Goal: Information Seeking & Learning: Learn about a topic

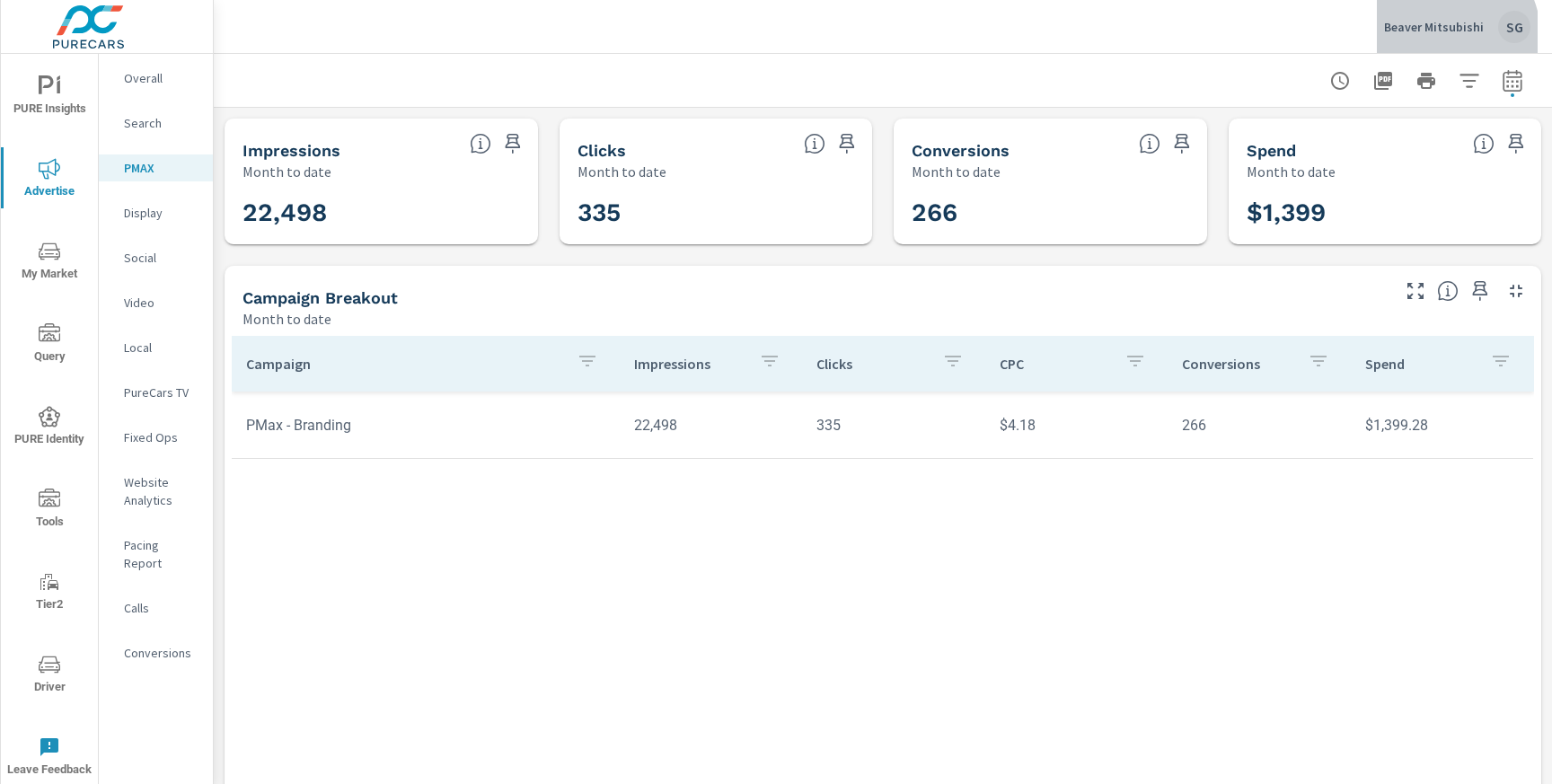
click at [1437, 39] on div "Beaver Mitsubishi SG" at bounding box center [1457, 26] width 146 height 32
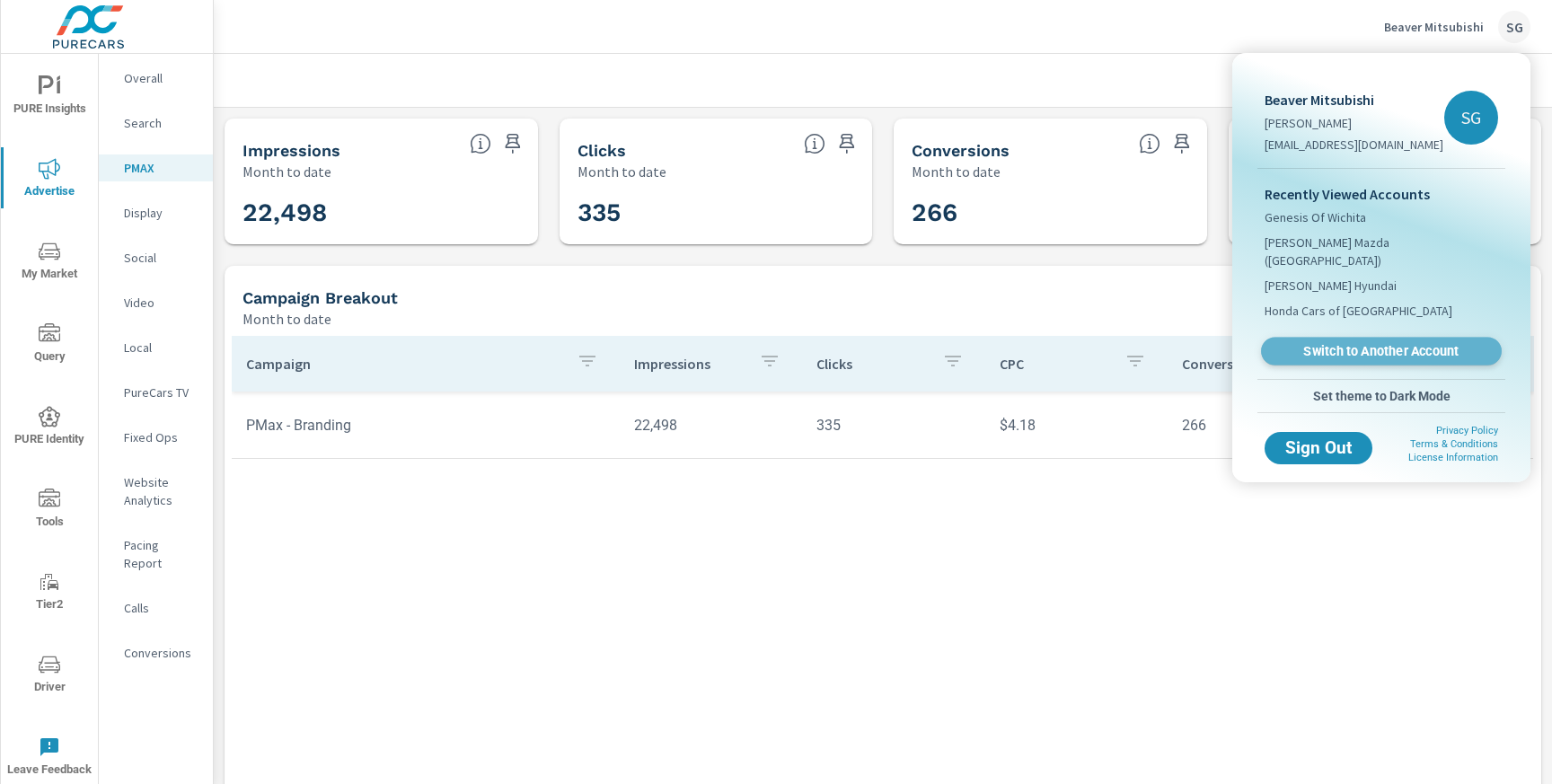
click at [1302, 343] on span "Switch to Another Account" at bounding box center [1381, 352] width 220 height 18
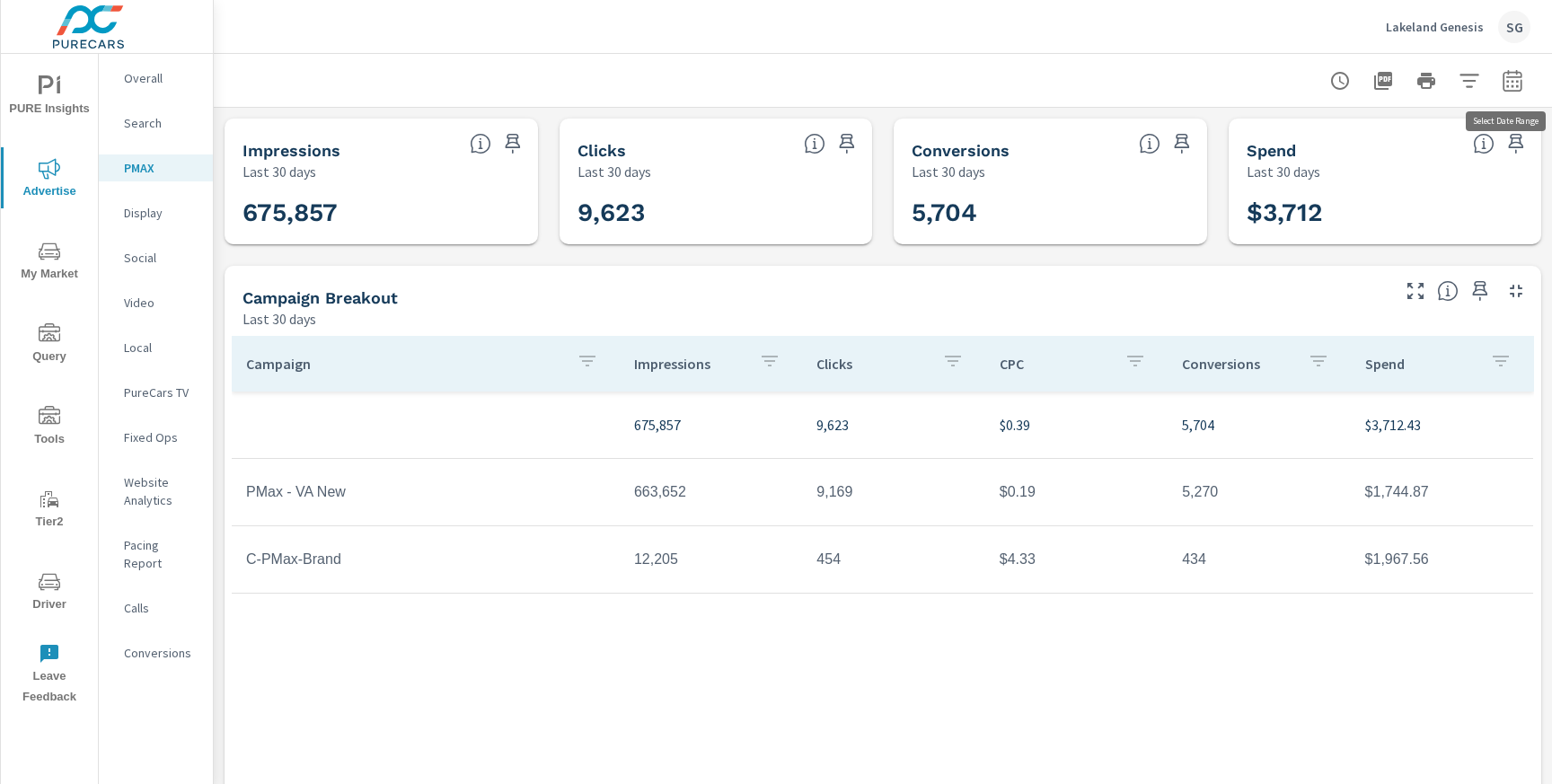
click at [1515, 83] on icon "button" at bounding box center [1512, 81] width 21 height 21
select select "Last 30 days"
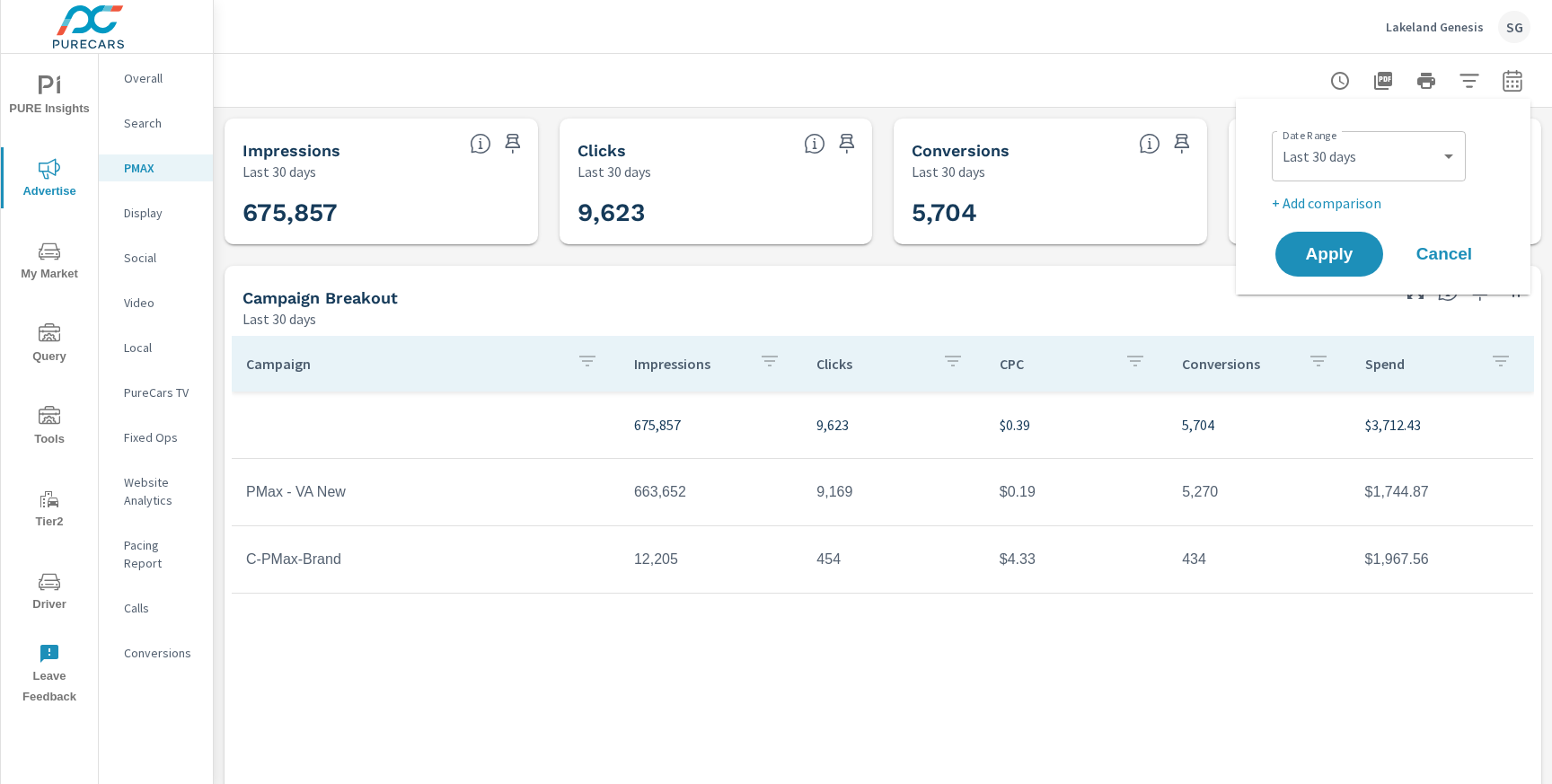
click at [1308, 202] on p "+ Add comparison" at bounding box center [1387, 202] width 230 height 21
select select "Previous period"
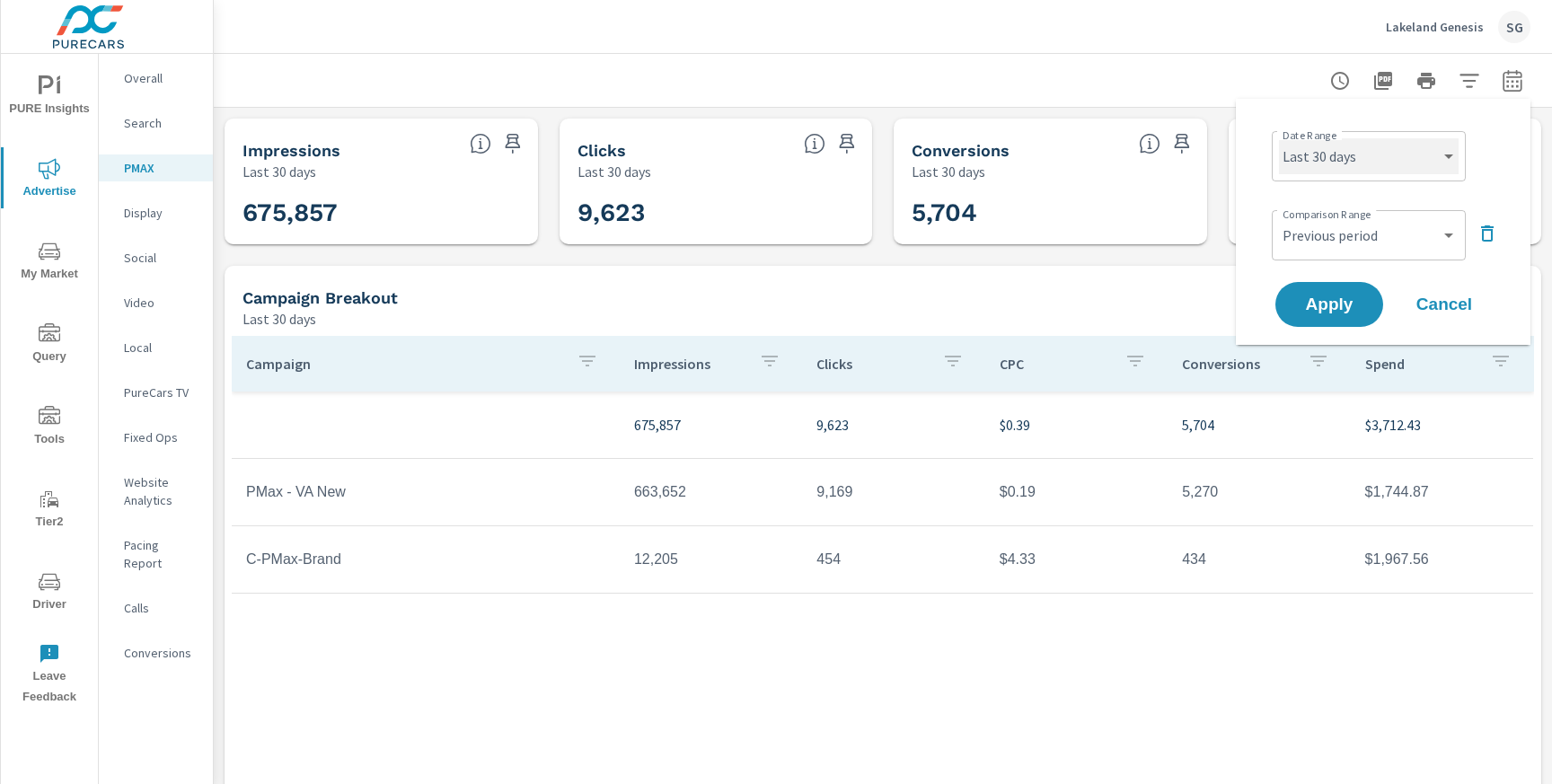
click at [1348, 160] on select "Custom [DATE] Last week Last 7 days Last 14 days Last 30 days Last 45 days Last…" at bounding box center [1368, 156] width 180 height 36
click at [1279, 138] on select "Custom [DATE] Last week Last 7 days Last 14 days Last 30 days Last 45 days Last…" at bounding box center [1368, 156] width 180 height 36
select select "Last month"
click at [1316, 305] on span "Apply" at bounding box center [1329, 305] width 74 height 18
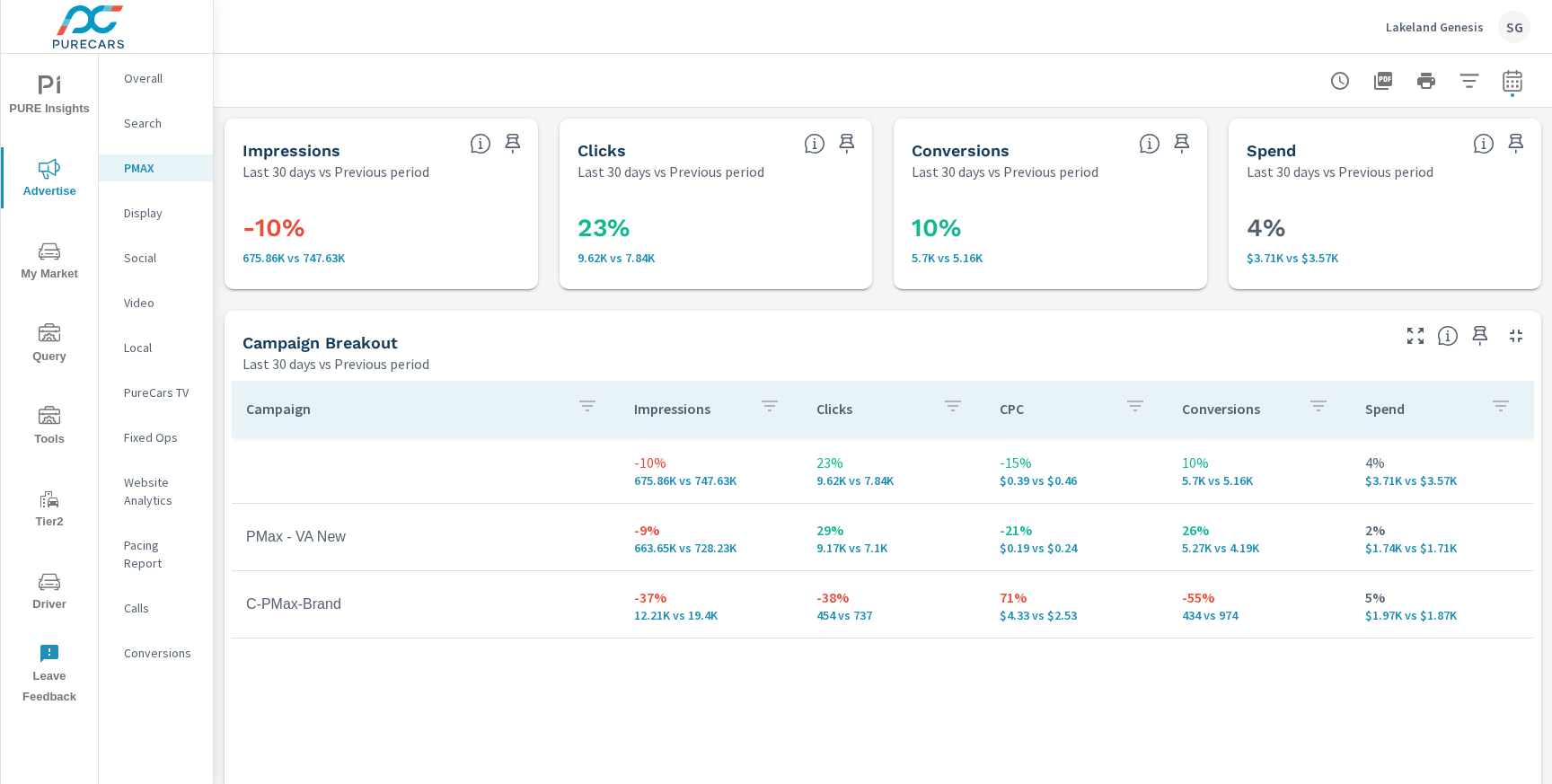
click at [141, 133] on div "Search" at bounding box center [156, 124] width 114 height 27
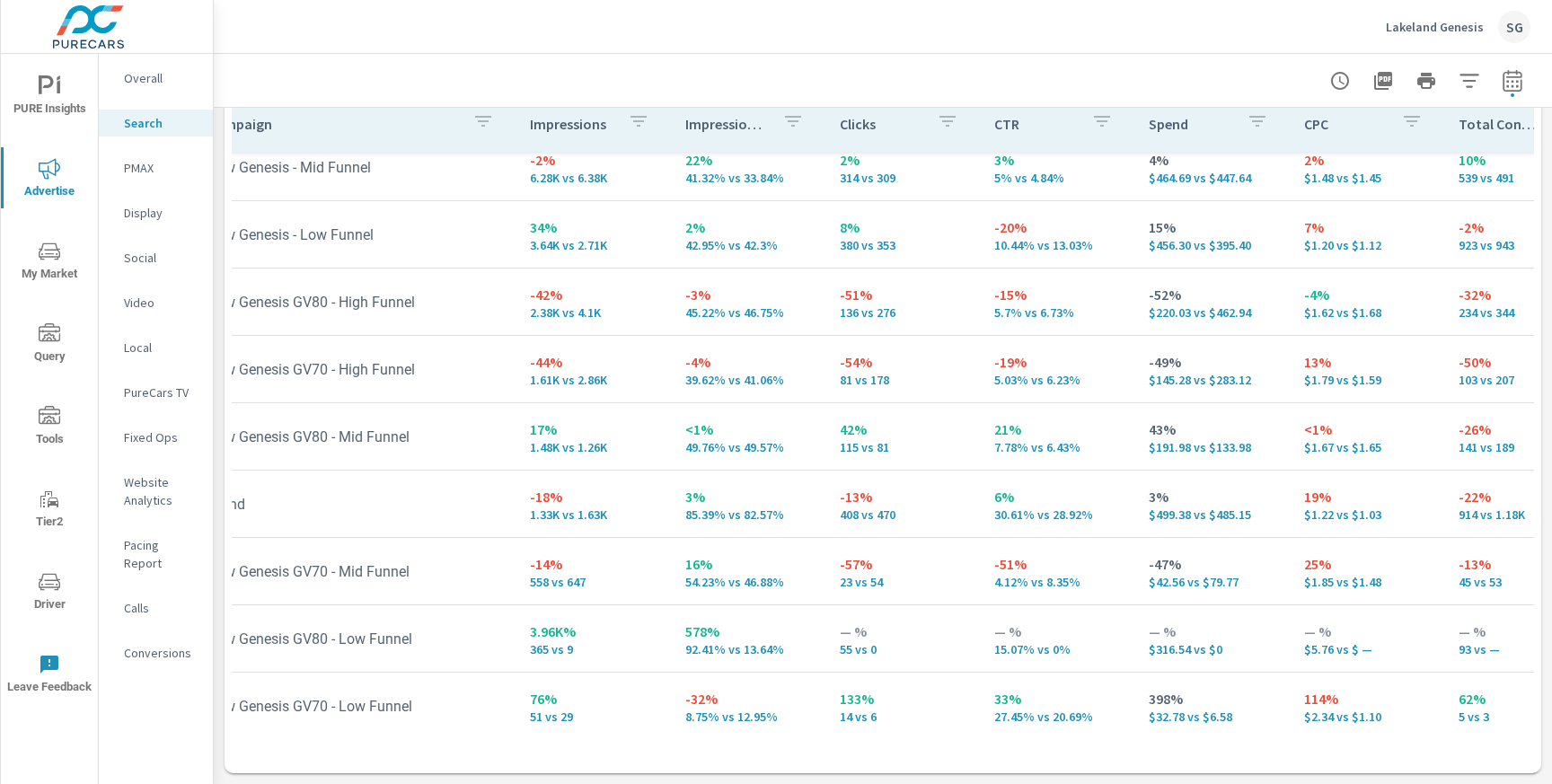
scroll to position [220, 0]
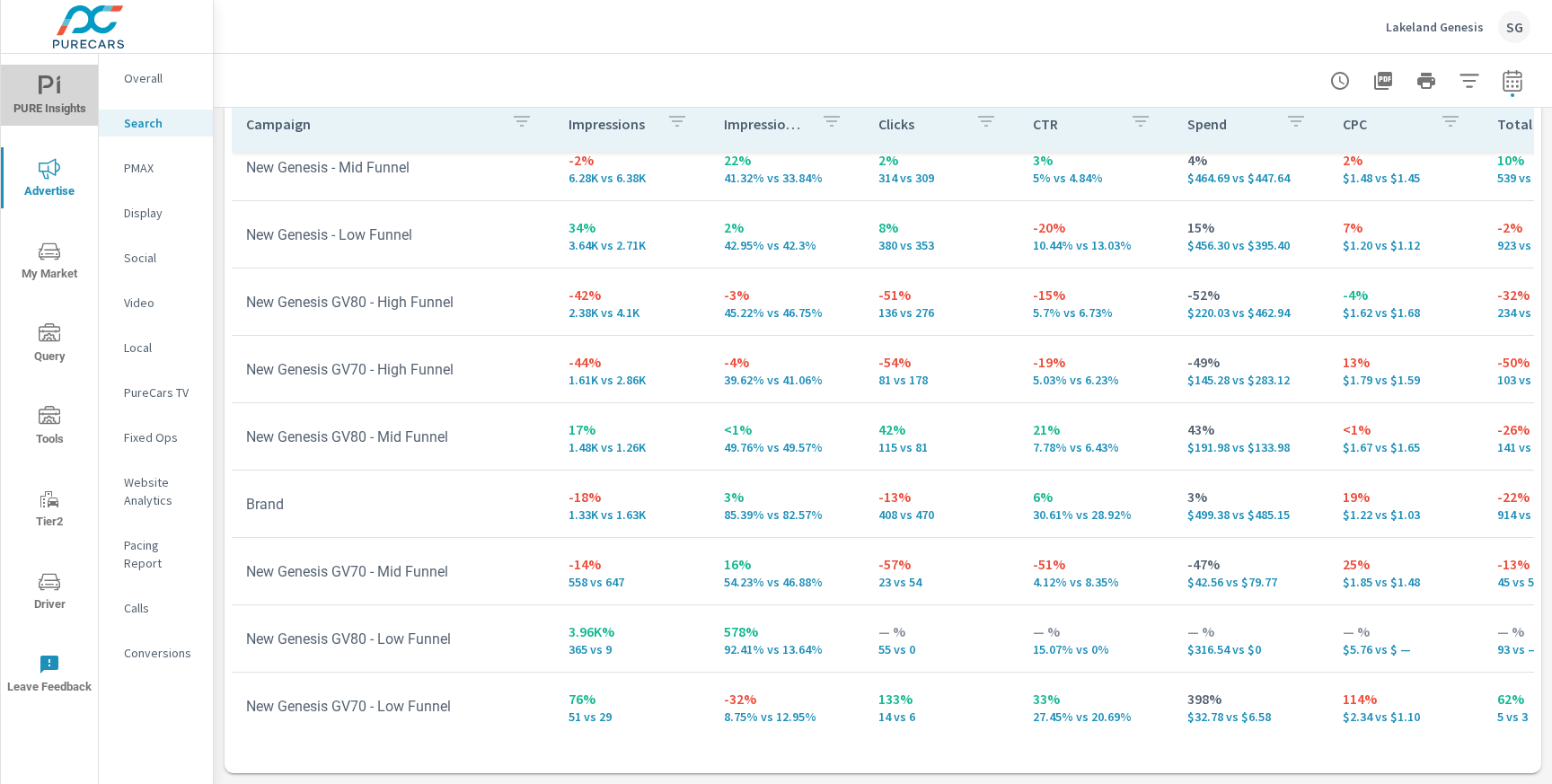
click at [52, 87] on icon "nav menu" at bounding box center [50, 87] width 21 height 21
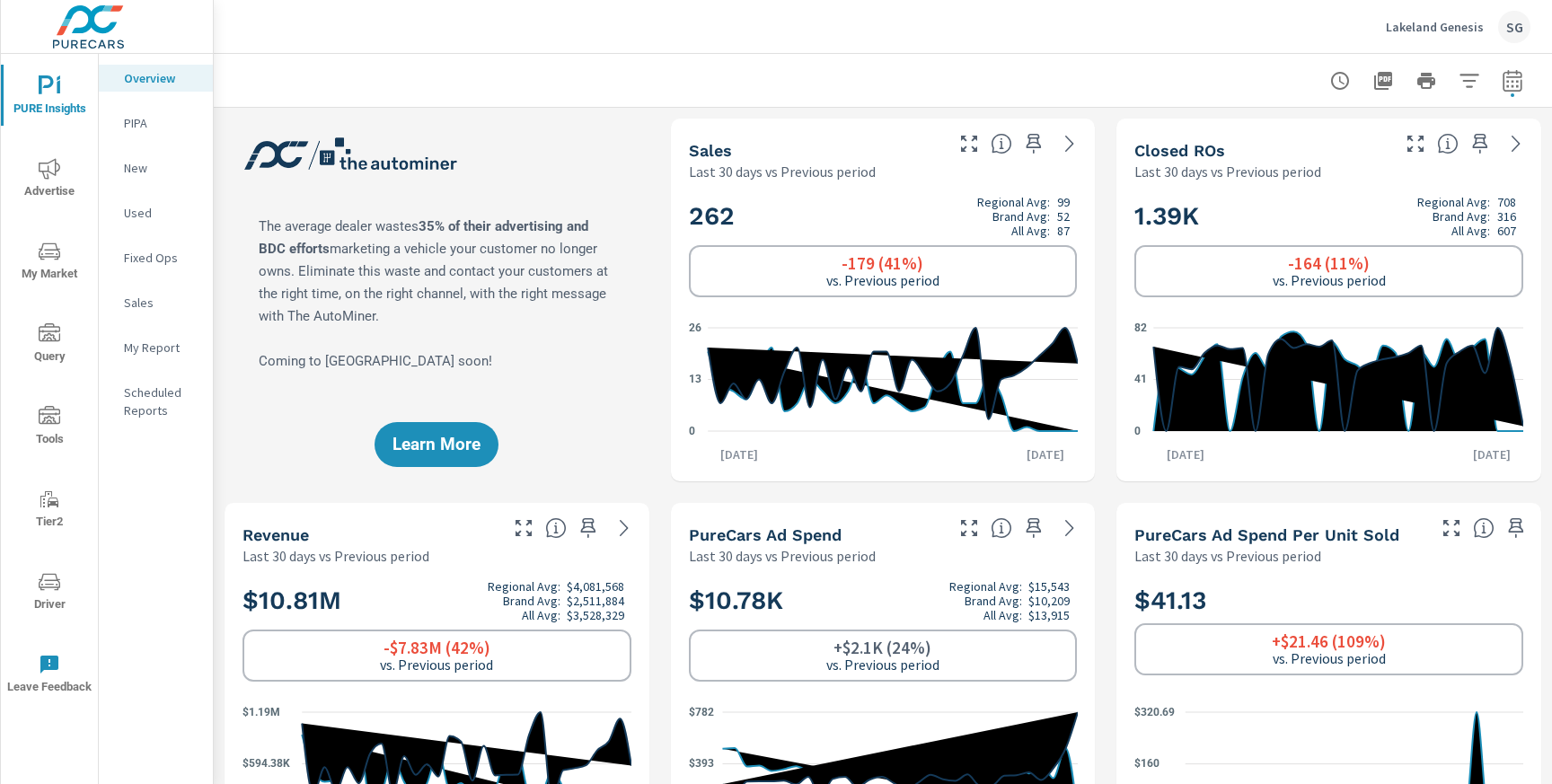
click at [317, 403] on div "Learn More" at bounding box center [437, 300] width 425 height 363
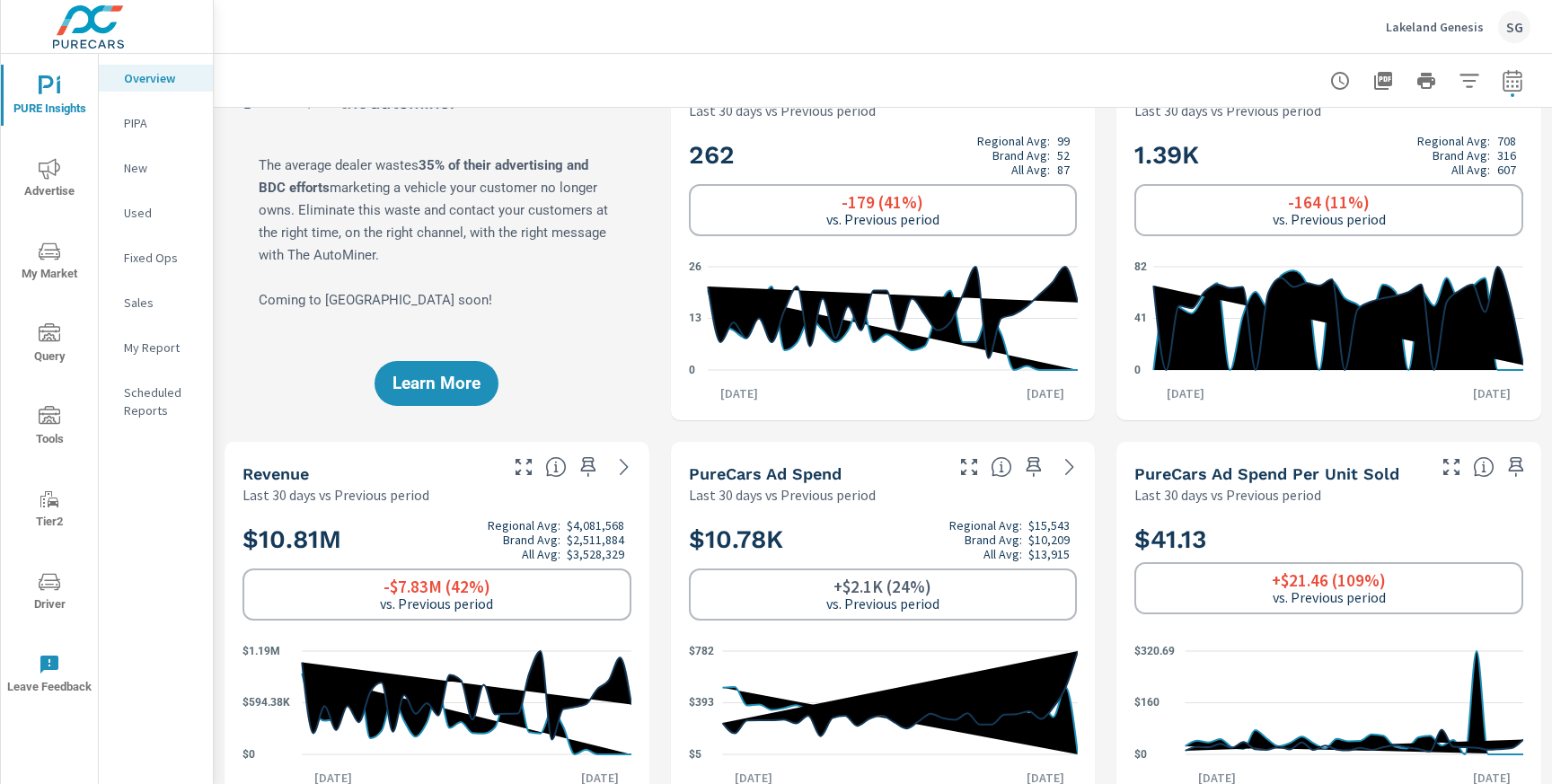
scroll to position [64, 0]
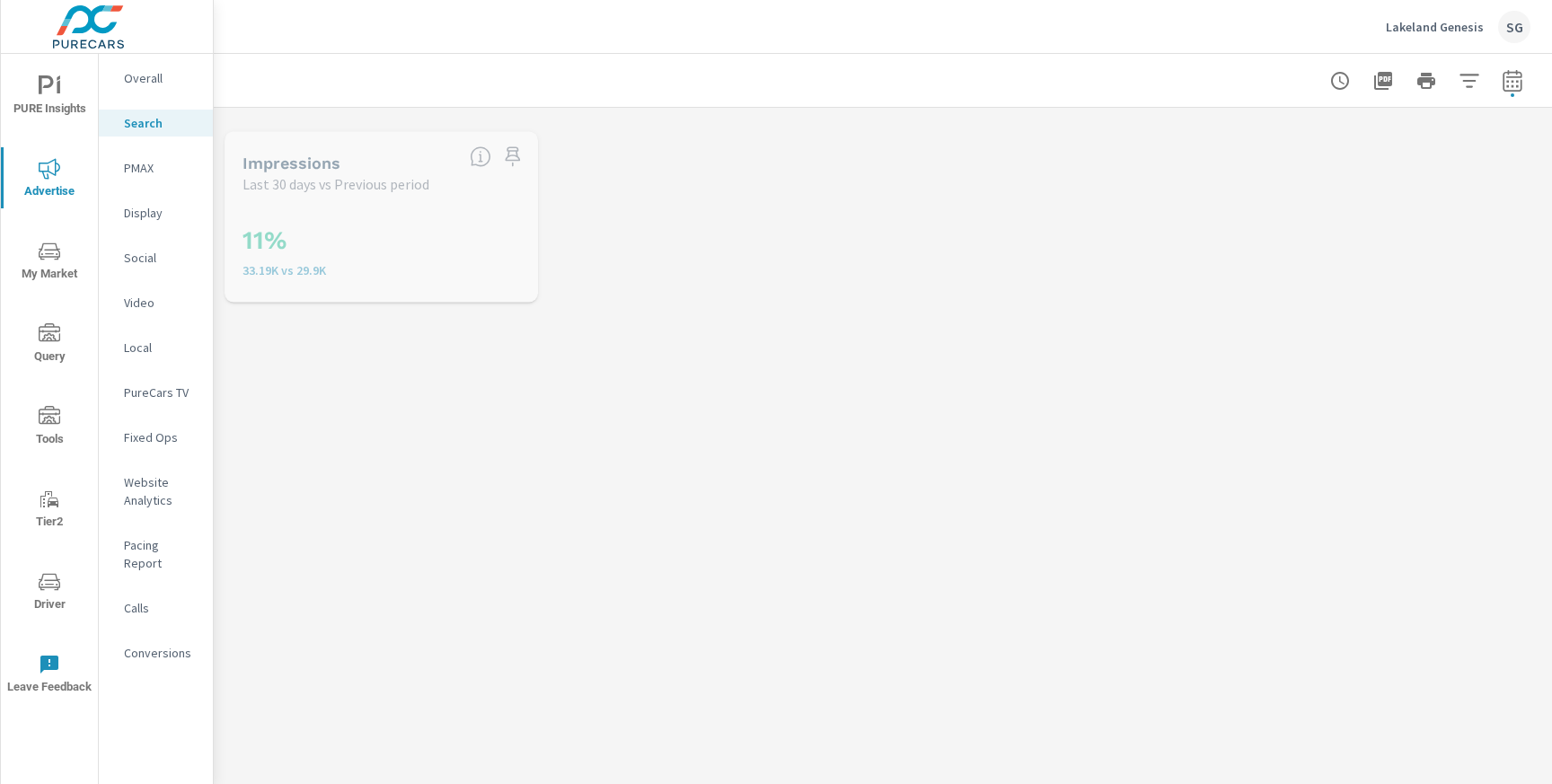
scroll to position [202, 0]
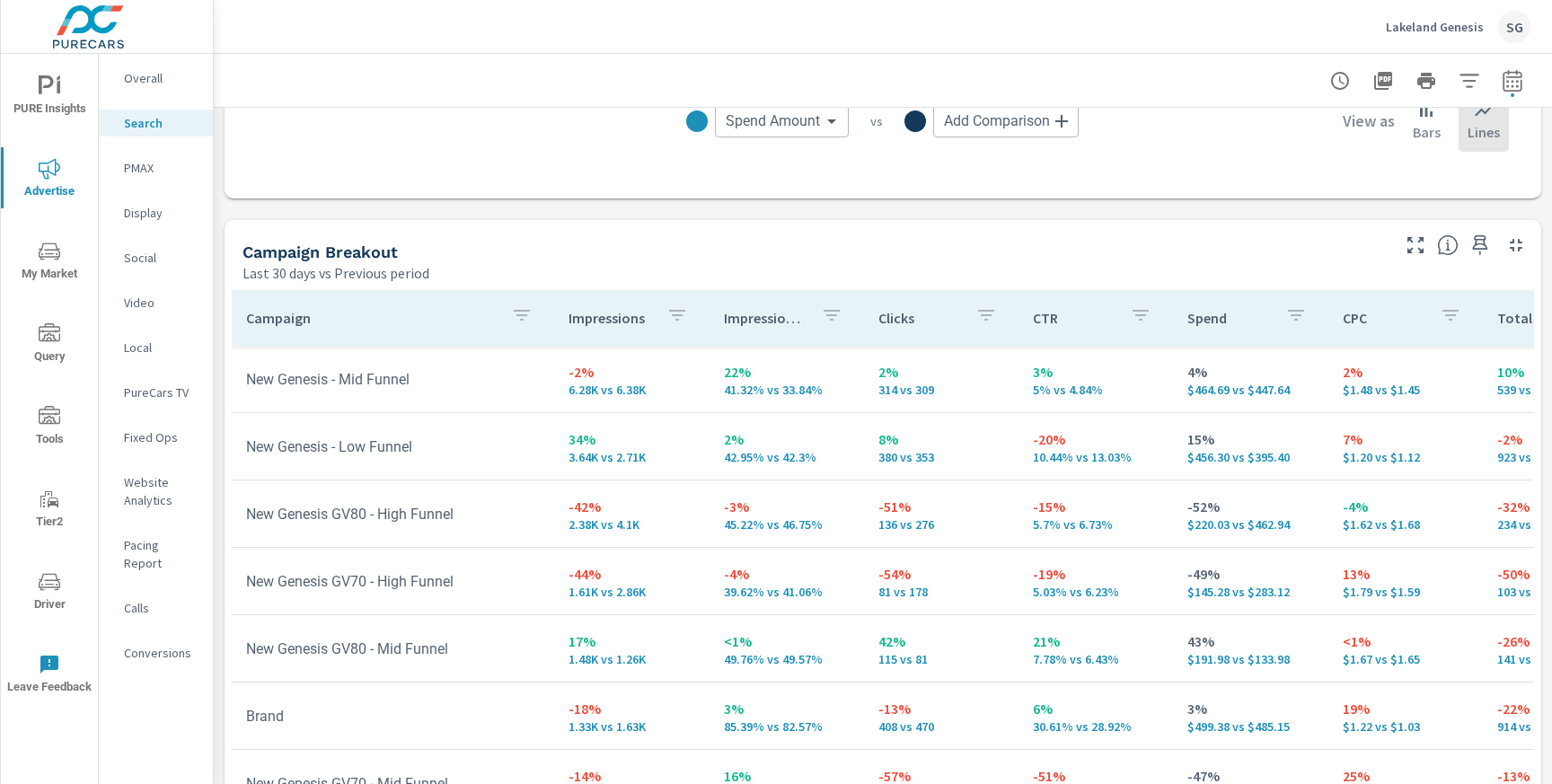
scroll to position [1821, 0]
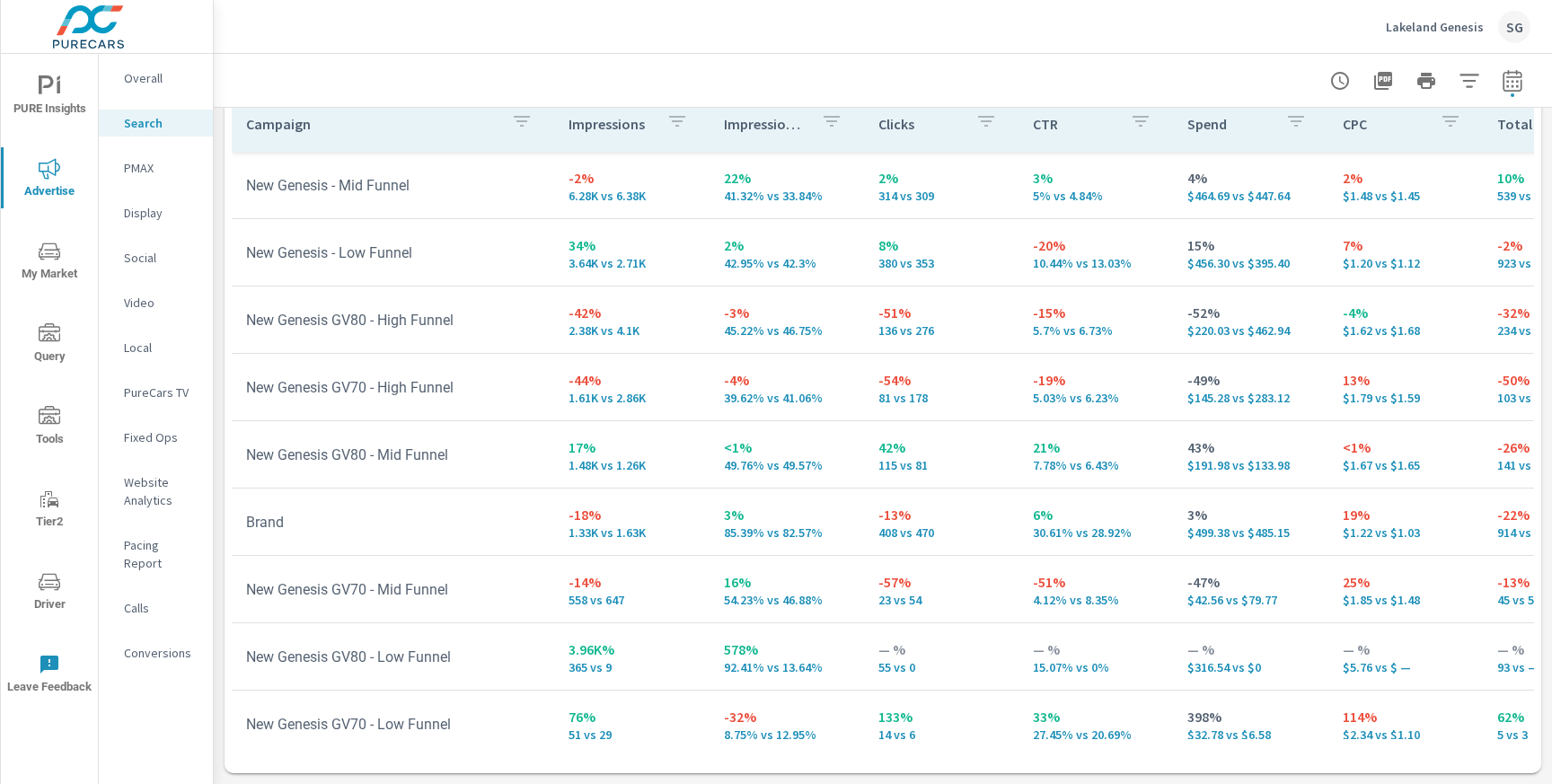
scroll to position [202, 1]
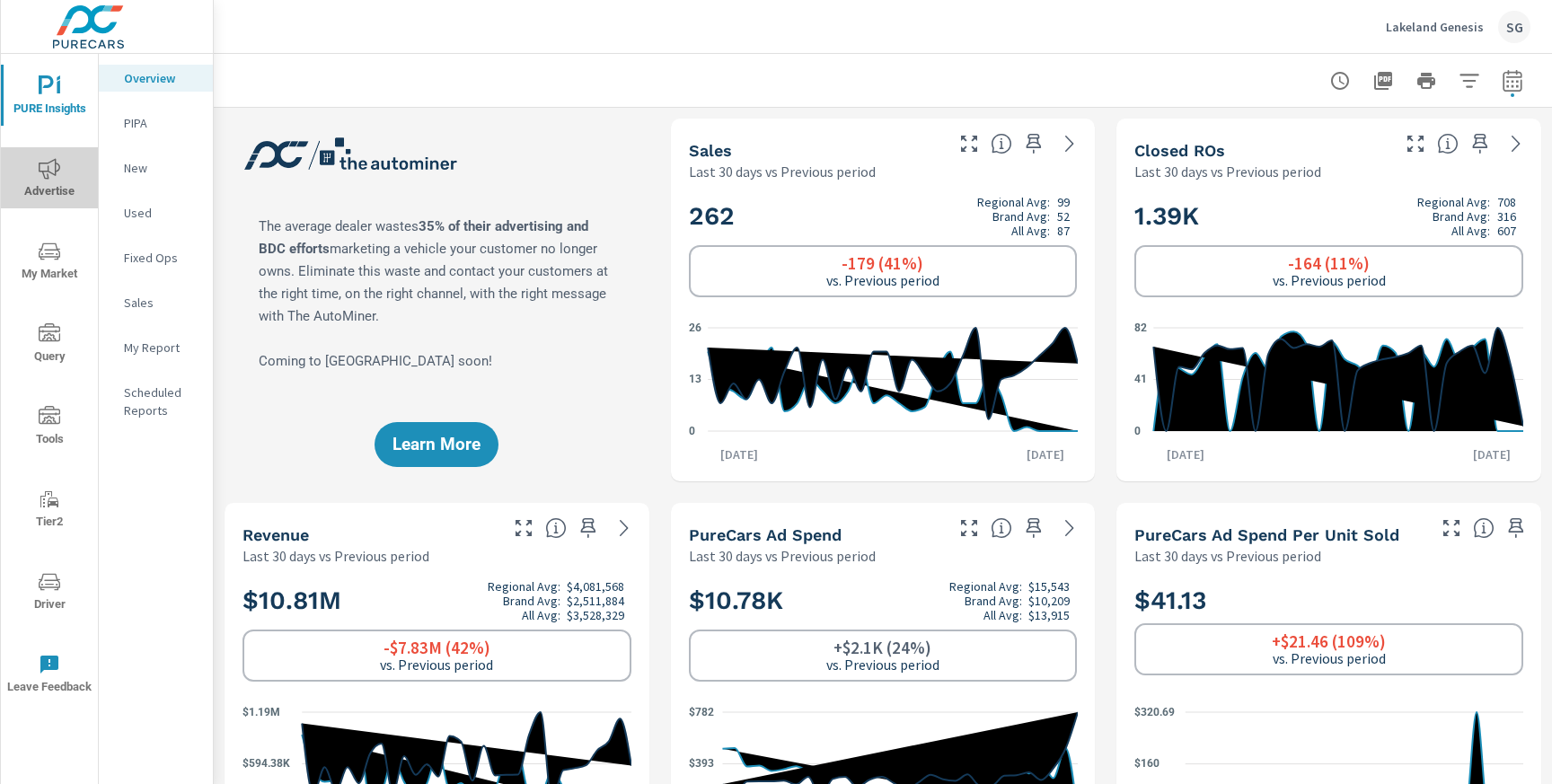
click at [51, 190] on span "Advertise" at bounding box center [49, 179] width 87 height 44
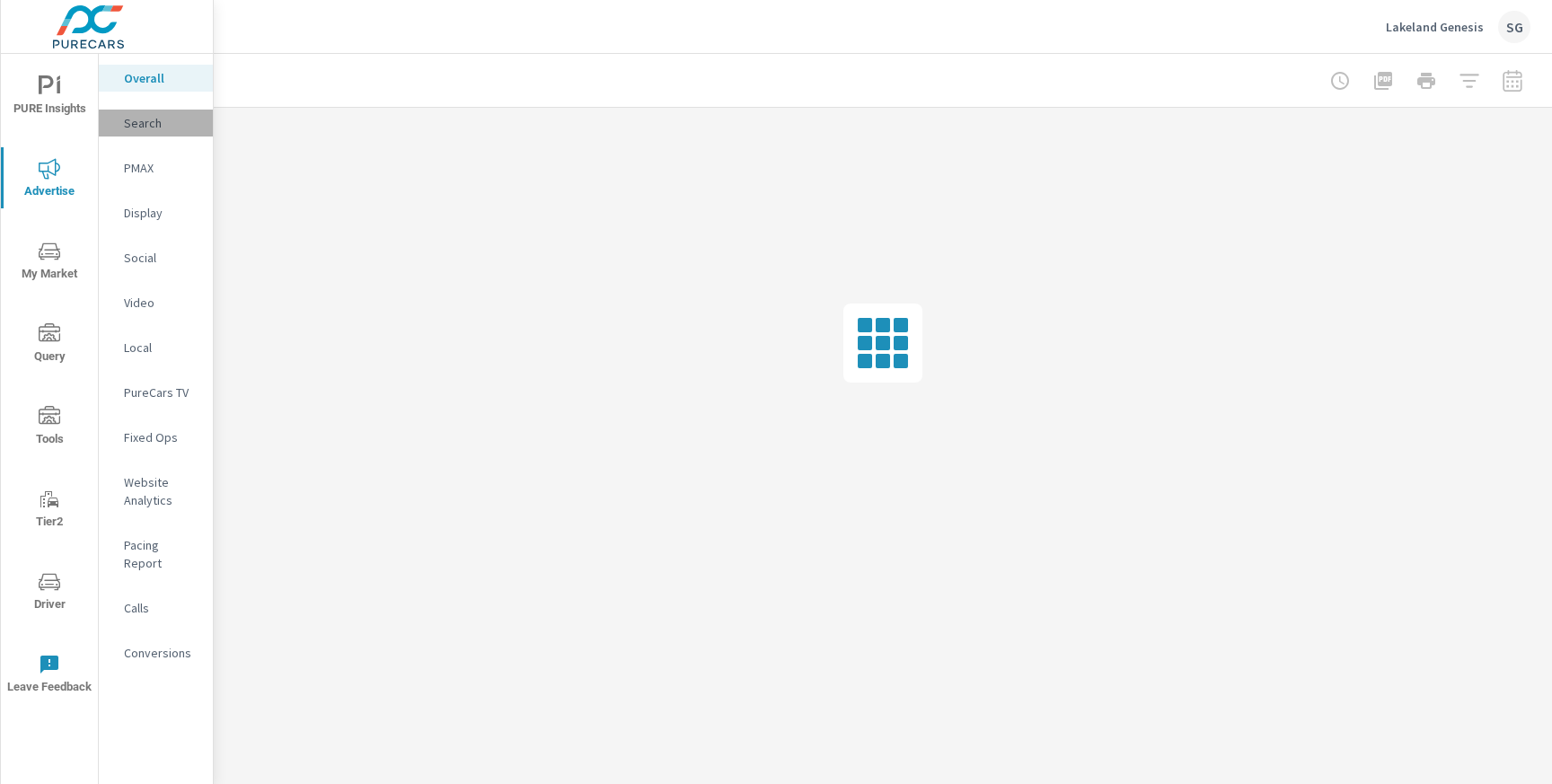
click at [165, 121] on p "Search" at bounding box center [161, 123] width 75 height 18
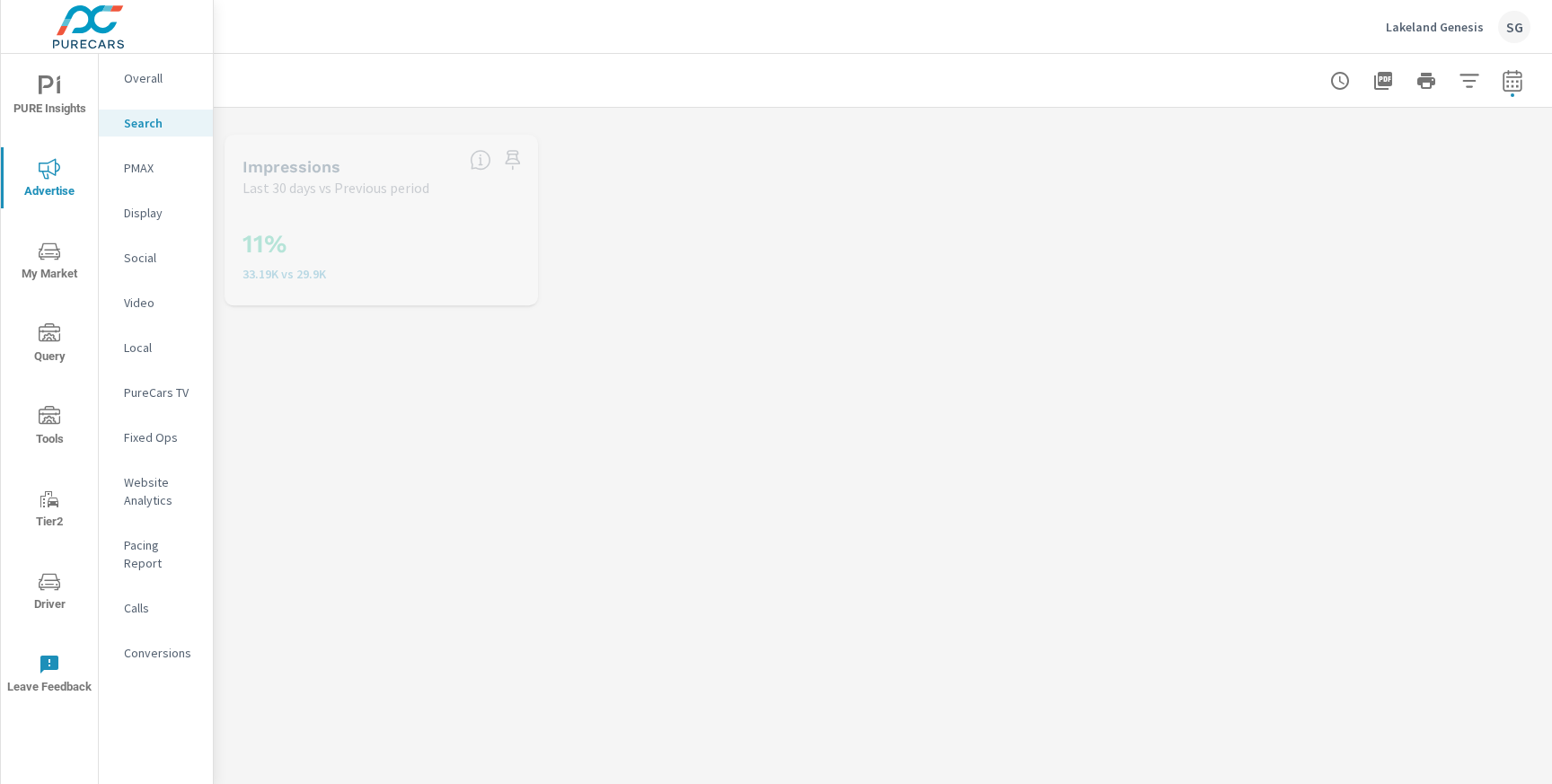
scroll to position [202, 0]
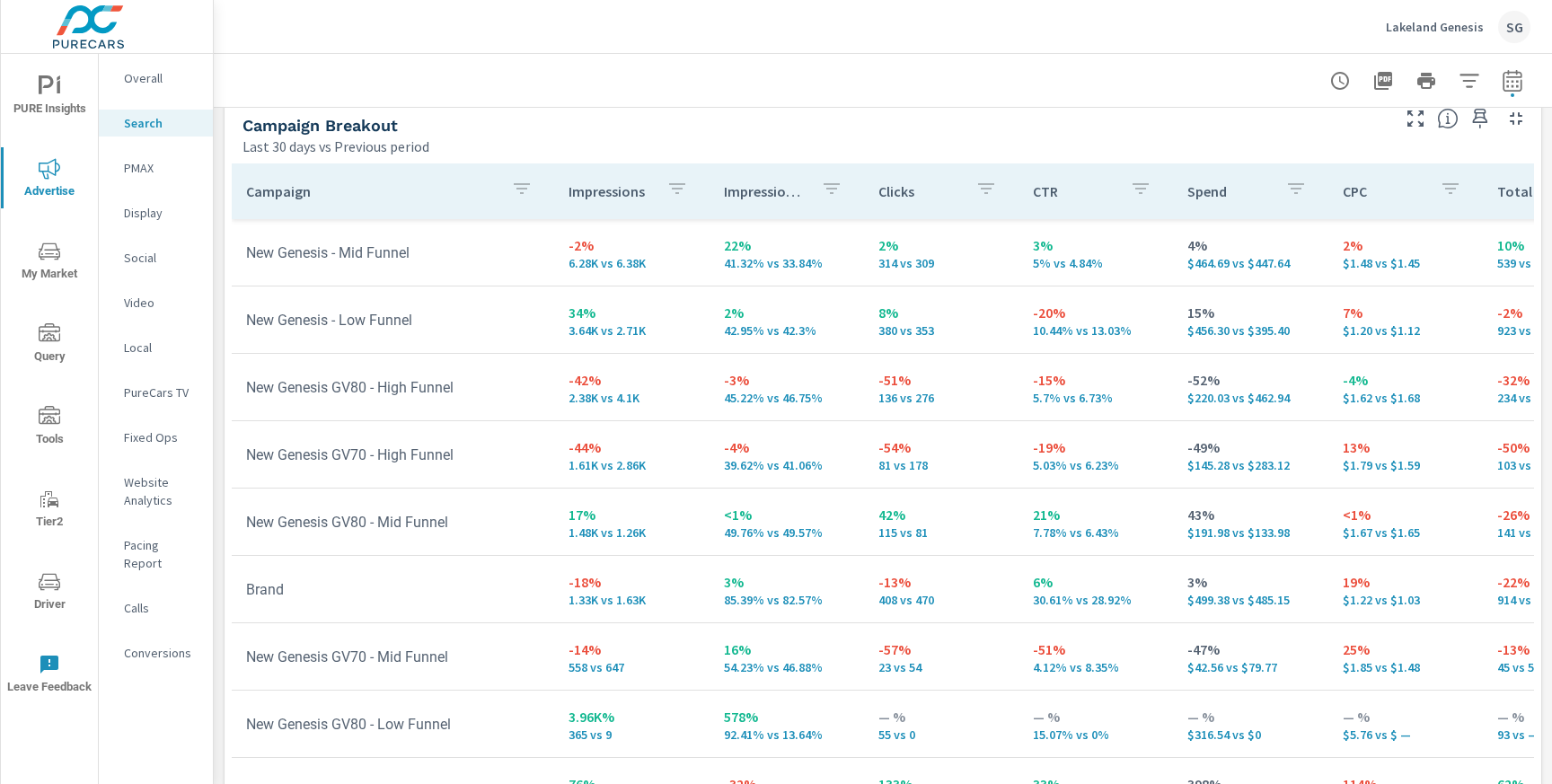
scroll to position [1821, 0]
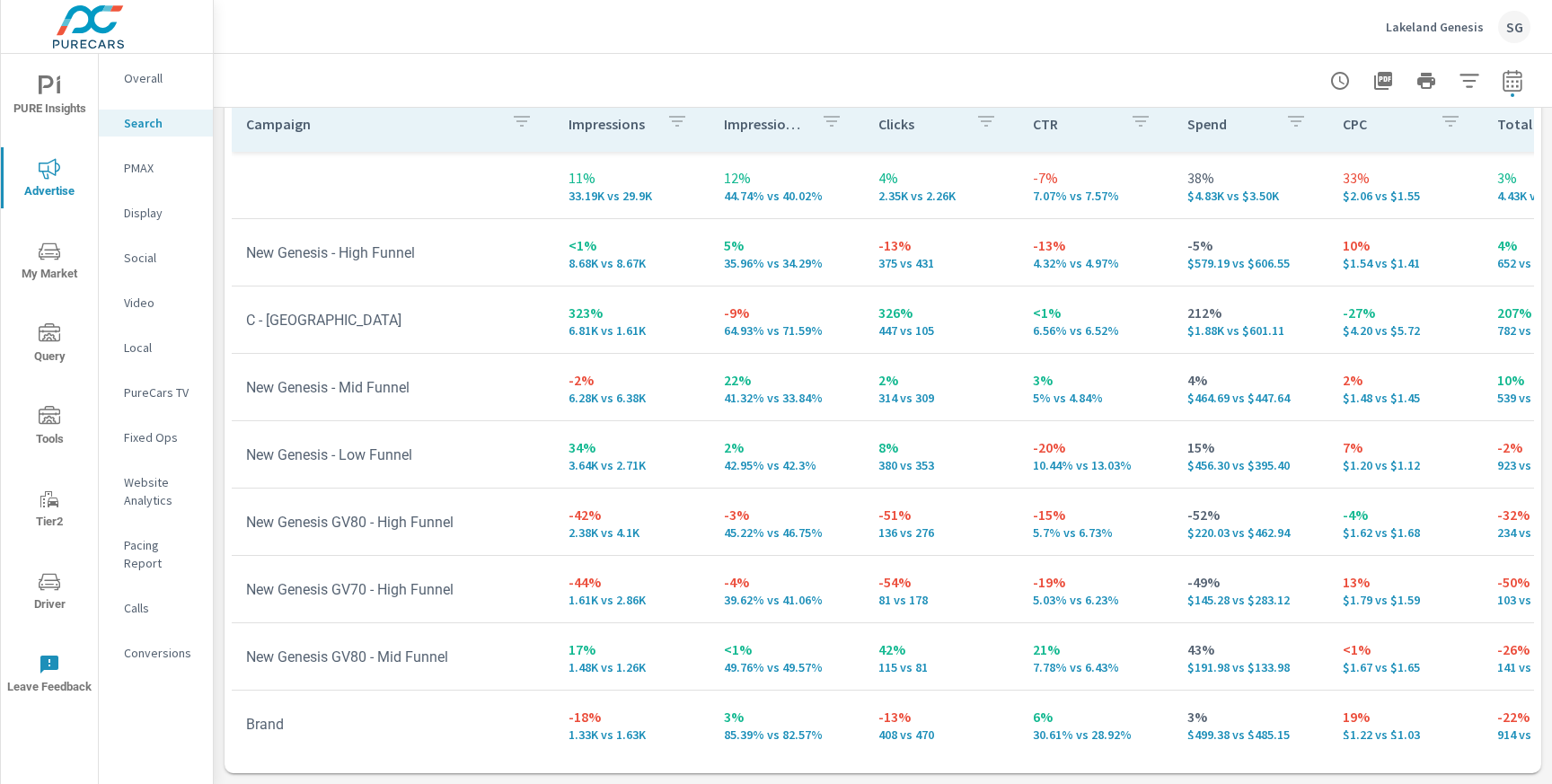
click at [155, 213] on p "Display" at bounding box center [161, 212] width 75 height 18
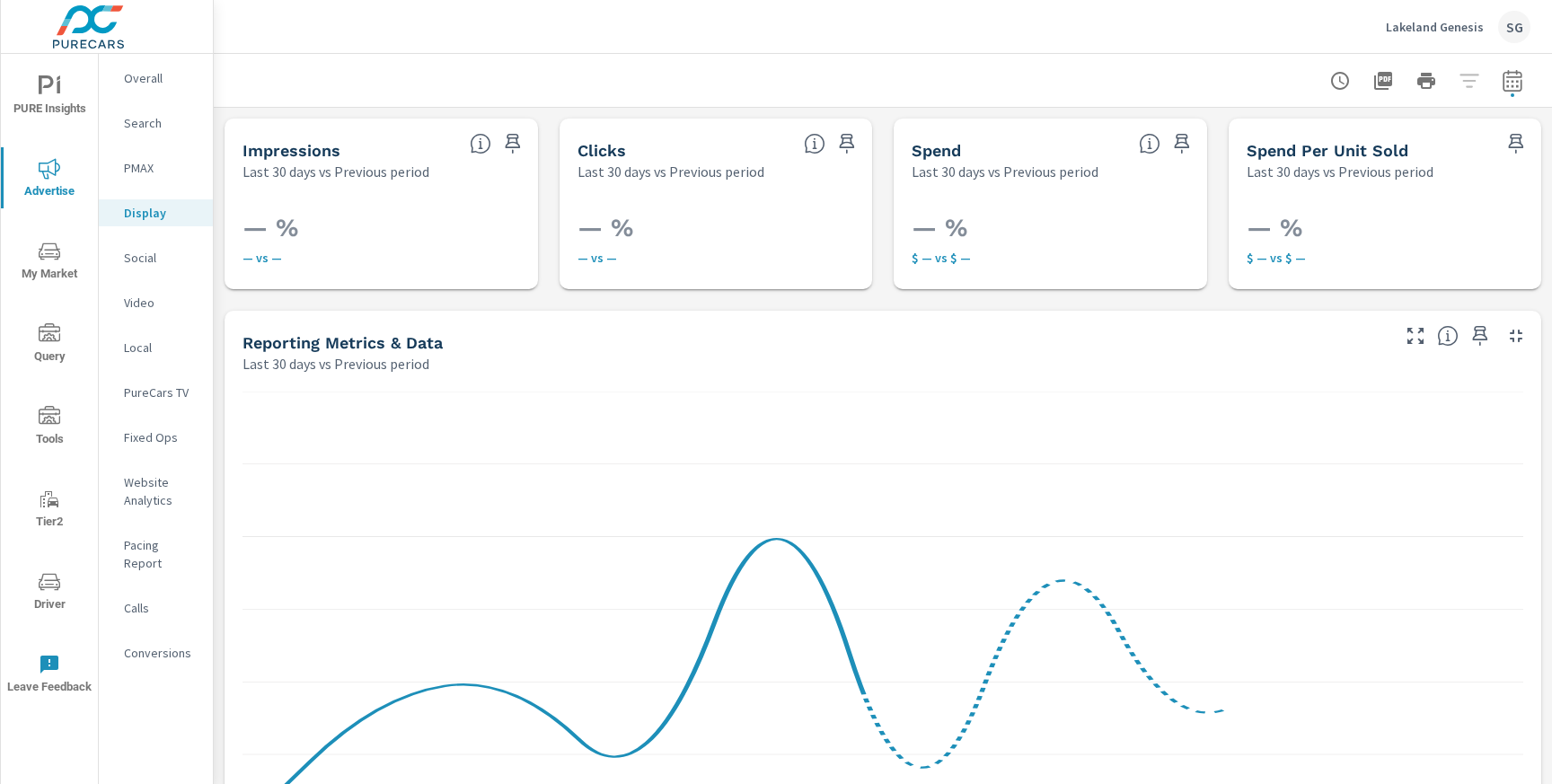
click at [137, 261] on p "Social" at bounding box center [161, 258] width 75 height 18
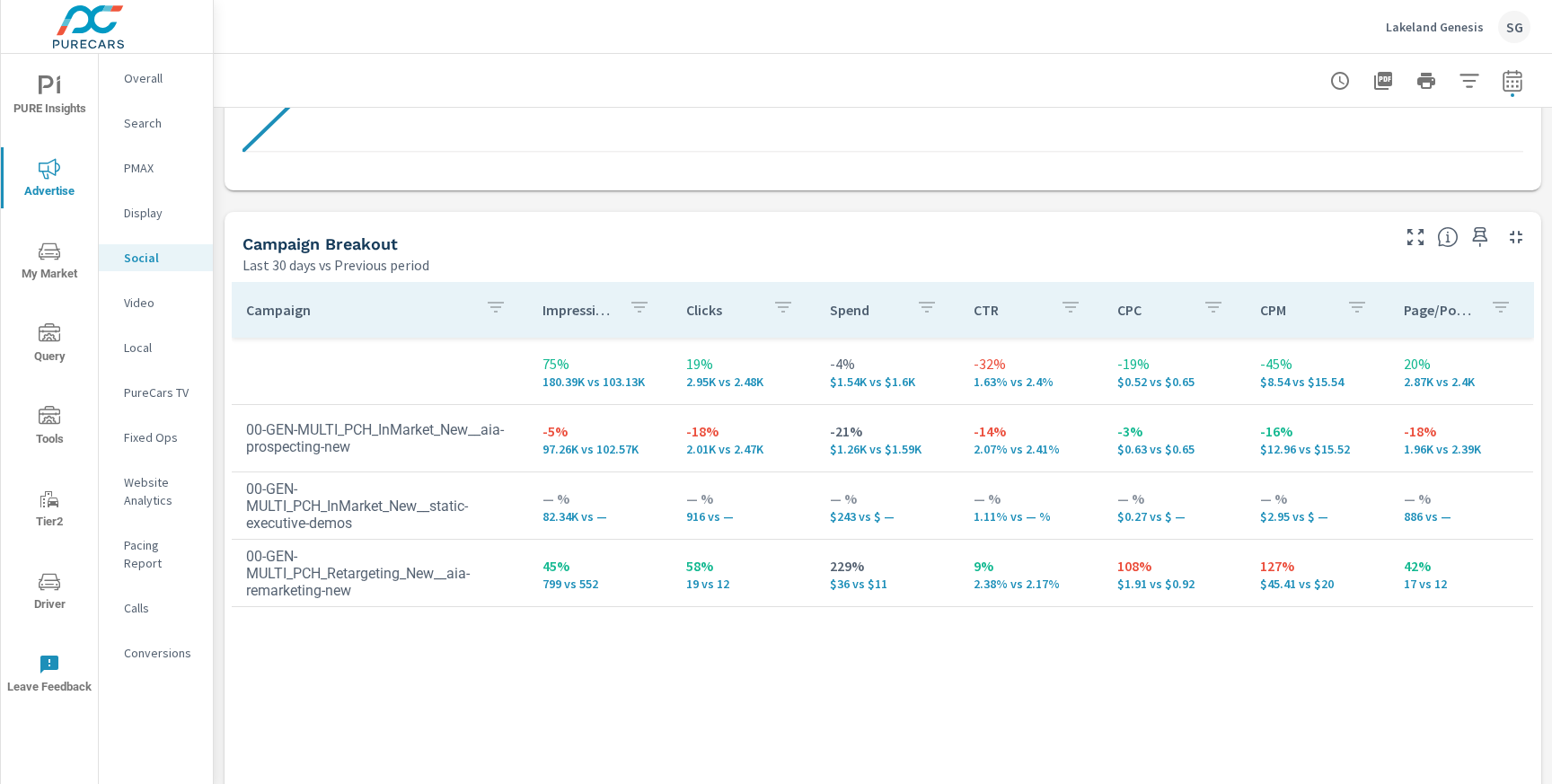
scroll to position [680, 0]
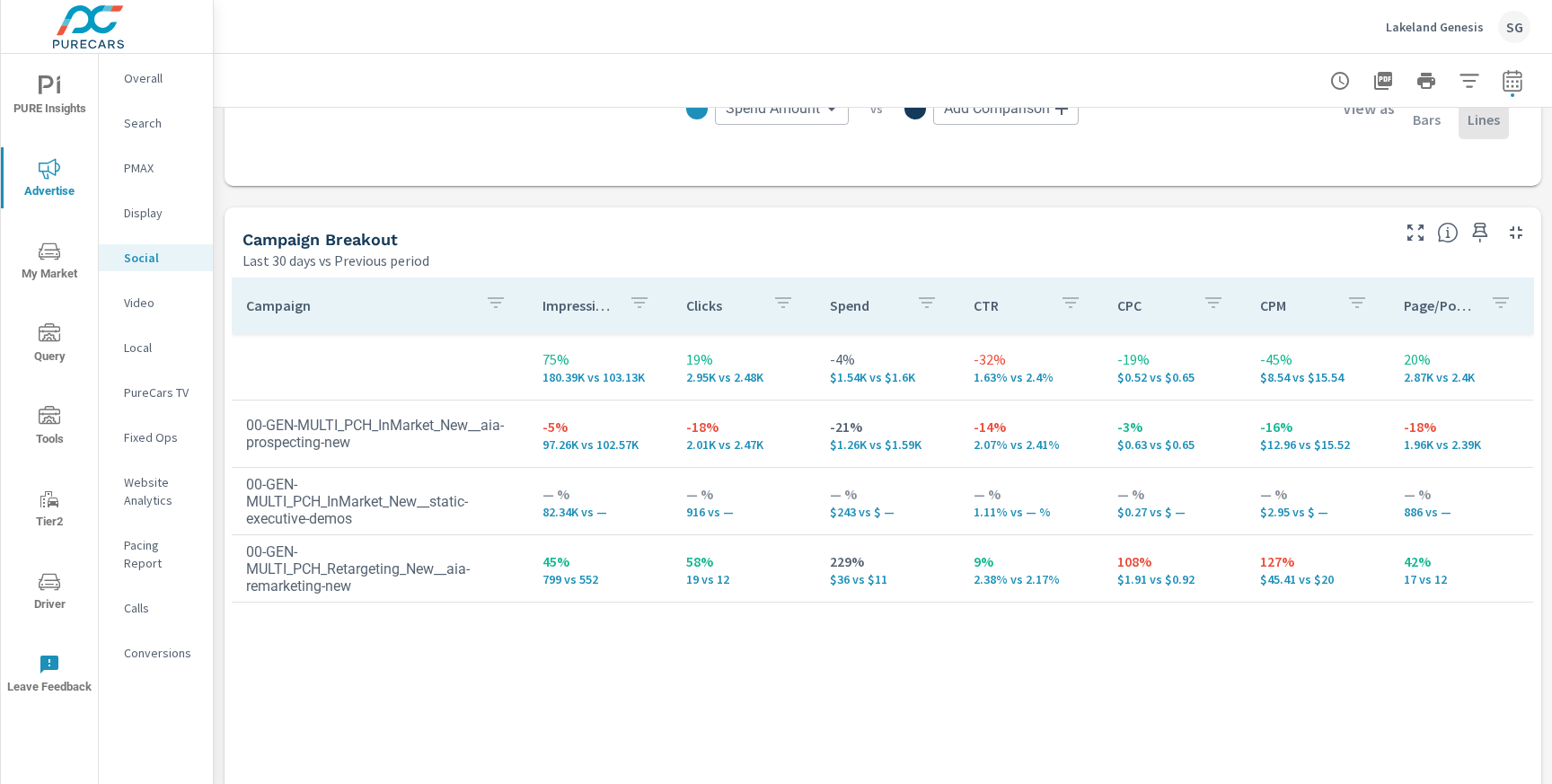
click at [151, 123] on p "Search" at bounding box center [161, 123] width 75 height 18
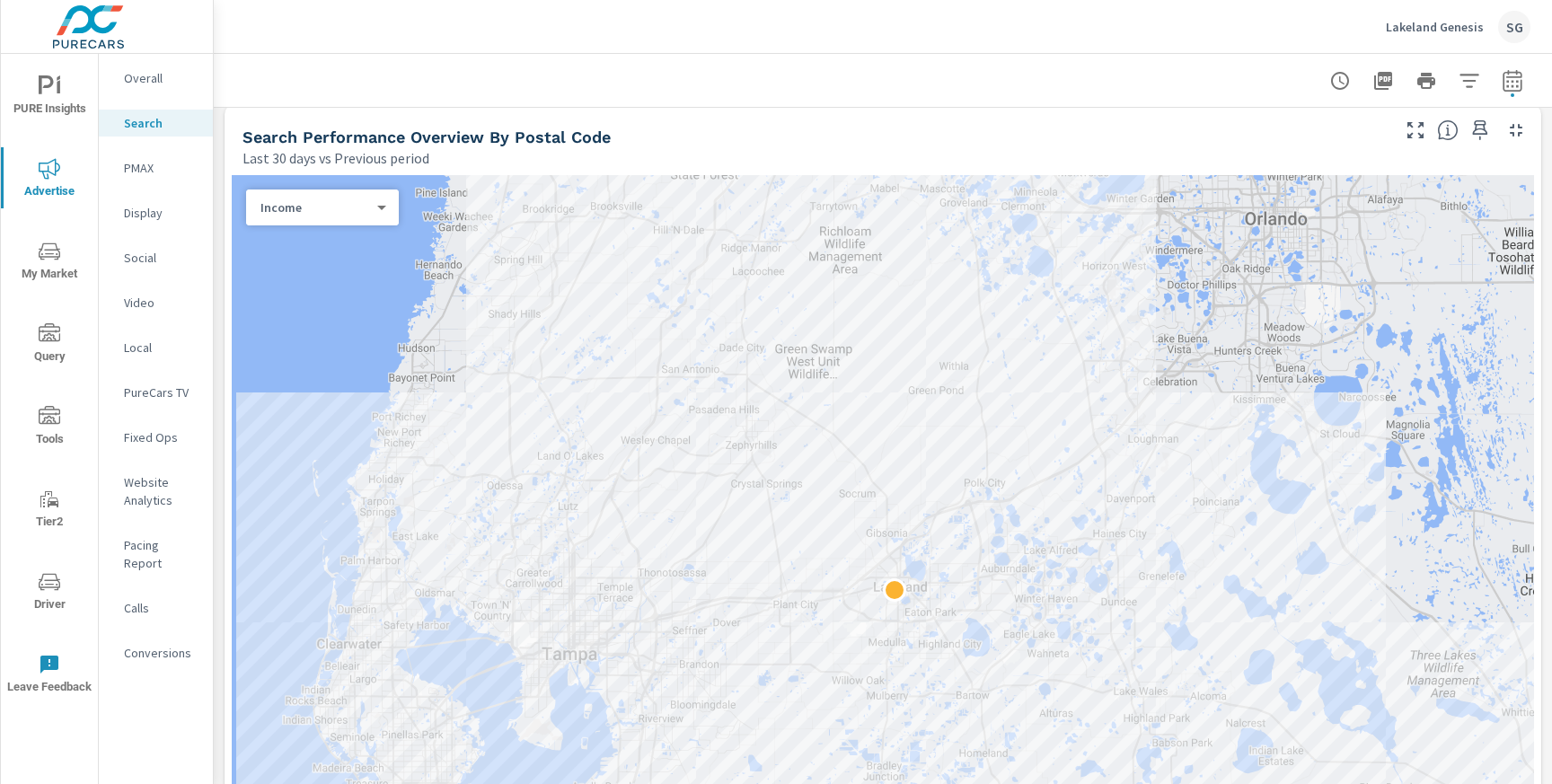
scroll to position [206, 0]
click at [1221, 443] on div at bounding box center [883, 577] width 1302 height 806
click at [1140, 133] on div "Search Performance Overview By Postal Code" at bounding box center [814, 135] width 1144 height 20
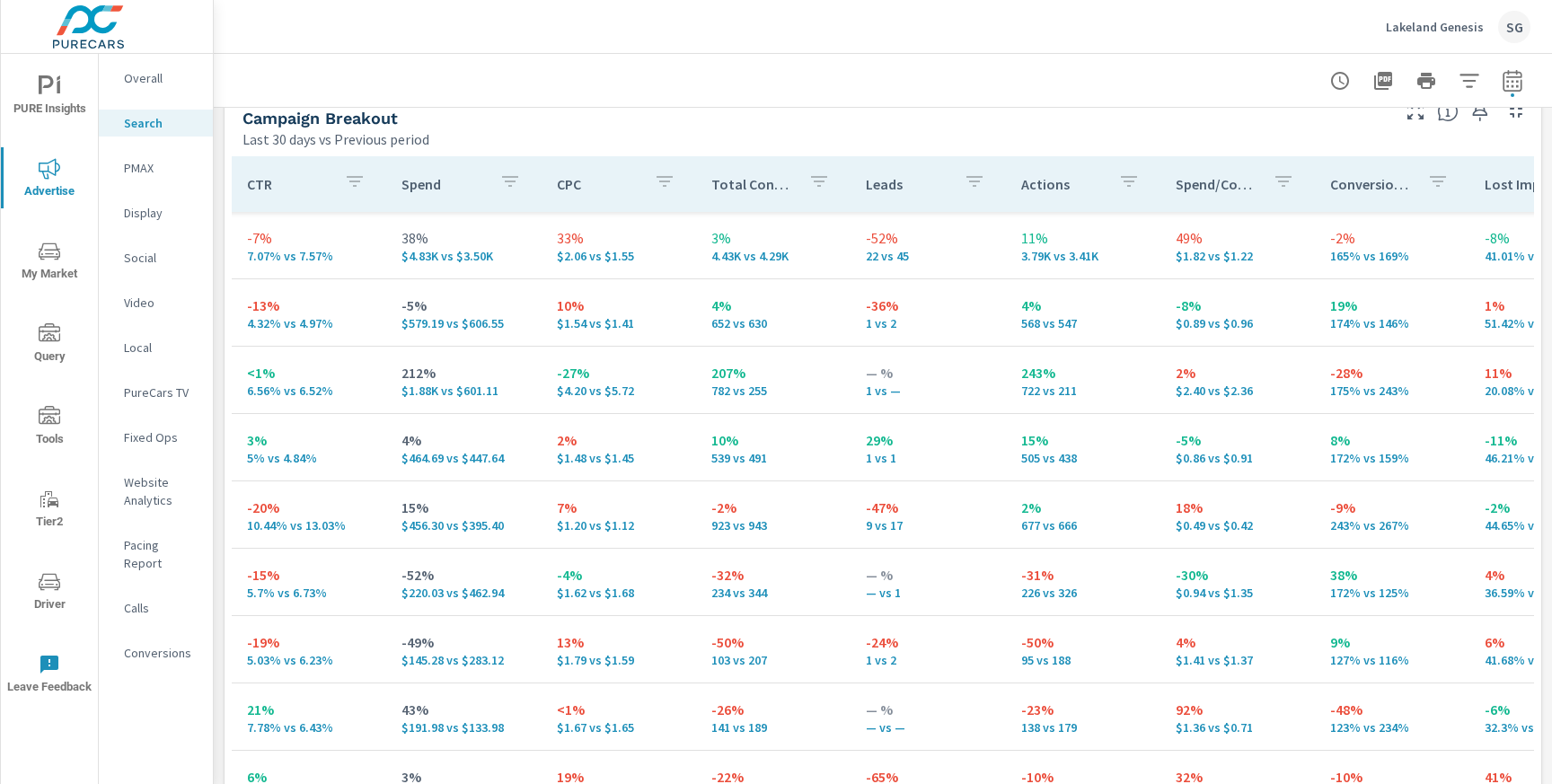
scroll to position [0, 1004]
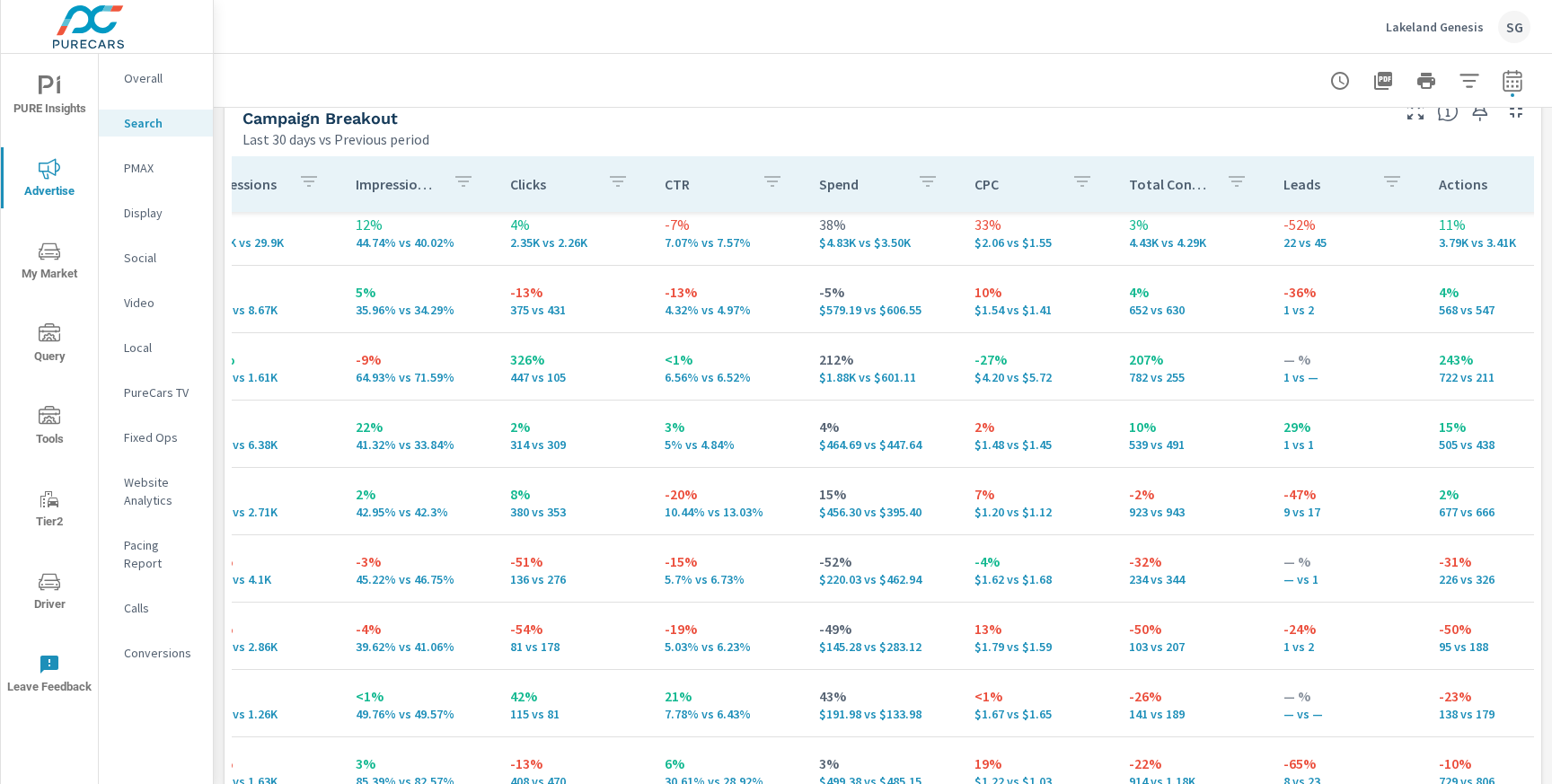
scroll to position [14, 0]
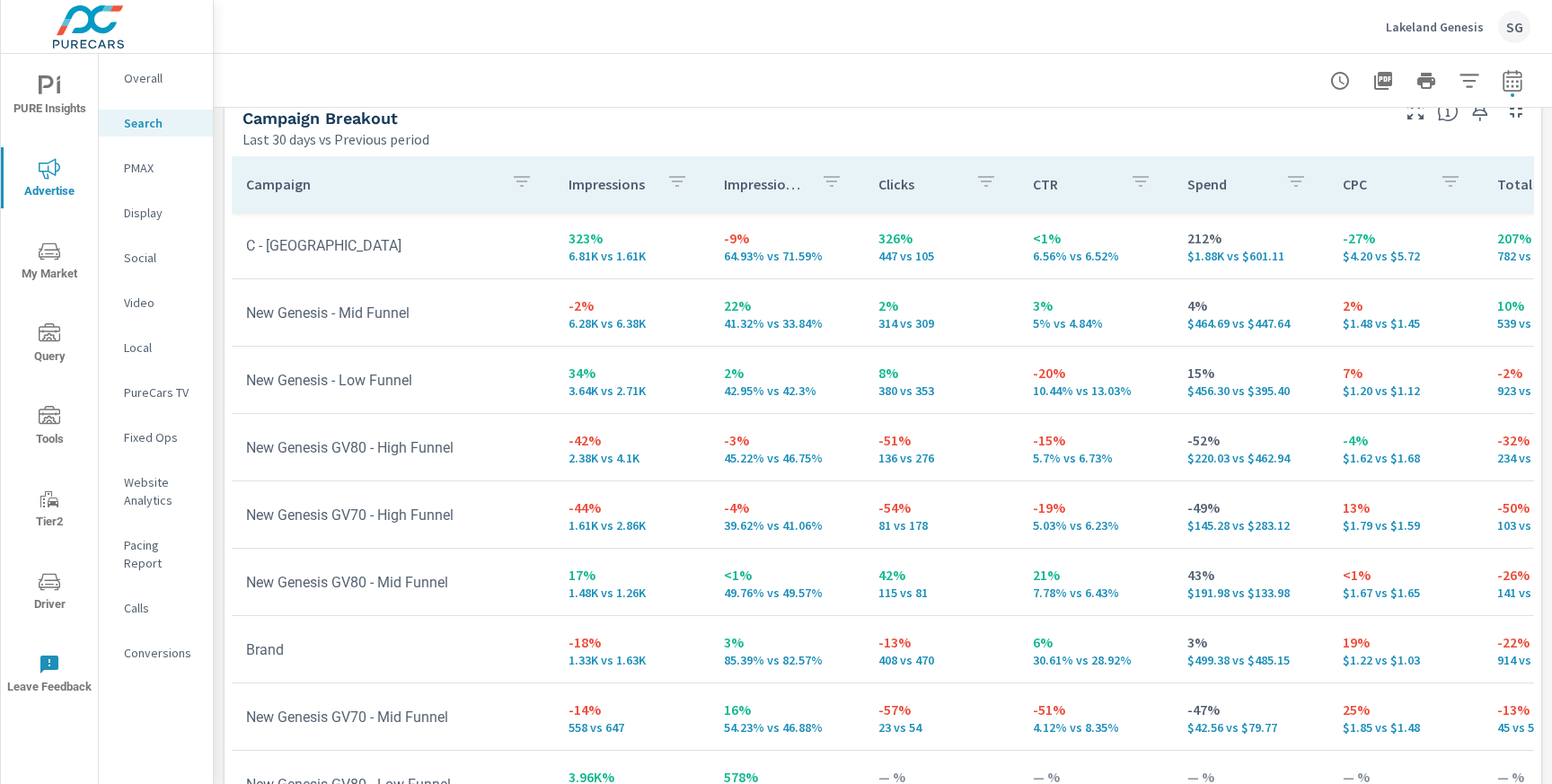
scroll to position [221, 0]
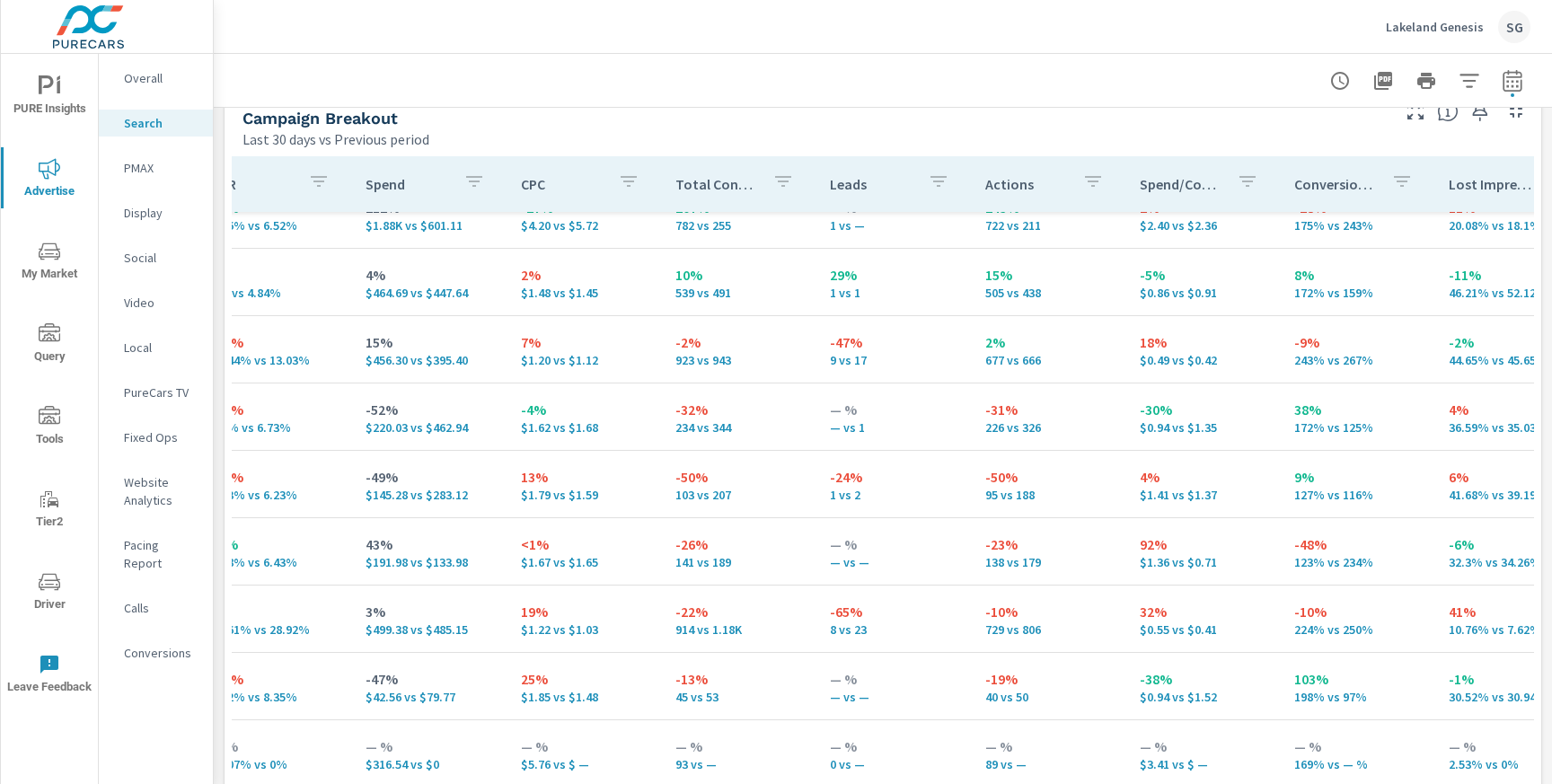
scroll to position [35, 821]
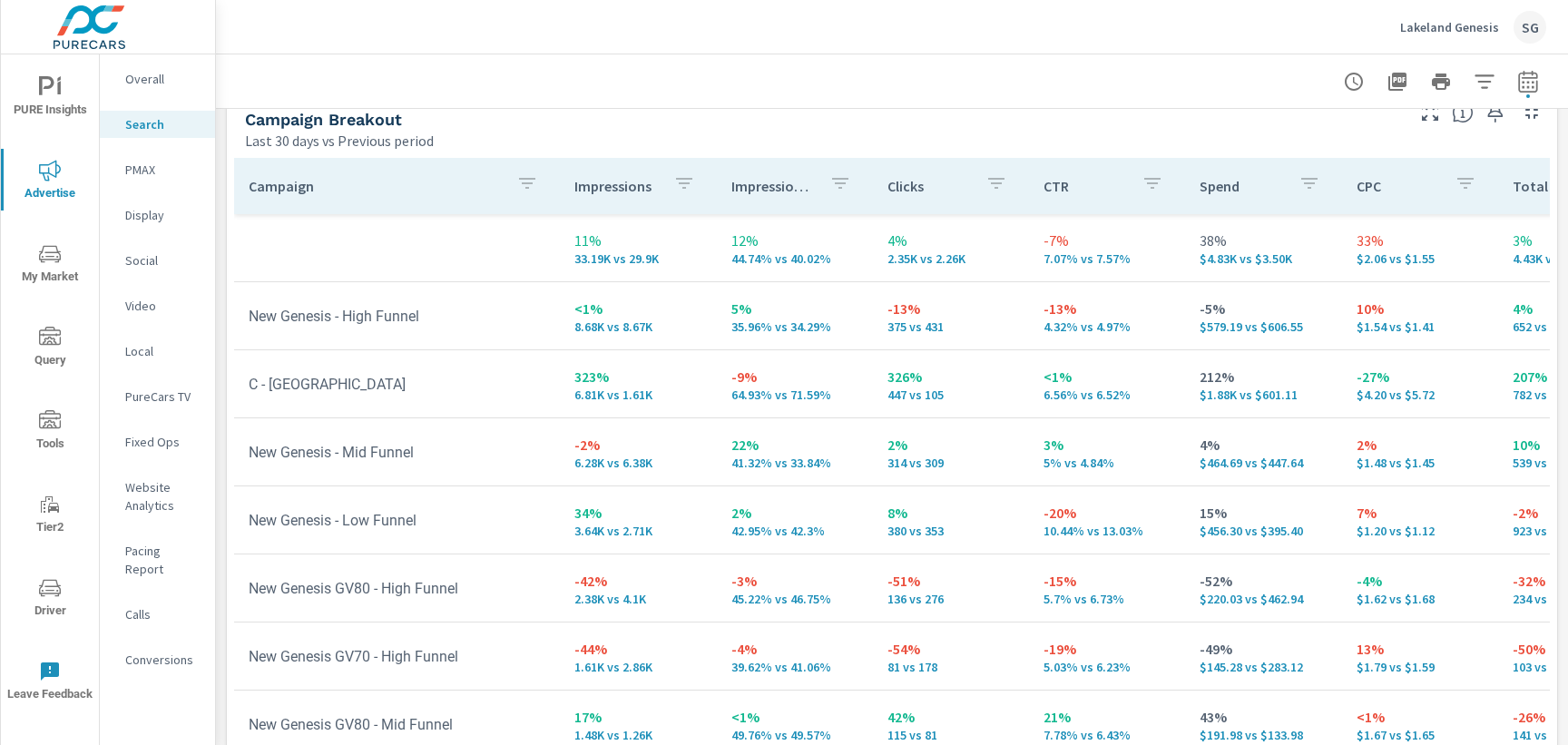
click at [137, 172] on p "PMAX" at bounding box center [162, 169] width 76 height 18
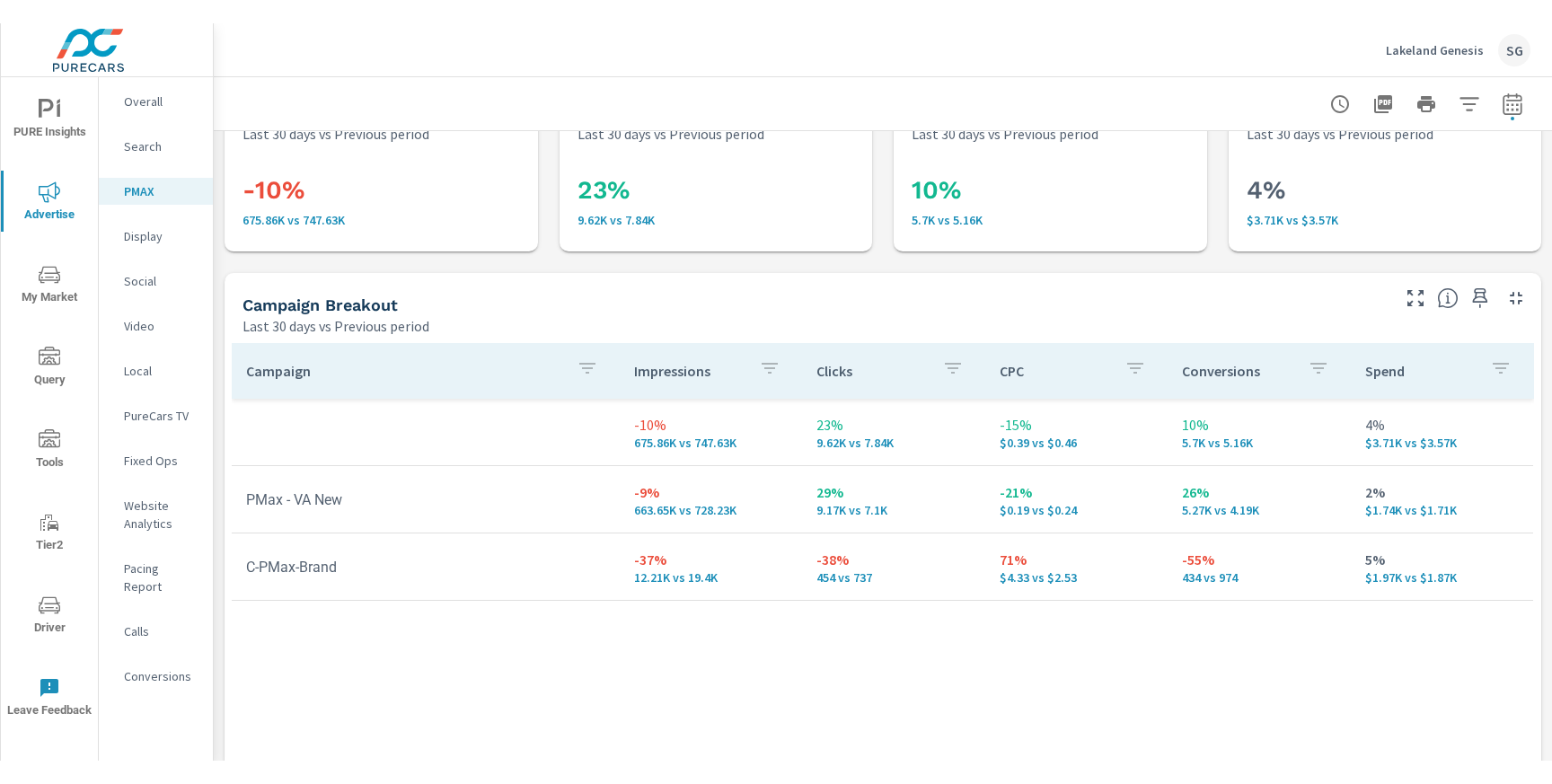
scroll to position [71, 0]
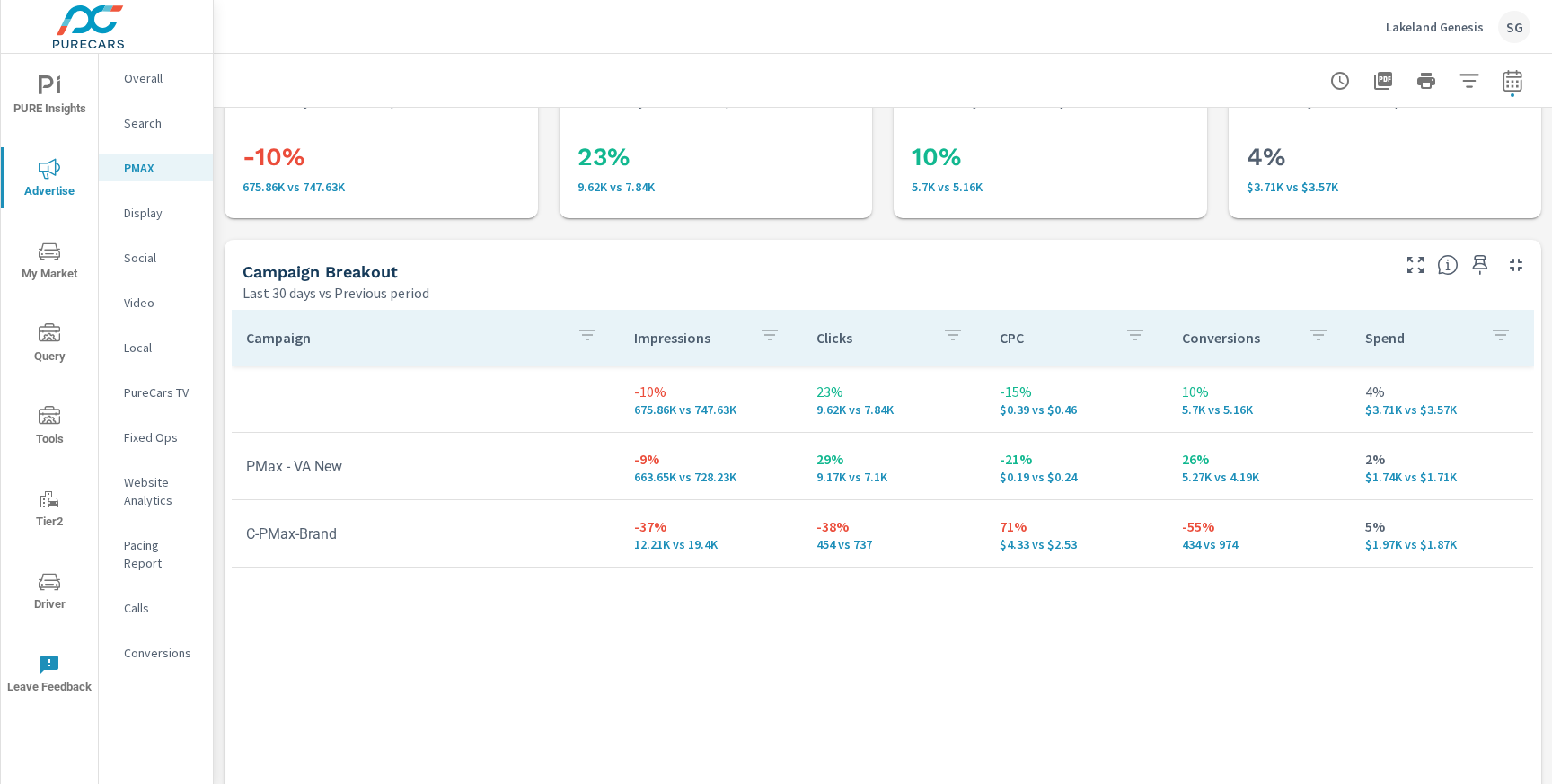
click at [1449, 25] on p "Lakeland Genesis" at bounding box center [1434, 26] width 98 height 17
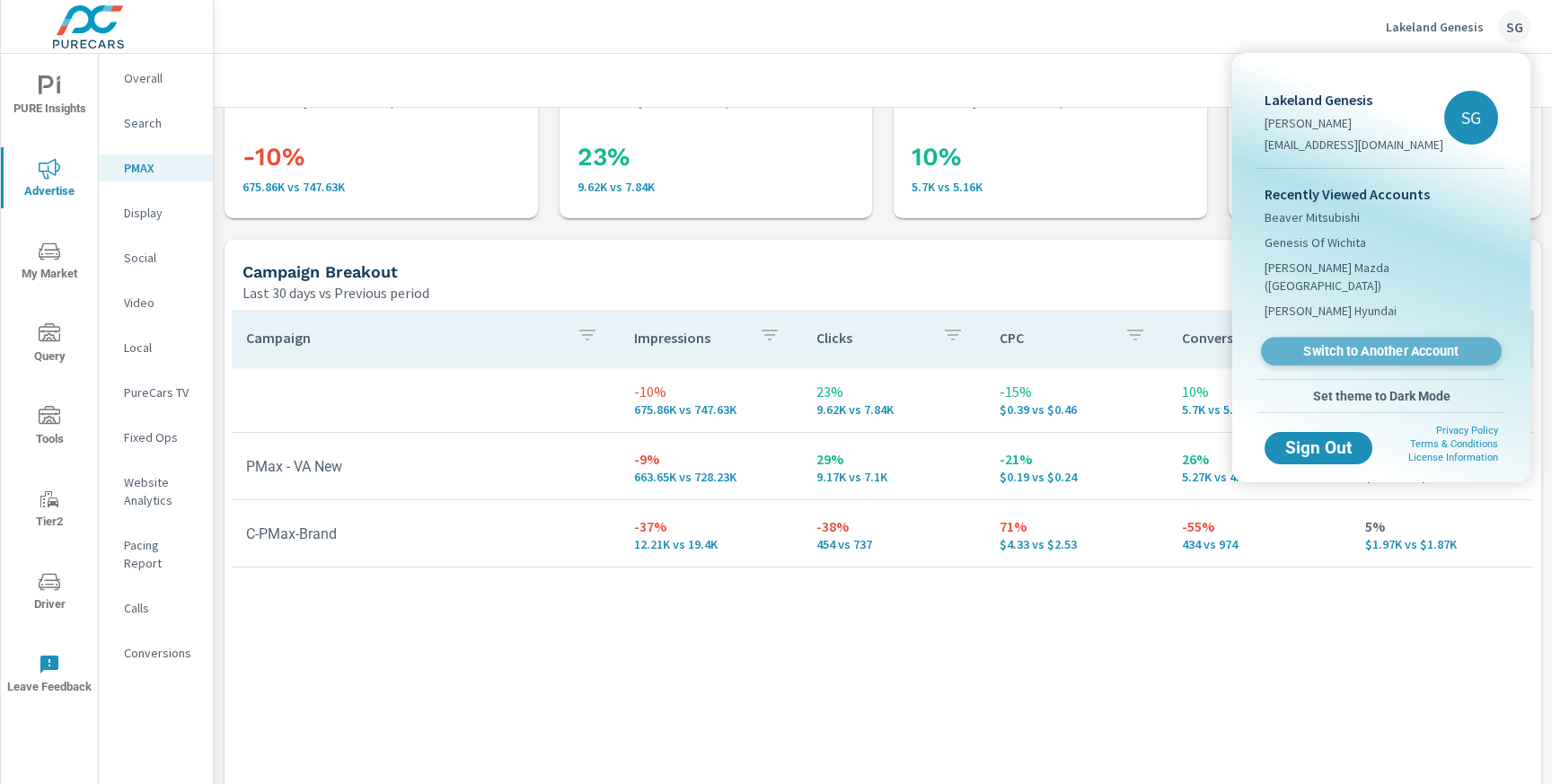
click at [1338, 343] on span "Switch to Another Account" at bounding box center [1381, 352] width 220 height 18
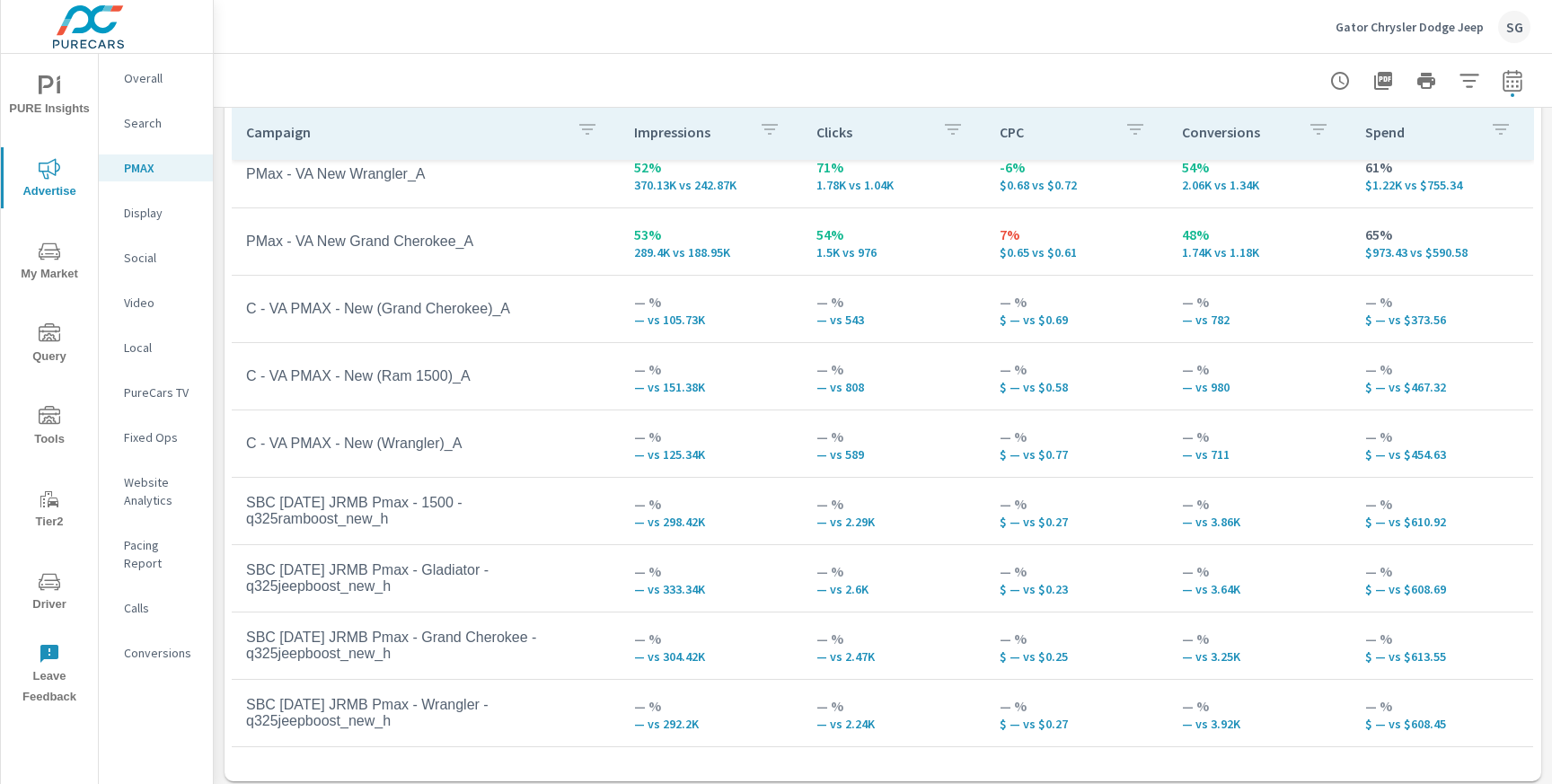
scroll to position [283, 0]
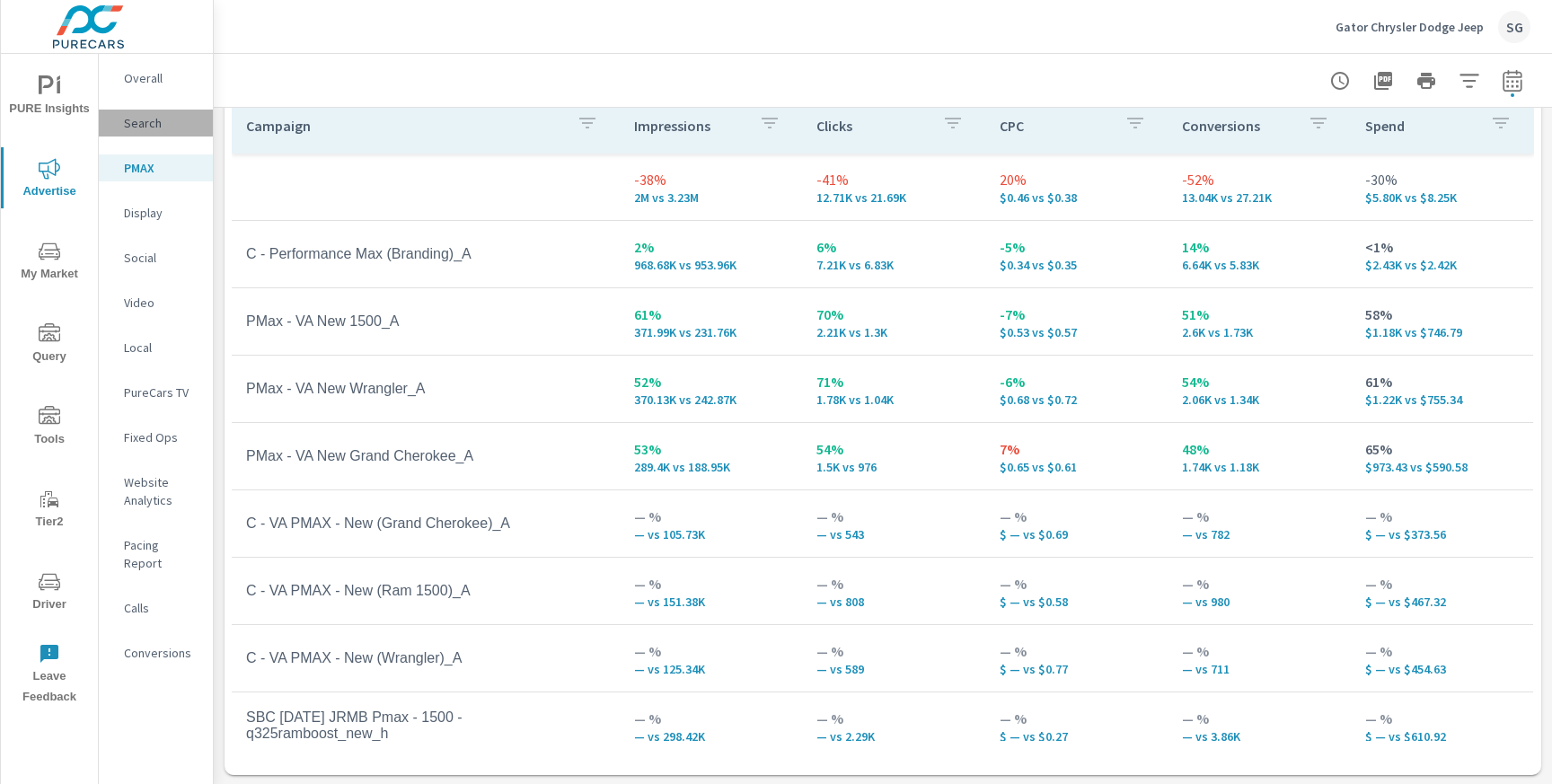
click at [148, 134] on div "Search" at bounding box center [156, 124] width 114 height 27
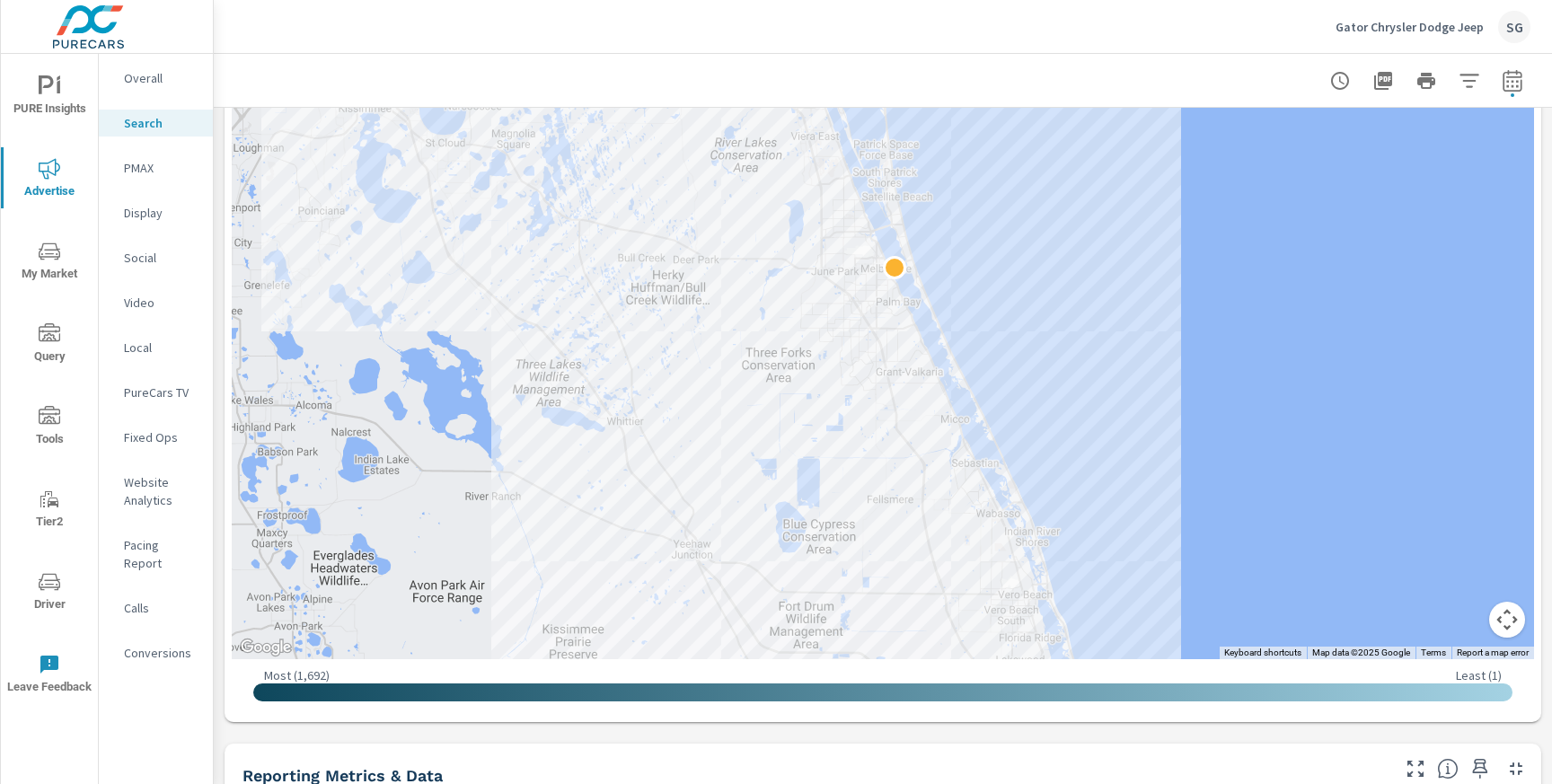
scroll to position [541, 0]
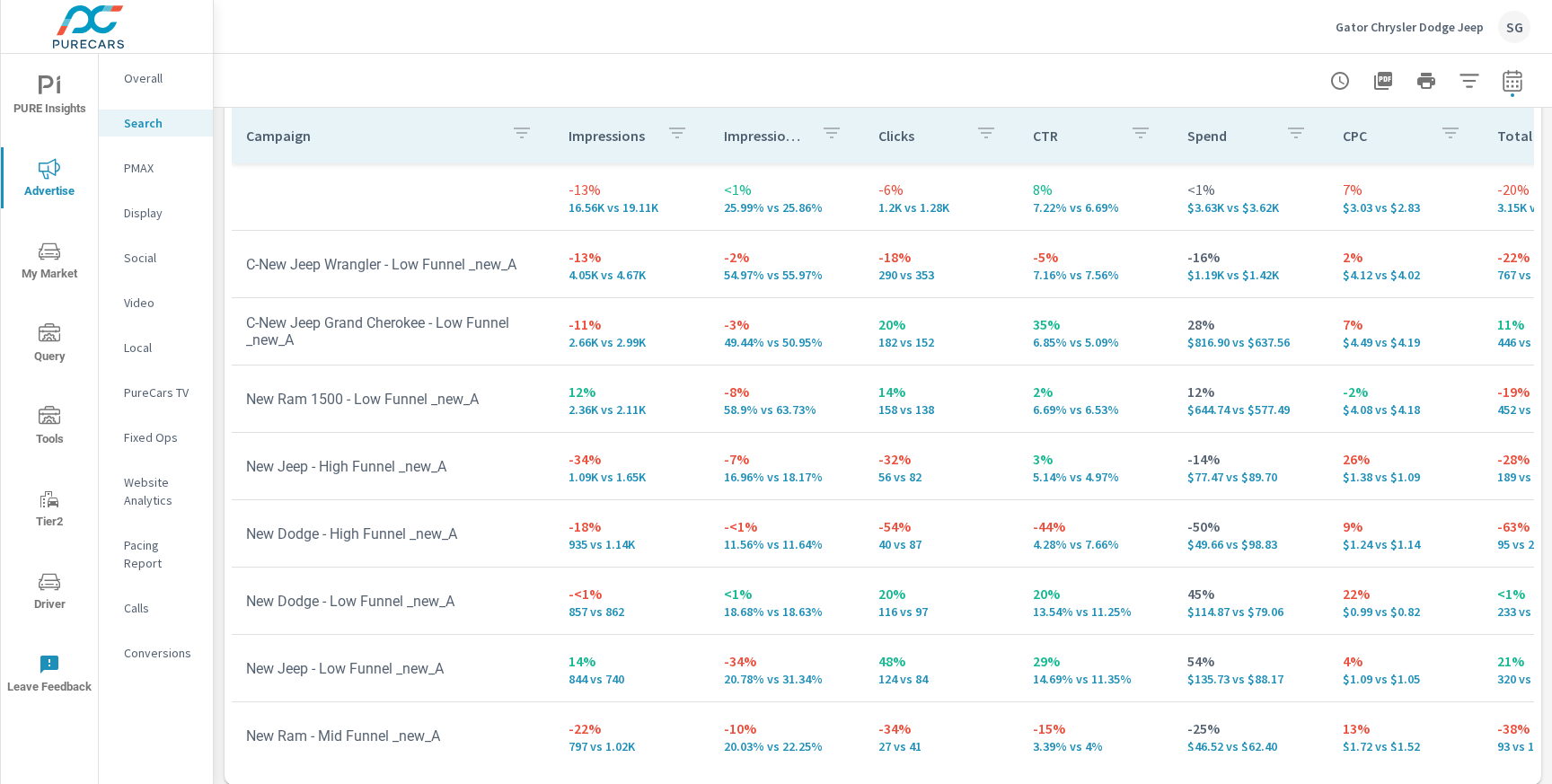
scroll to position [1821, 0]
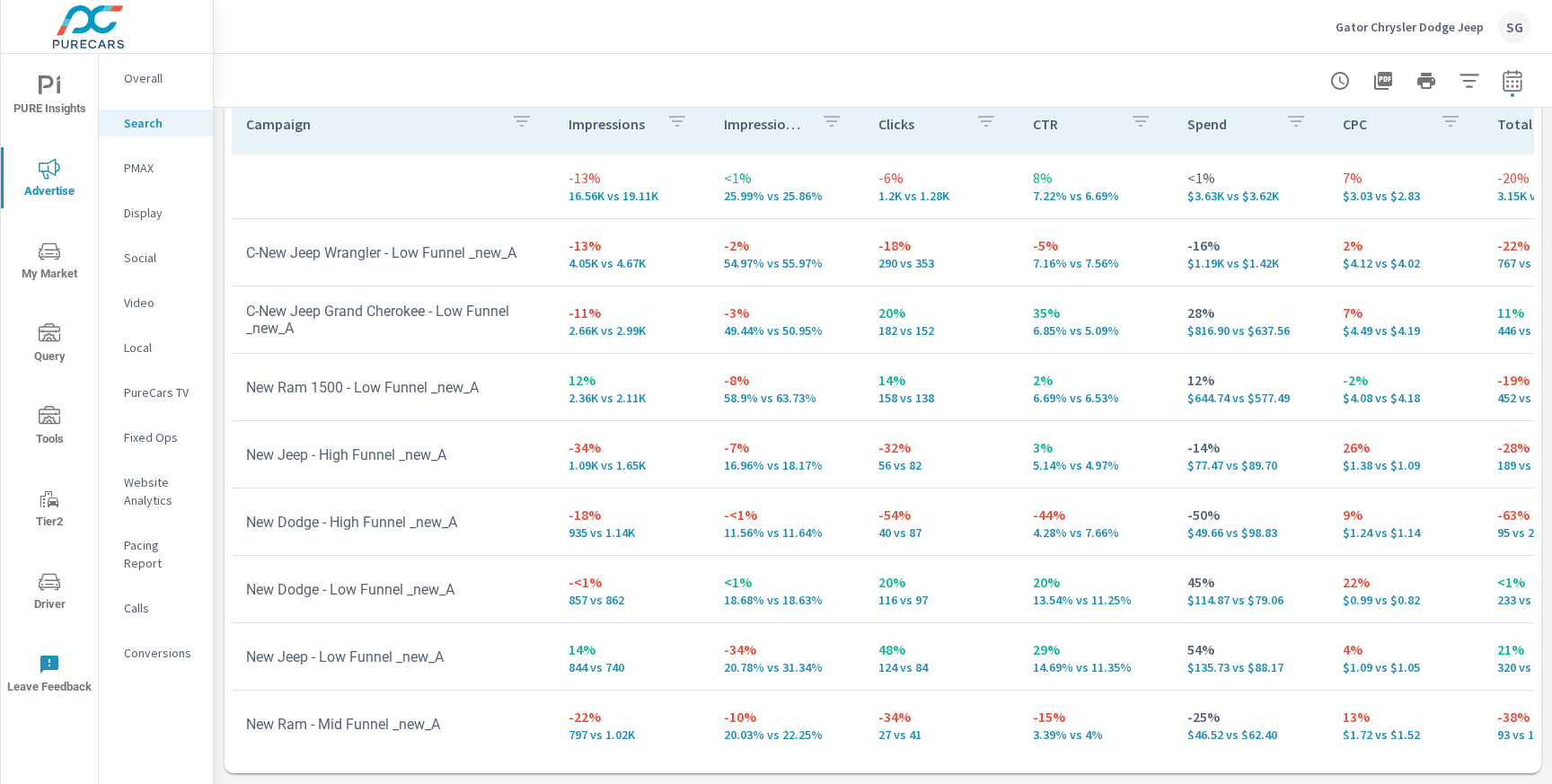
click at [146, 306] on p "Video" at bounding box center [161, 303] width 75 height 18
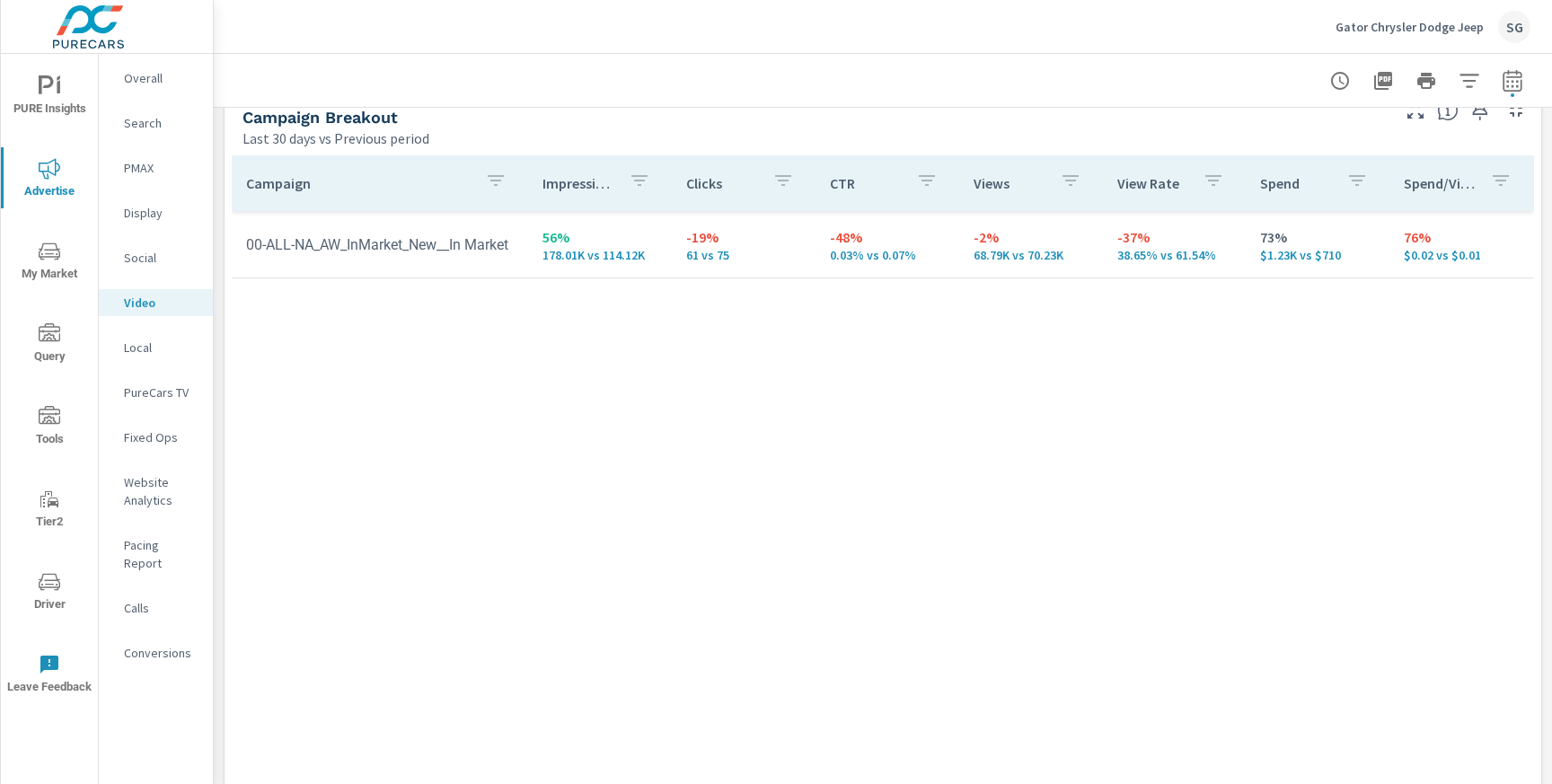
scroll to position [803, 0]
click at [156, 385] on p "PureCars TV" at bounding box center [161, 392] width 75 height 18
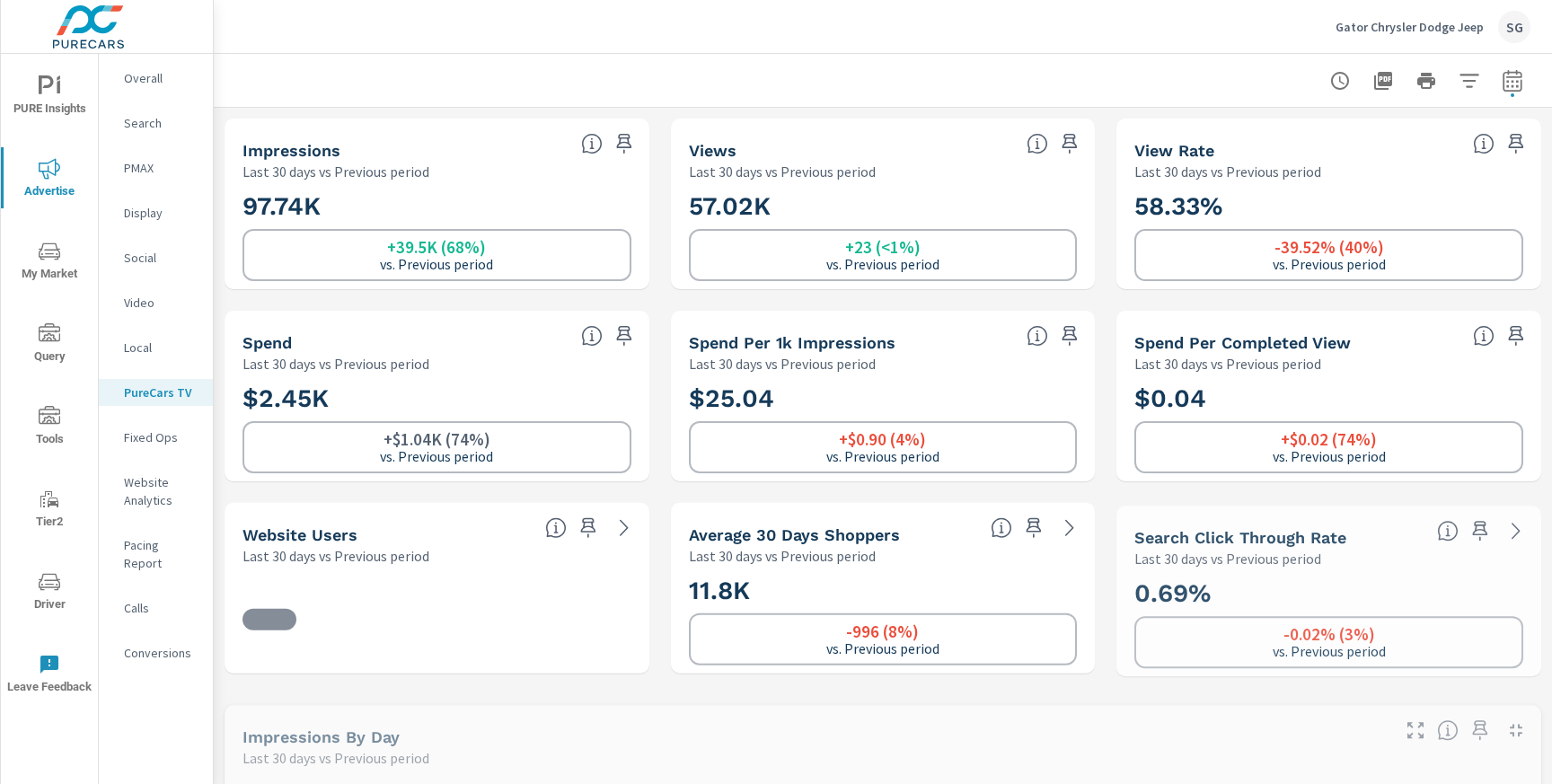
scroll to position [269, 0]
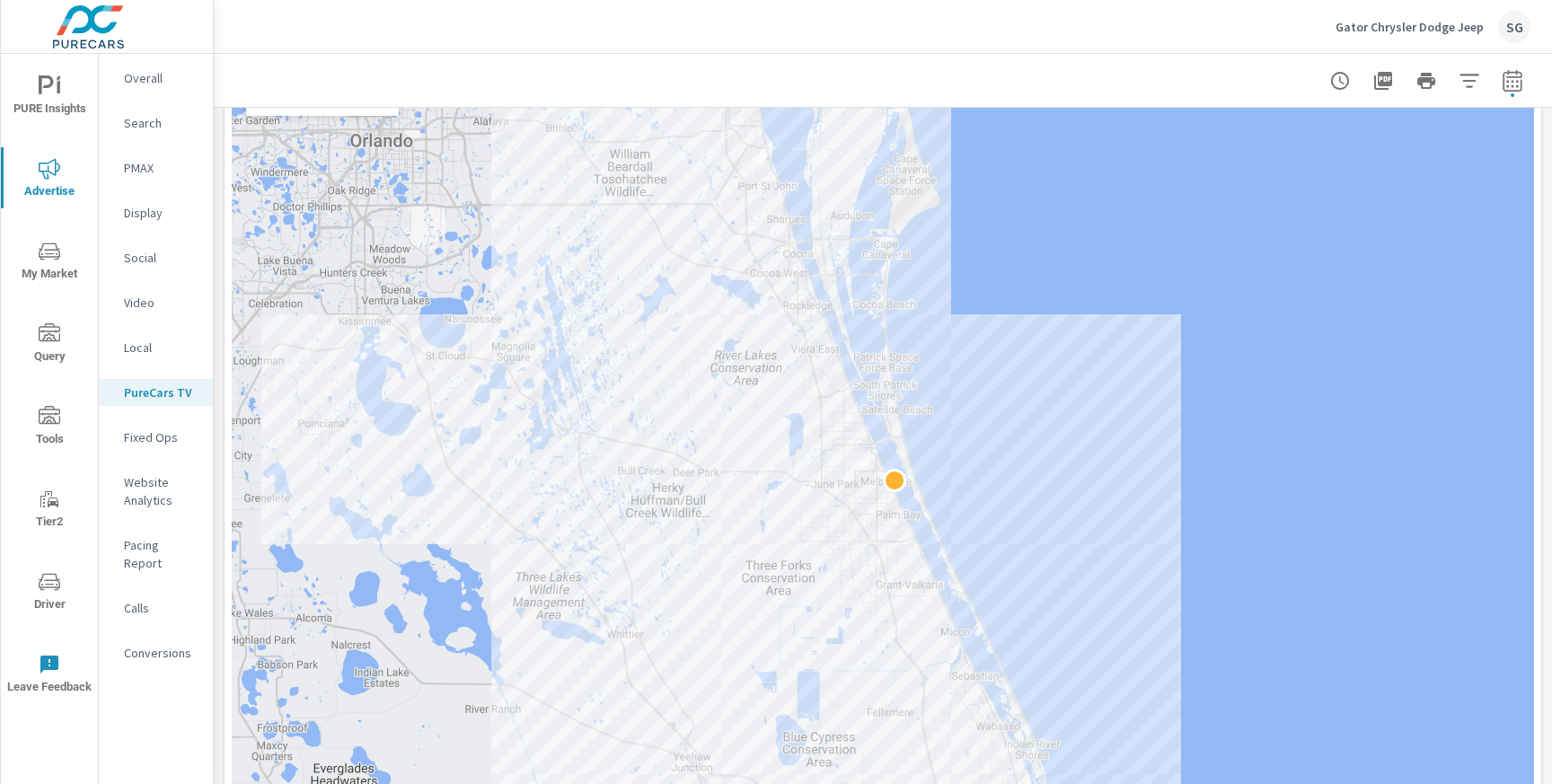
scroll to position [2054, 0]
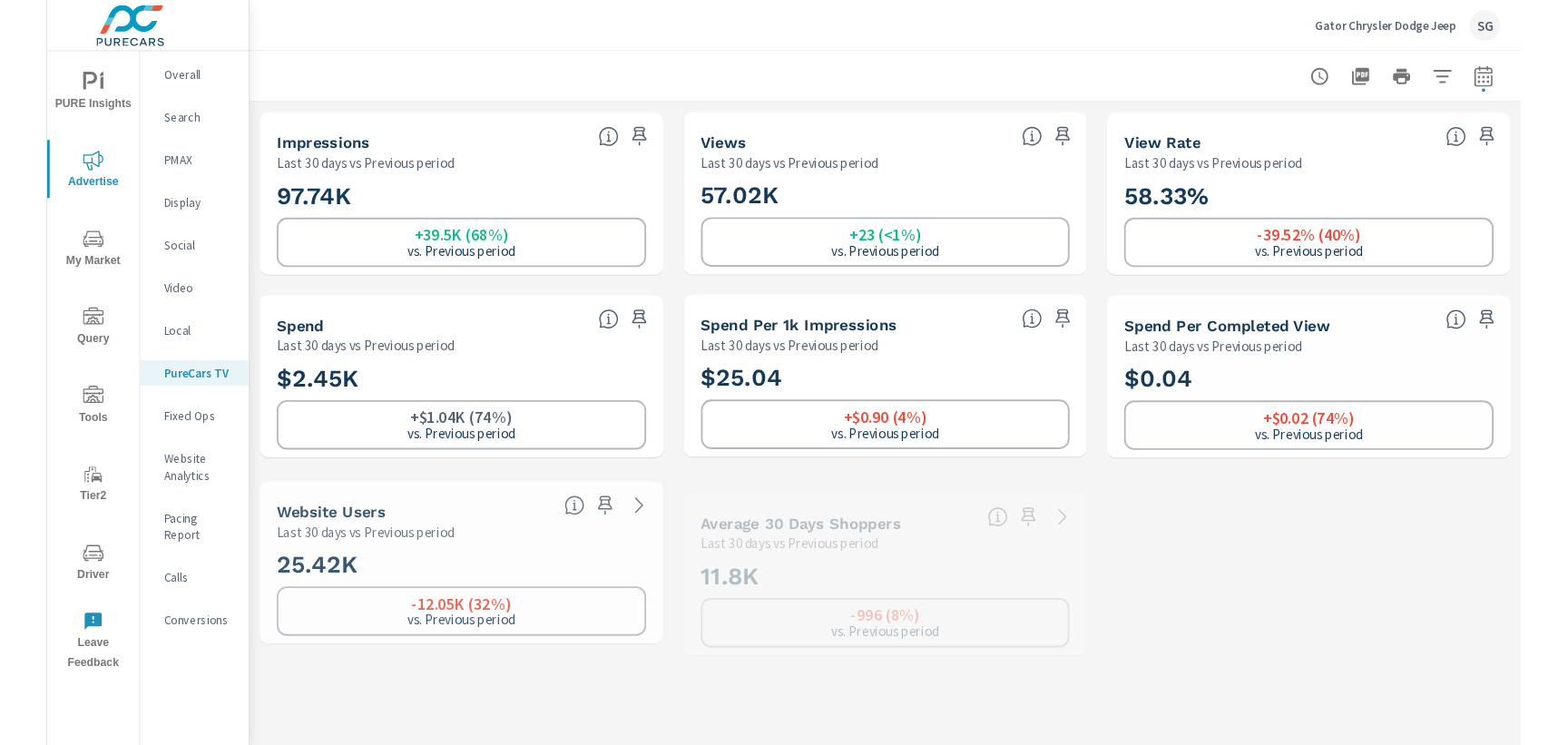
scroll to position [272, 0]
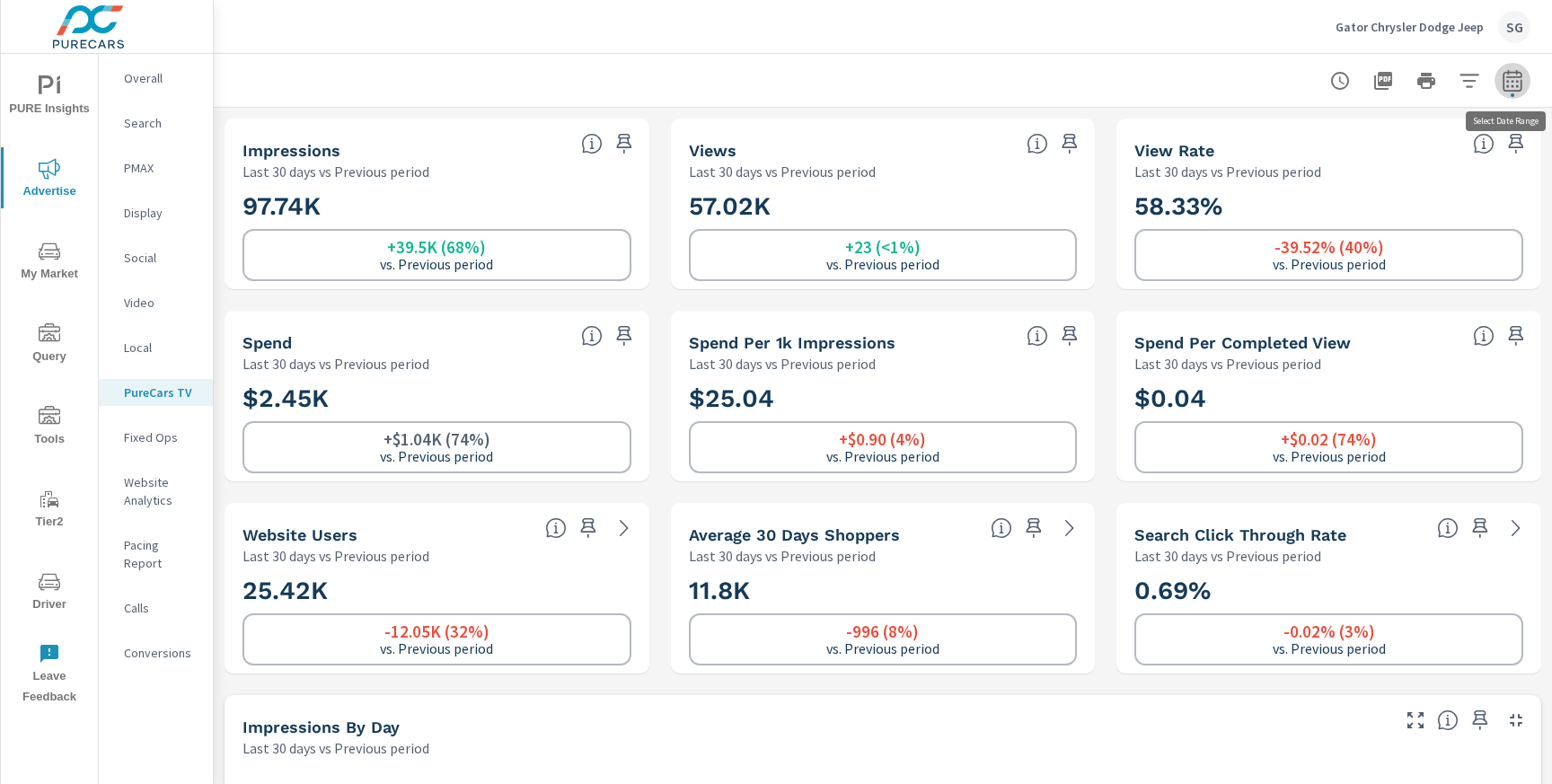
click at [1516, 68] on button "button" at bounding box center [1512, 81] width 36 height 36
select select "Last 30 days"
select select "Previous period"
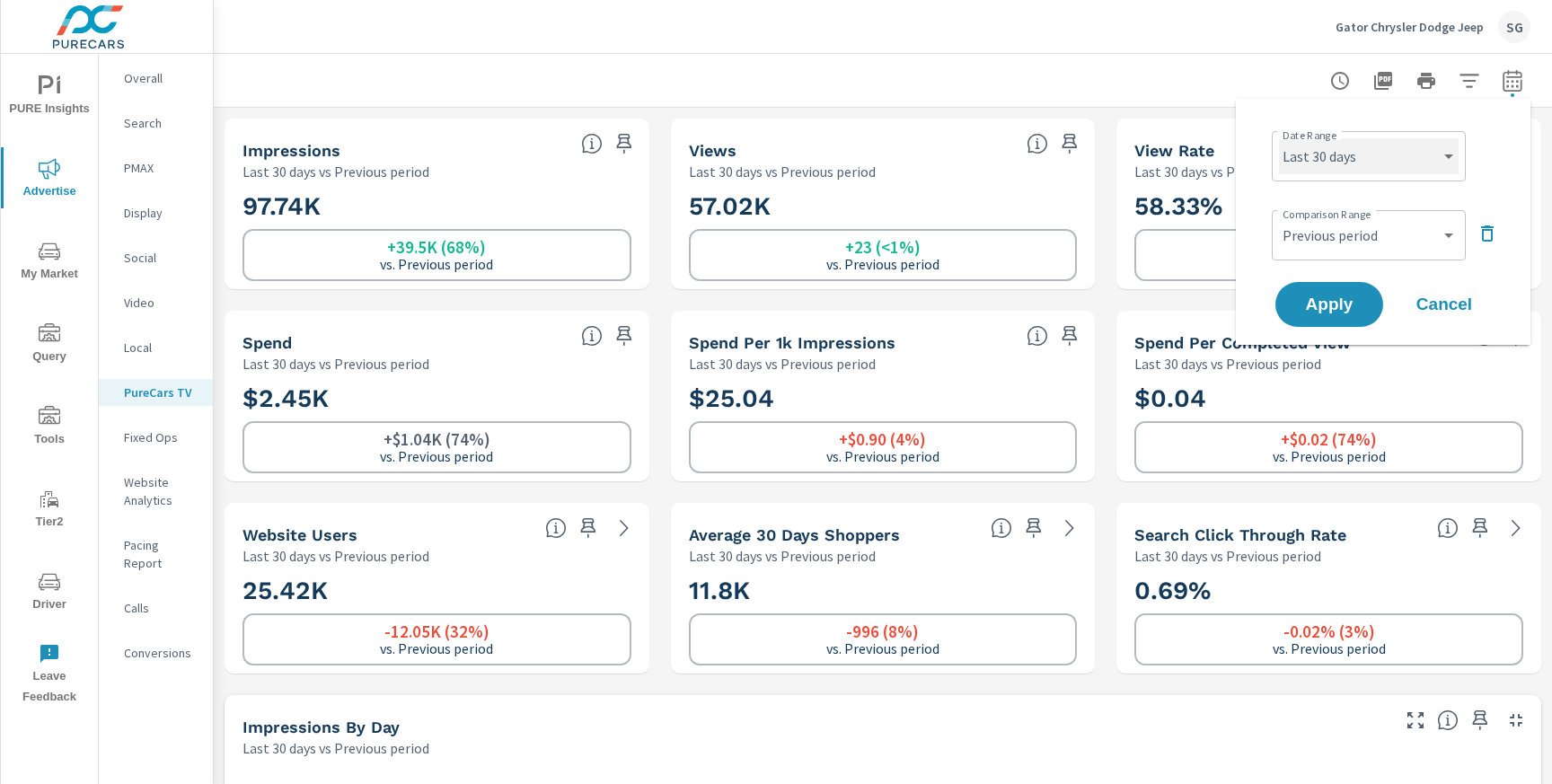
click at [1436, 156] on select "Custom Yesterday Last week Last 7 days Last 14 days Last 30 days Last 45 days L…" at bounding box center [1368, 156] width 180 height 36
click at [1279, 138] on select "Custom [DATE] Last week Last 7 days Last 14 days Last 30 days Last 45 days Last…" at bounding box center [1368, 156] width 180 height 36
select select "Last month"
click at [1344, 309] on span "Apply" at bounding box center [1329, 305] width 74 height 18
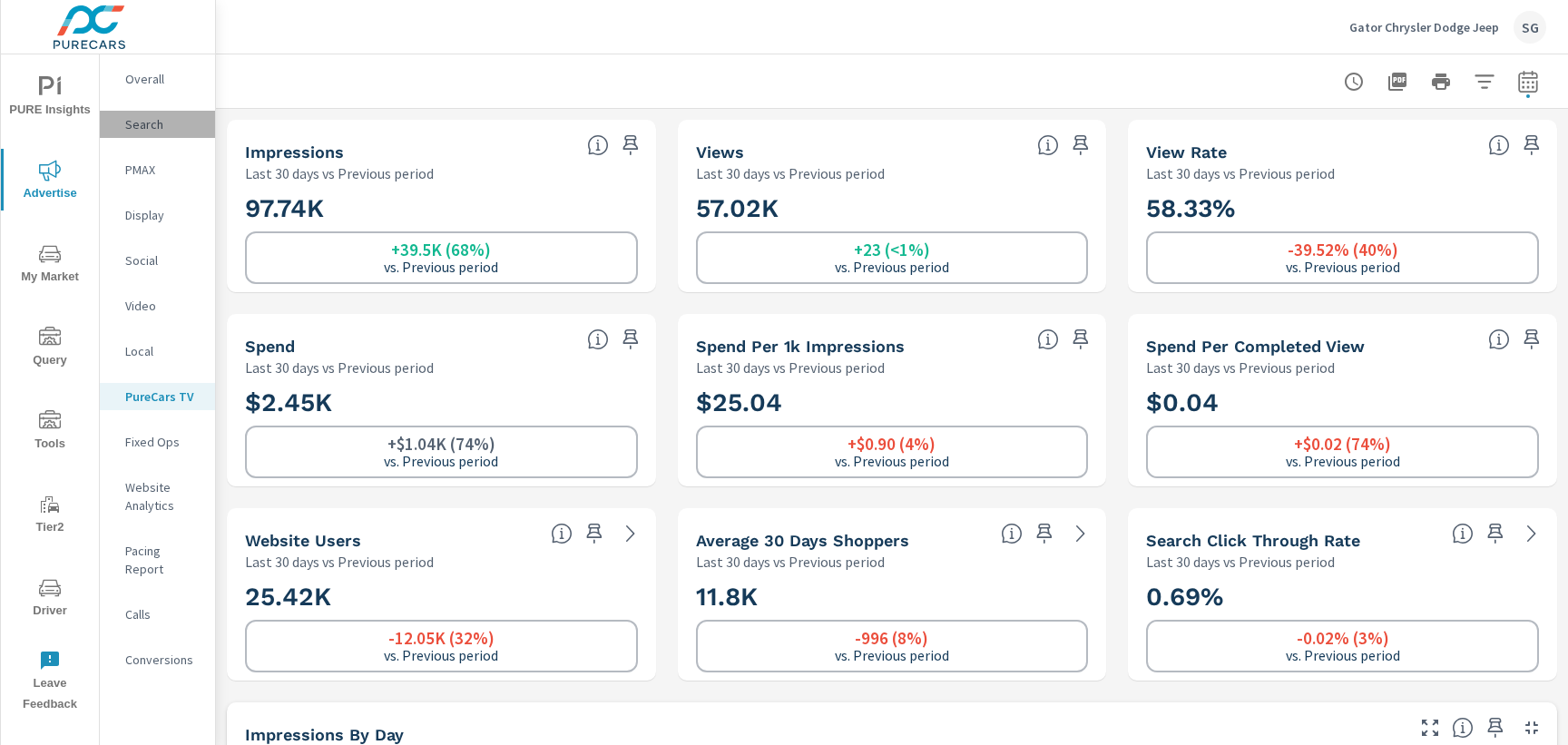
click at [166, 130] on p "Search" at bounding box center [162, 124] width 76 height 18
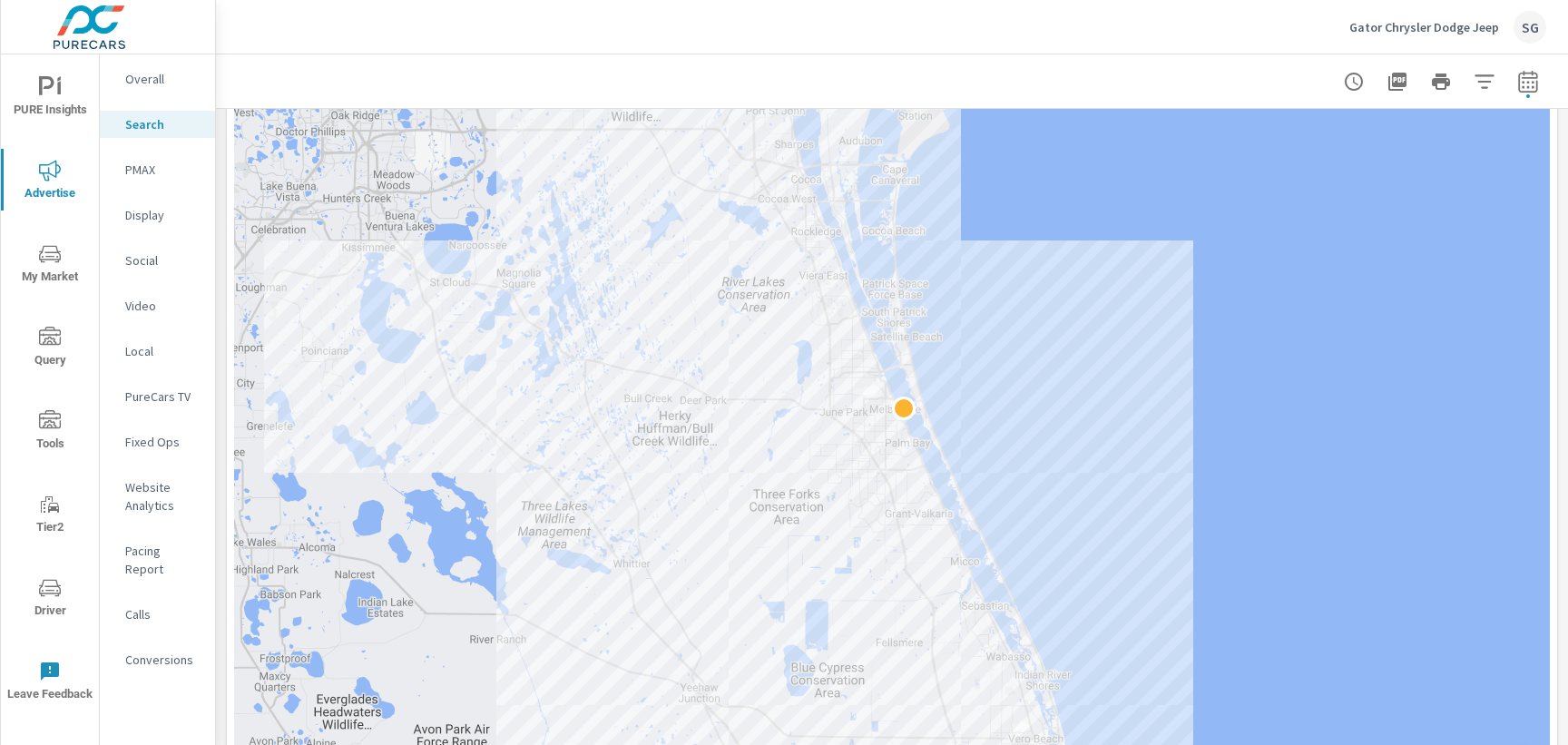
scroll to position [398, 0]
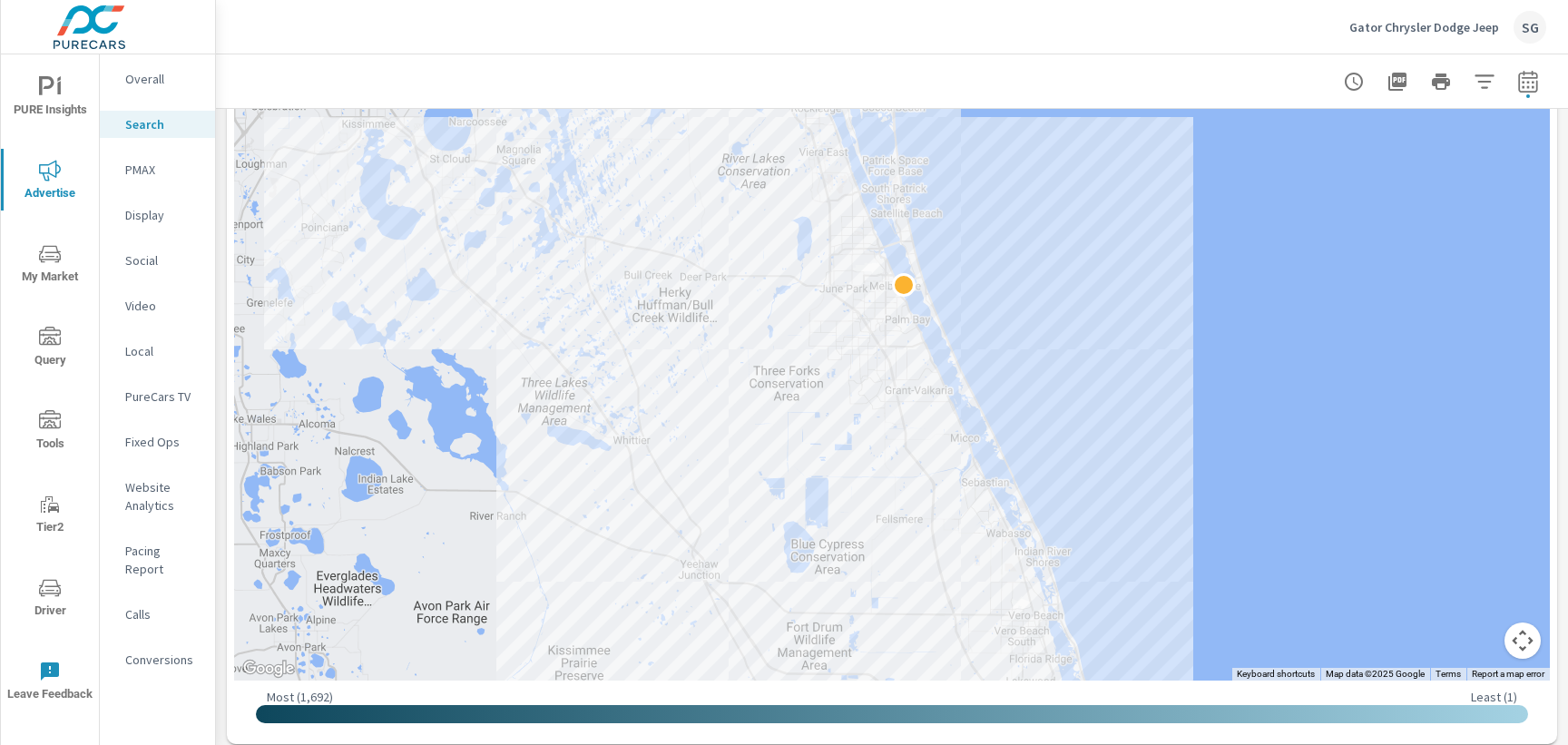
scroll to position [527, 0]
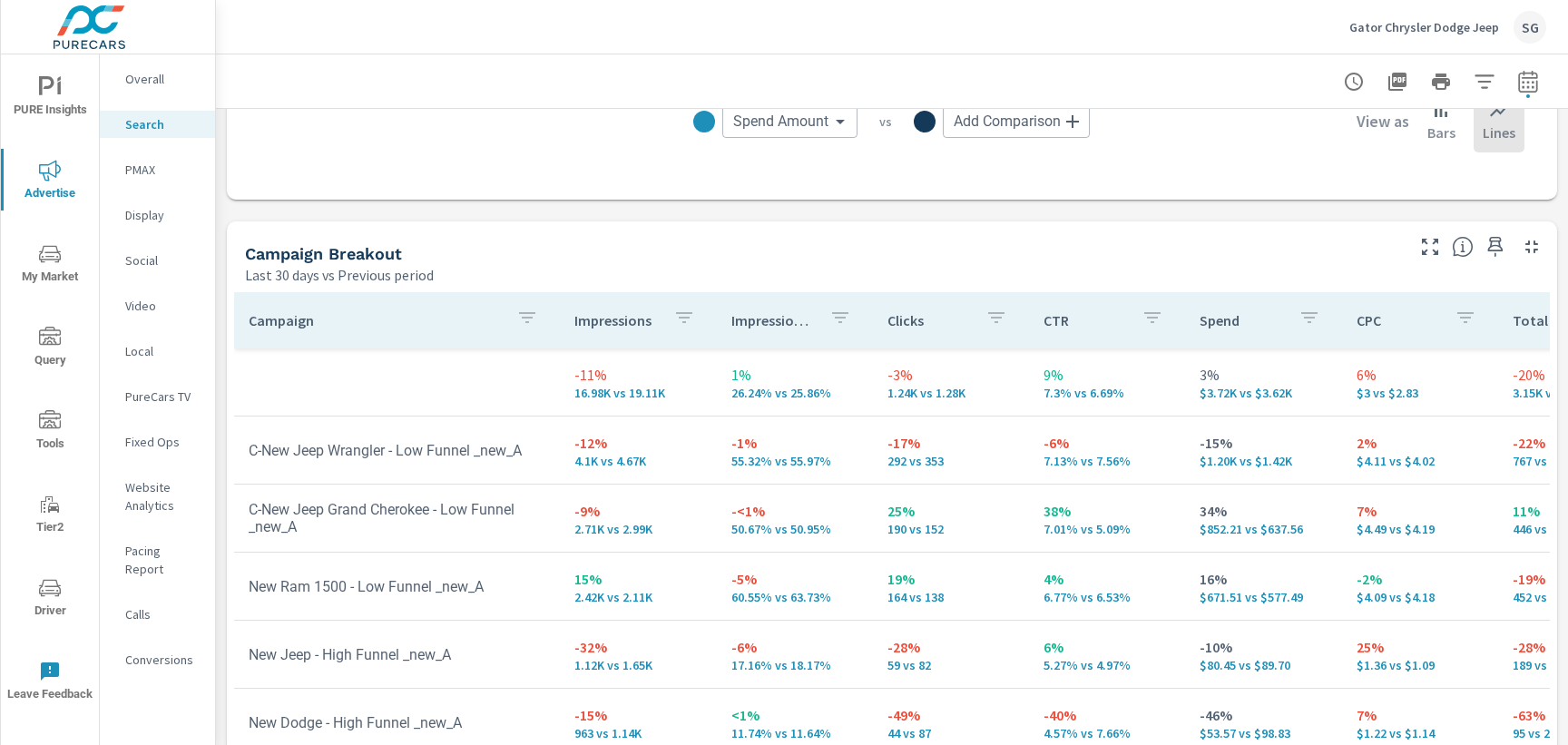
scroll to position [1644, 0]
click at [164, 177] on p "PMAX" at bounding box center [162, 169] width 76 height 18
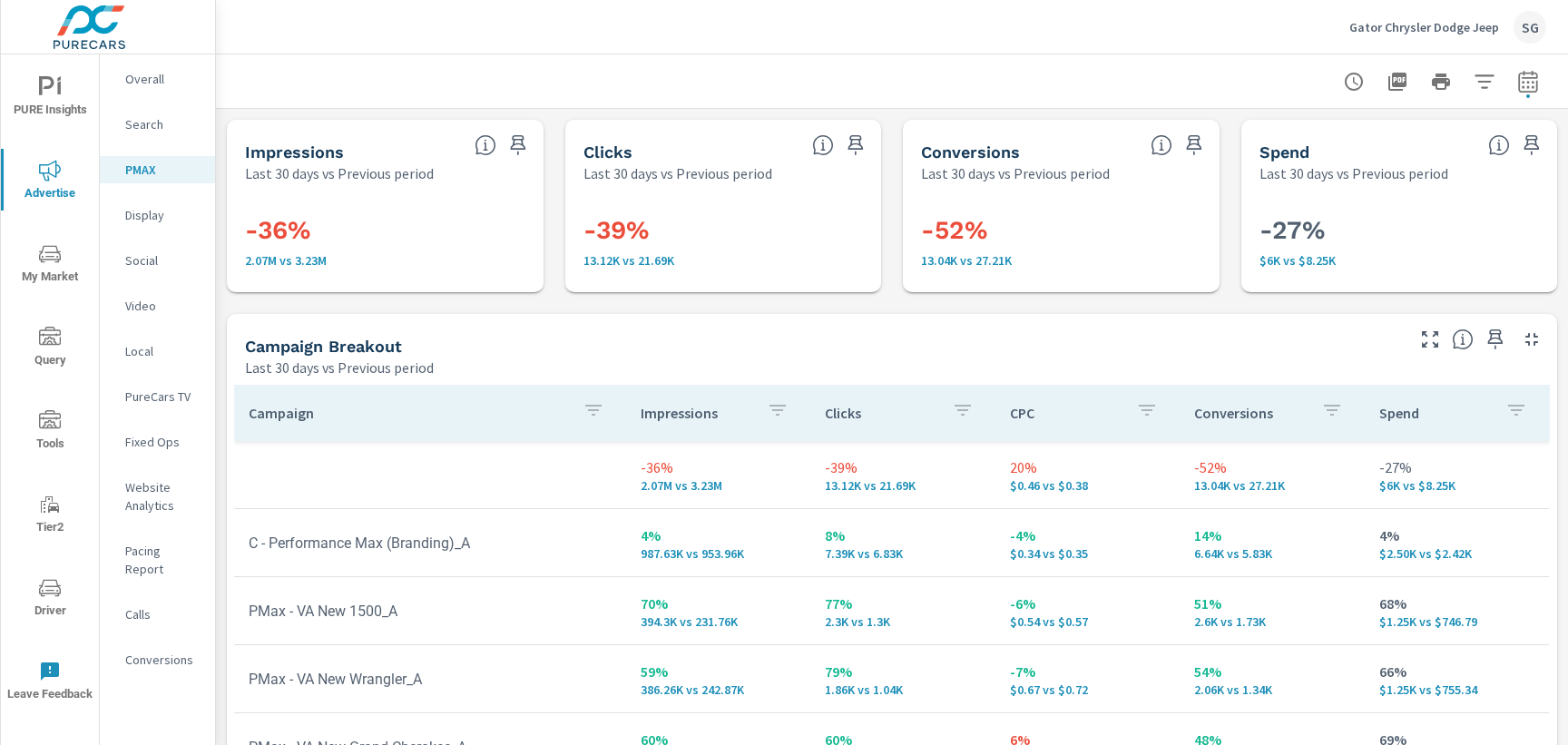
scroll to position [223, 0]
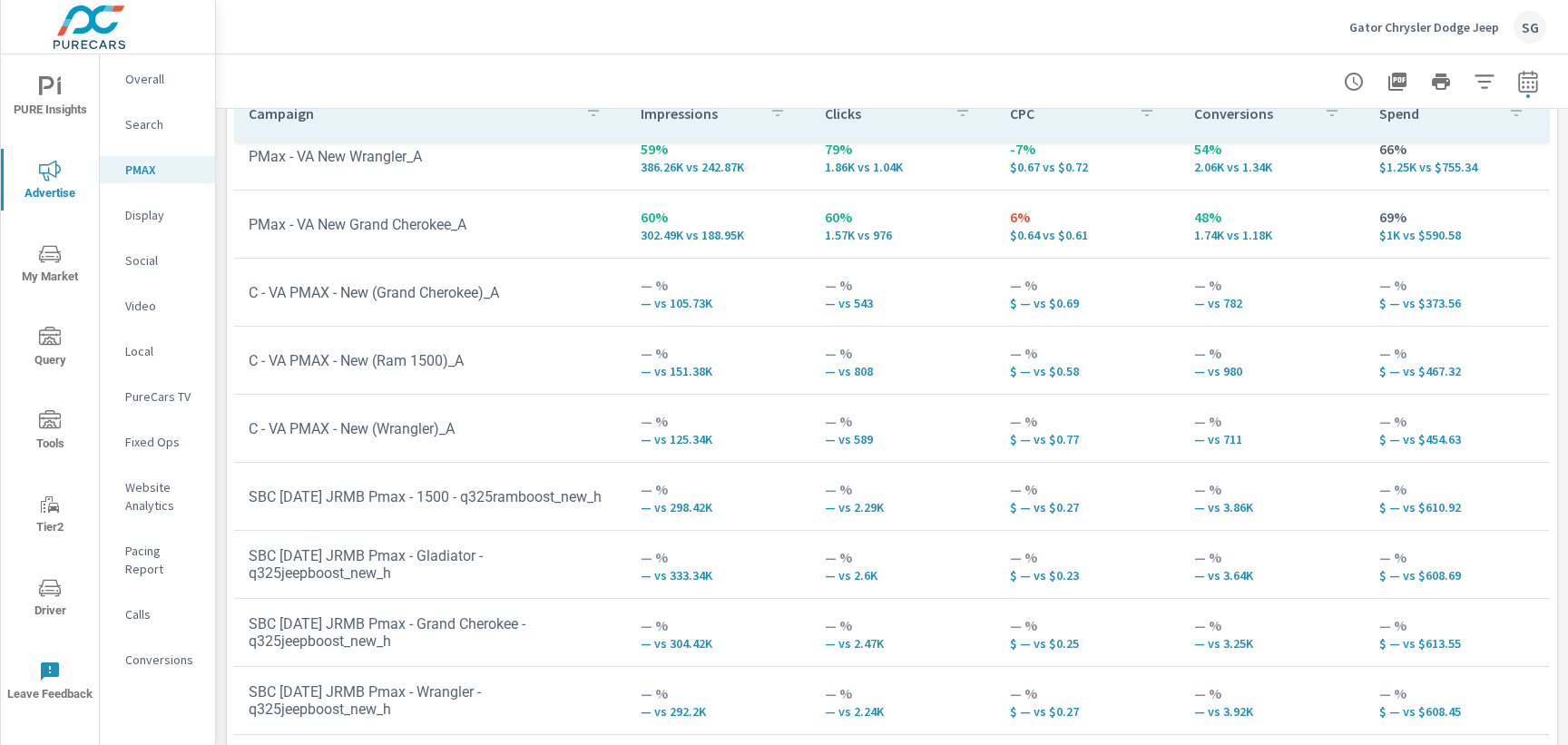
scroll to position [335, 0]
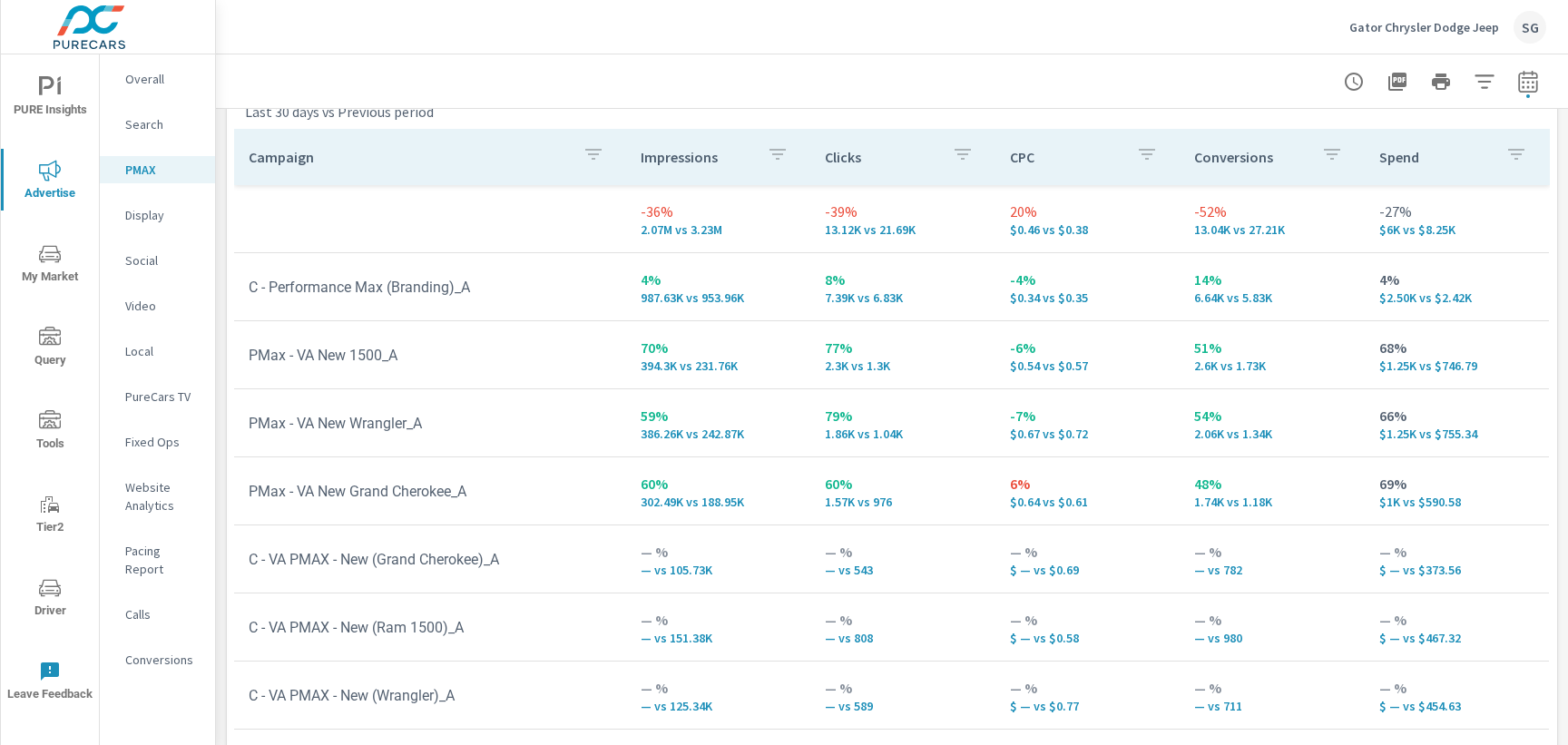
scroll to position [239, 0]
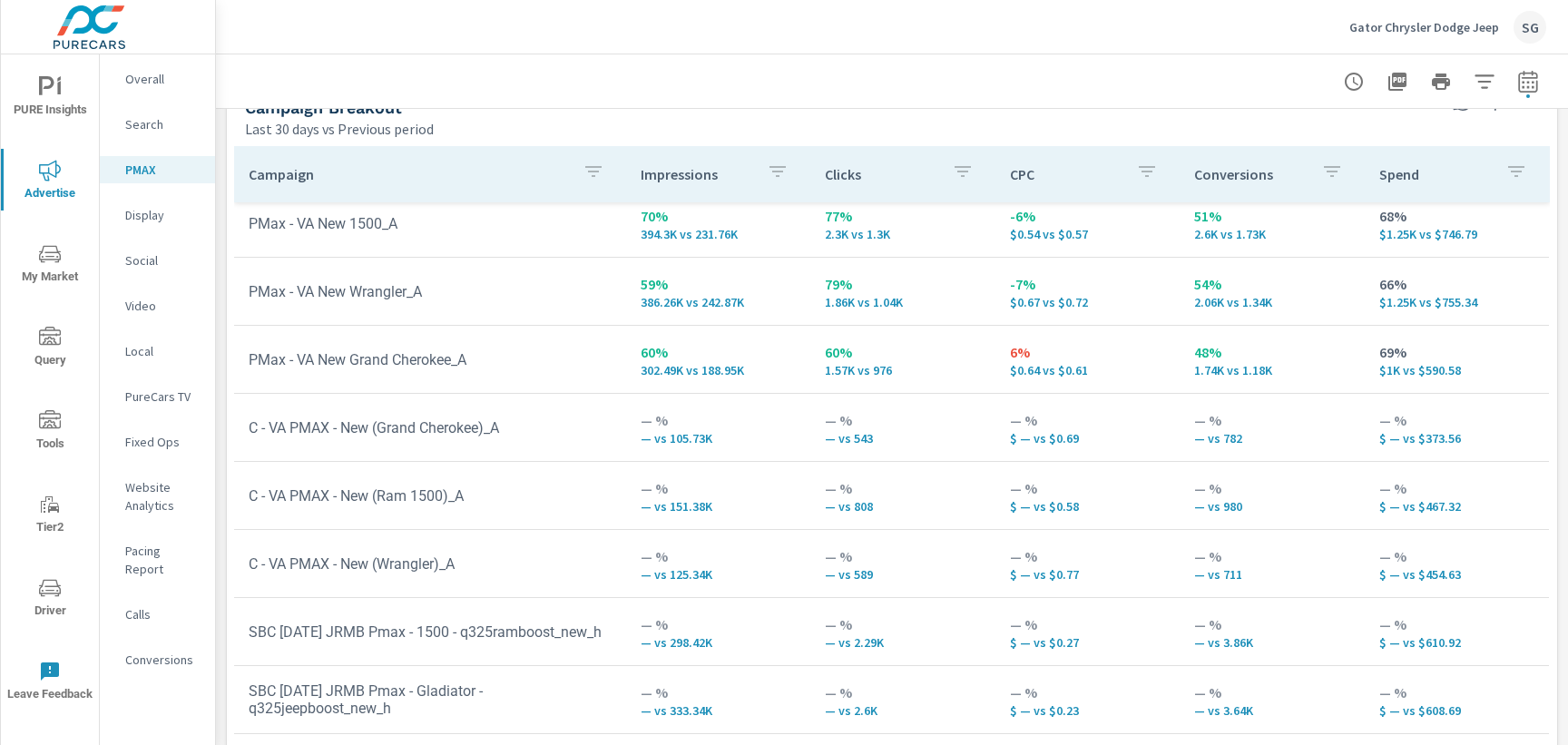
scroll to position [223, 0]
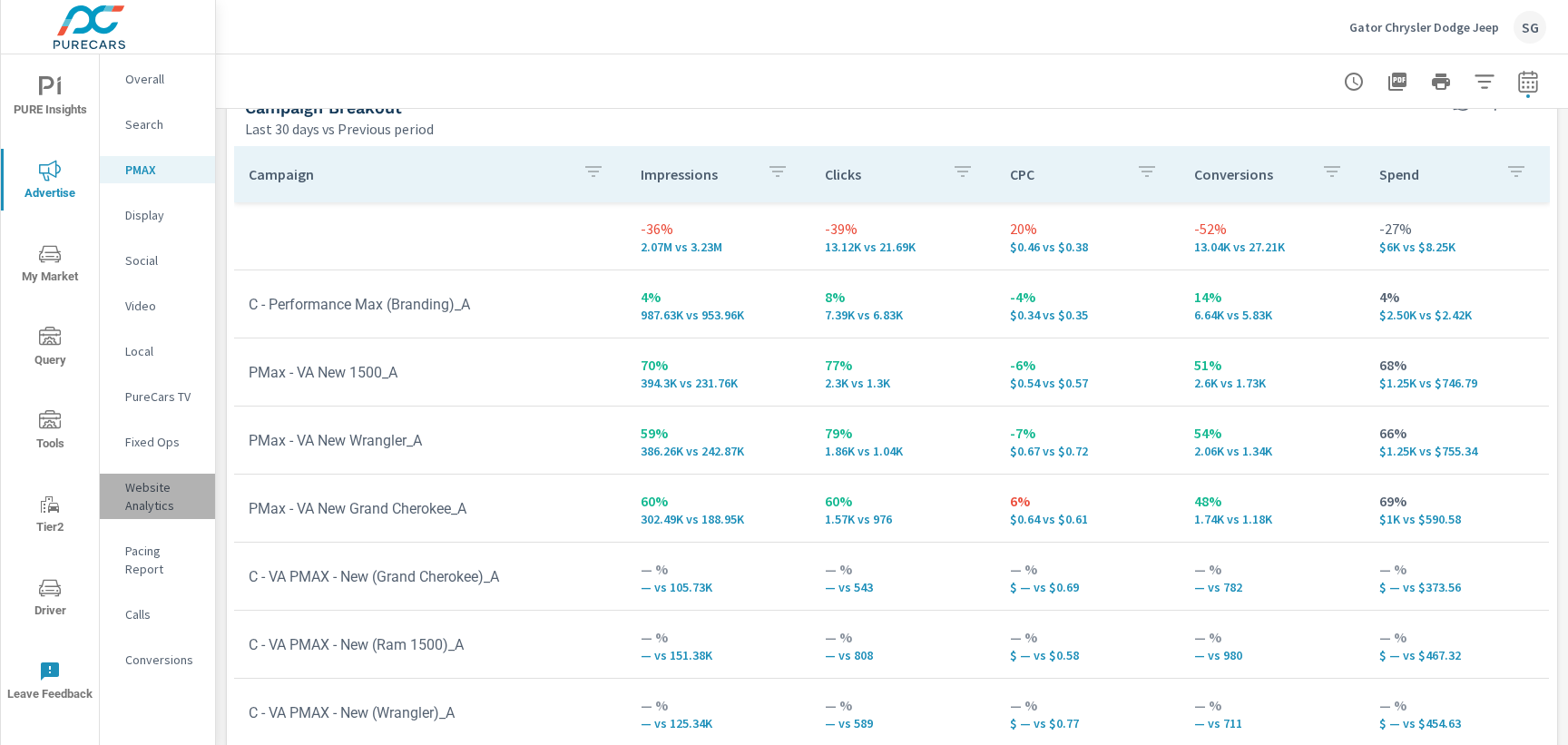
click at [150, 495] on p "Website Analytics" at bounding box center [162, 495] width 76 height 36
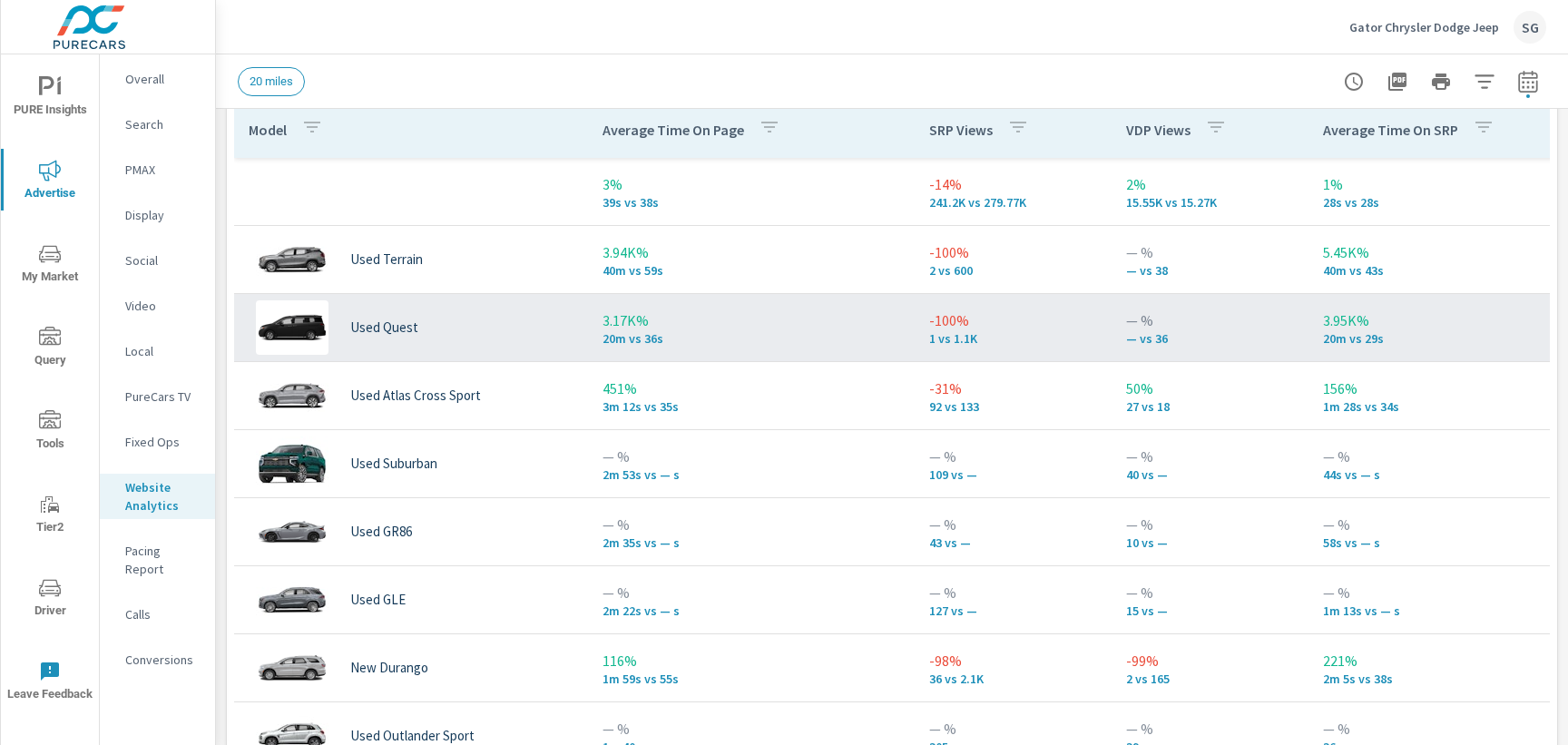
scroll to position [874, 0]
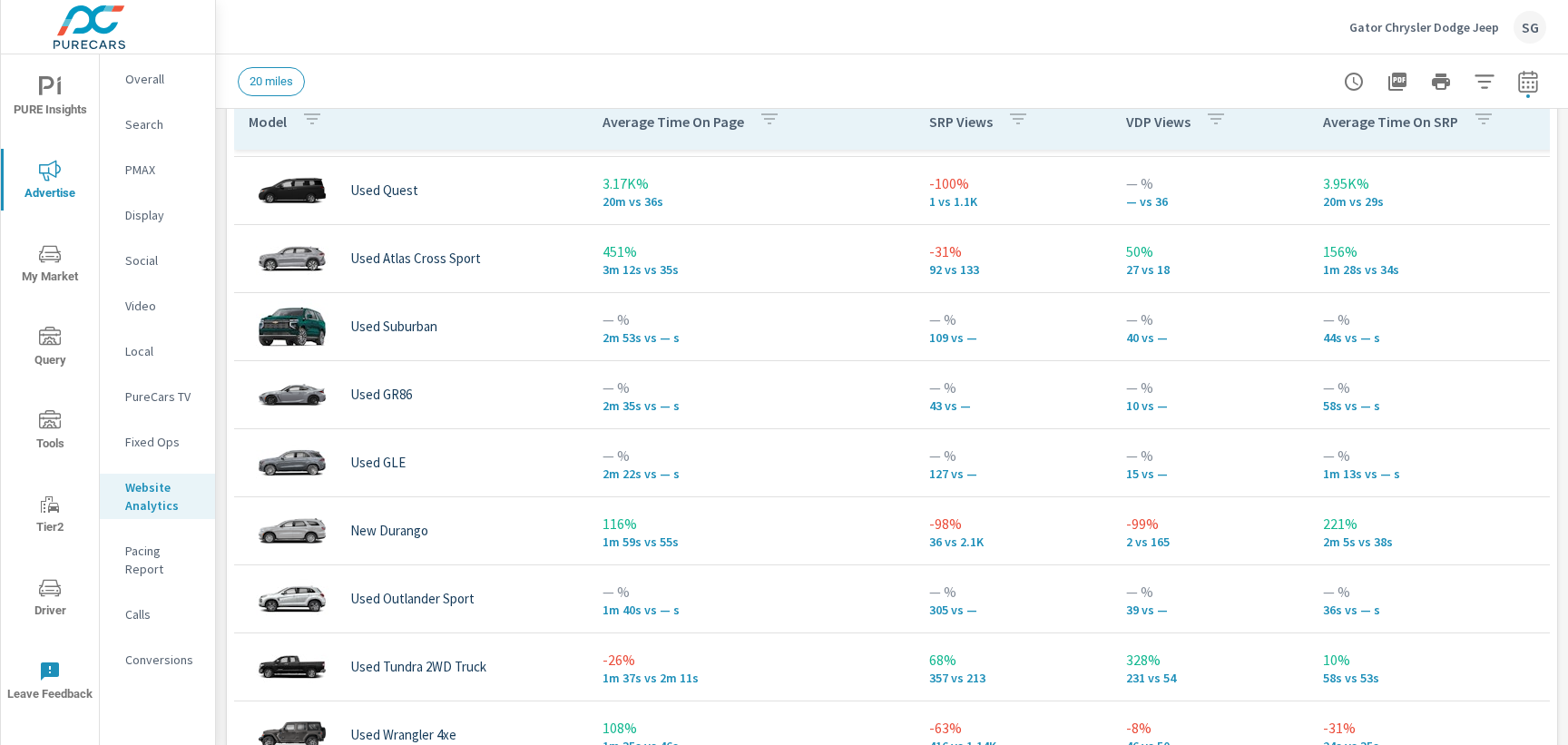
scroll to position [100, 0]
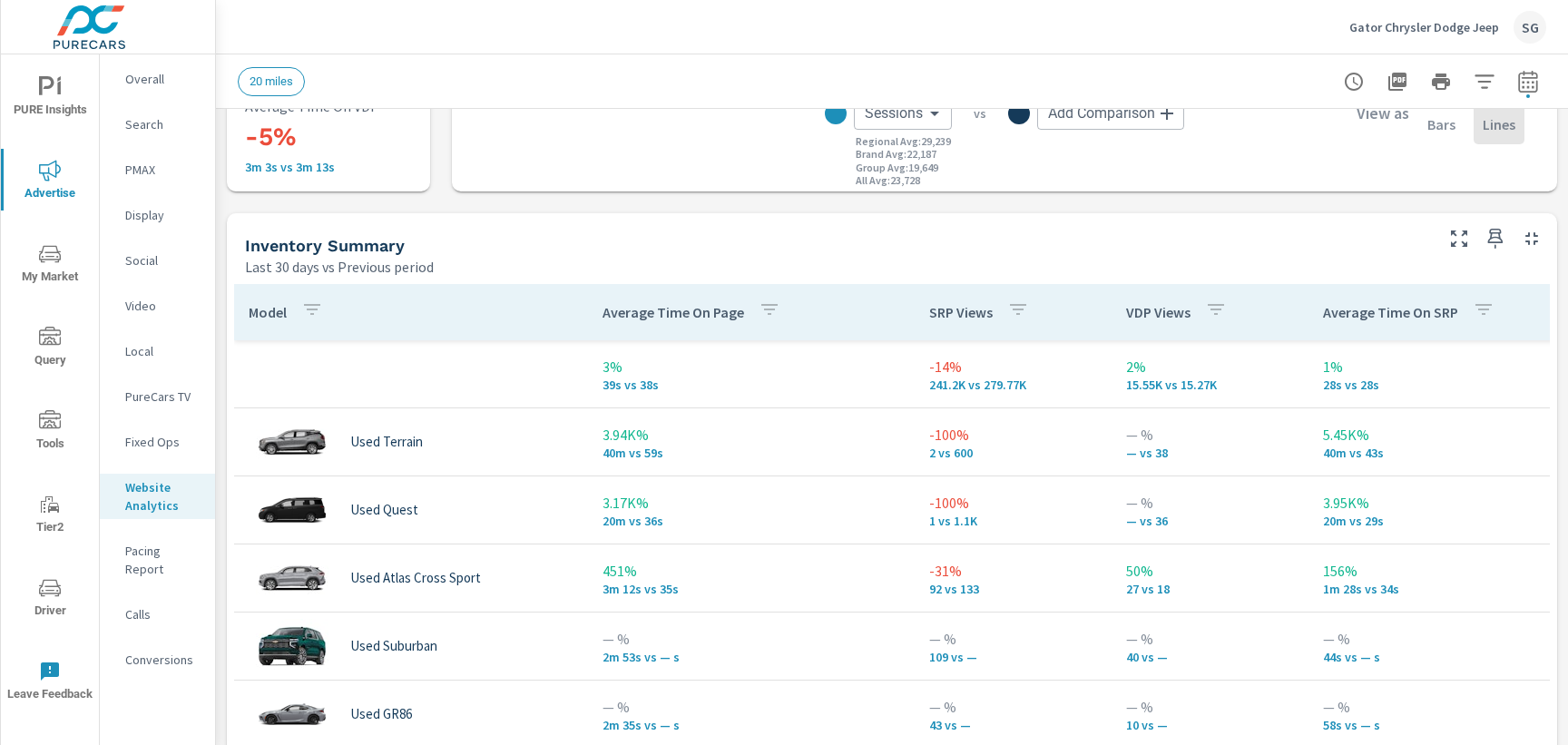
scroll to position [682, 0]
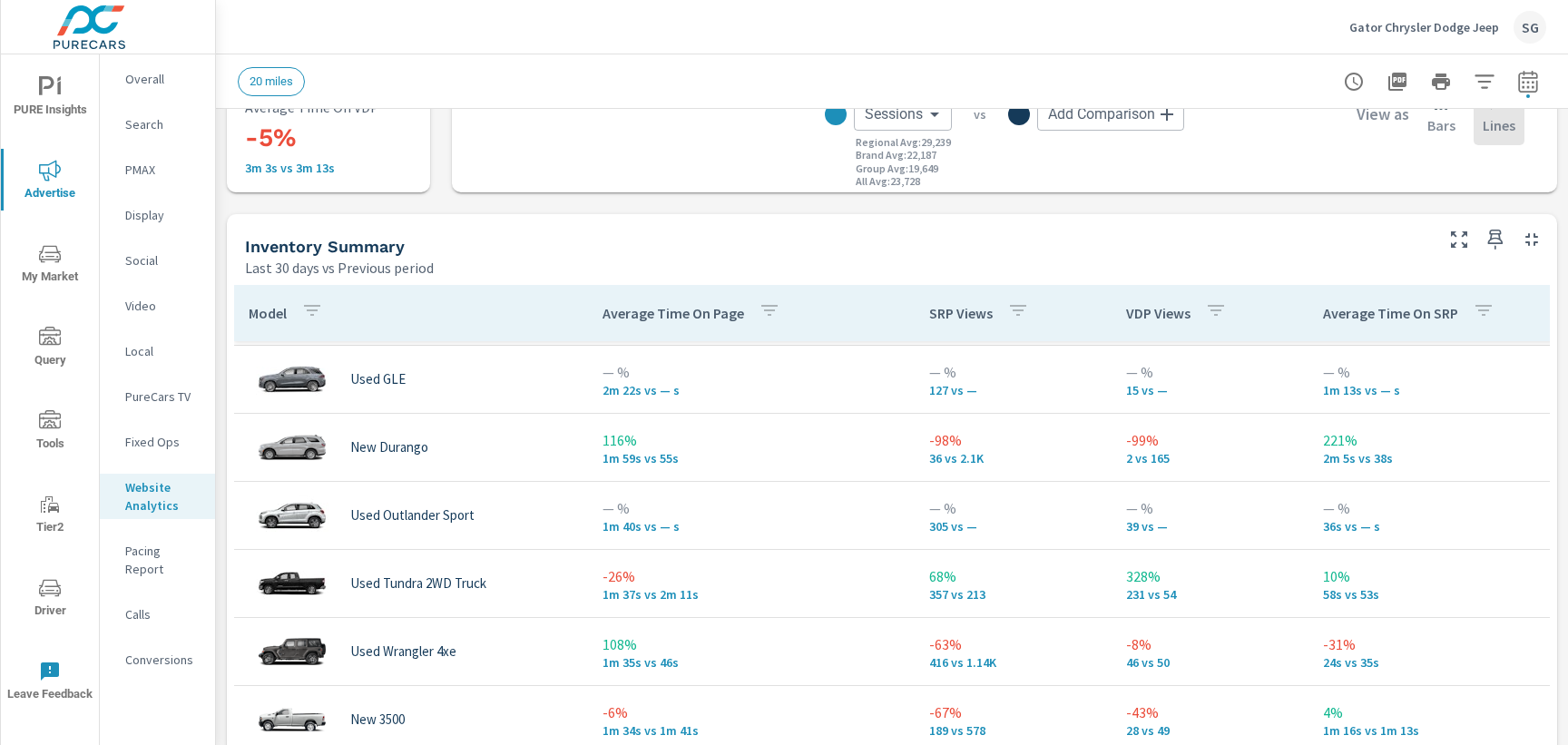
scroll to position [463, 0]
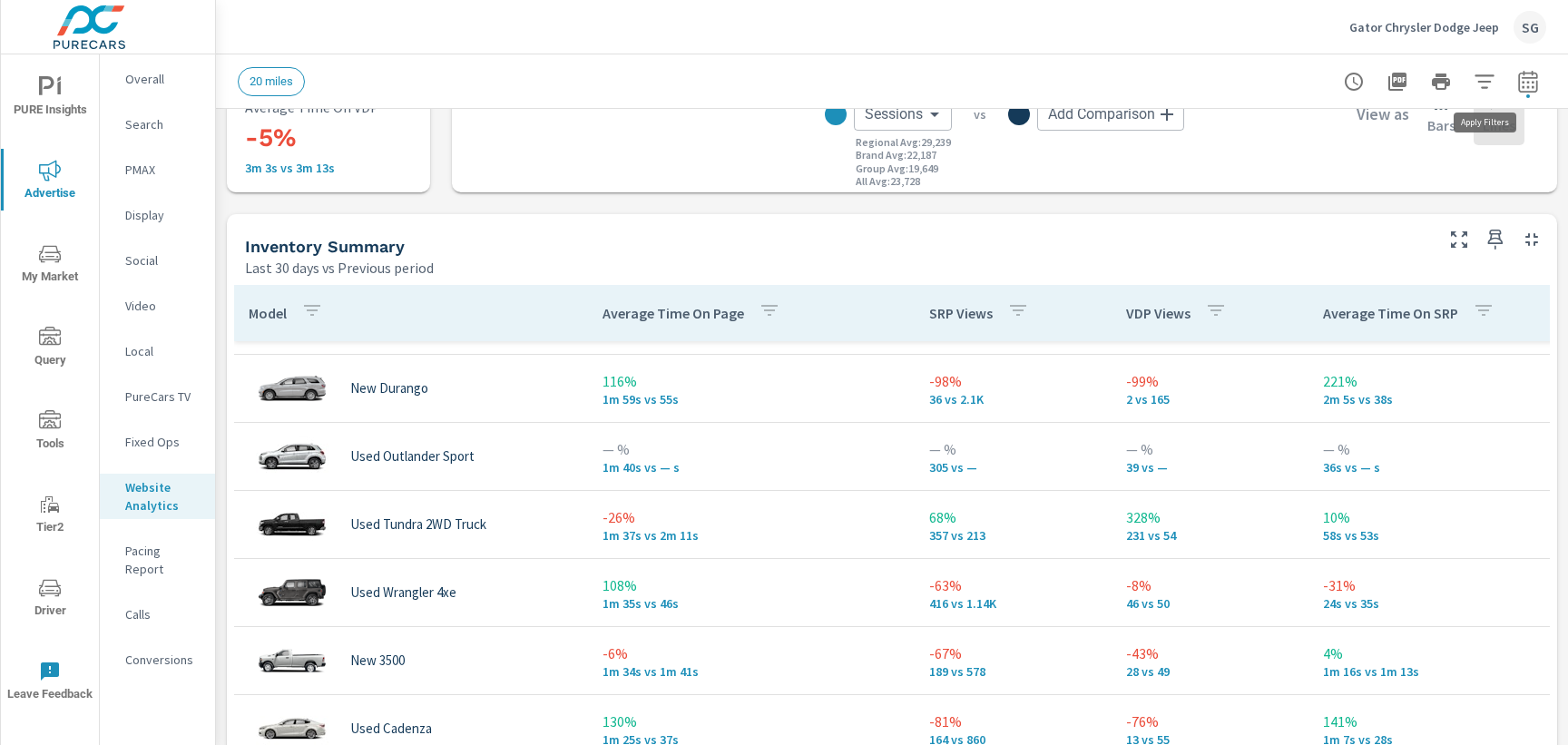
click at [1495, 79] on button "button" at bounding box center [1483, 82] width 36 height 36
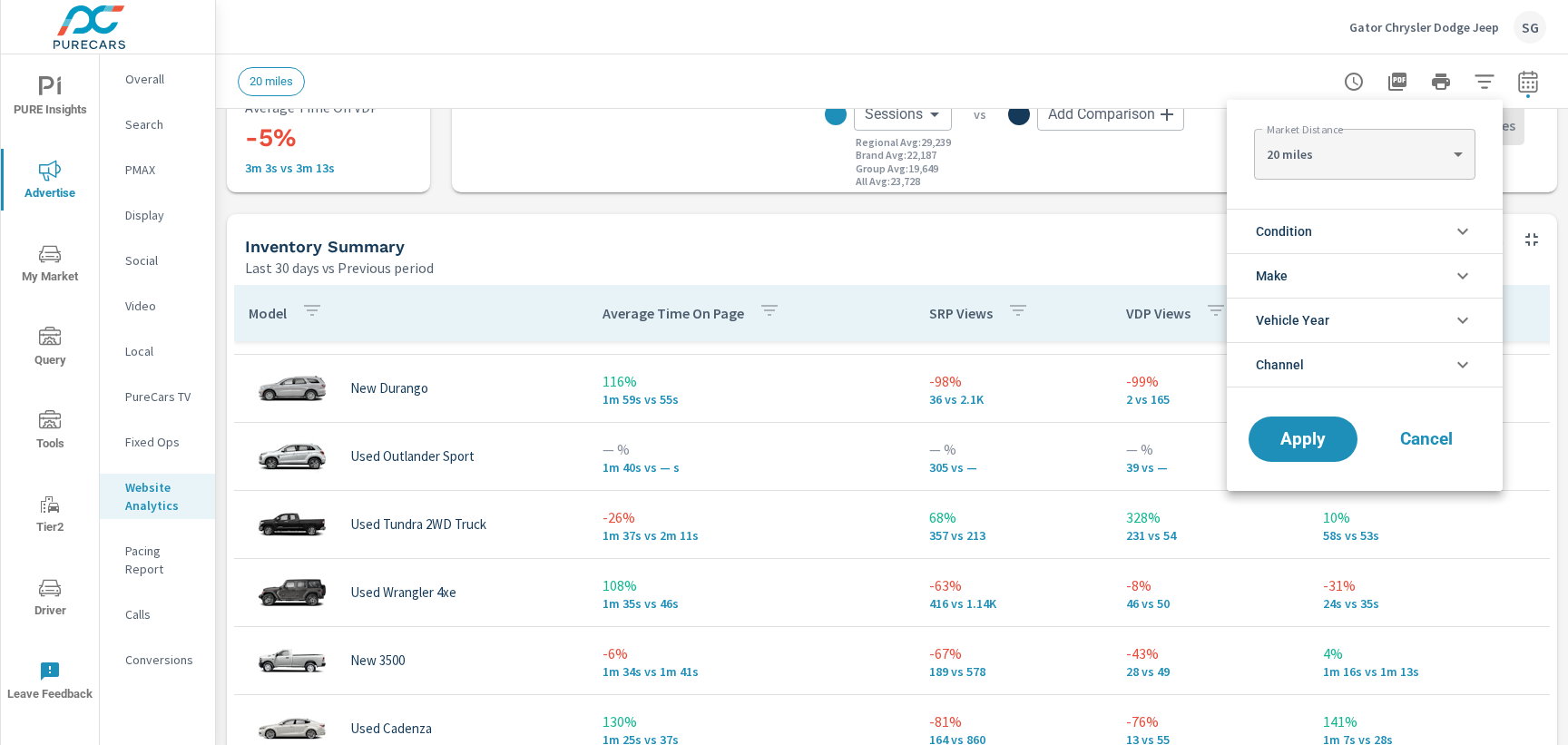
click at [1330, 239] on li "Condition" at bounding box center [1365, 230] width 276 height 44
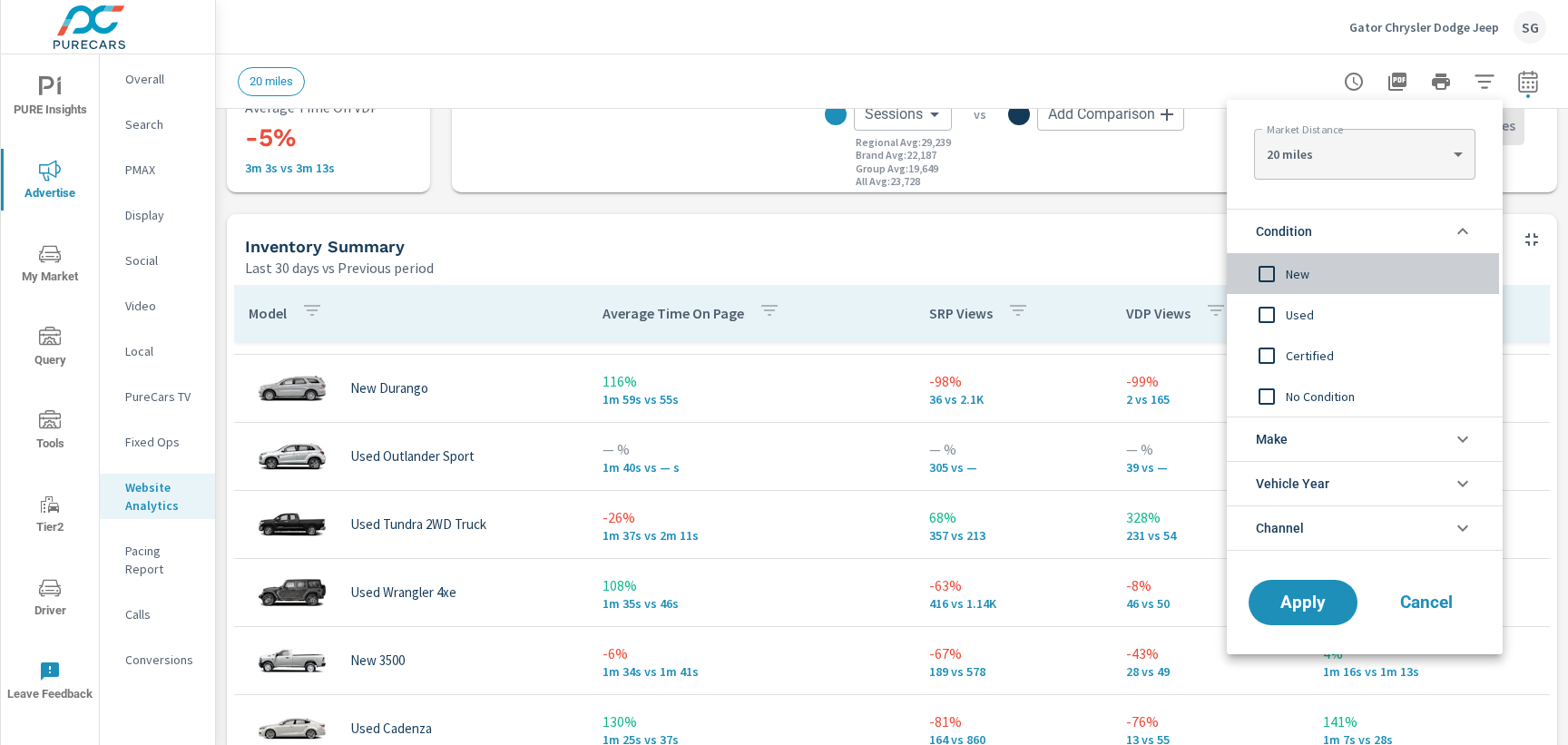
click at [1266, 283] on input "filter options" at bounding box center [1266, 273] width 38 height 38
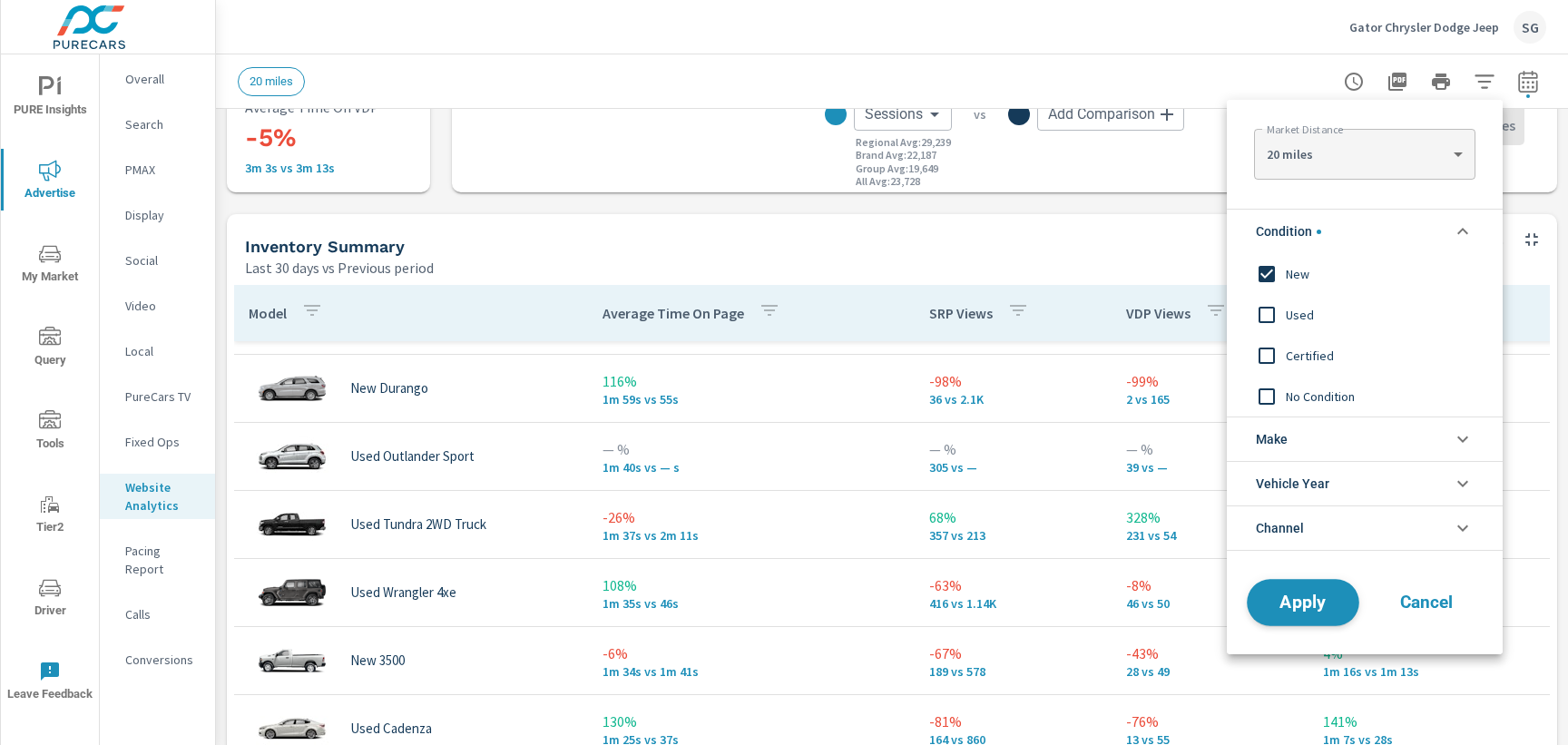
click at [1294, 611] on span "Apply" at bounding box center [1303, 602] width 75 height 18
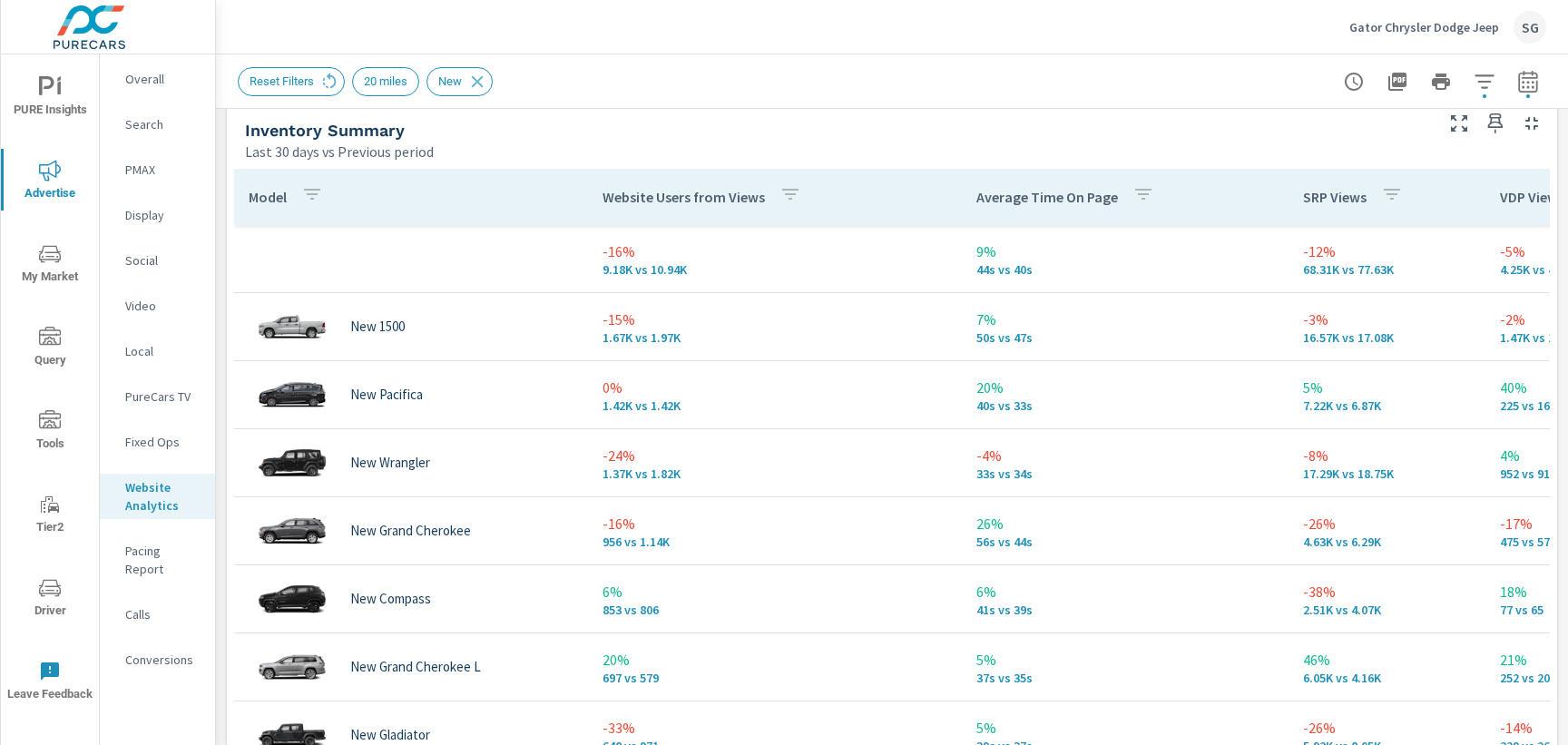
scroll to position [175, 0]
click at [142, 125] on p "Search" at bounding box center [162, 124] width 76 height 18
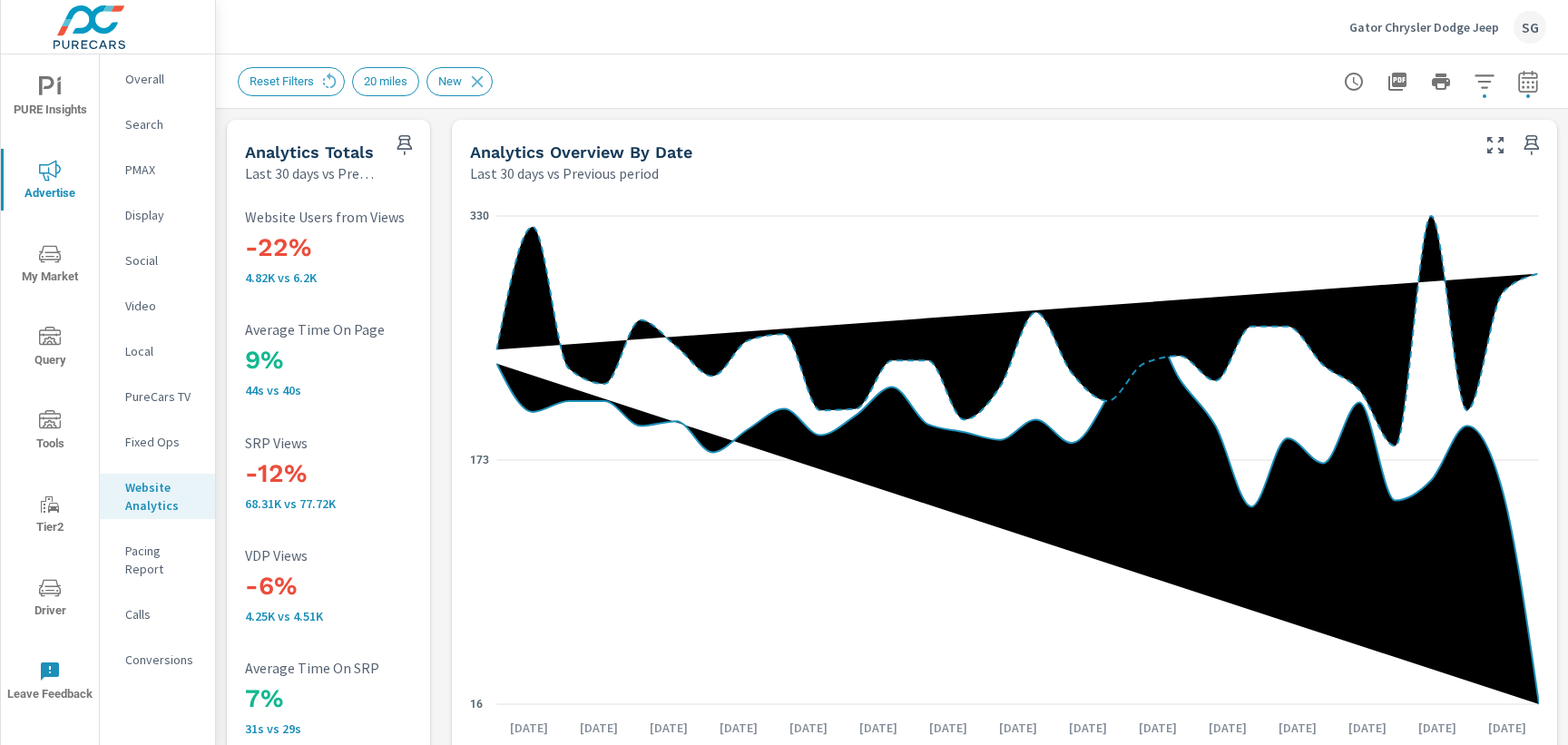
click at [136, 134] on div "Search" at bounding box center [157, 125] width 115 height 28
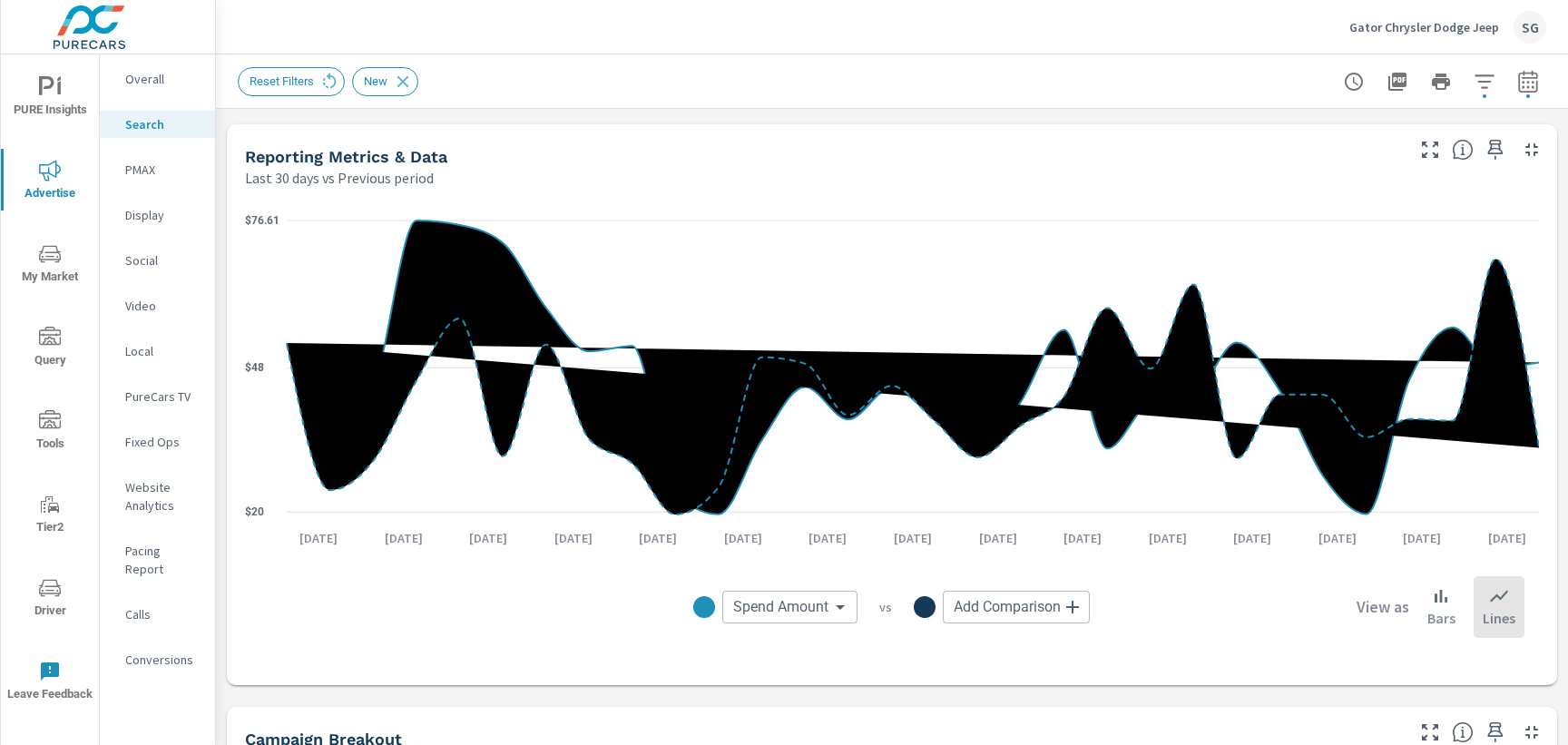
scroll to position [171, 0]
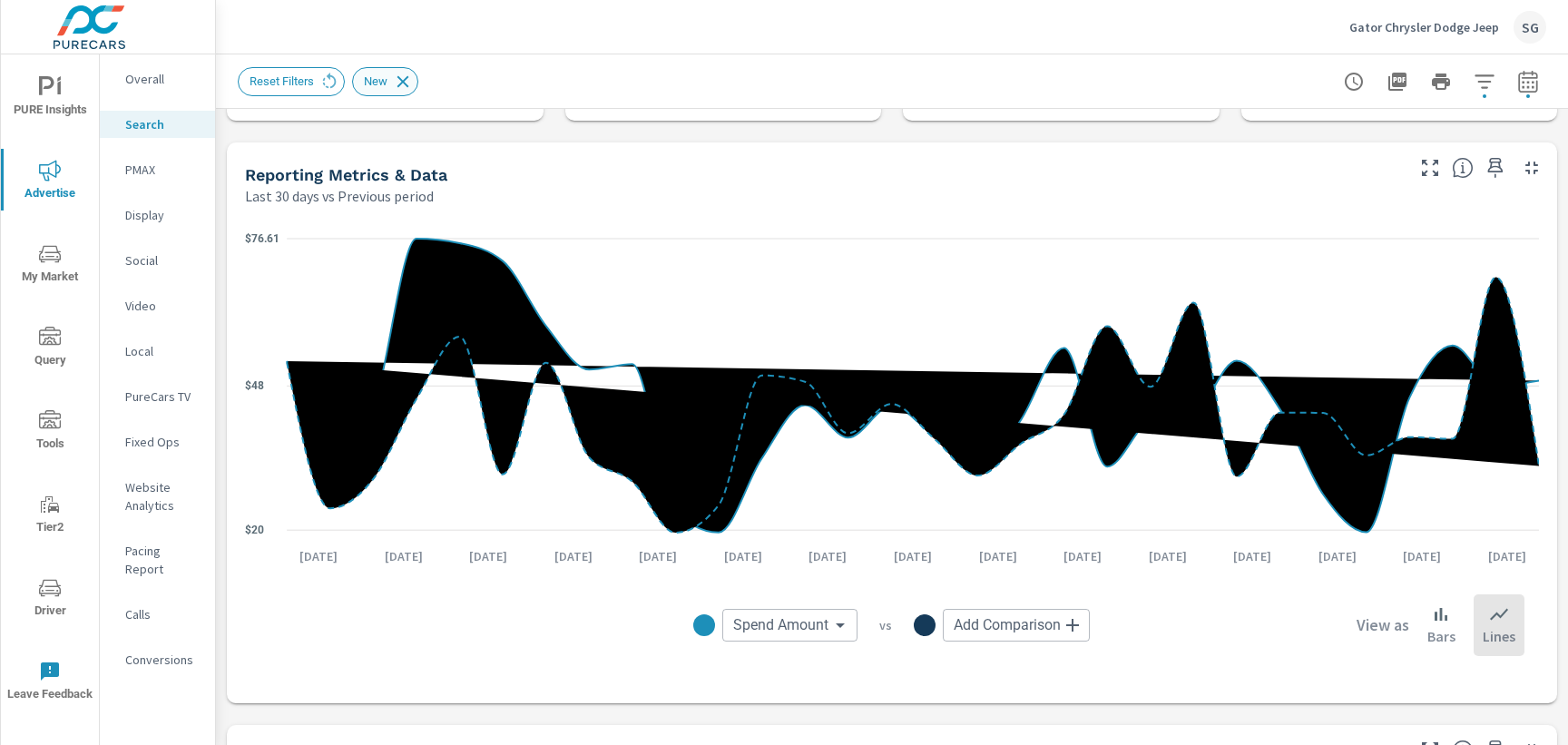
click at [405, 84] on icon at bounding box center [403, 82] width 12 height 12
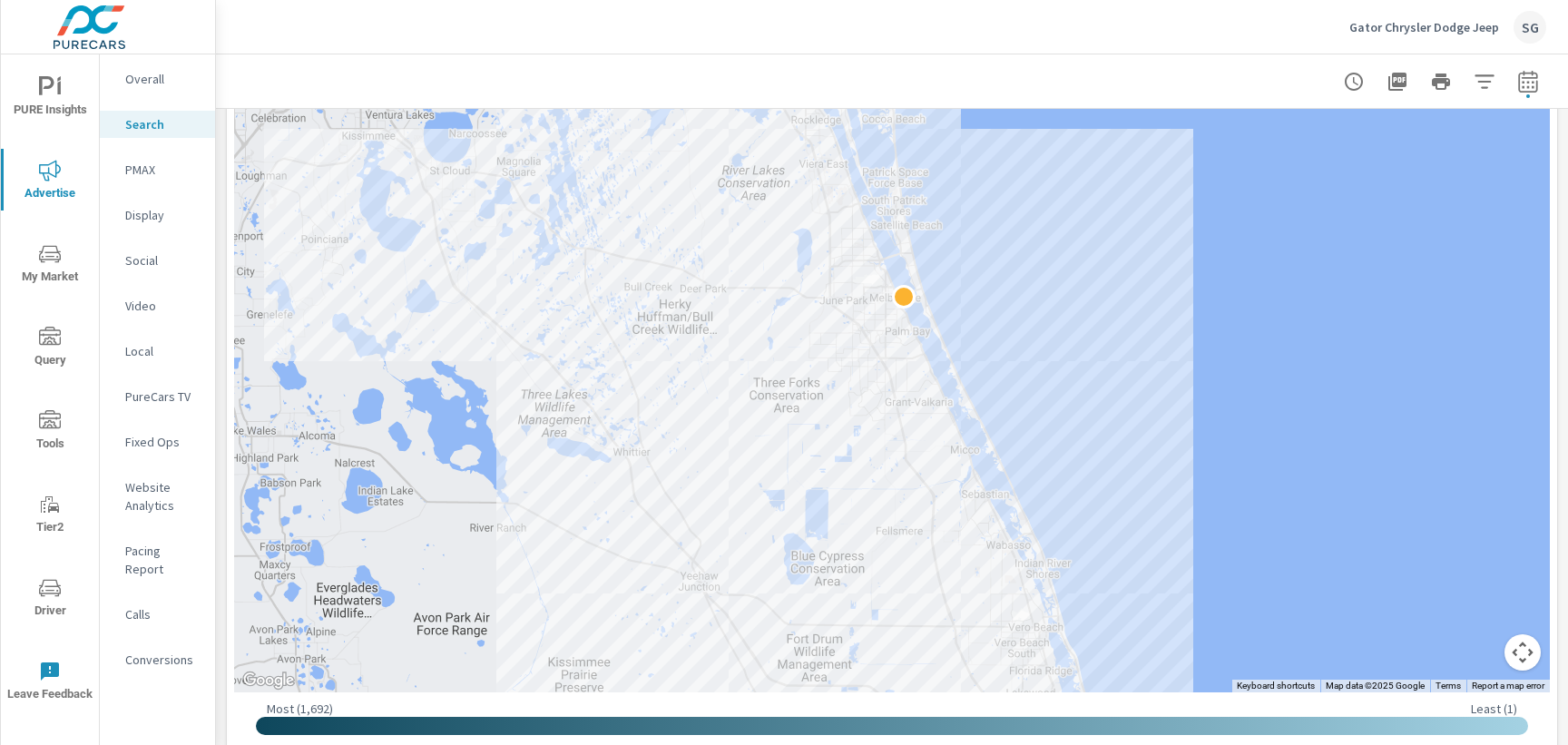
scroll to position [508, 0]
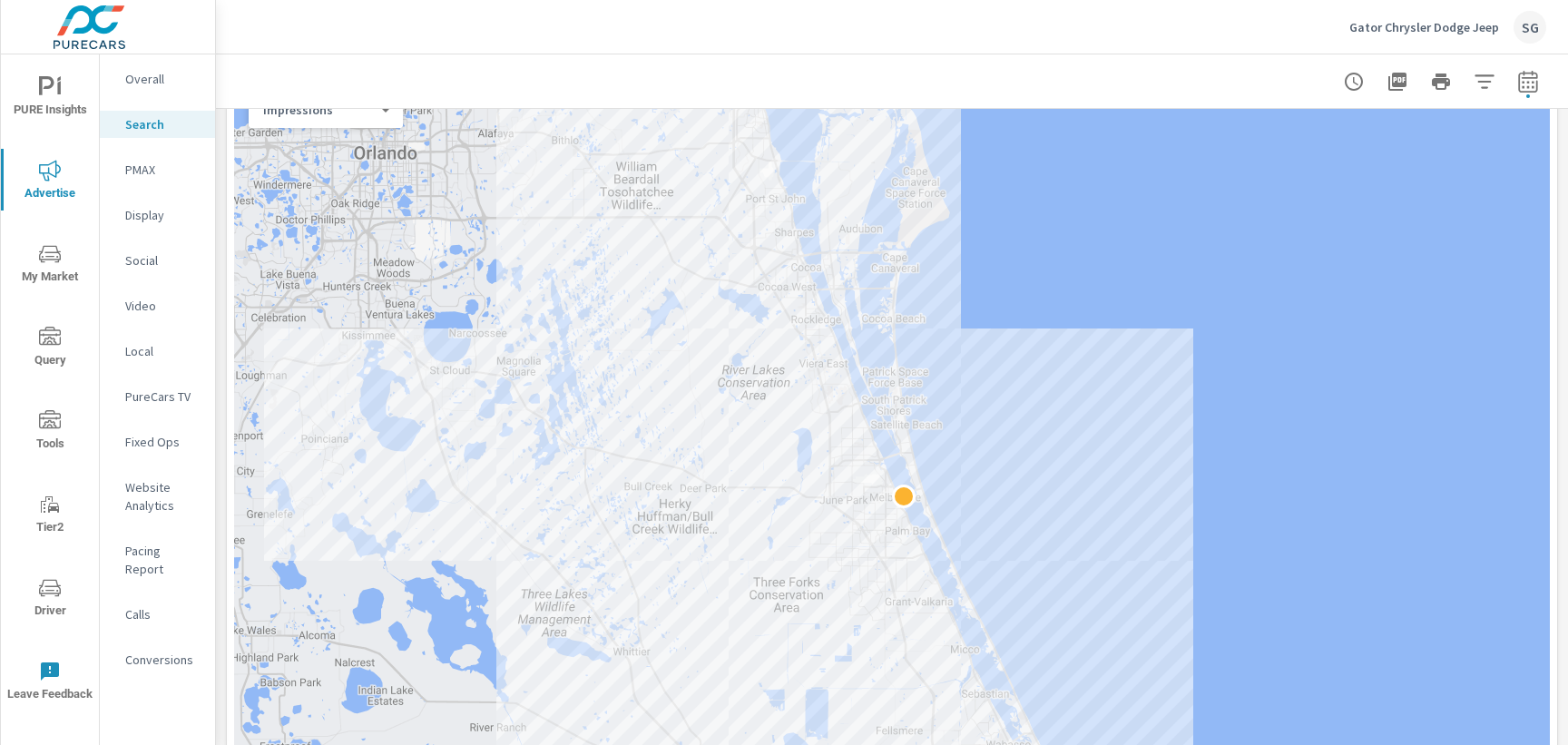
scroll to position [290, 0]
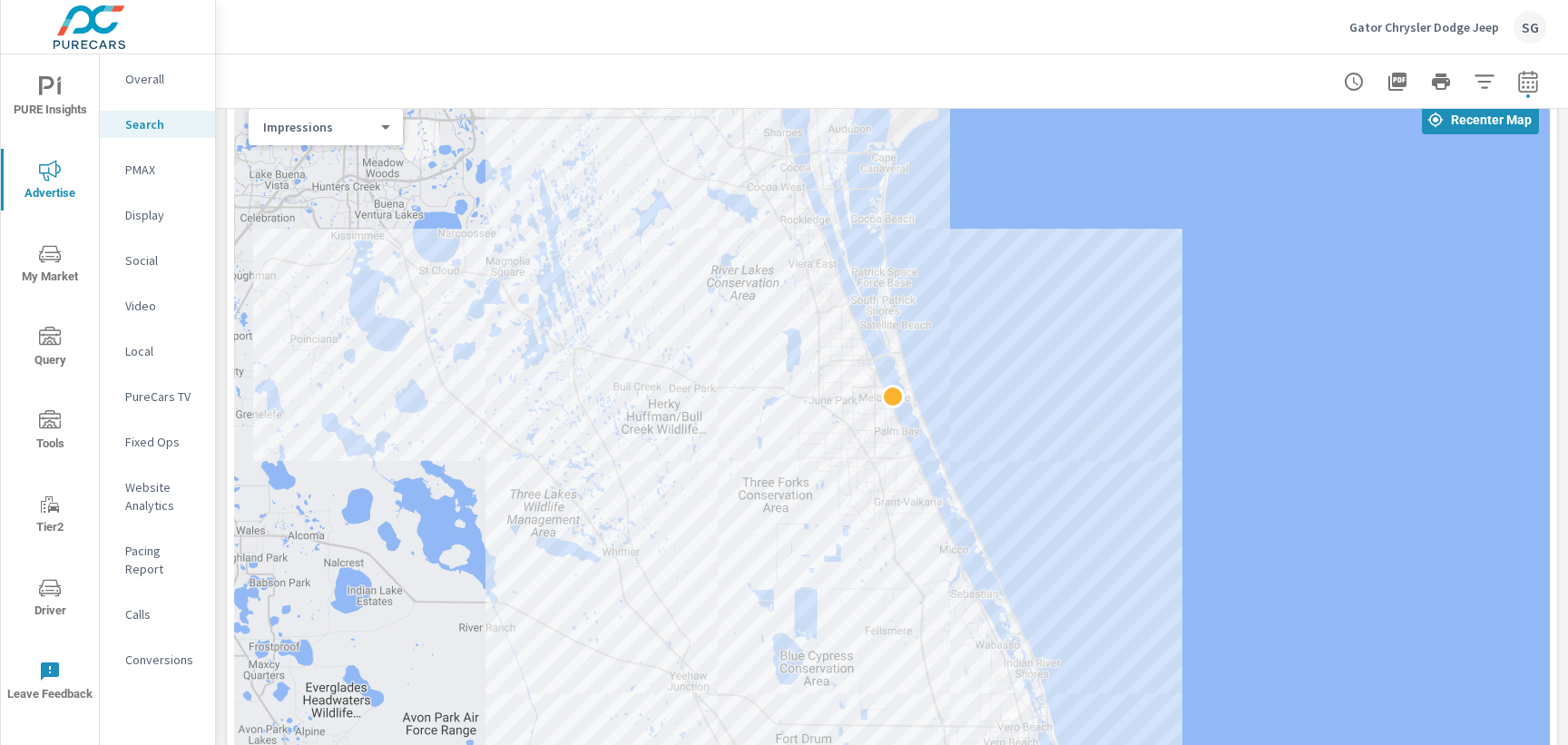
drag, startPoint x: 1082, startPoint y: 345, endPoint x: 1062, endPoint y: 226, distance: 120.7
click at [1062, 226] on div at bounding box center [892, 501] width 1315 height 815
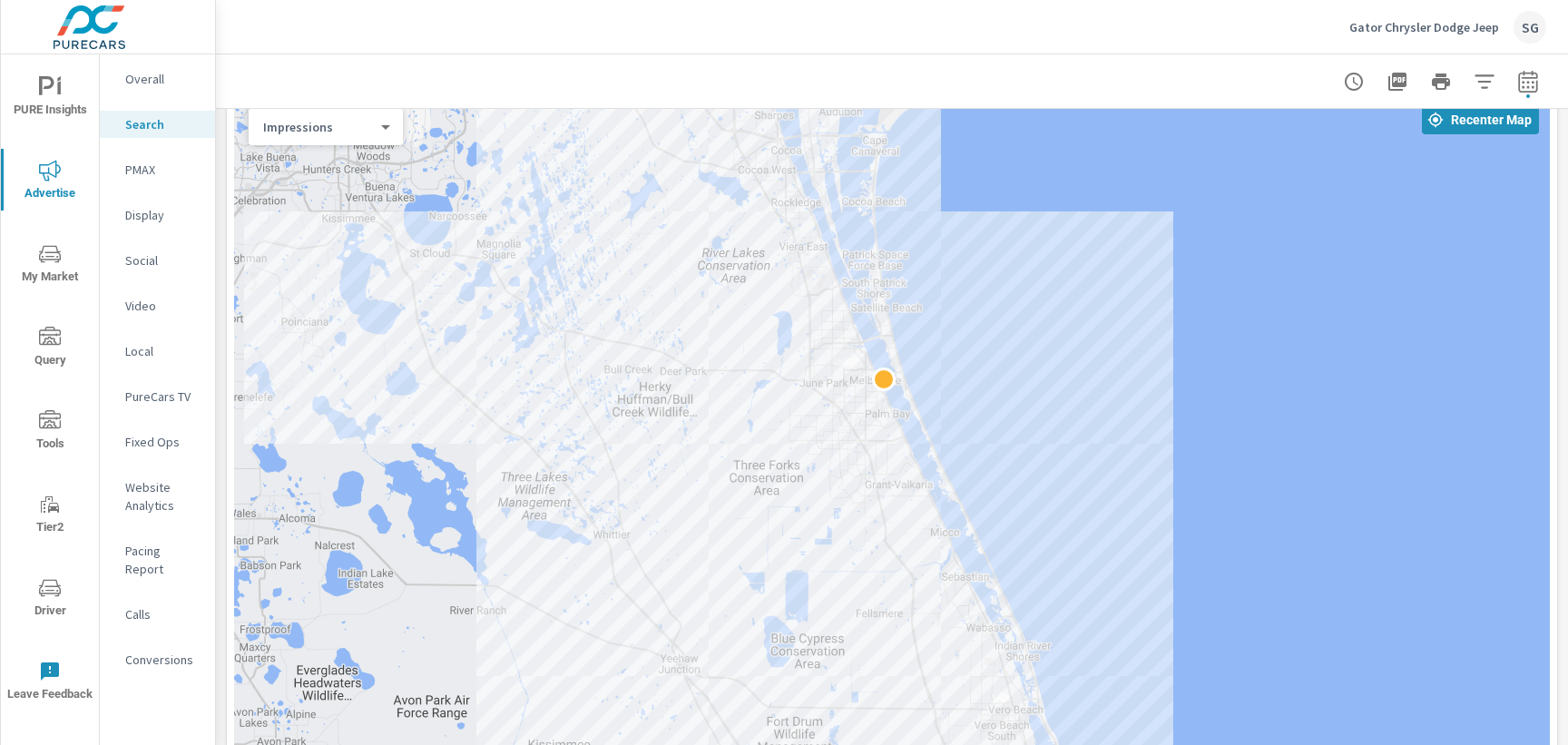
click at [1057, 397] on div at bounding box center [892, 501] width 1315 height 815
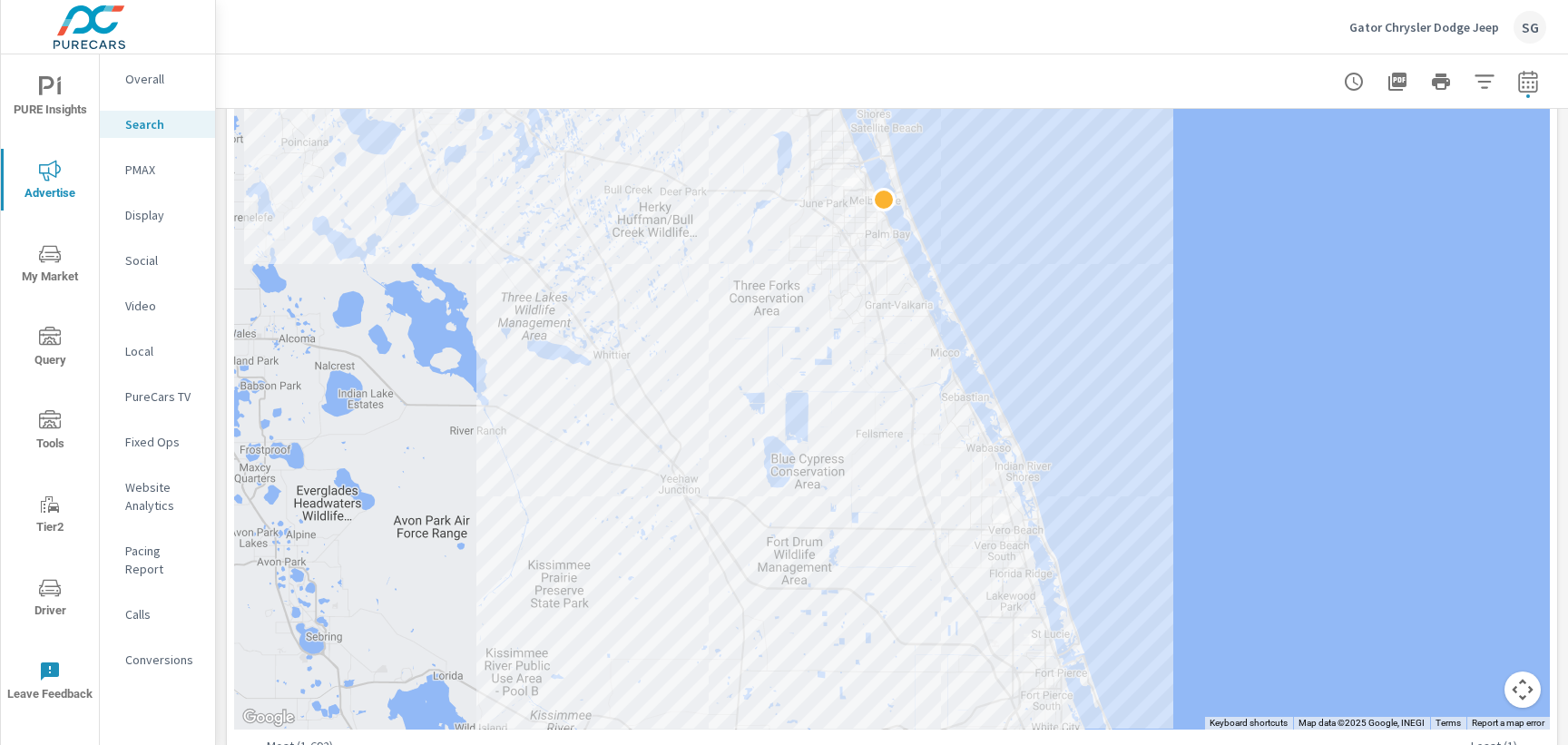
scroll to position [510, 0]
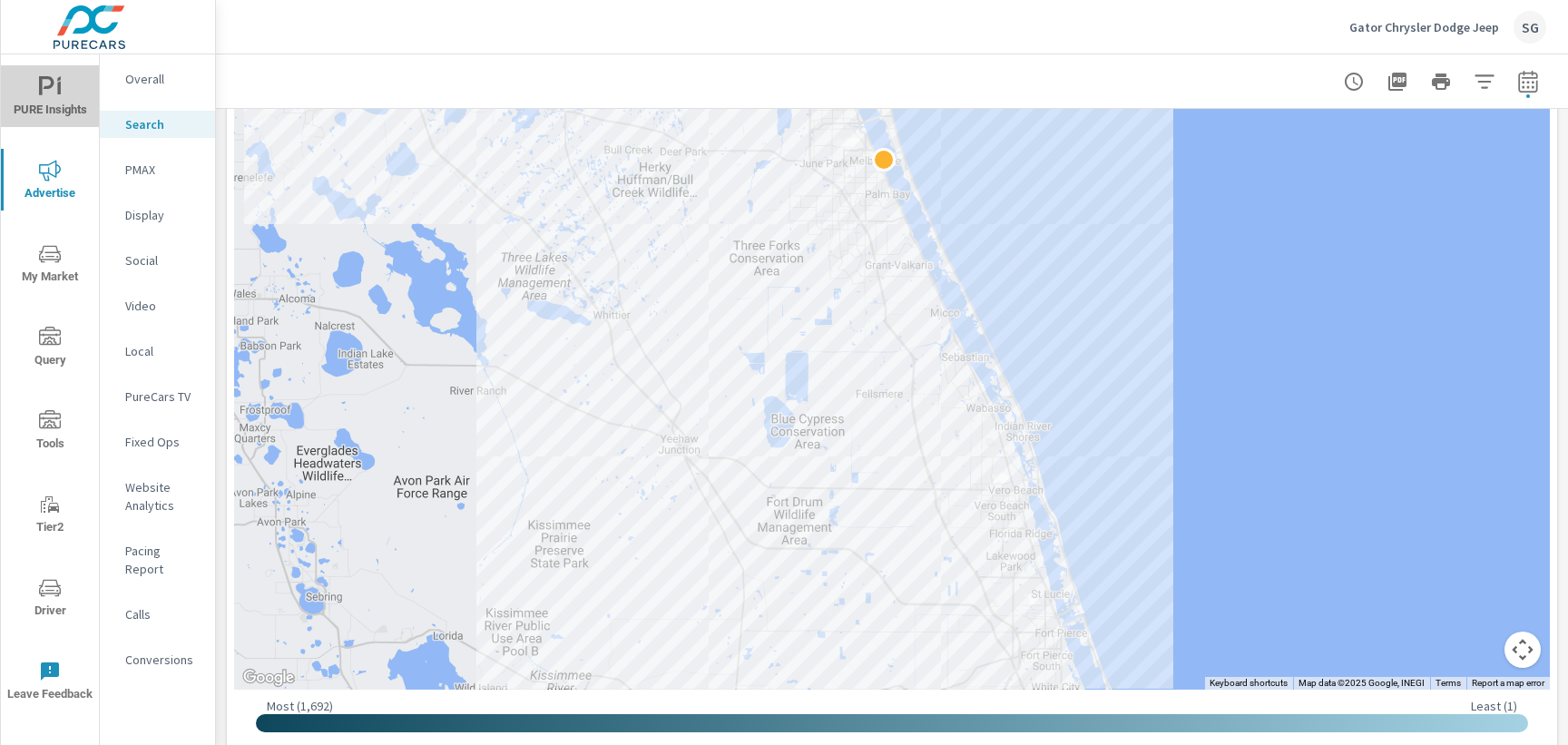
click at [72, 117] on span "PURE Insights" at bounding box center [49, 98] width 87 height 44
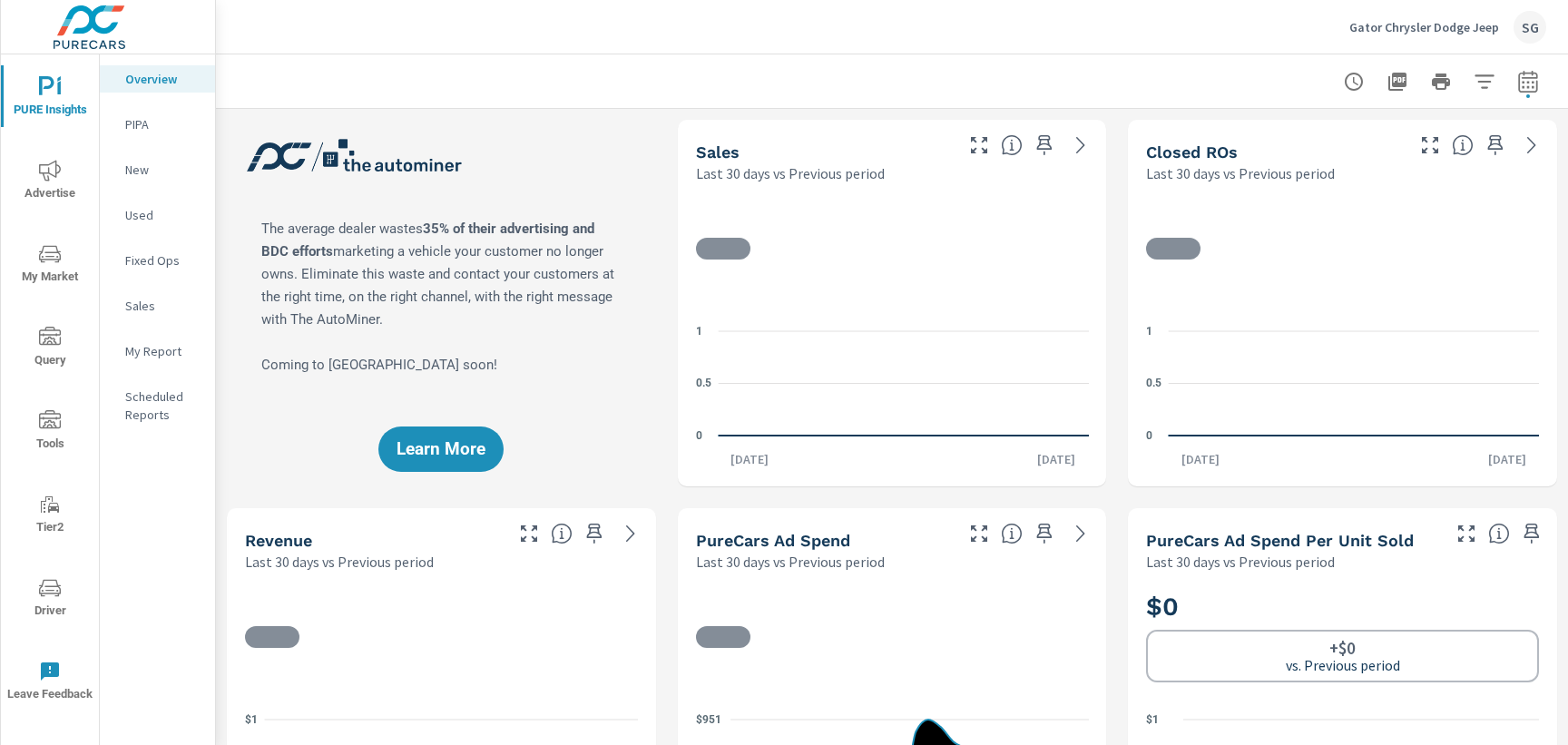
click at [238, 376] on div "Learn More" at bounding box center [441, 303] width 430 height 367
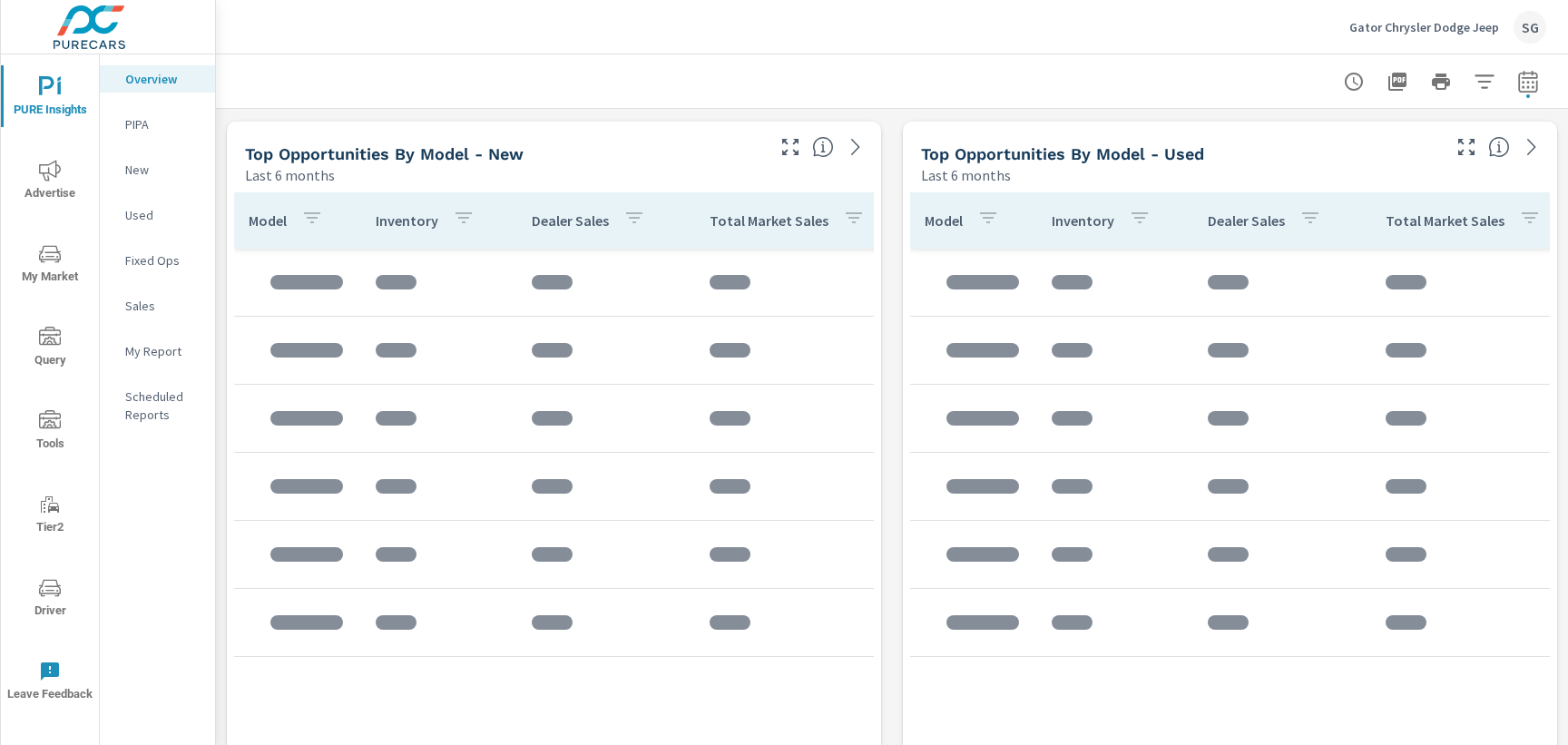
scroll to position [1578, 0]
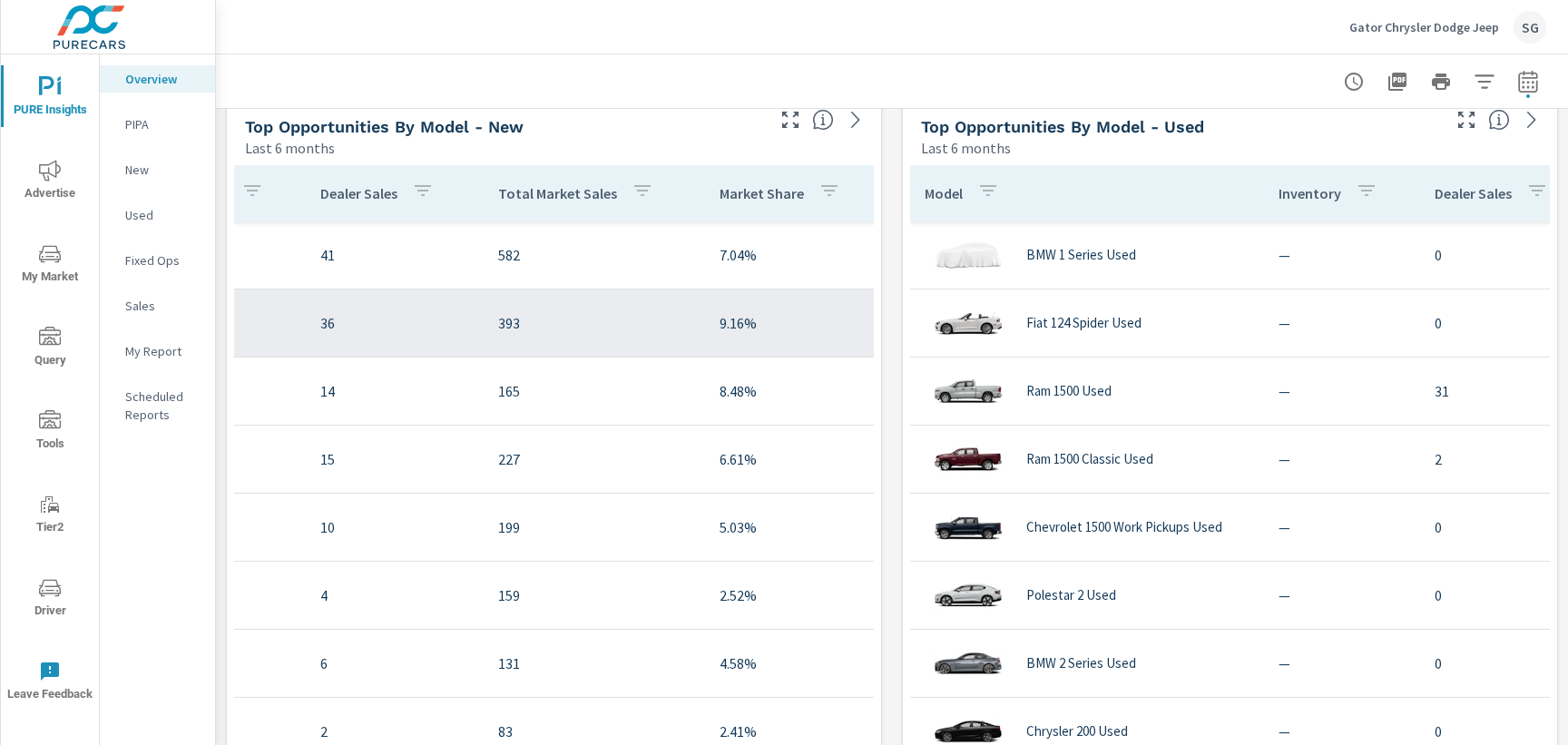
scroll to position [0, 443]
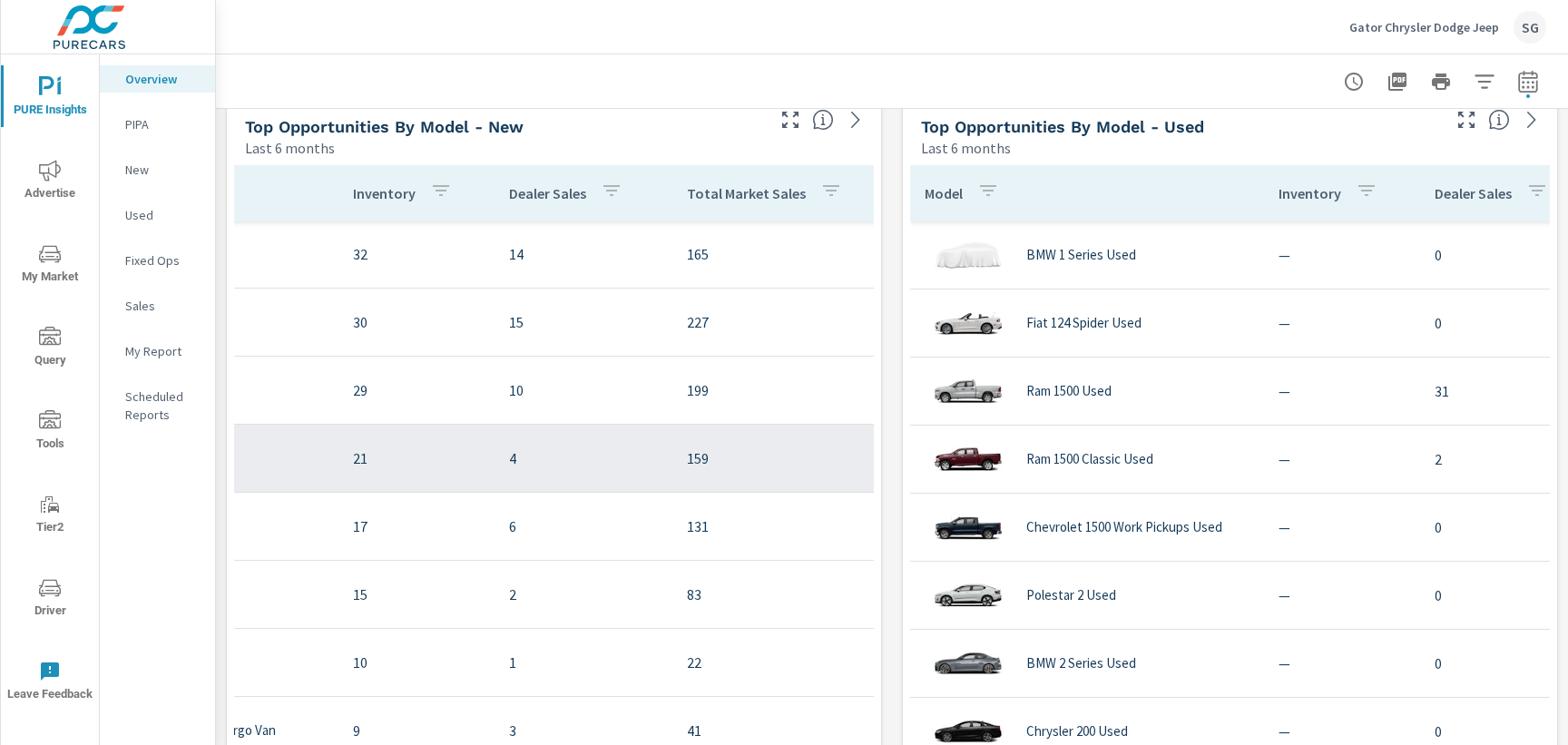
scroll to position [137, 271]
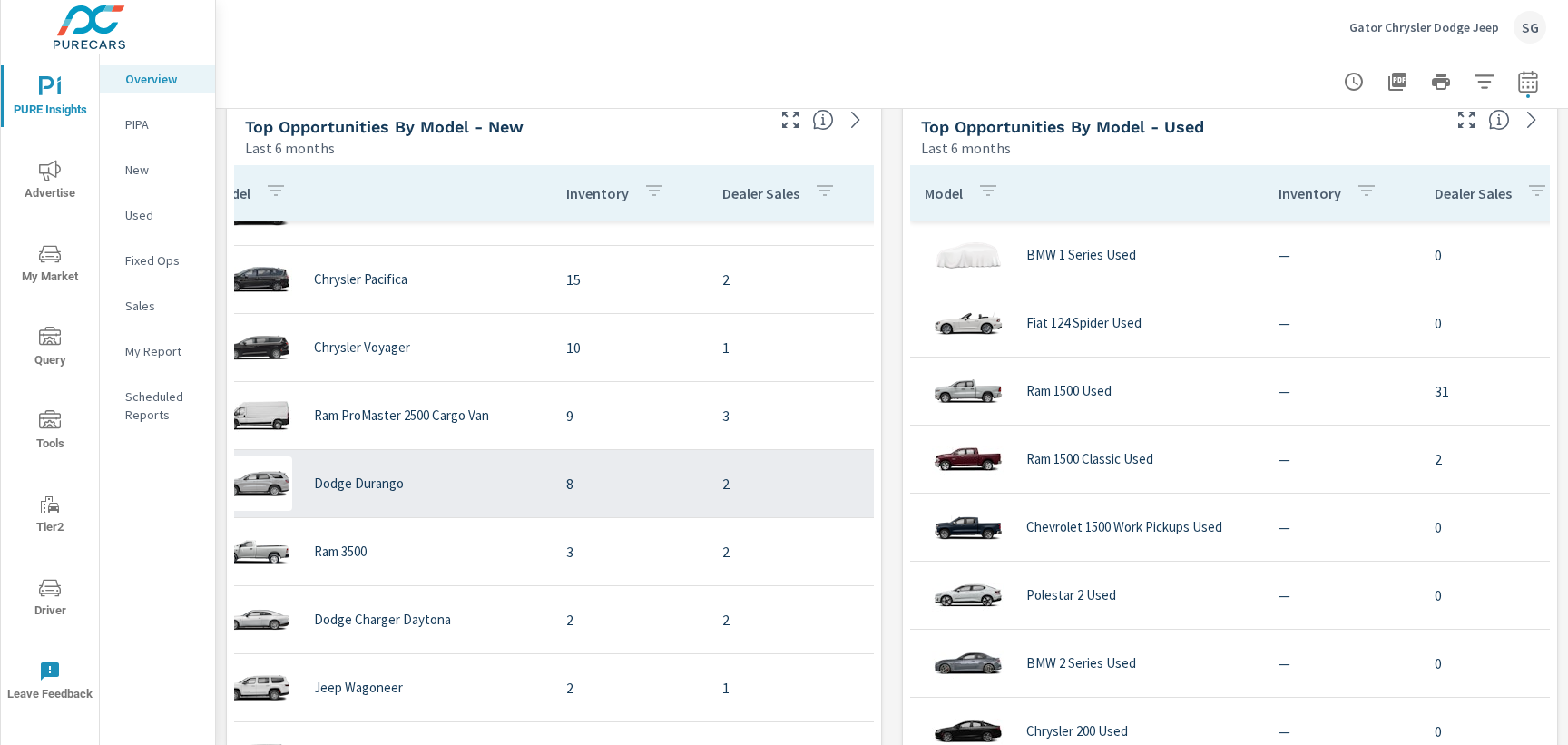
scroll to position [452, 0]
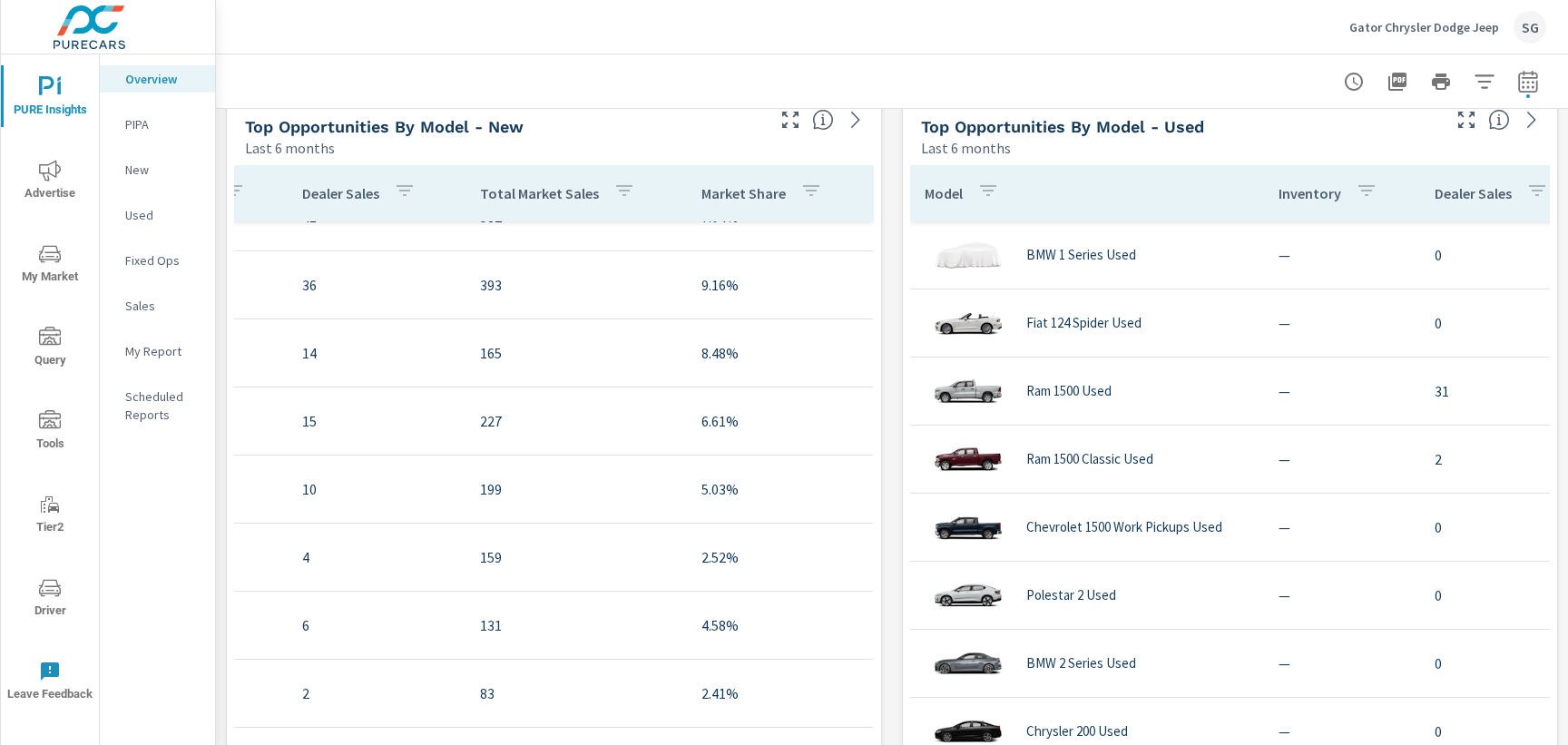
scroll to position [12, 456]
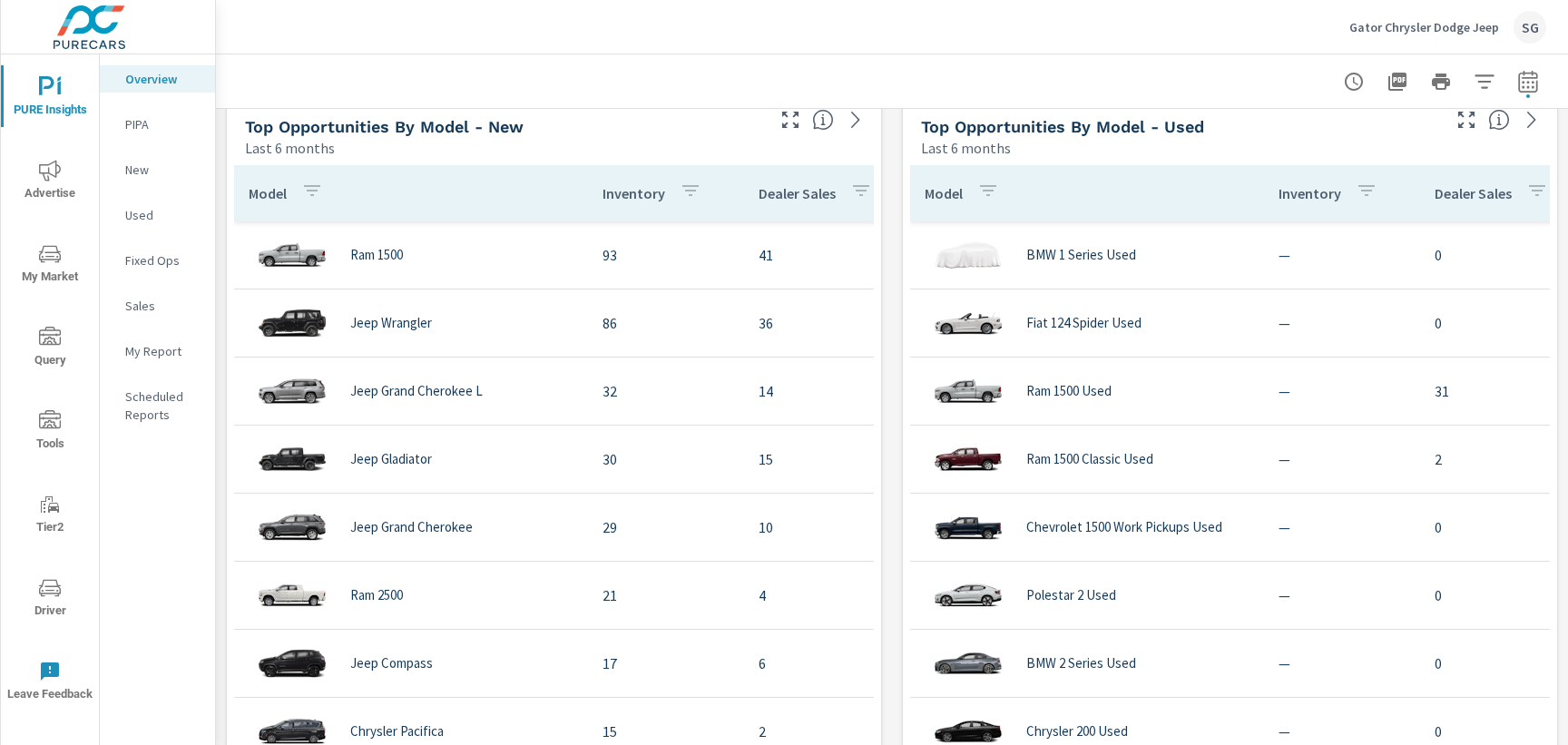
click at [222, 358] on div "Learn More The average dealer wastes 35% of their advertising and BDC efforts m…" at bounding box center [892, 472] width 1352 height 3882
click at [216, 351] on div "Learn More The average dealer wastes 35% of their advertising and BDC efforts m…" at bounding box center [892, 472] width 1352 height 3882
click at [217, 396] on div "Learn More The average dealer wastes 35% of their advertising and BDC efforts m…" at bounding box center [892, 472] width 1352 height 3882
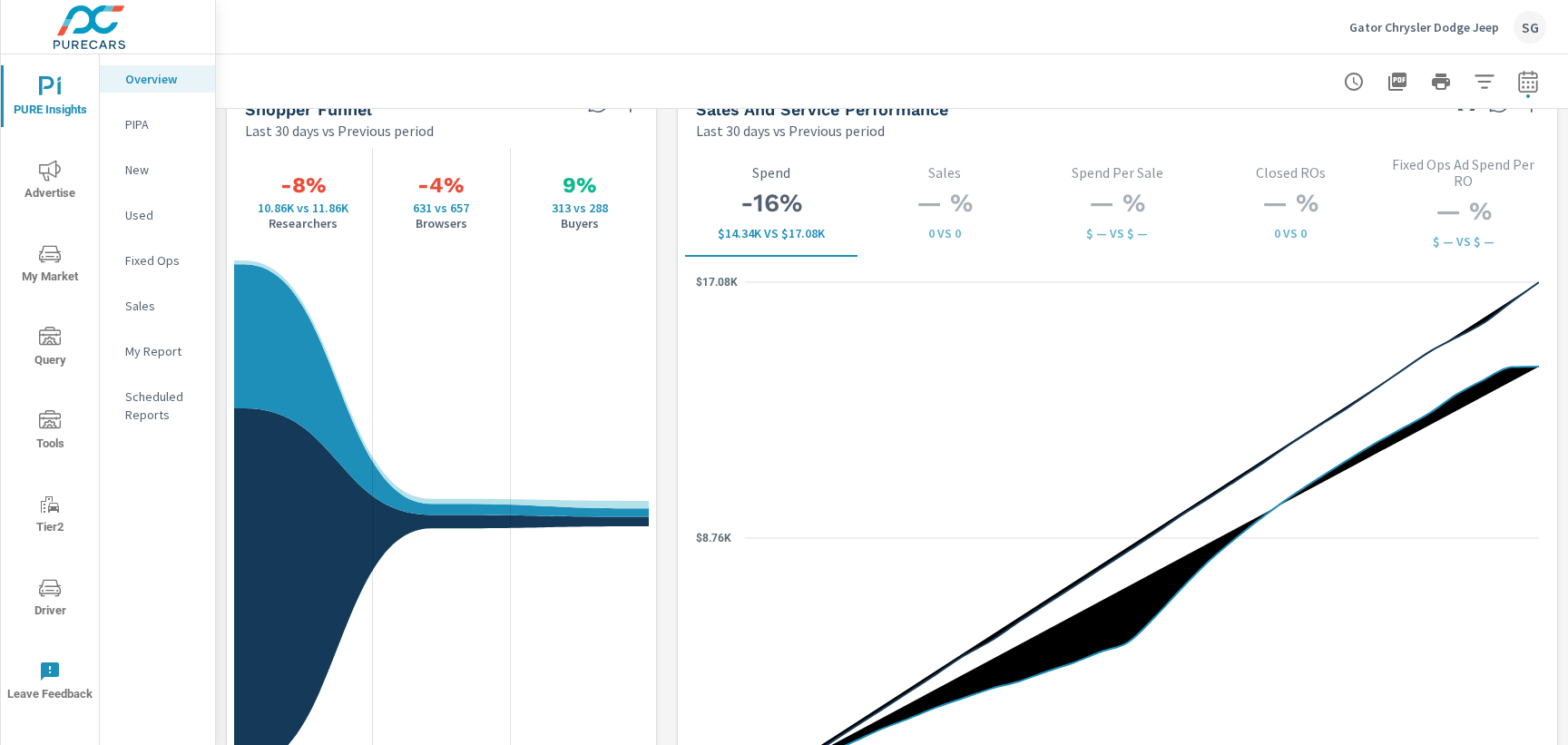
scroll to position [2369, 0]
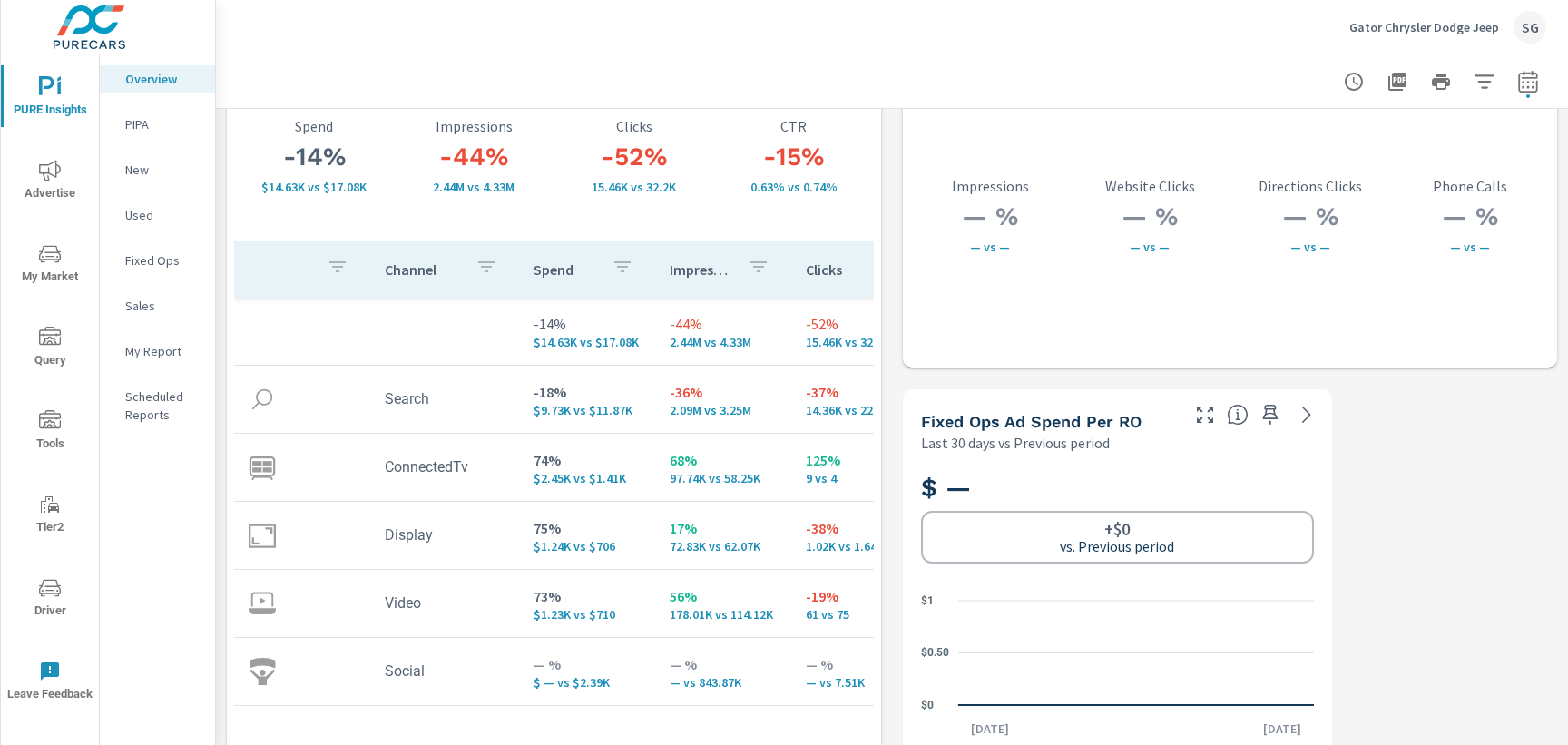
scroll to position [3246, 0]
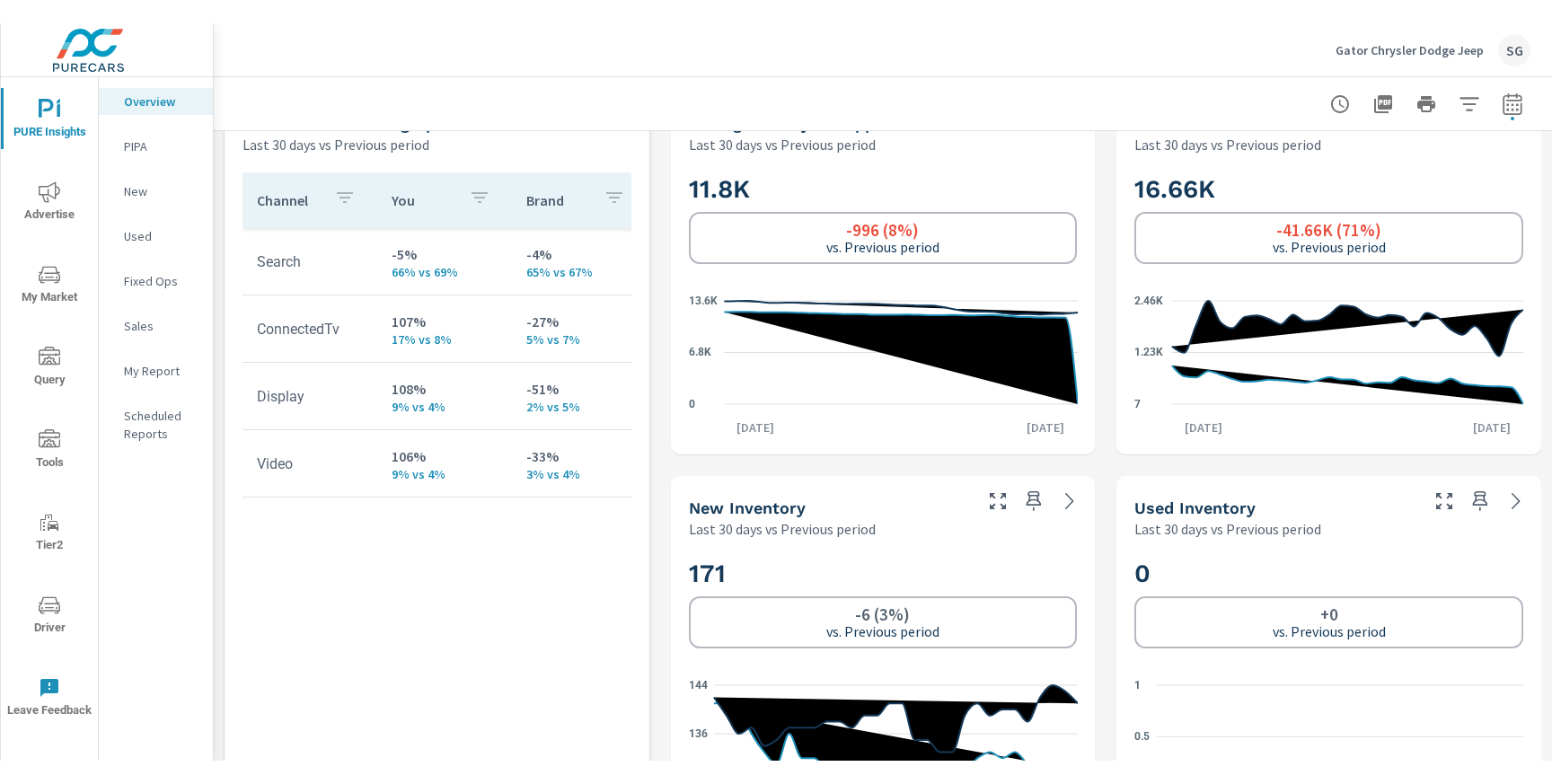
scroll to position [817, 0]
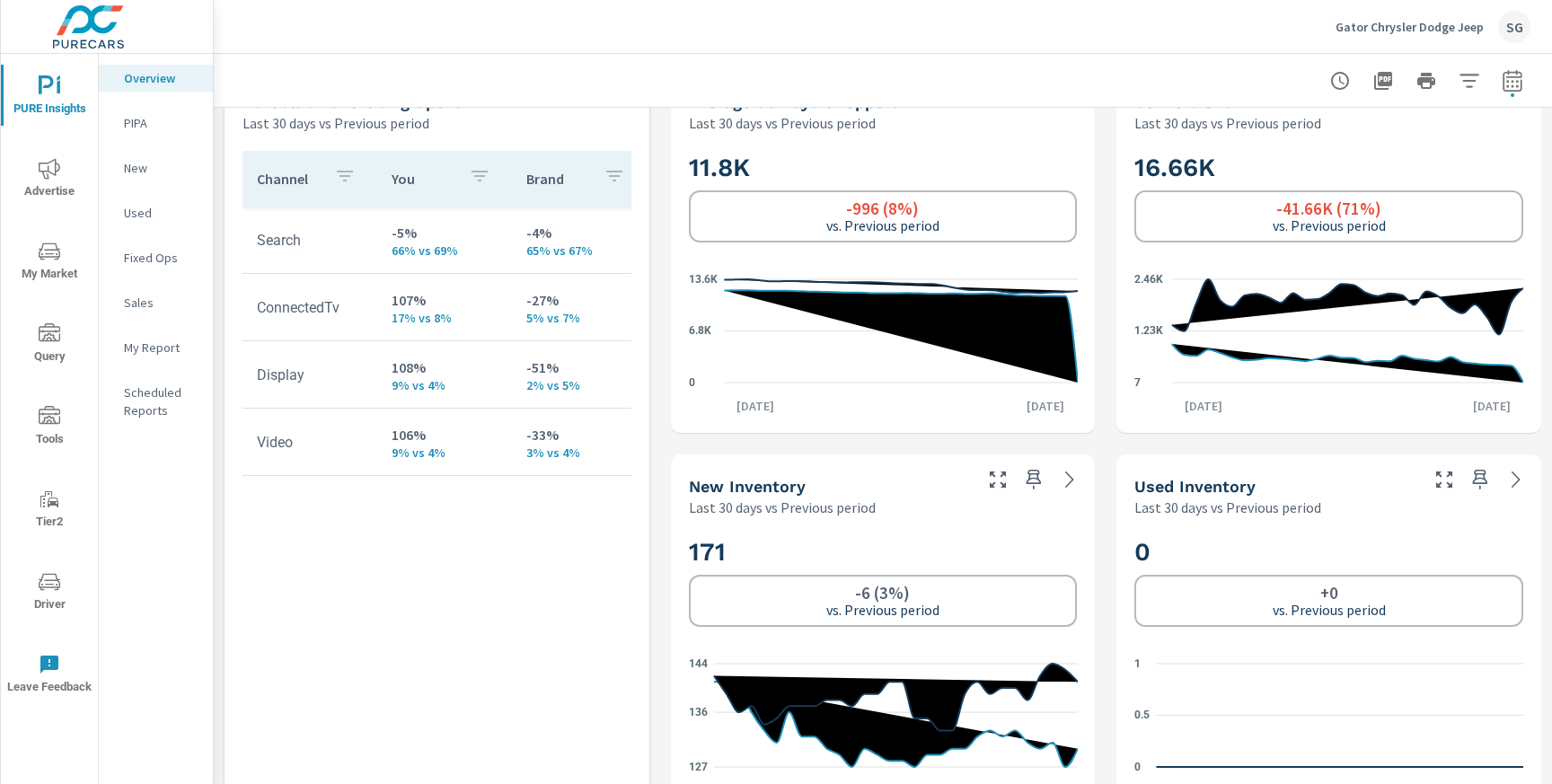
click at [1448, 30] on p "Gator Chrysler Dodge Jeep" at bounding box center [1409, 26] width 148 height 17
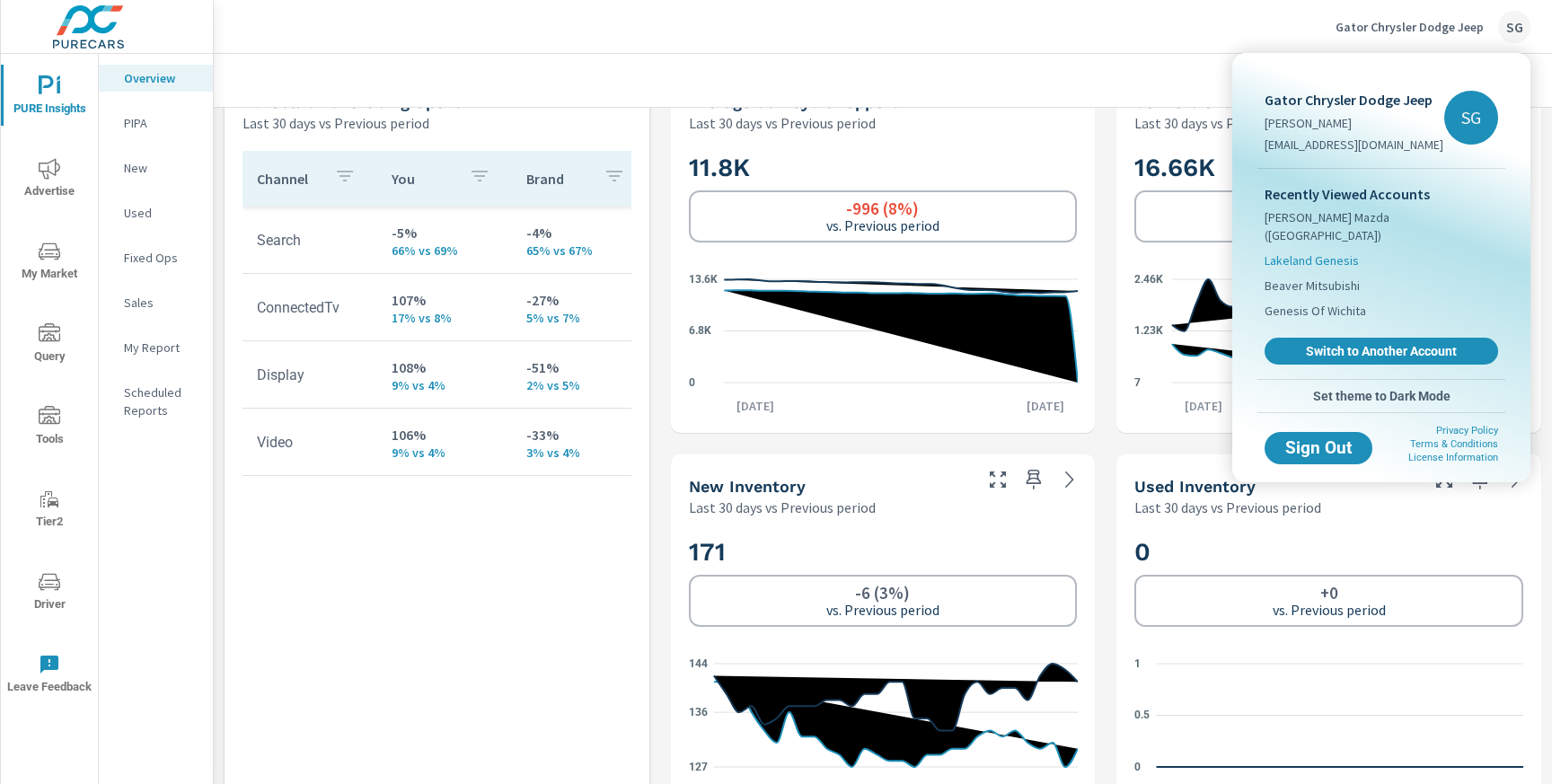
click at [1318, 251] on span "Lakeland Genesis" at bounding box center [1311, 260] width 94 height 18
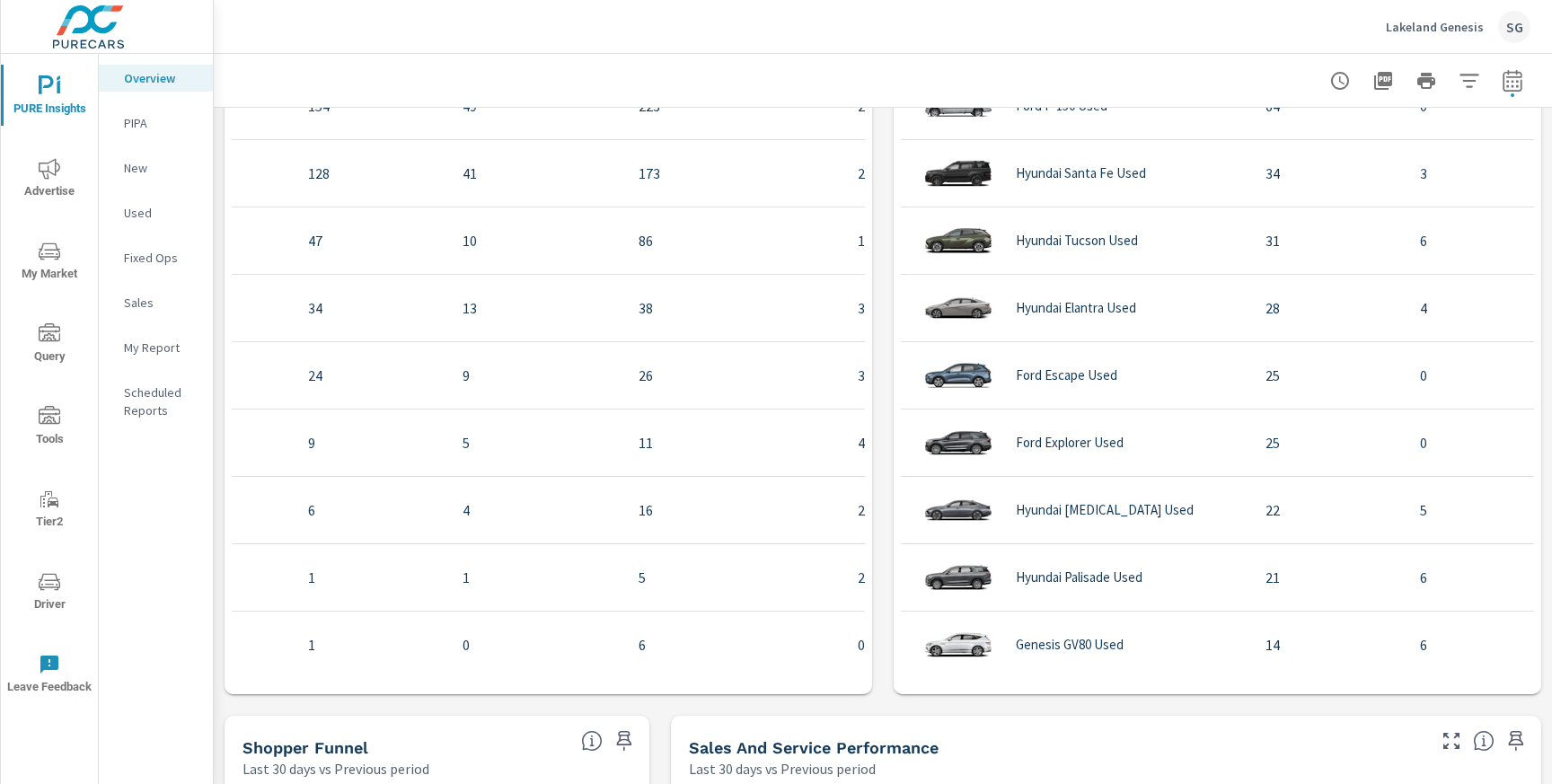
scroll to position [1689, 0]
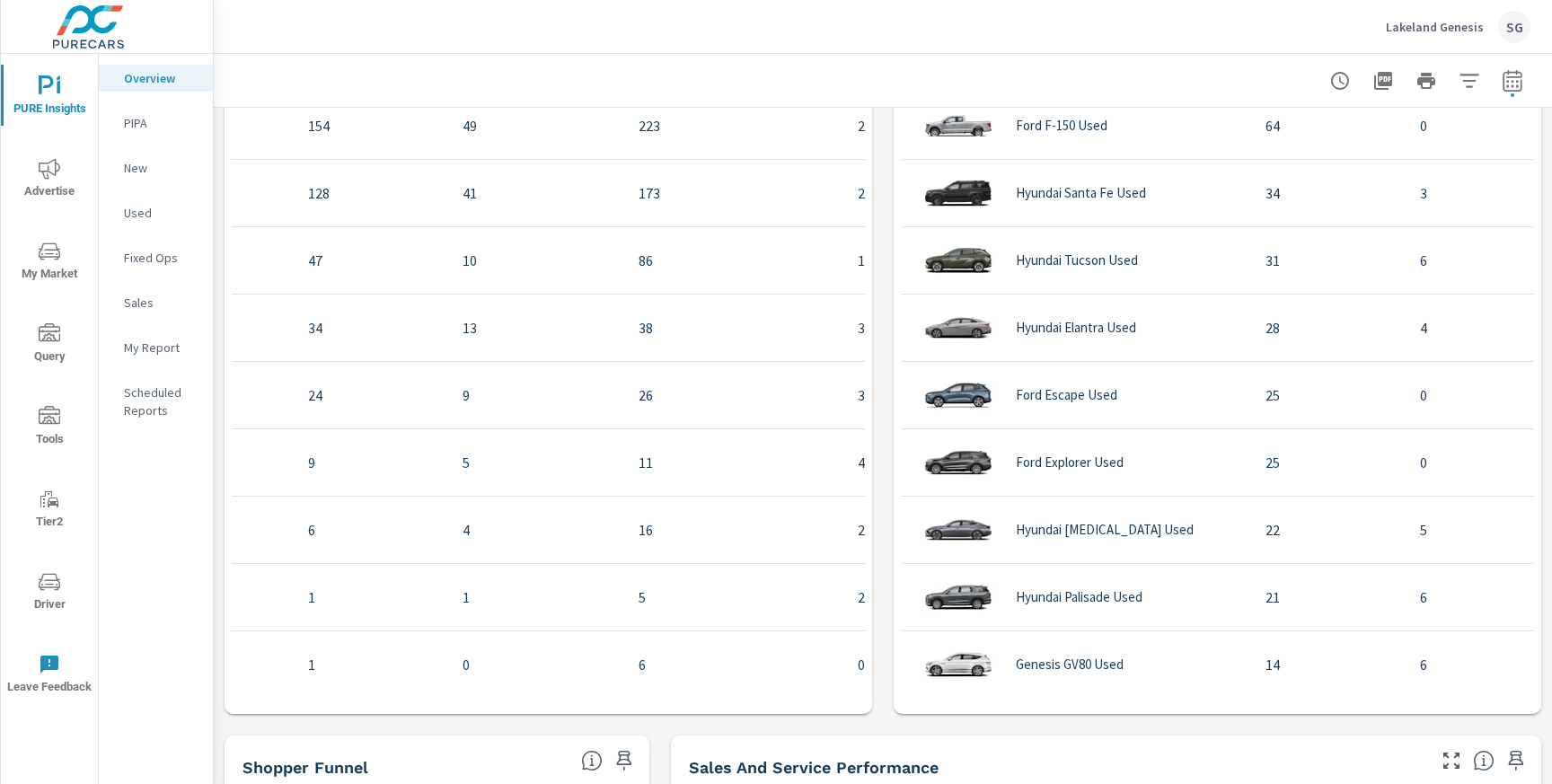
click at [1513, 78] on icon "button" at bounding box center [1512, 81] width 21 height 21
select select "Last 30 days"
select select "Previous period"
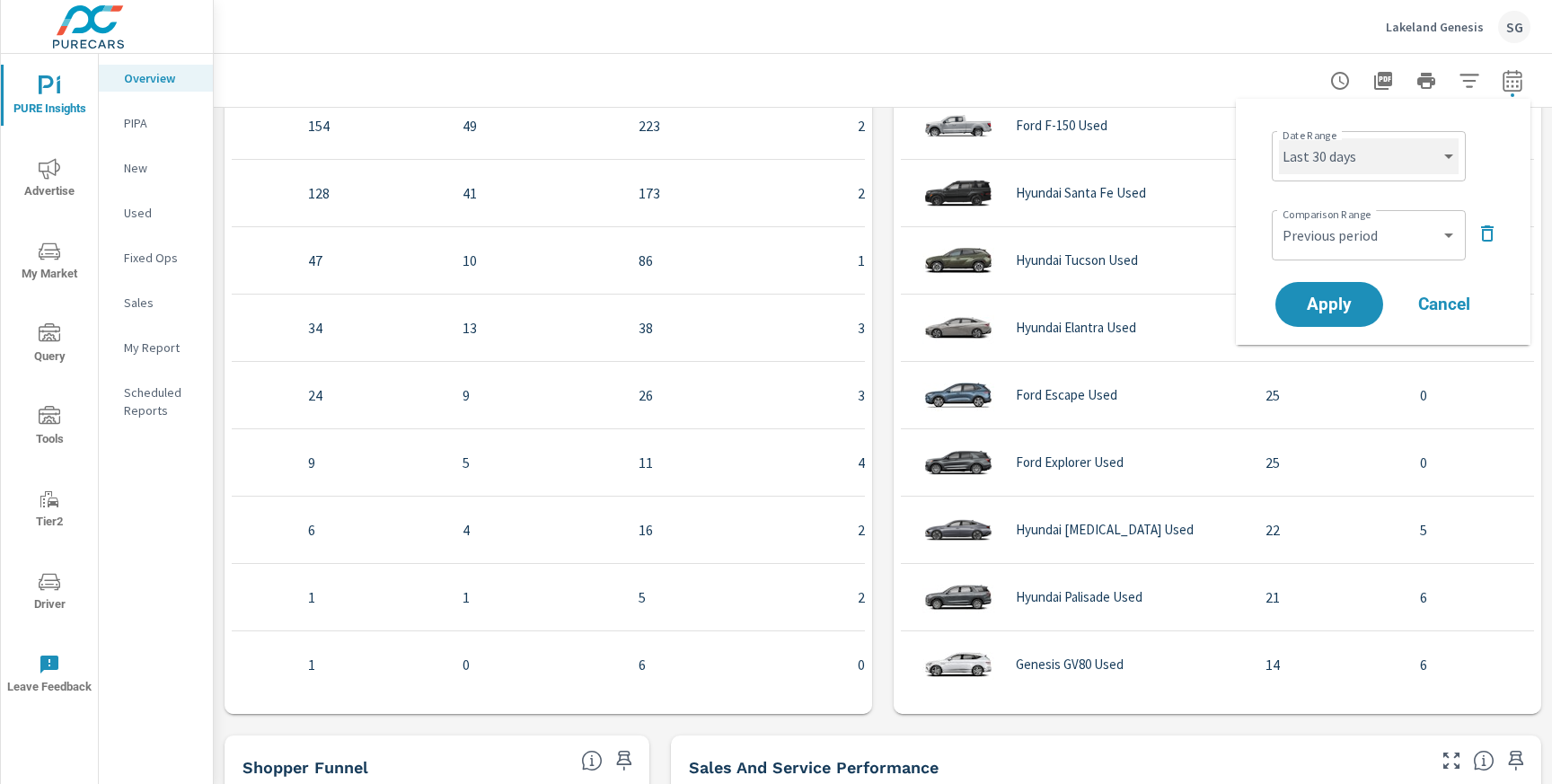
click at [1368, 161] on select "Custom Yesterday Last week Last 7 days Last 14 days Last 30 days Last 45 days L…" at bounding box center [1368, 156] width 180 height 36
click at [1279, 138] on select "Custom Yesterday Last week Last 7 days Last 14 days Last 30 days Last 45 days L…" at bounding box center [1368, 156] width 180 height 36
select select "Last month"
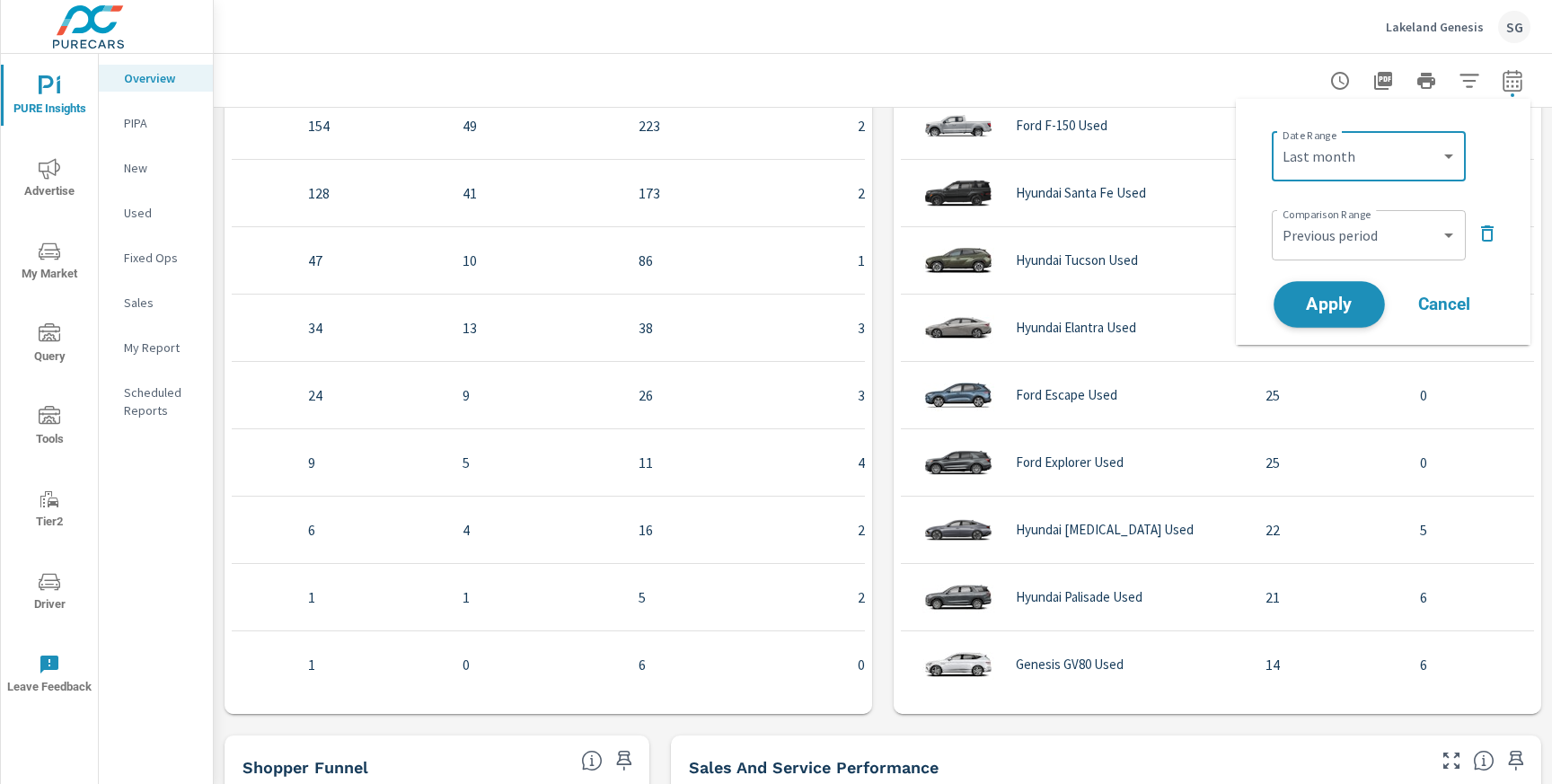
click at [1333, 301] on span "Apply" at bounding box center [1329, 305] width 74 height 18
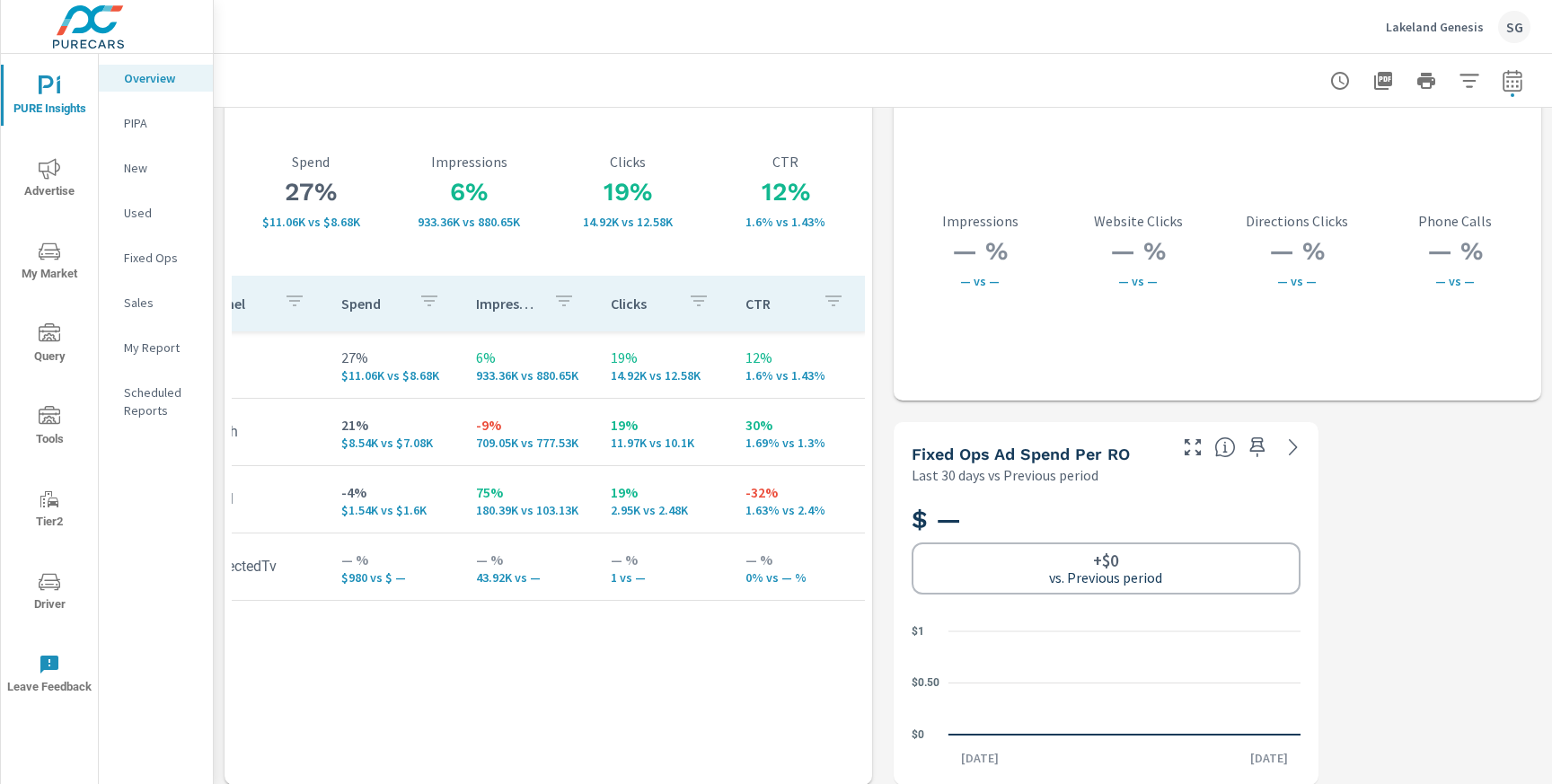
scroll to position [3166, 0]
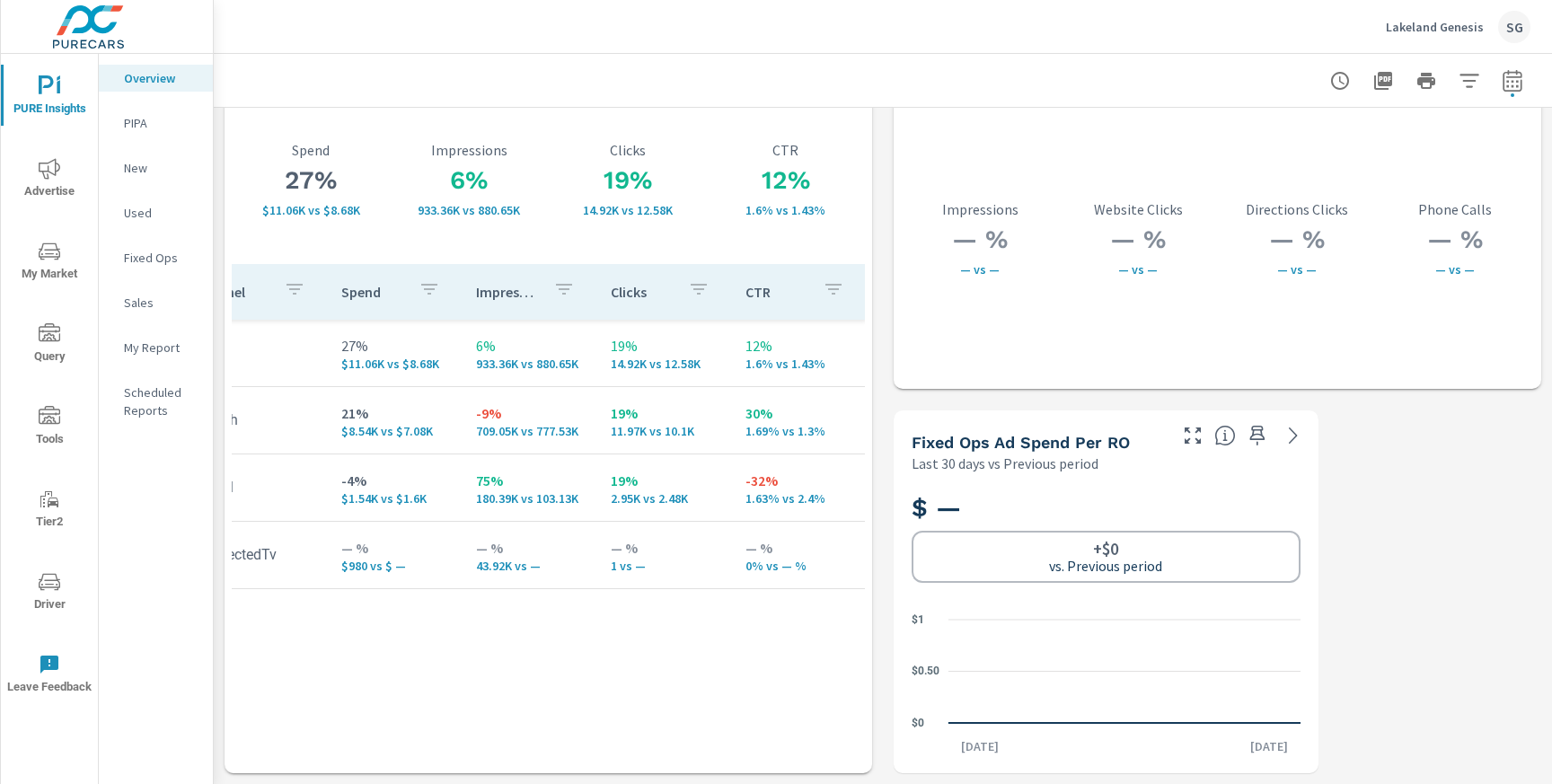
click at [49, 571] on icon "nav menu" at bounding box center [50, 582] width 21 height 21
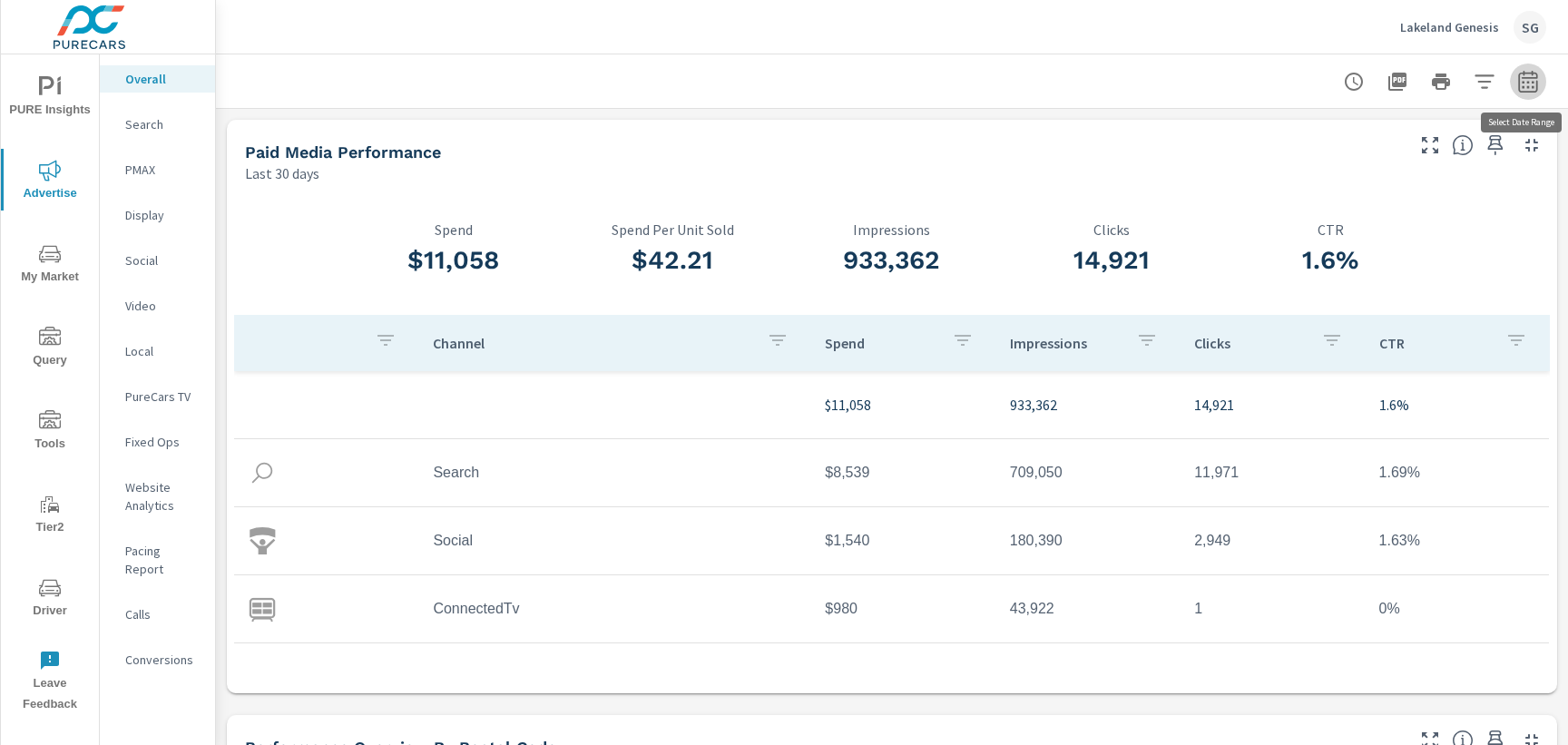
click at [1533, 90] on icon "button" at bounding box center [1527, 81] width 19 height 22
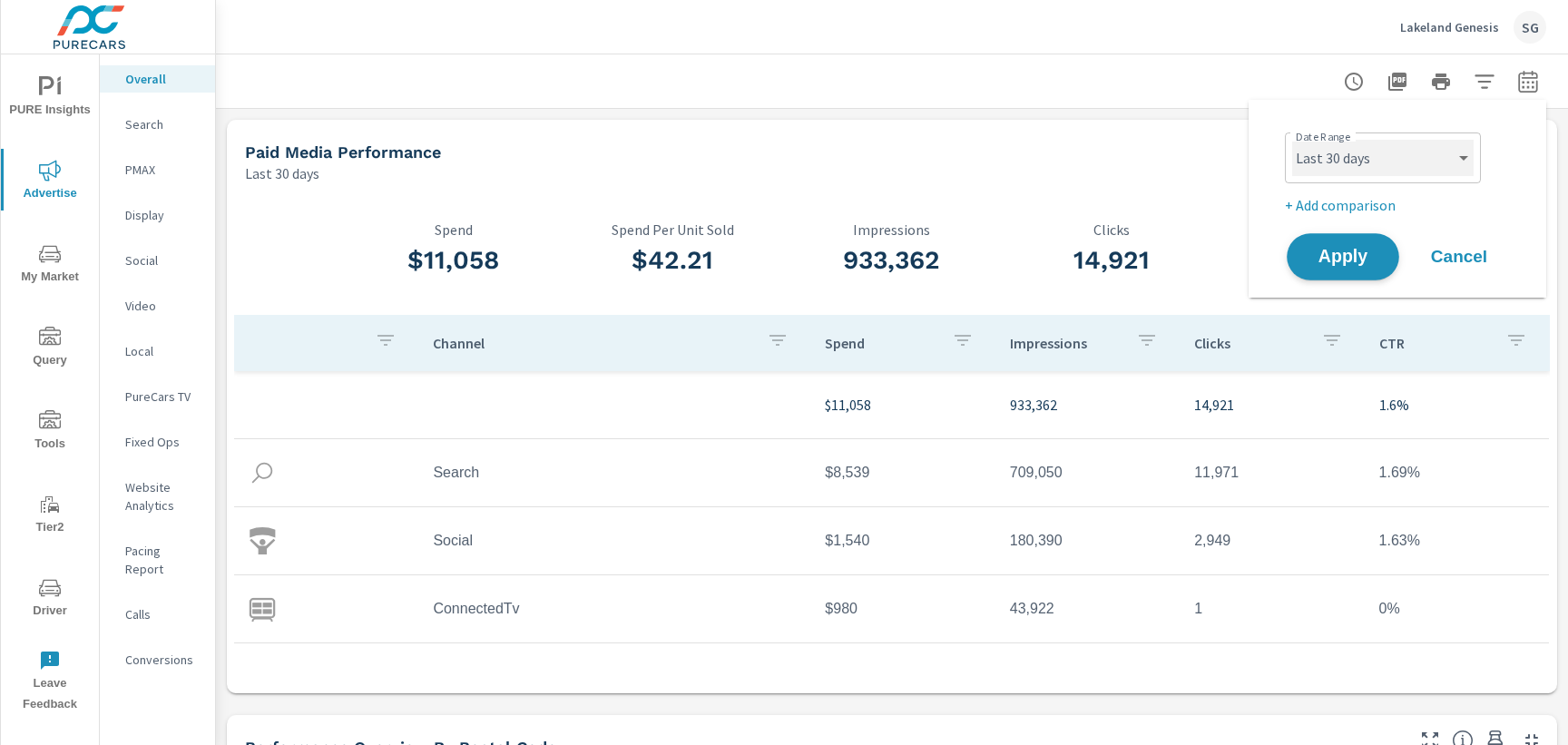
click at [1370, 170] on select "Custom [DATE] Last week Last 7 days Last 14 days Last 30 days Last 45 days Last…" at bounding box center [1382, 157] width 182 height 36
click at [1370, 170] on select "Custom Yesterday Last week Last 7 days Last 14 days Last 30 days Last 45 days L…" at bounding box center [1382, 157] width 182 height 36
click at [1370, 170] on select "Custom [DATE] Last week Last 7 days Last 14 days Last 30 days Last 45 days Last…" at bounding box center [1382, 157] width 182 height 36
click at [1292, 140] on select "Custom [DATE] Last week Last 7 days Last 14 days Last 30 days Last 45 days Last…" at bounding box center [1382, 157] width 182 height 36
select select "Last month"
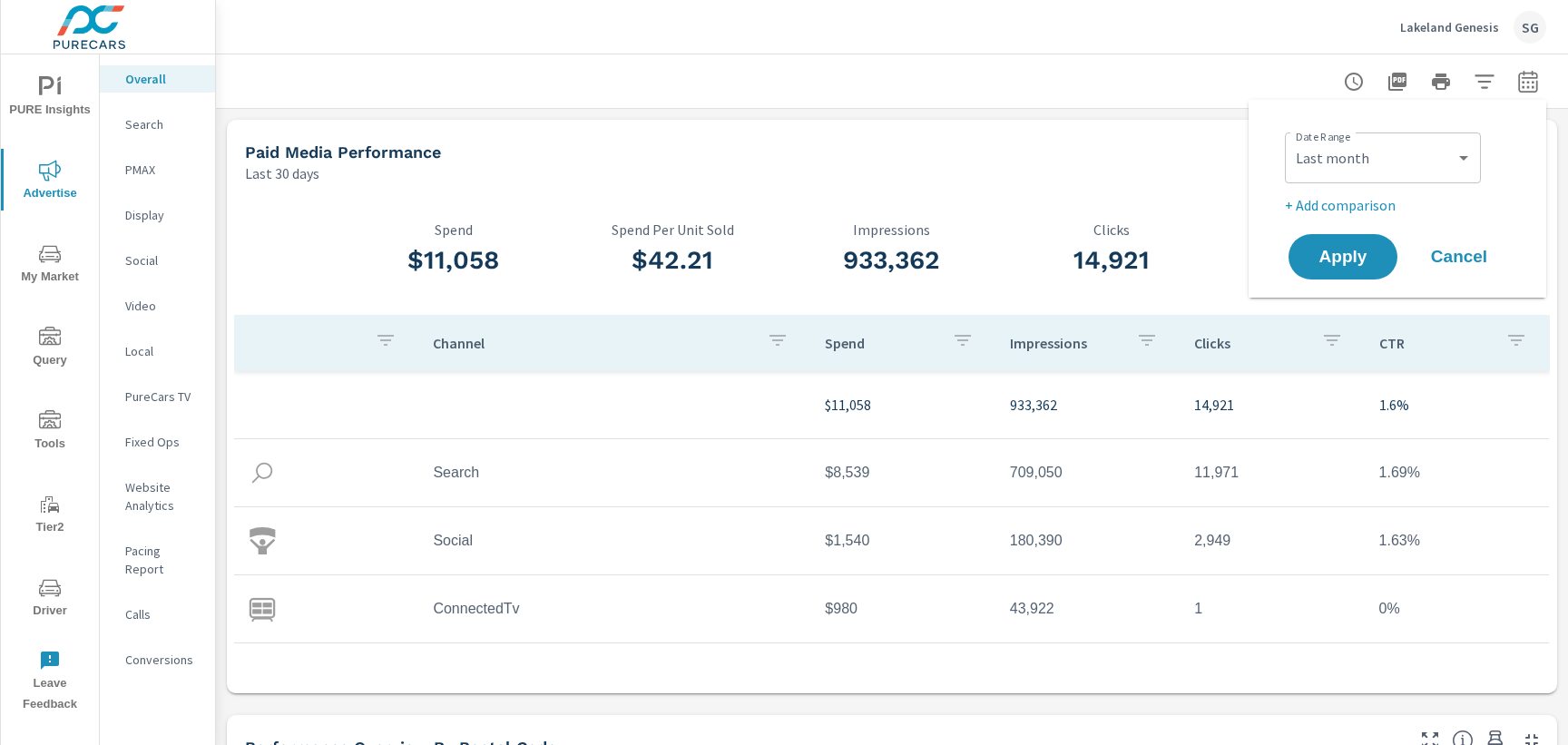
click at [1344, 205] on p "+ Add comparison" at bounding box center [1401, 204] width 232 height 22
select select "Previous period"
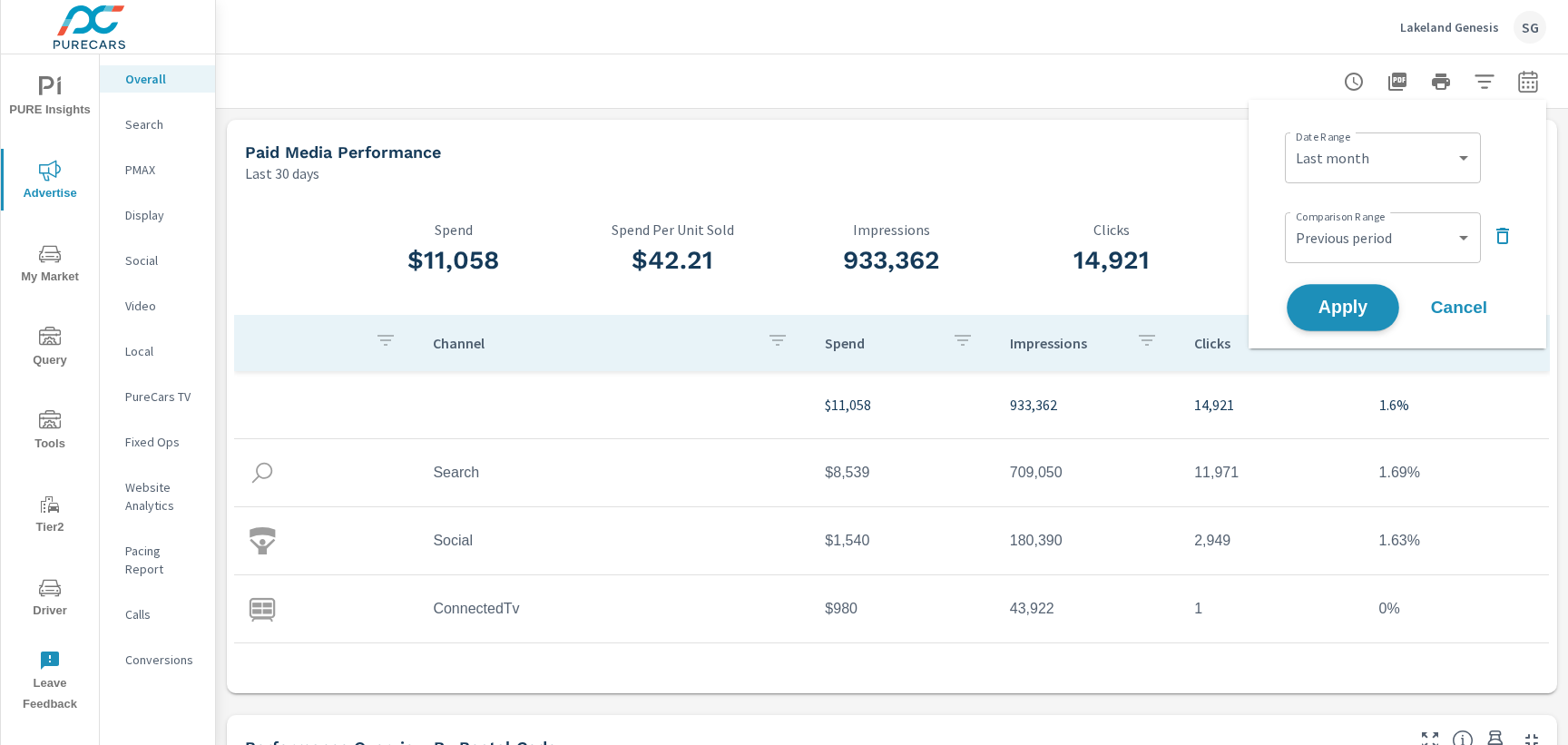
click at [1351, 302] on span "Apply" at bounding box center [1343, 309] width 75 height 18
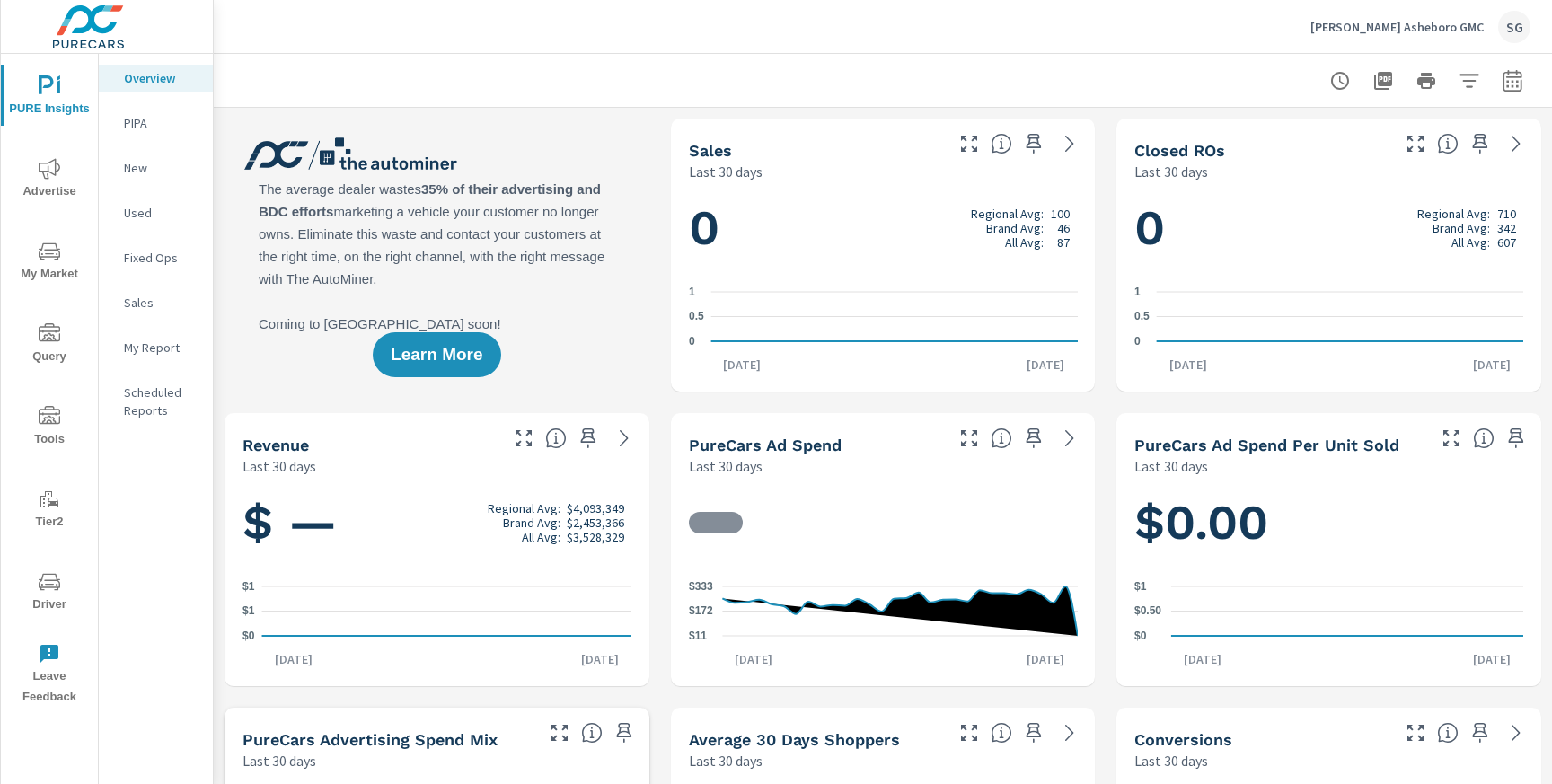
click at [1519, 84] on icon "button" at bounding box center [1512, 81] width 21 height 21
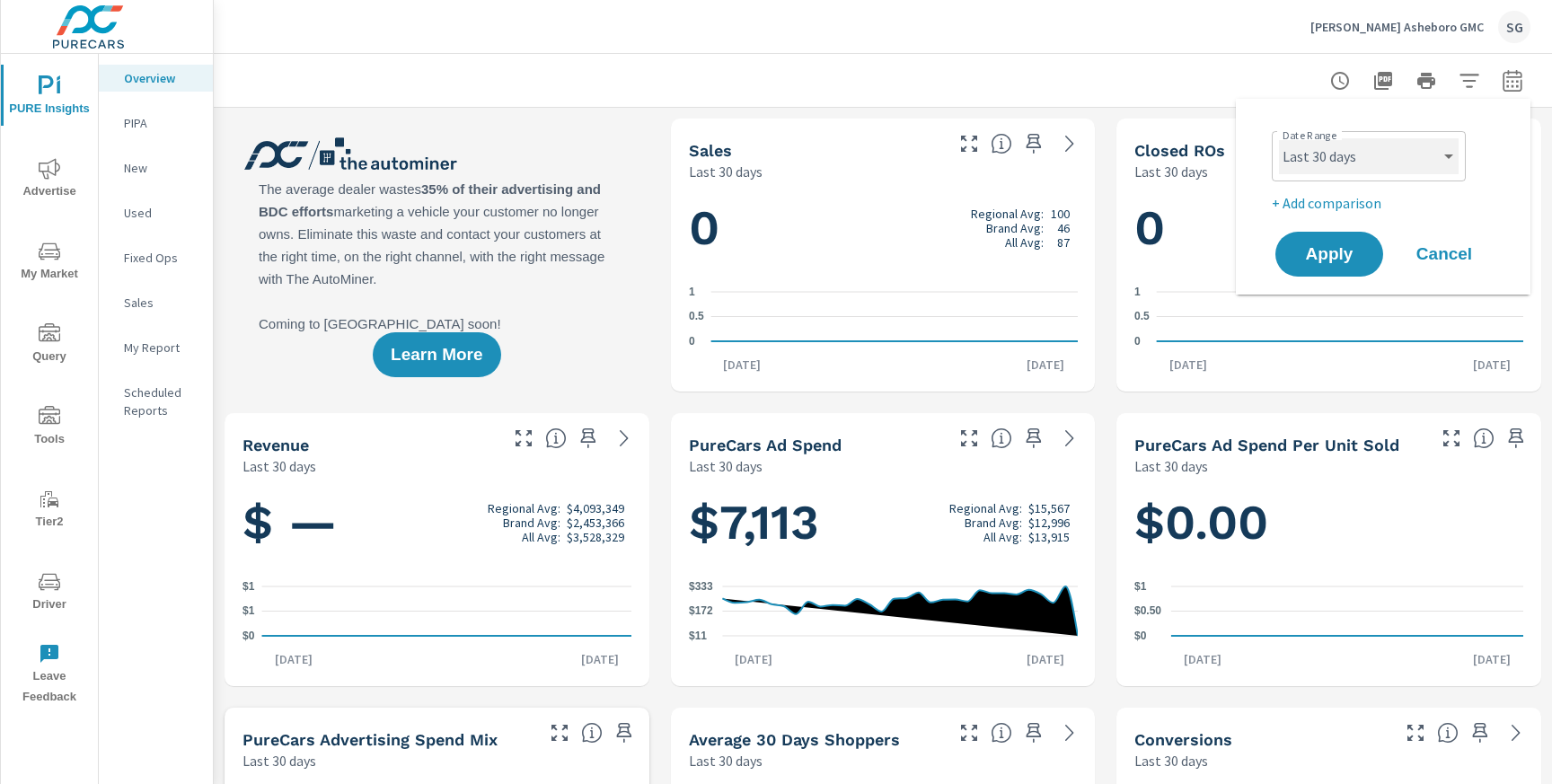
click at [1358, 172] on select "Custom [DATE] Last week Last 7 days Last 14 days Last 30 days Last 45 days Last…" at bounding box center [1368, 156] width 180 height 36
click at [1279, 138] on select "Custom [DATE] Last week Last 7 days Last 14 days Last 30 days Last 45 days Last…" at bounding box center [1368, 156] width 180 height 36
select select "Last month"
click at [1355, 259] on span "Apply" at bounding box center [1329, 255] width 74 height 18
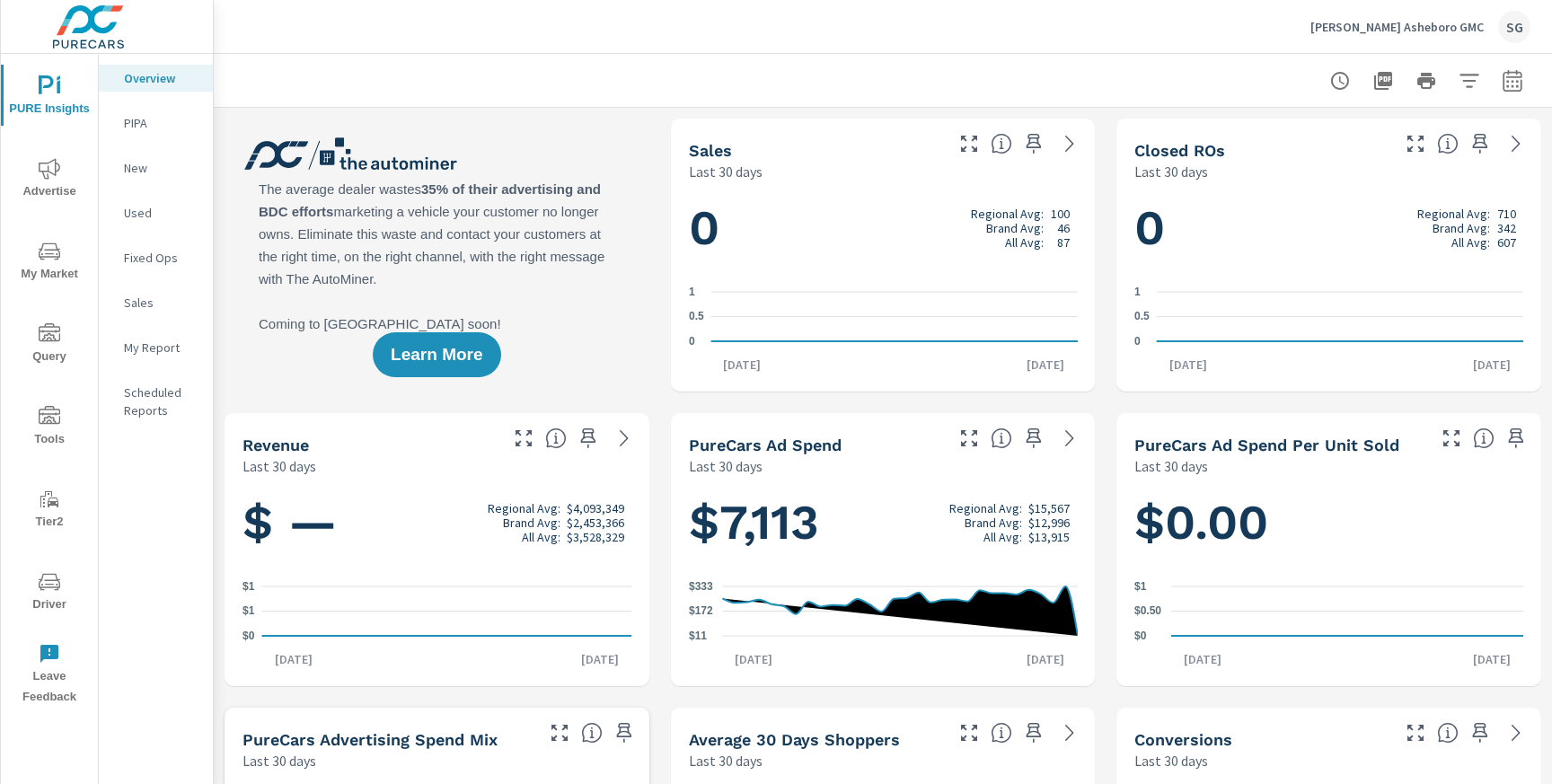
click at [49, 185] on span "Advertise" at bounding box center [49, 179] width 87 height 44
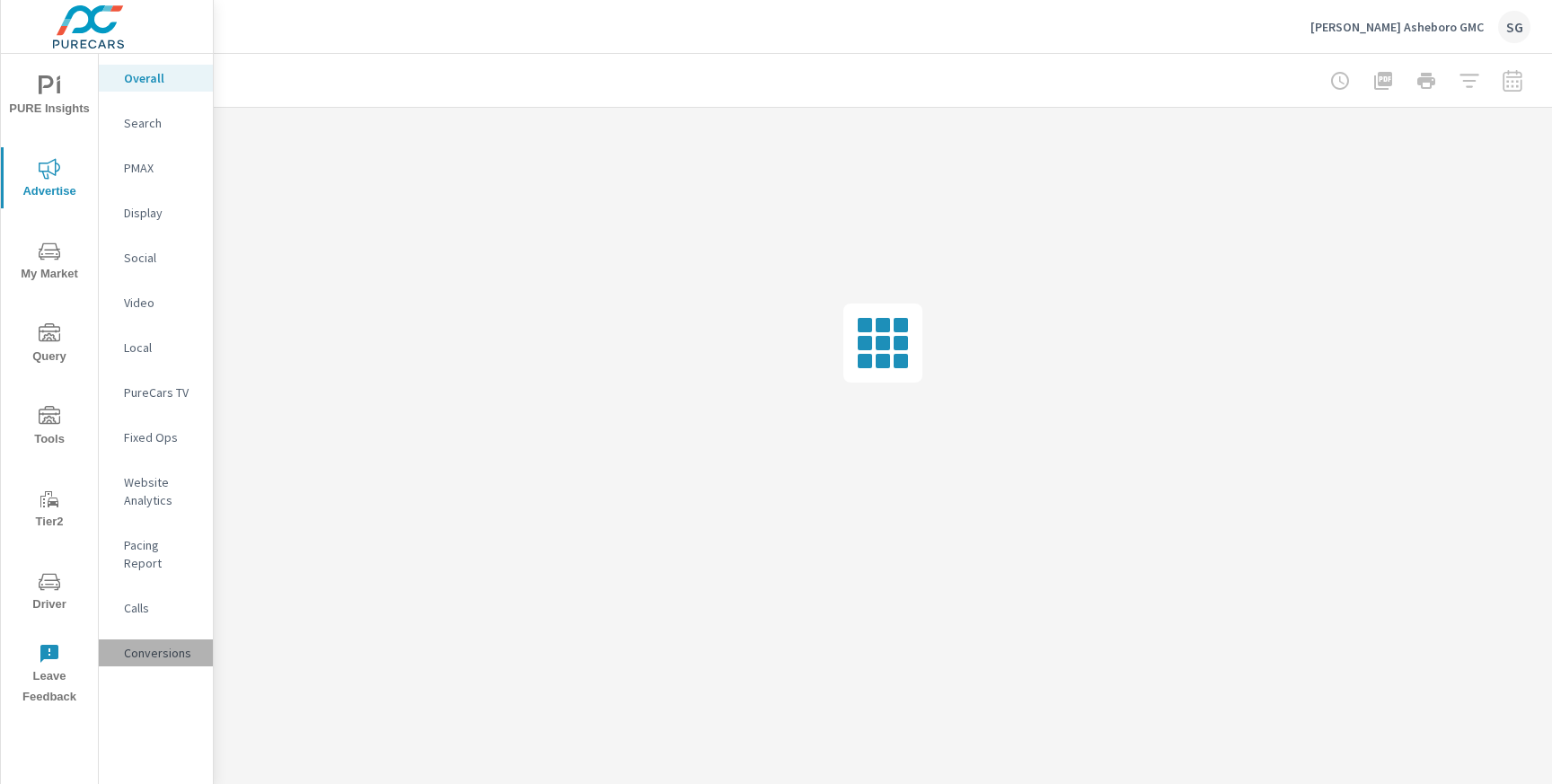
click at [150, 644] on p "Conversions" at bounding box center [161, 653] width 75 height 18
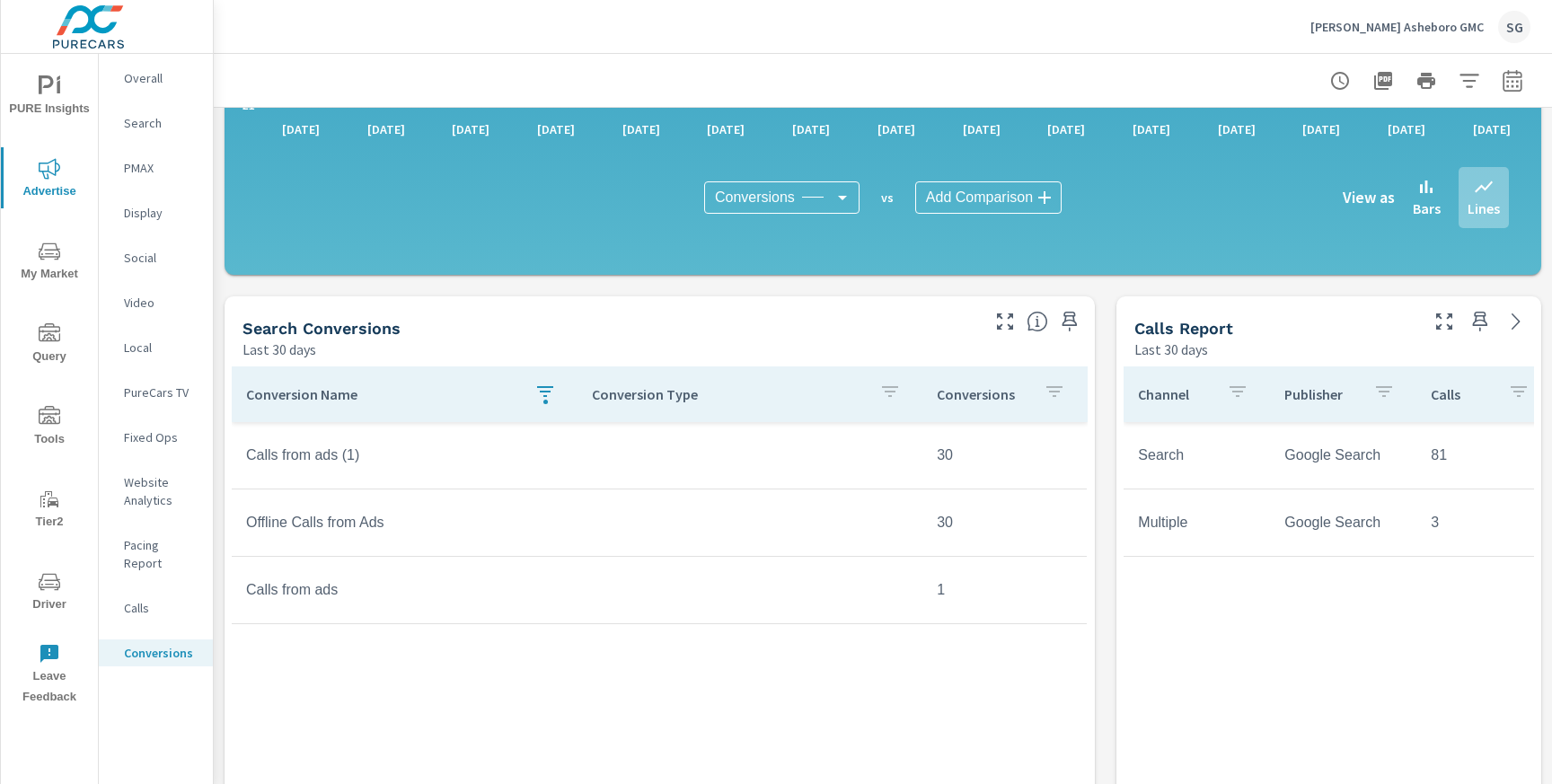
scroll to position [559, 0]
click at [131, 599] on p "Calls" at bounding box center [161, 608] width 75 height 18
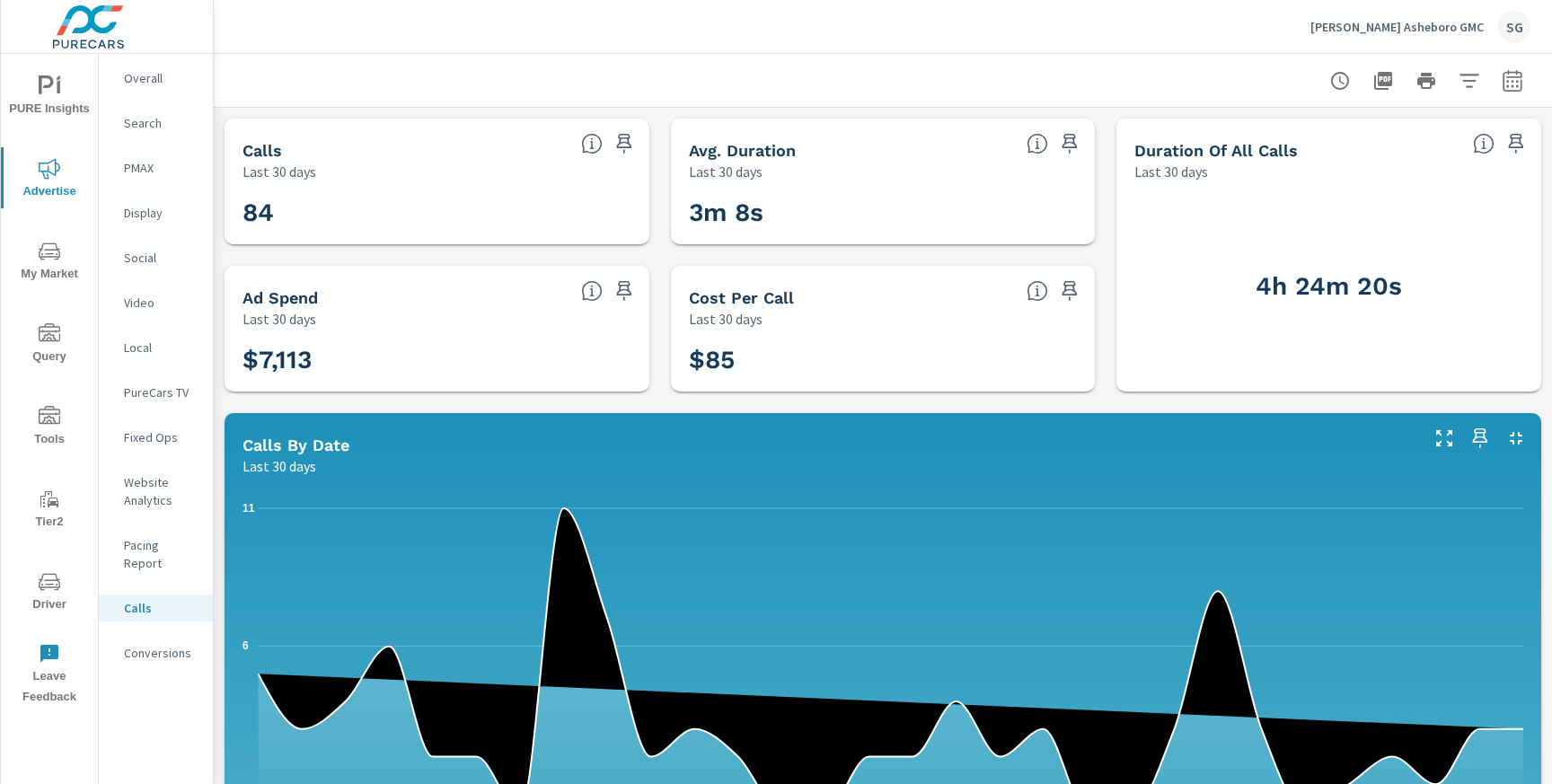
click at [173, 644] on p "Conversions" at bounding box center [161, 653] width 75 height 18
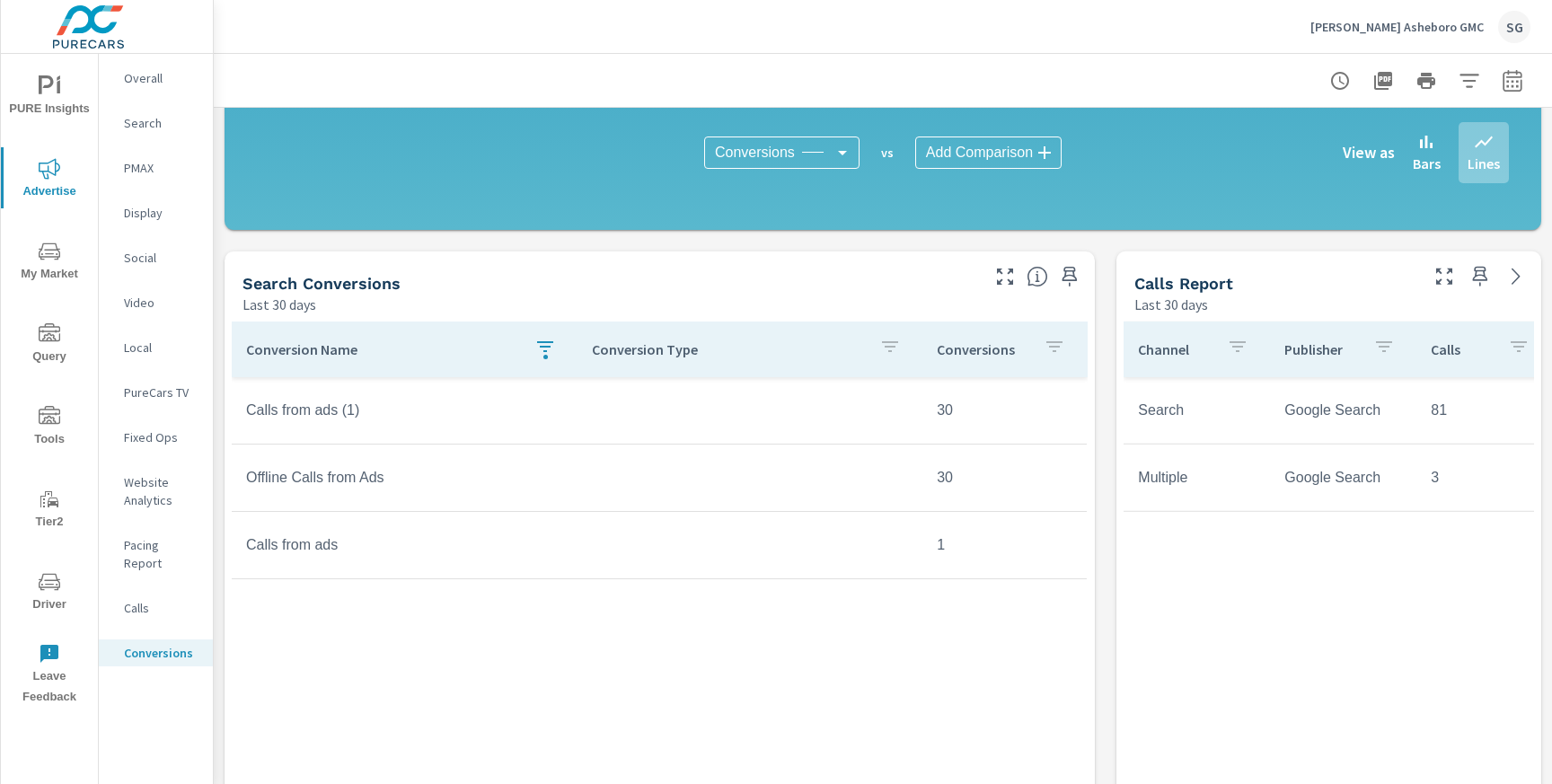
scroll to position [615, 0]
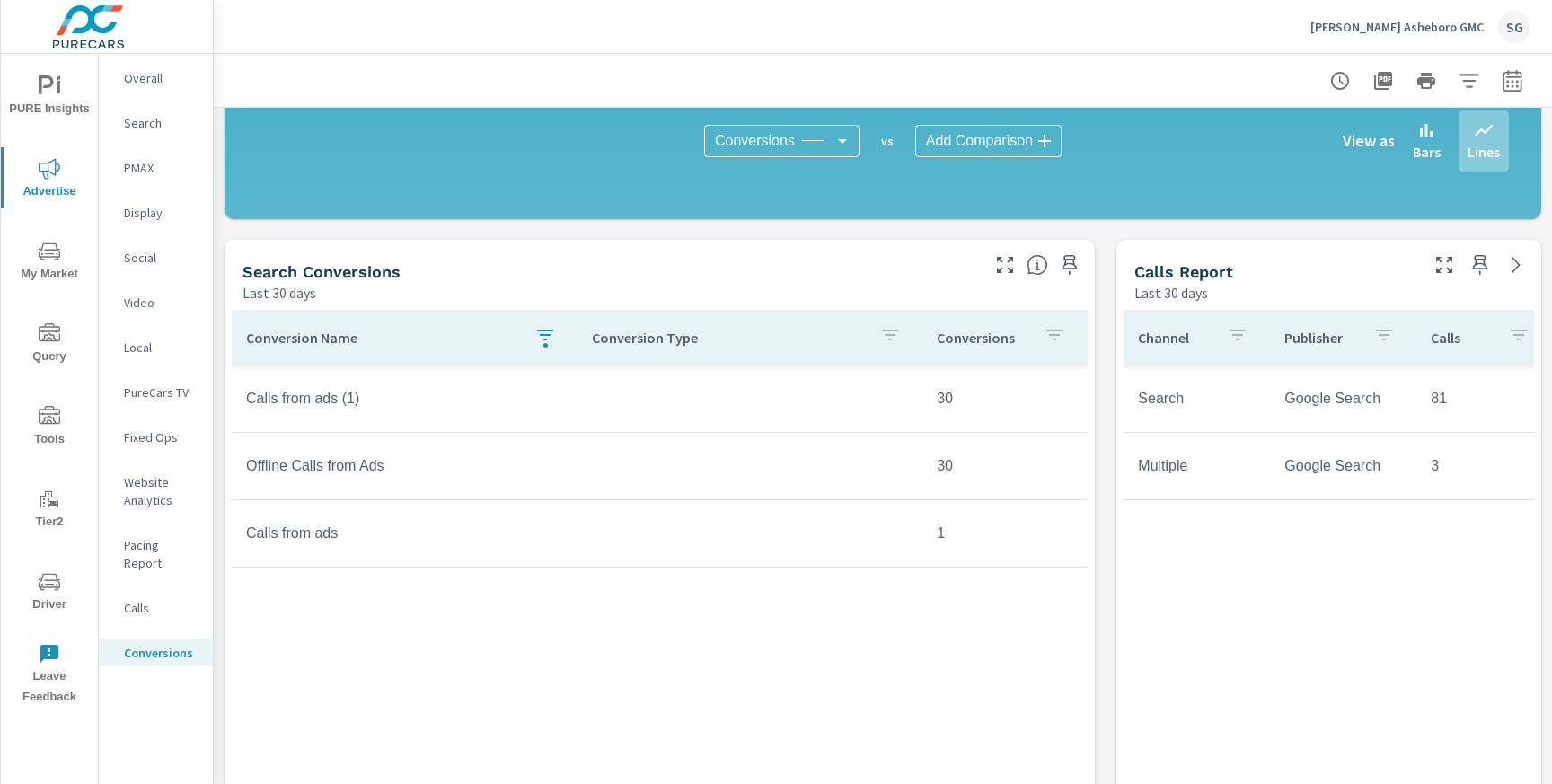
click at [547, 338] on icon "button" at bounding box center [545, 335] width 21 height 21
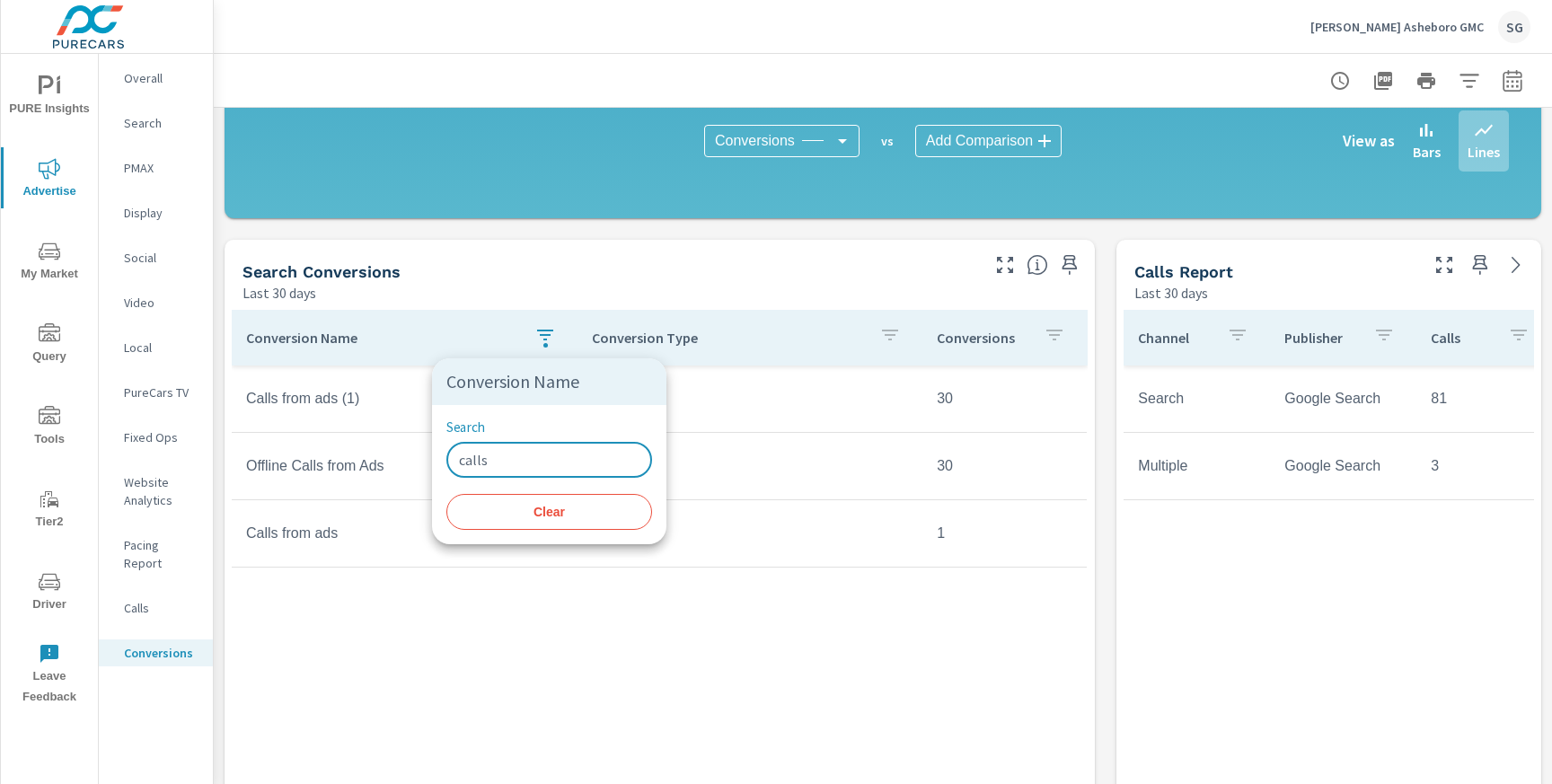
click at [511, 462] on input "calls" at bounding box center [549, 459] width 205 height 36
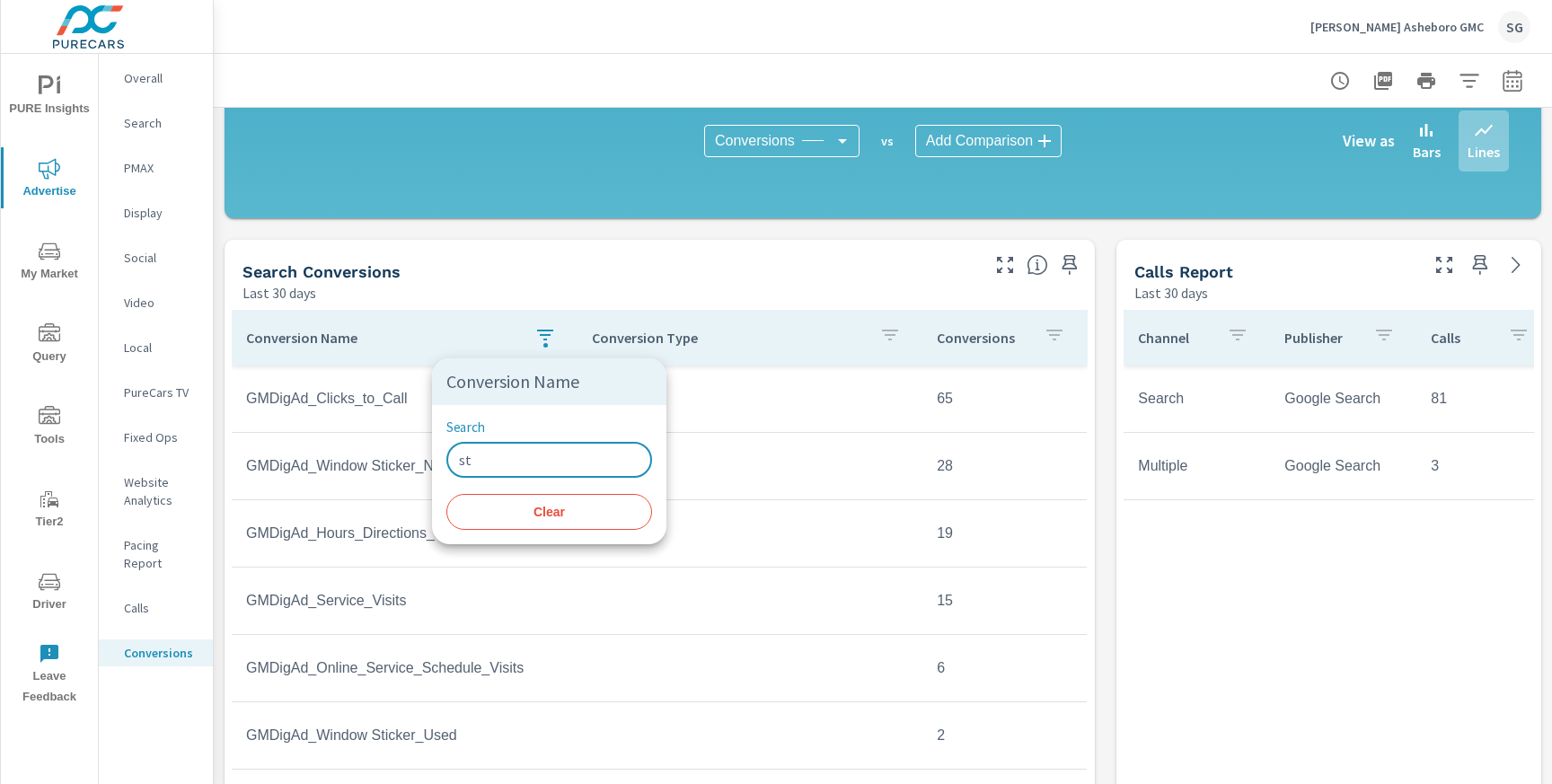
type input "s"
type input "vis"
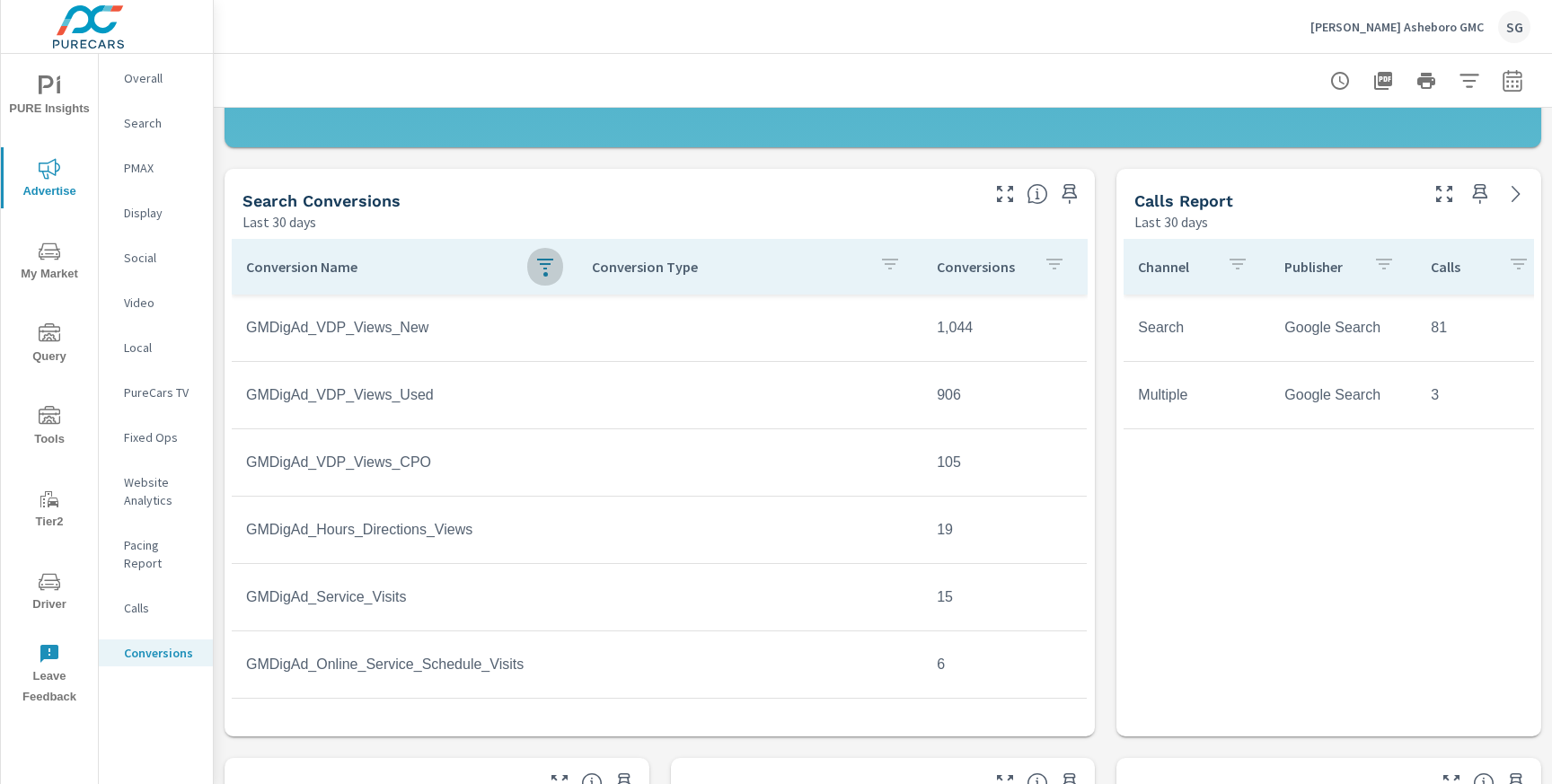
scroll to position [689, 0]
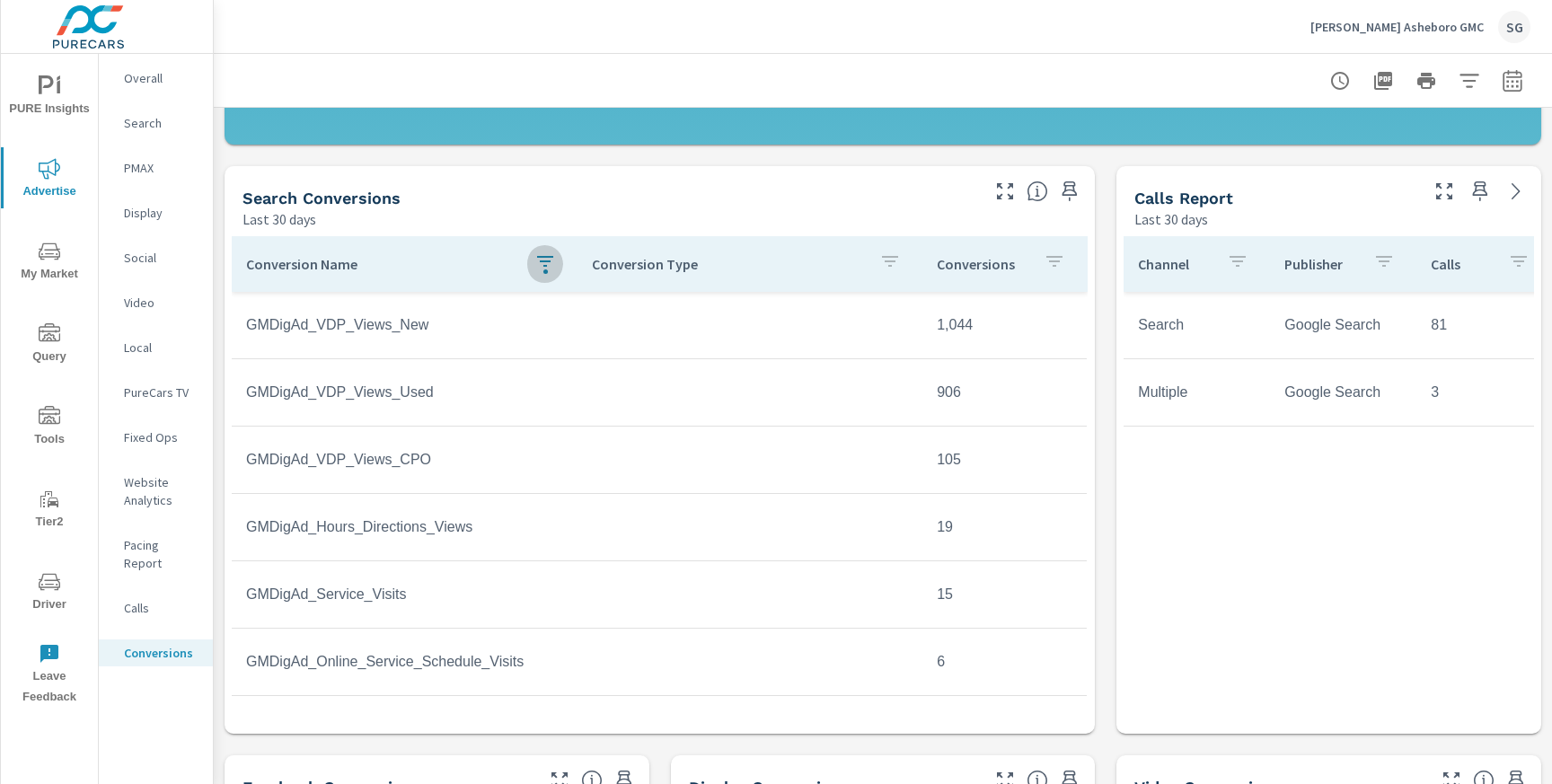
click at [549, 266] on icon "button" at bounding box center [545, 261] width 21 height 21
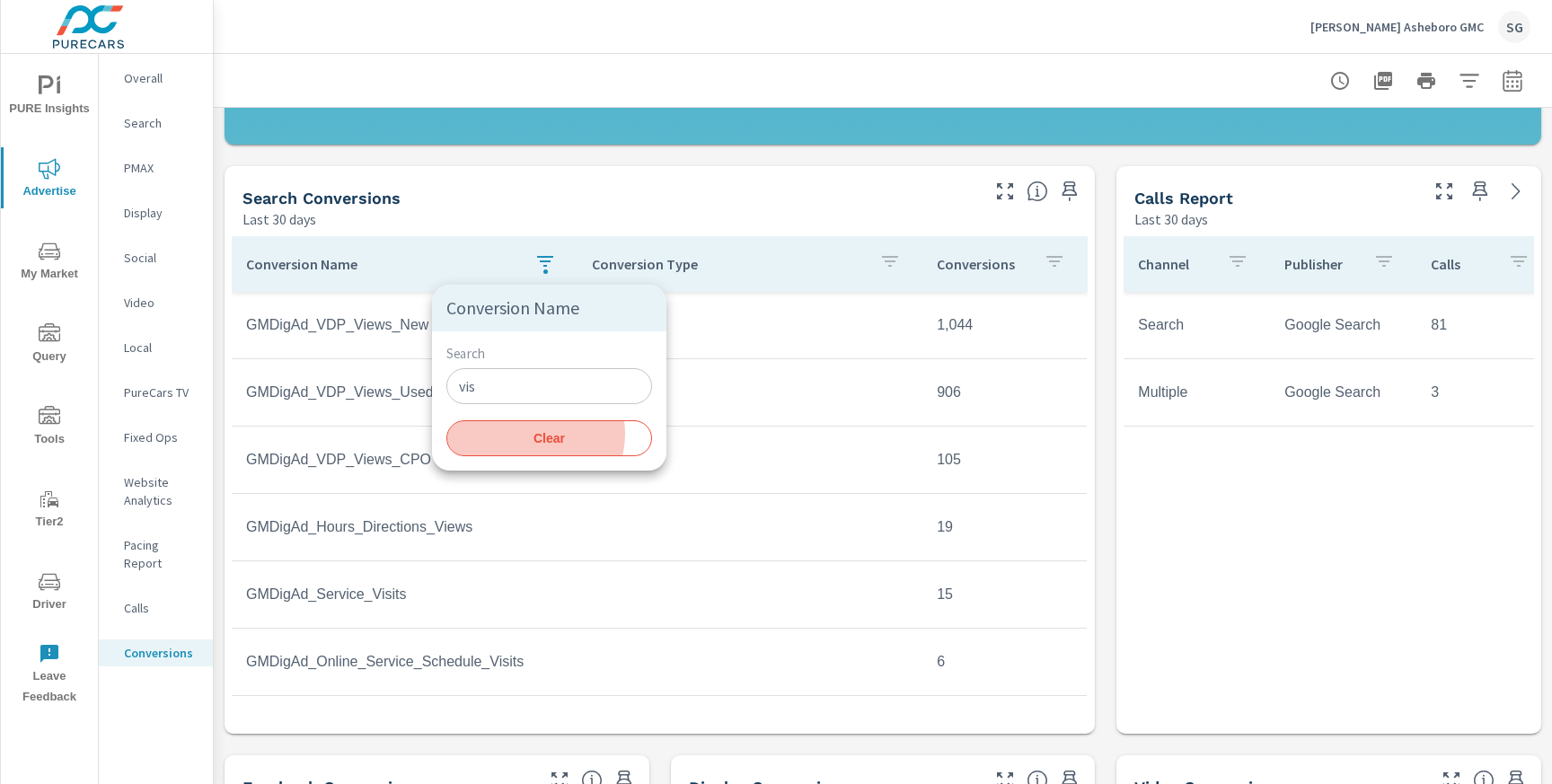
click at [534, 435] on span "Clear" at bounding box center [549, 438] width 184 height 17
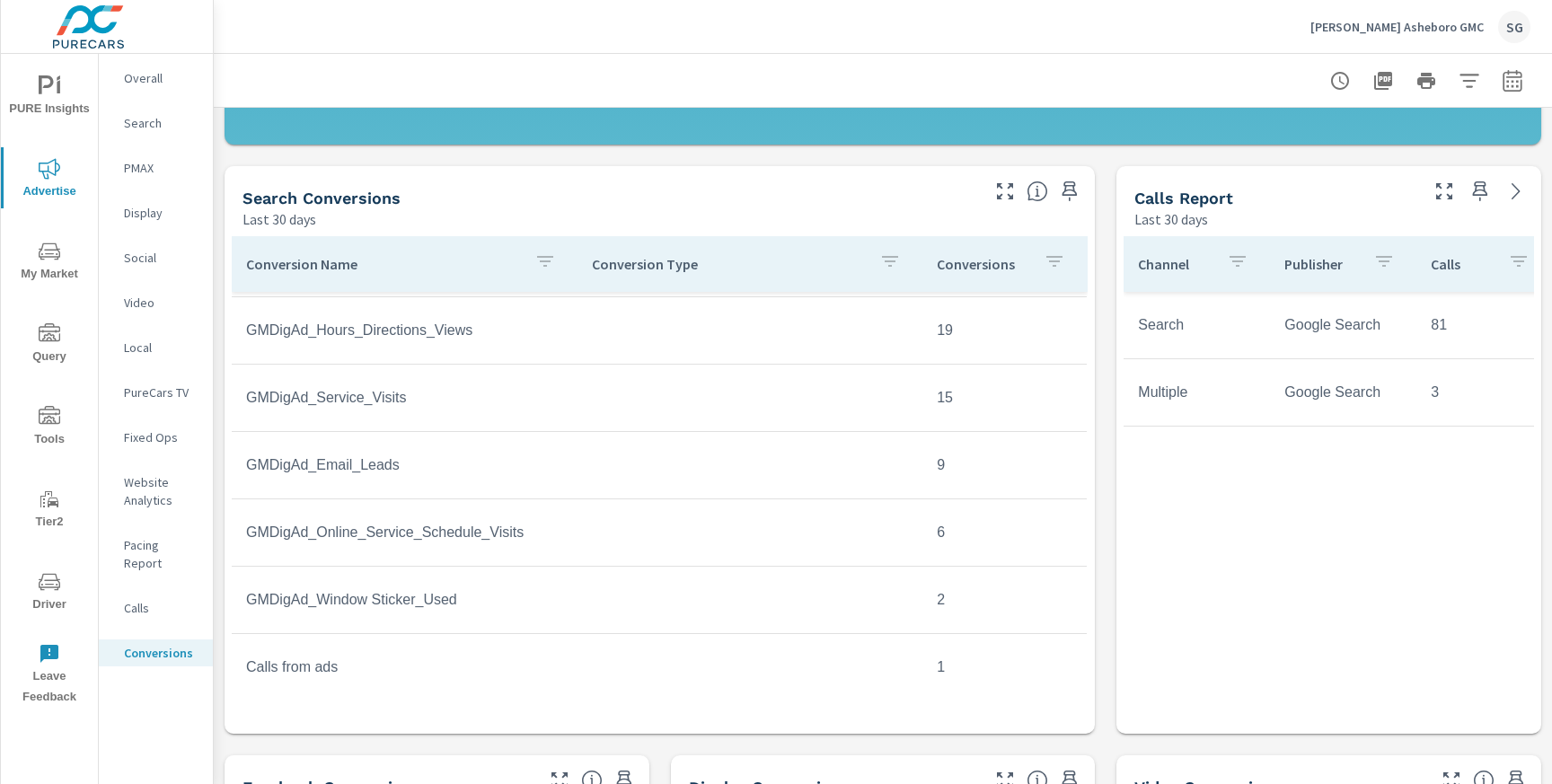
scroll to position [535, 0]
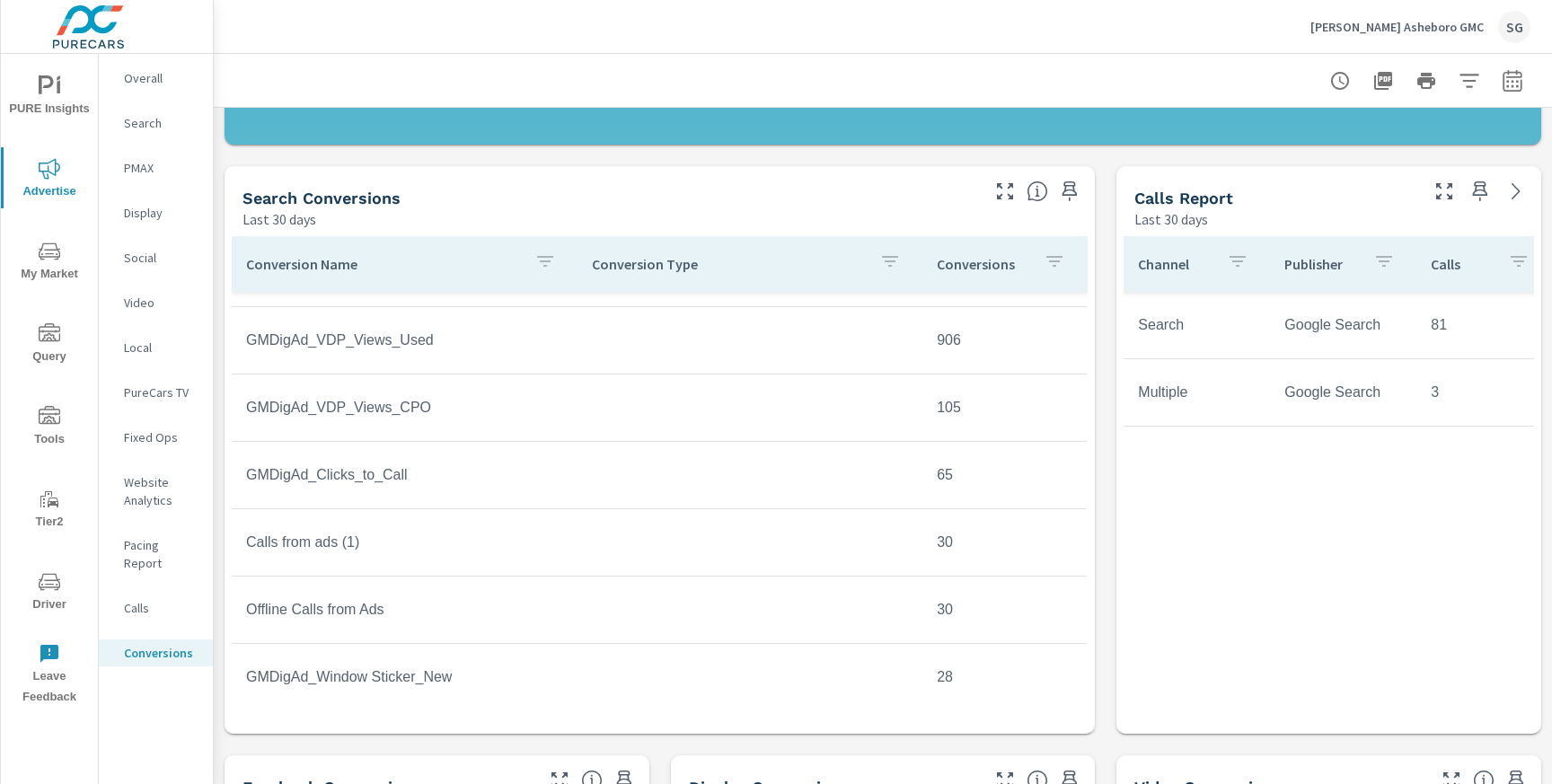
scroll to position [82, 0]
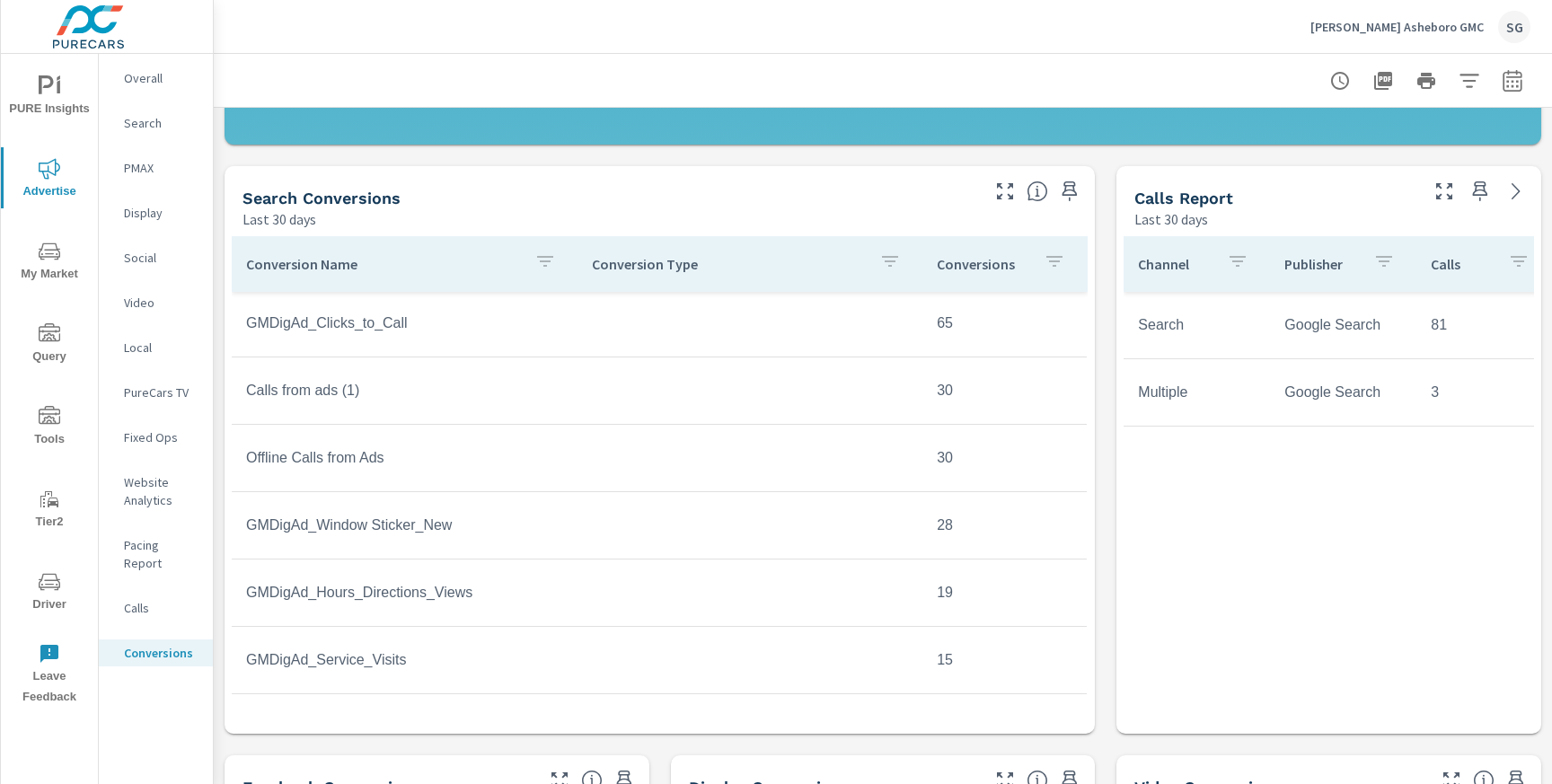
scroll to position [535, 0]
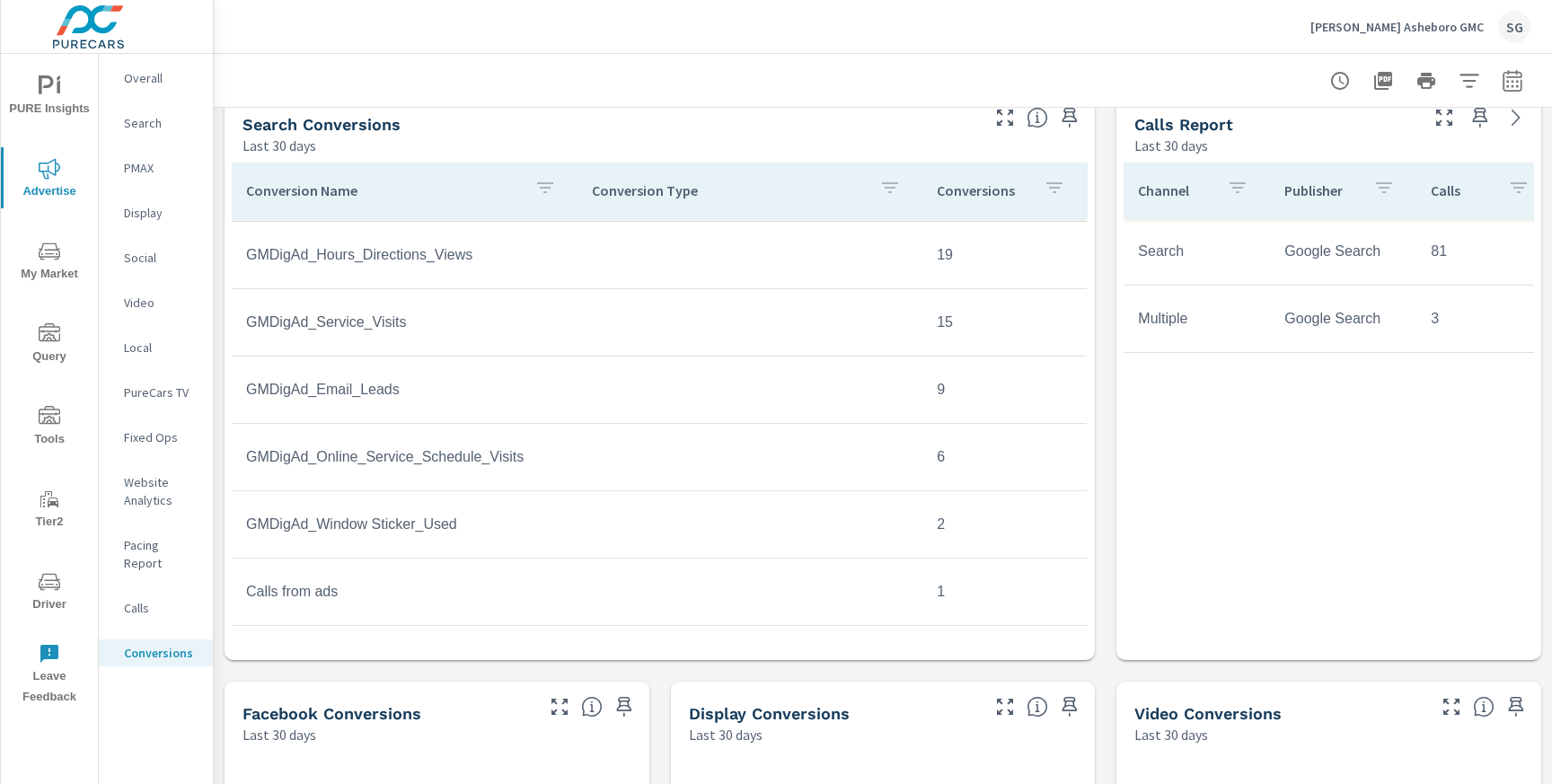
scroll to position [773, 0]
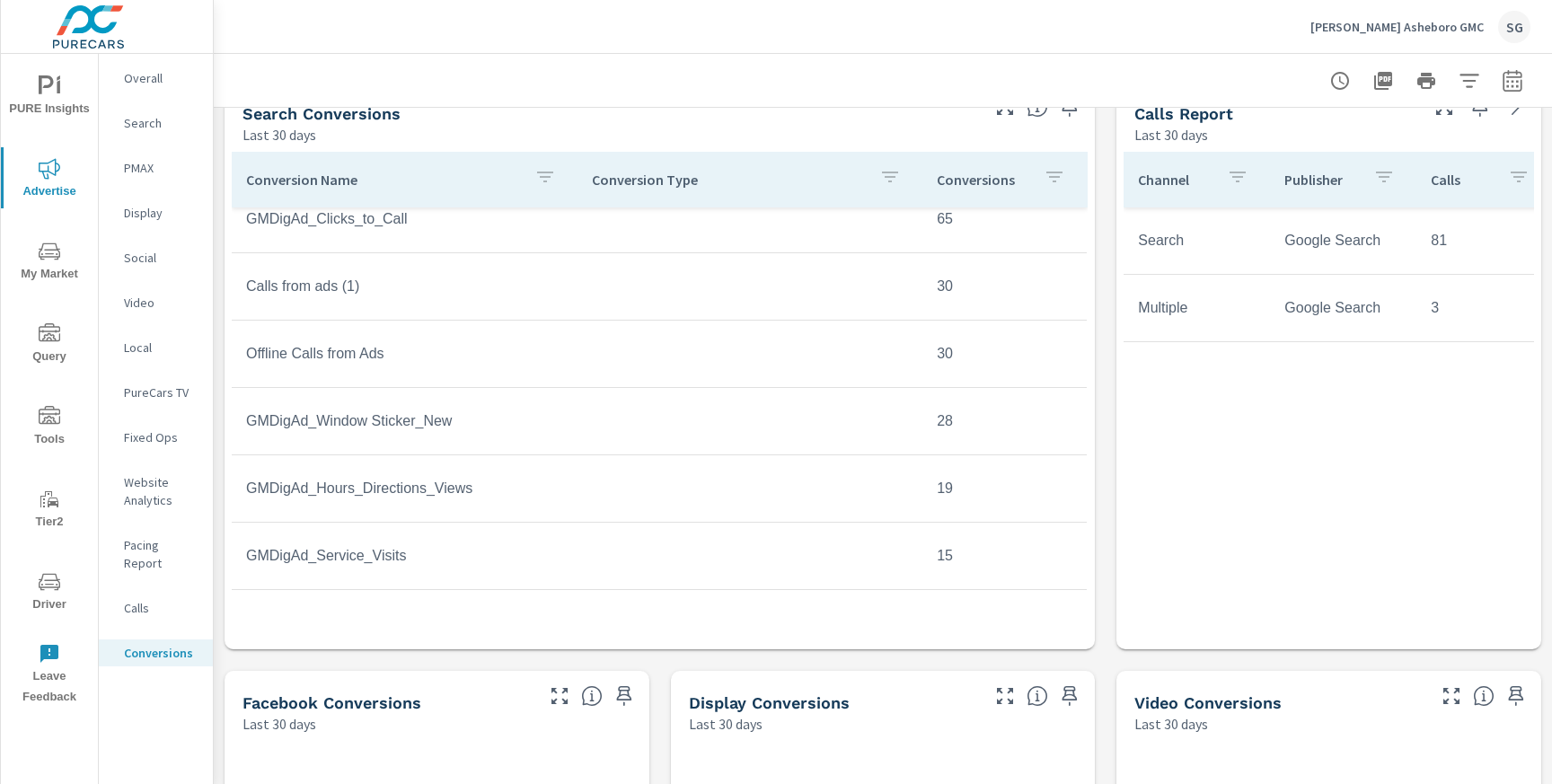
scroll to position [269, 0]
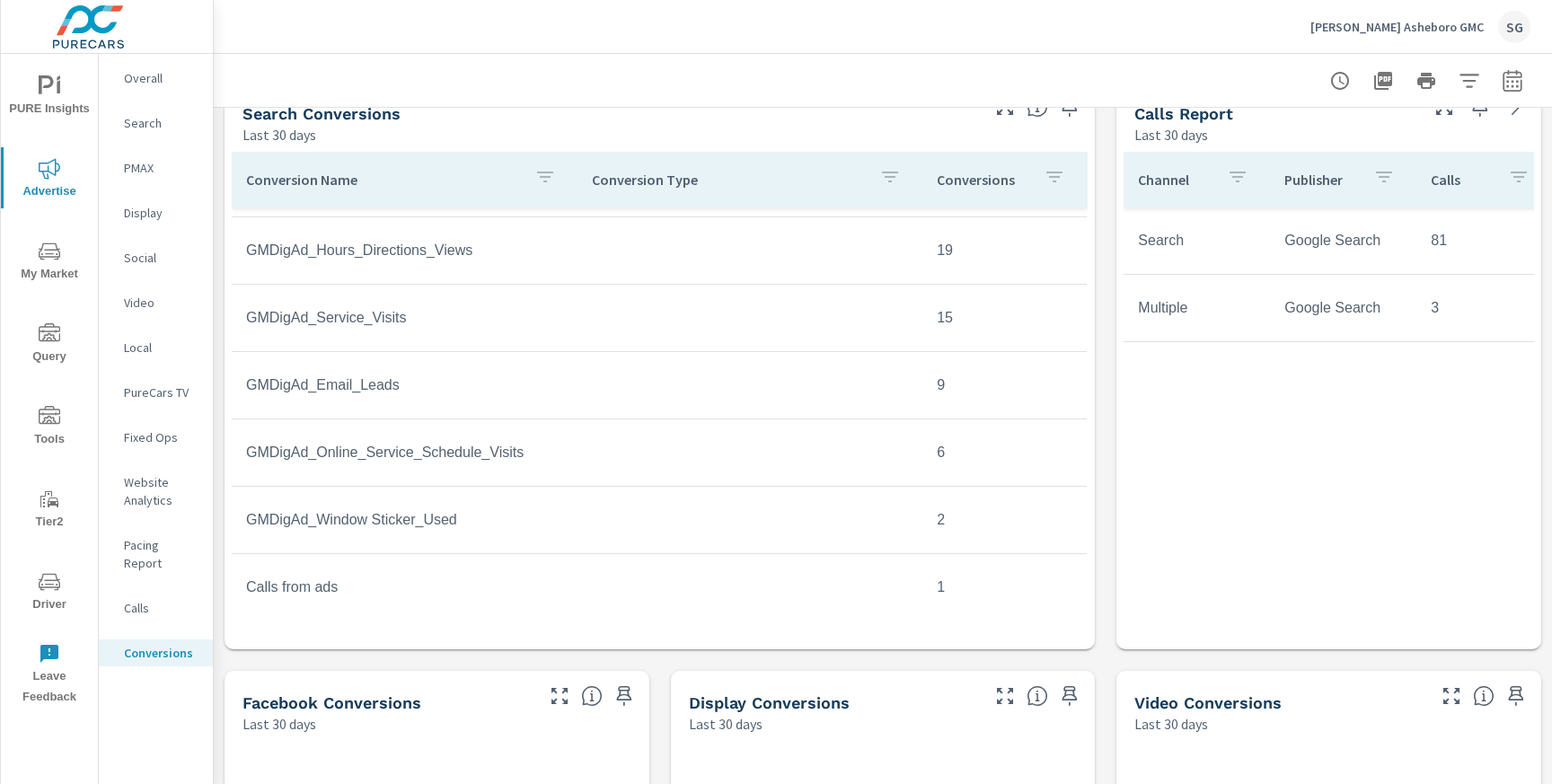
scroll to position [535, 0]
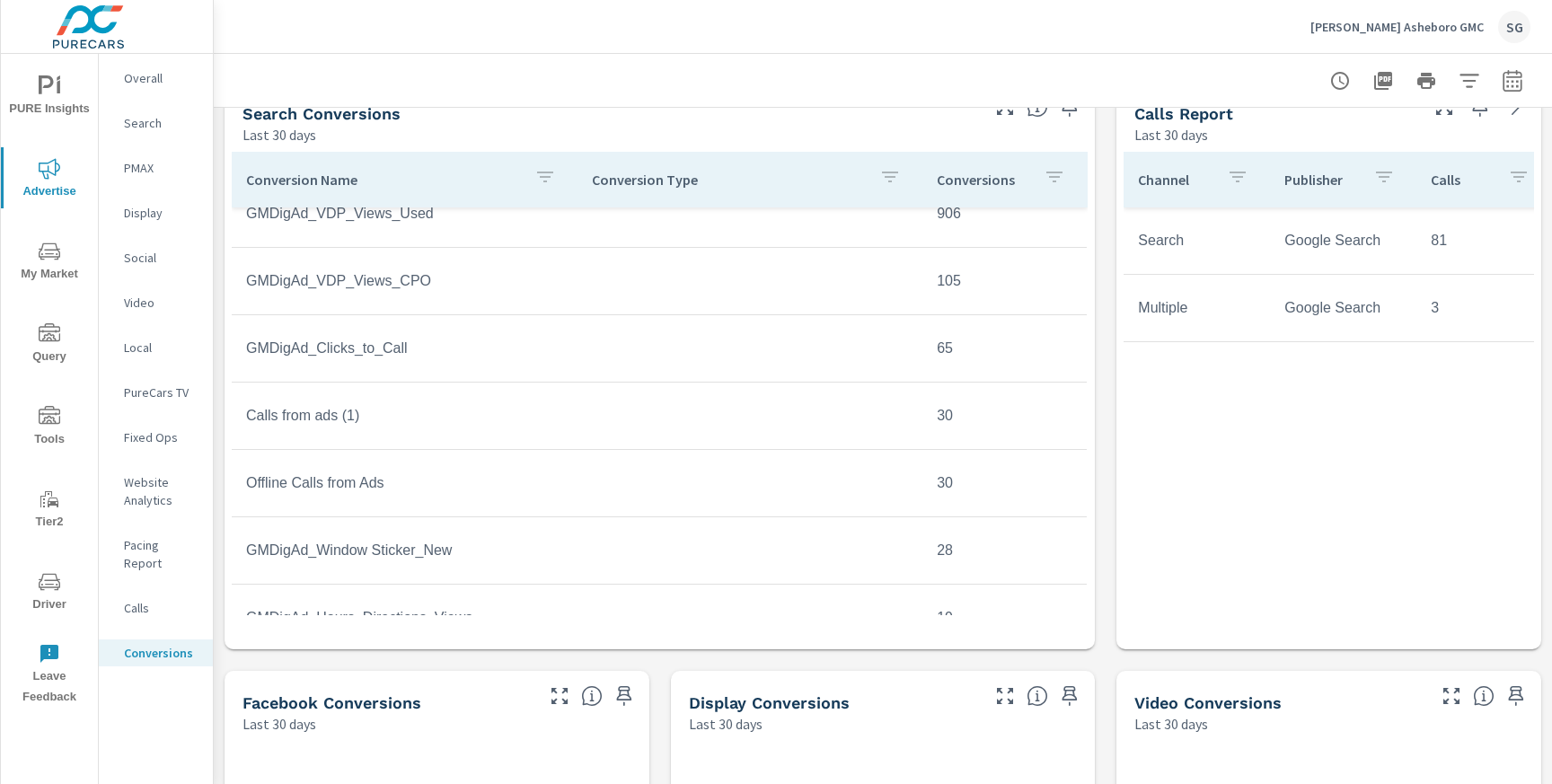
scroll to position [67, 0]
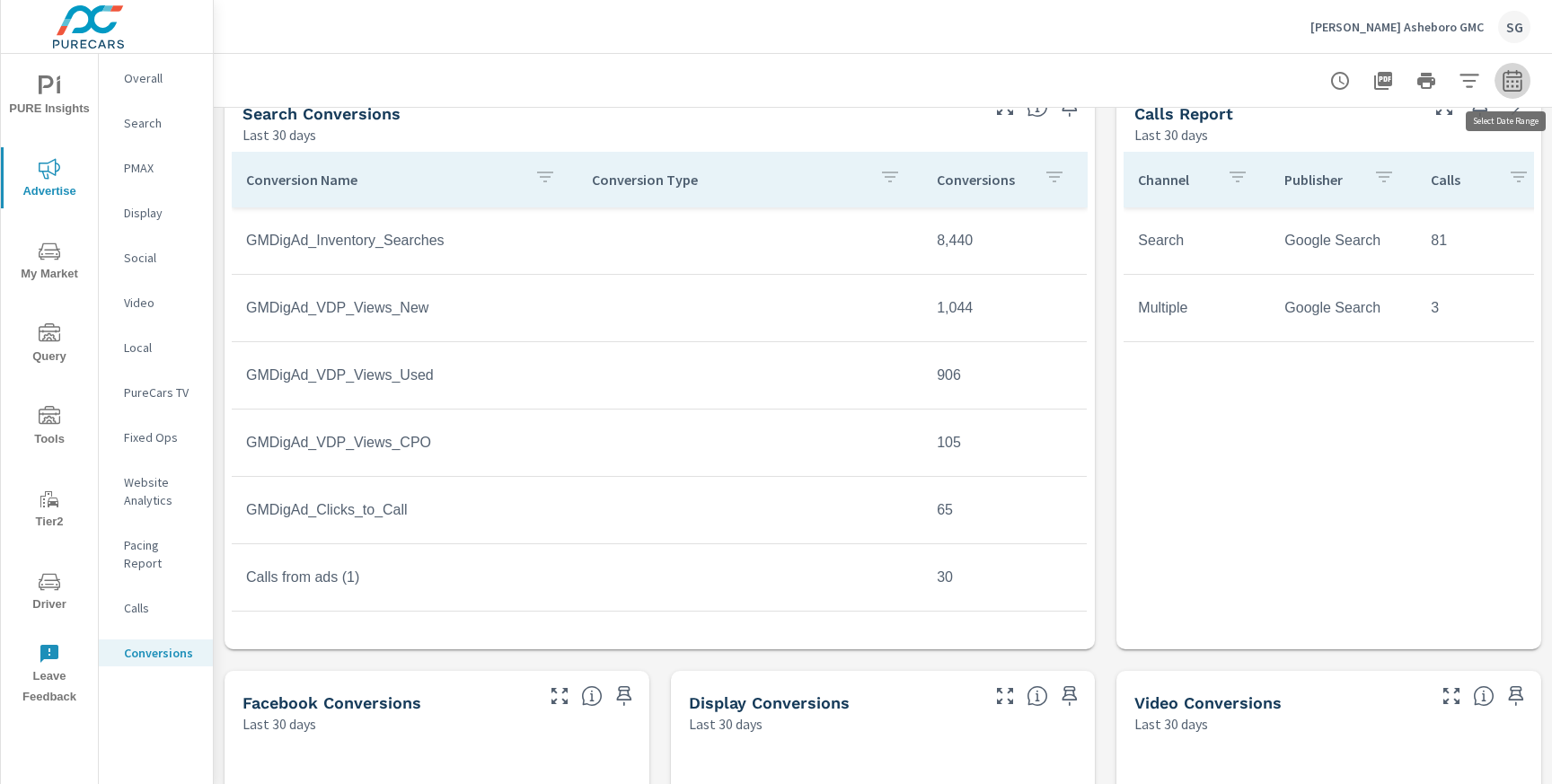
click at [1519, 91] on button "button" at bounding box center [1512, 81] width 36 height 36
select select "Last 30 days"
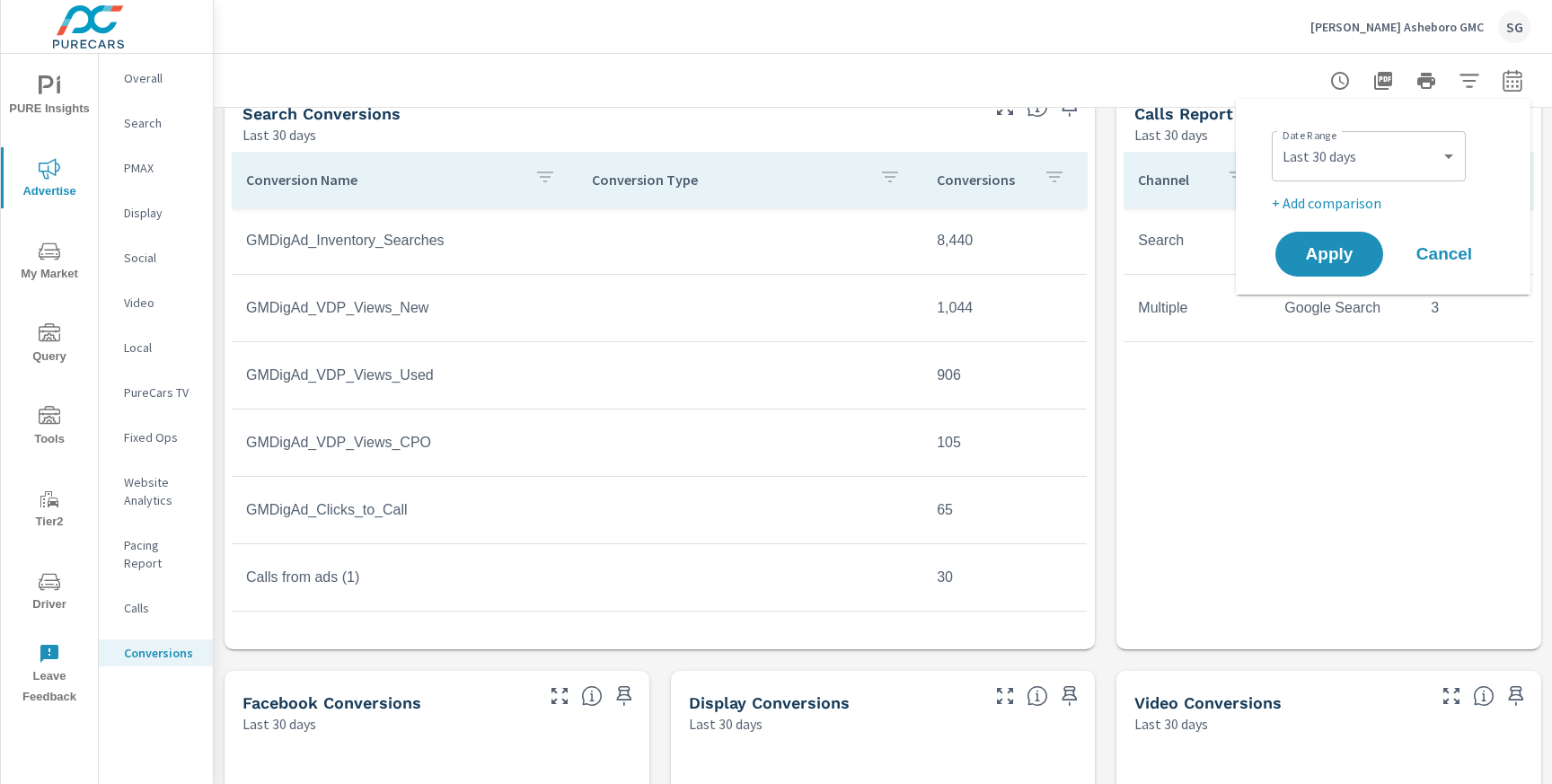
click at [1363, 201] on p "+ Add comparison" at bounding box center [1387, 202] width 230 height 21
select select "Previous period"
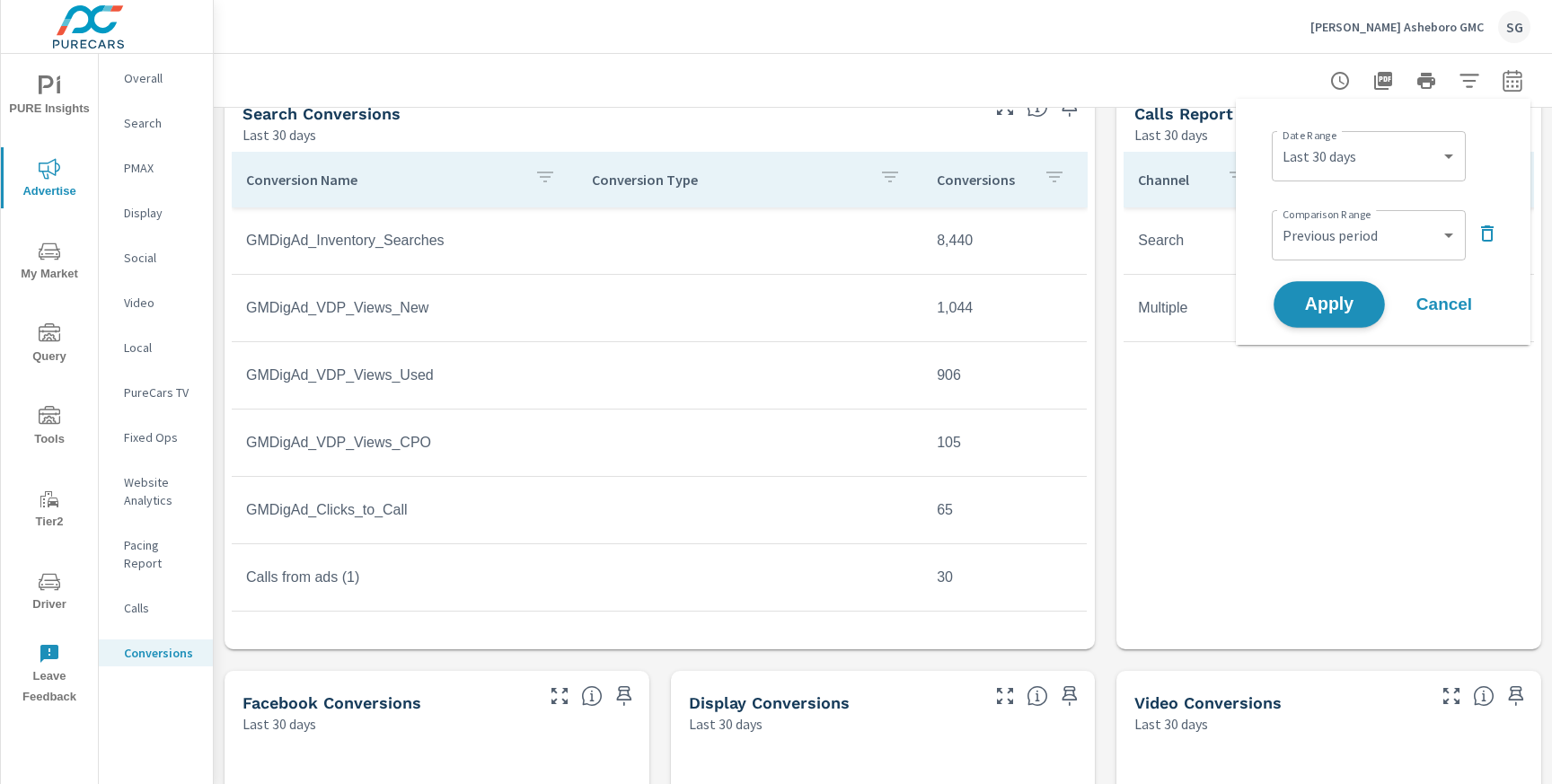
click at [1311, 305] on span "Apply" at bounding box center [1329, 305] width 74 height 18
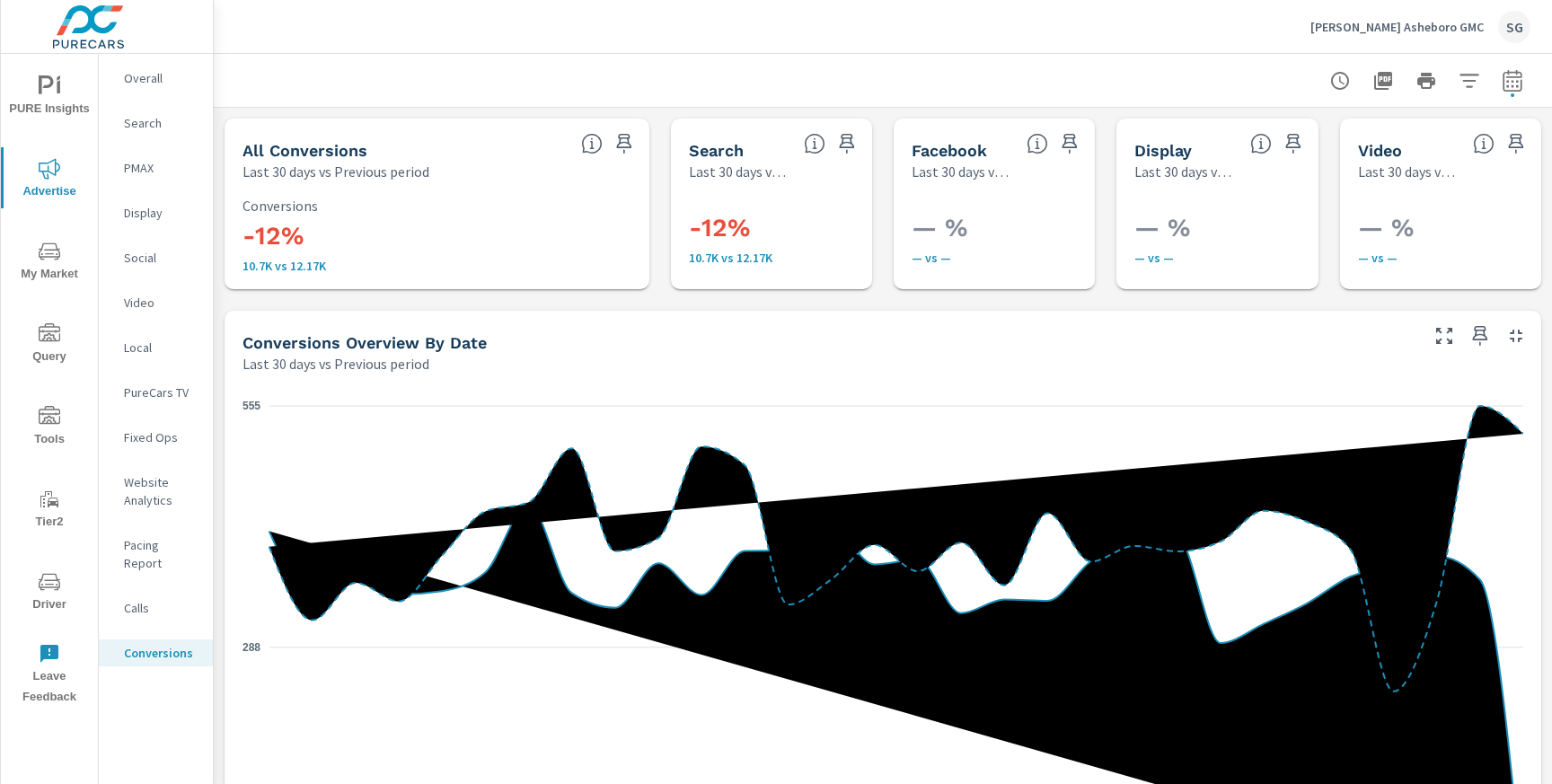
click at [146, 119] on p "Search" at bounding box center [161, 123] width 75 height 18
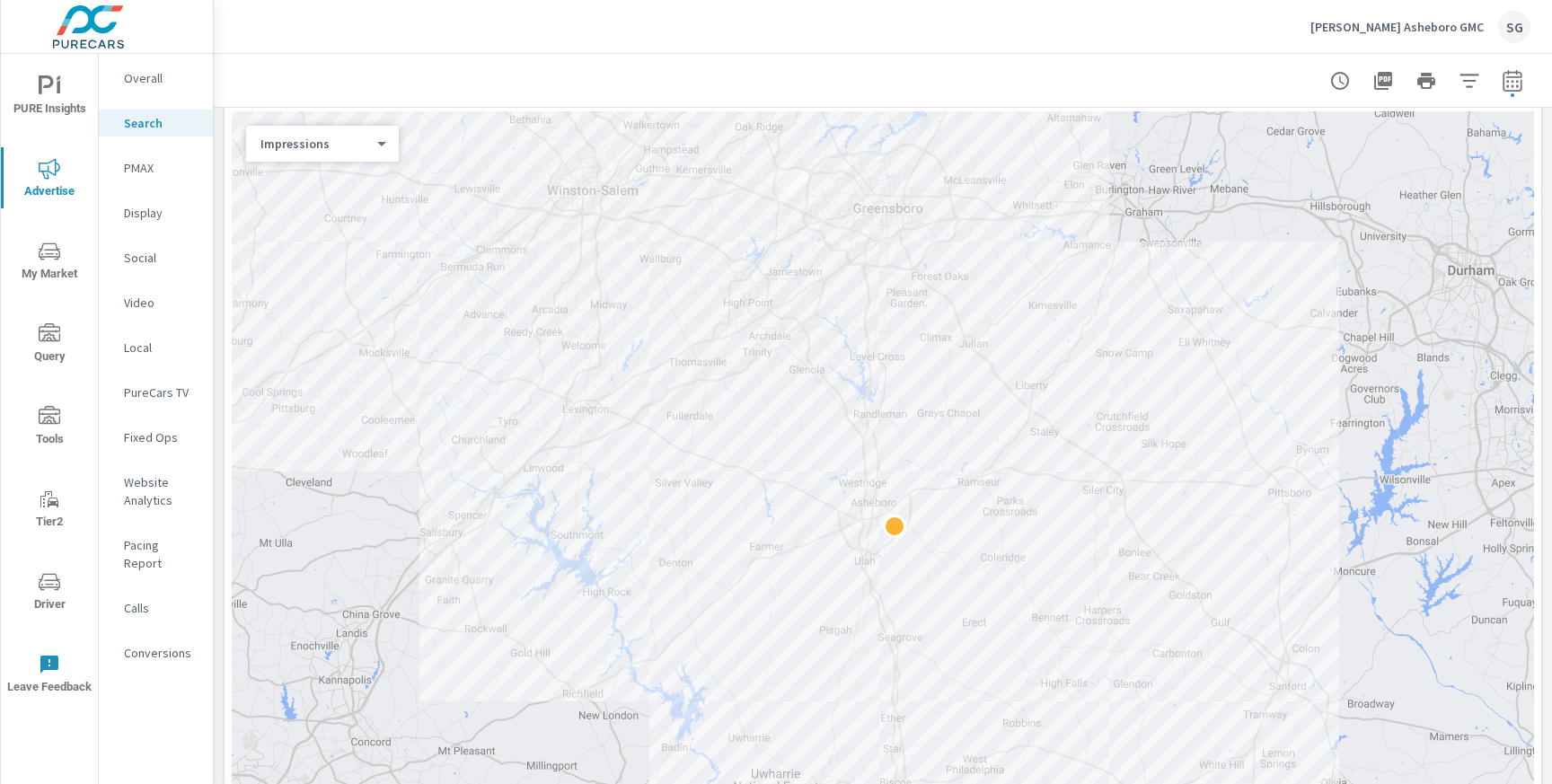
scroll to position [250, 0]
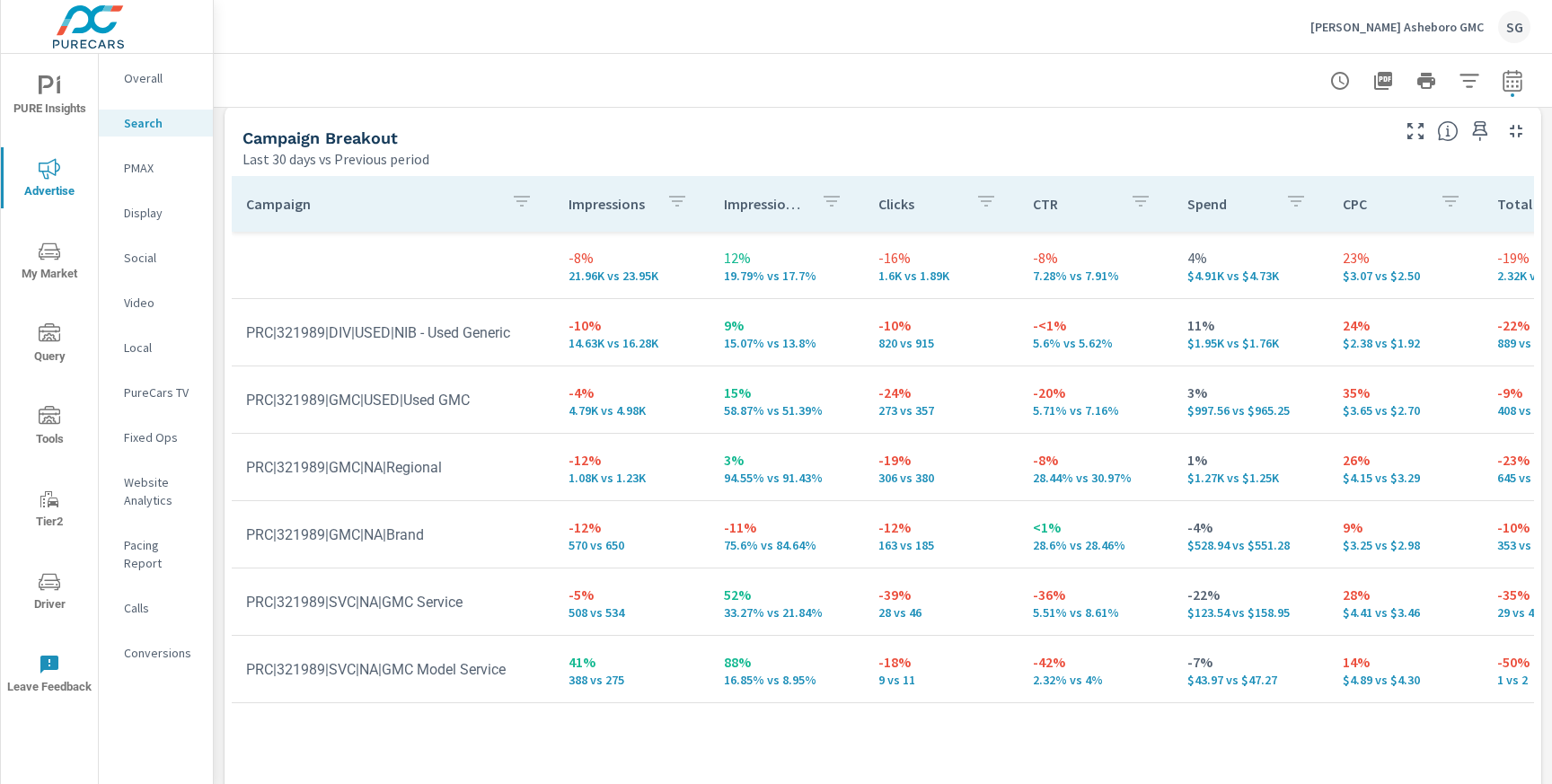
scroll to position [1748, 0]
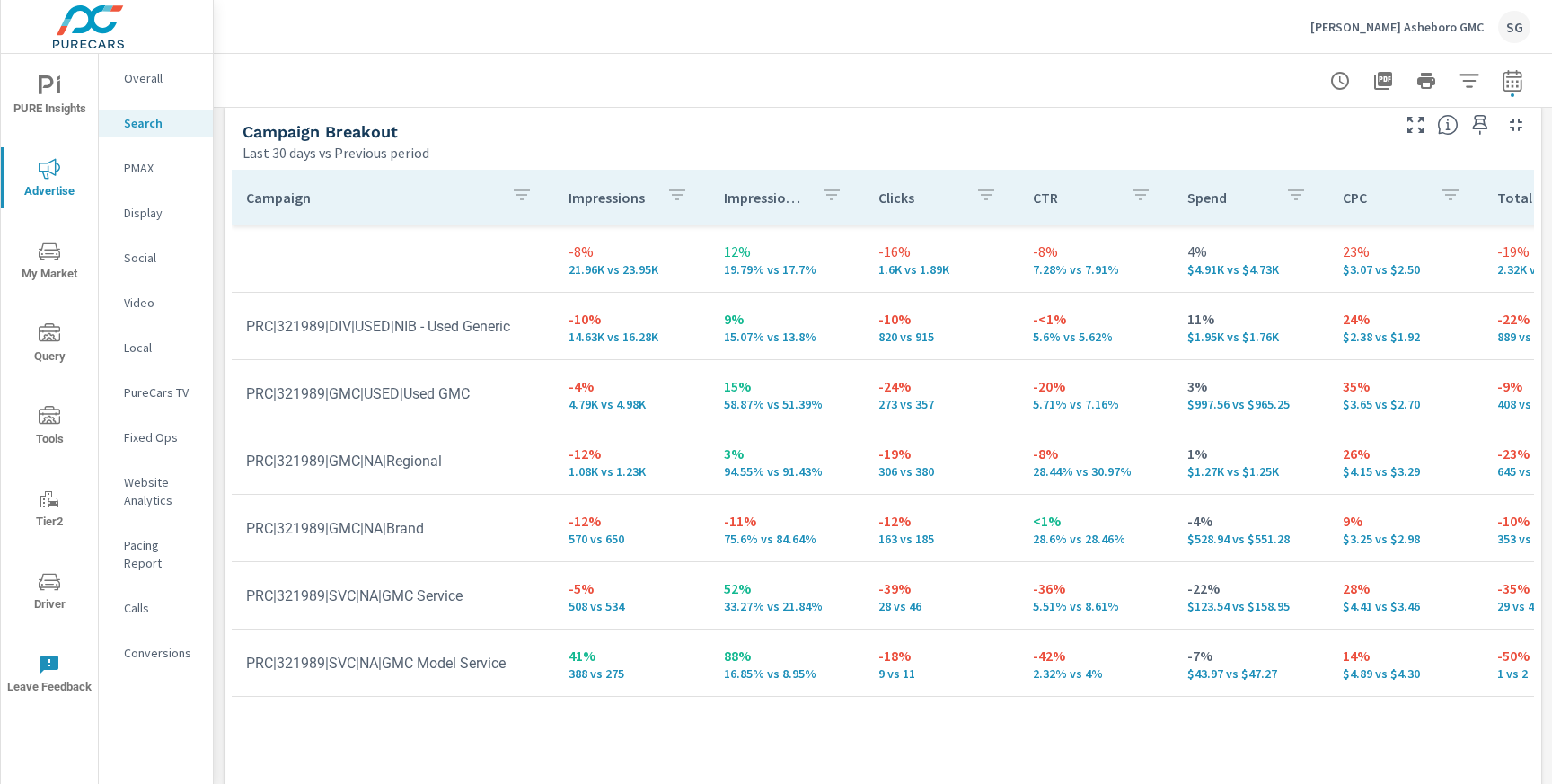
click at [163, 169] on p "PMAX" at bounding box center [161, 167] width 75 height 18
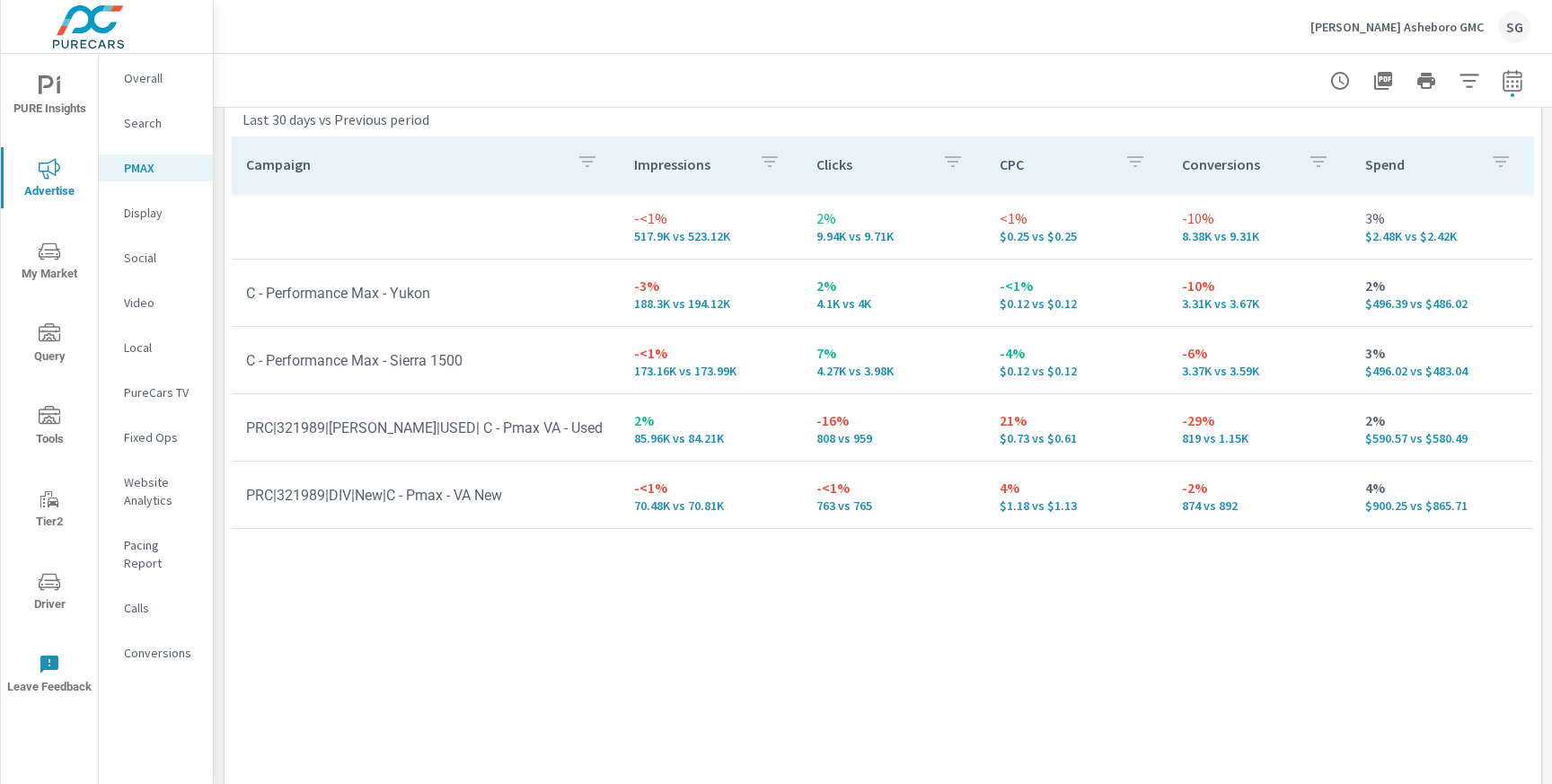
scroll to position [245, 0]
click at [162, 644] on p "Conversions" at bounding box center [161, 653] width 75 height 18
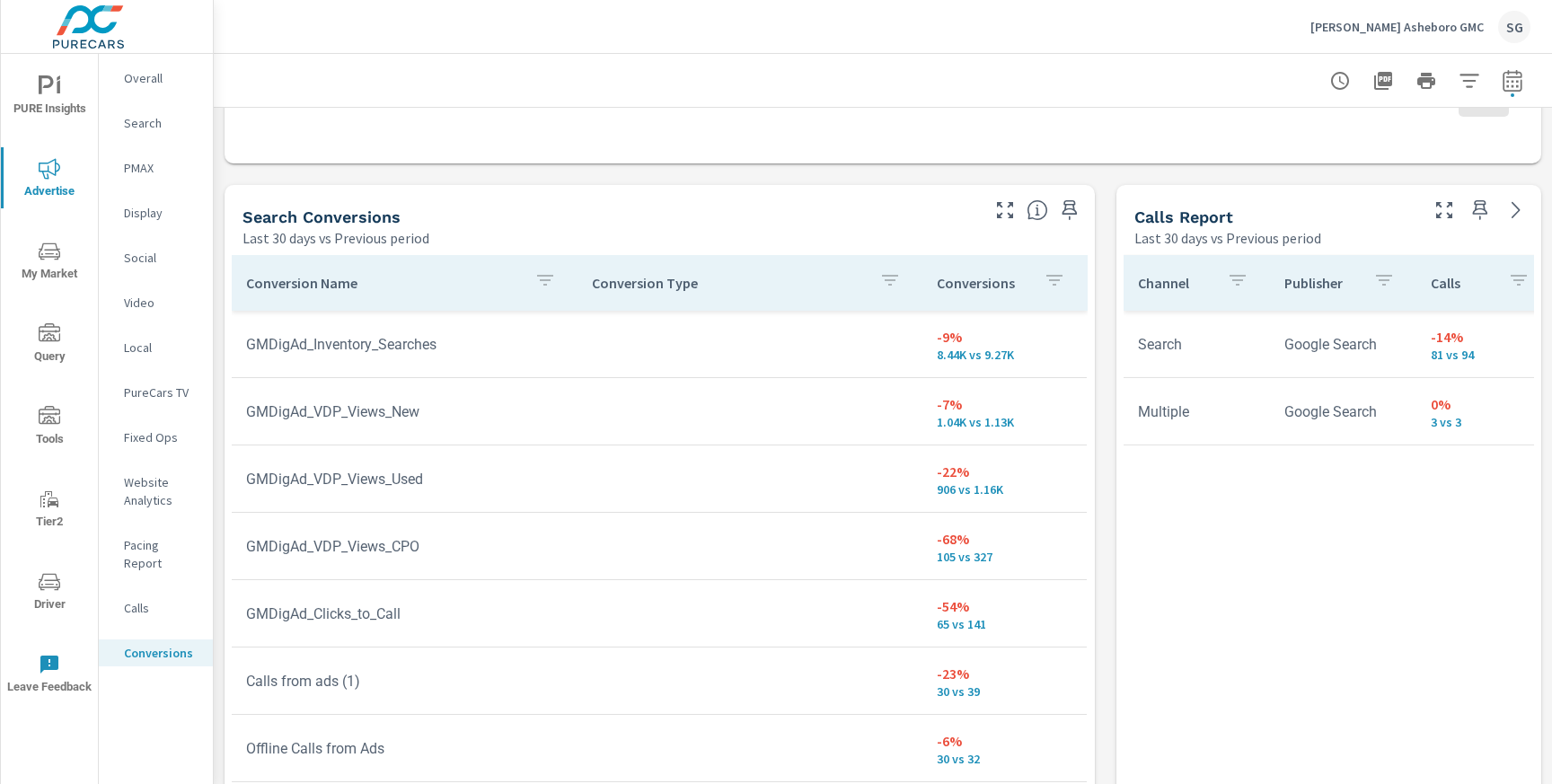
scroll to position [904, 0]
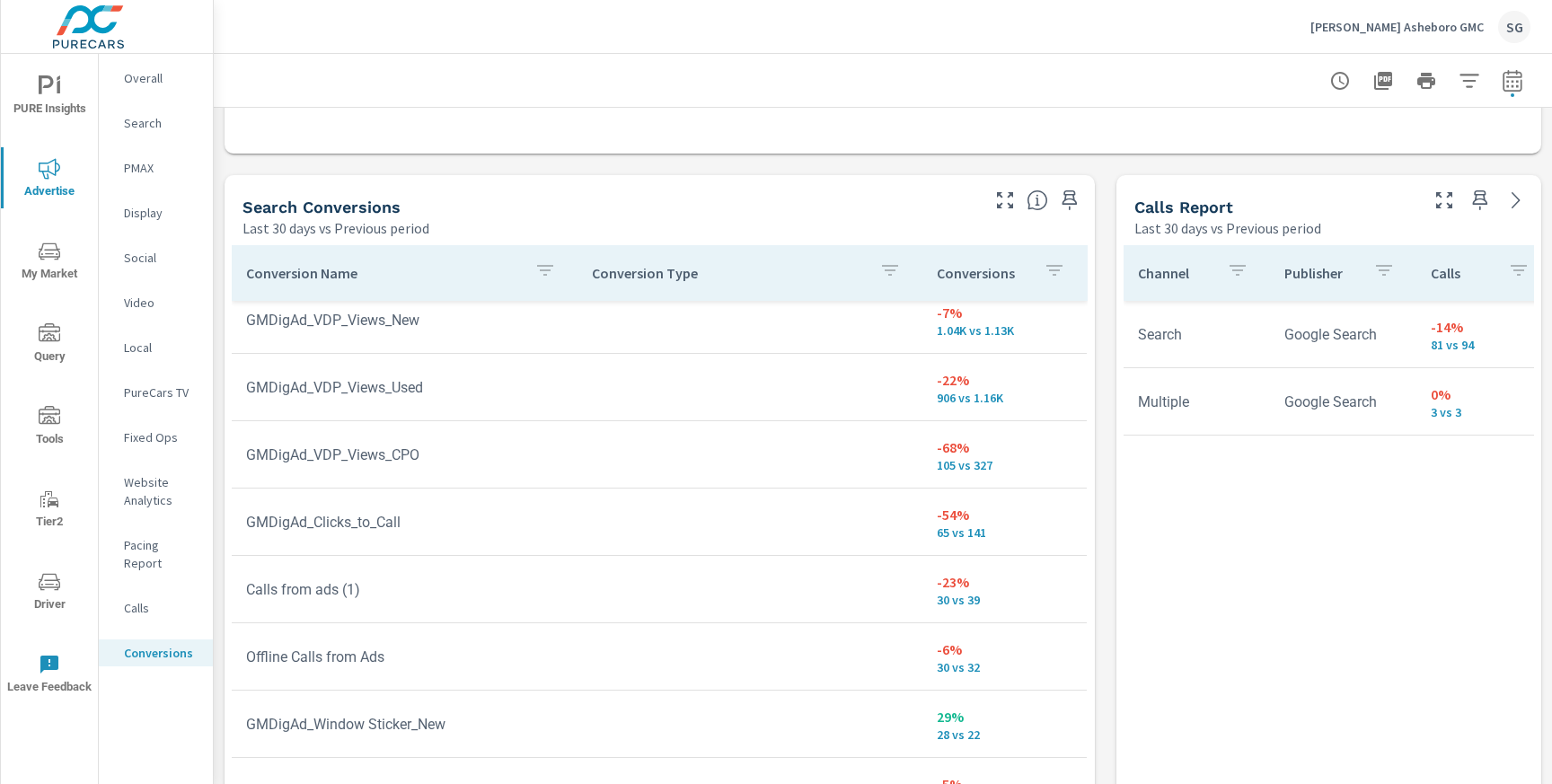
scroll to position [87, 0]
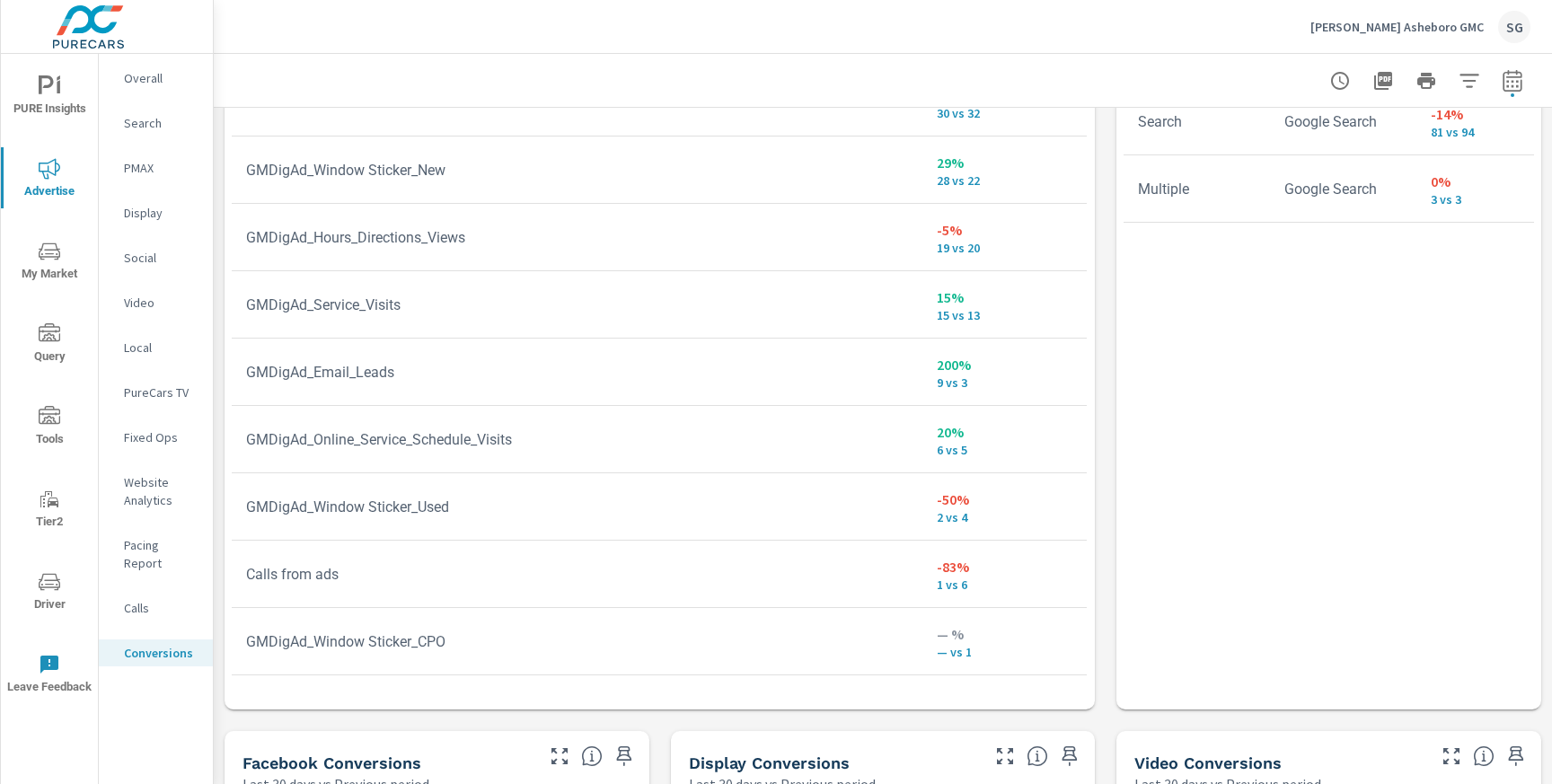
scroll to position [1113, 0]
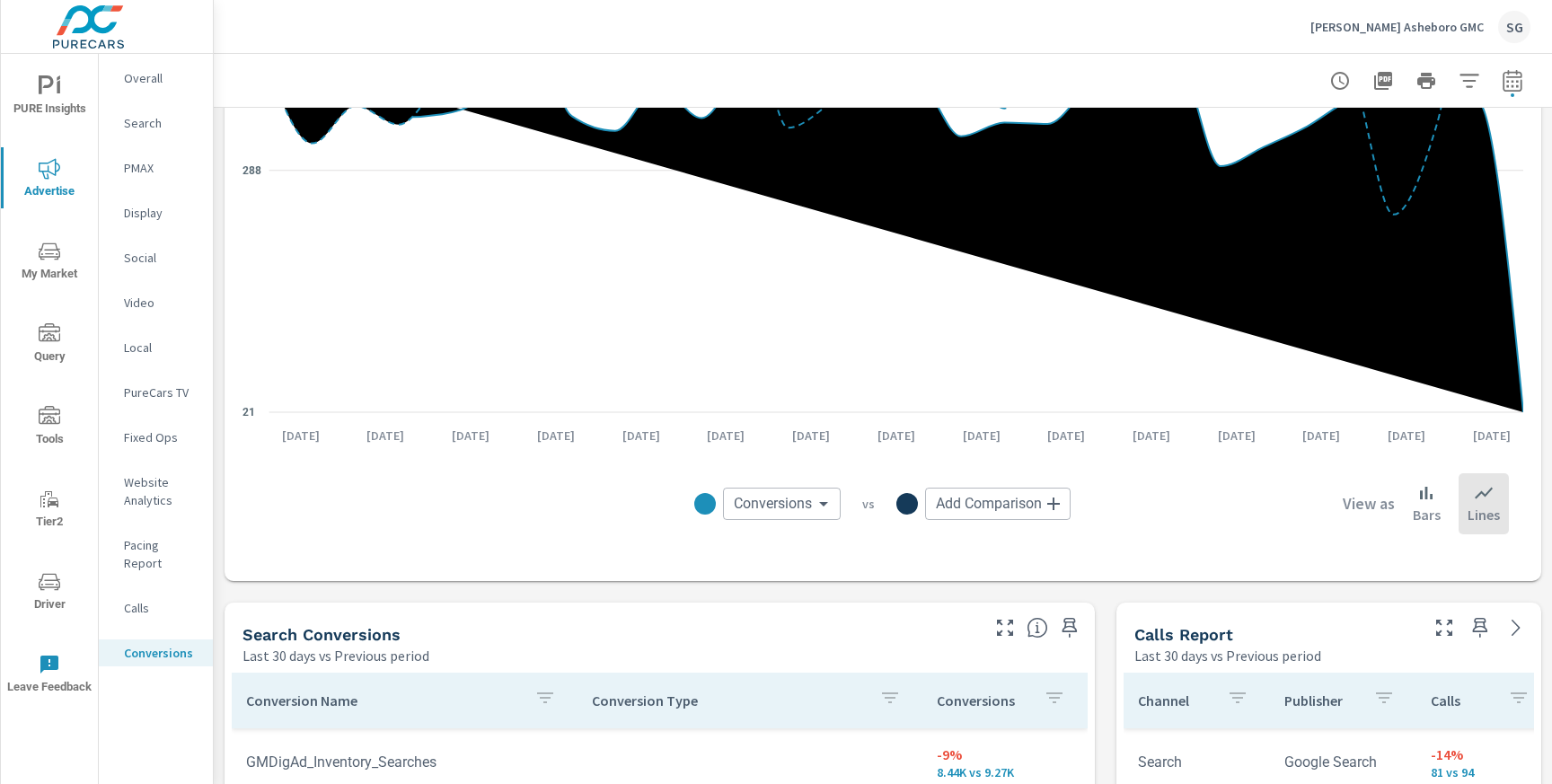
scroll to position [467, 0]
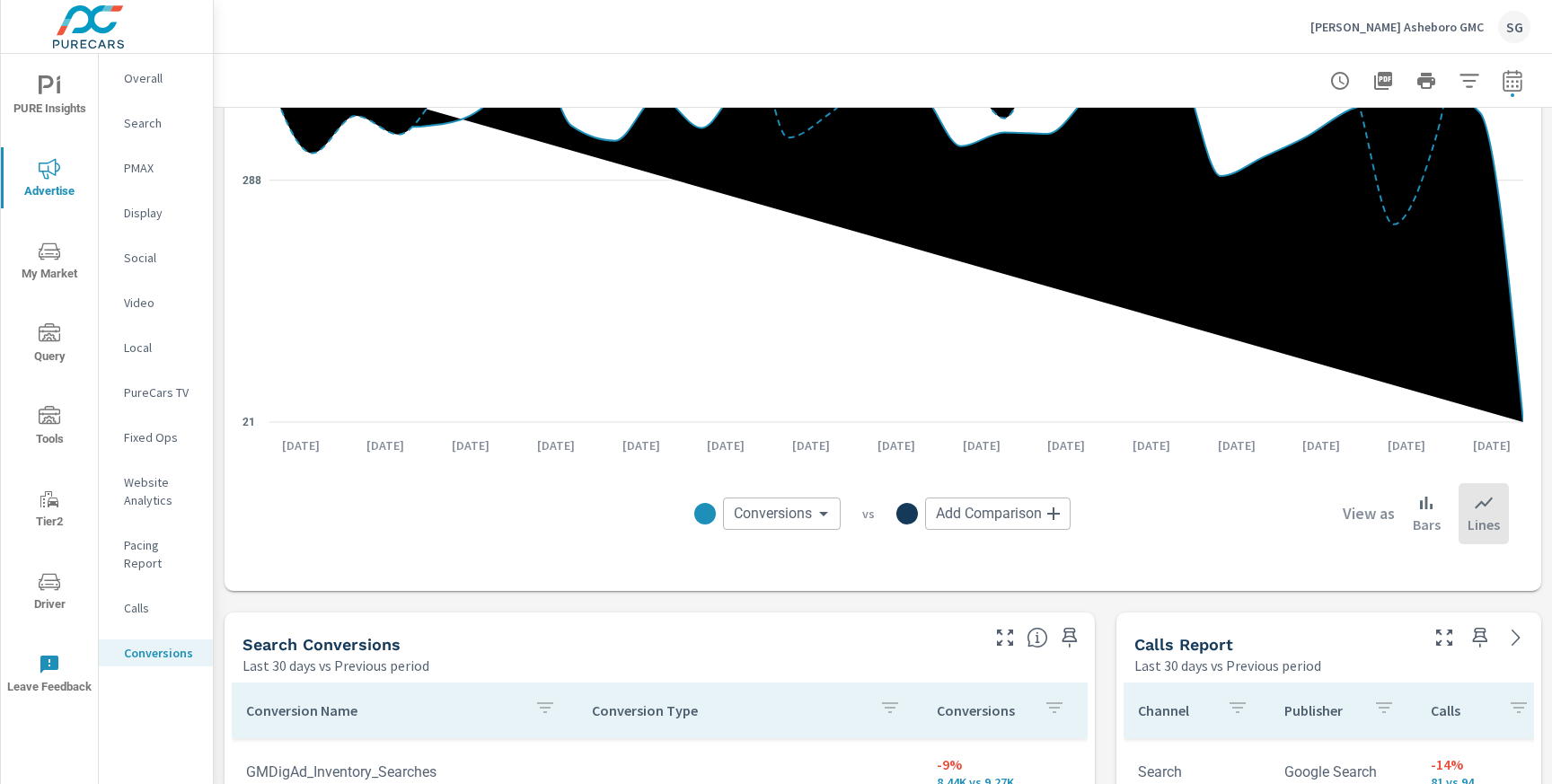
click at [149, 130] on p "Search" at bounding box center [161, 123] width 75 height 18
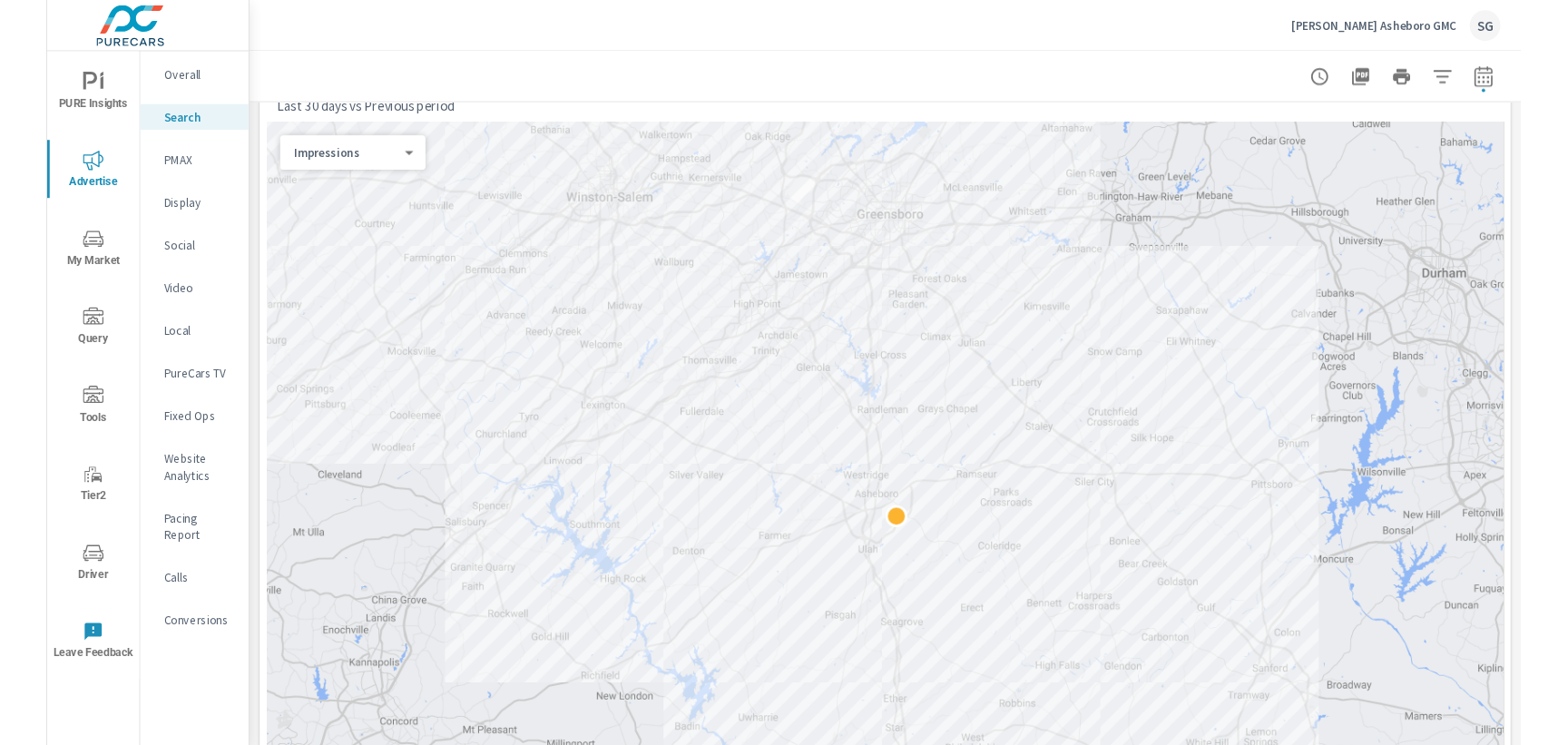
scroll to position [261, 0]
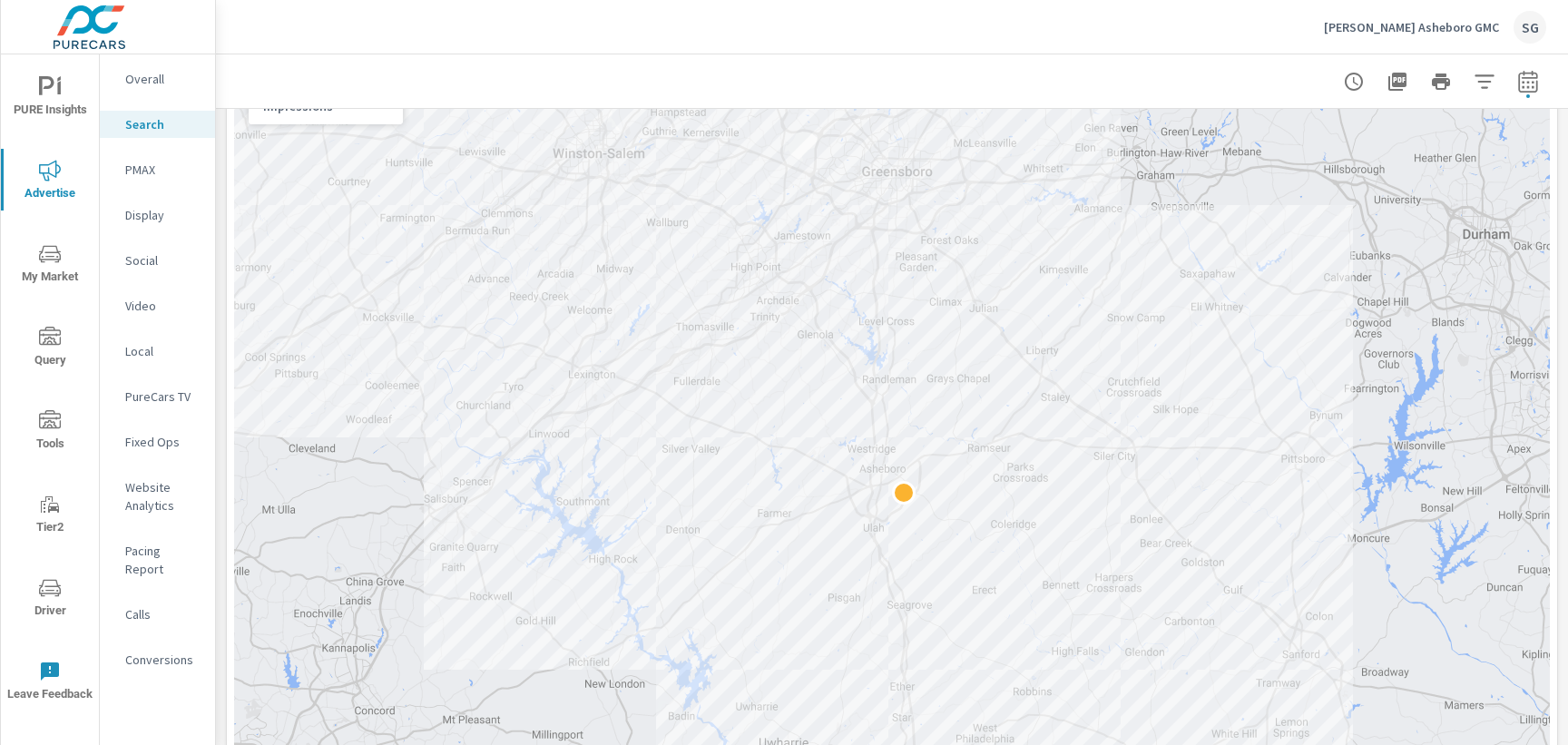
scroll to position [311, 0]
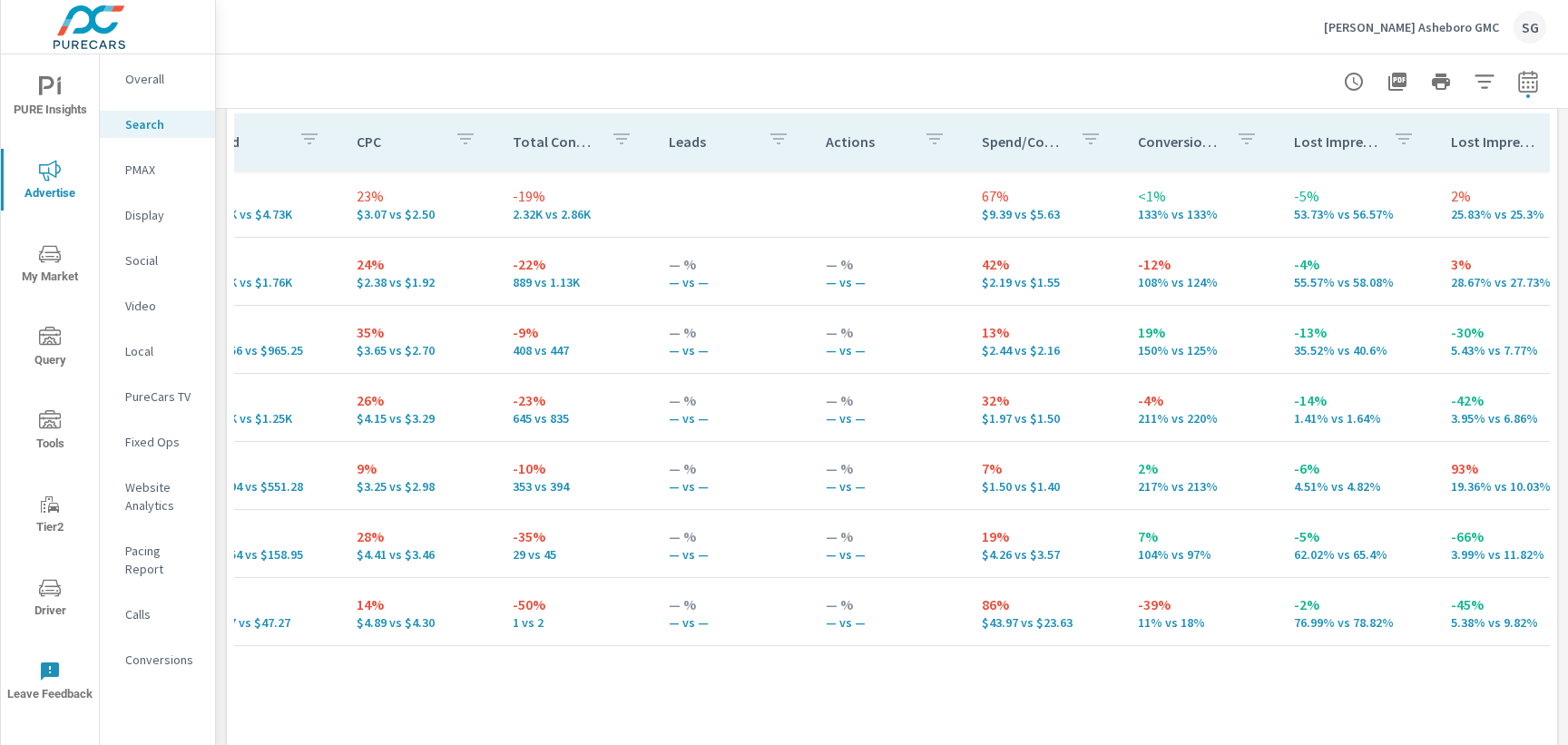
scroll to position [0, 1015]
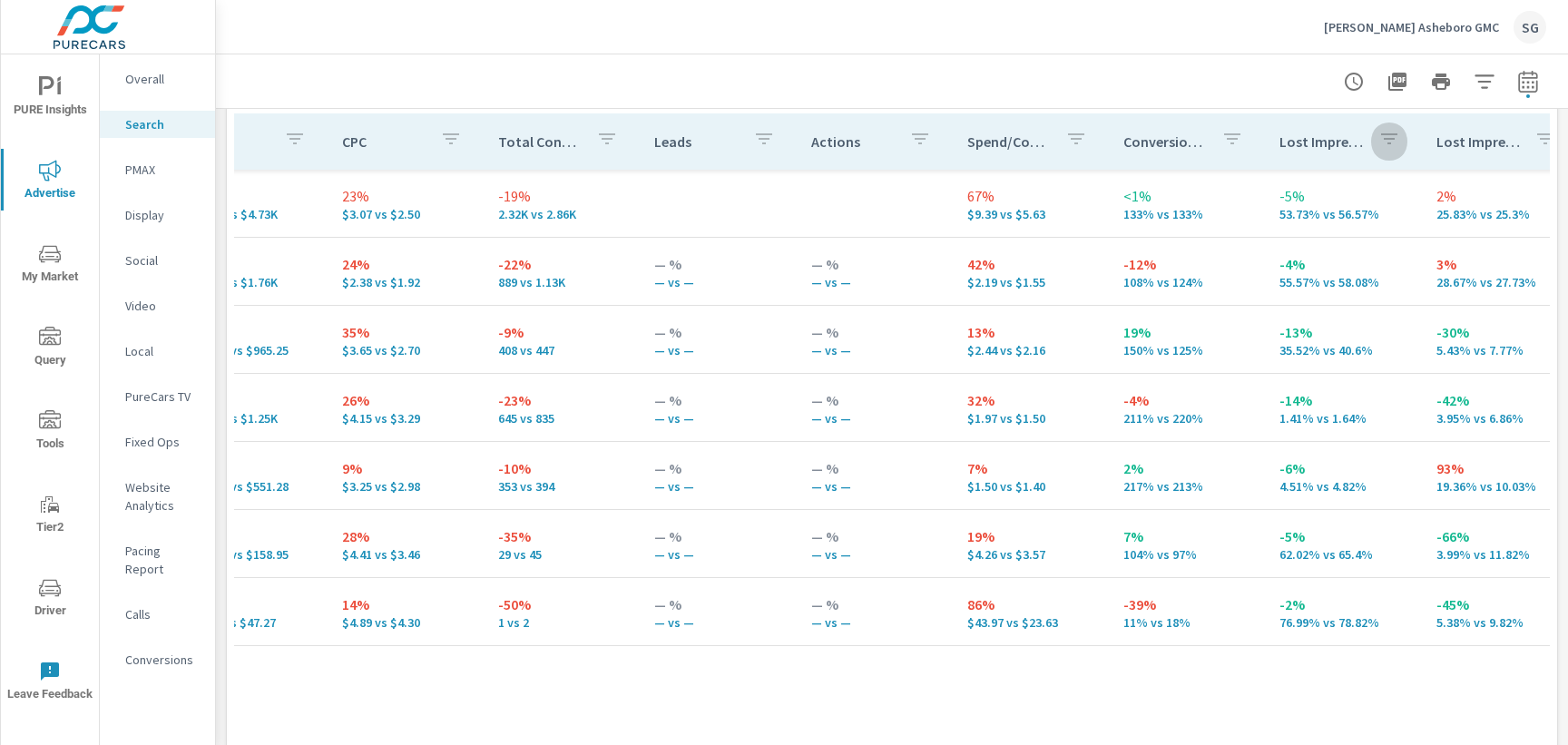
click at [1381, 139] on icon "button" at bounding box center [1389, 139] width 17 height 11
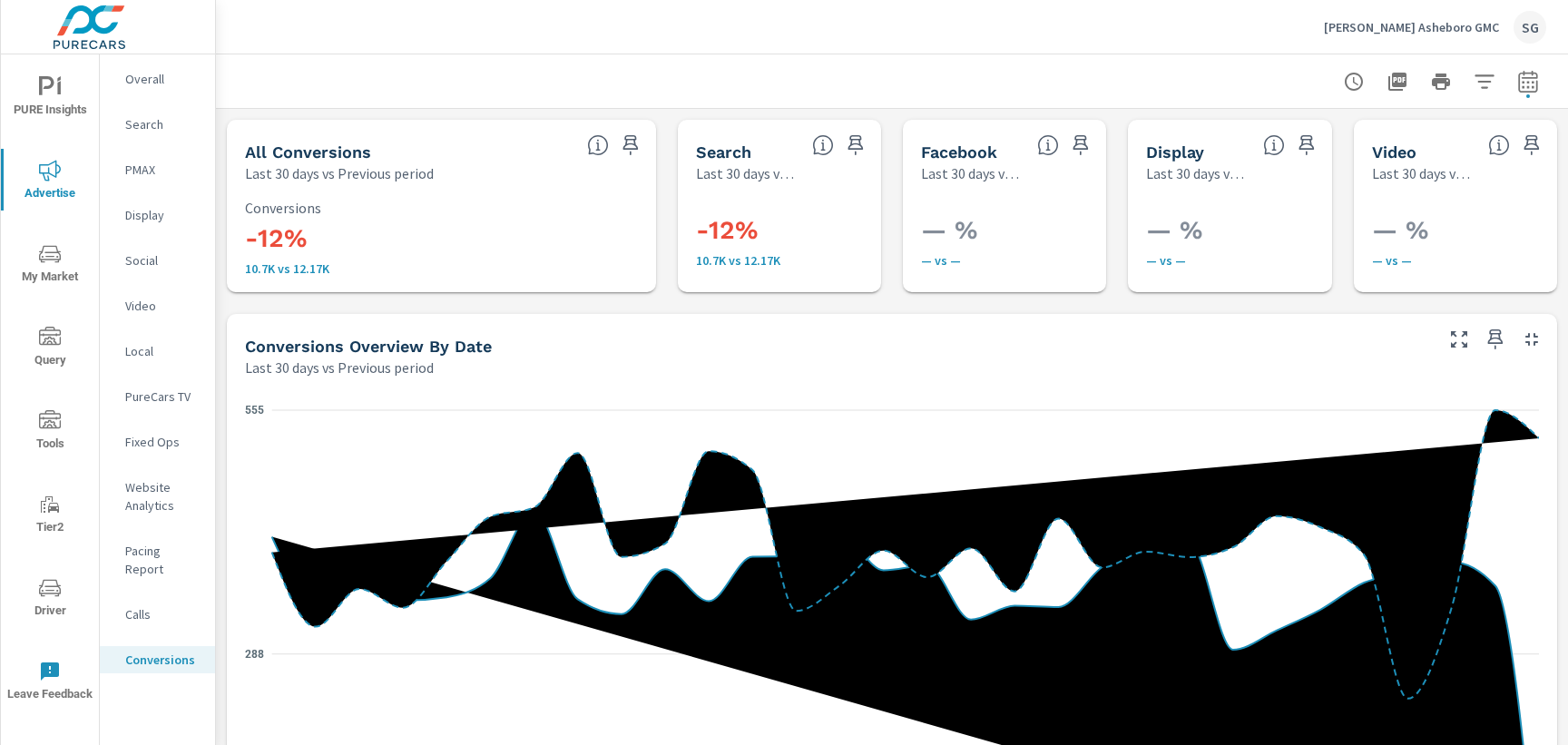
click at [136, 123] on p "Search" at bounding box center [162, 124] width 76 height 18
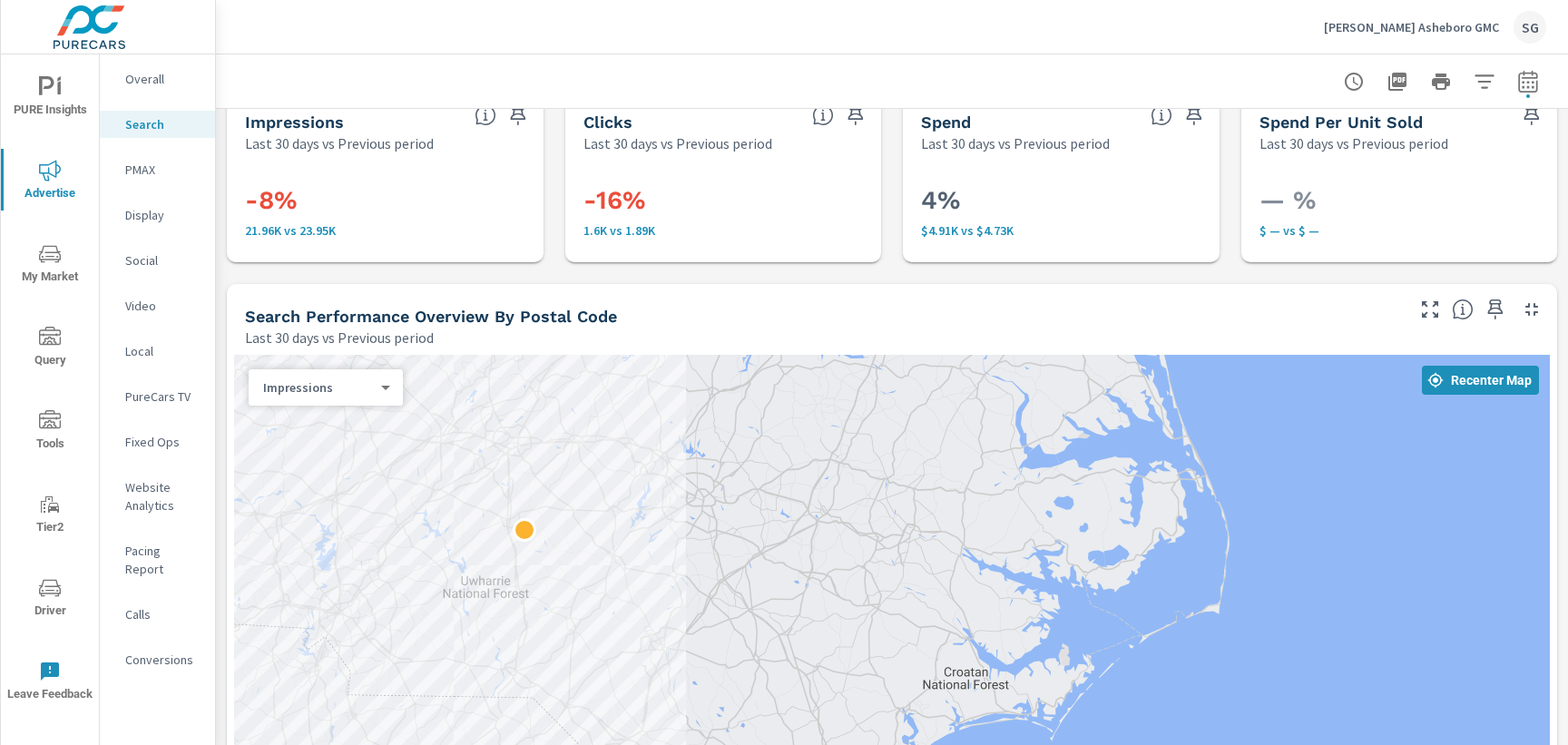
scroll to position [42, 0]
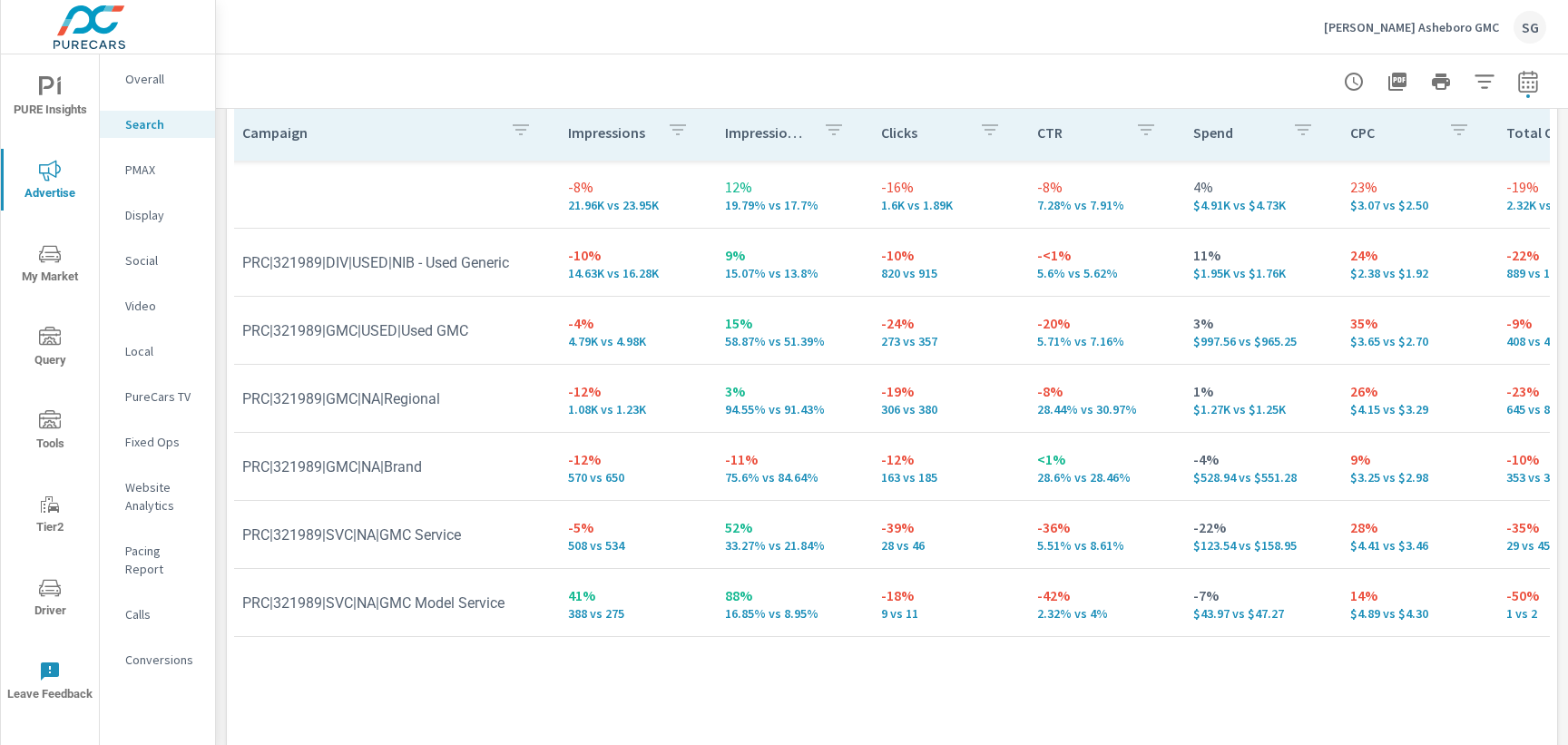
scroll to position [0, 0]
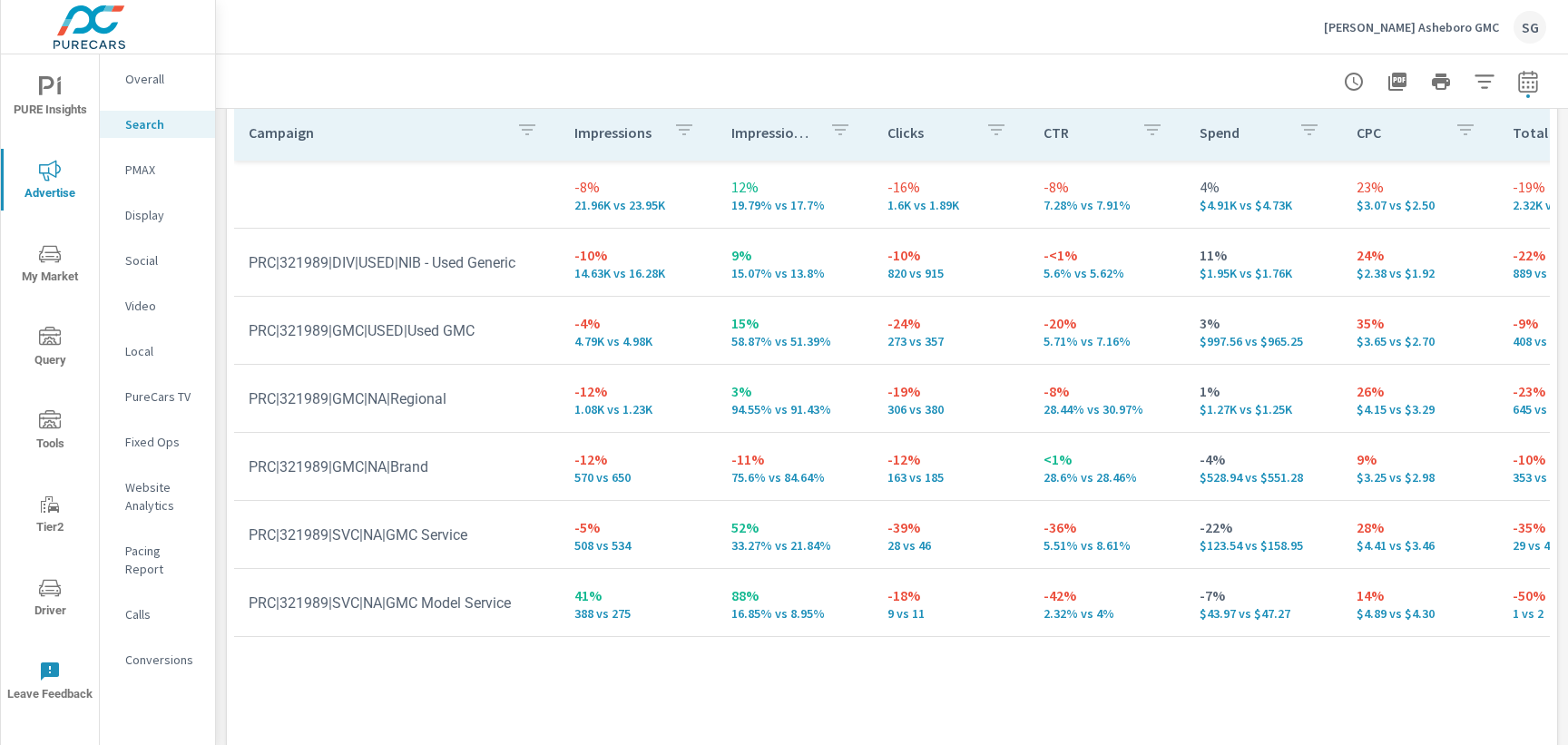
click at [86, 107] on span "PURE Insights" at bounding box center [49, 98] width 87 height 44
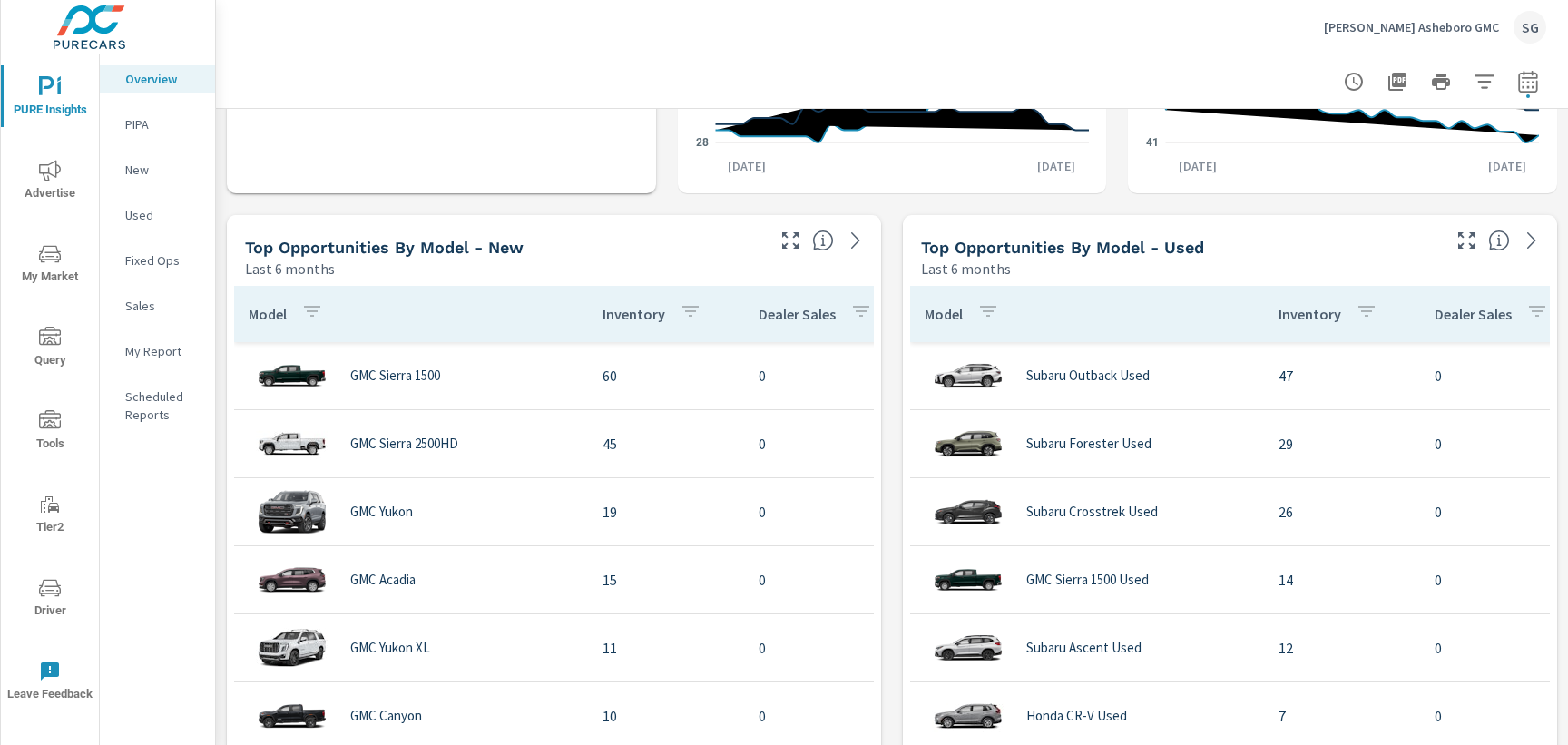
scroll to position [1461, 0]
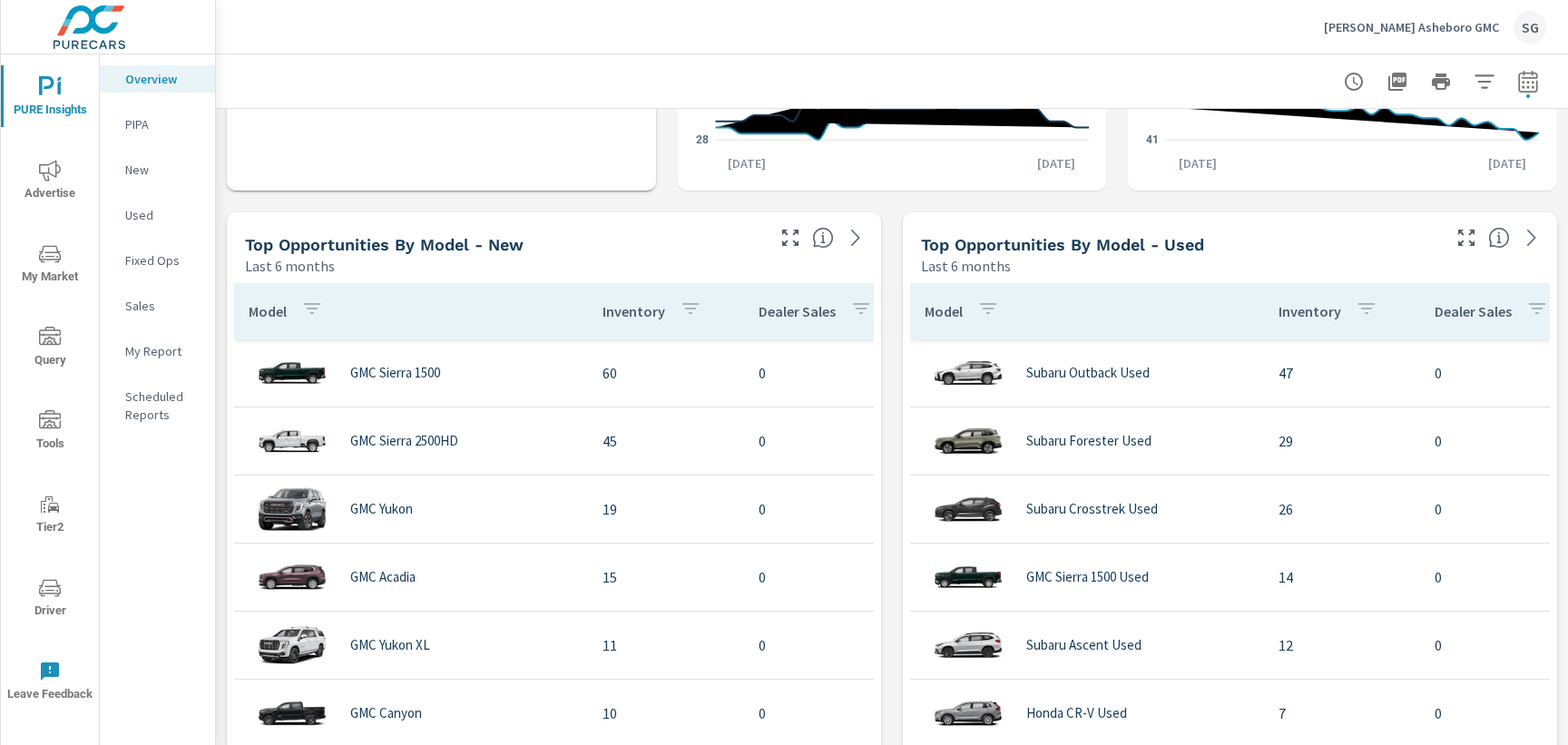
click at [222, 258] on div "Learn More The average dealer wastes 35% of their advertising and BDC efforts m…" at bounding box center [892, 590] width 1352 height 3882
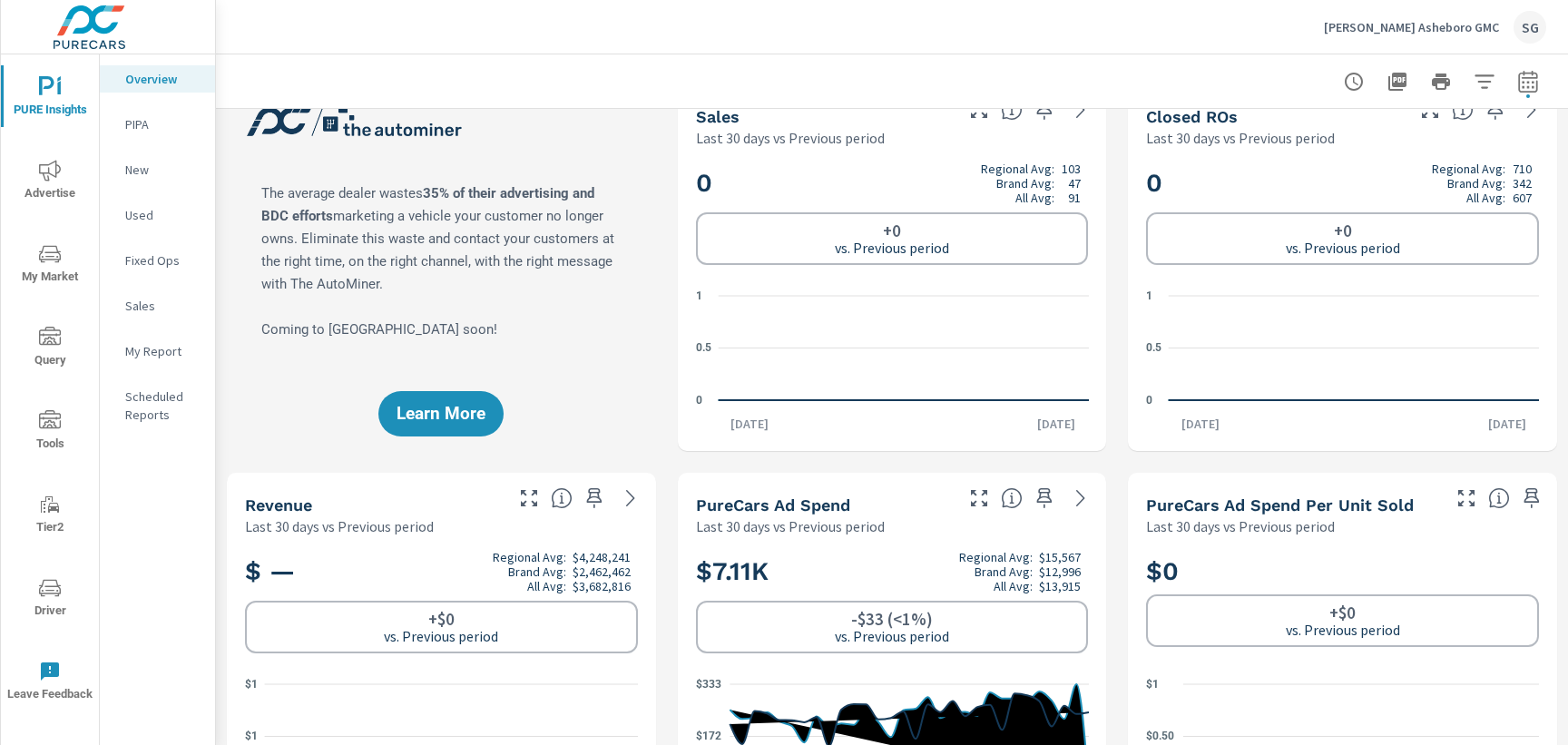
scroll to position [0, 0]
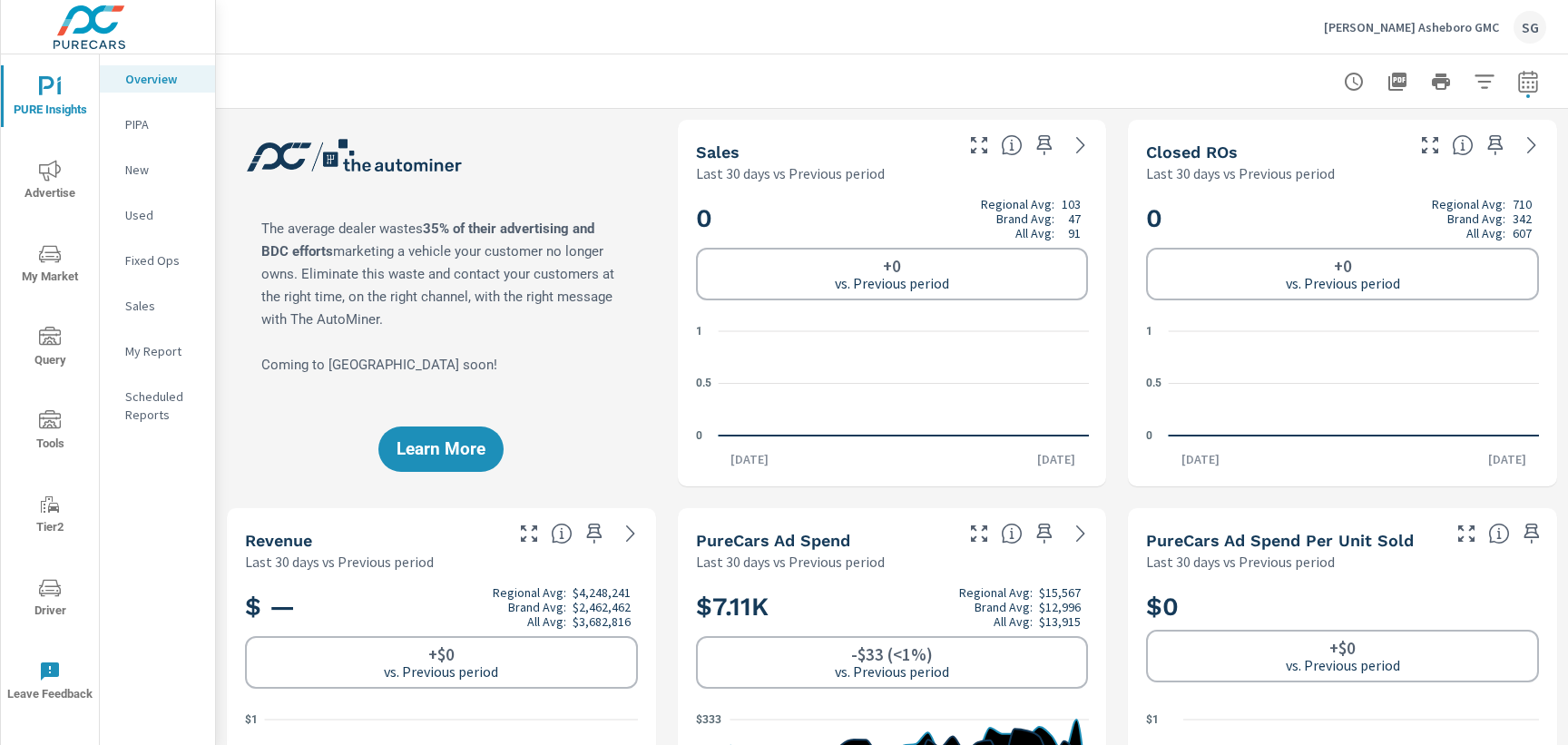
click at [617, 380] on div "Learn More" at bounding box center [441, 303] width 430 height 367
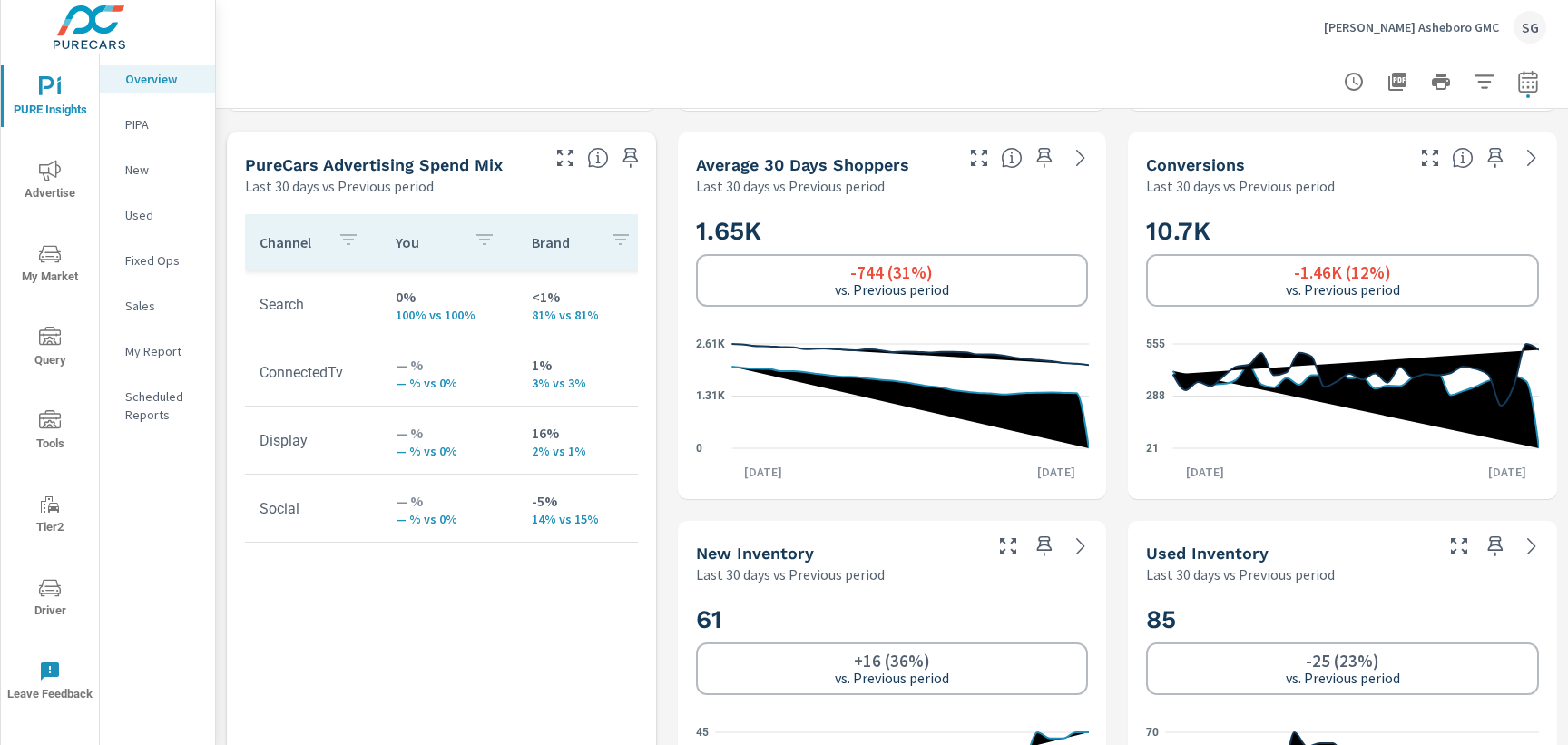
scroll to position [761, 0]
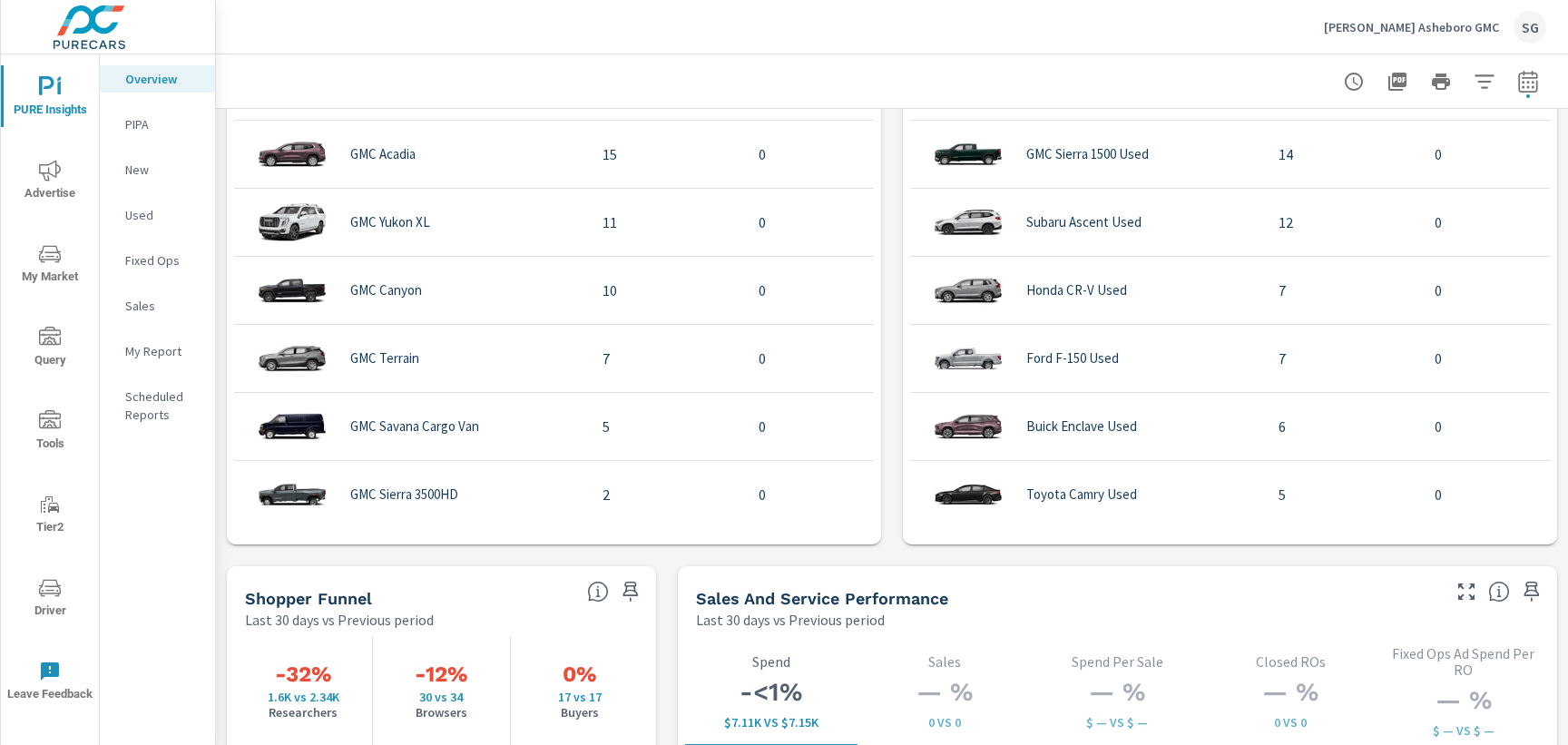
scroll to position [1887, 0]
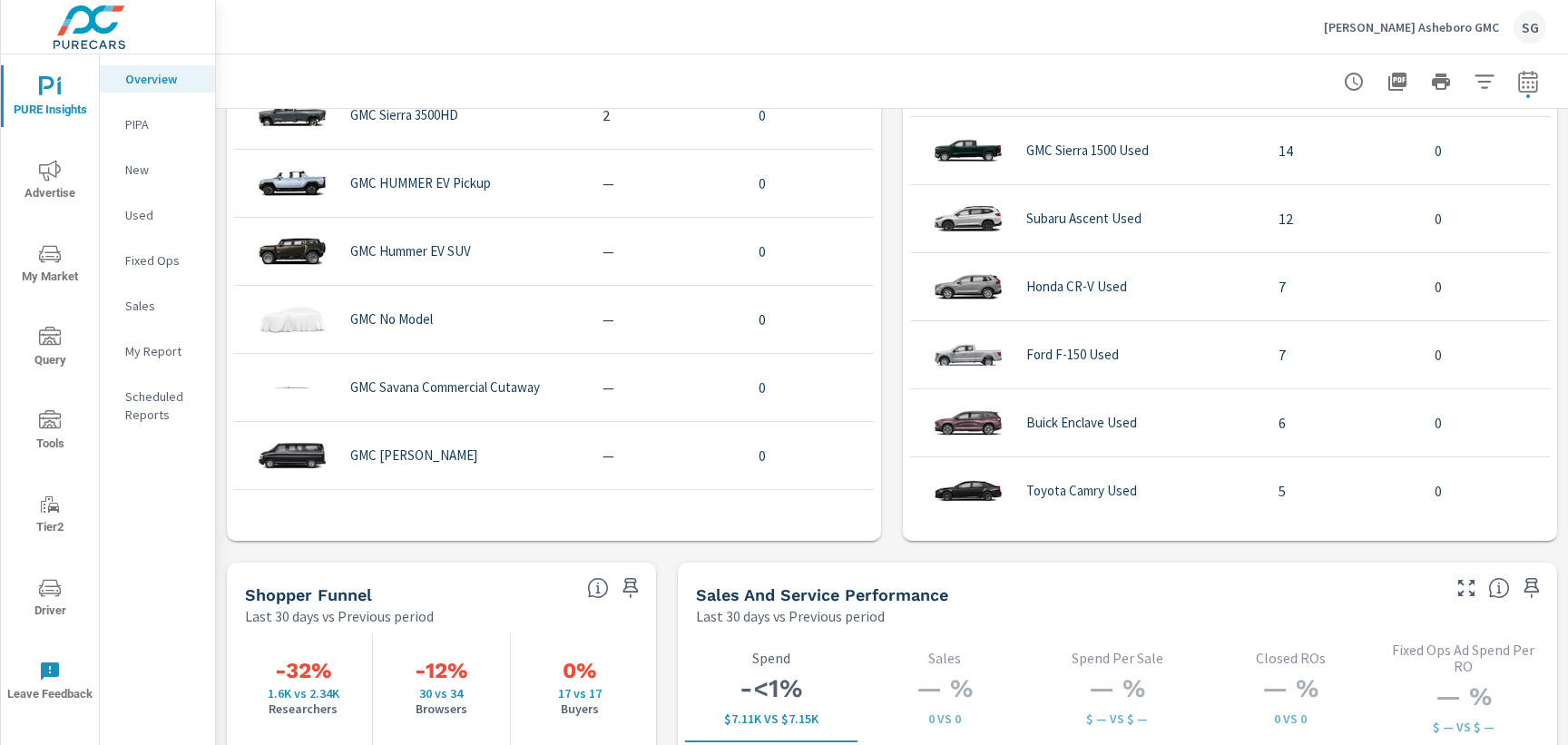
scroll to position [570, 0]
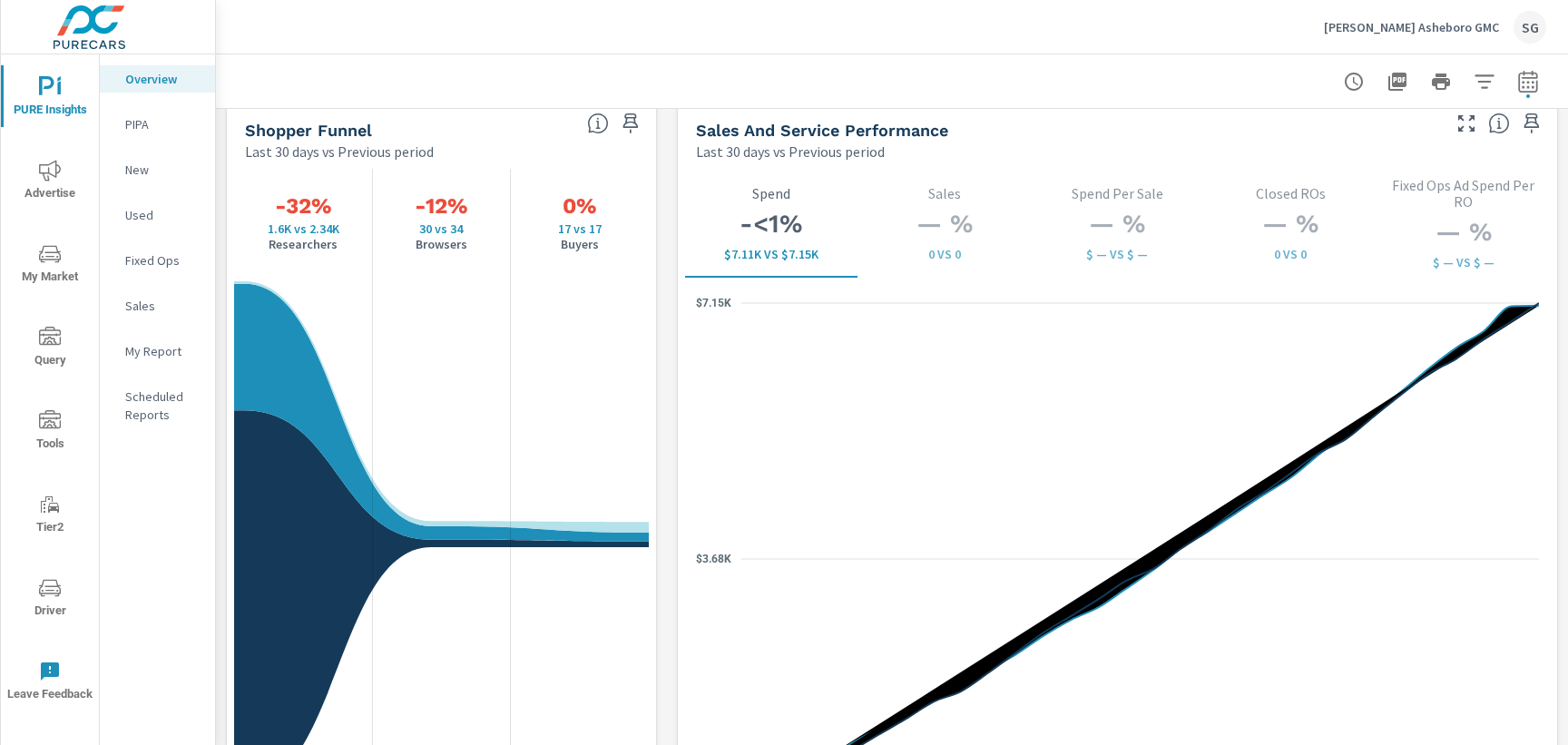
scroll to position [2369, 0]
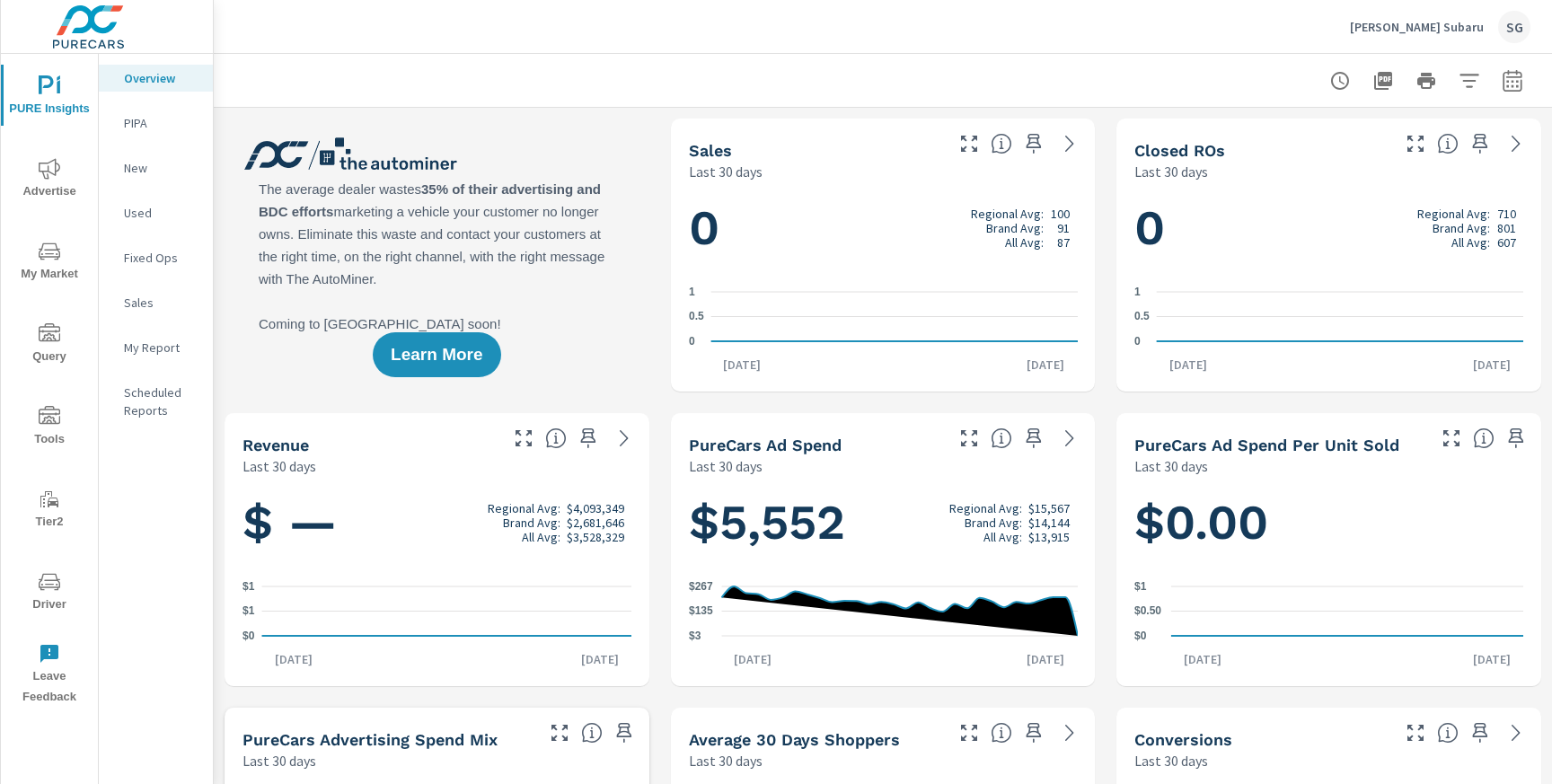
click at [43, 187] on span "Advertise" at bounding box center [49, 179] width 87 height 44
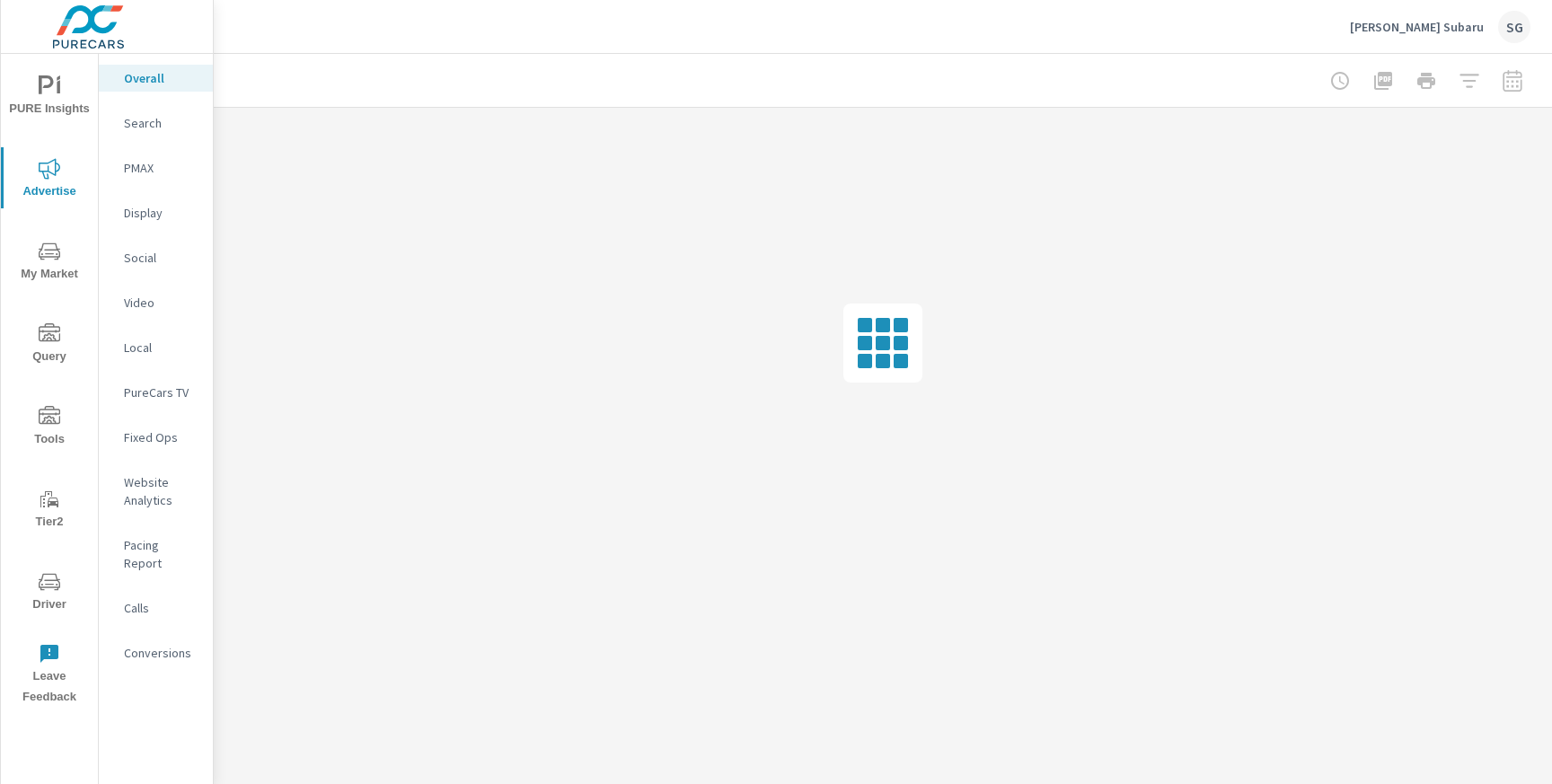
click at [151, 644] on p "Conversions" at bounding box center [161, 653] width 75 height 18
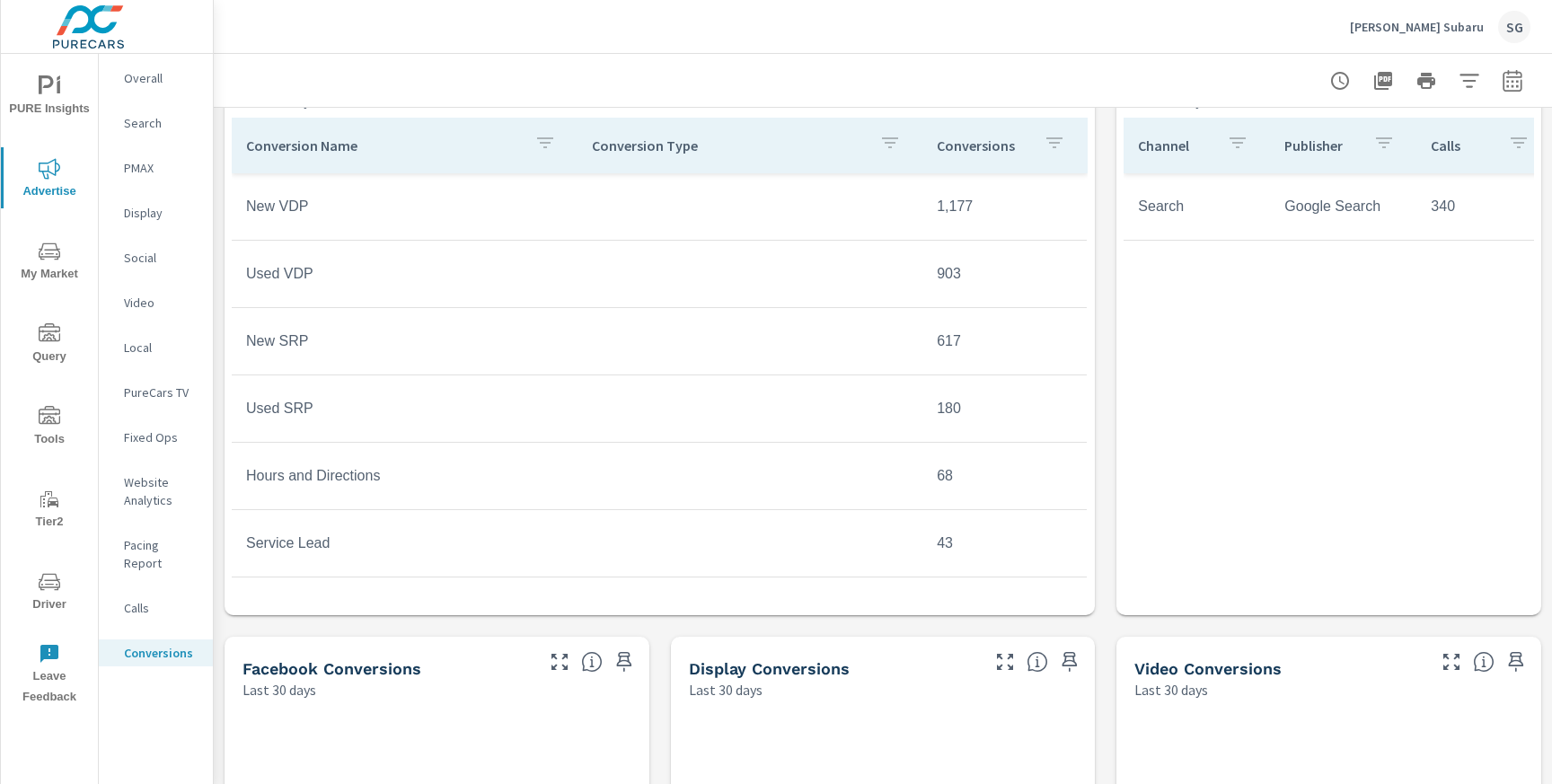
scroll to position [808, 0]
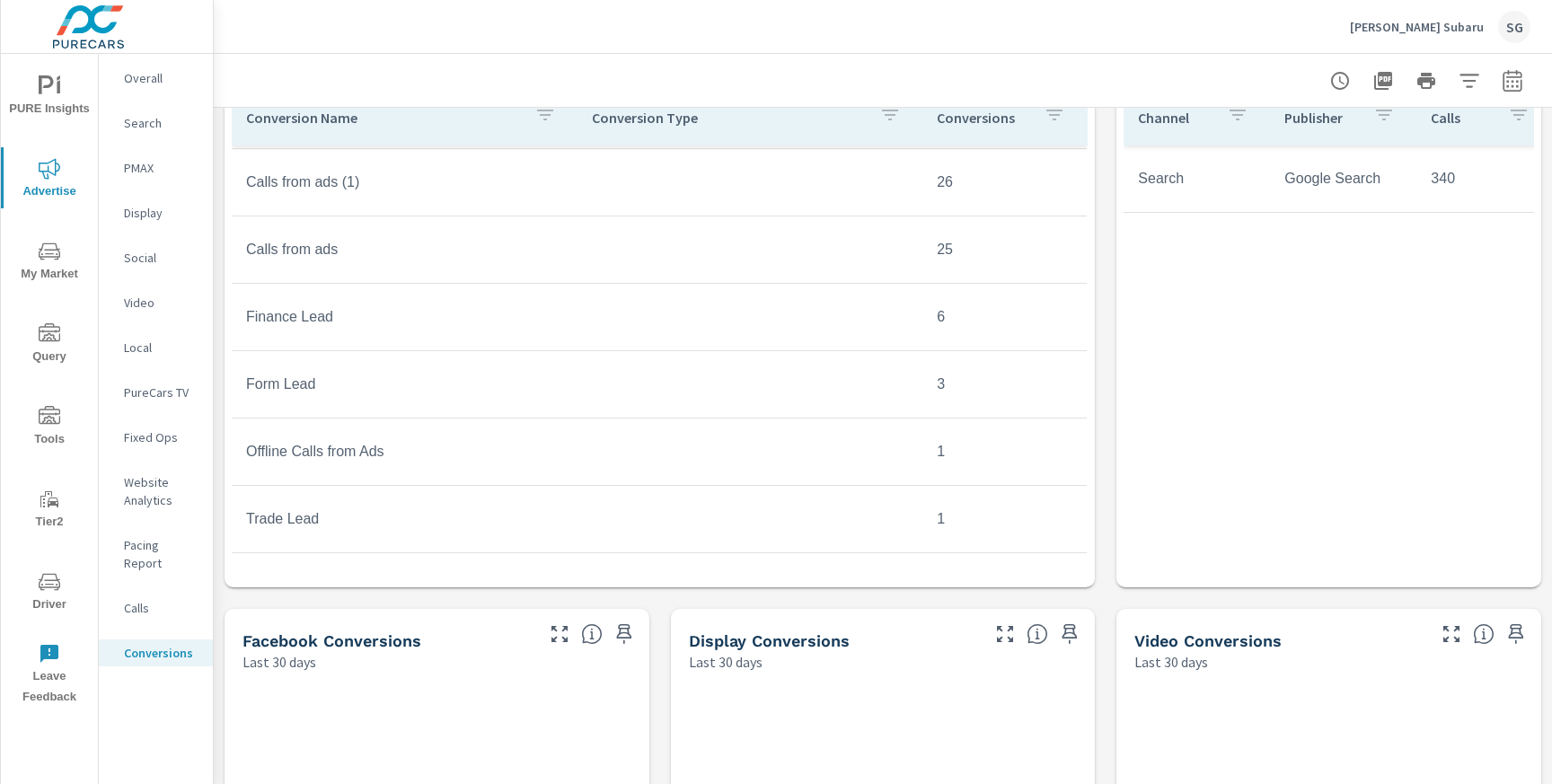
scroll to position [837, 0]
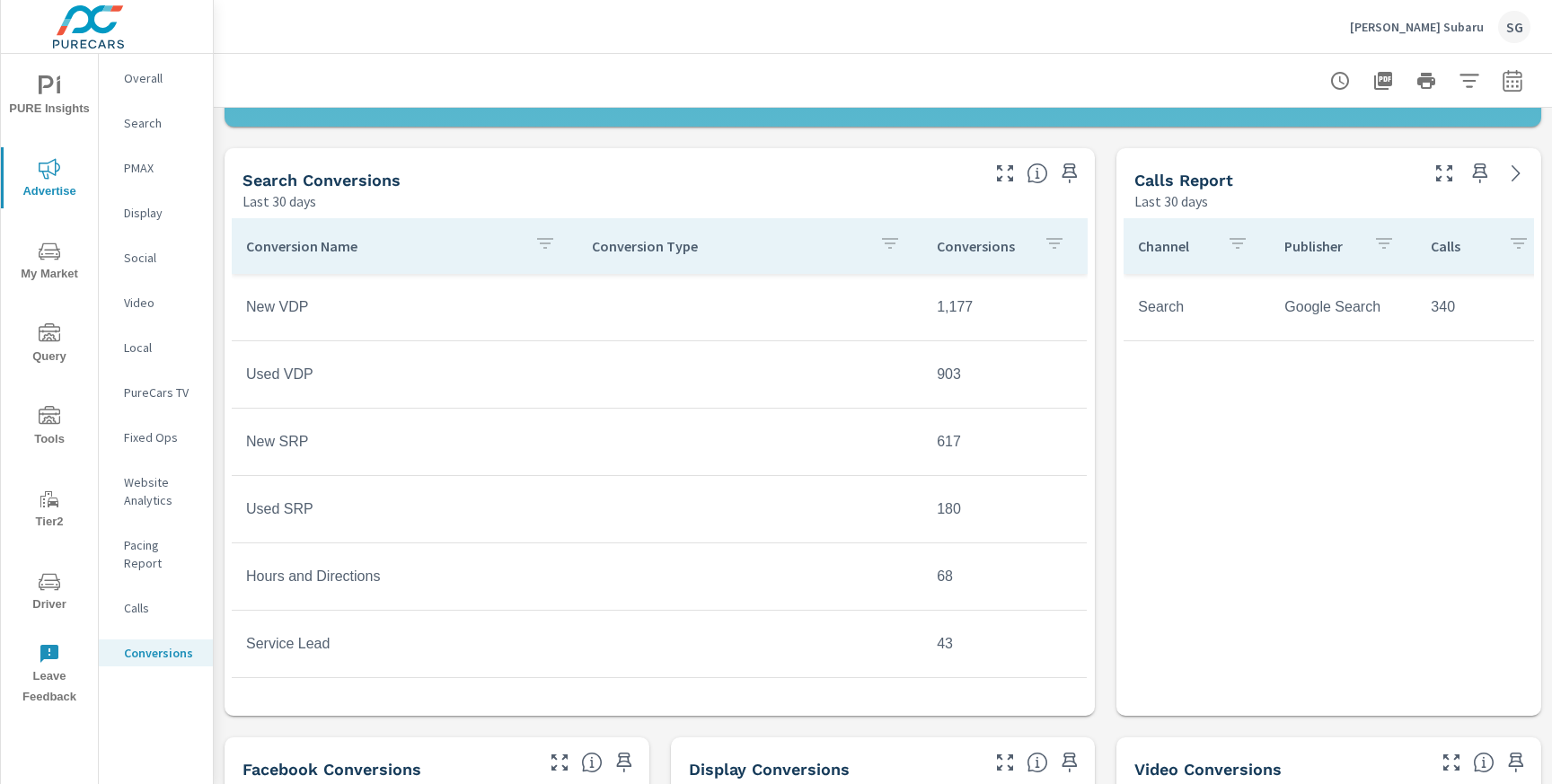
scroll to position [705, 0]
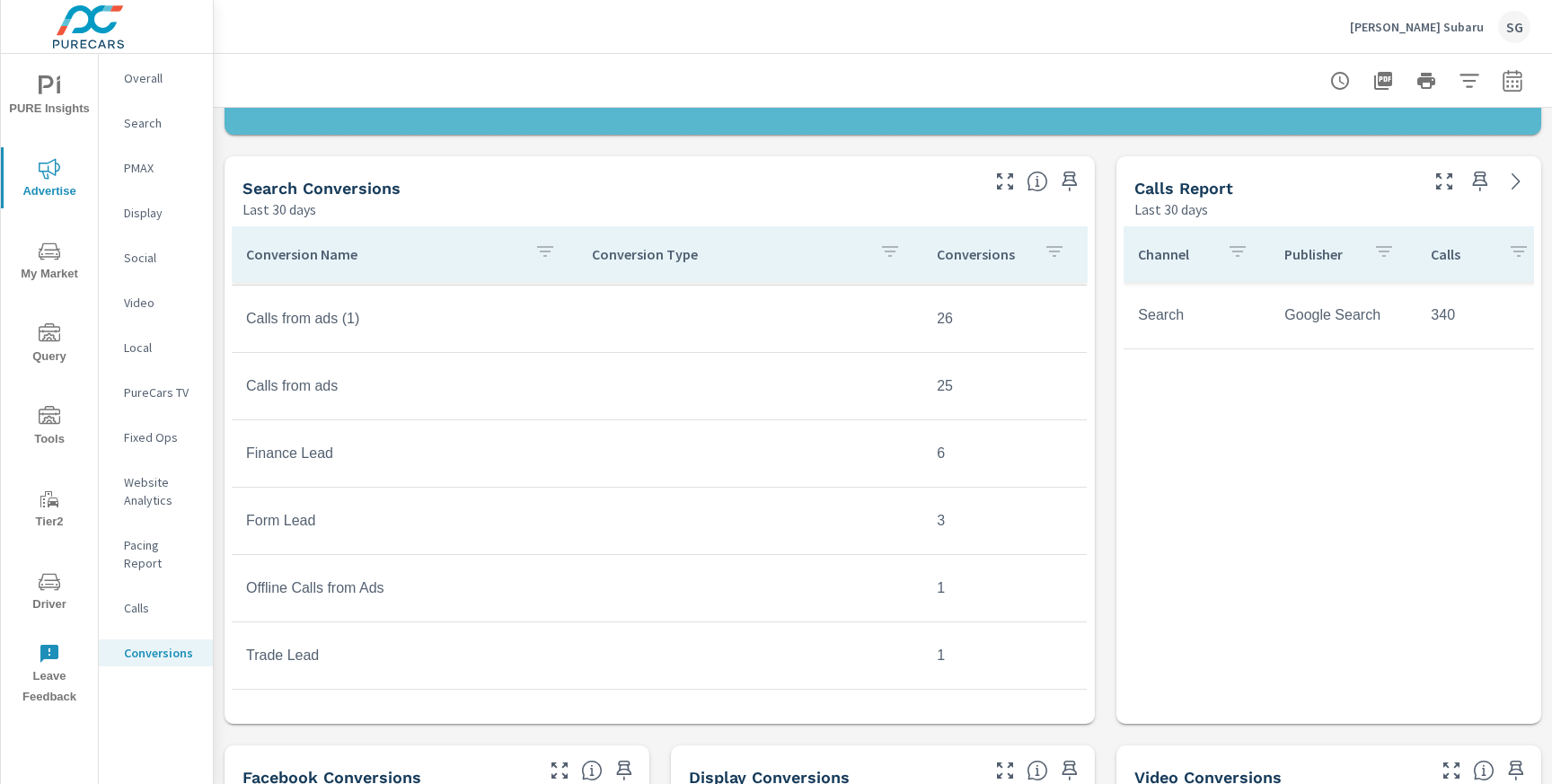
scroll to position [697, 0]
click at [1520, 87] on icon "button" at bounding box center [1511, 80] width 18 height 21
select select "Last 30 days"
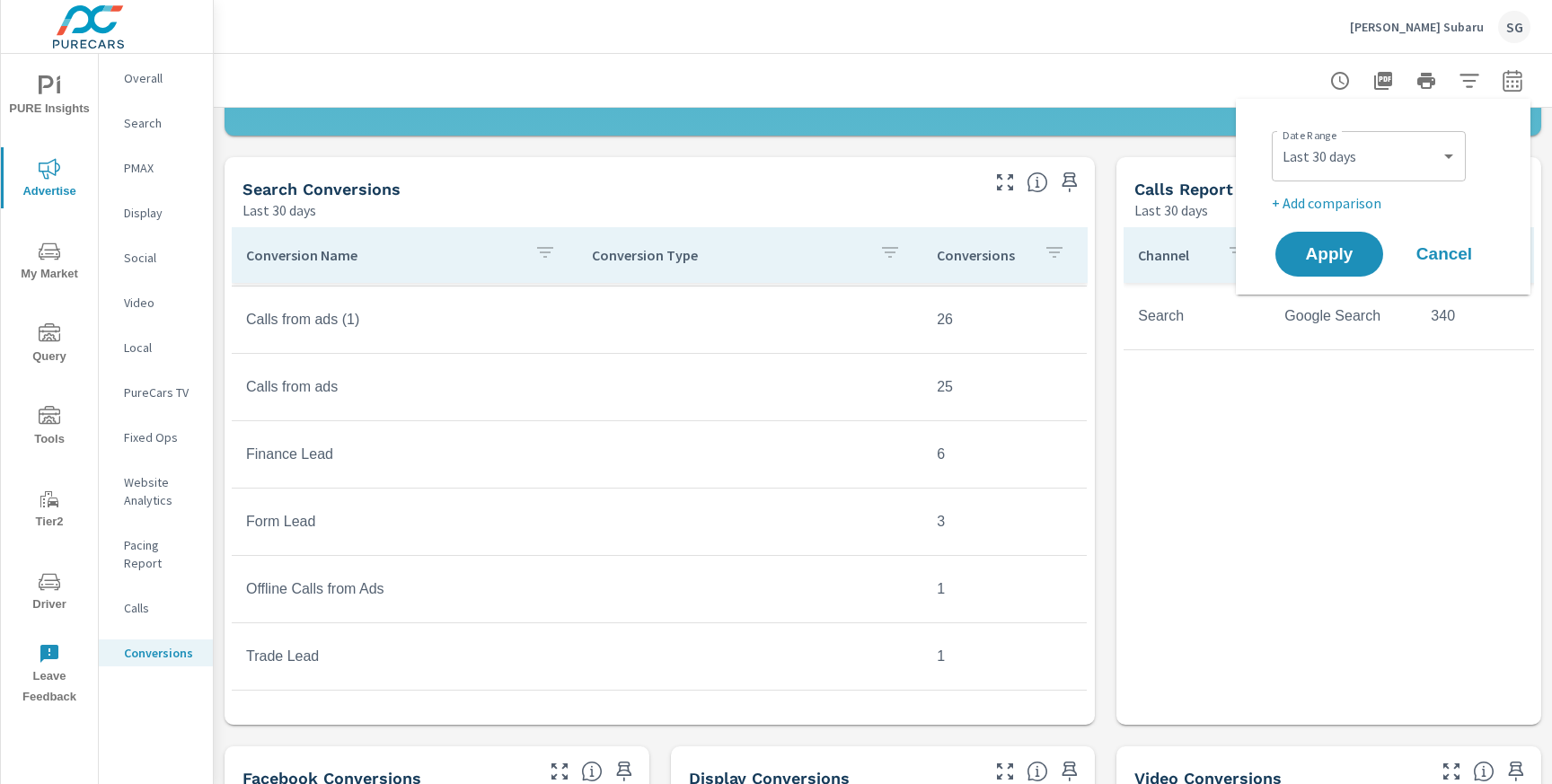
click at [1322, 197] on p "+ Add comparison" at bounding box center [1387, 202] width 230 height 21
select select "Previous period"
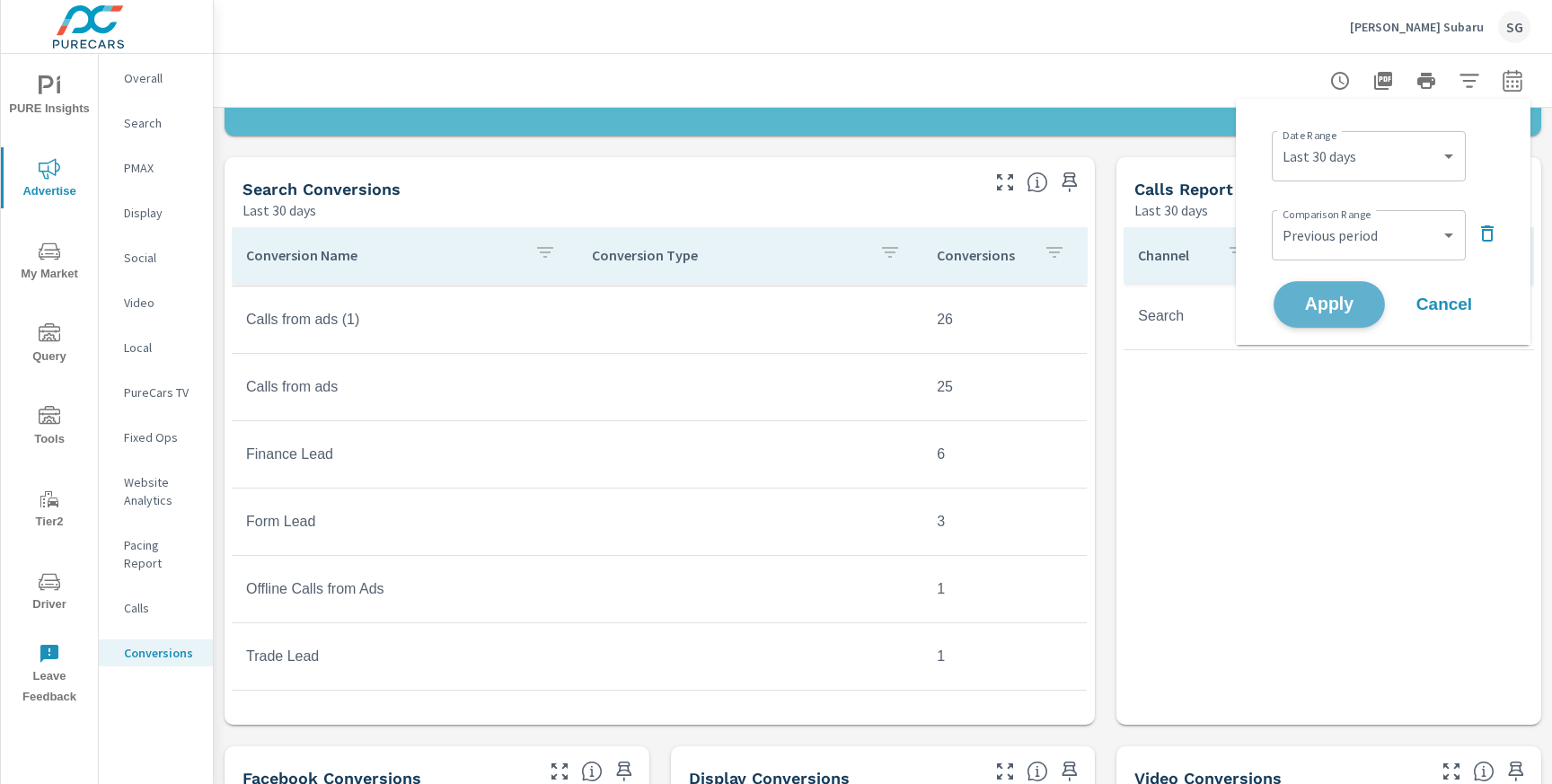
click at [1310, 306] on span "Apply" at bounding box center [1329, 305] width 74 height 18
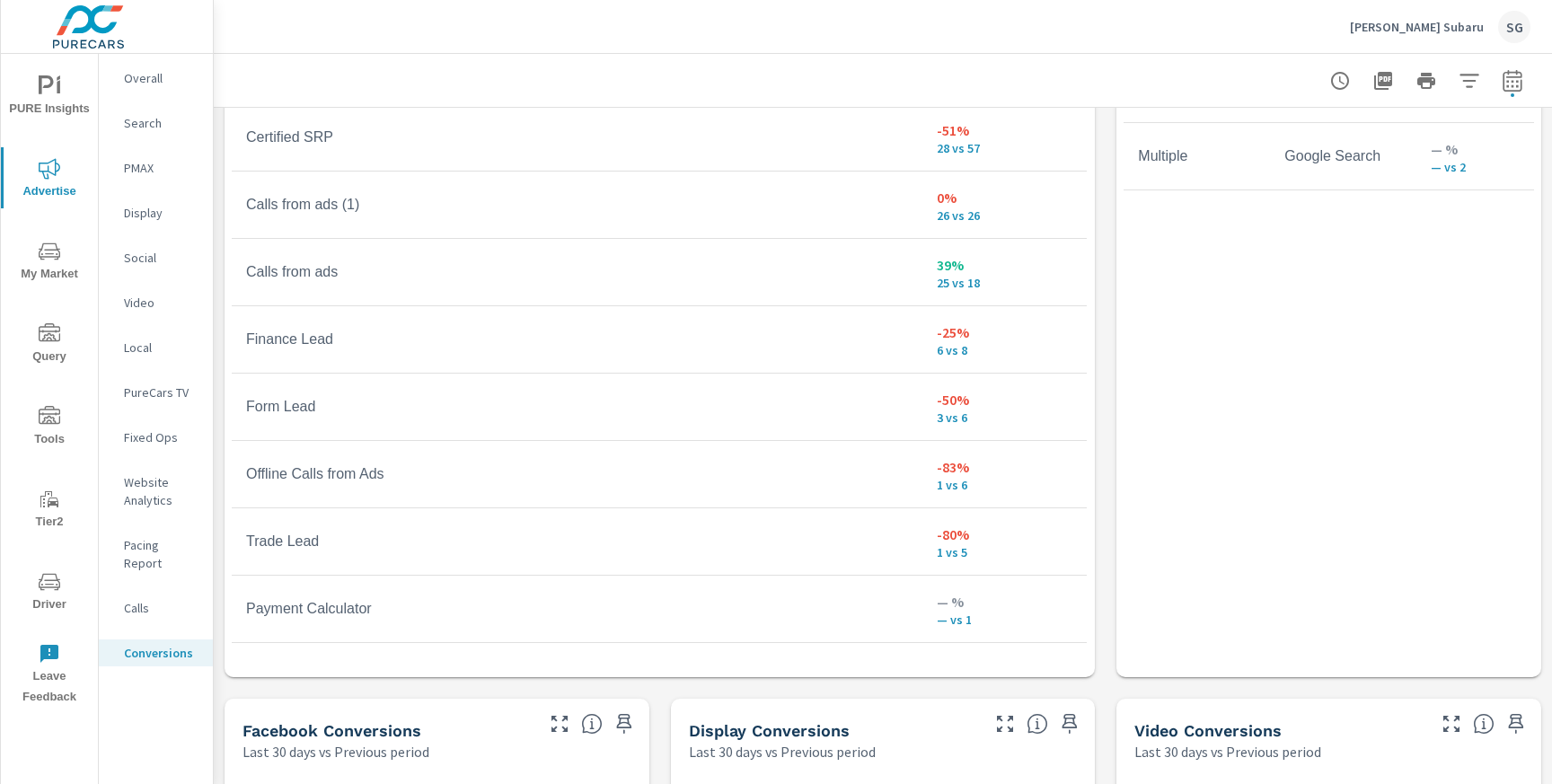
scroll to position [1169, 0]
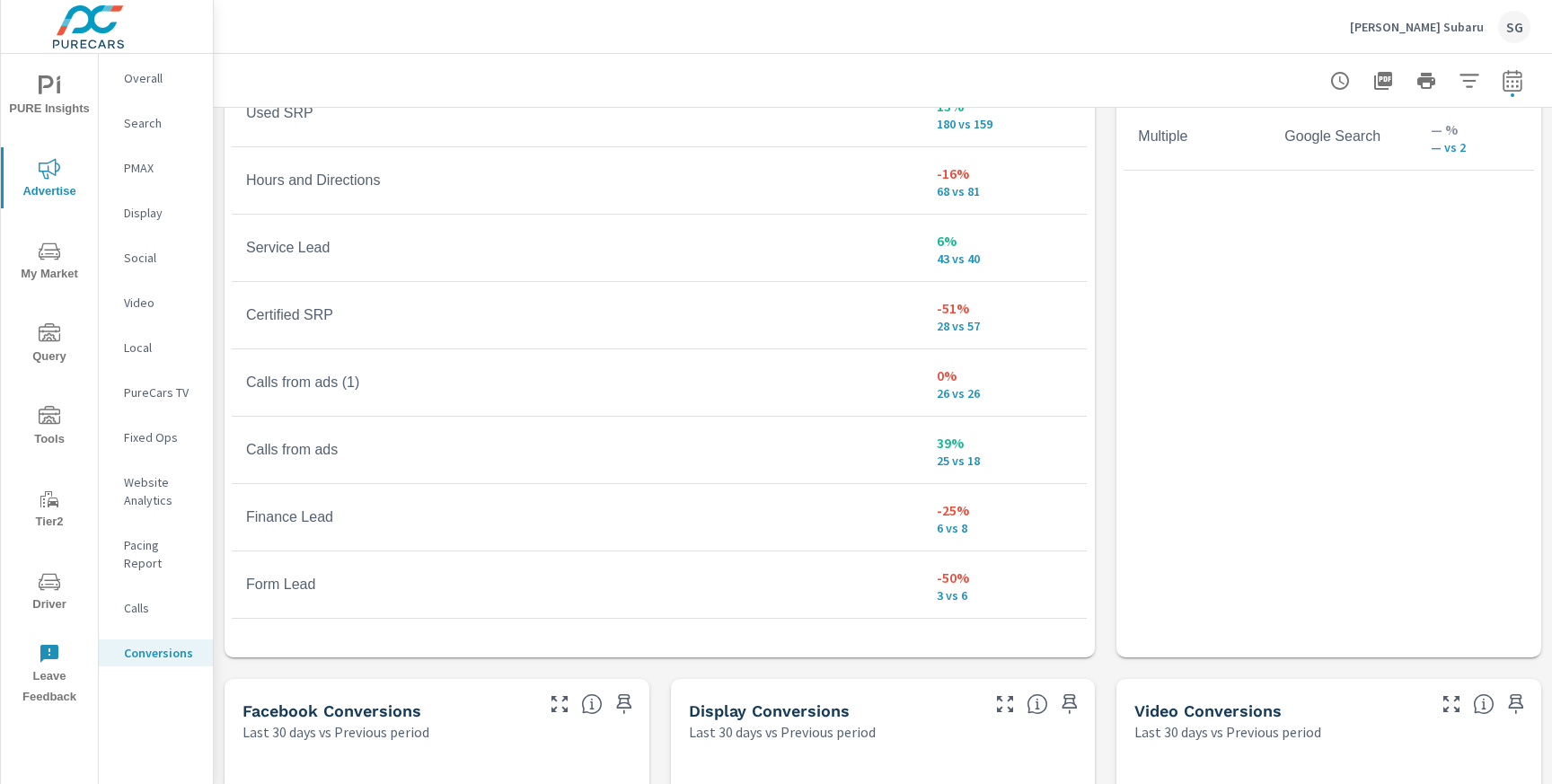
scroll to position [108, 0]
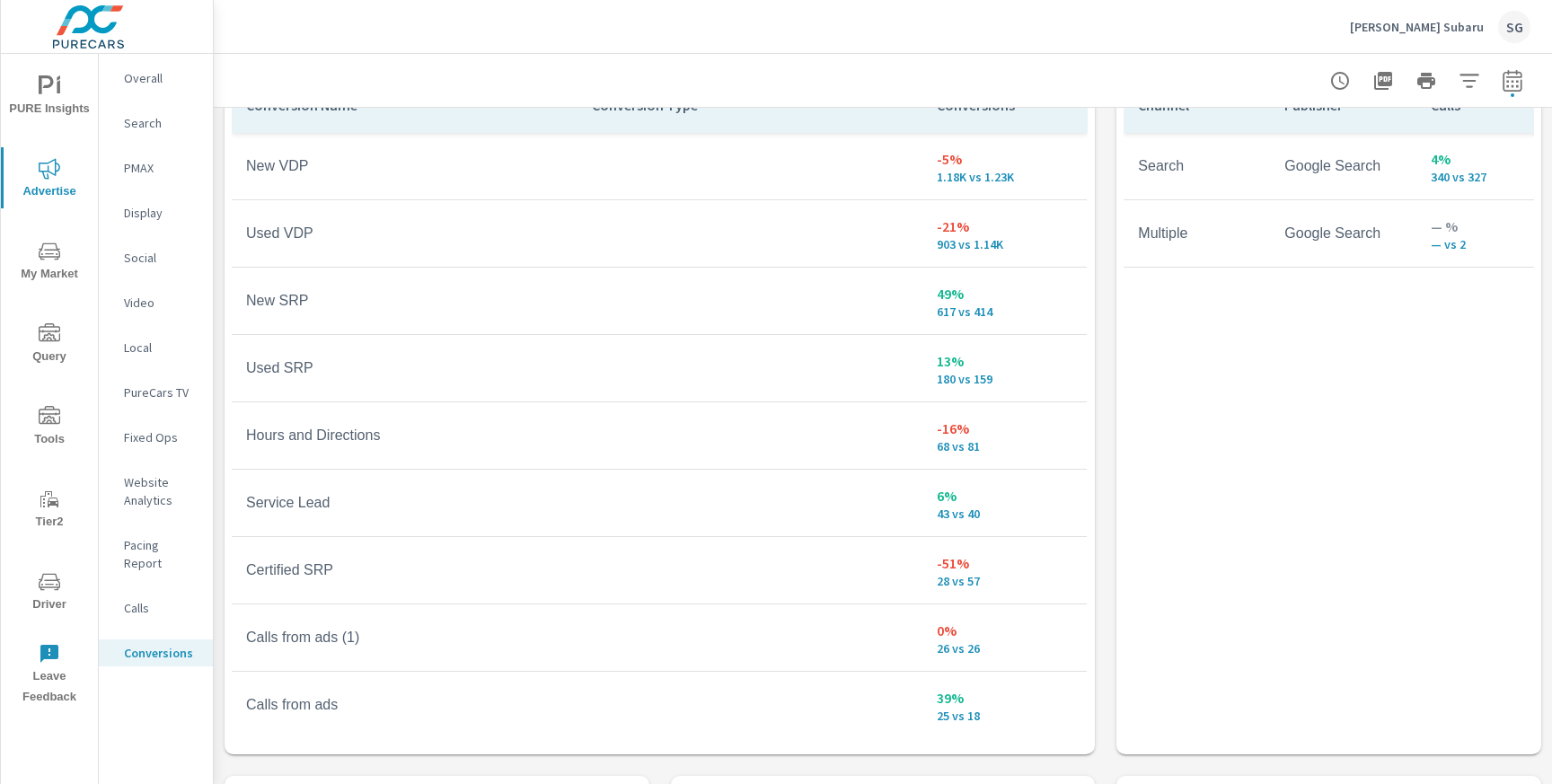
scroll to position [1060, 0]
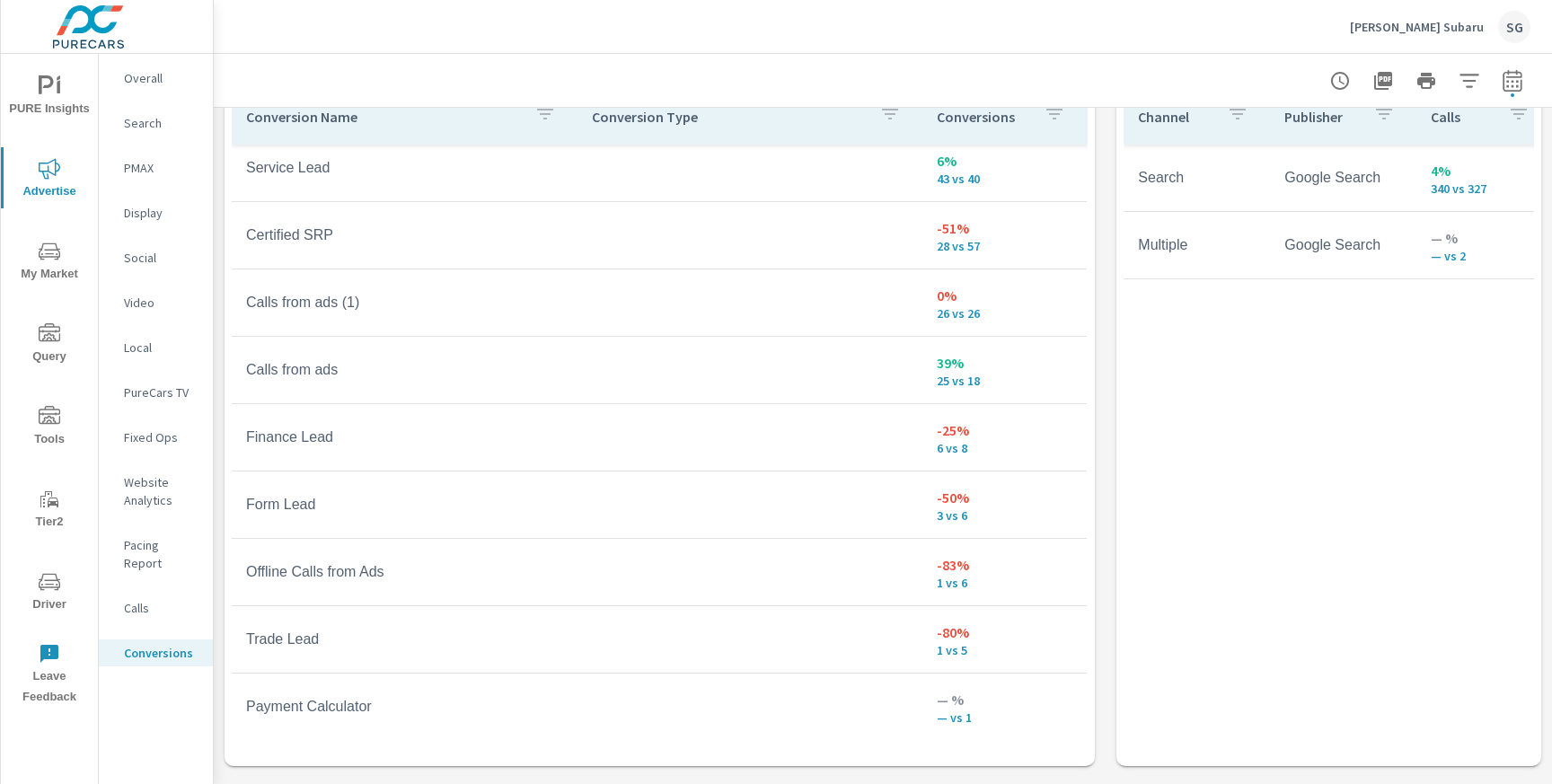
scroll to position [355, 0]
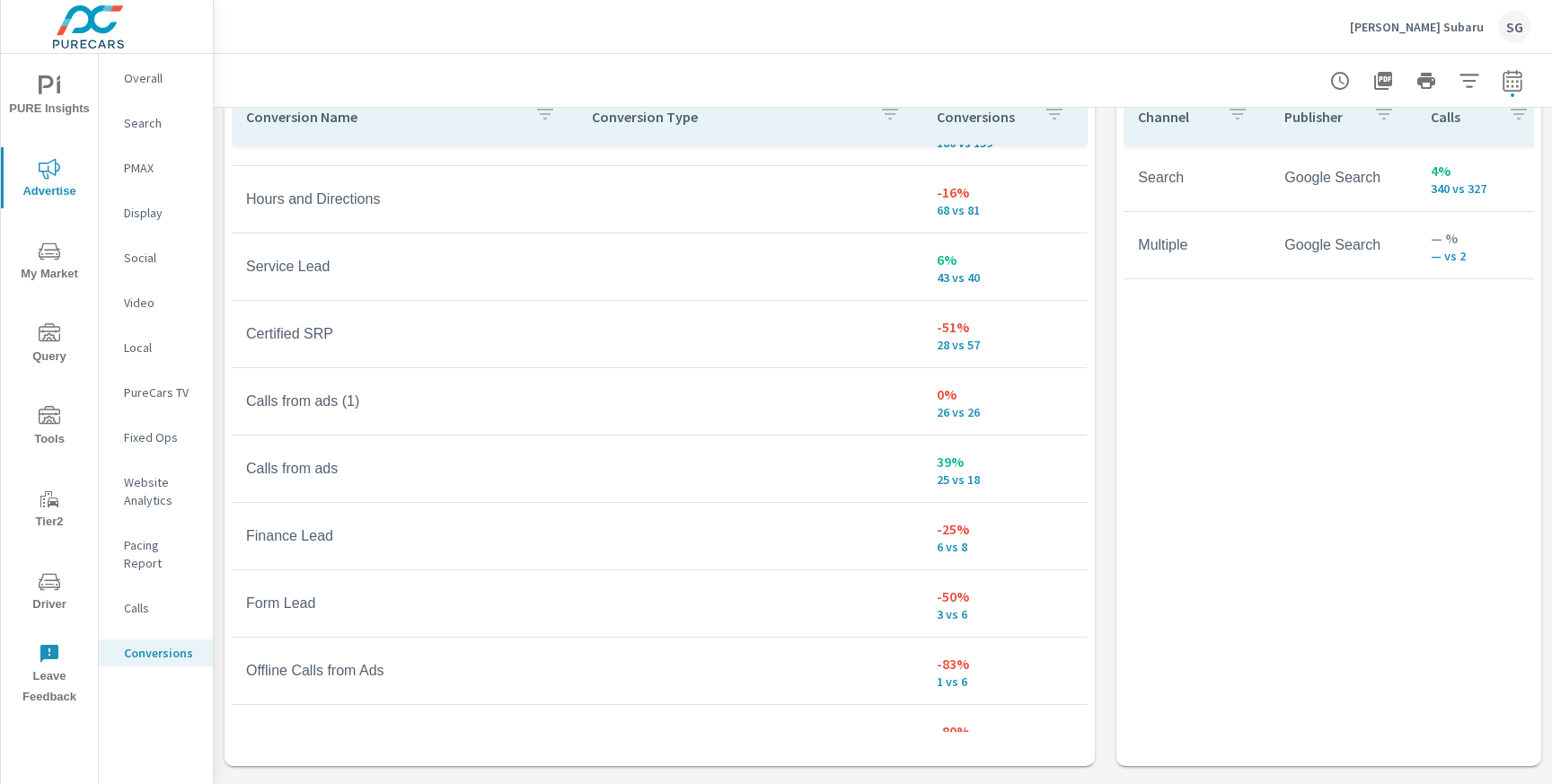
scroll to position [179, 0]
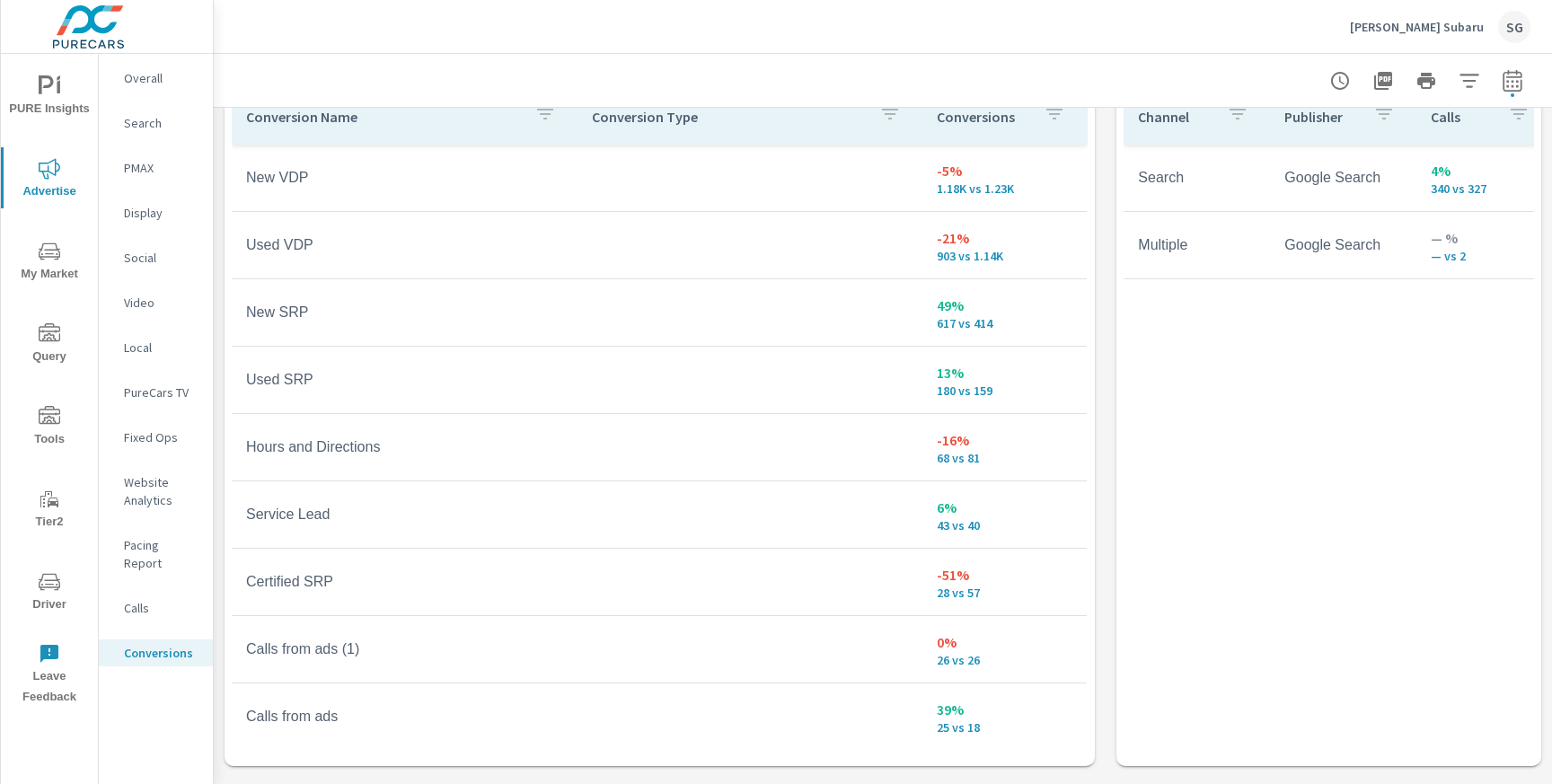
click at [129, 599] on div "Calls" at bounding box center [156, 608] width 114 height 27
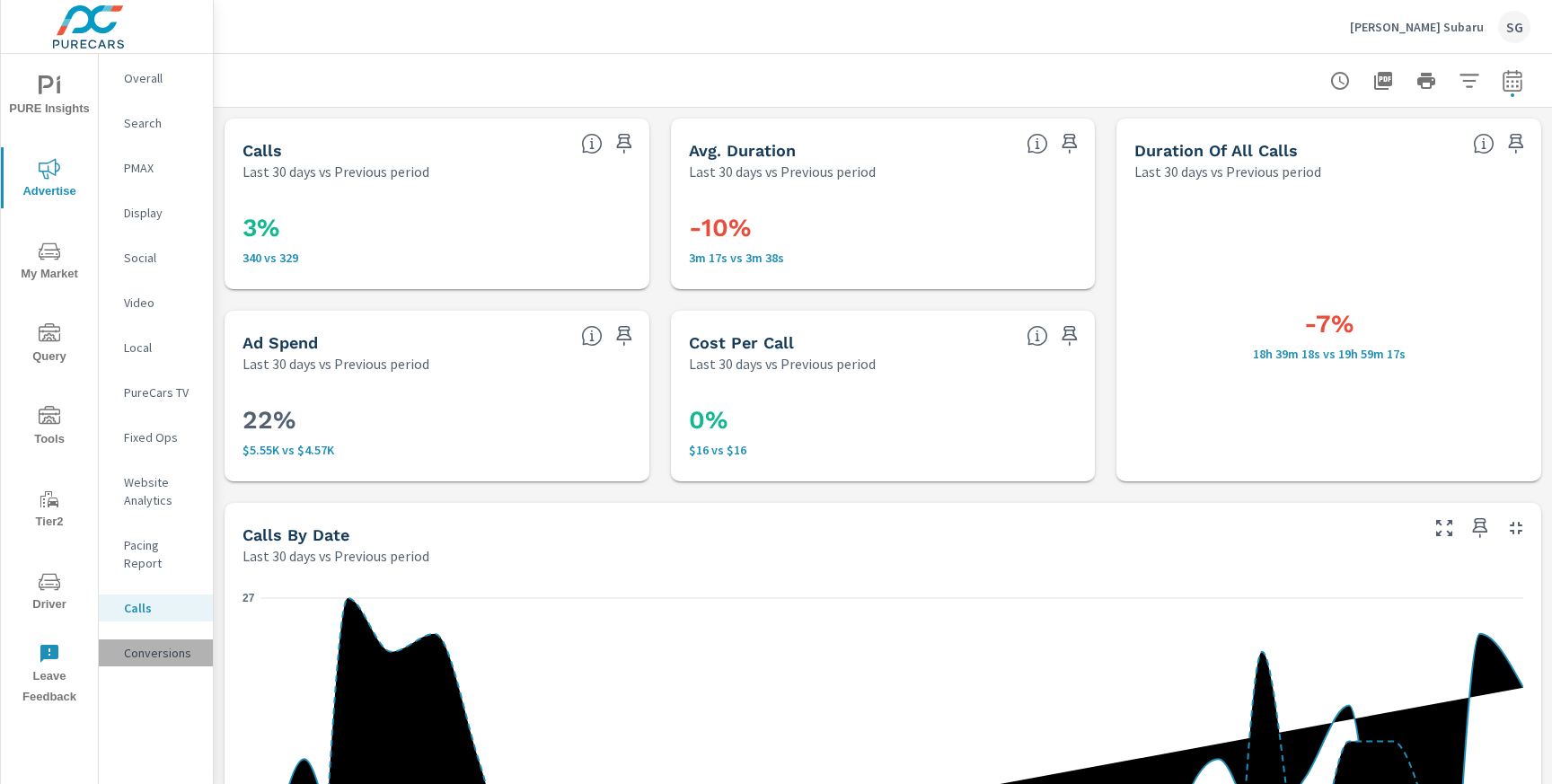
click at [157, 644] on p "Conversions" at bounding box center [161, 653] width 75 height 18
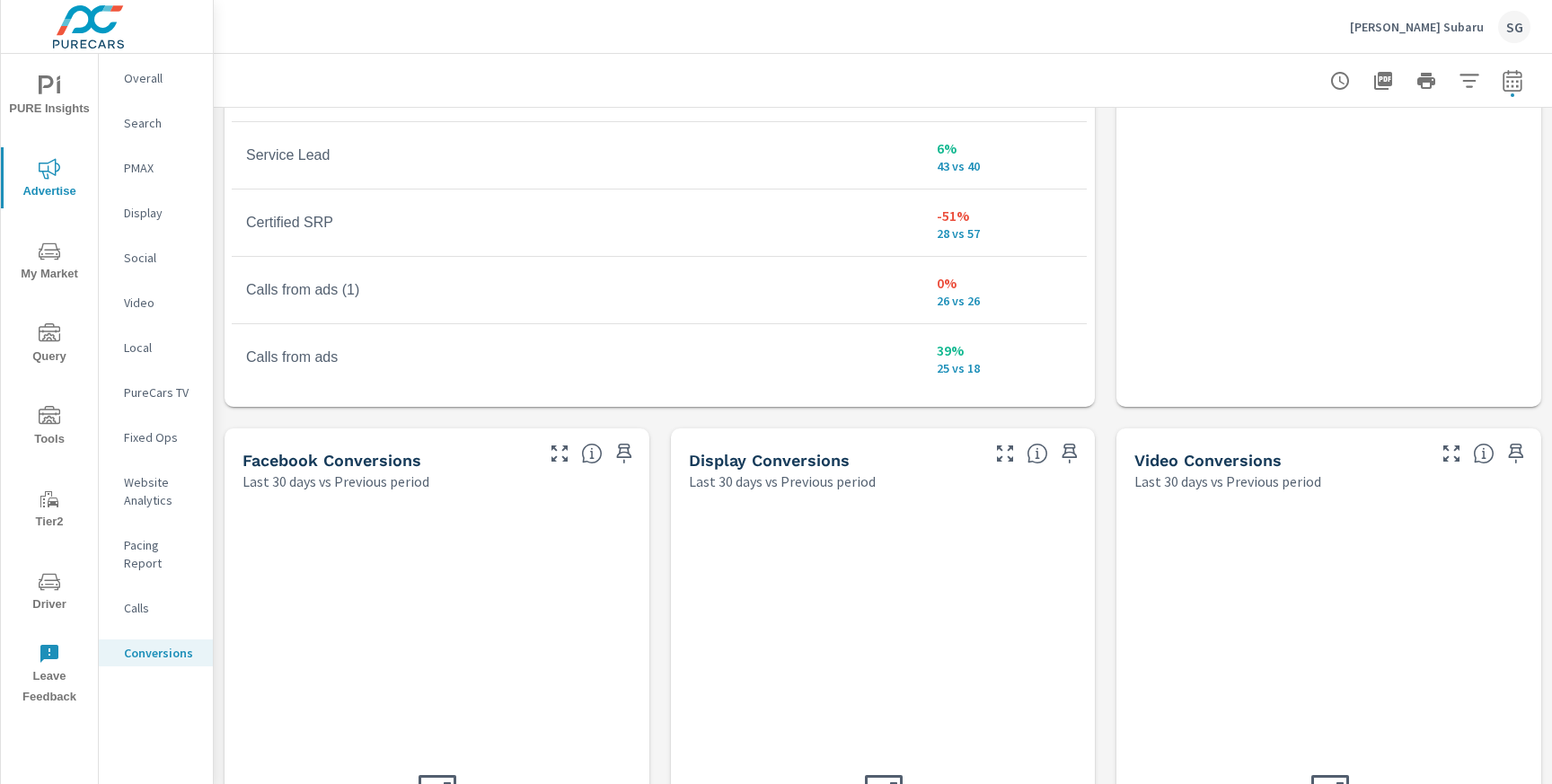
scroll to position [1425, 0]
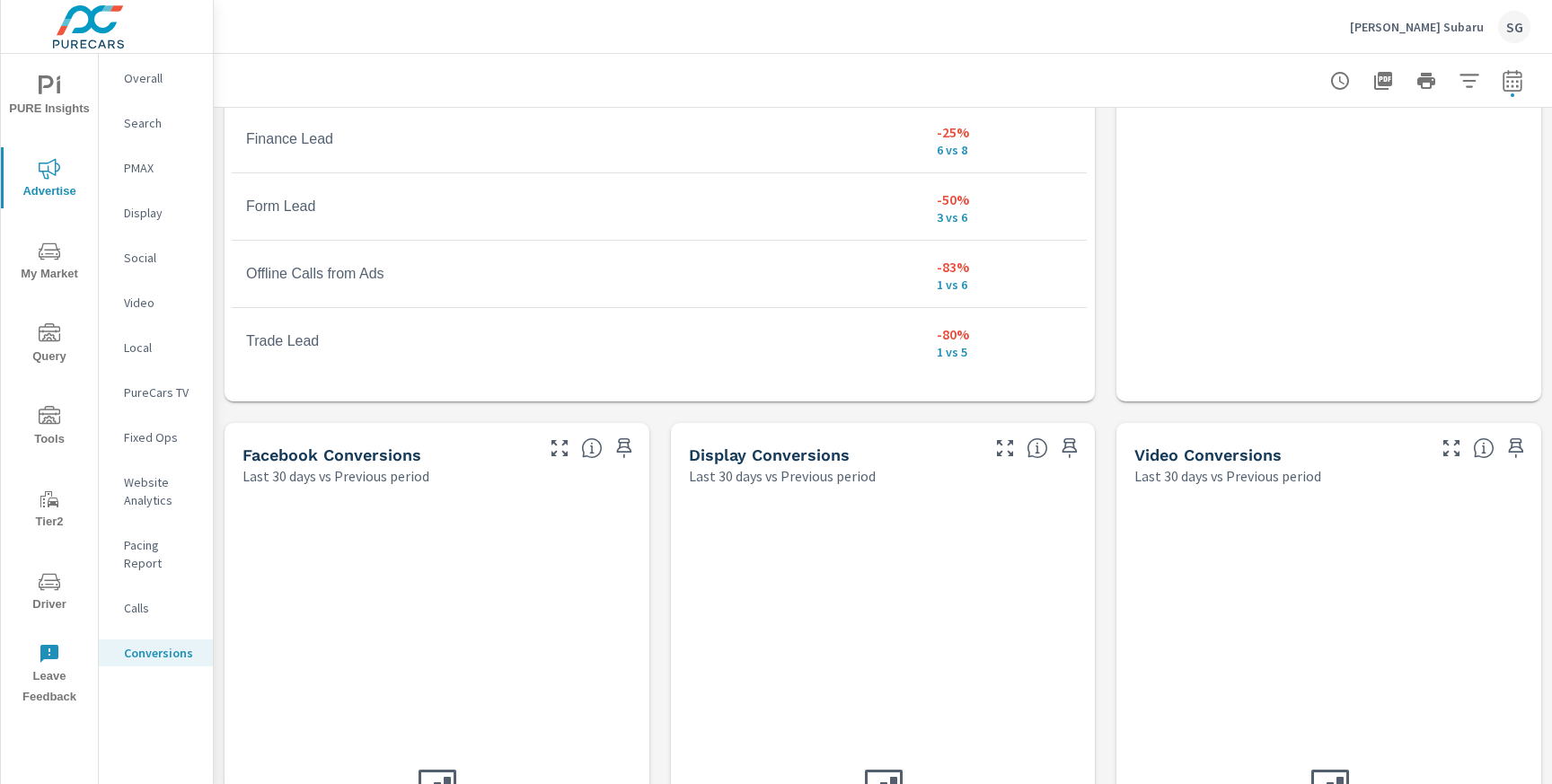
scroll to position [118, 0]
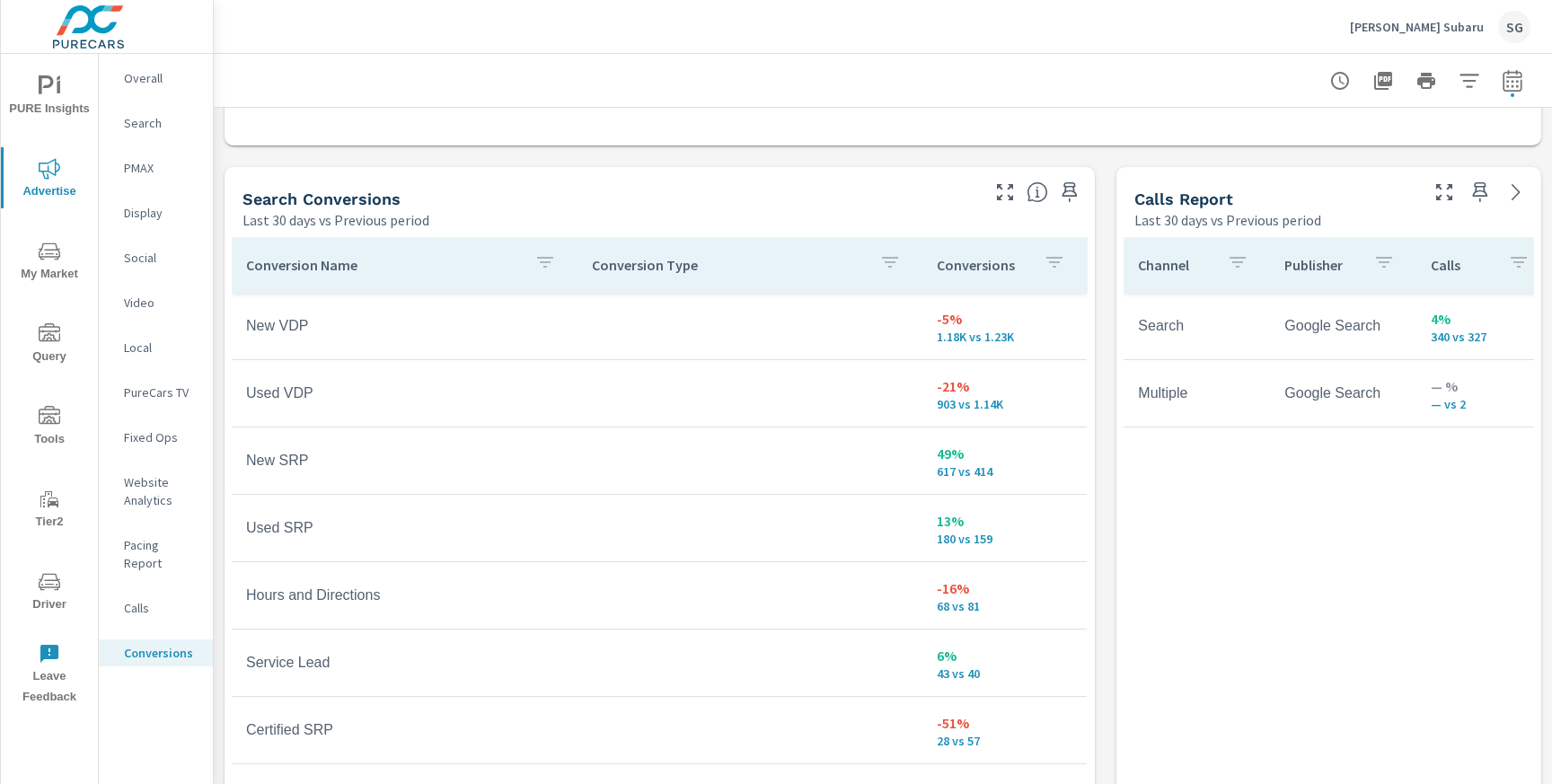
scroll to position [916, 0]
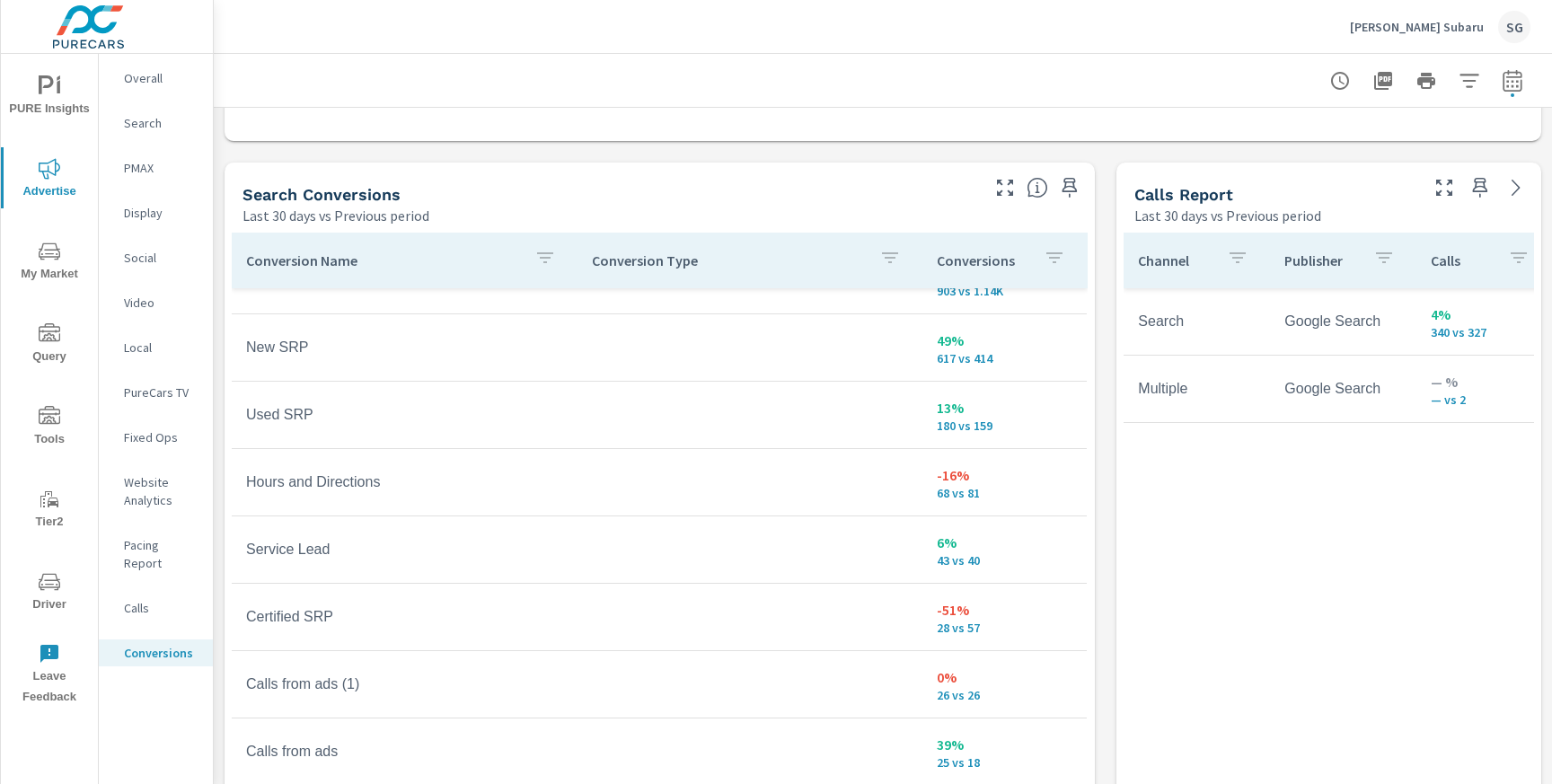
scroll to position [115, 0]
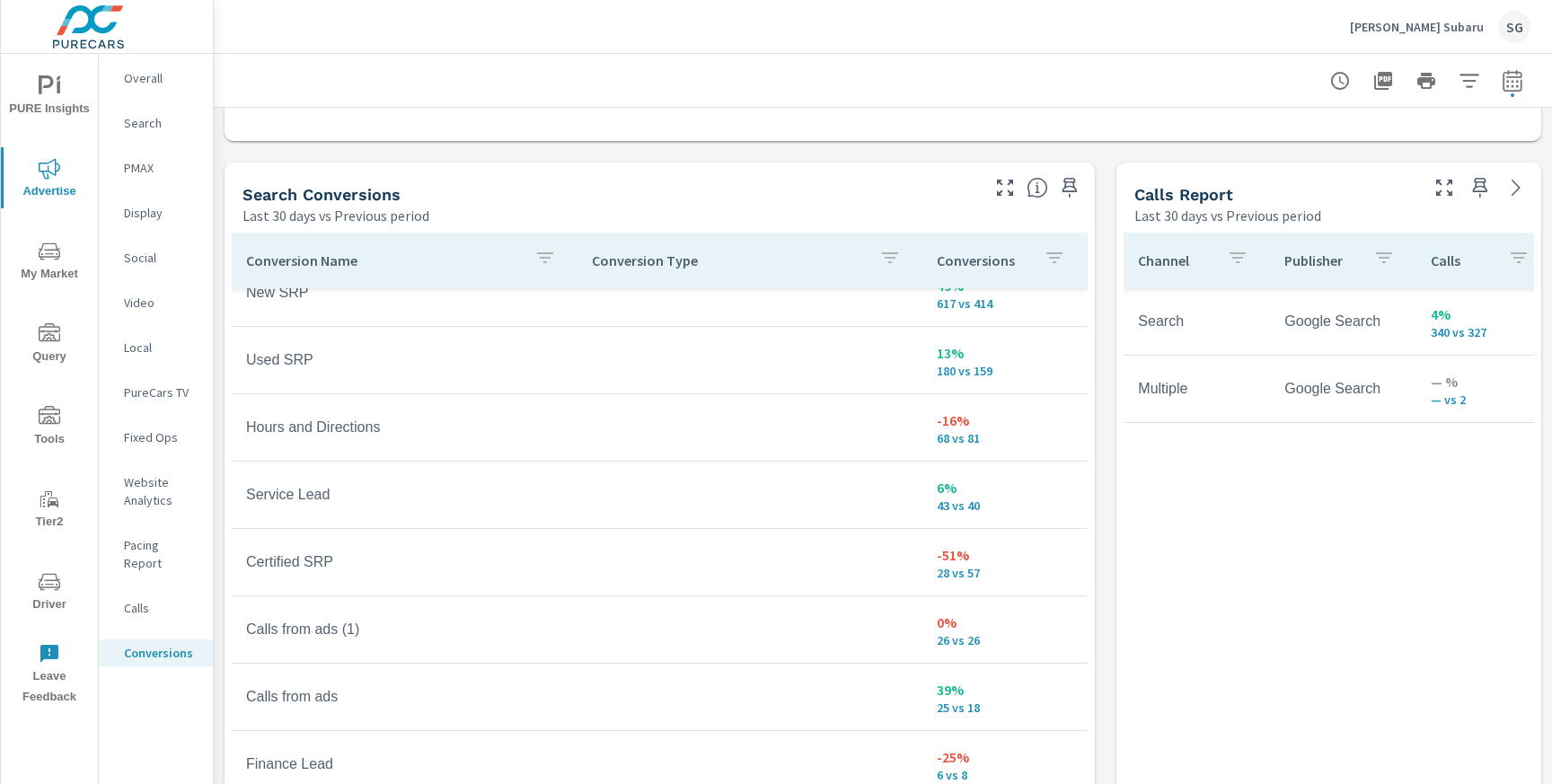
scroll to position [165, 0]
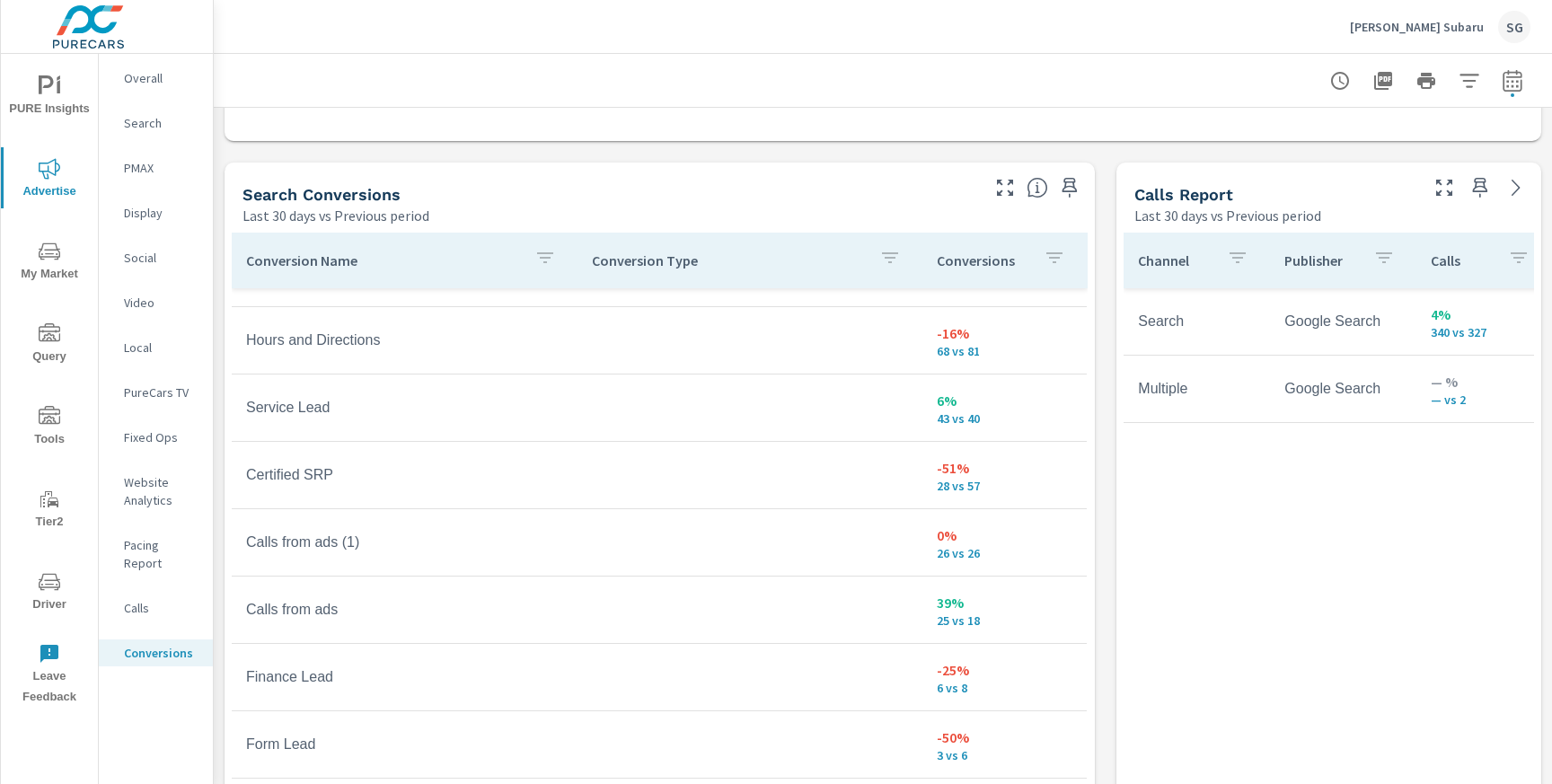
scroll to position [262, 0]
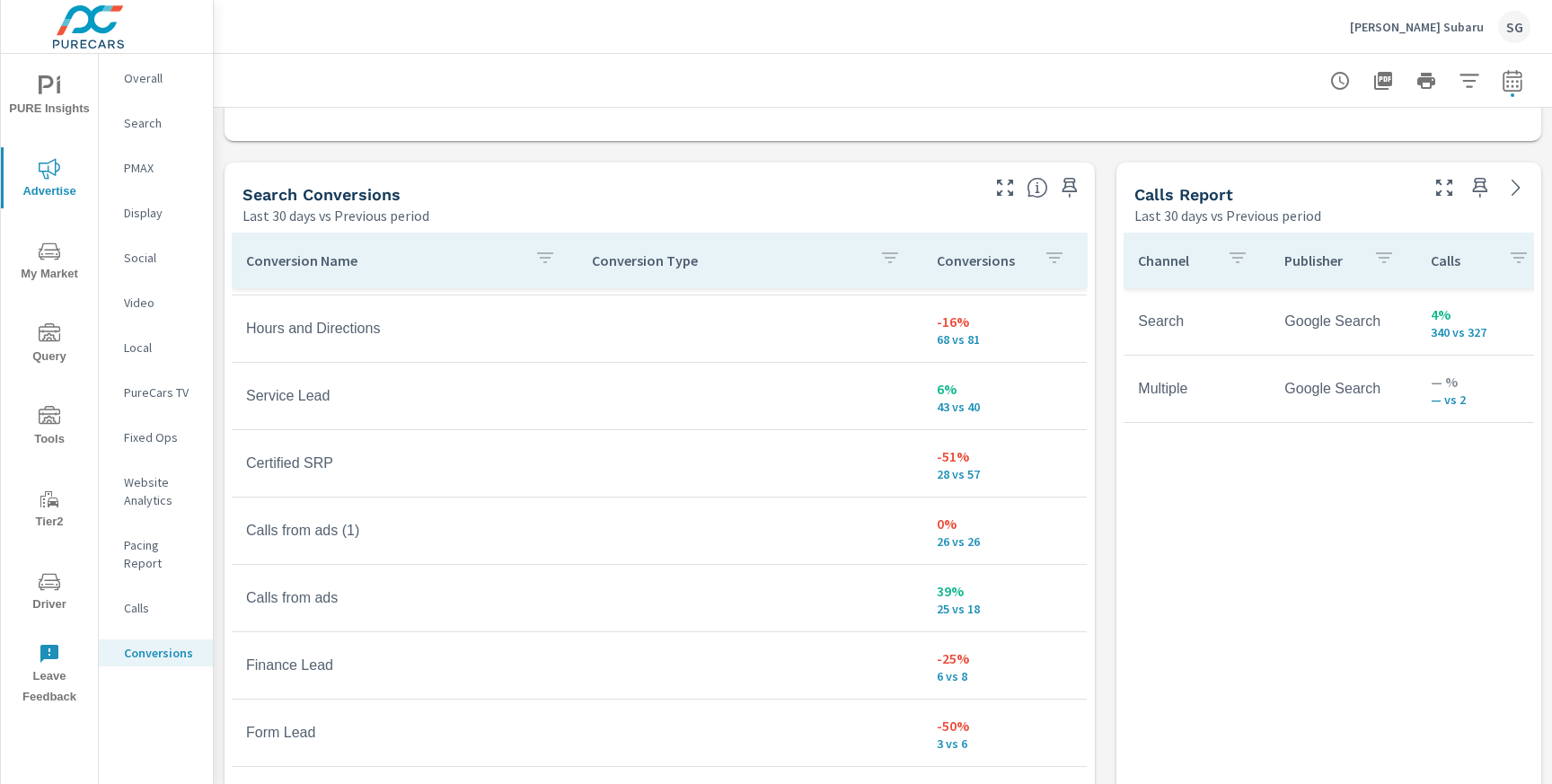
click at [554, 259] on icon "button" at bounding box center [545, 258] width 21 height 21
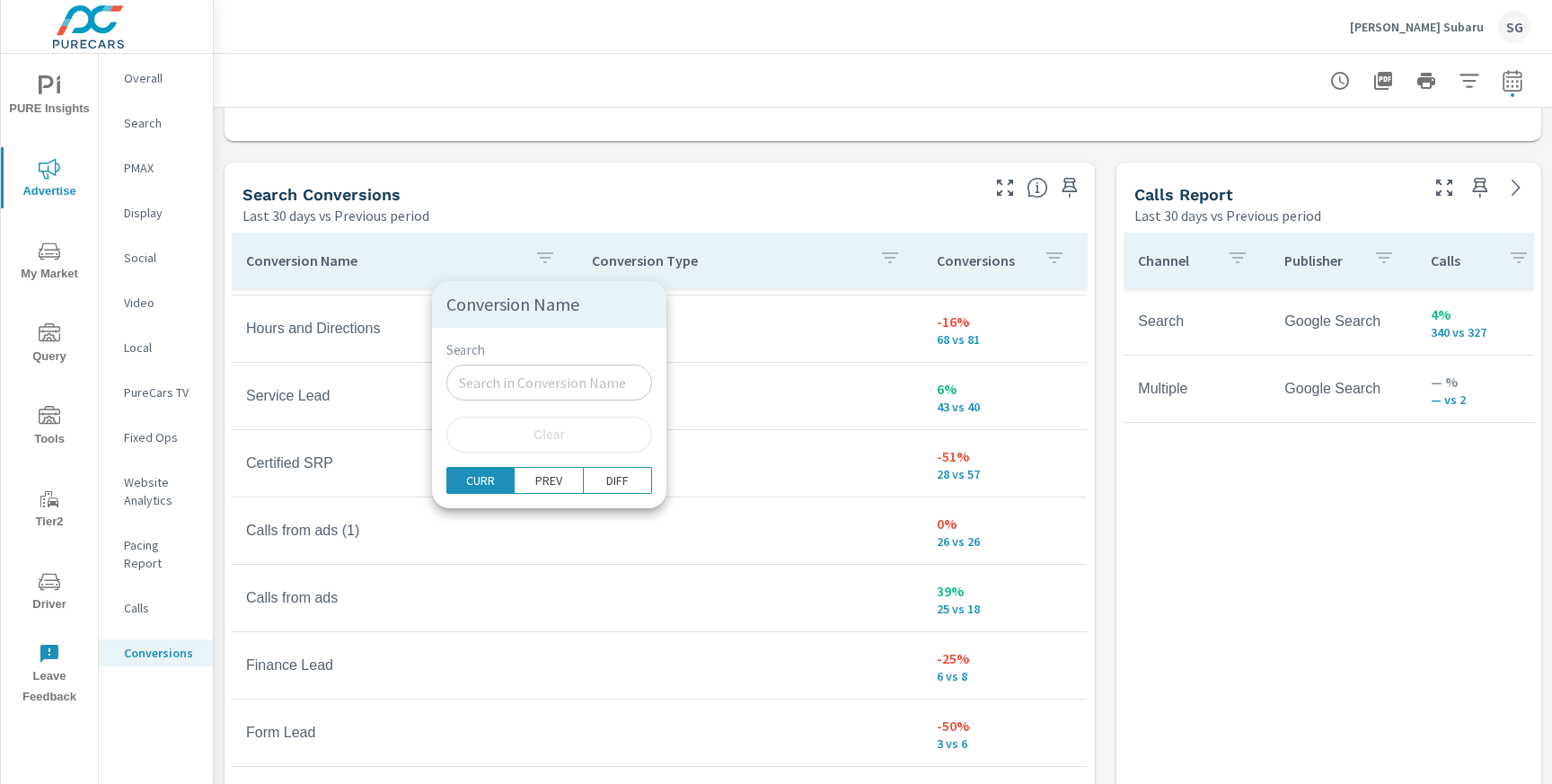
click at [523, 385] on input "Search" at bounding box center [549, 382] width 205 height 36
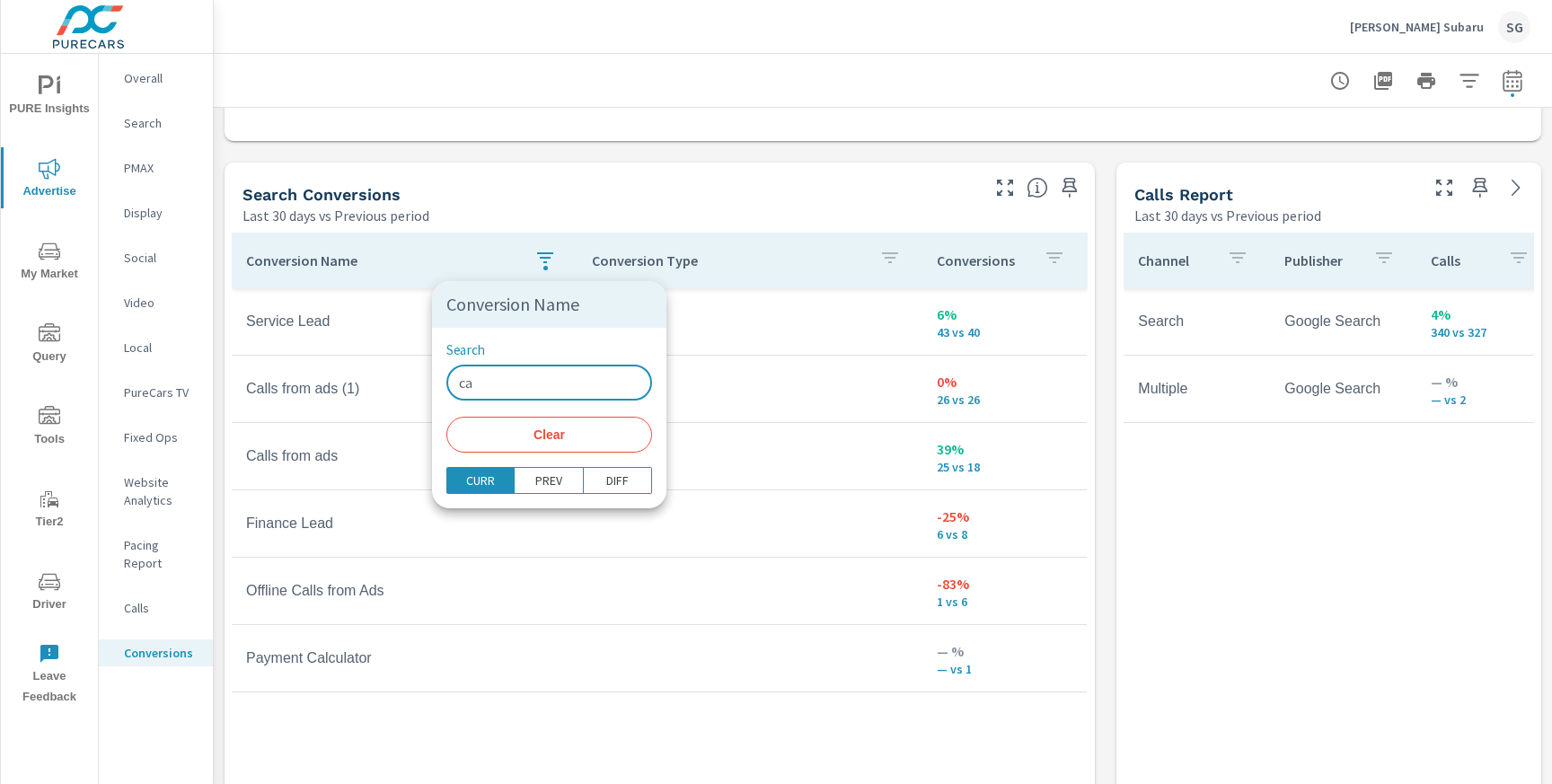
type input "ca"
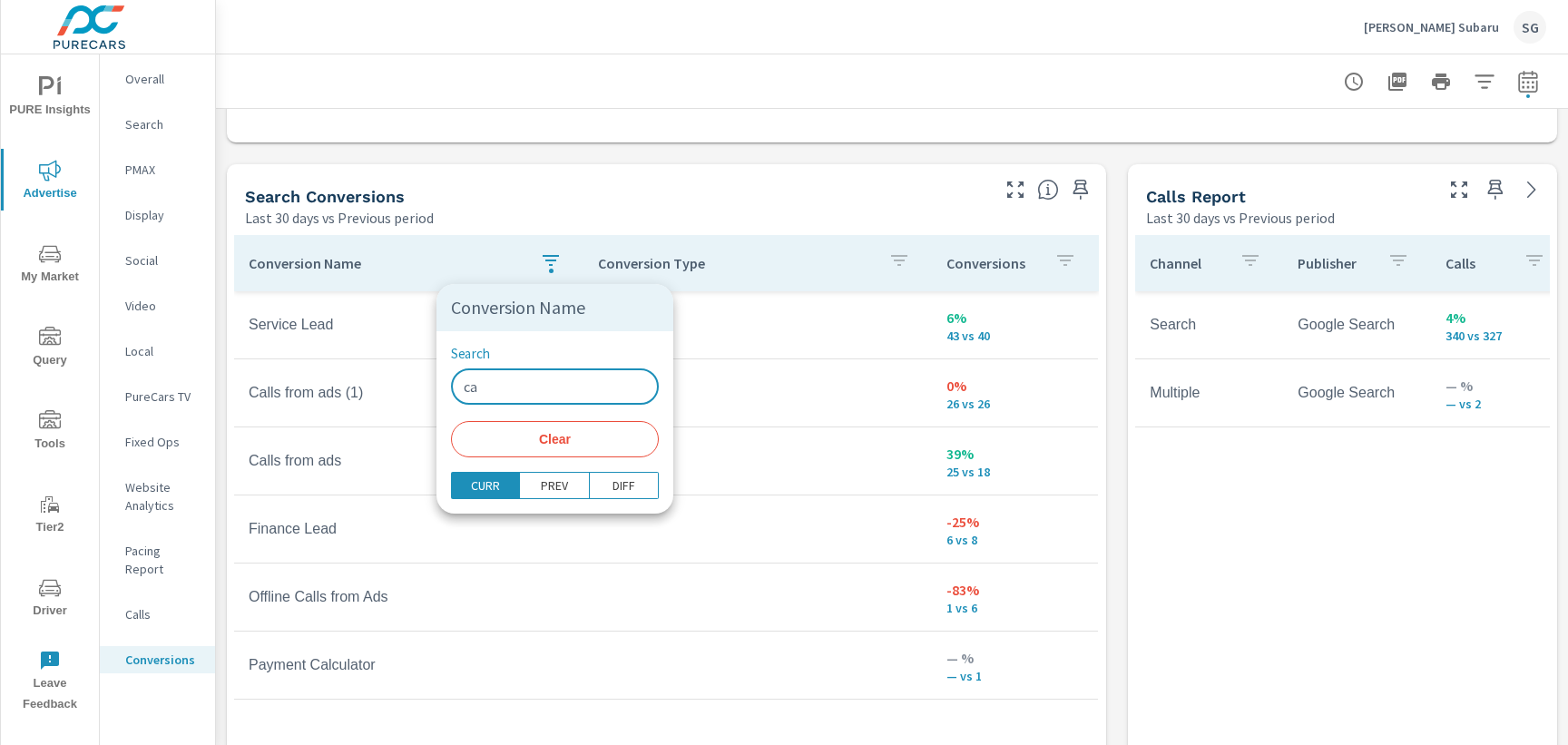
click at [137, 127] on div at bounding box center [784, 372] width 1568 height 745
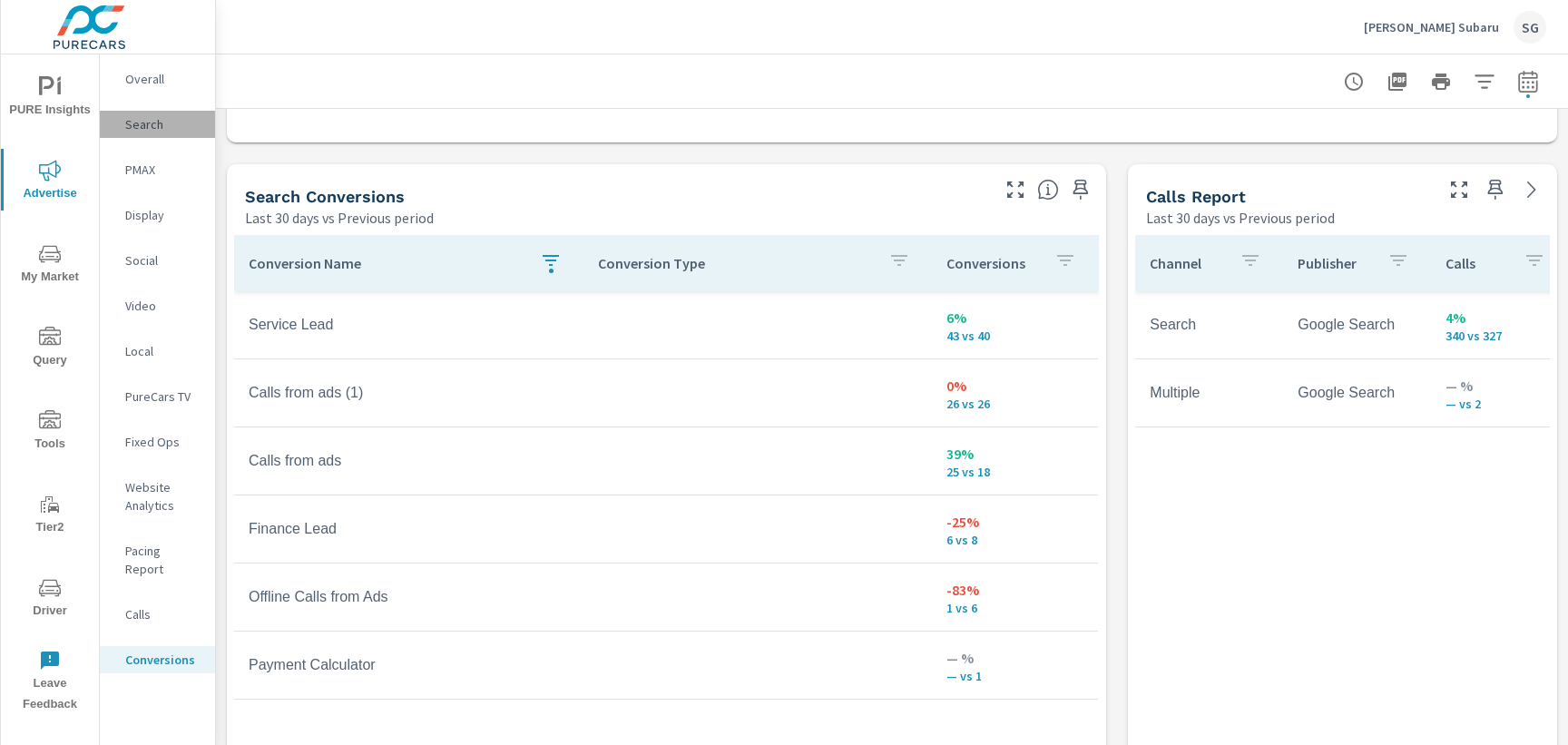
click at [137, 127] on p "Search" at bounding box center [162, 124] width 76 height 18
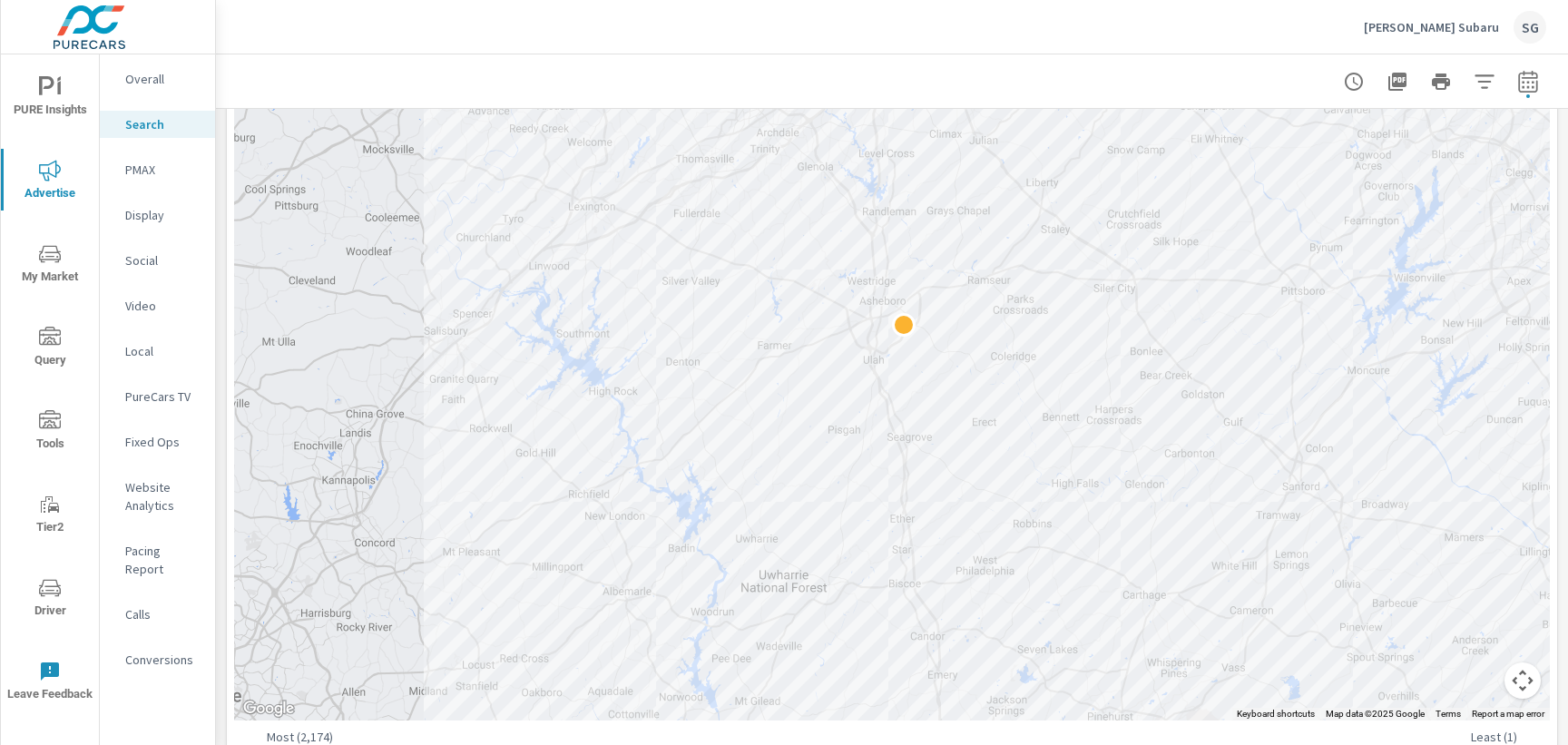
scroll to position [483, 0]
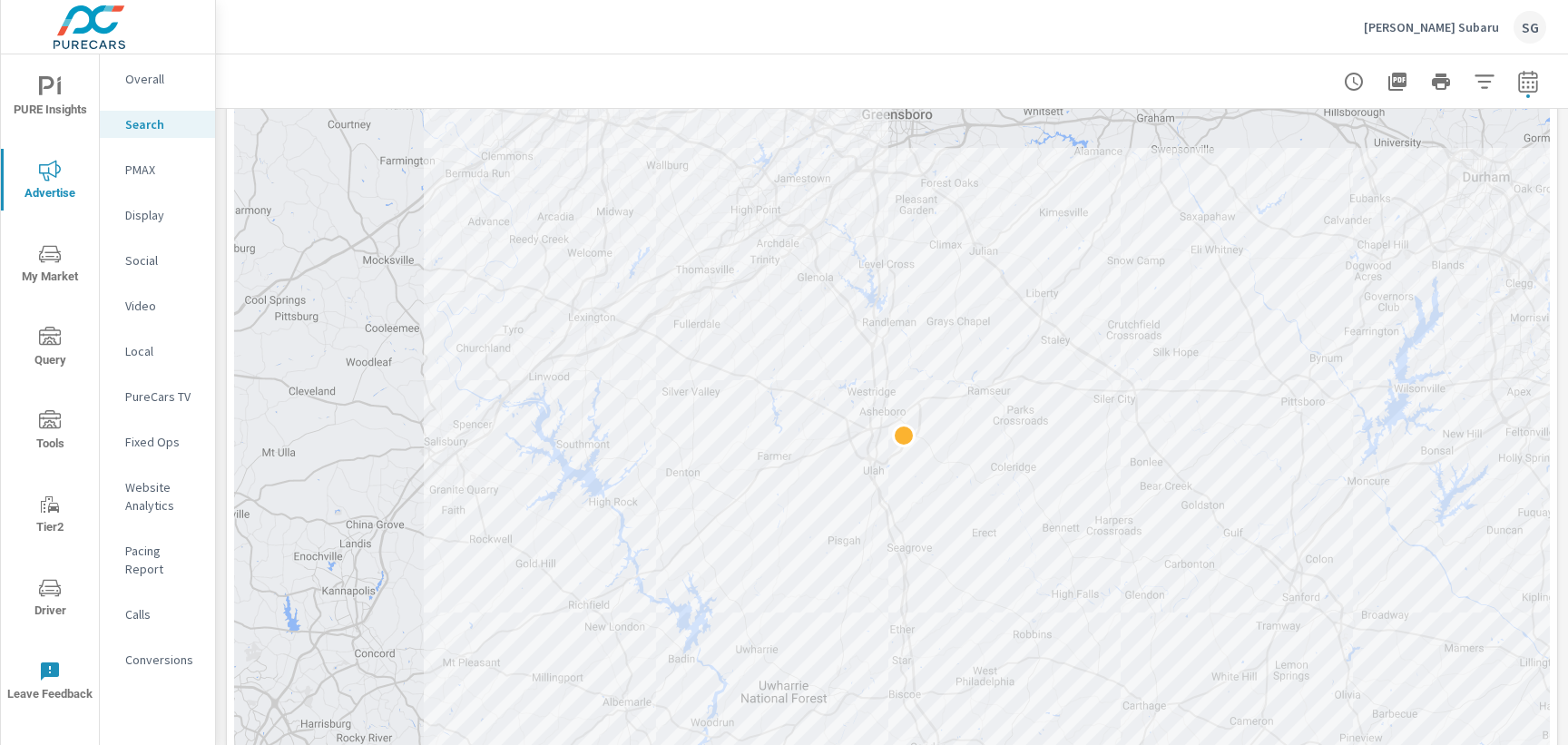
scroll to position [368, 0]
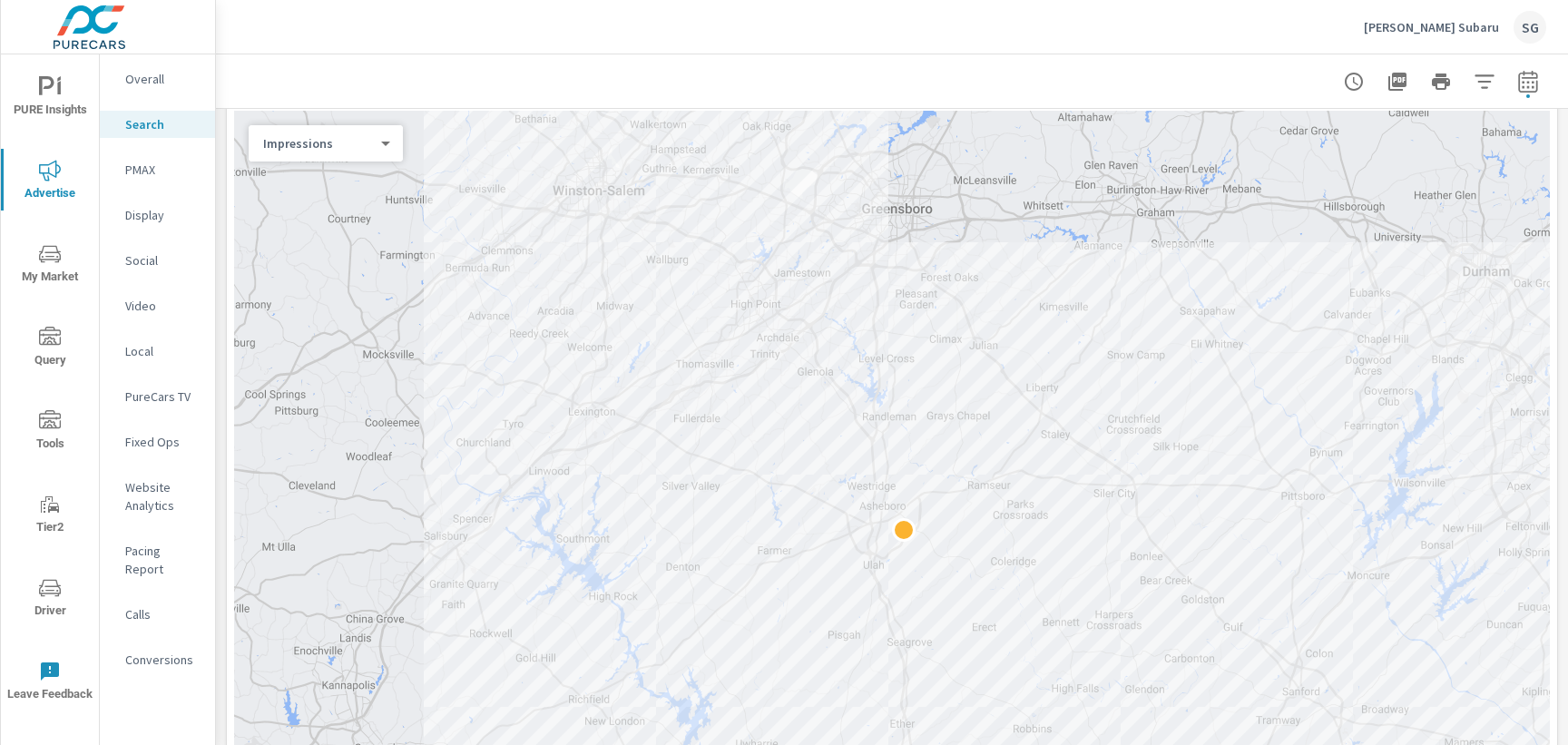
scroll to position [259, 0]
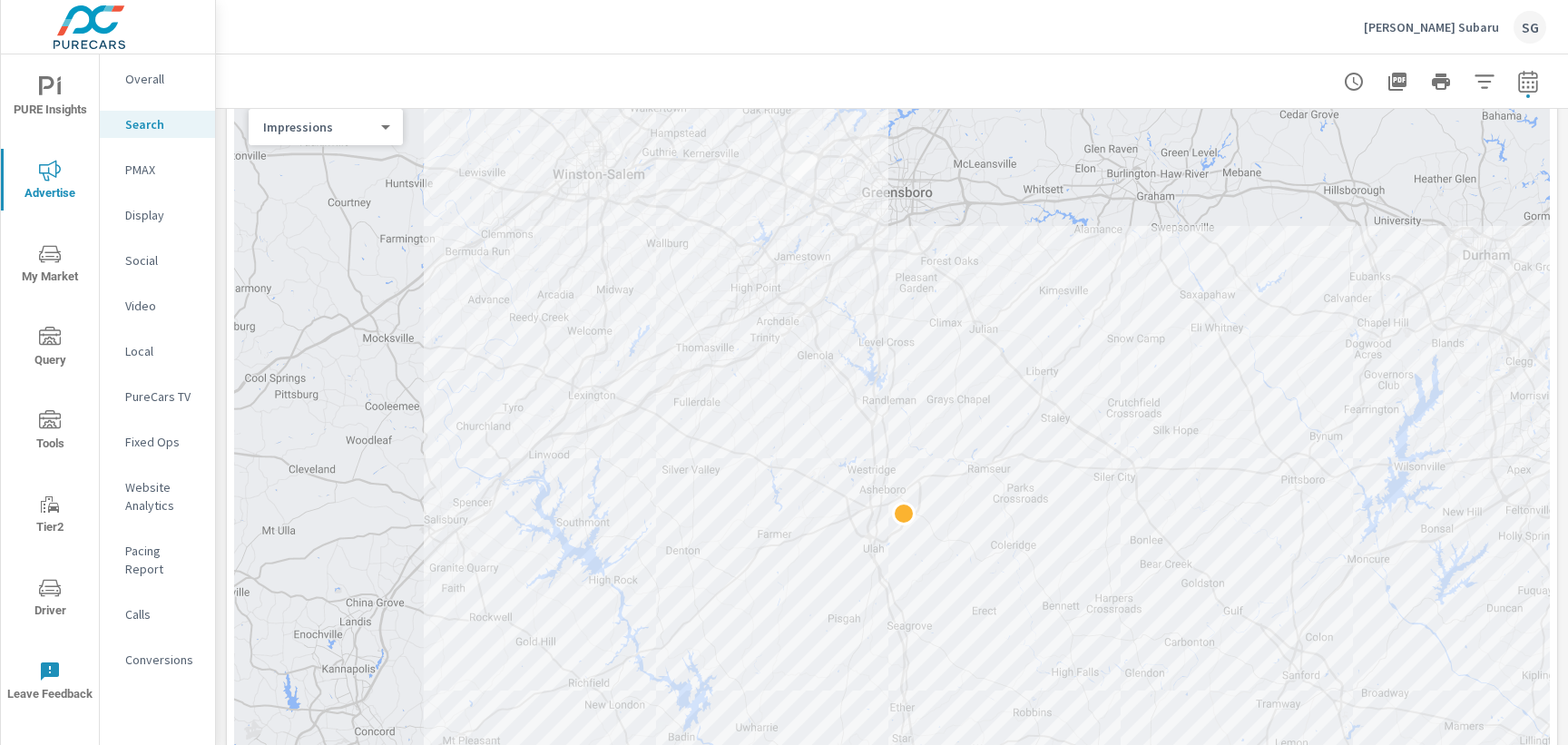
scroll to position [291, 0]
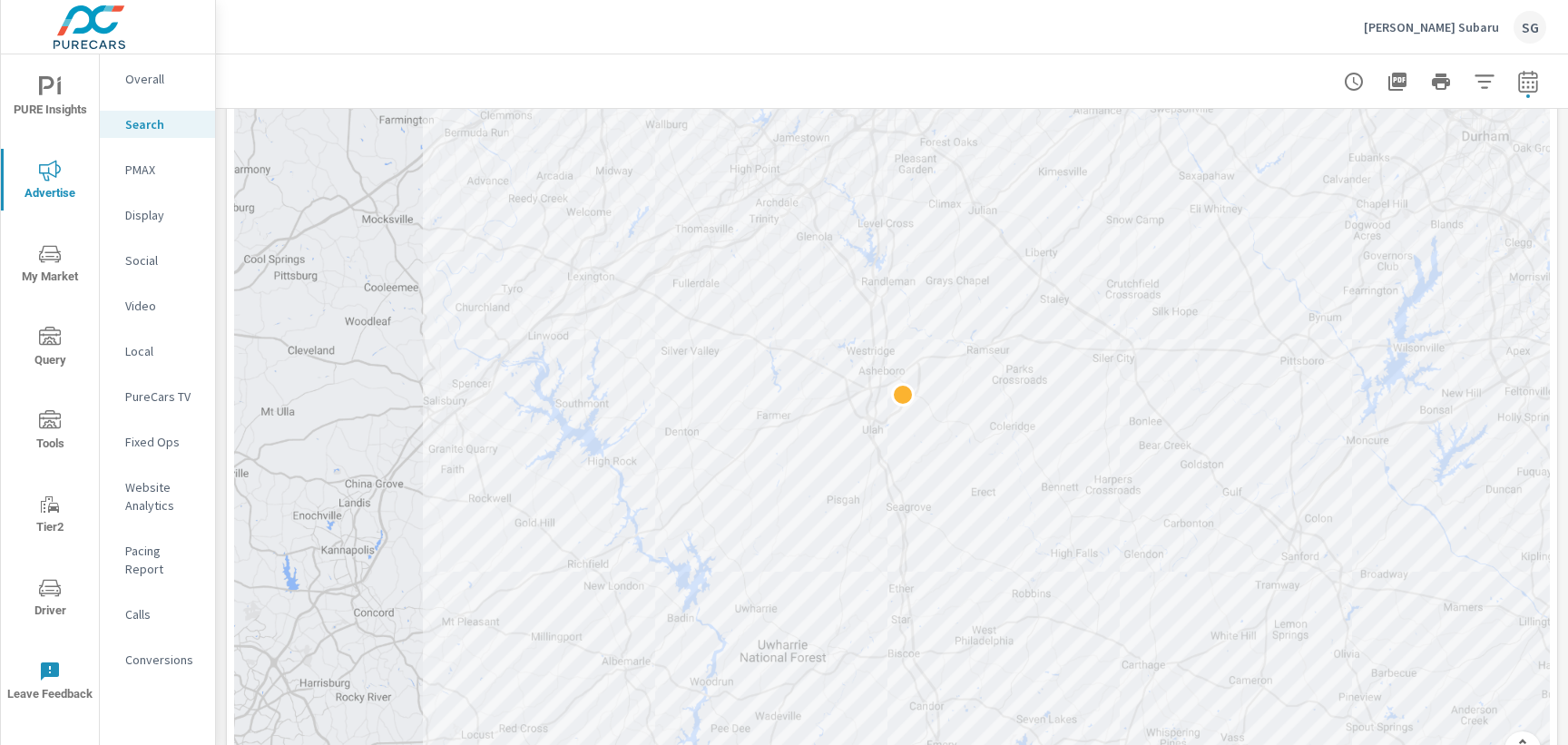
scroll to position [416, 0]
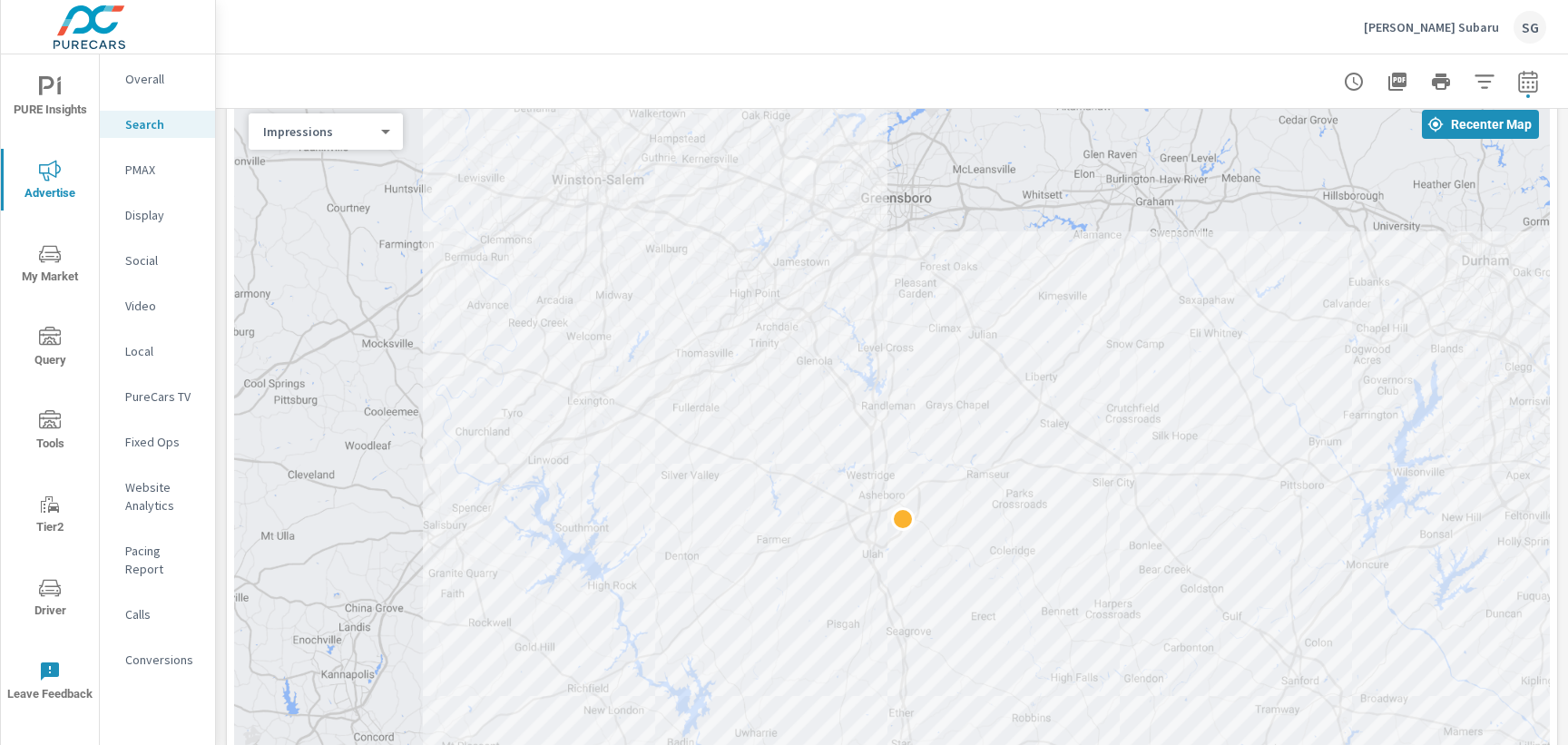
scroll to position [278, 0]
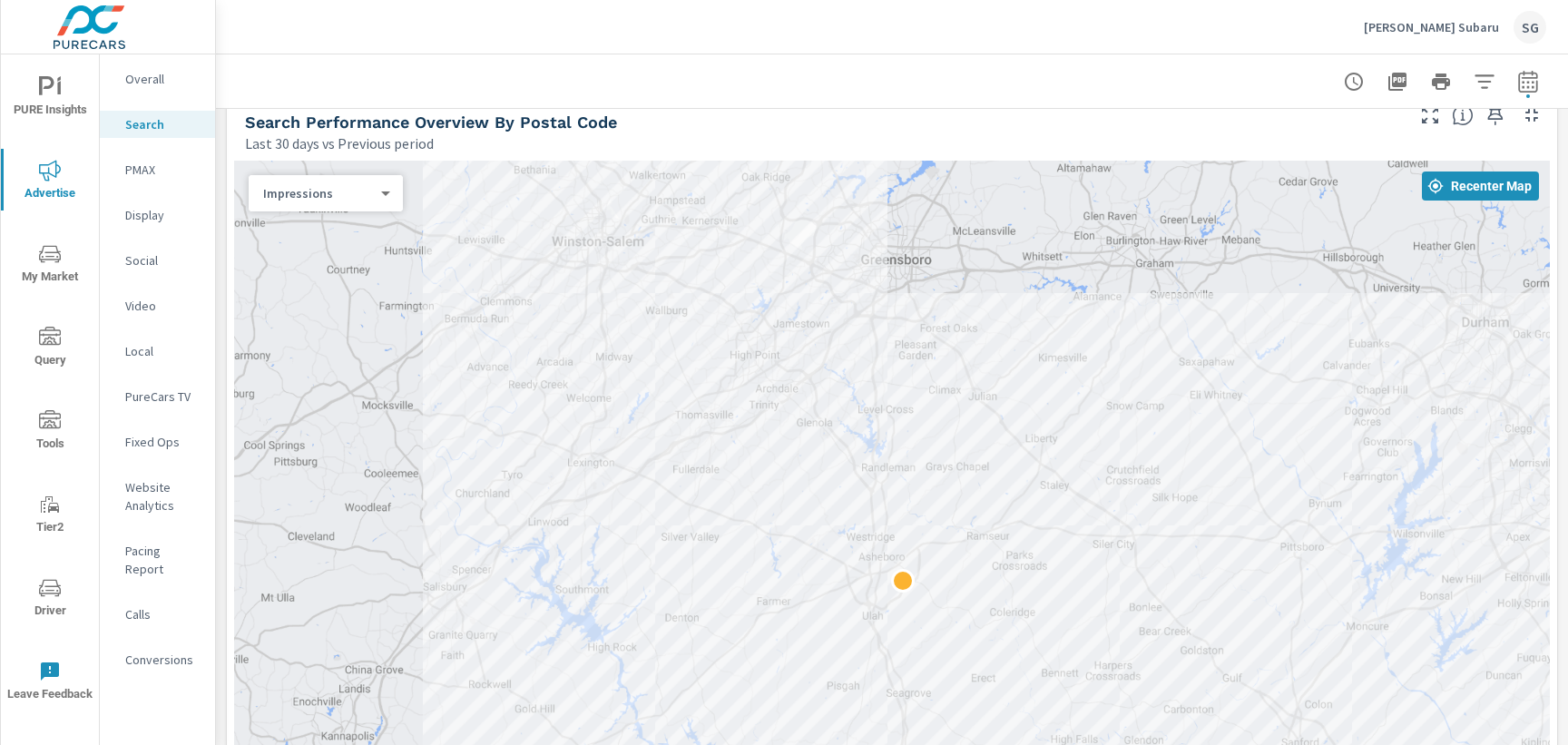
scroll to position [220, 0]
click at [380, 207] on div "Impressions 0 ​" at bounding box center [325, 197] width 154 height 36
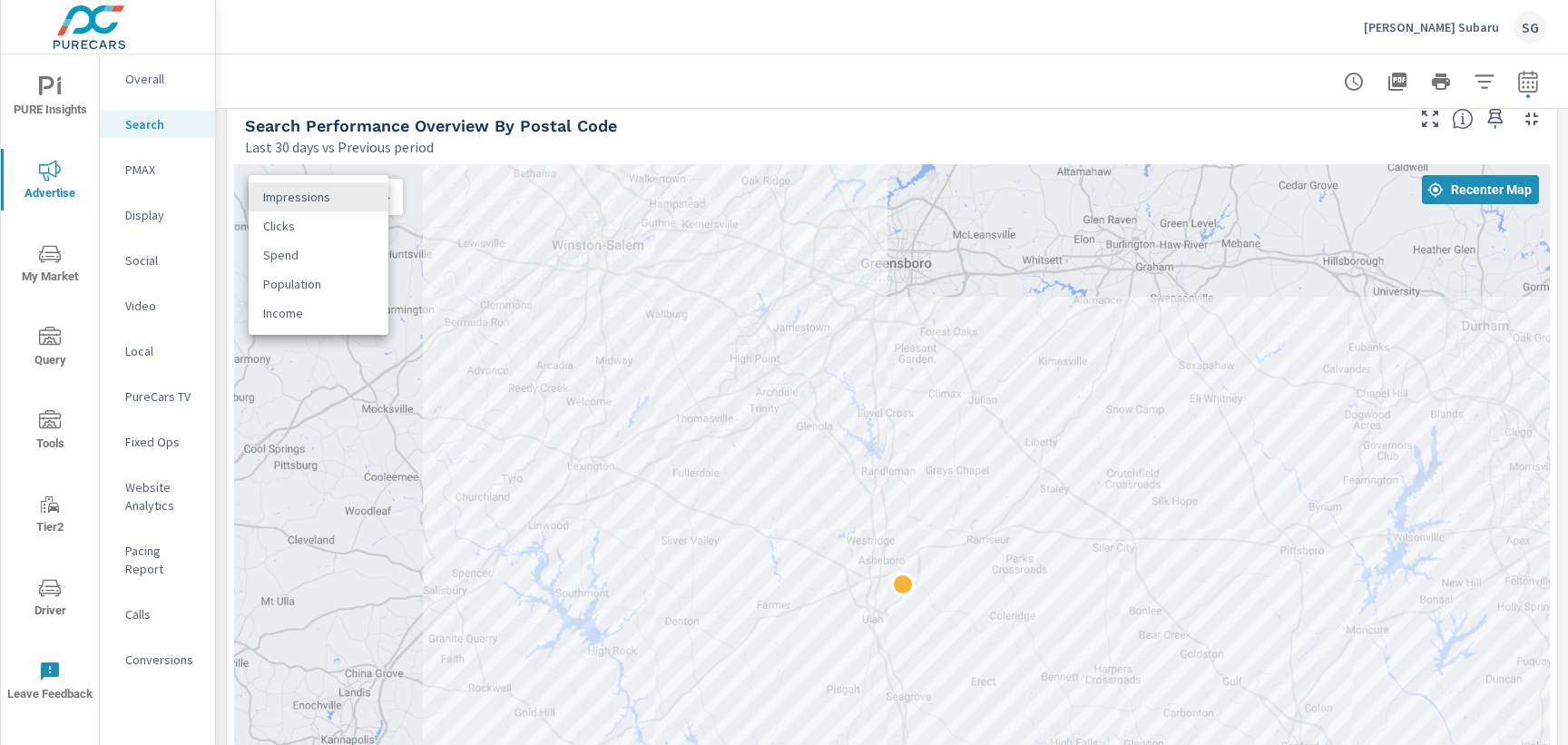
click at [382, 194] on body "PURE Insights Advertise My Market Query Tools Tier2 Driver Leave Feedback Overa…" at bounding box center [784, 372] width 1568 height 745
click at [29, 268] on div at bounding box center [784, 372] width 1568 height 745
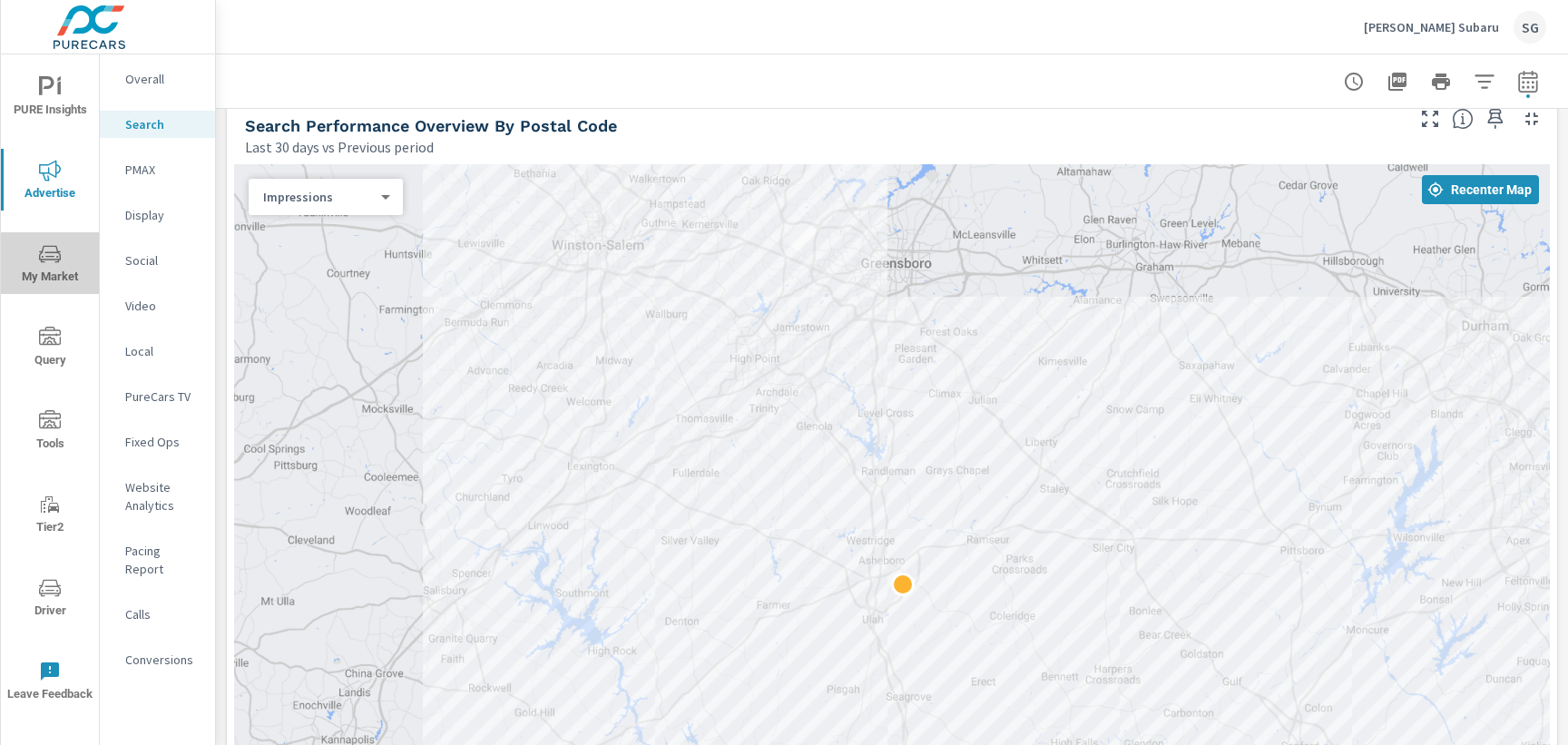
click at [50, 260] on icon "nav menu" at bounding box center [50, 254] width 22 height 22
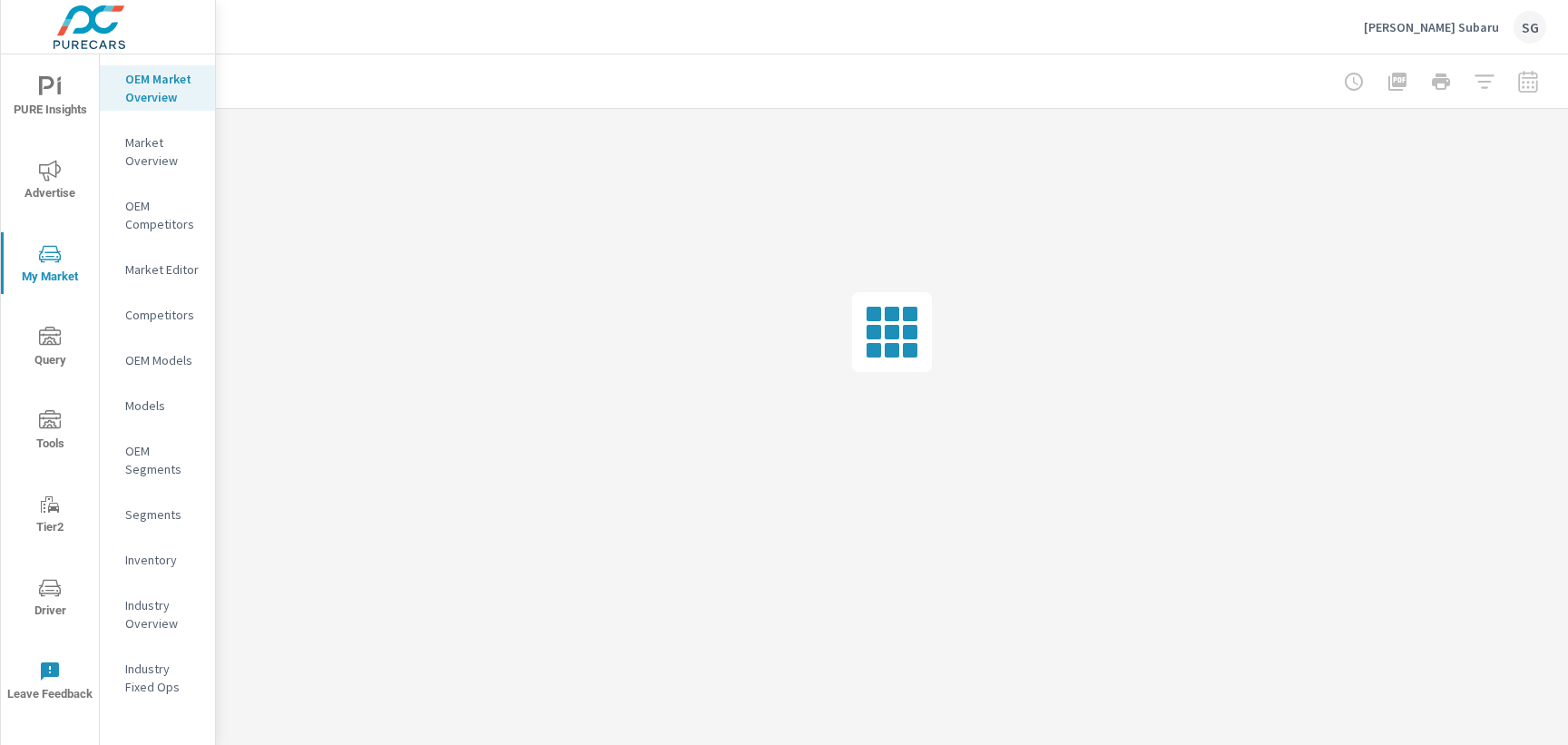
click at [42, 175] on icon "nav menu" at bounding box center [50, 170] width 22 height 22
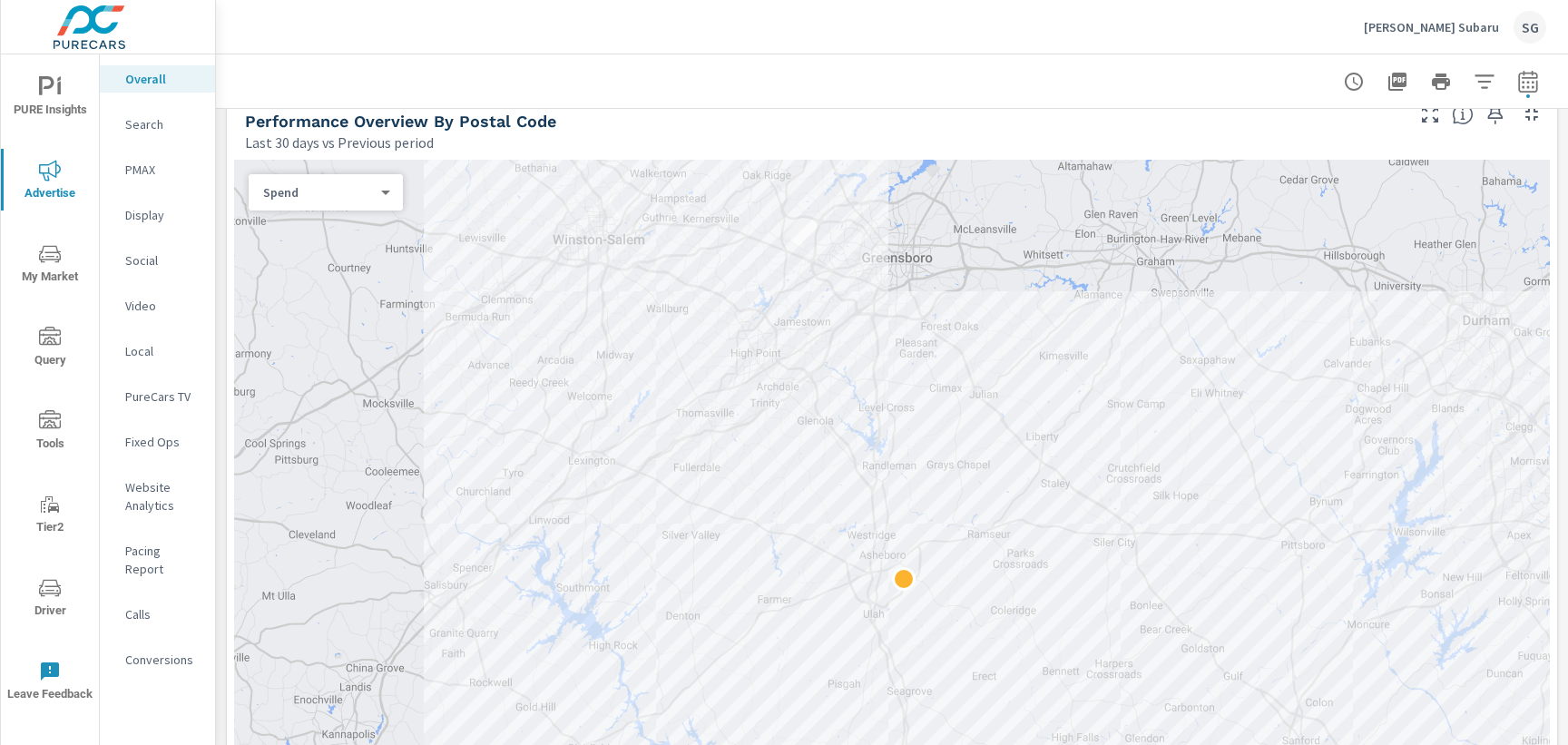
scroll to position [808, 0]
click at [64, 263] on span "My Market" at bounding box center [49, 264] width 87 height 44
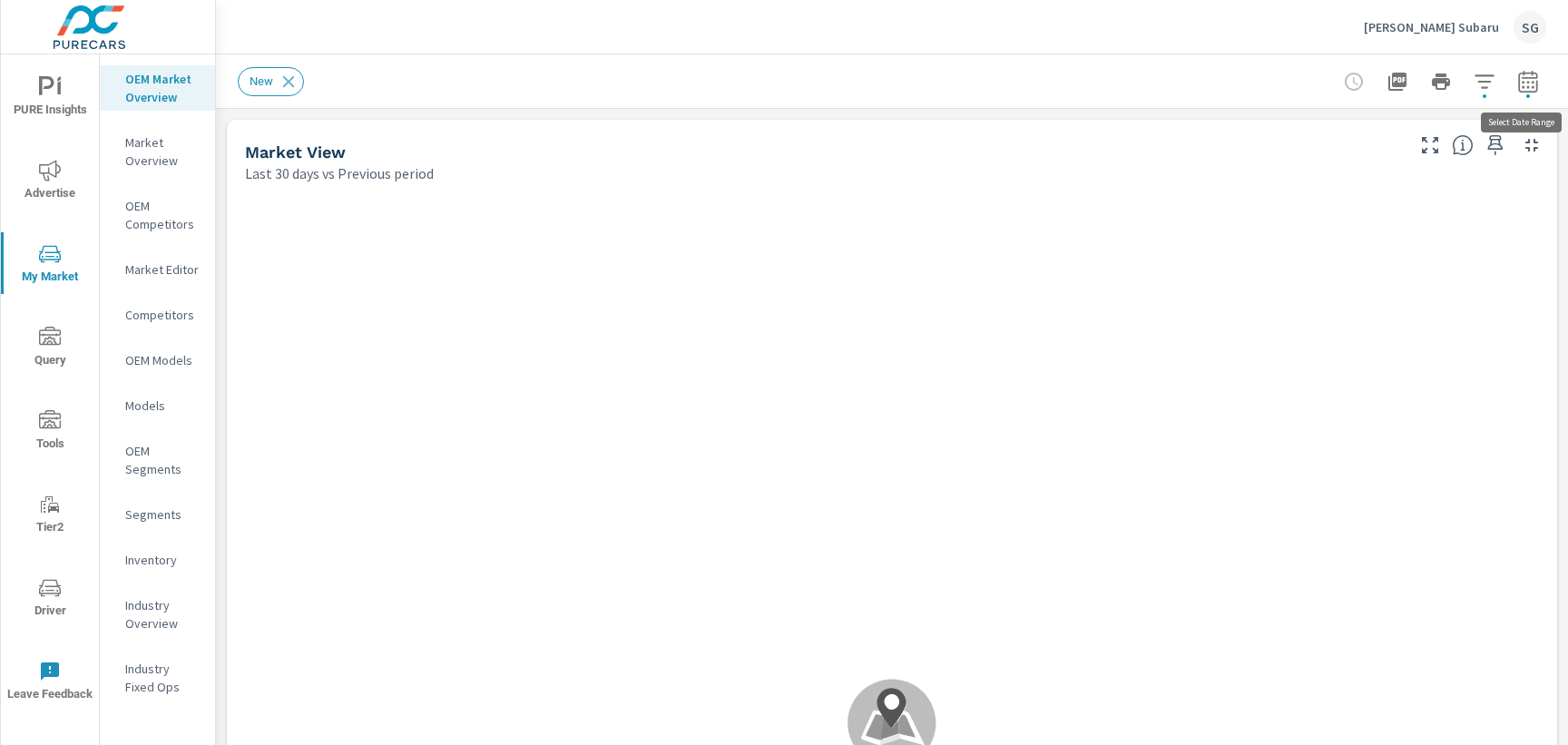
click at [1528, 85] on icon "button" at bounding box center [1528, 82] width 22 height 22
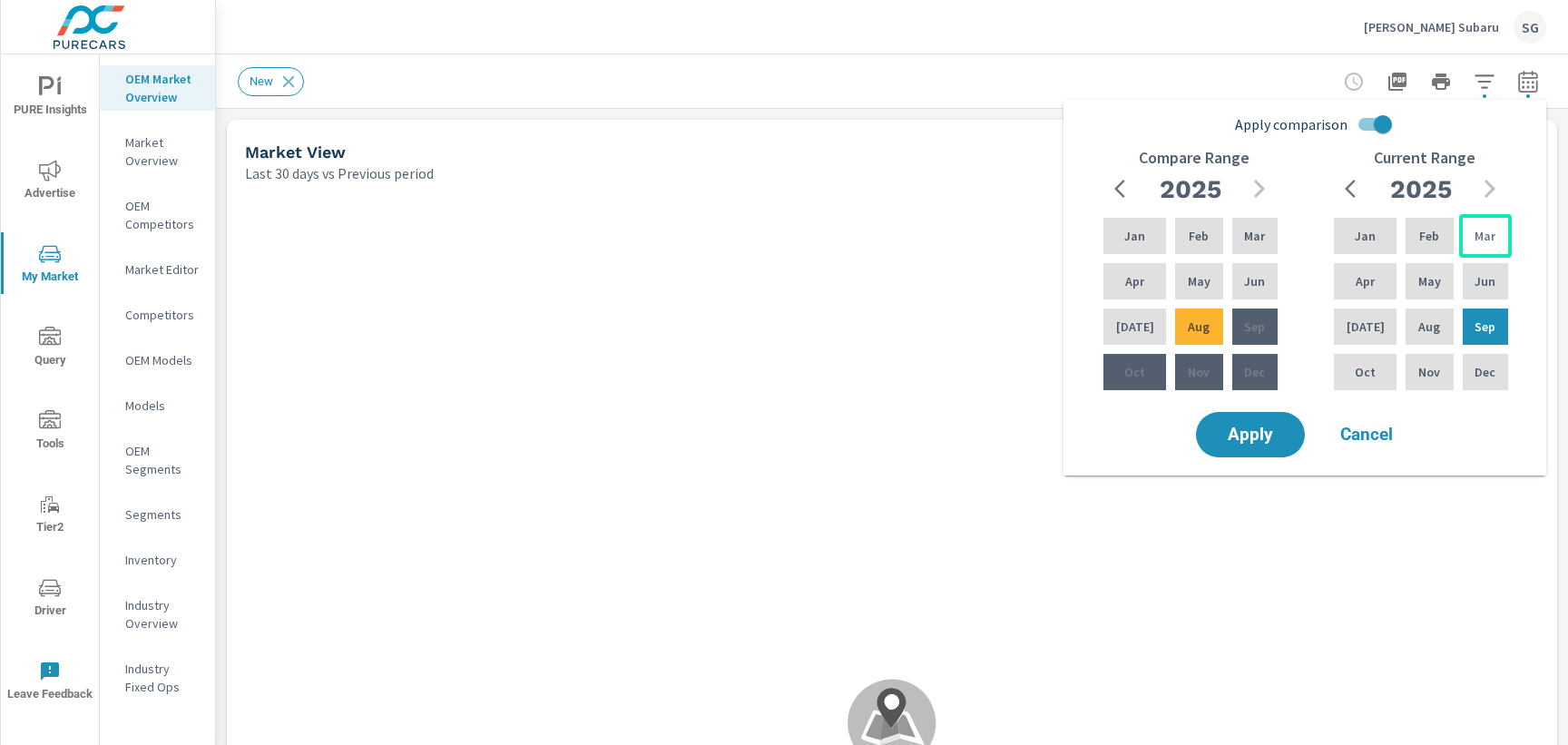
click at [1481, 225] on div "Mar" at bounding box center [1485, 236] width 53 height 43
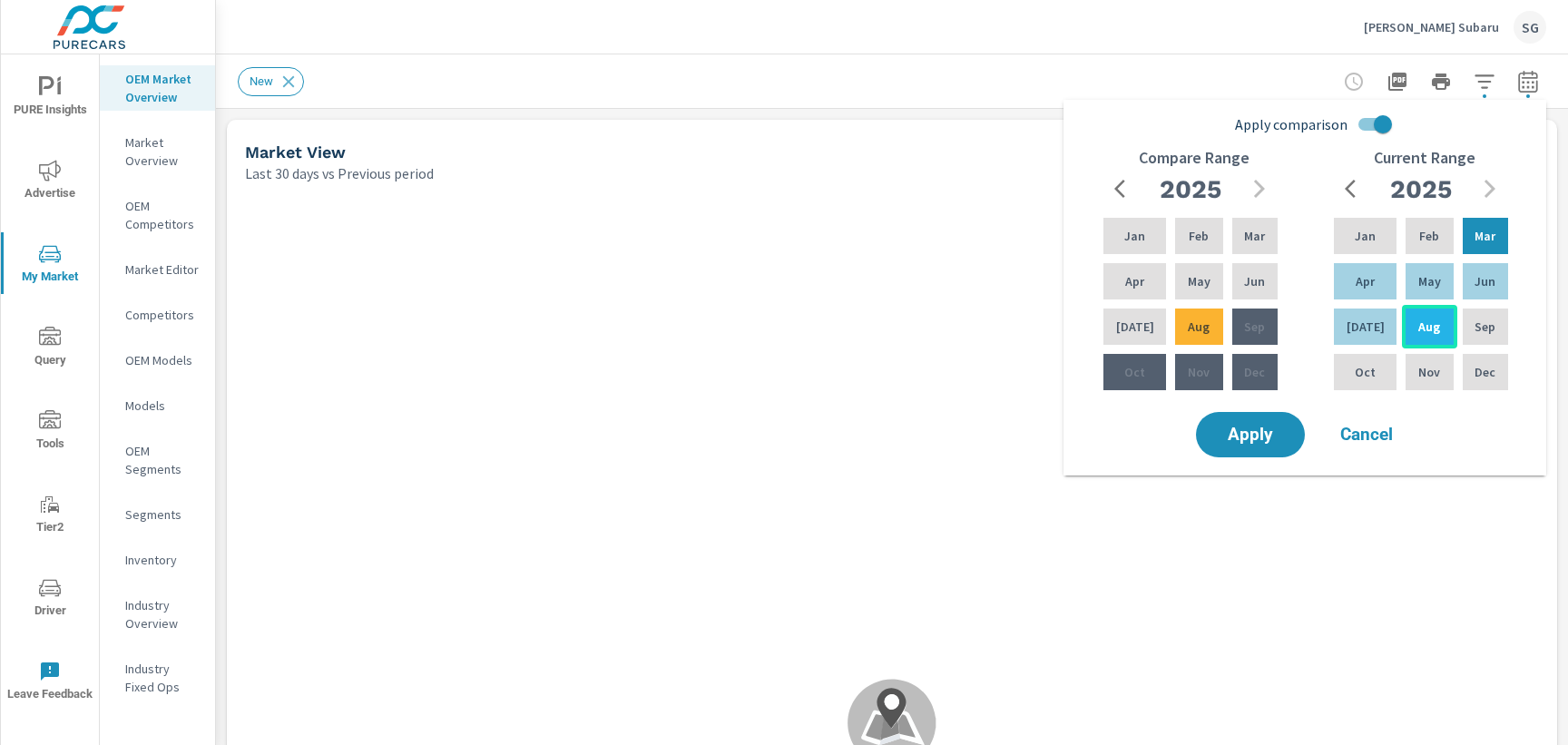
click at [1429, 323] on p "Aug" at bounding box center [1428, 326] width 22 height 18
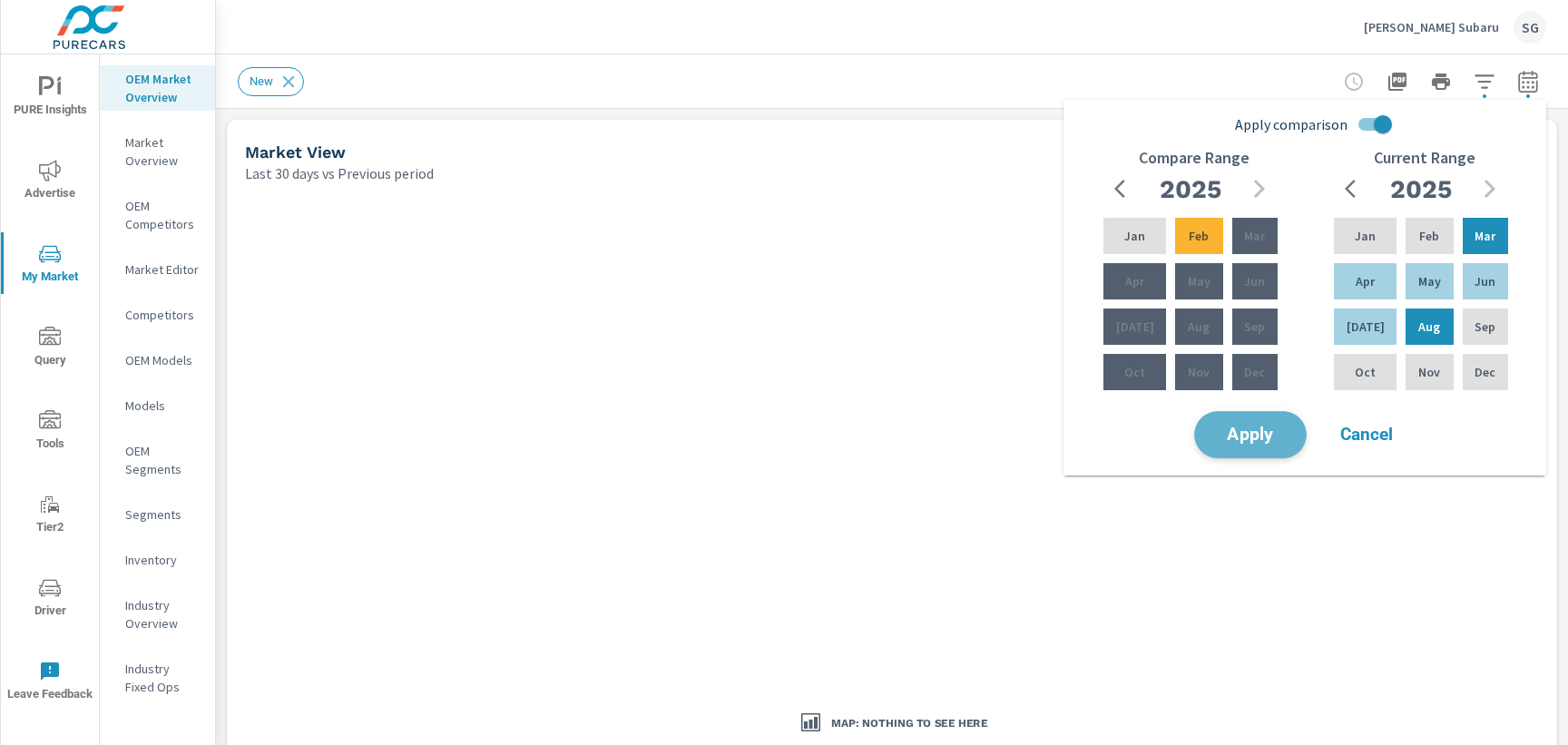
click at [1271, 437] on span "Apply" at bounding box center [1250, 435] width 75 height 18
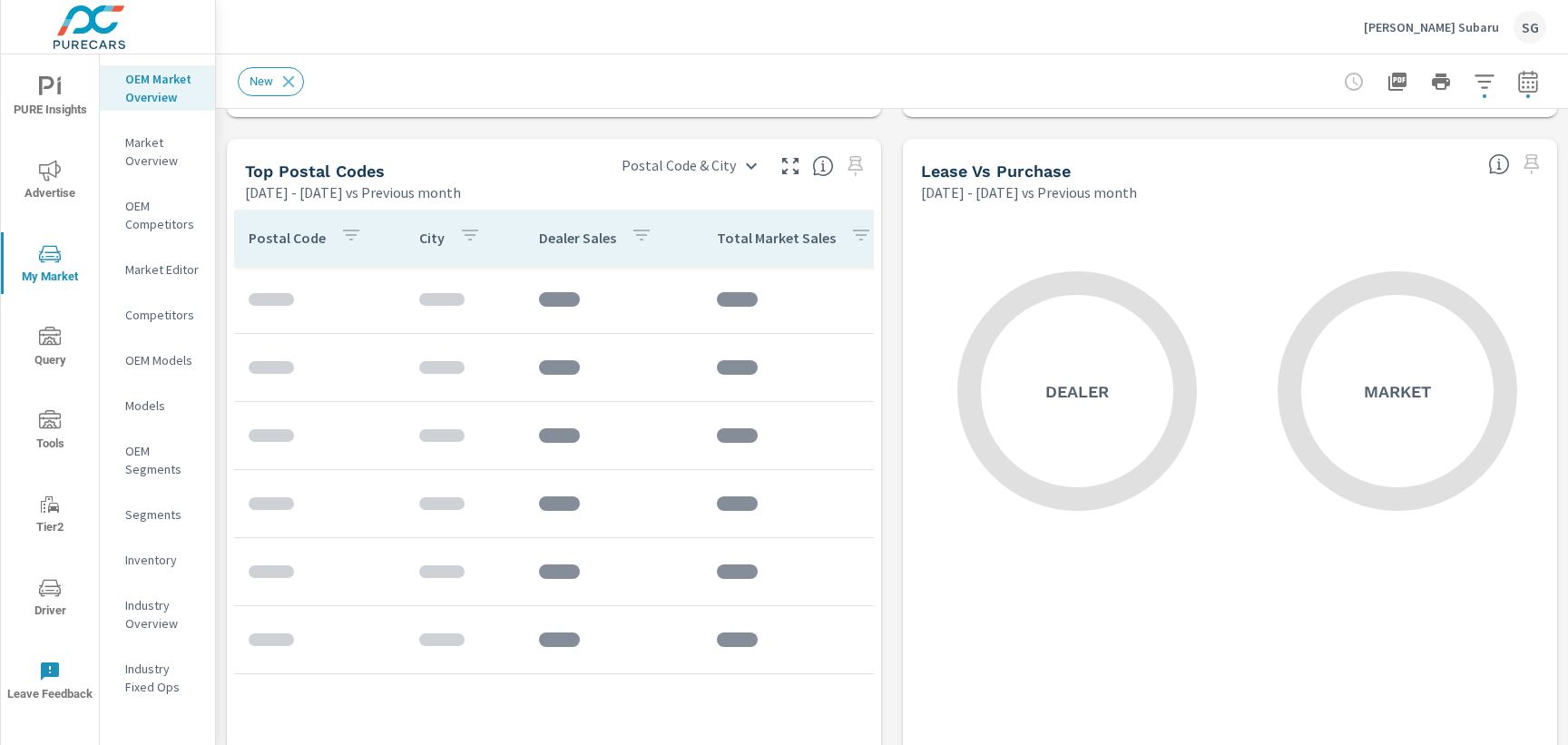
scroll to position [2151, 0]
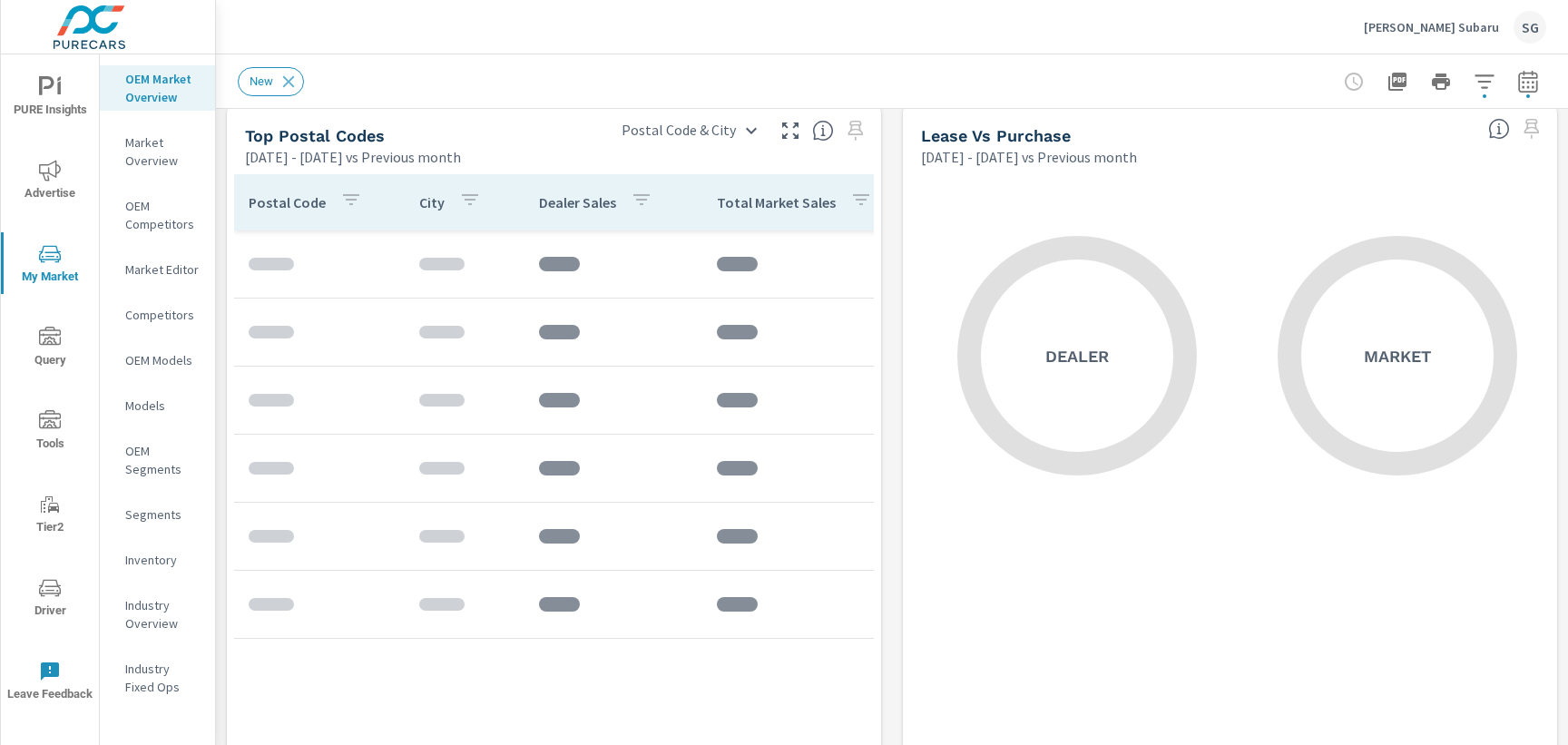
click at [347, 192] on icon "button" at bounding box center [351, 200] width 22 height 22
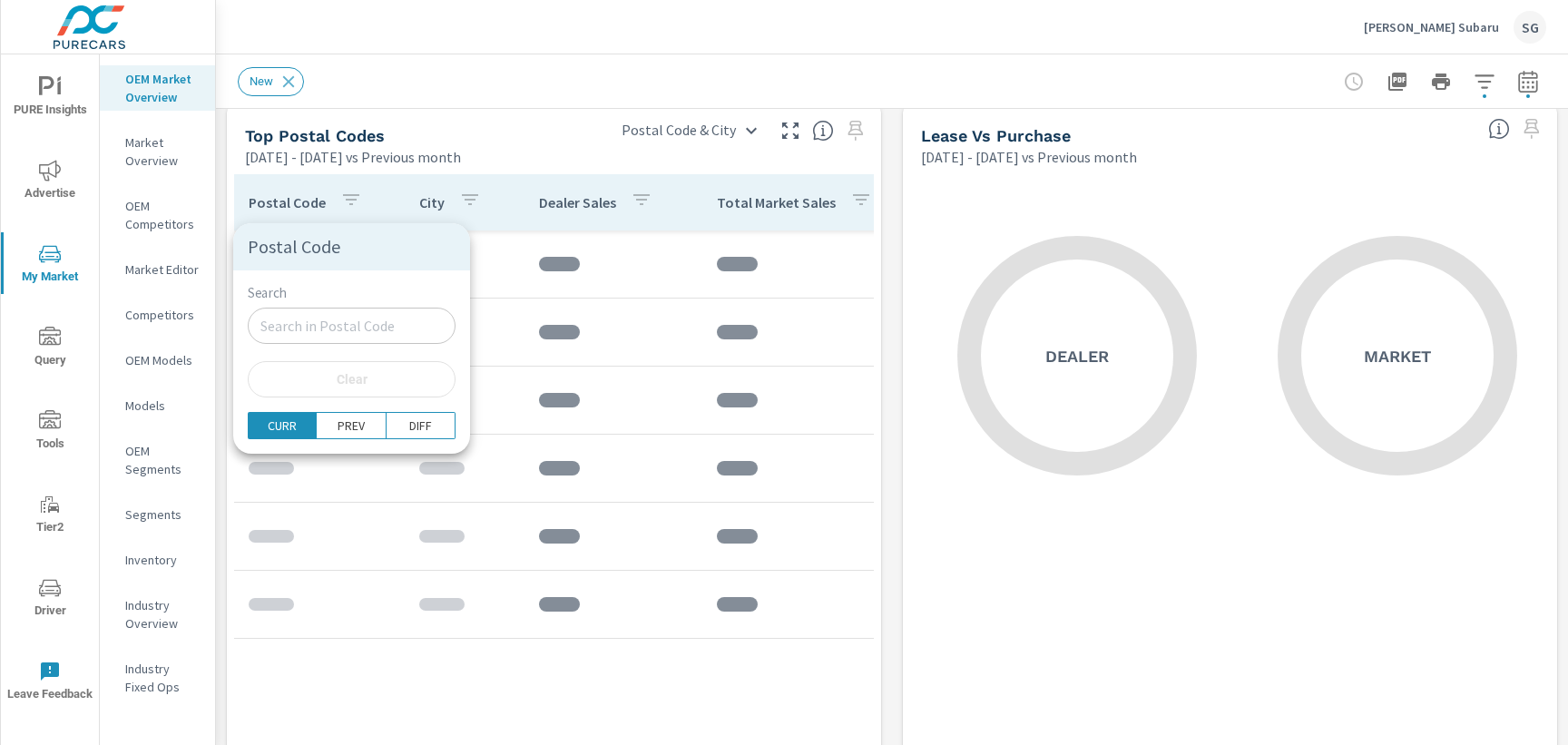
click at [306, 326] on input "Search" at bounding box center [351, 325] width 207 height 36
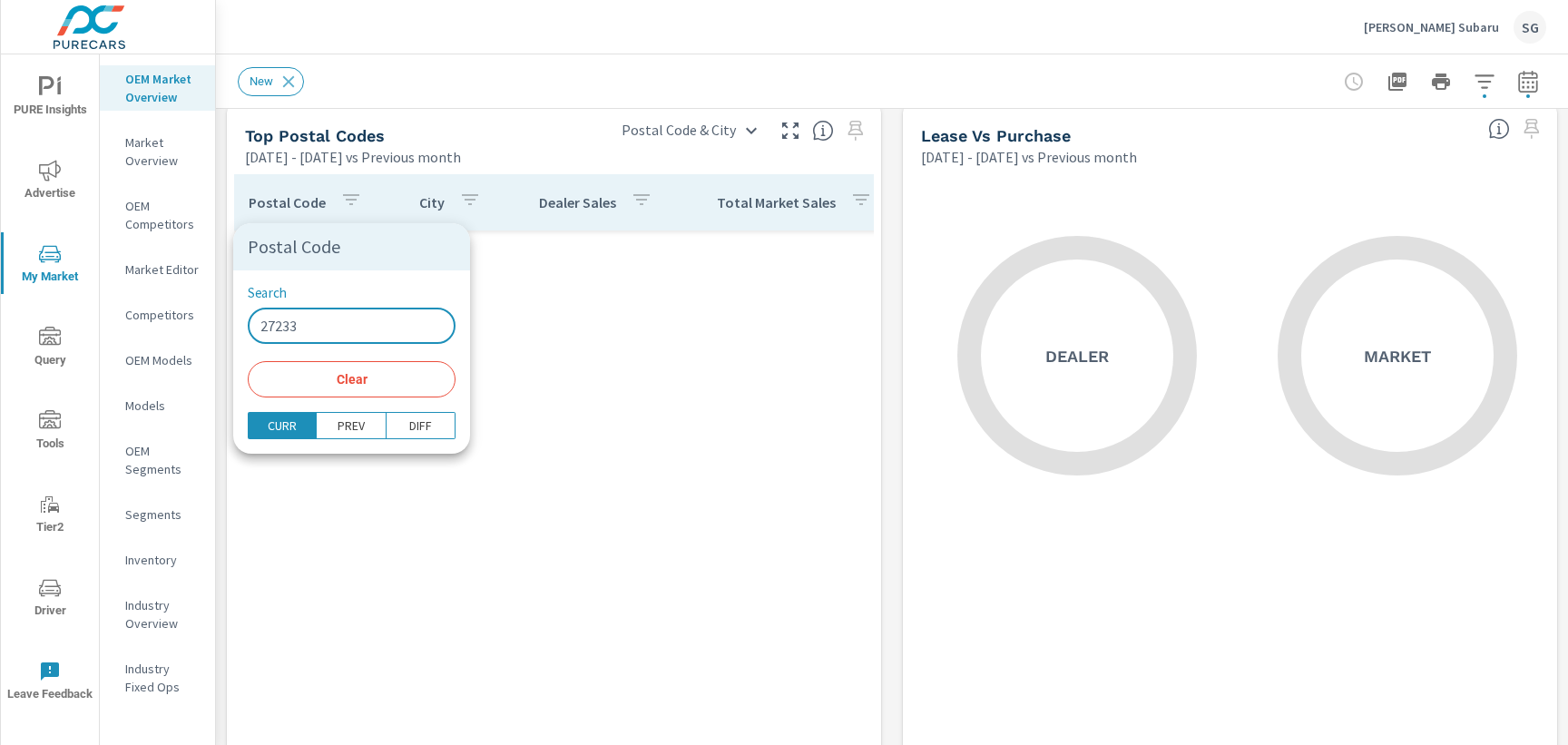
type input "27233"
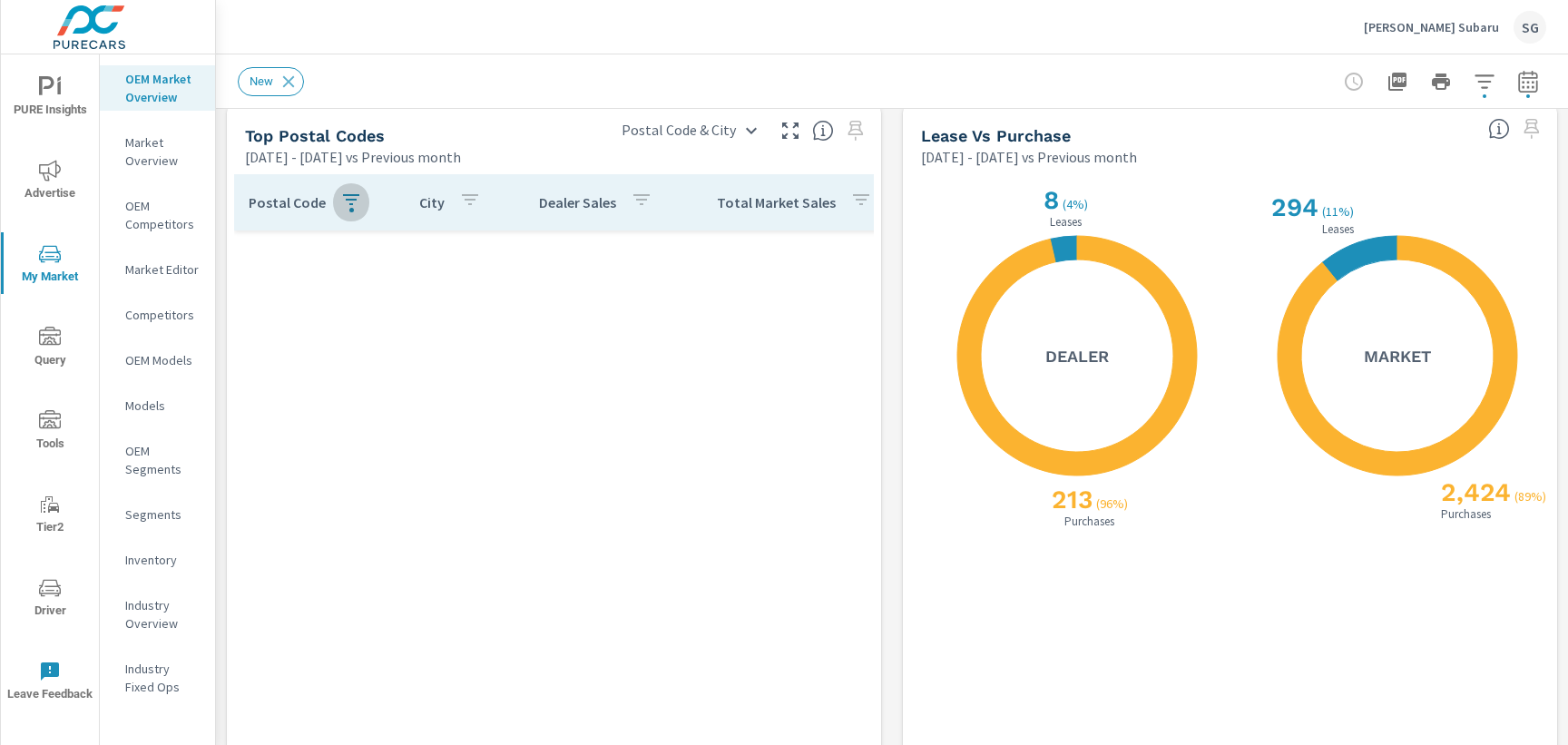
click at [340, 207] on icon "button" at bounding box center [351, 200] width 22 height 22
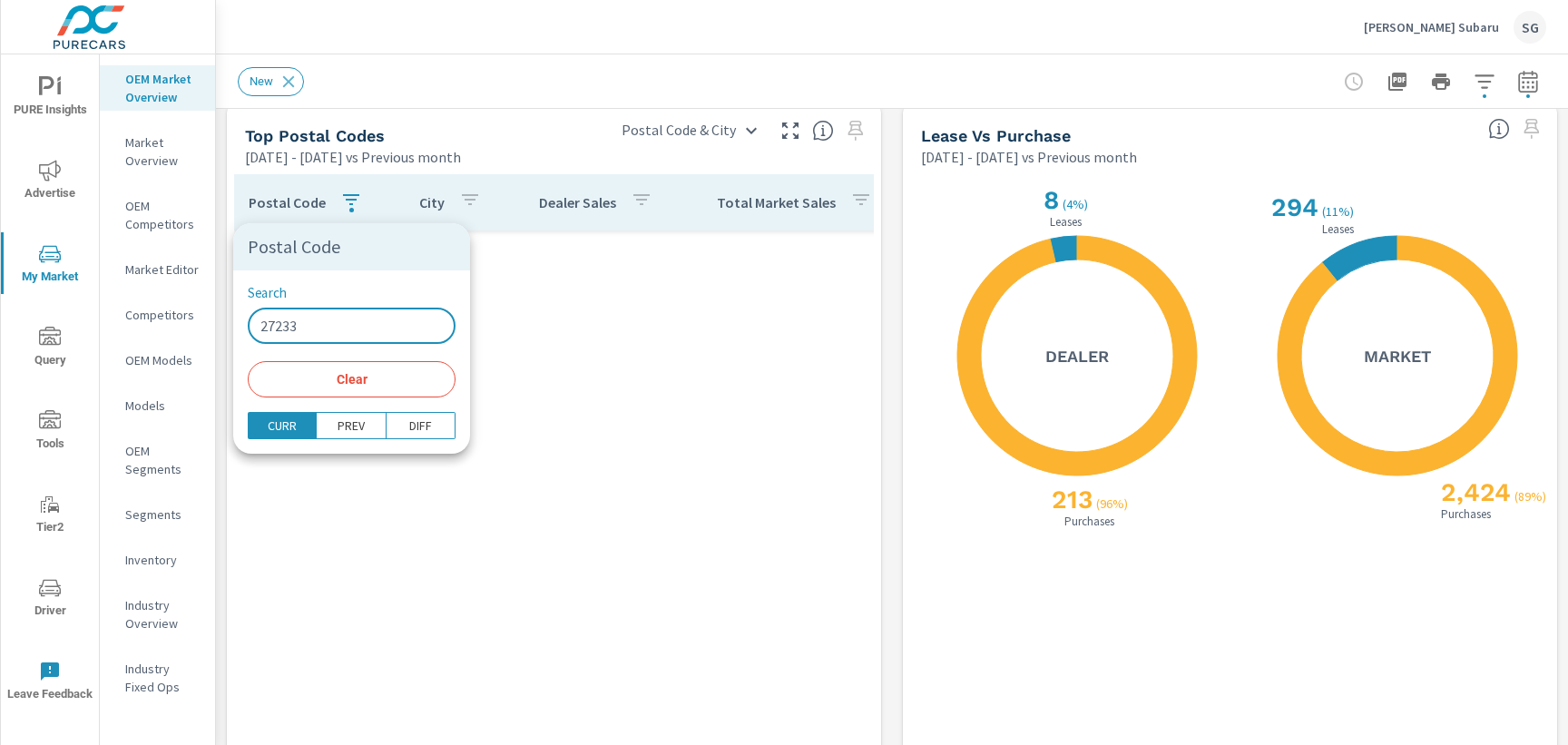
click at [356, 327] on input "27233" at bounding box center [351, 325] width 207 height 36
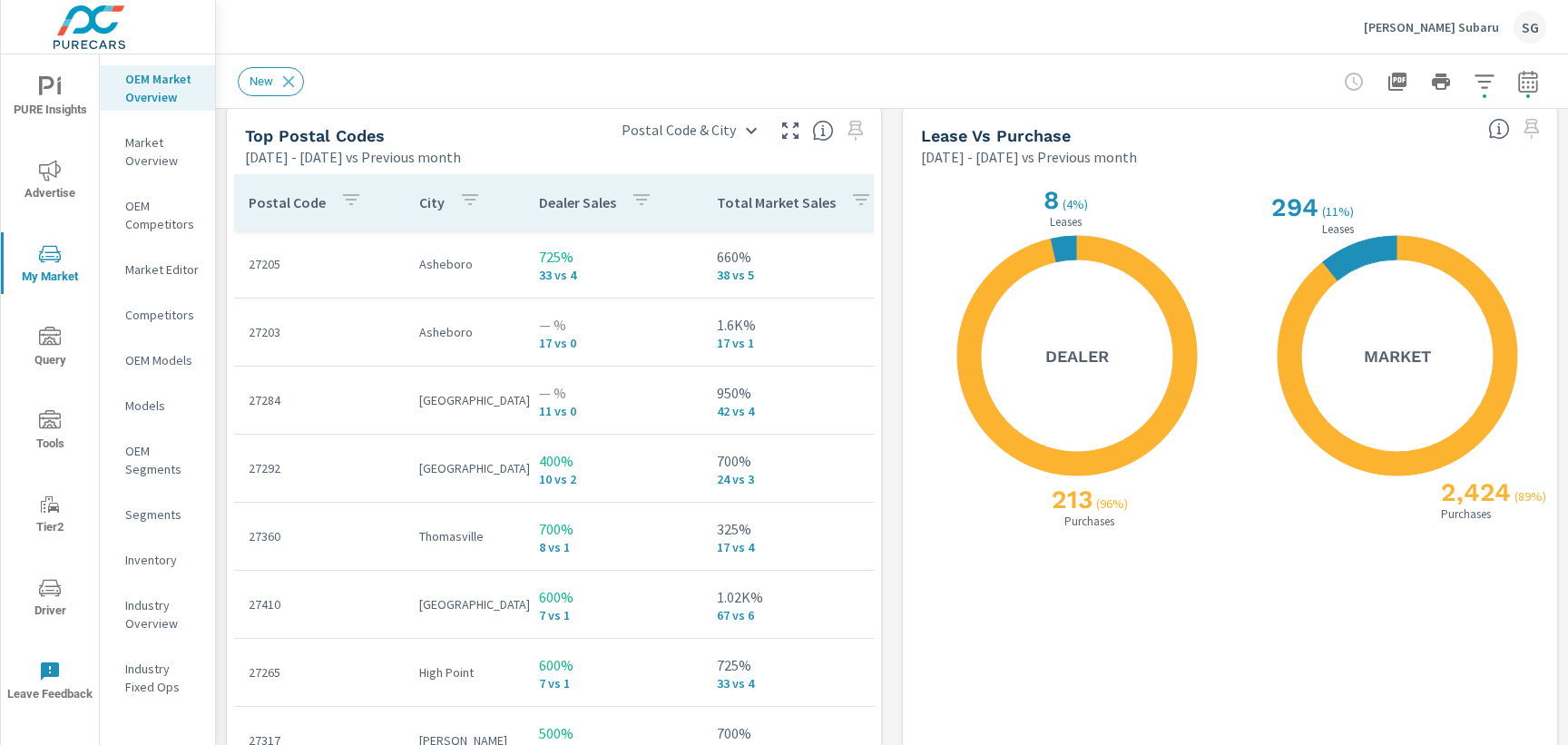
click at [351, 199] on icon "button" at bounding box center [351, 200] width 22 height 22
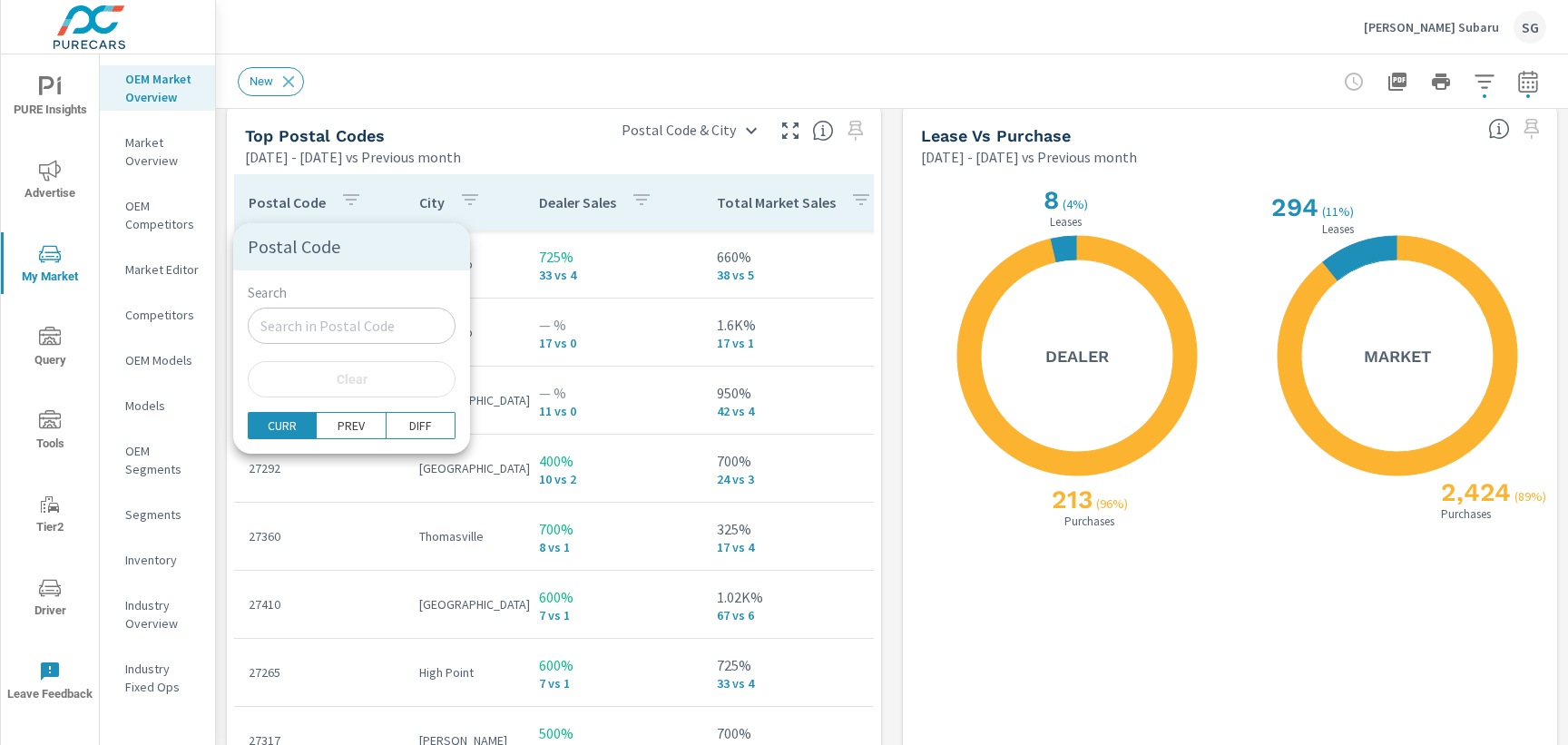
click at [312, 329] on input "Search" at bounding box center [351, 325] width 207 height 36
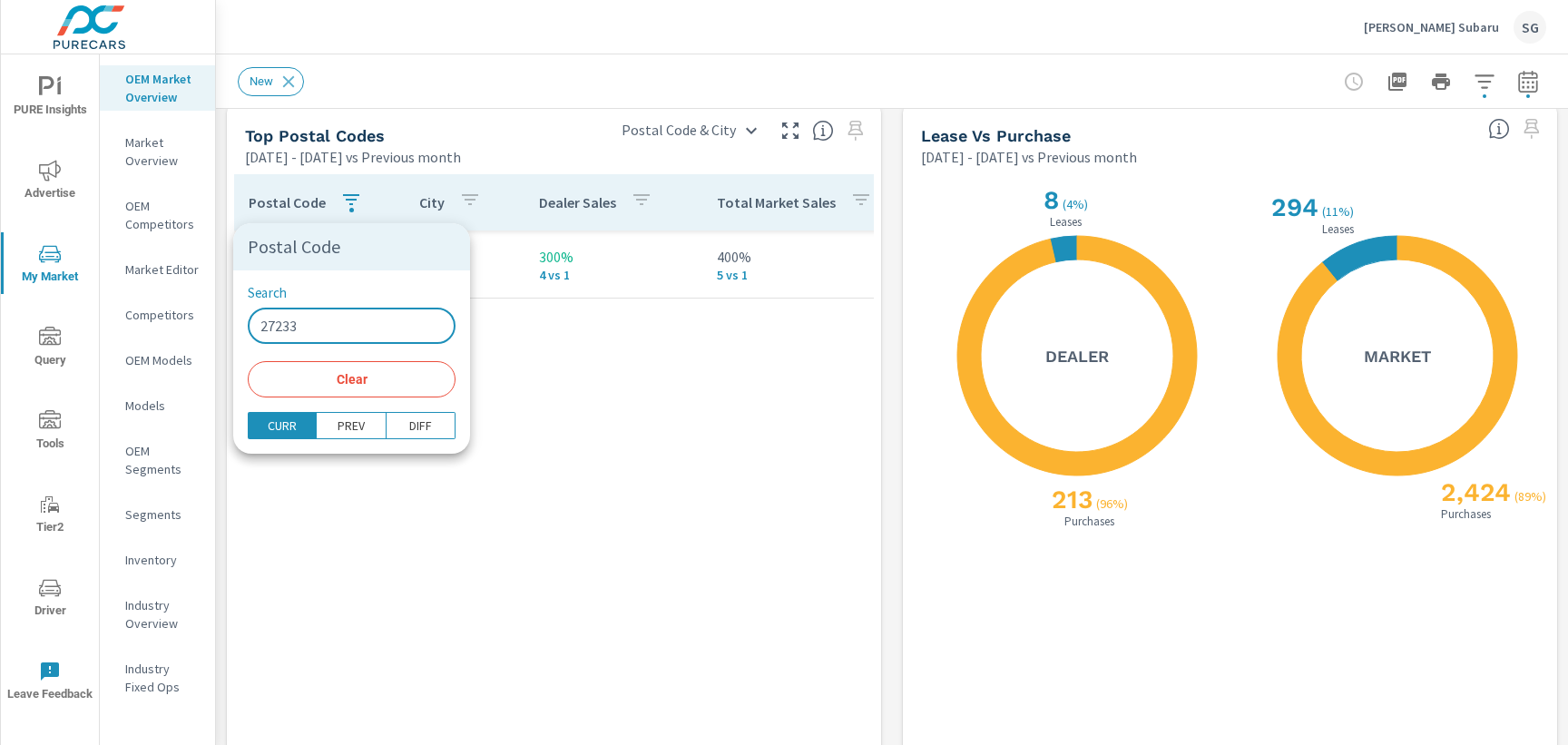
type input "27233"
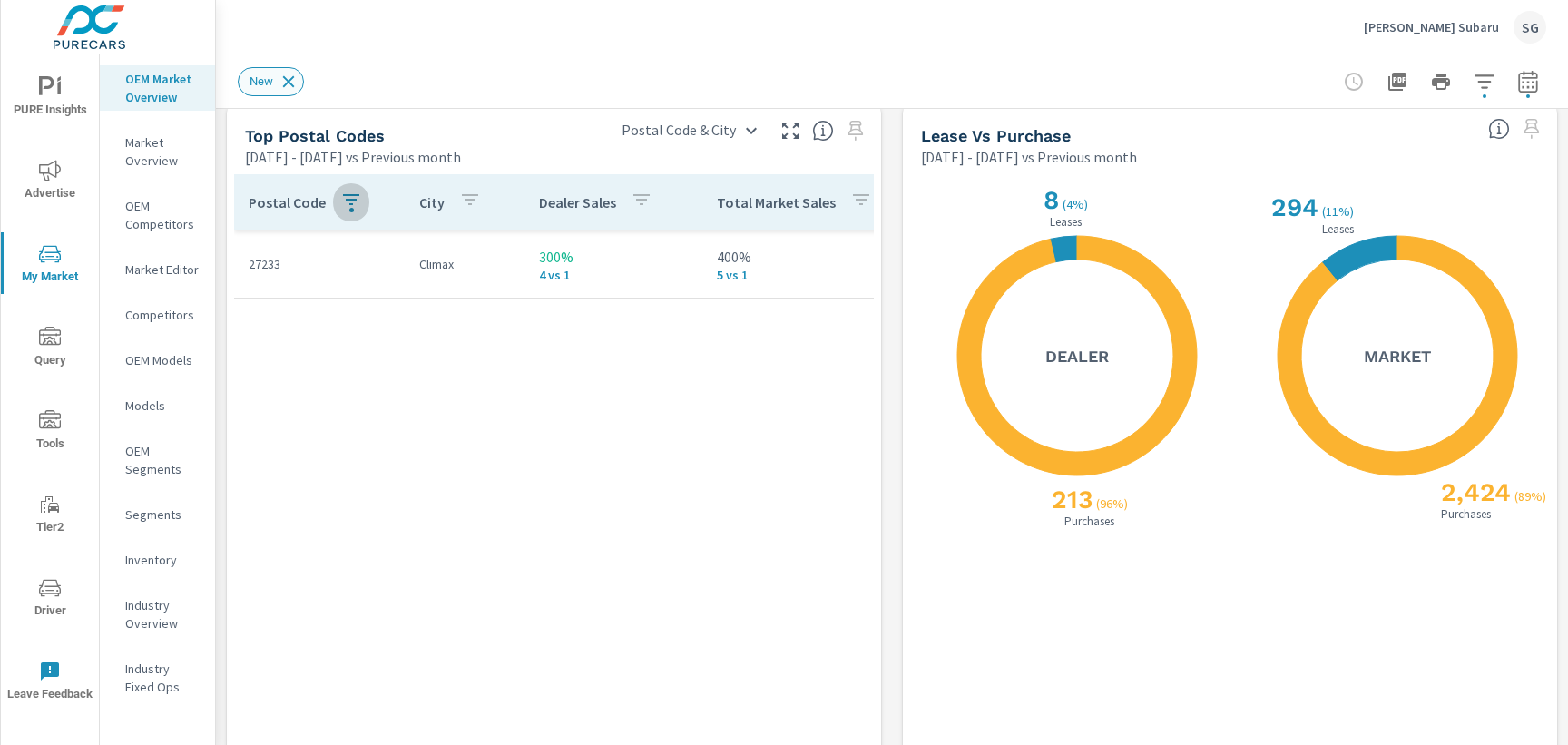
click at [289, 82] on icon at bounding box center [289, 82] width 12 height 12
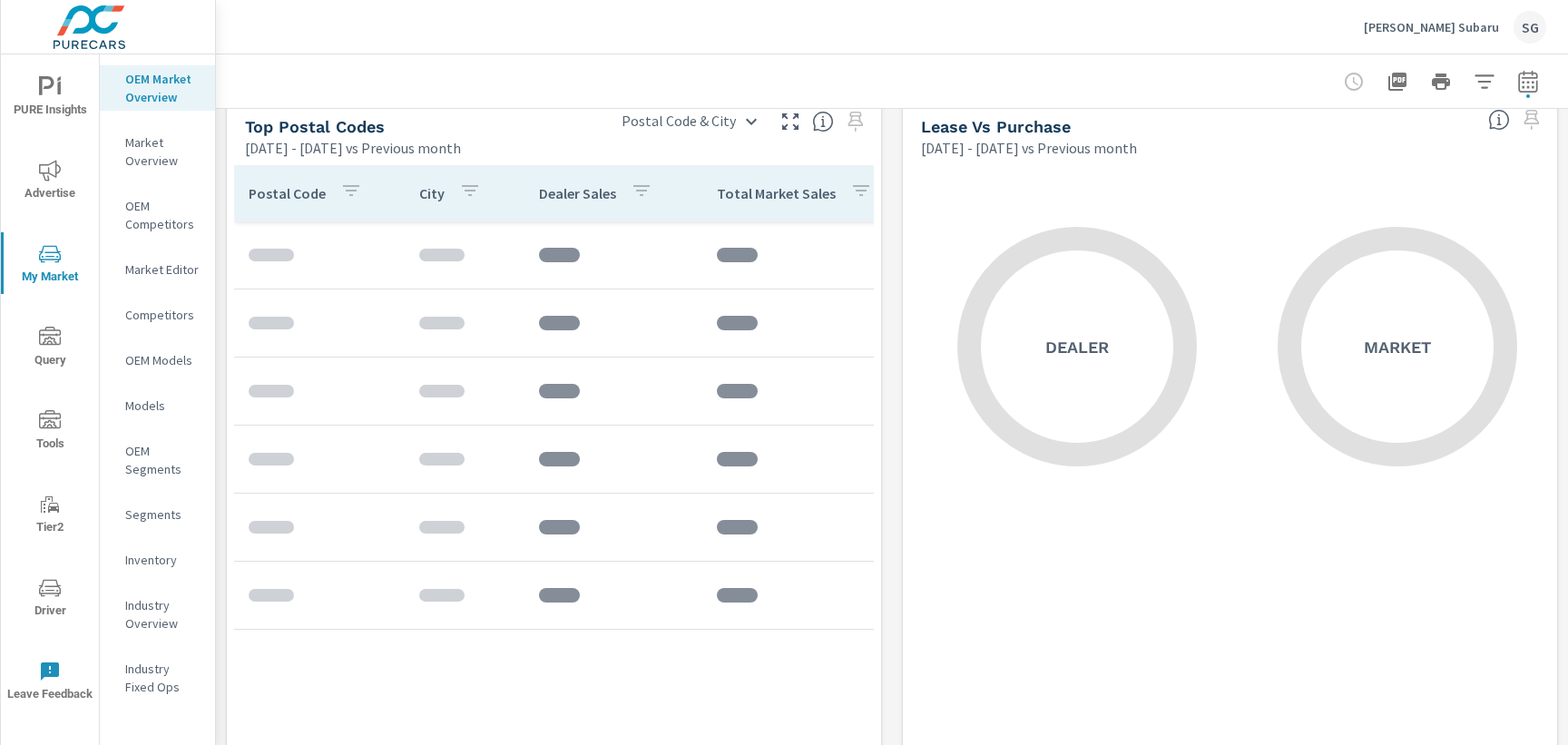
scroll to position [2171, 0]
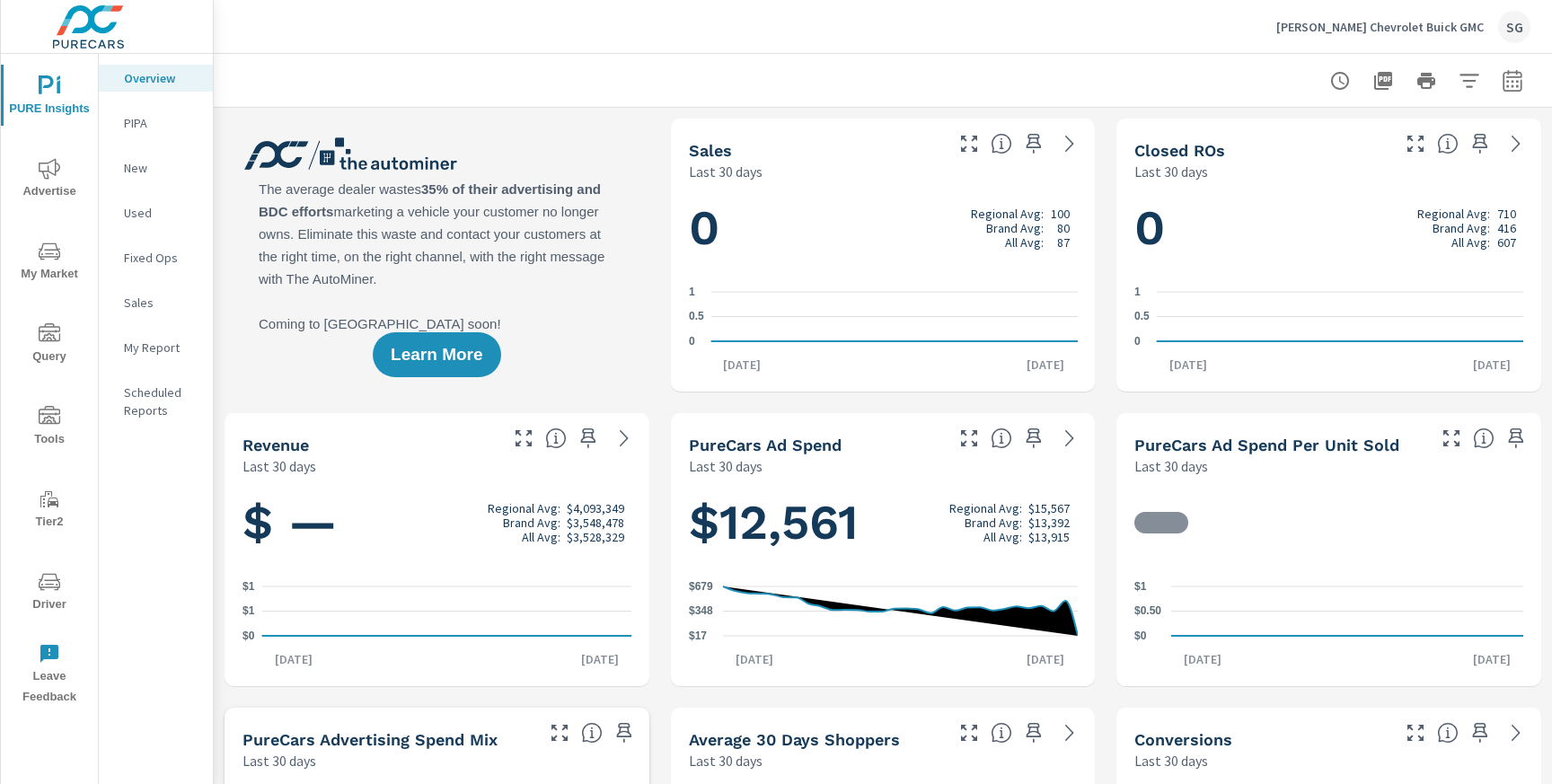
click at [24, 170] on span "Advertise" at bounding box center [49, 179] width 87 height 44
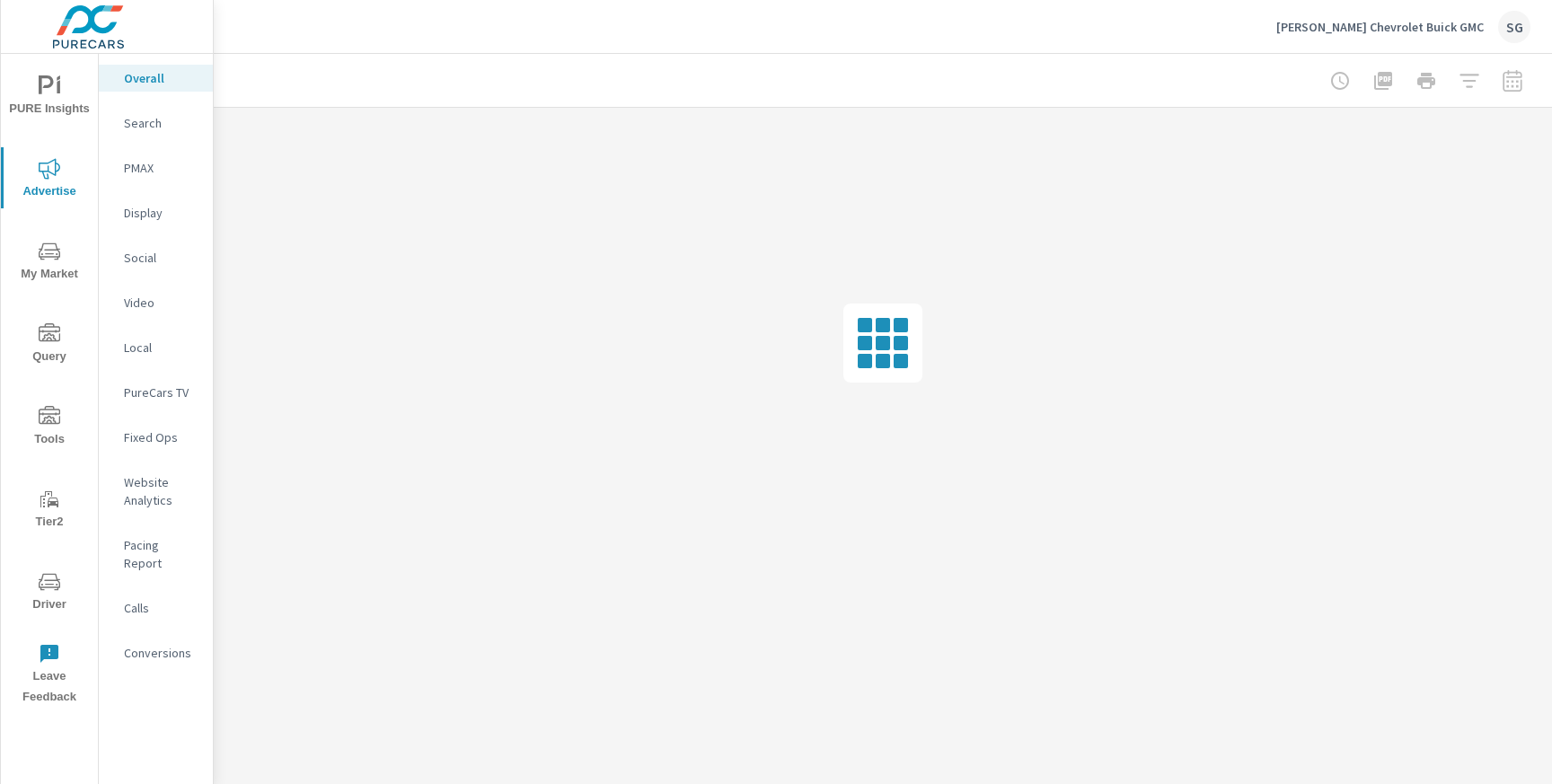
click at [151, 644] on p "Conversions" at bounding box center [161, 653] width 75 height 18
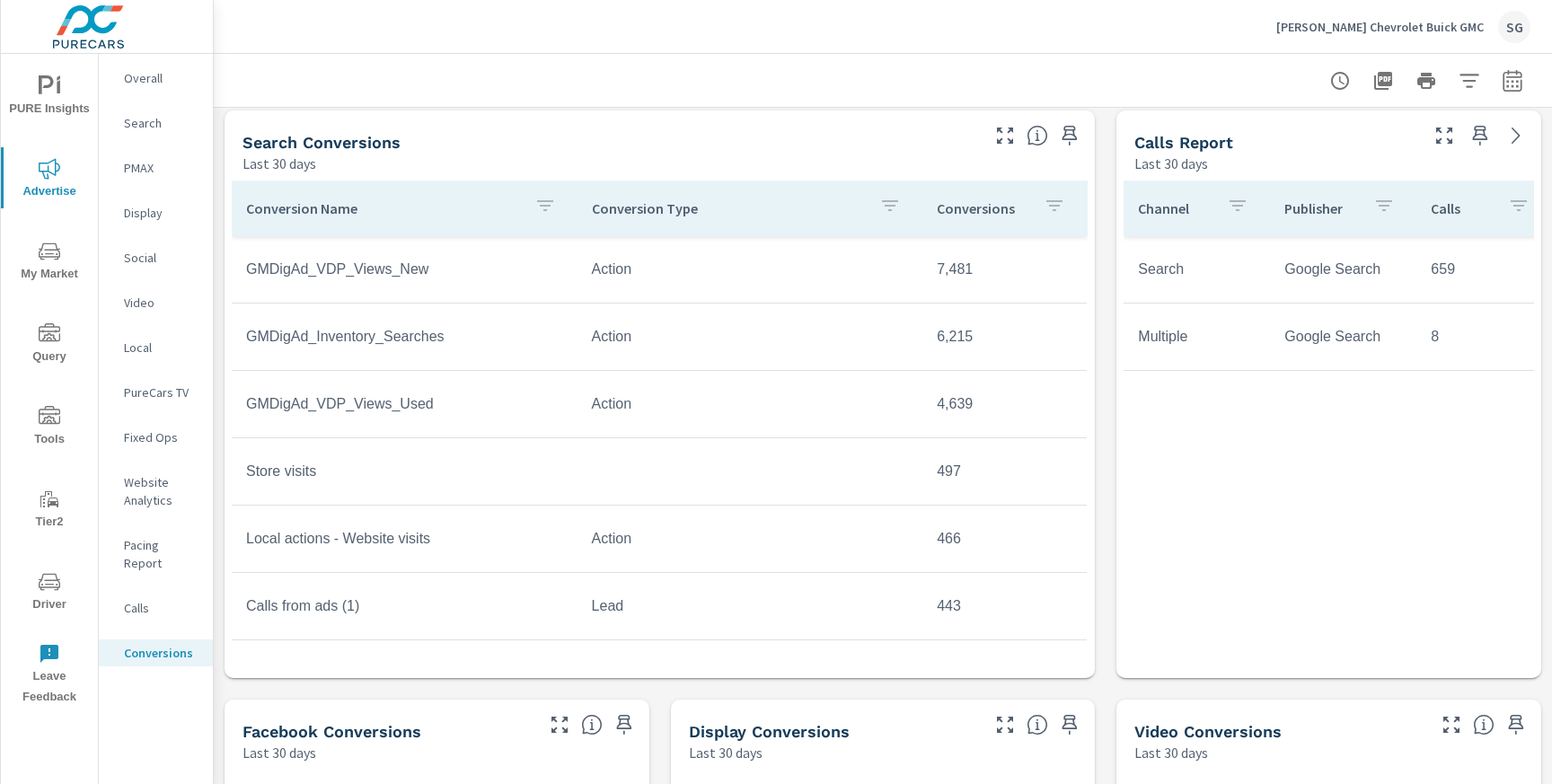
scroll to position [837, 0]
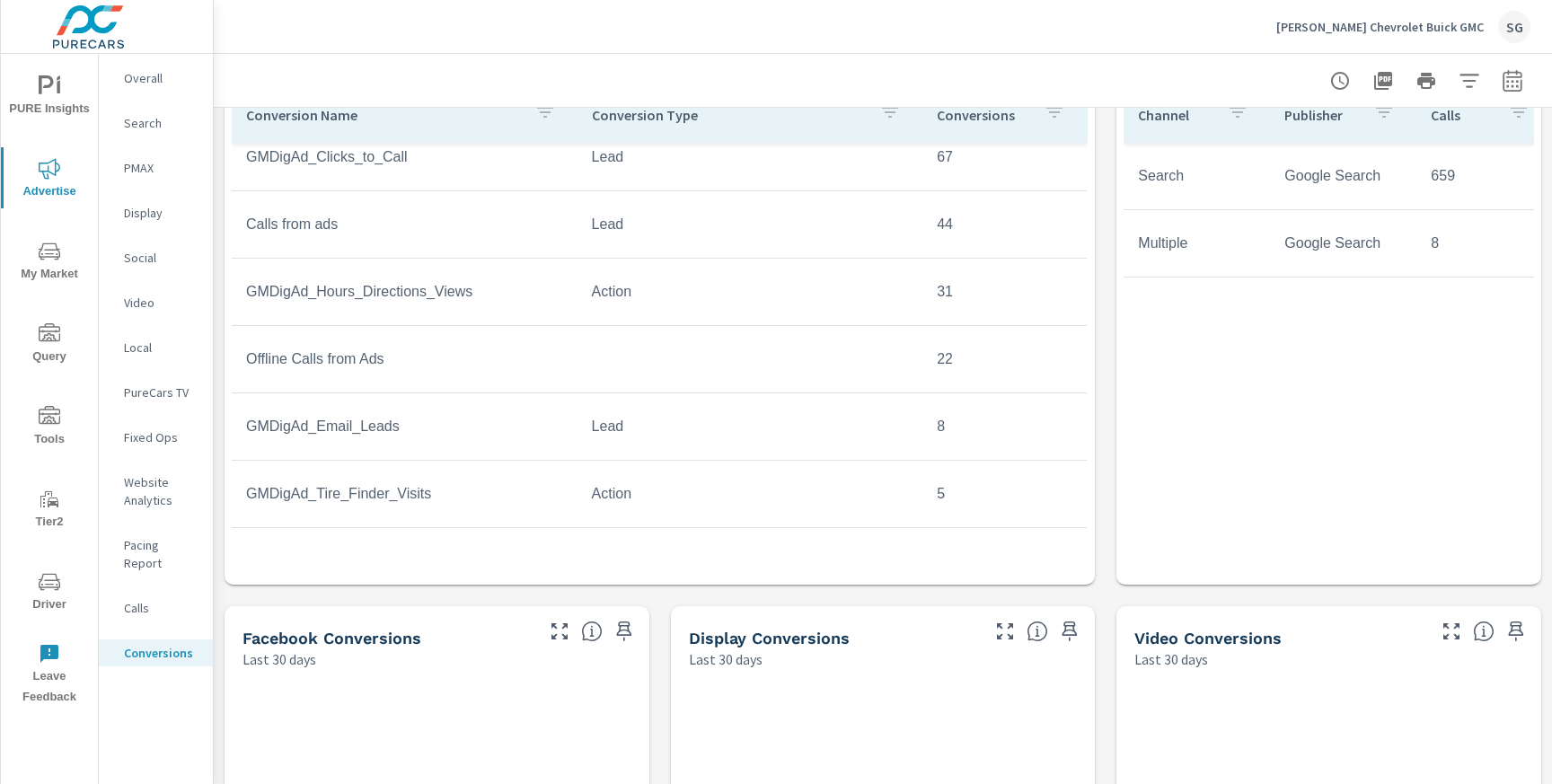
scroll to position [872, 0]
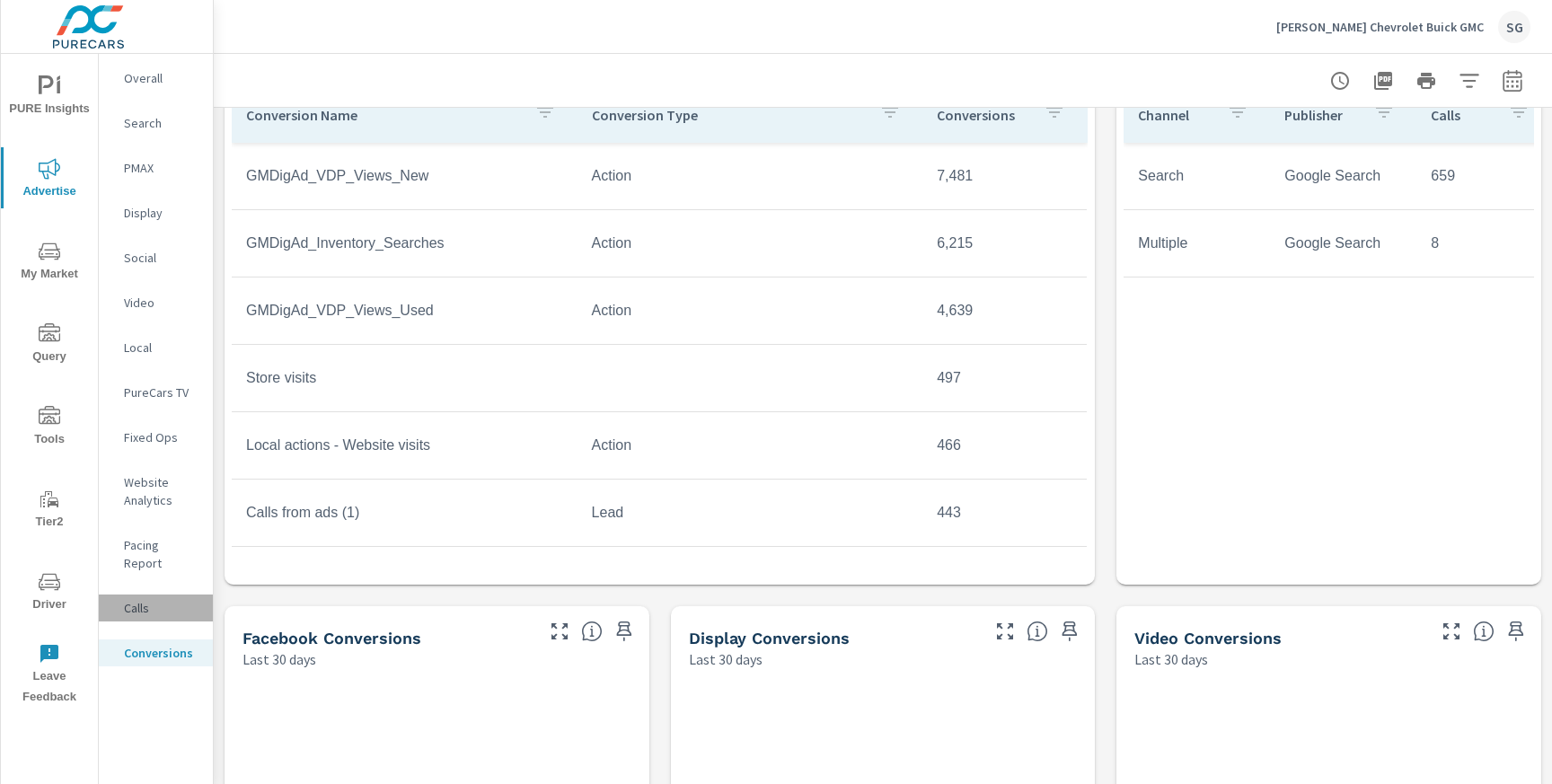
click at [132, 599] on p "Calls" at bounding box center [161, 608] width 75 height 18
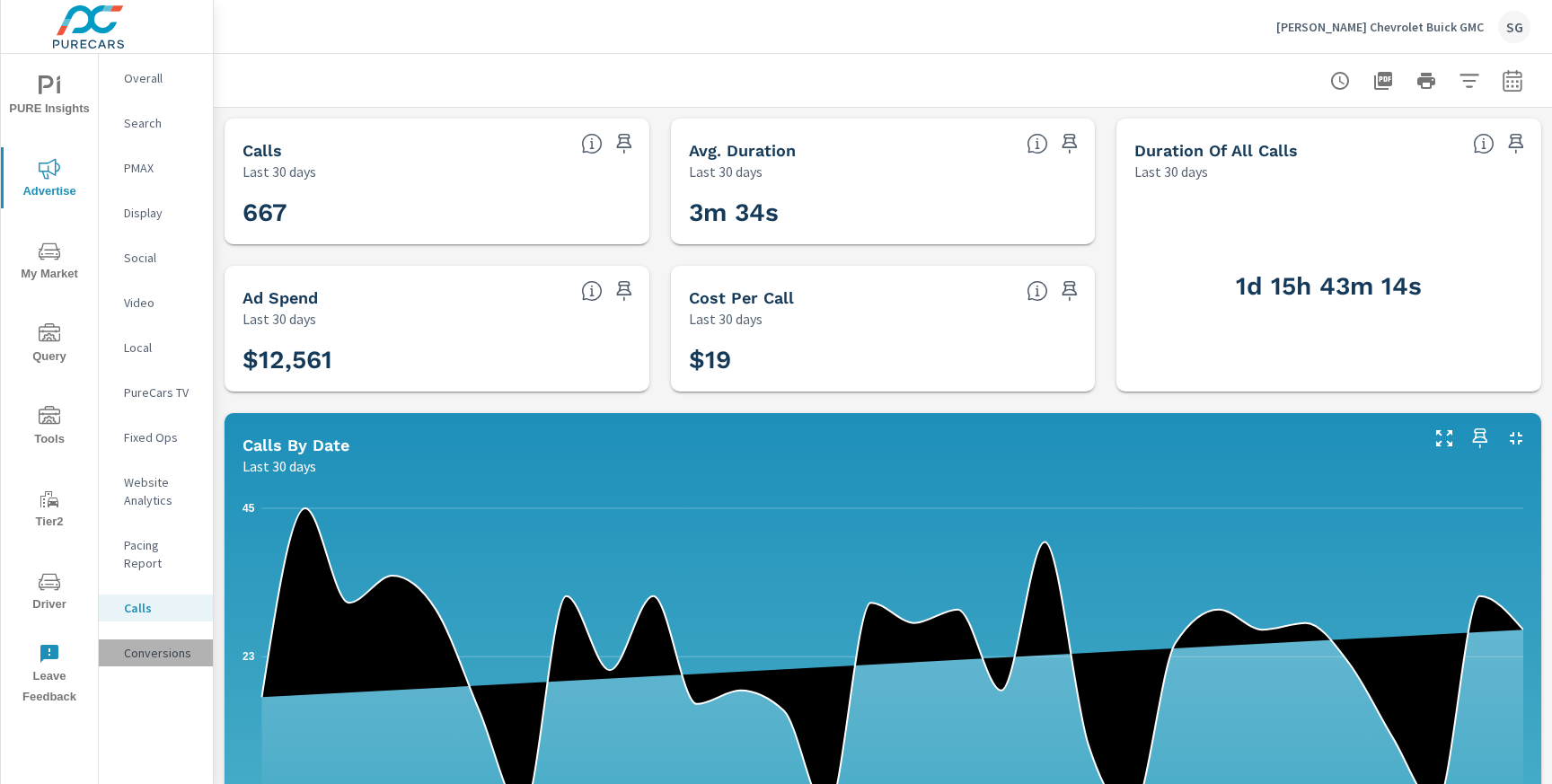
click at [148, 644] on p "Conversions" at bounding box center [161, 653] width 75 height 18
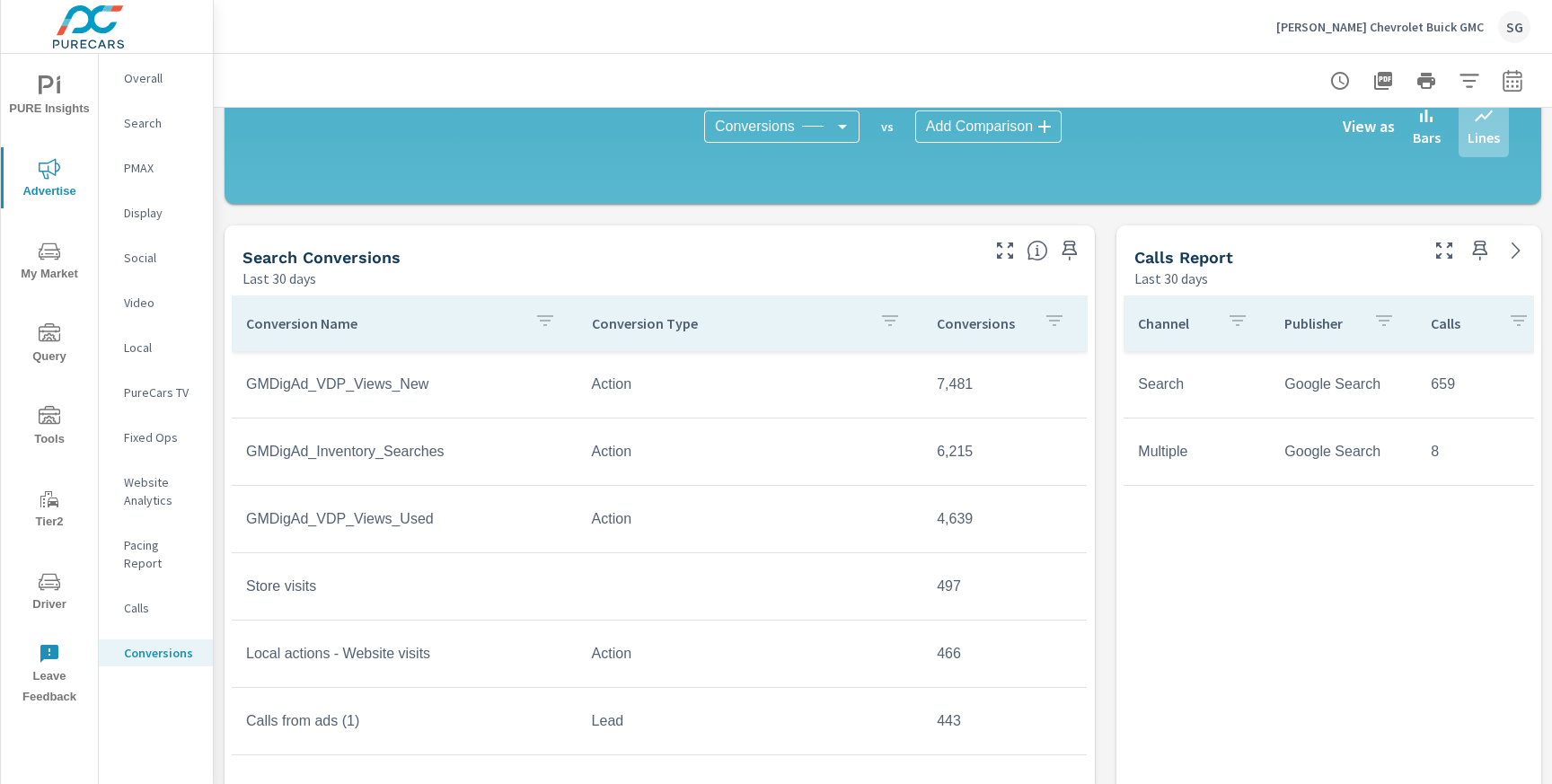
scroll to position [610, 0]
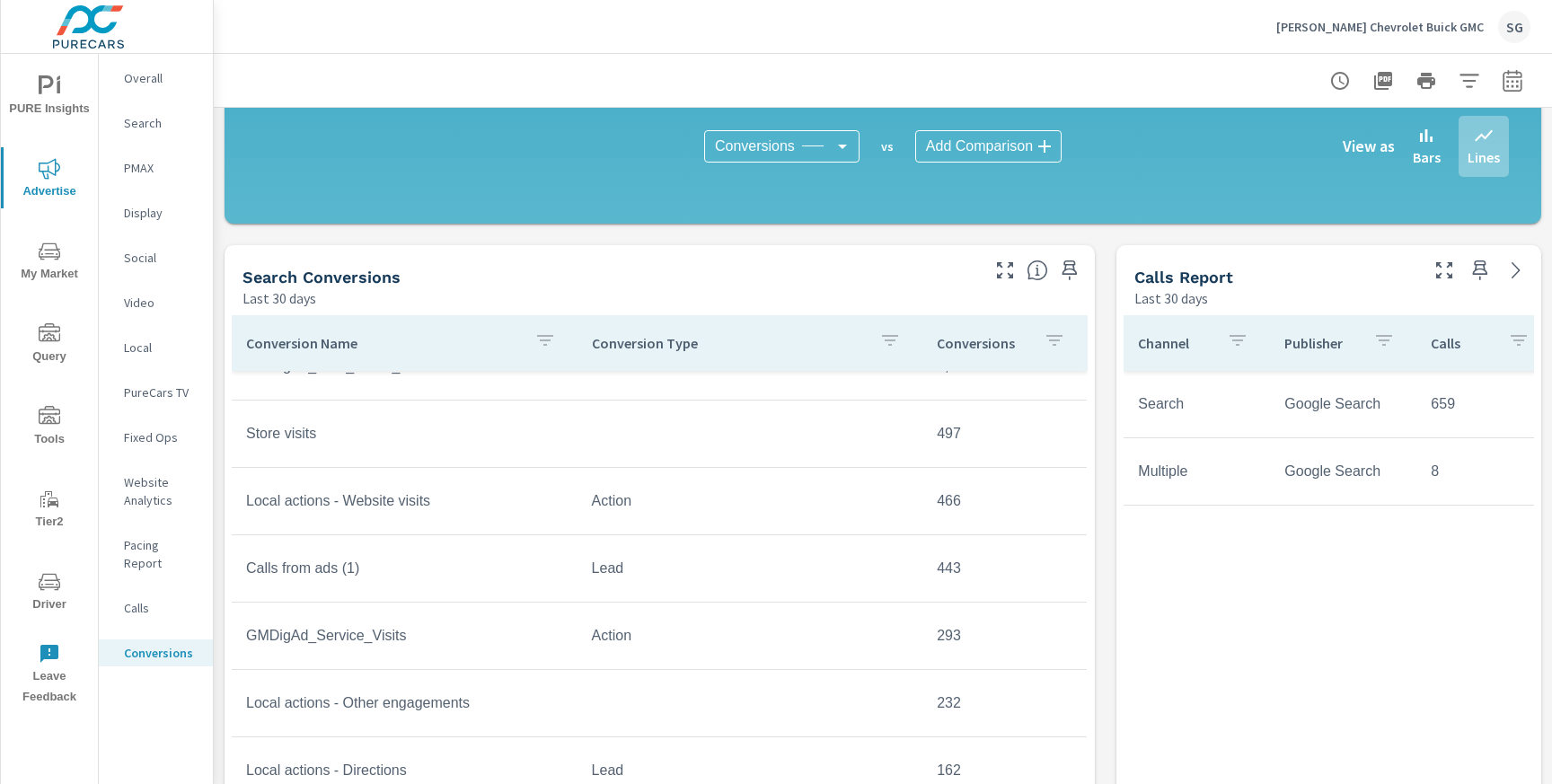
scroll to position [213, 0]
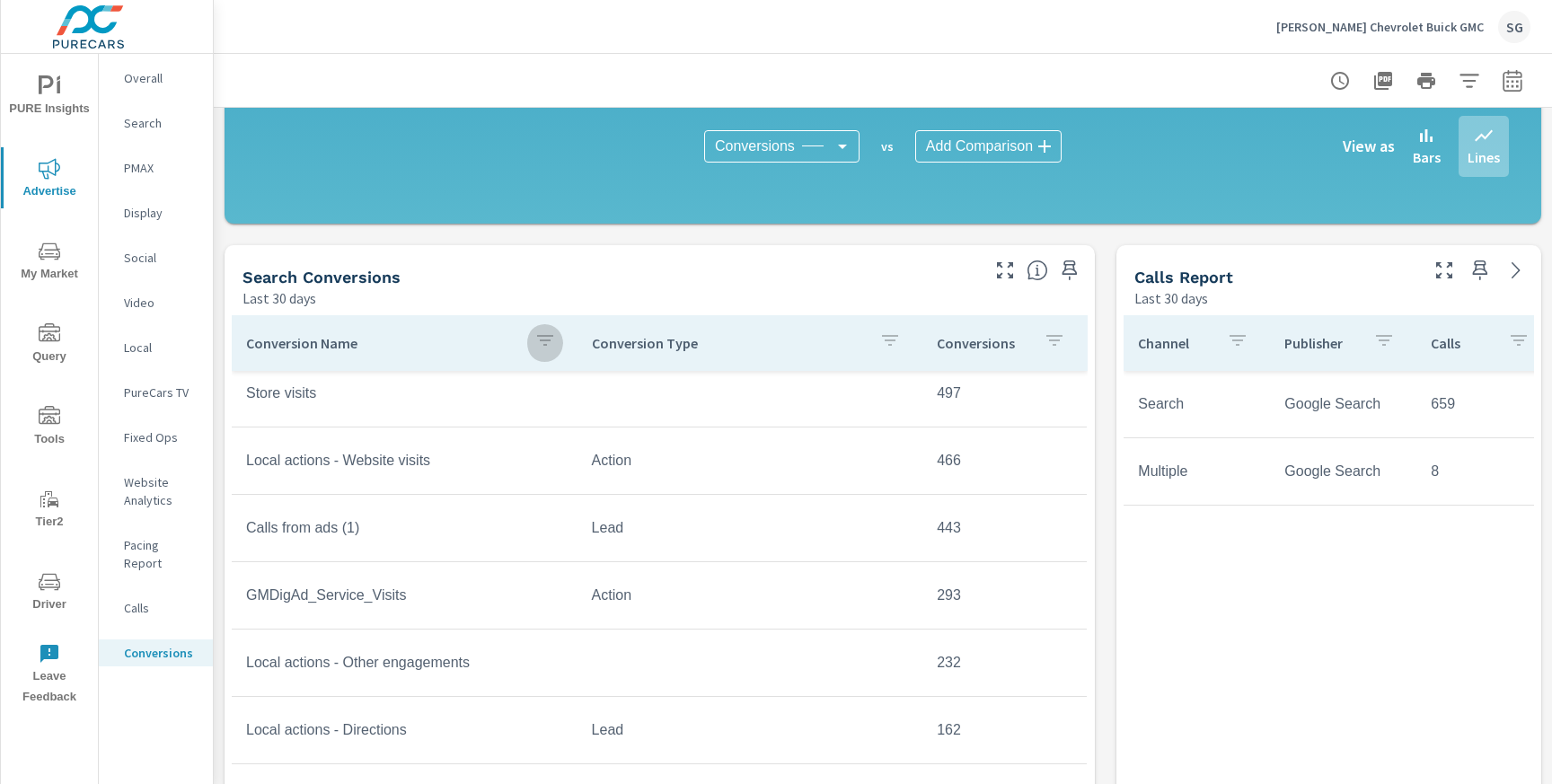
click at [552, 346] on icon "button" at bounding box center [545, 340] width 21 height 21
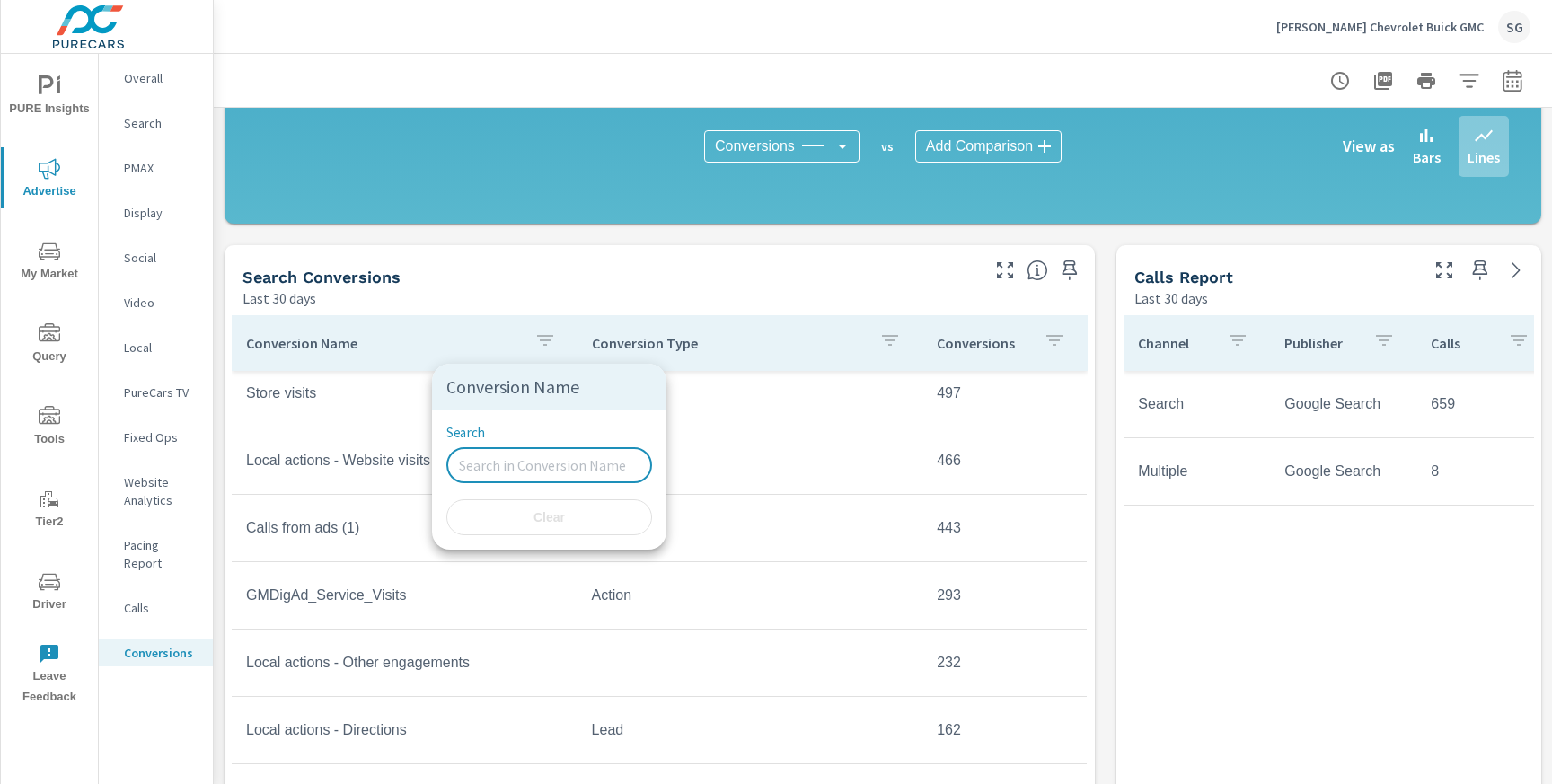
click at [523, 465] on input "Search" at bounding box center [549, 465] width 205 height 36
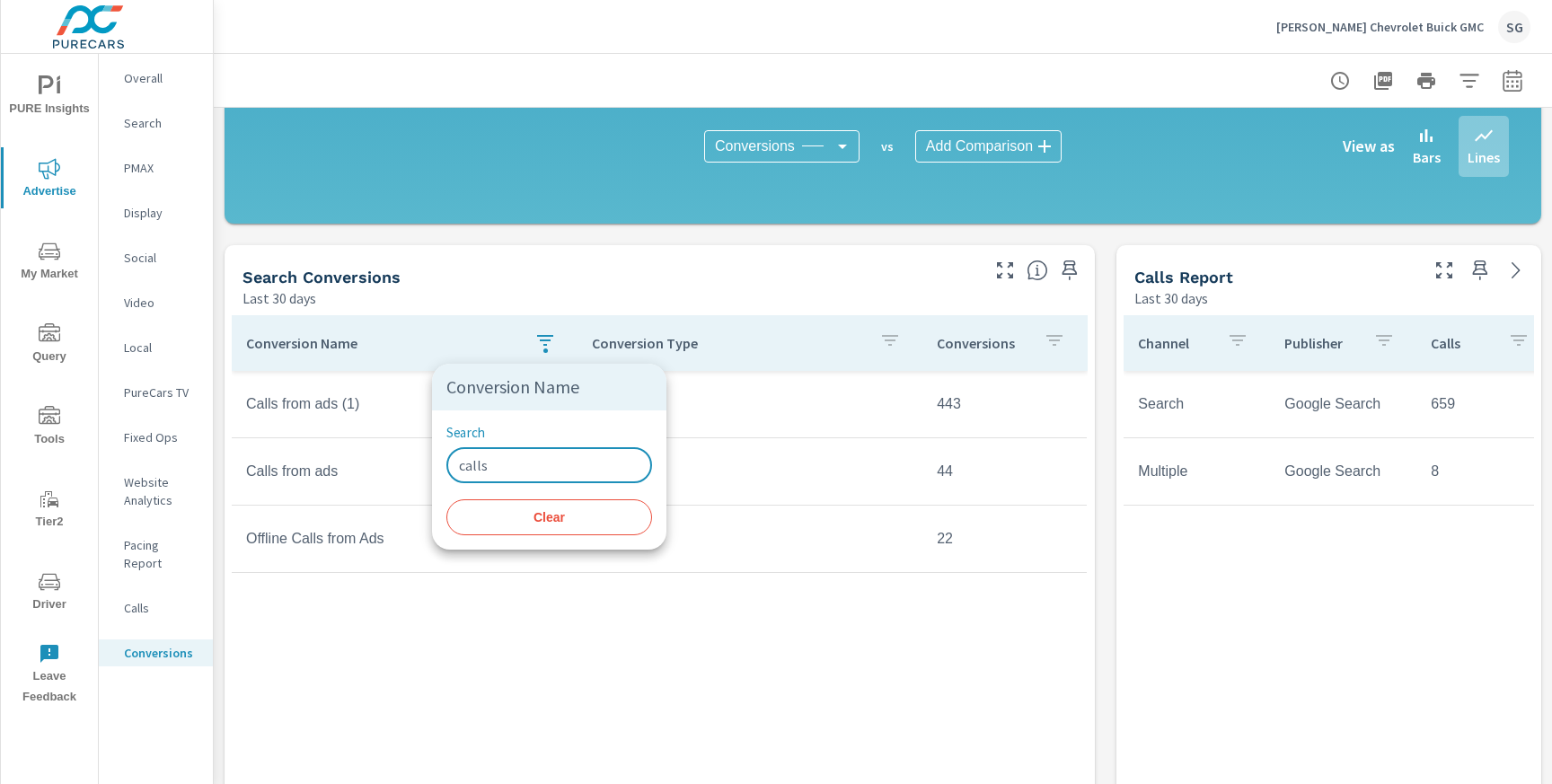
type input "calls"
click at [533, 519] on span "Clear" at bounding box center [549, 517] width 184 height 17
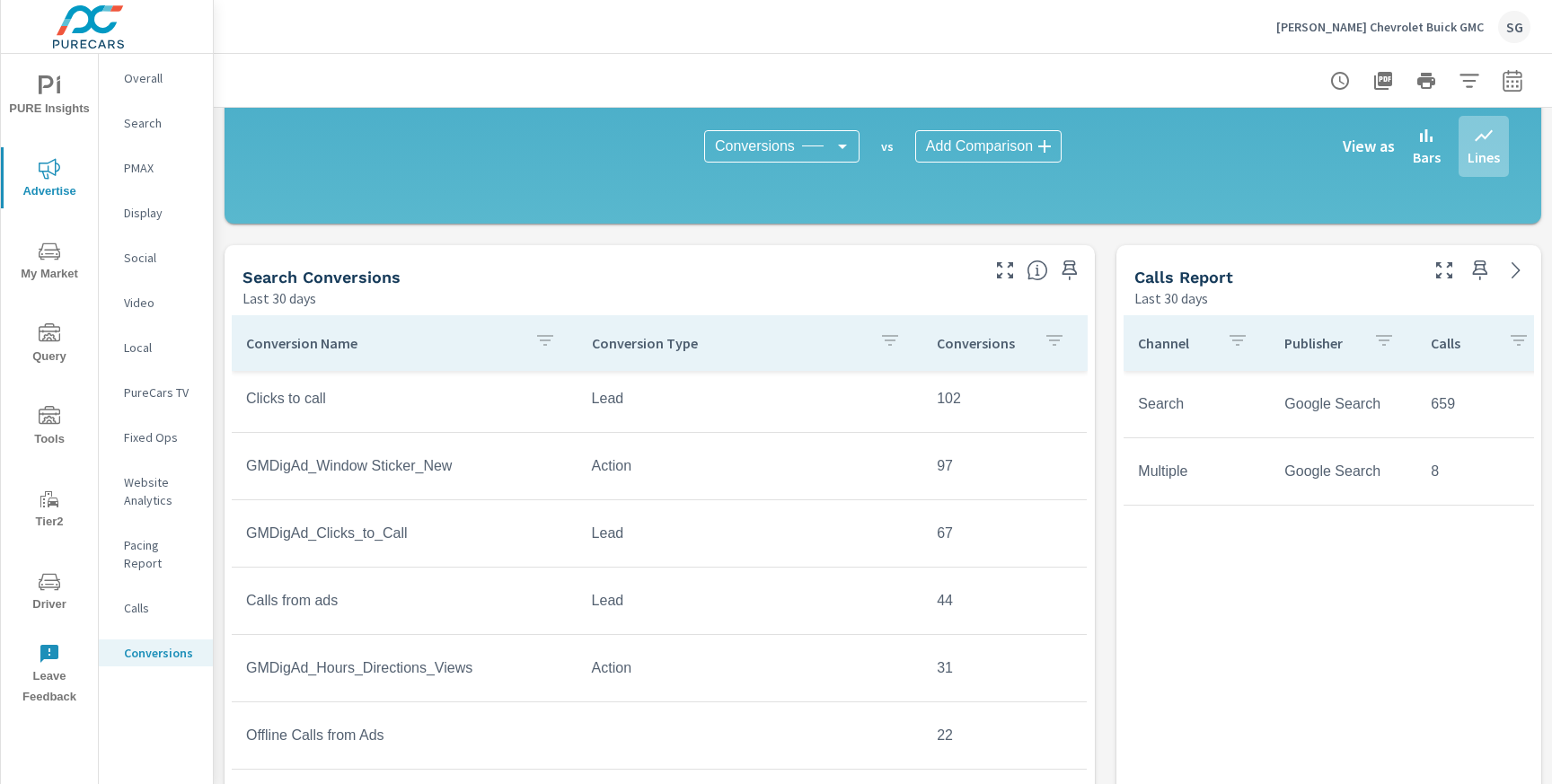
scroll to position [699, 0]
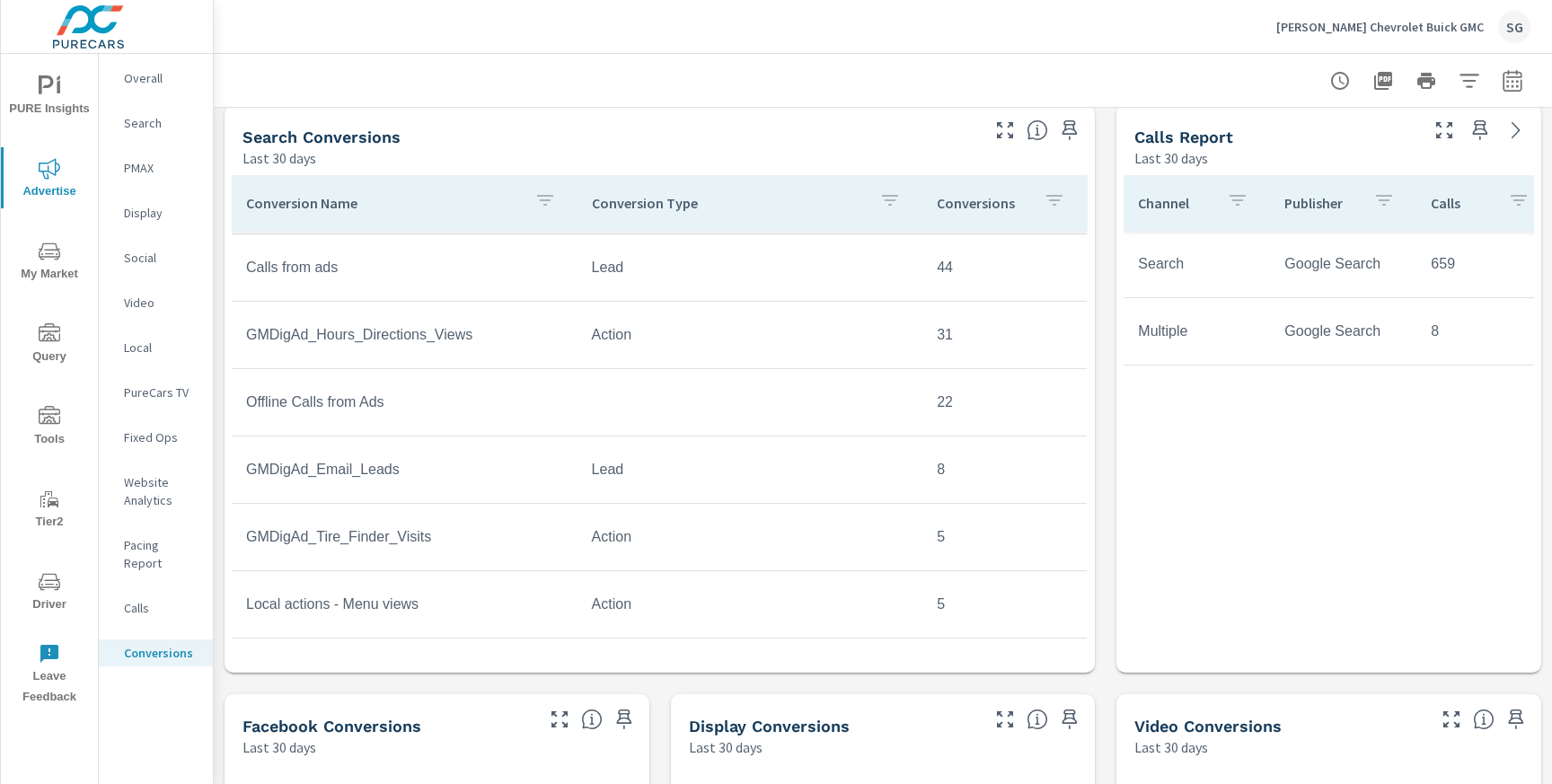
scroll to position [775, 0]
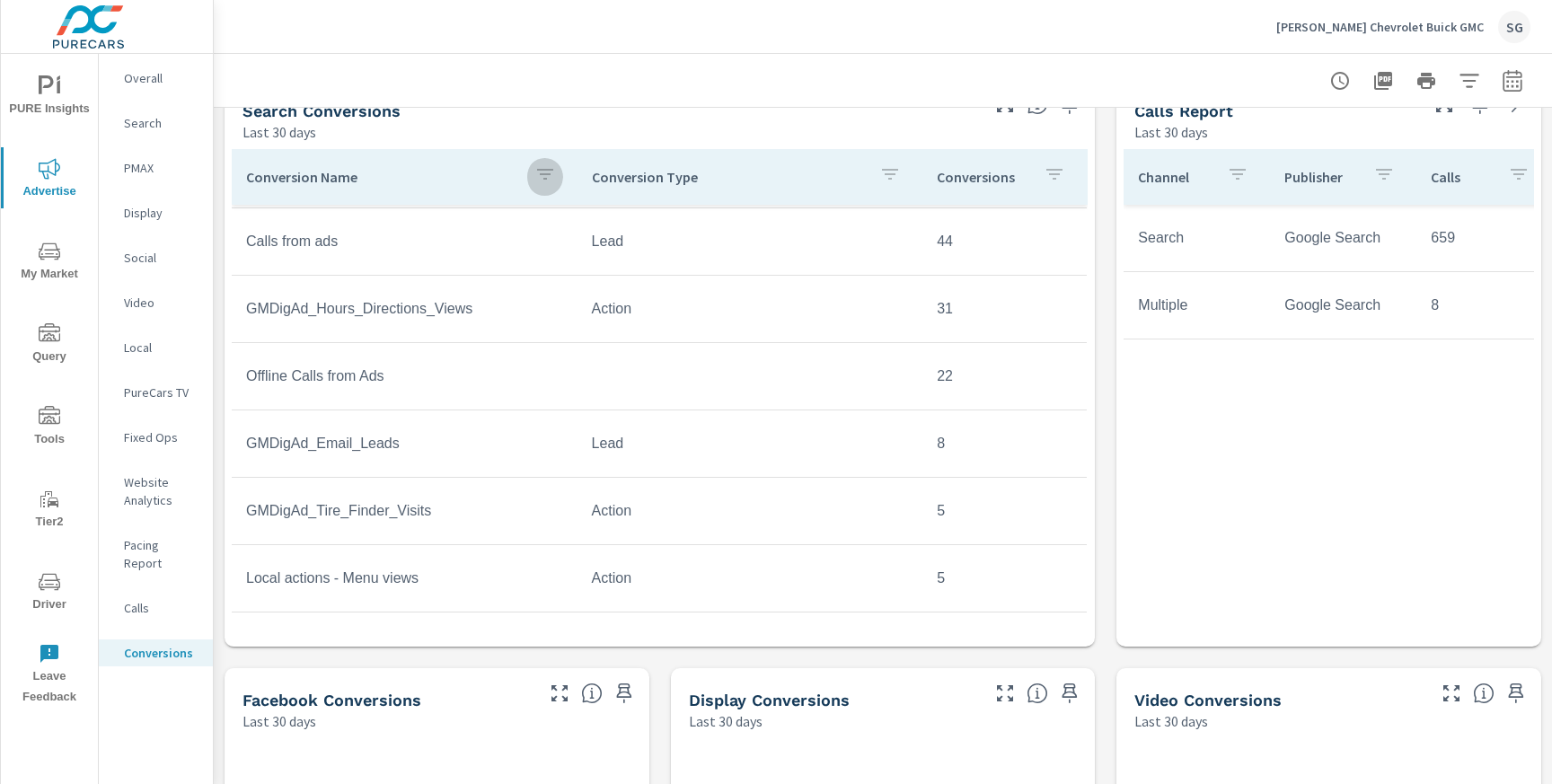
click at [548, 182] on icon "button" at bounding box center [545, 174] width 21 height 21
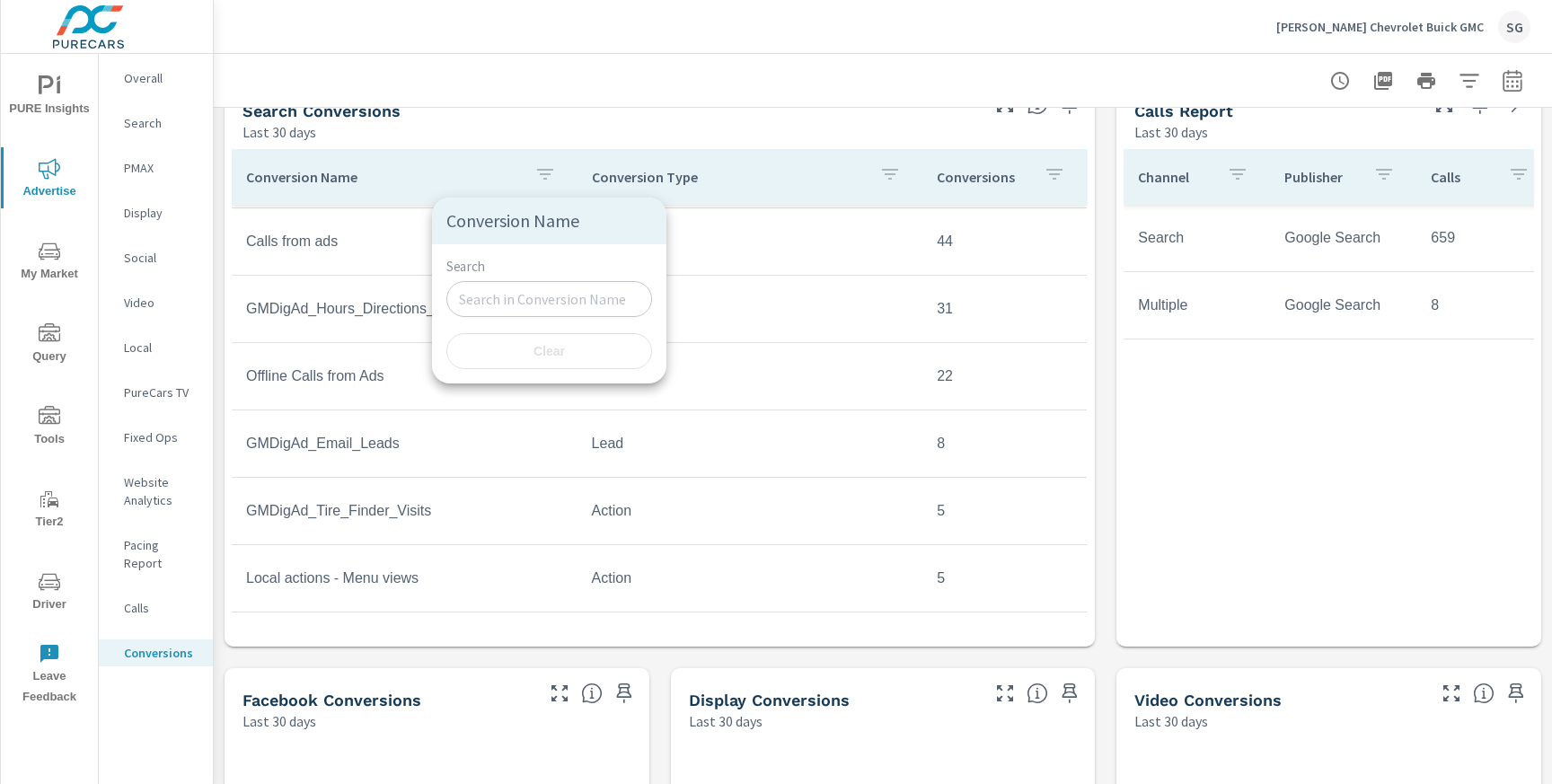
click at [215, 482] on div at bounding box center [776, 392] width 1552 height 784
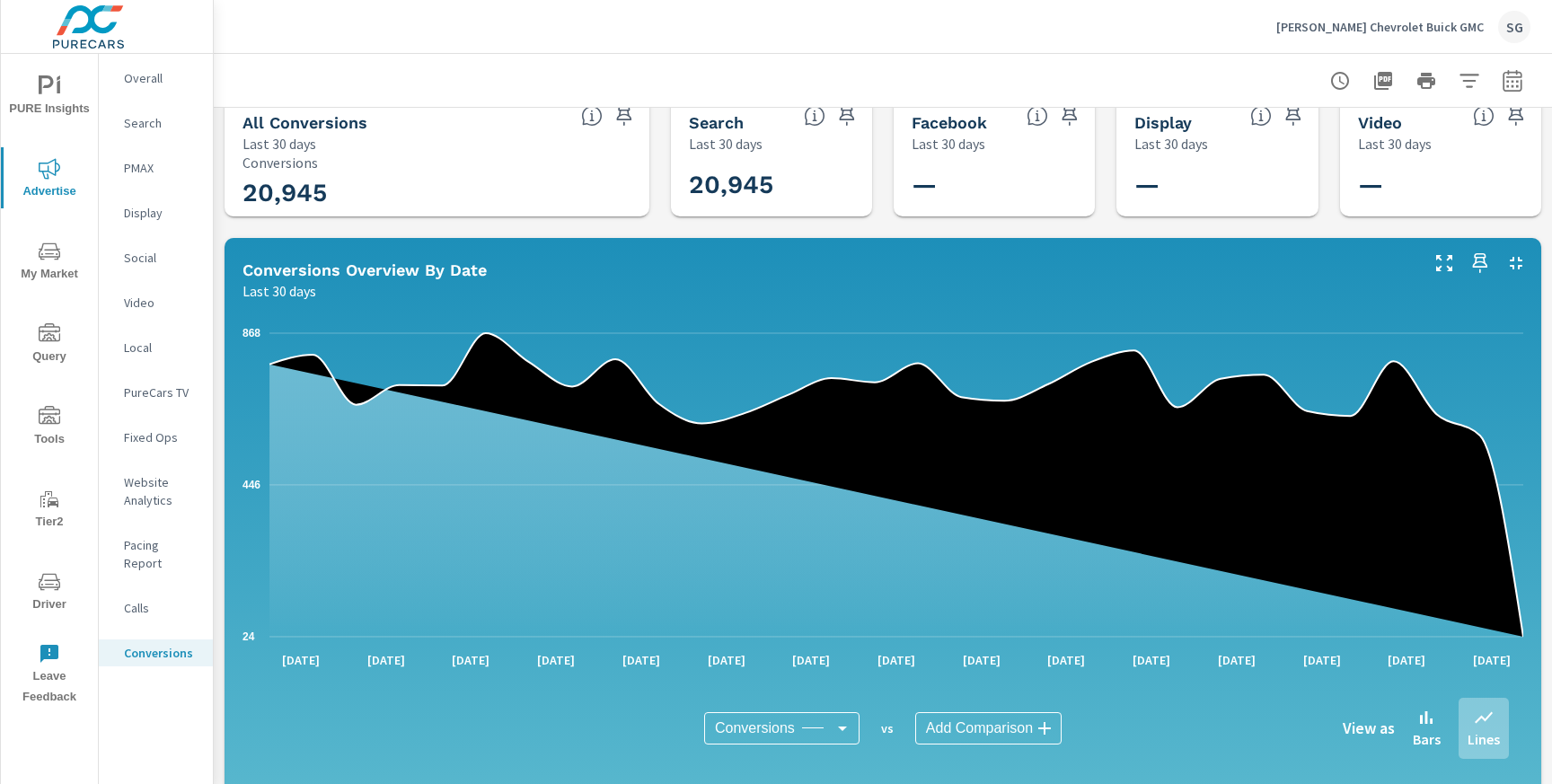
scroll to position [0, 0]
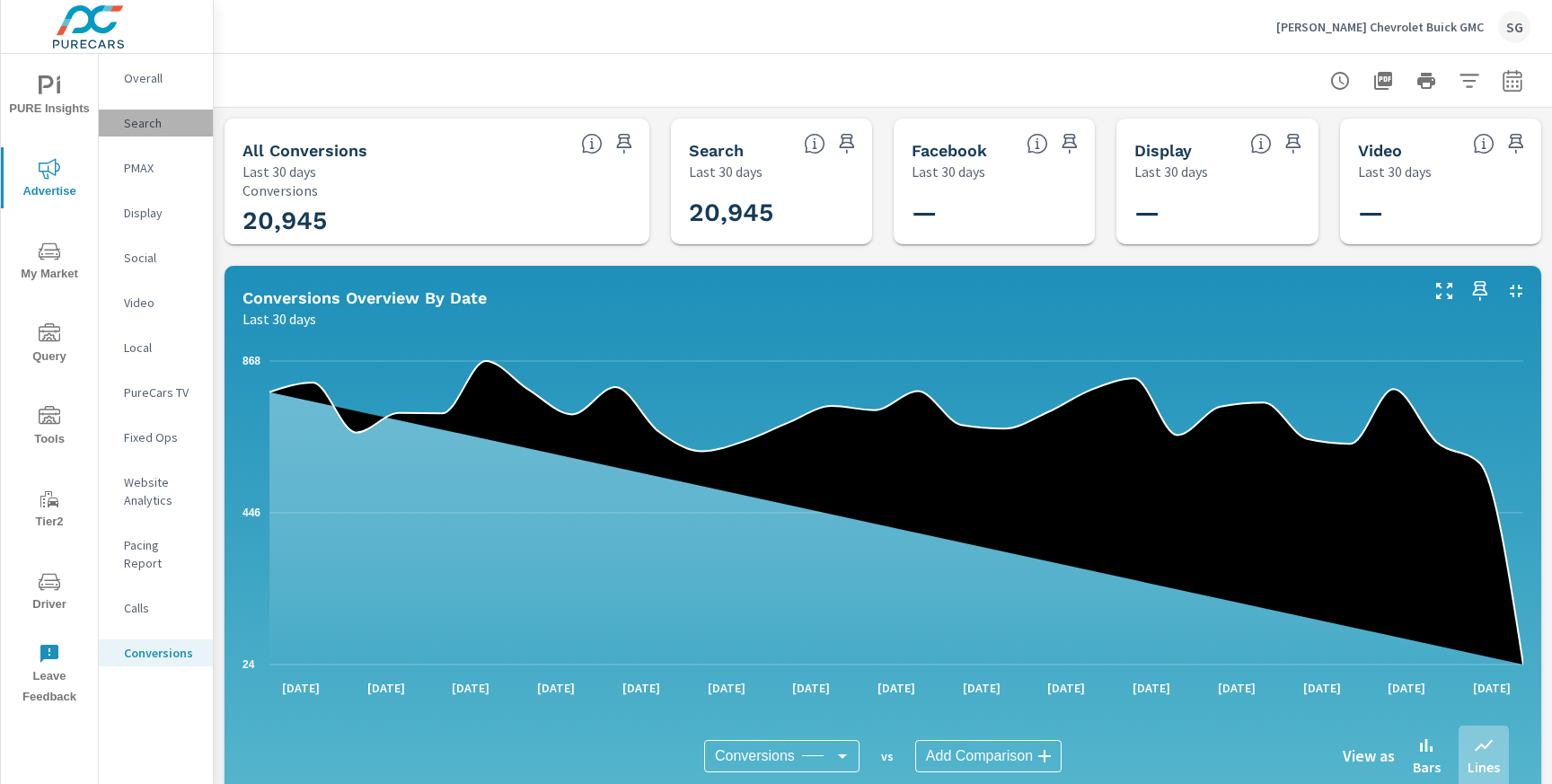
click at [136, 127] on p "Search" at bounding box center [161, 123] width 75 height 18
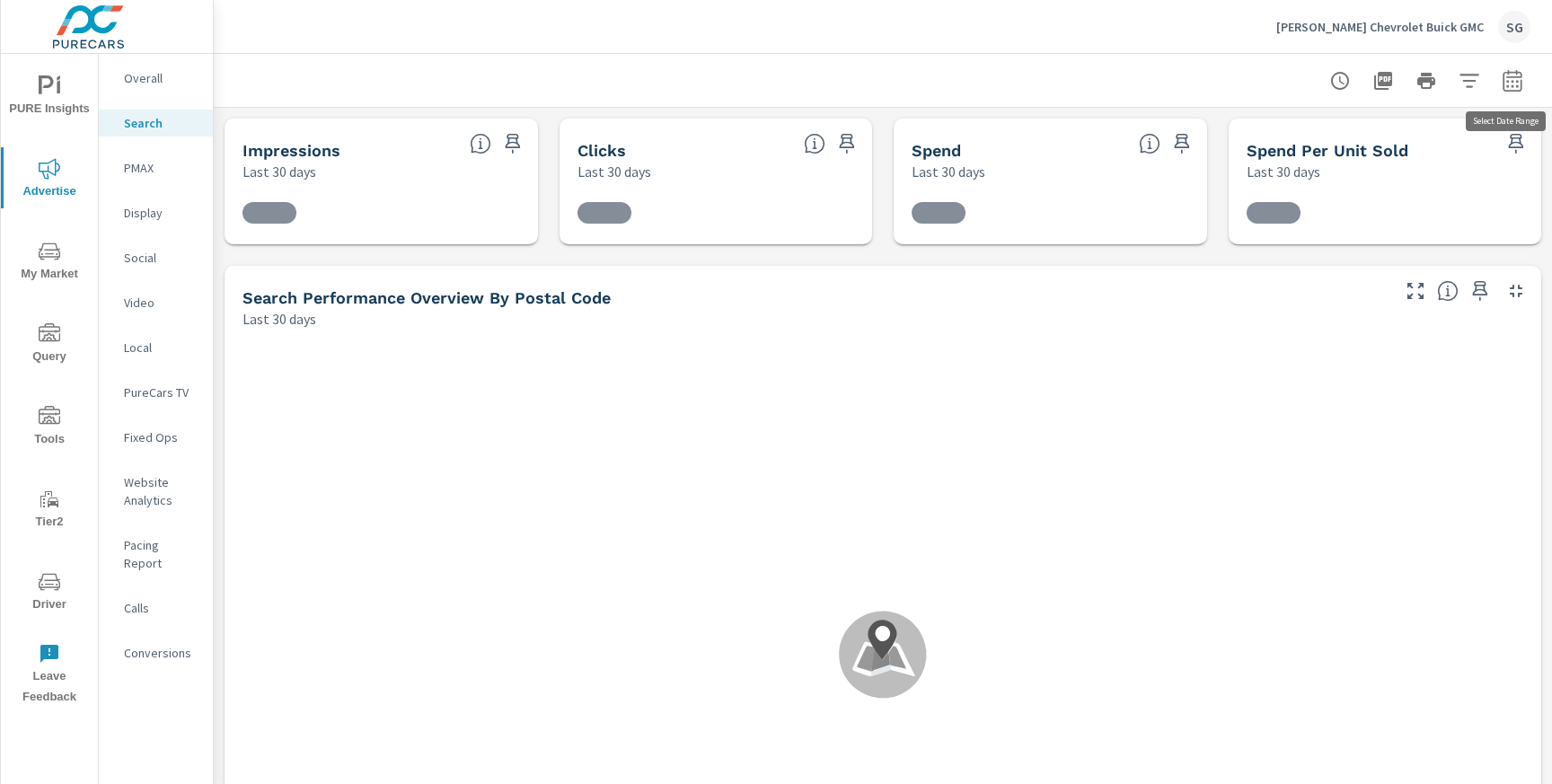
click at [1513, 89] on icon "button" at bounding box center [1512, 81] width 21 height 21
select select "Last 30 days"
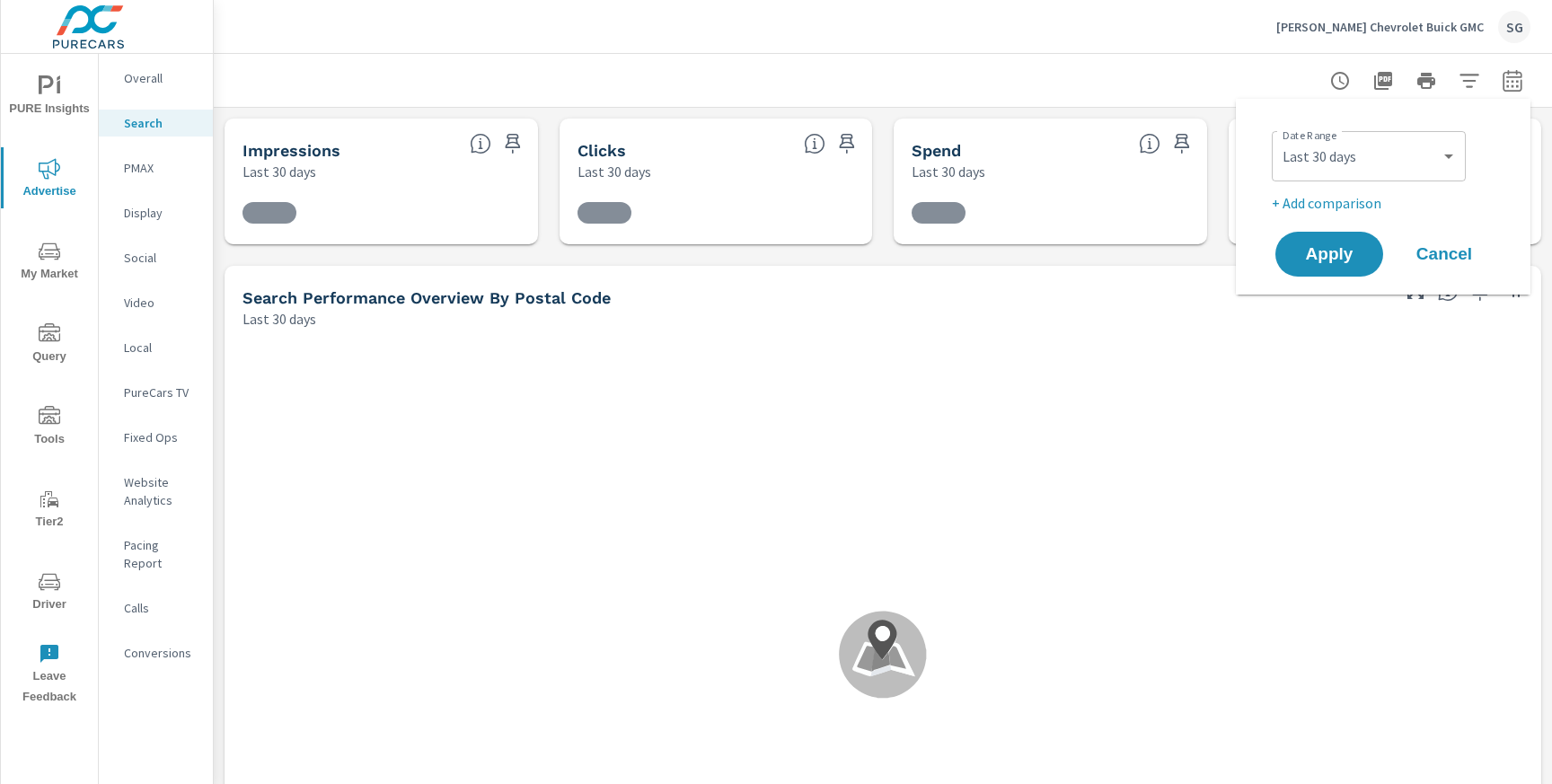
click at [1363, 208] on p "+ Add comparison" at bounding box center [1387, 202] width 230 height 21
select select "Previous period"
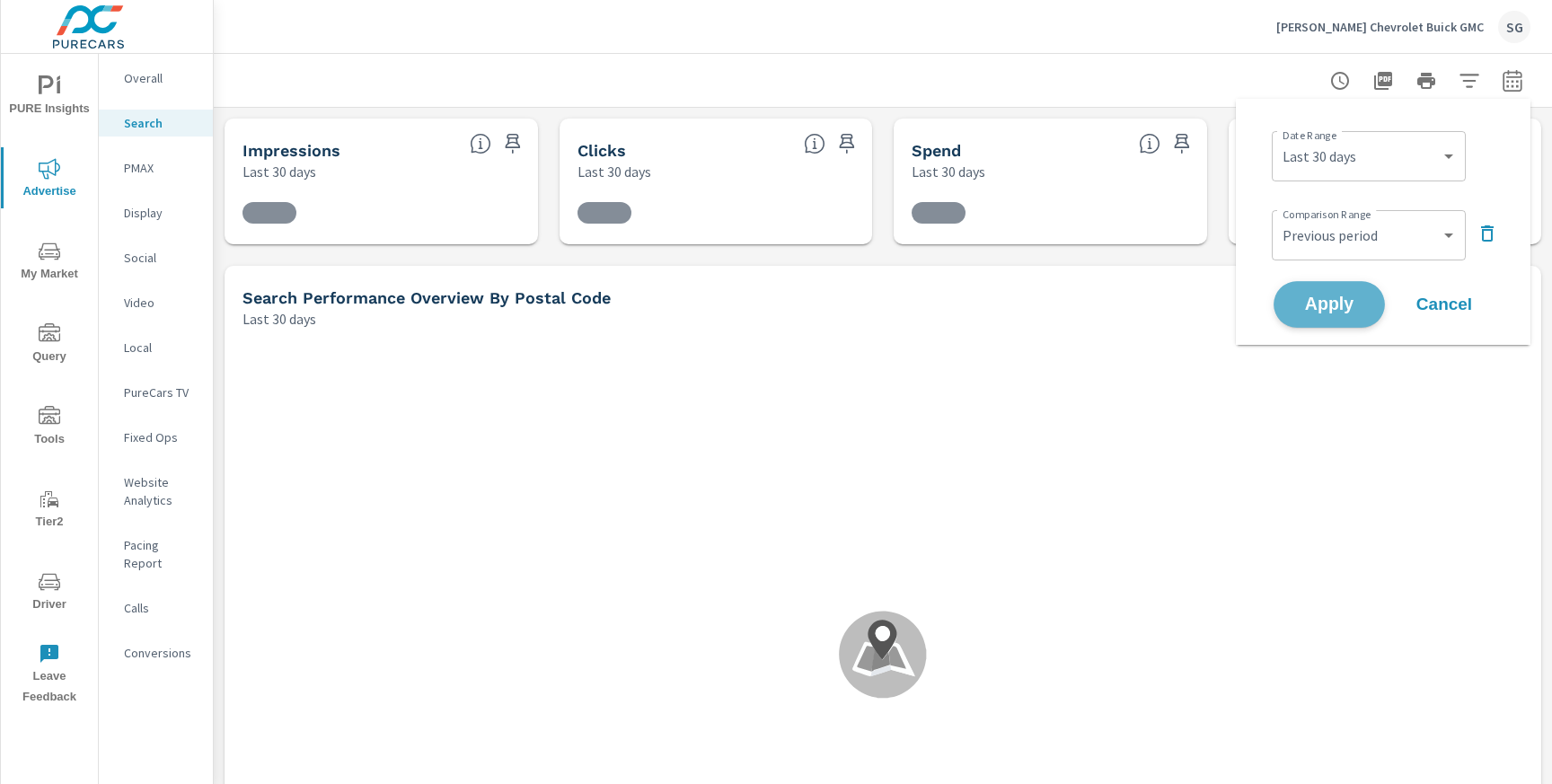
click at [1326, 298] on span "Apply" at bounding box center [1329, 305] width 74 height 18
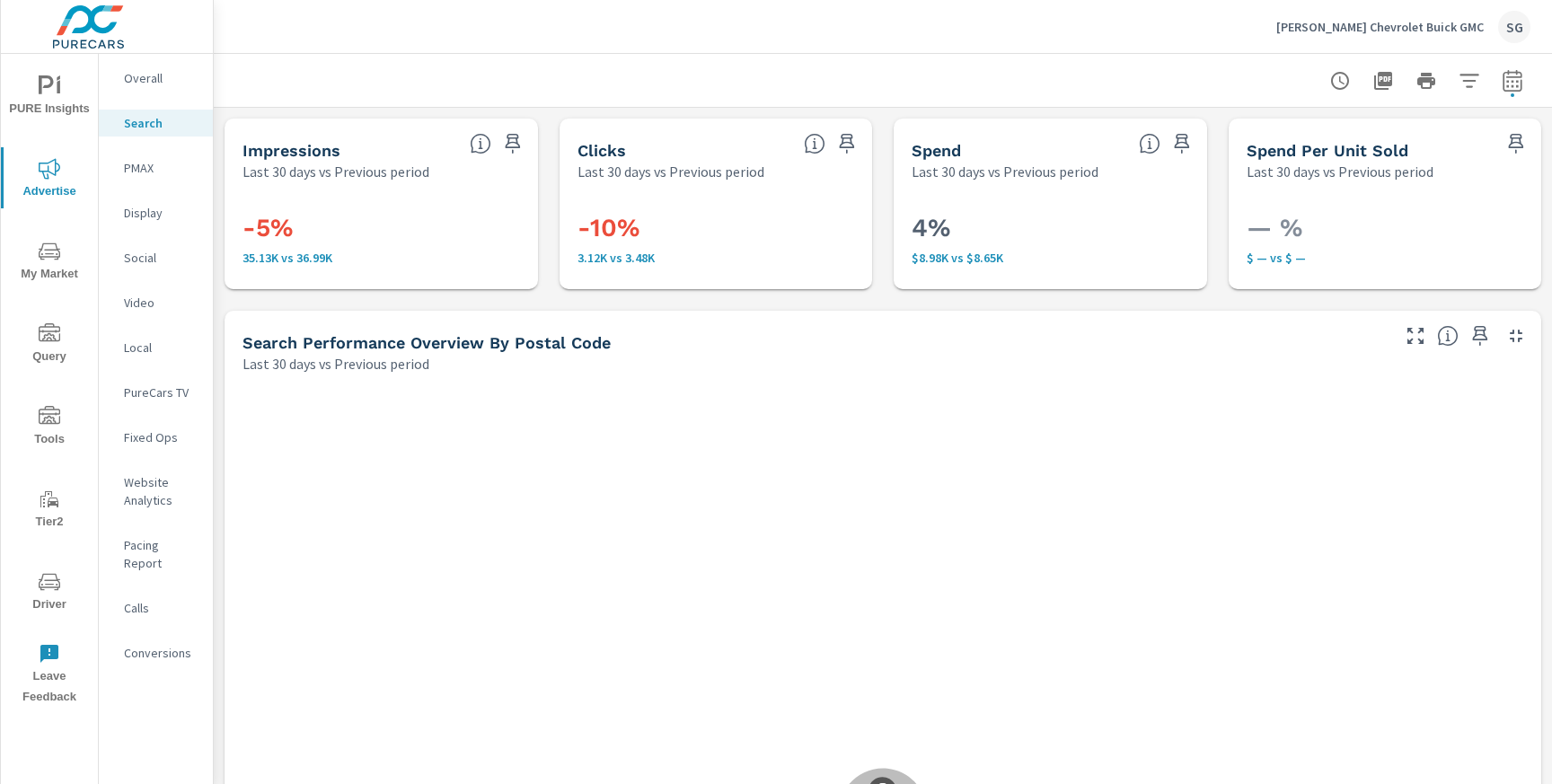
scroll to position [355, 0]
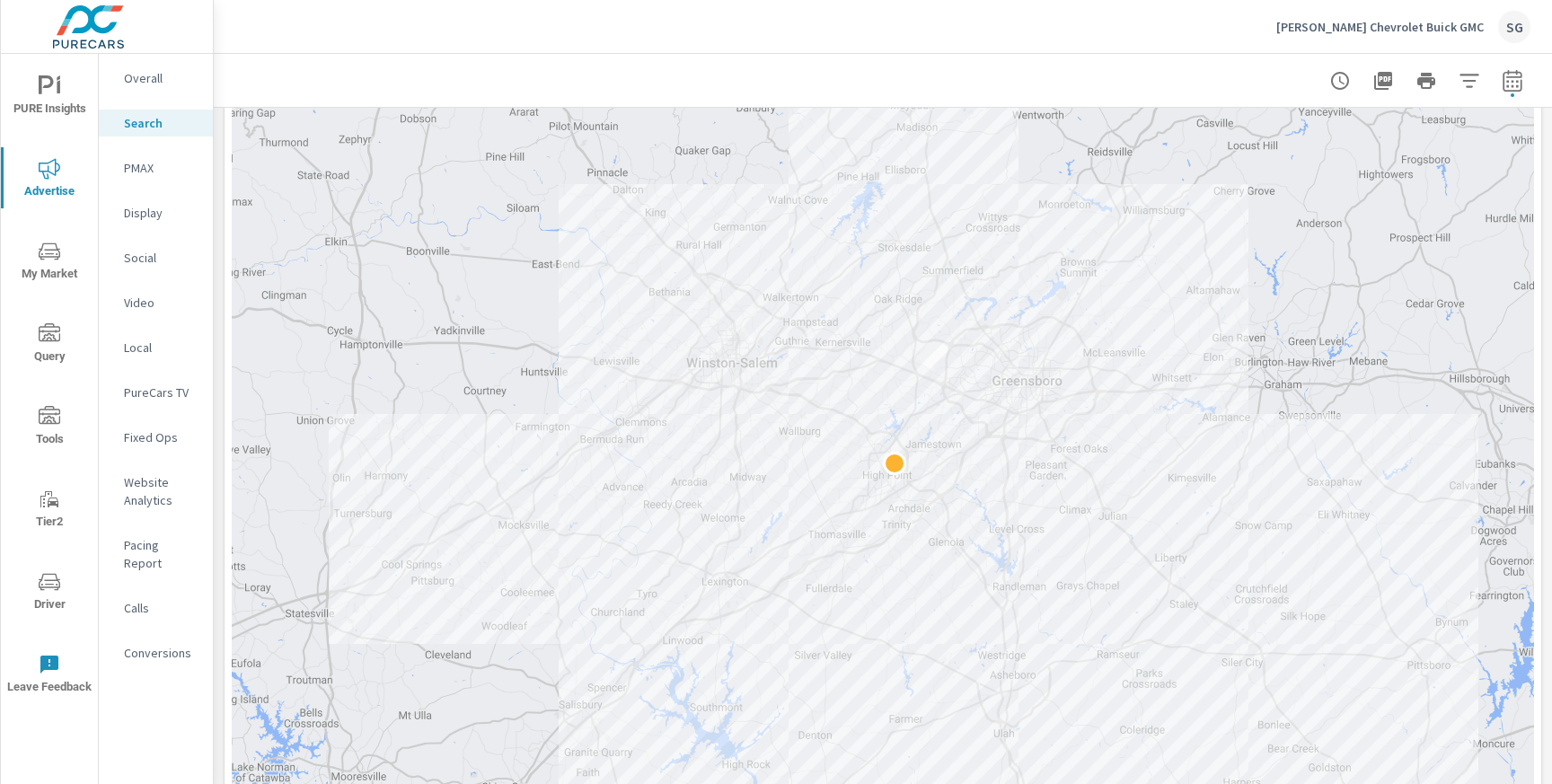
scroll to position [325, 0]
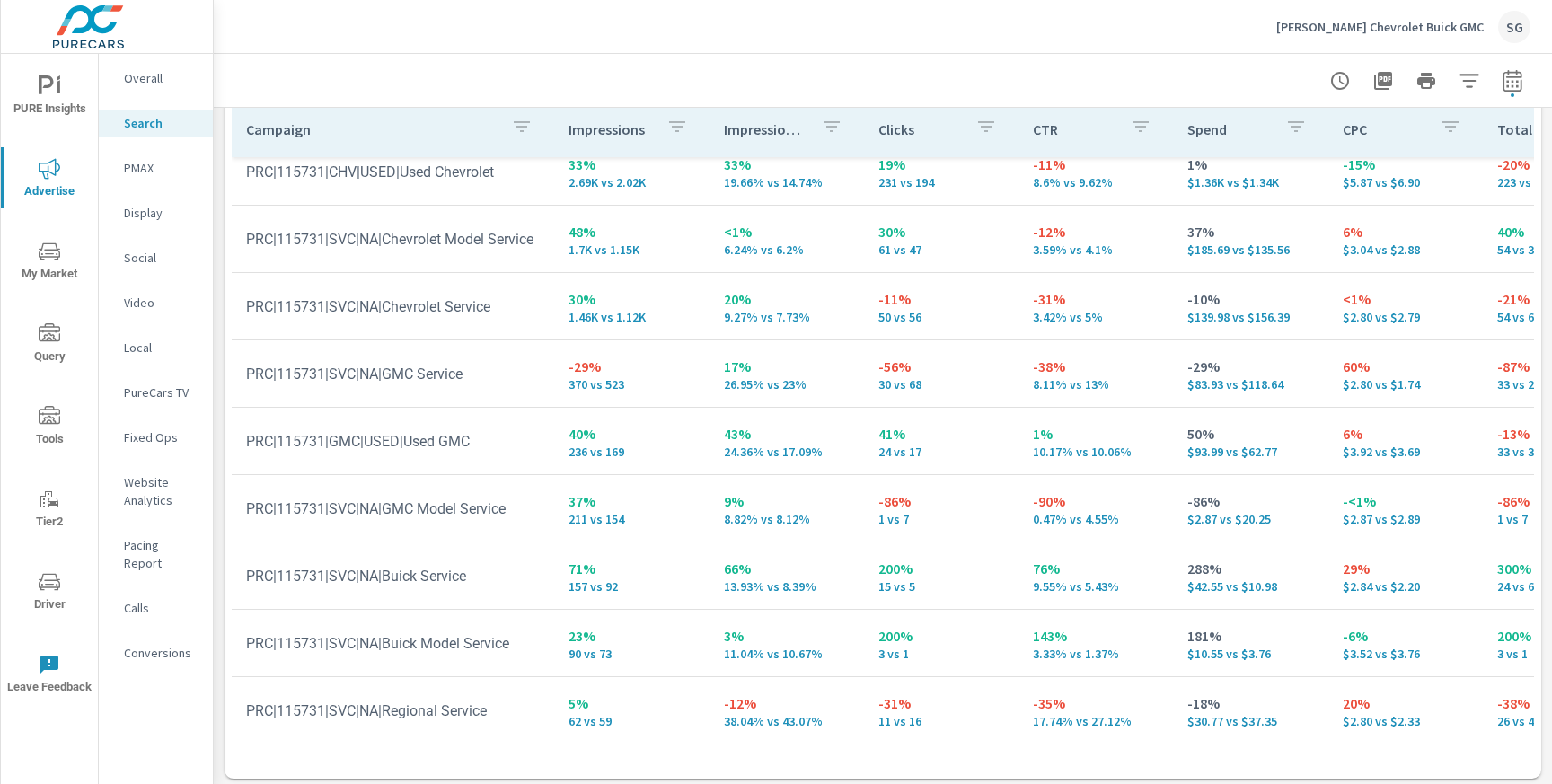
scroll to position [1814, 0]
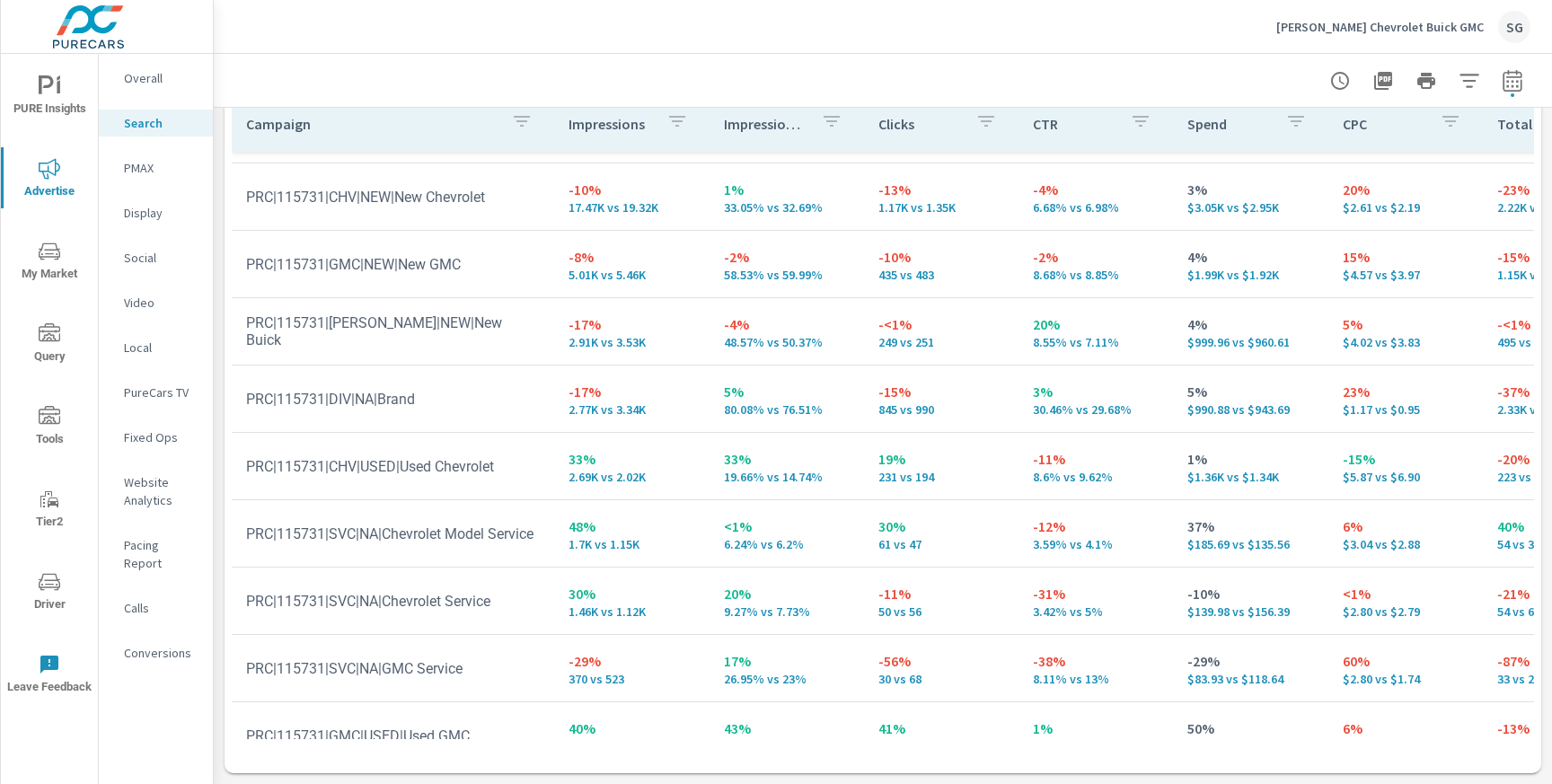
scroll to position [57, 0]
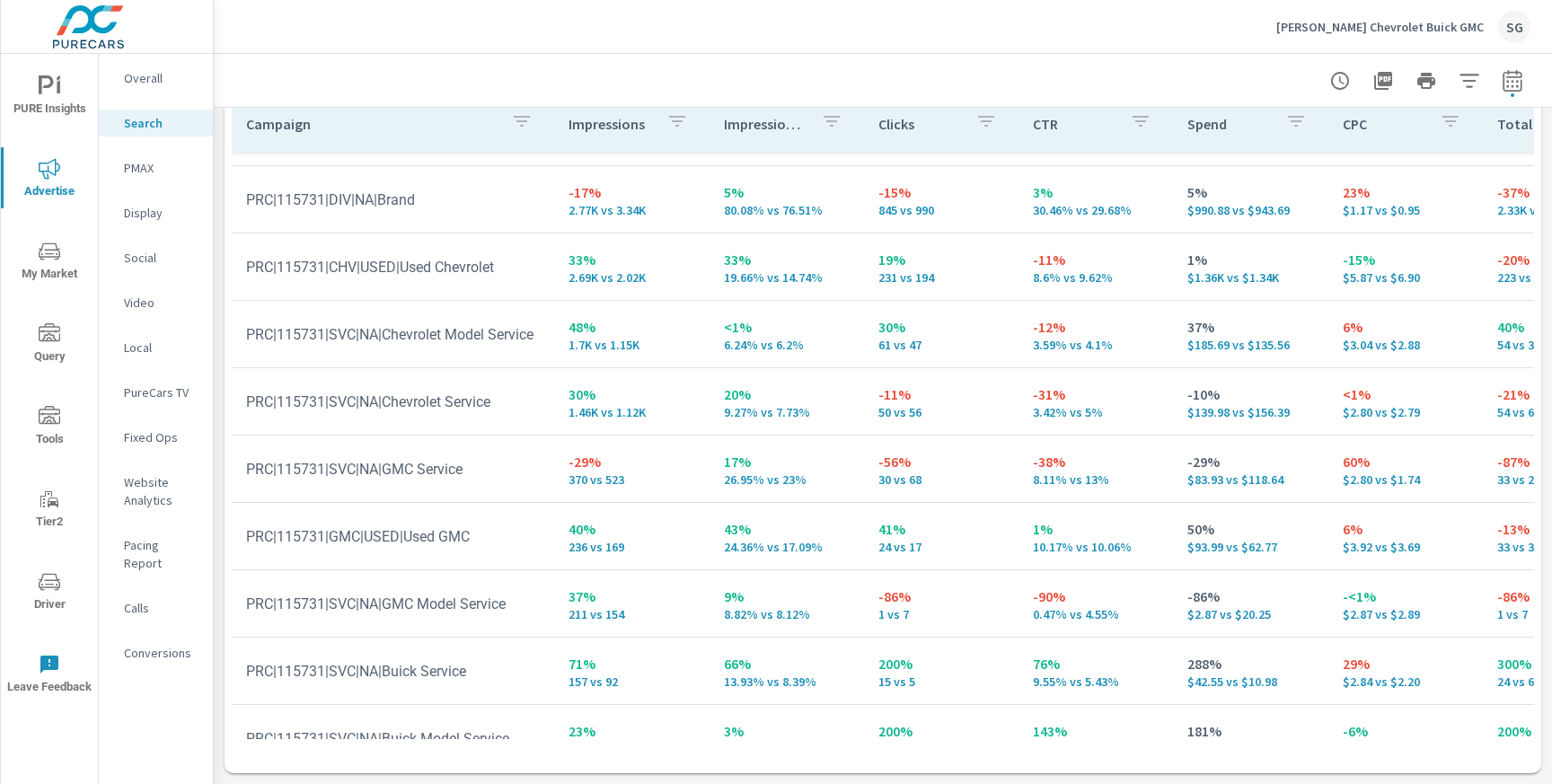
scroll to position [256, 0]
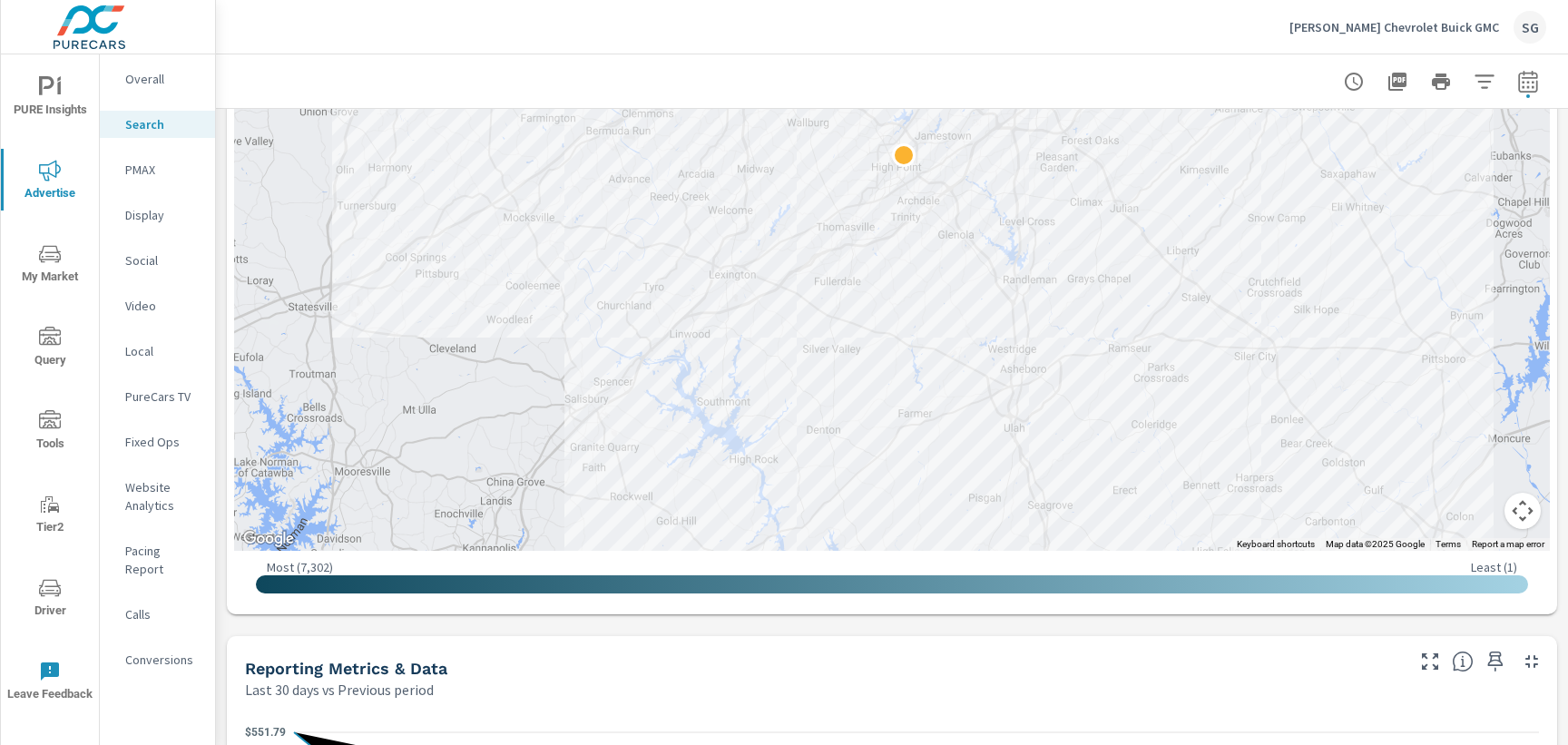
scroll to position [642, 0]
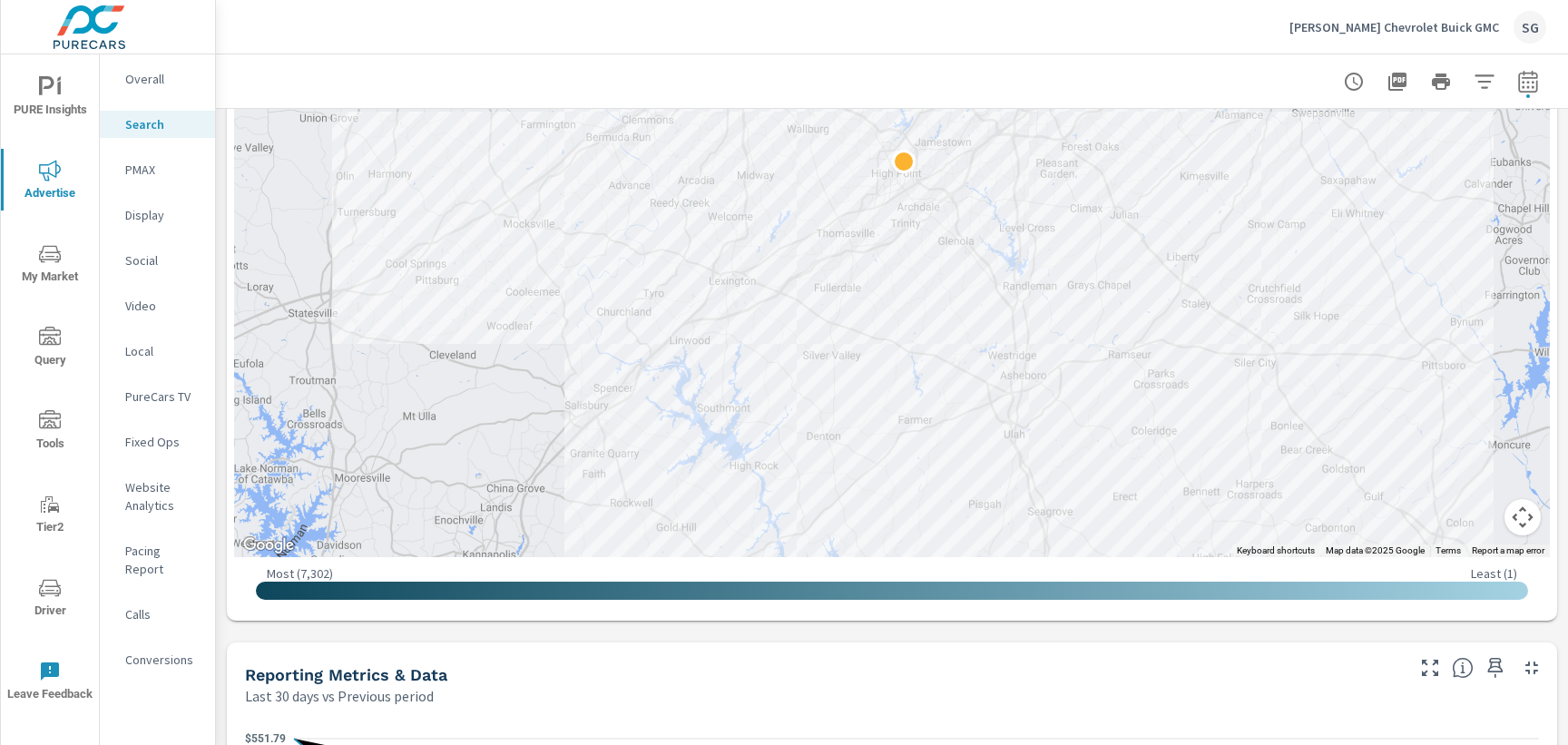
click at [359, 630] on div "Impressions Last 30 days vs Previous period -5% 35.13K vs 36.99K Clicks Last 30…" at bounding box center [892, 727] width 1352 height 2523
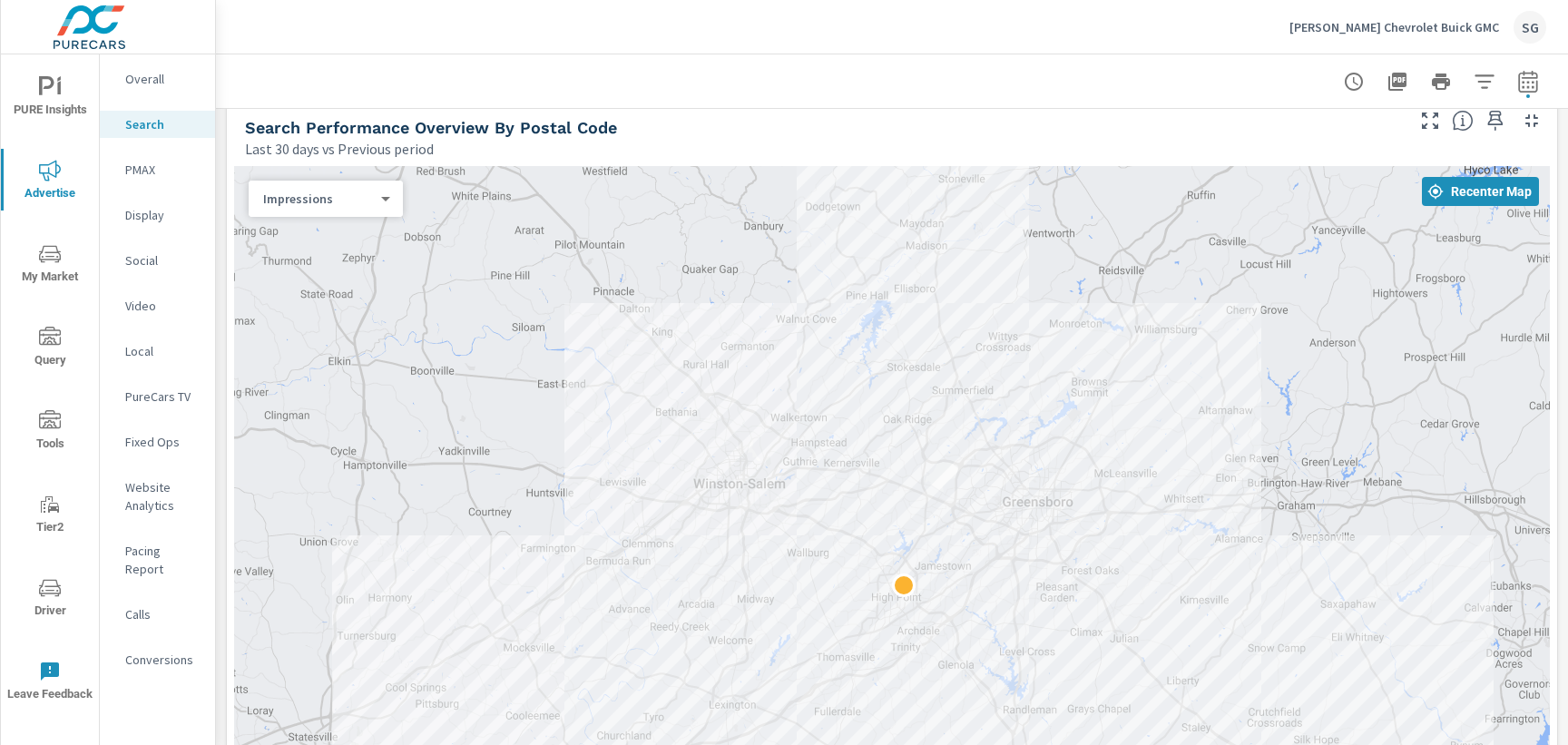
scroll to position [195, 0]
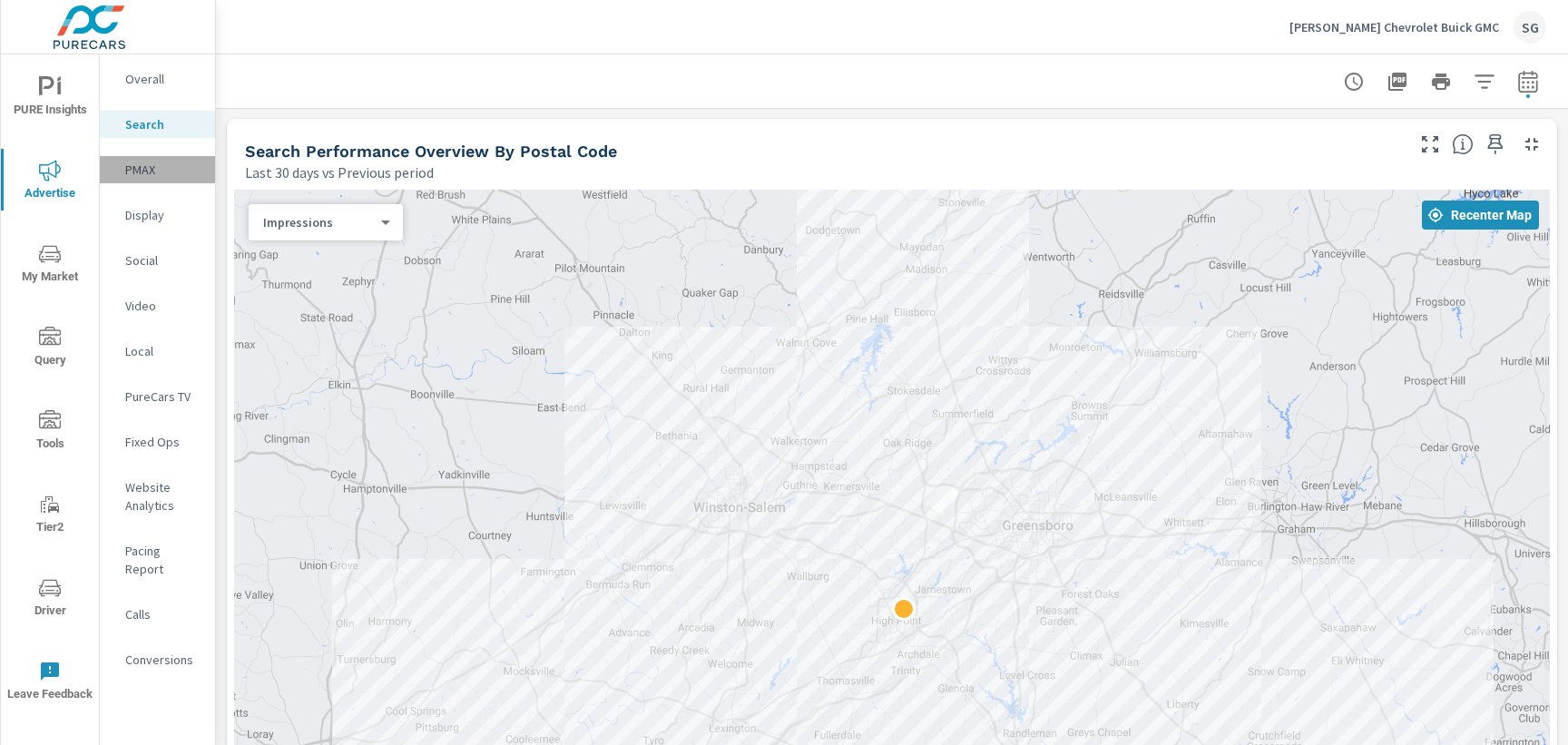
click at [147, 168] on p "PMAX" at bounding box center [162, 169] width 76 height 18
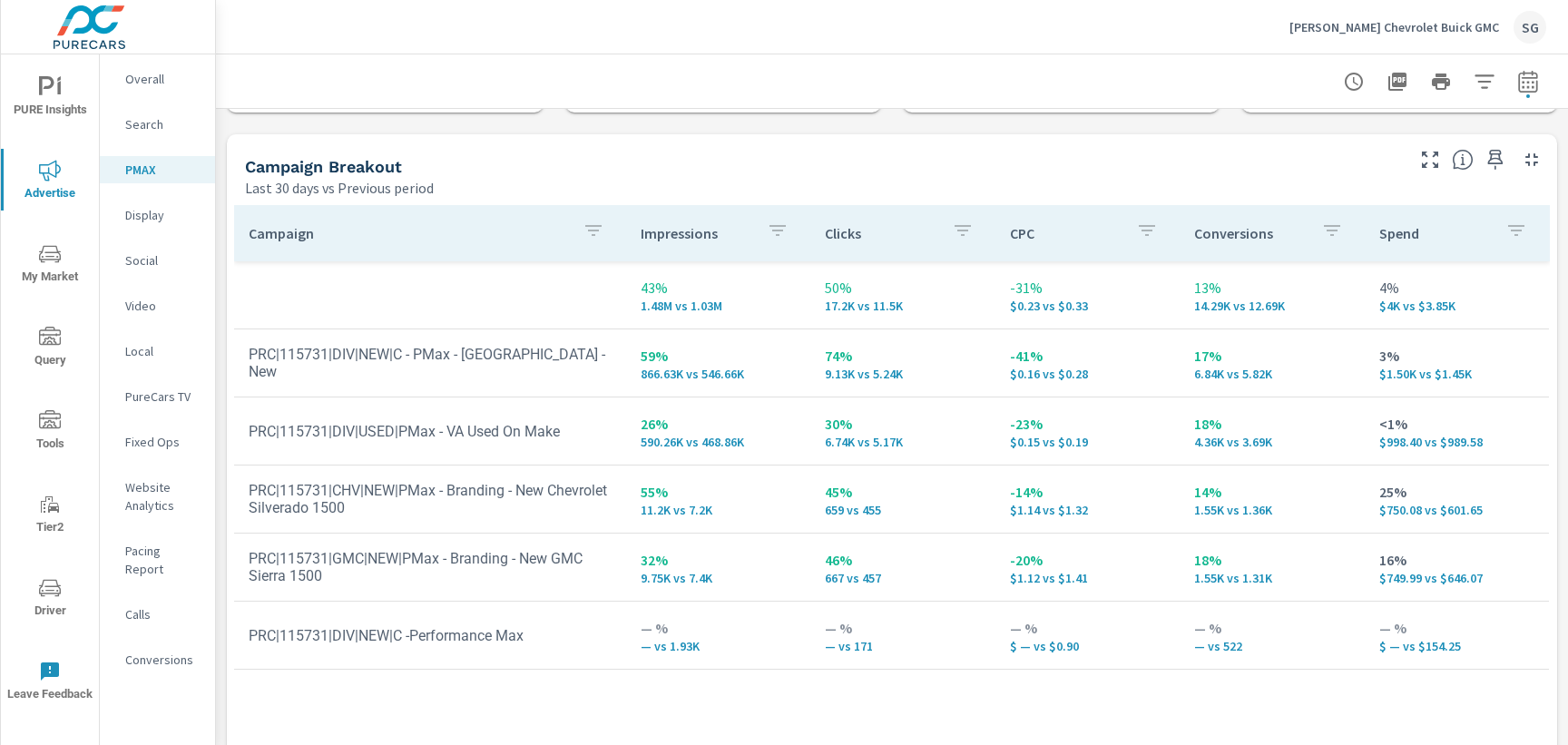
scroll to position [194, 0]
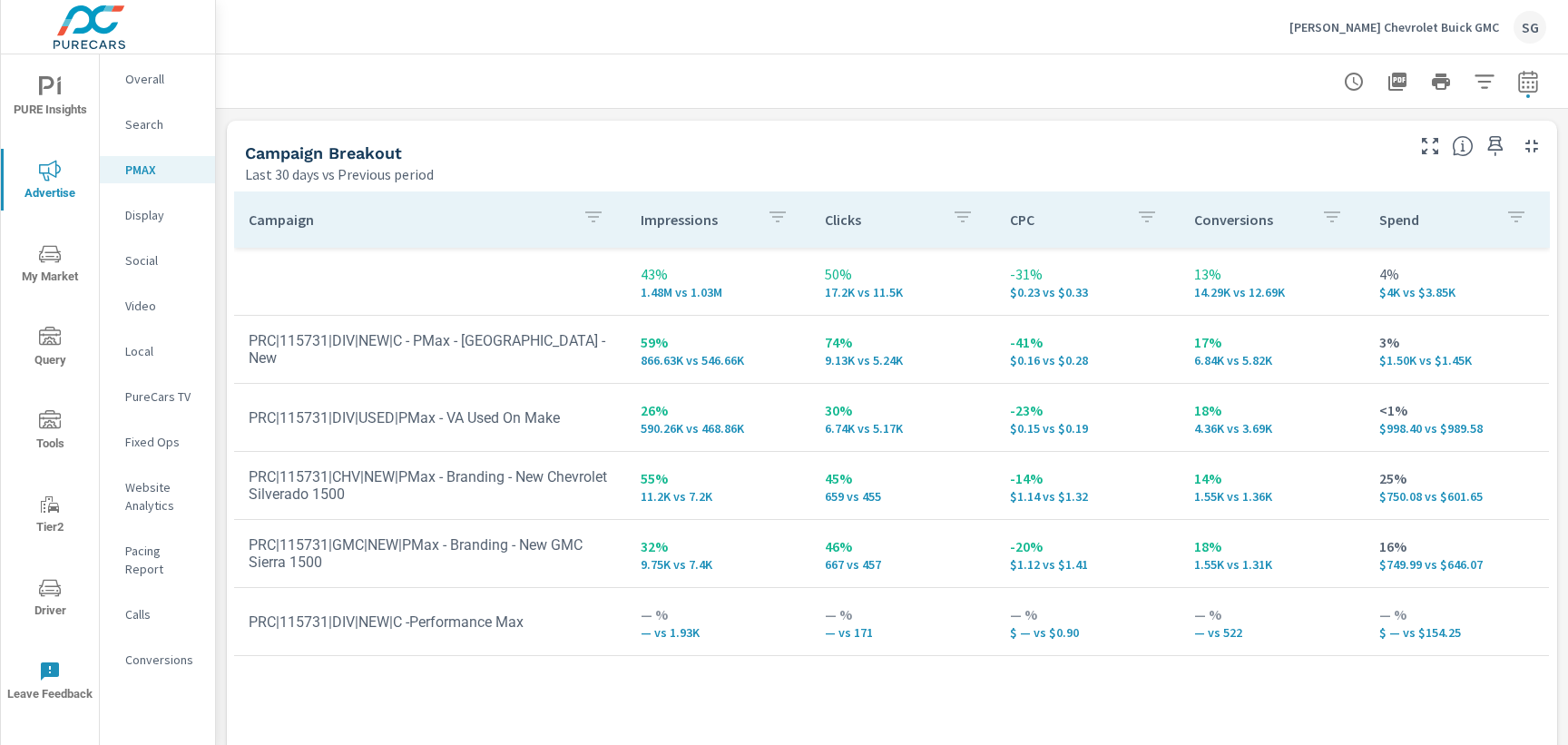
click at [165, 136] on div "Search" at bounding box center [157, 125] width 115 height 28
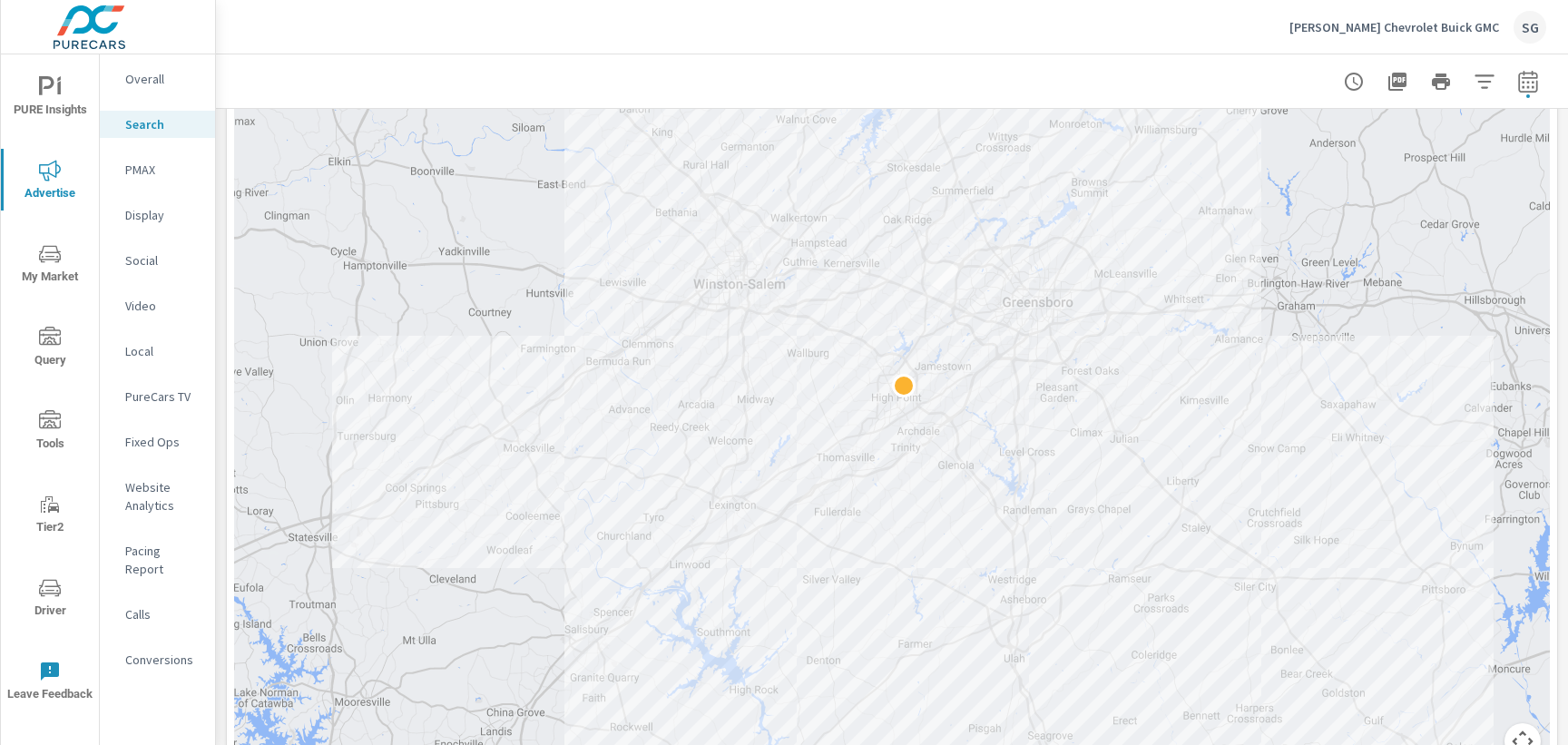
scroll to position [419, 0]
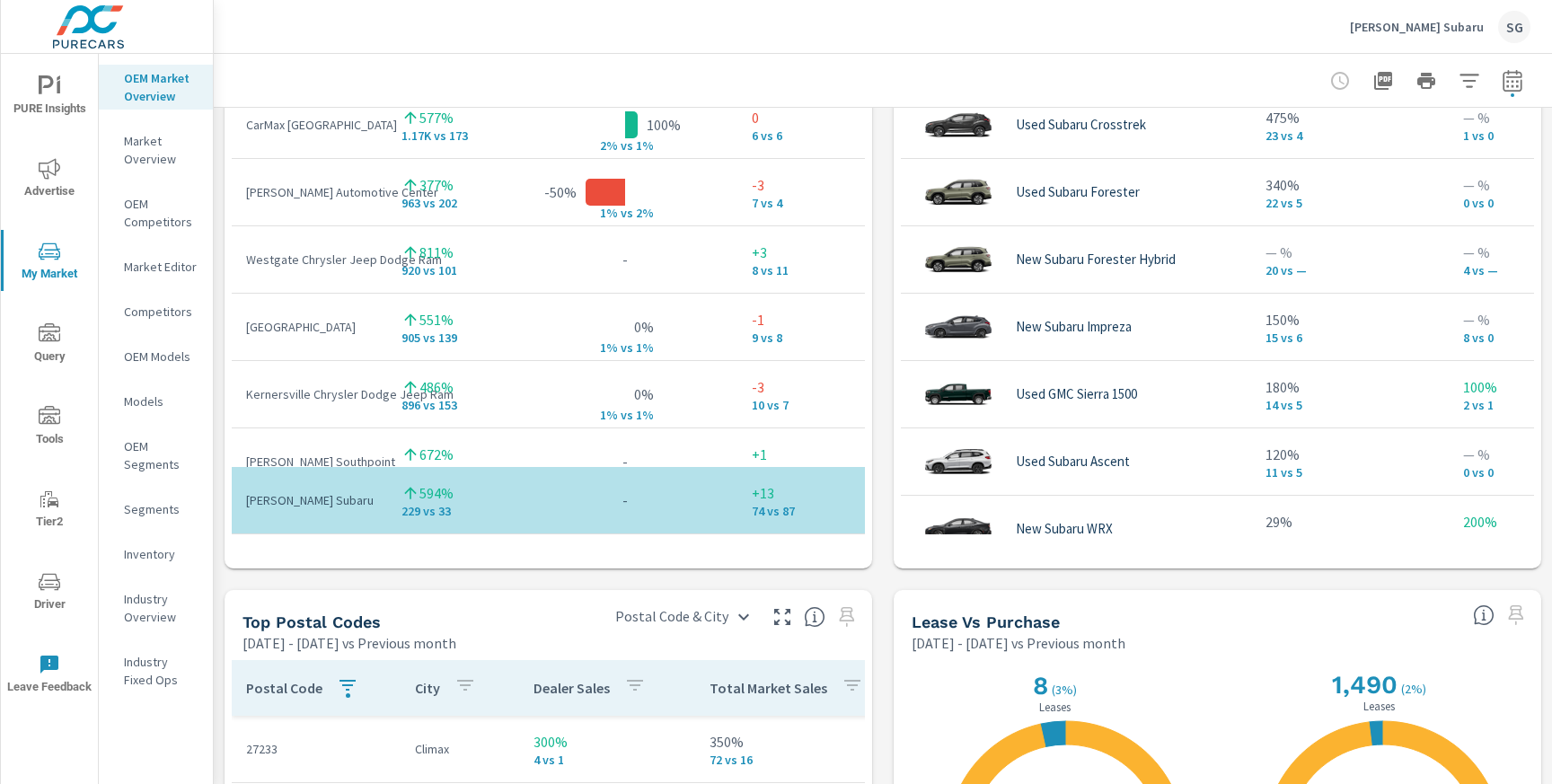
scroll to position [1643, 0]
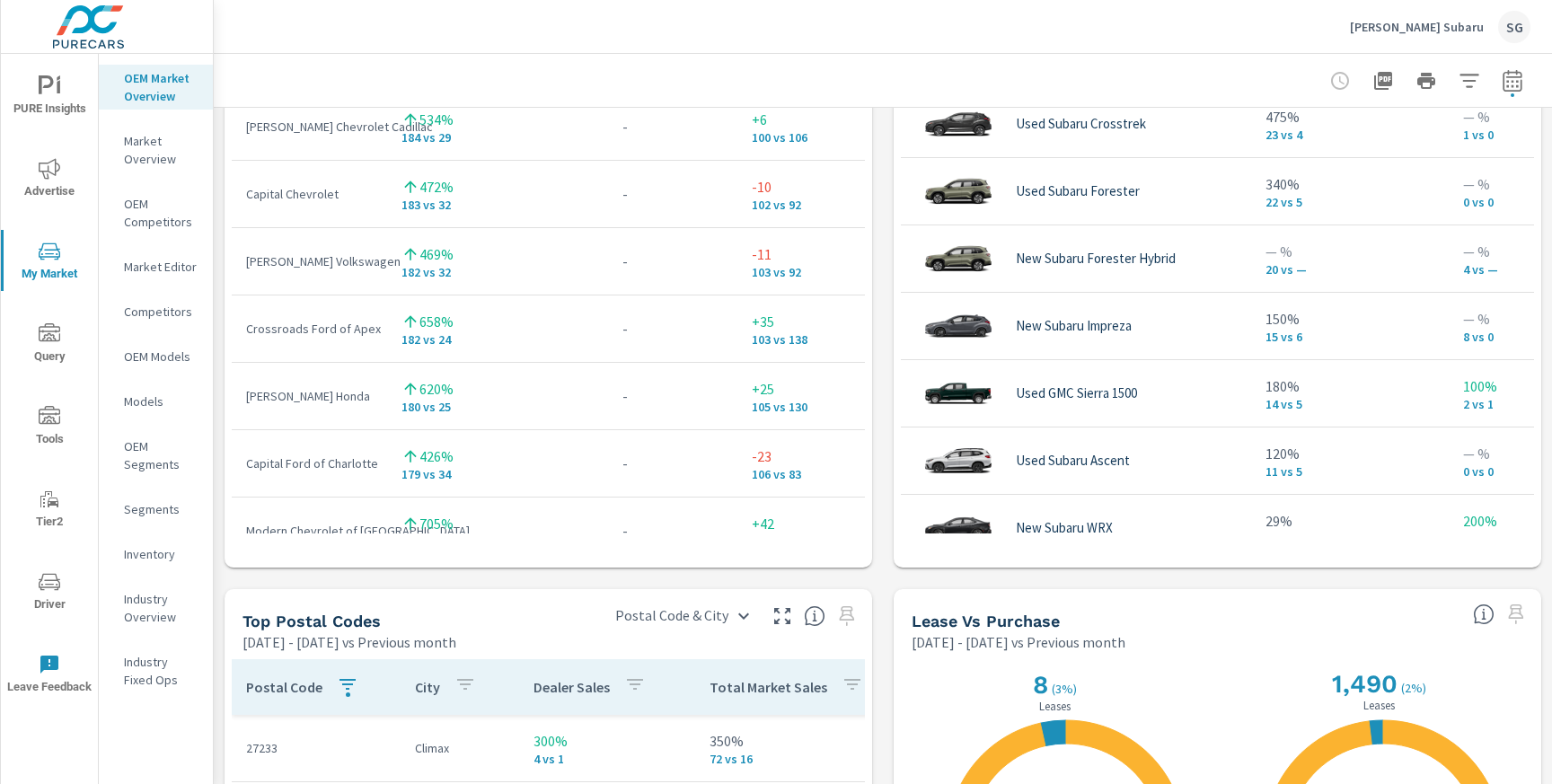
scroll to position [6396, 0]
click at [157, 311] on p "Competitors" at bounding box center [161, 311] width 75 height 18
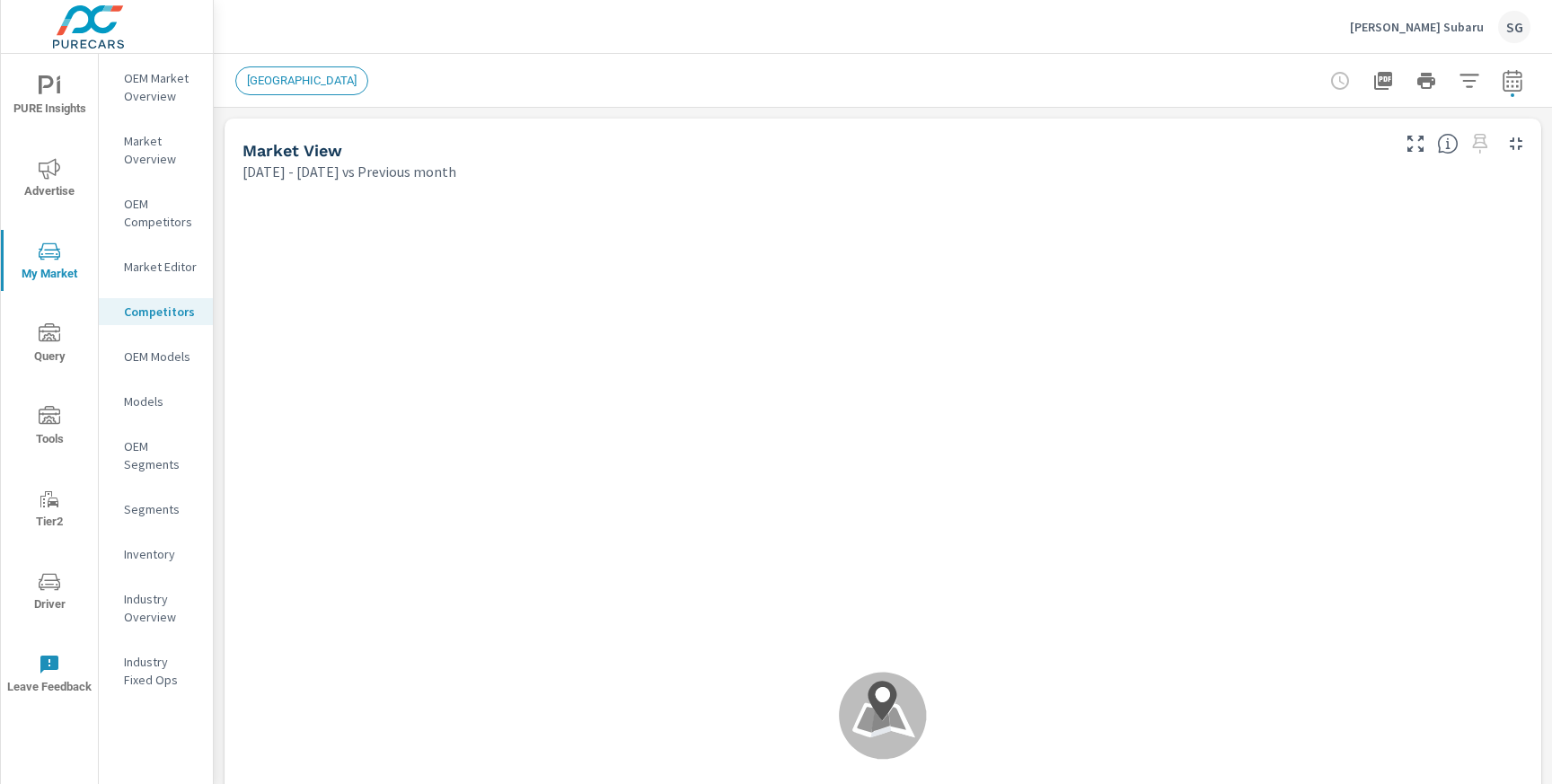
click at [157, 213] on p "OEM Competitors" at bounding box center [161, 212] width 75 height 36
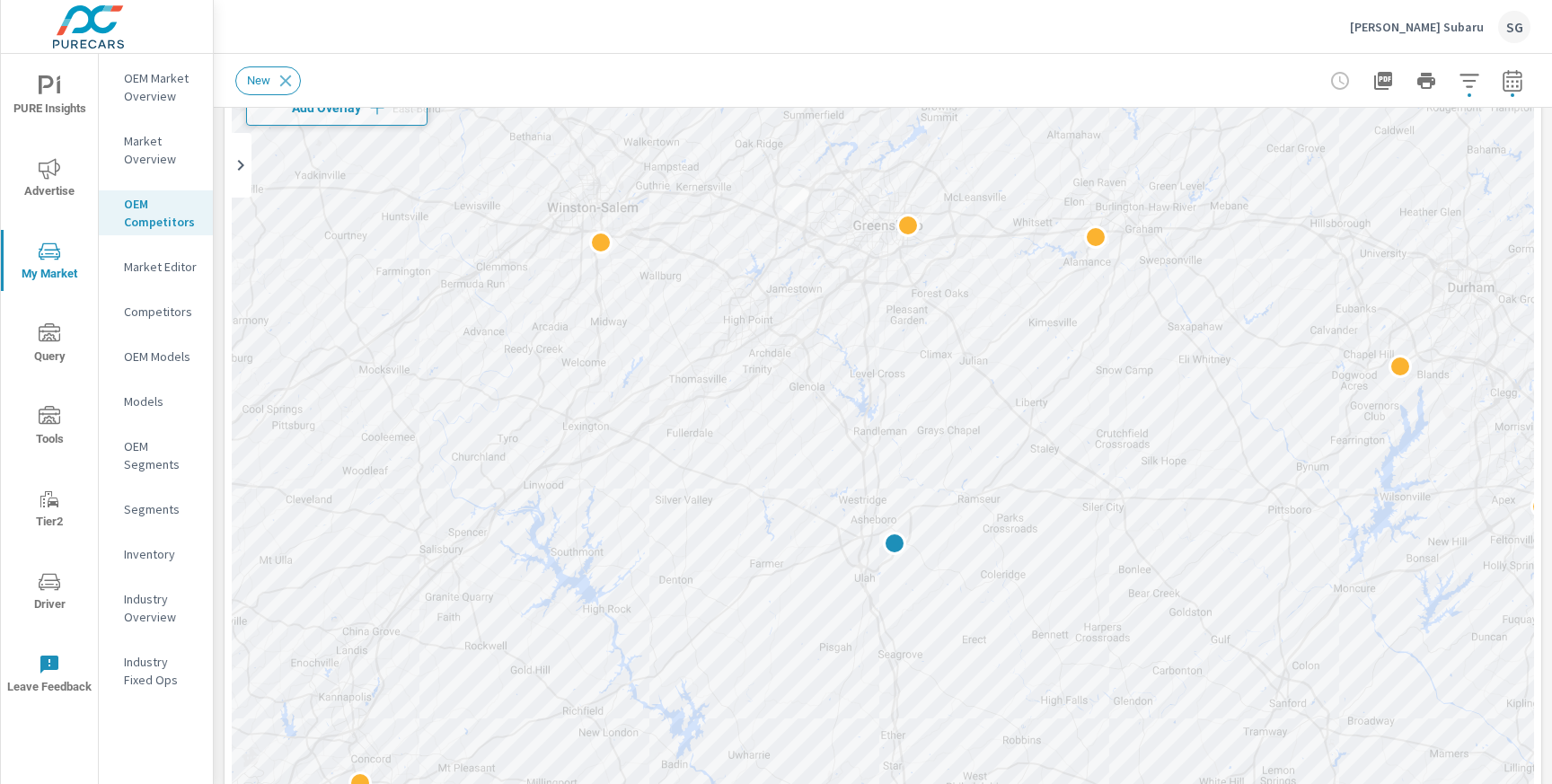
scroll to position [146, 0]
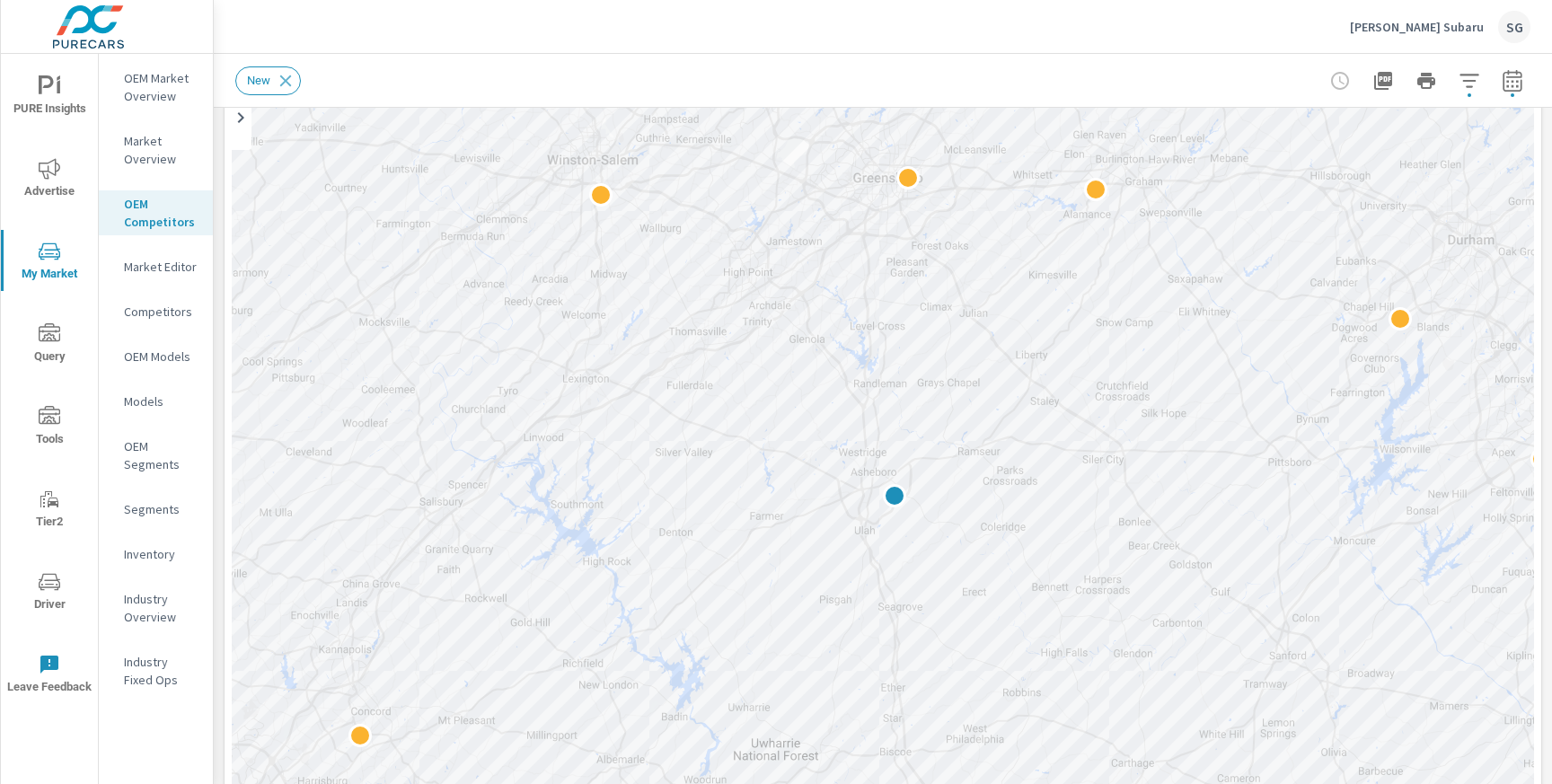
scroll to position [210, 0]
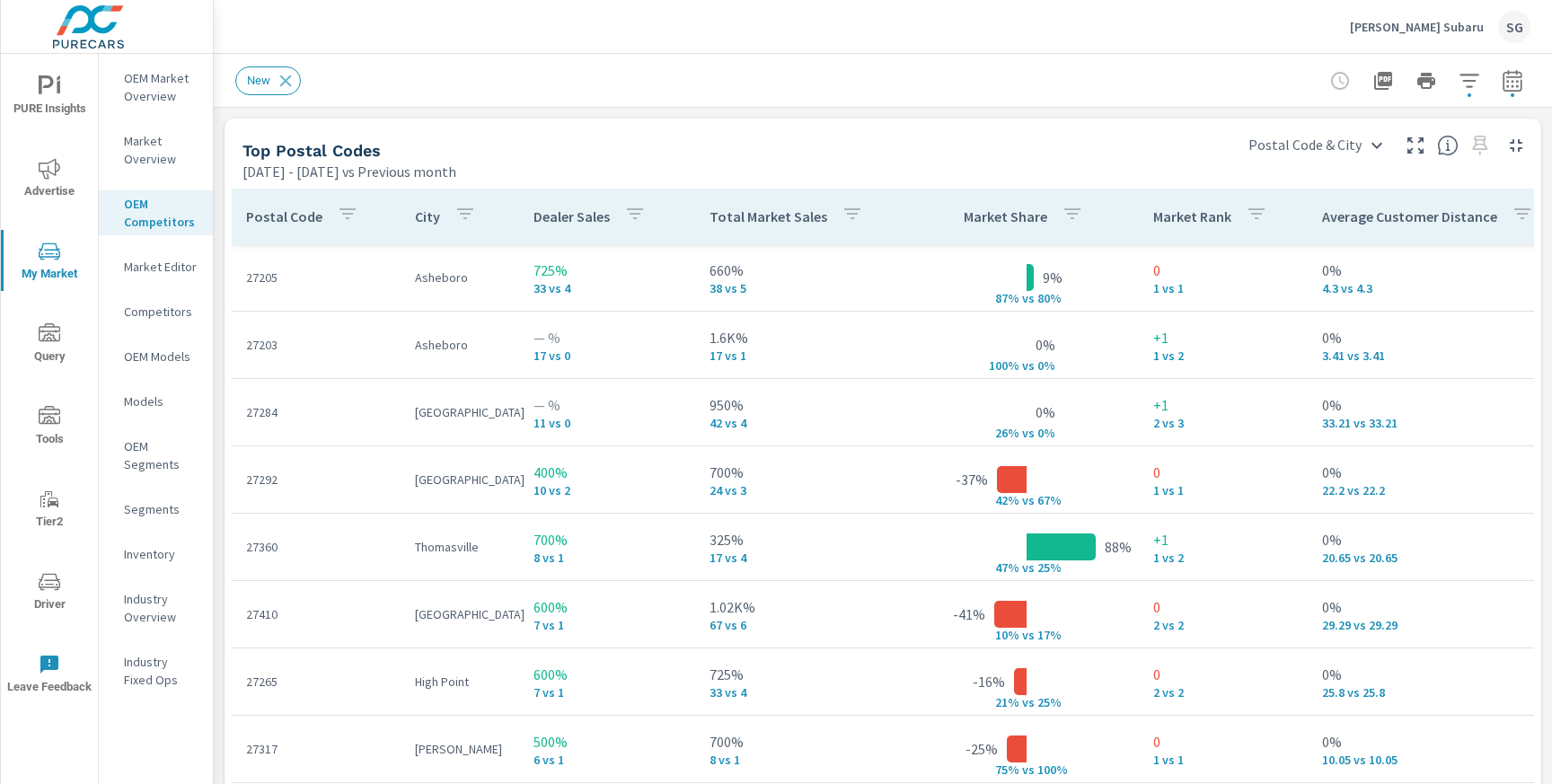
scroll to position [2100, 0]
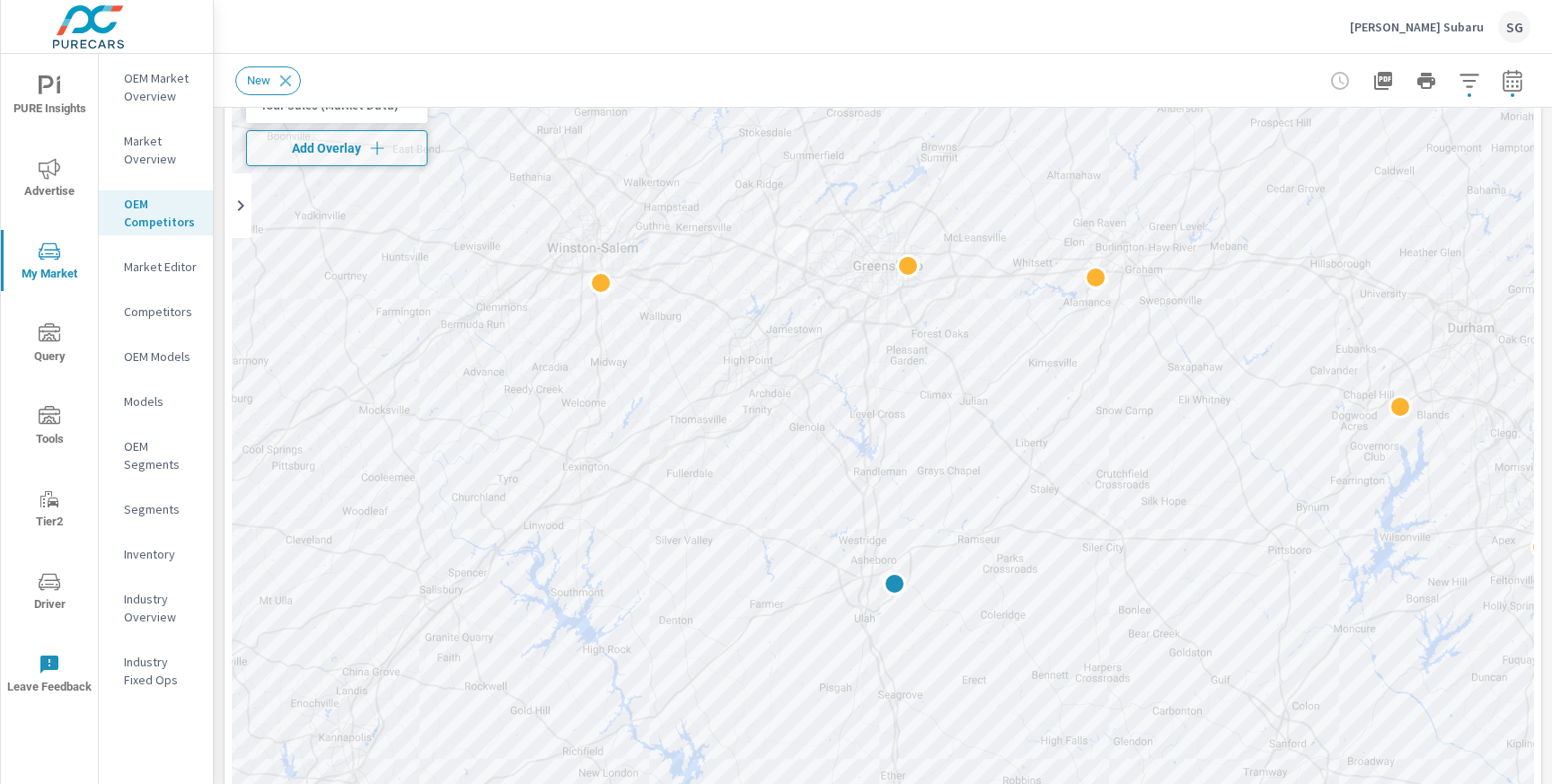
scroll to position [113, 0]
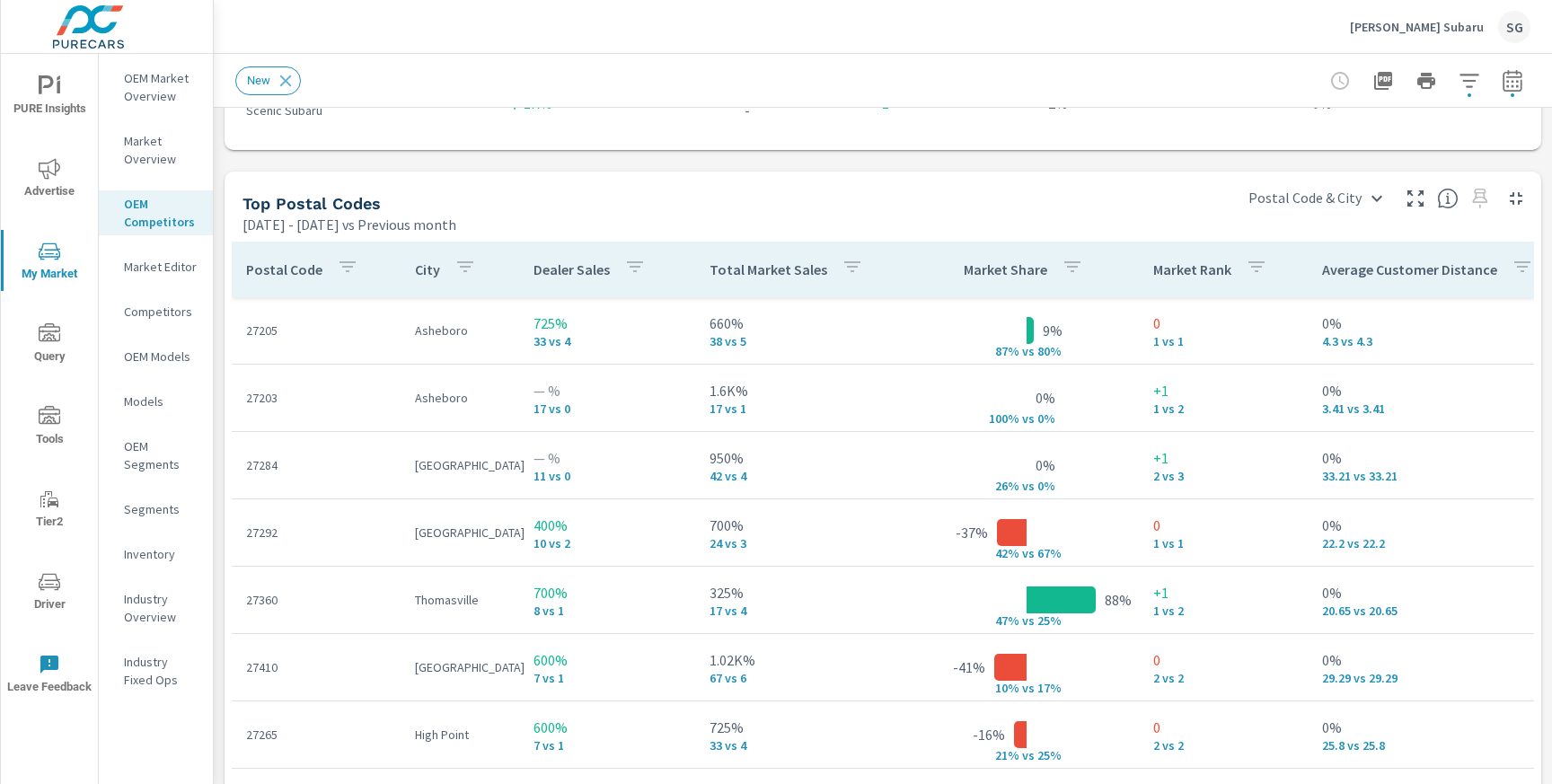
scroll to position [2071, 0]
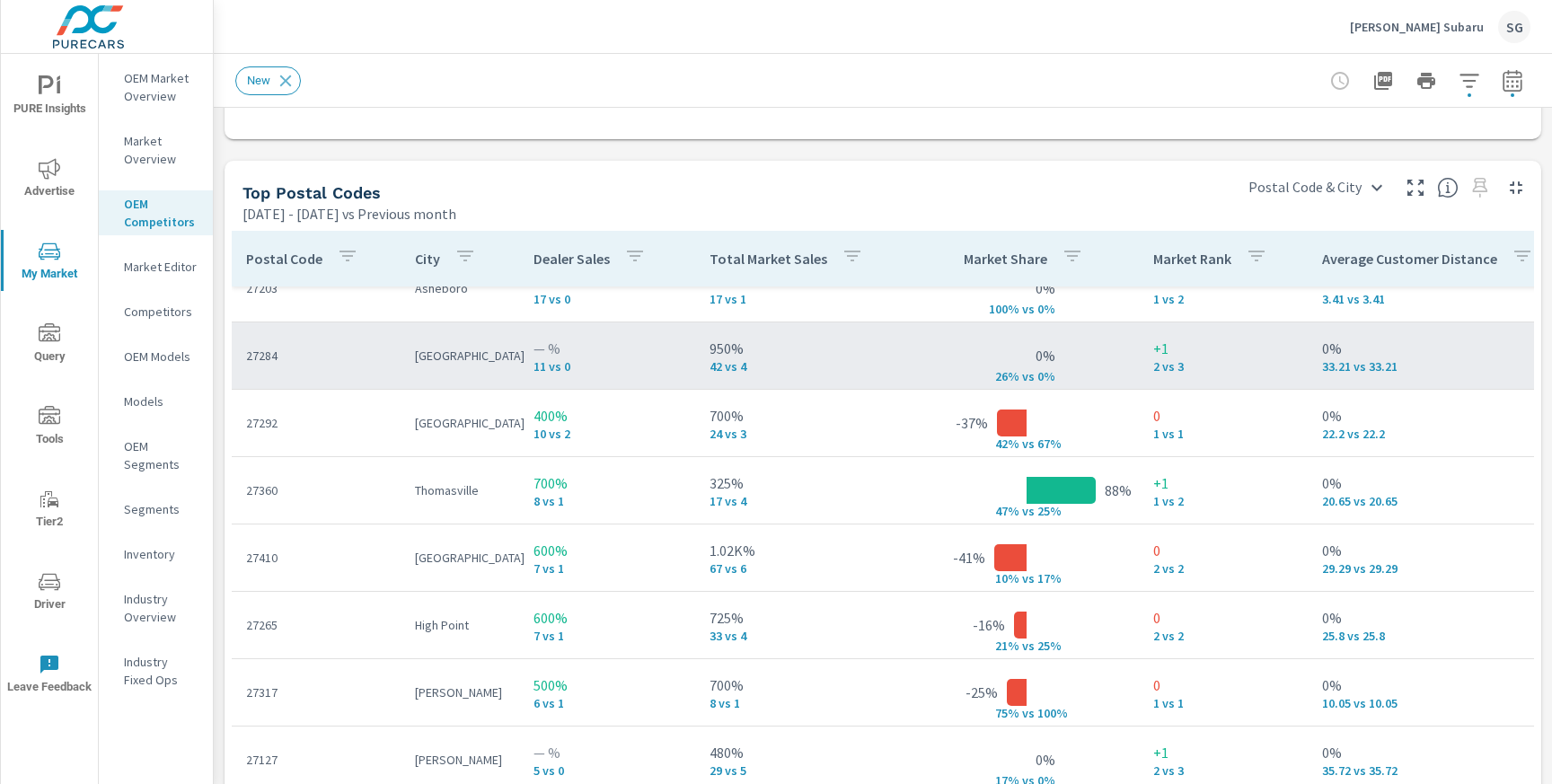
scroll to position [163, 0]
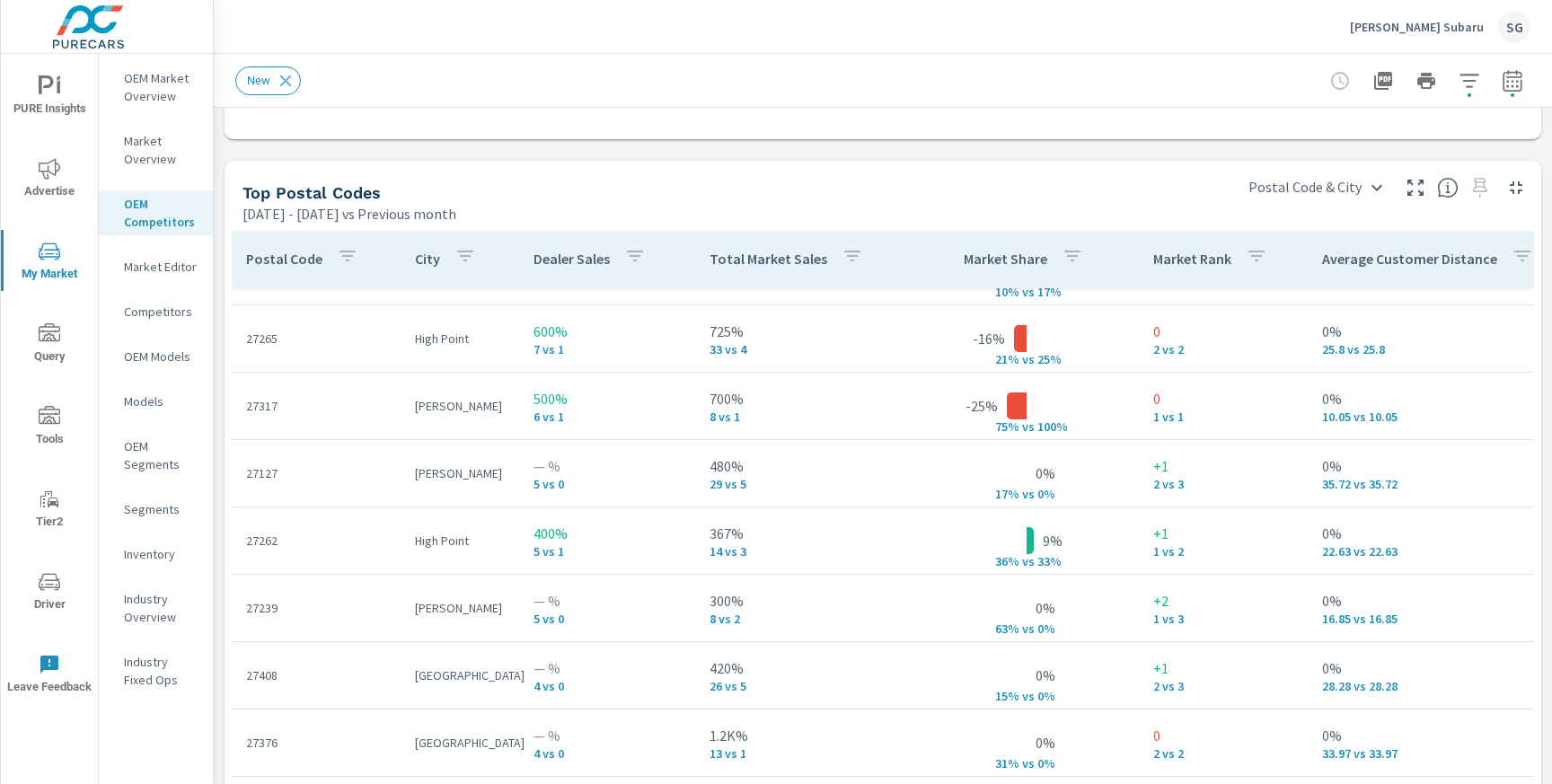
scroll to position [391, 0]
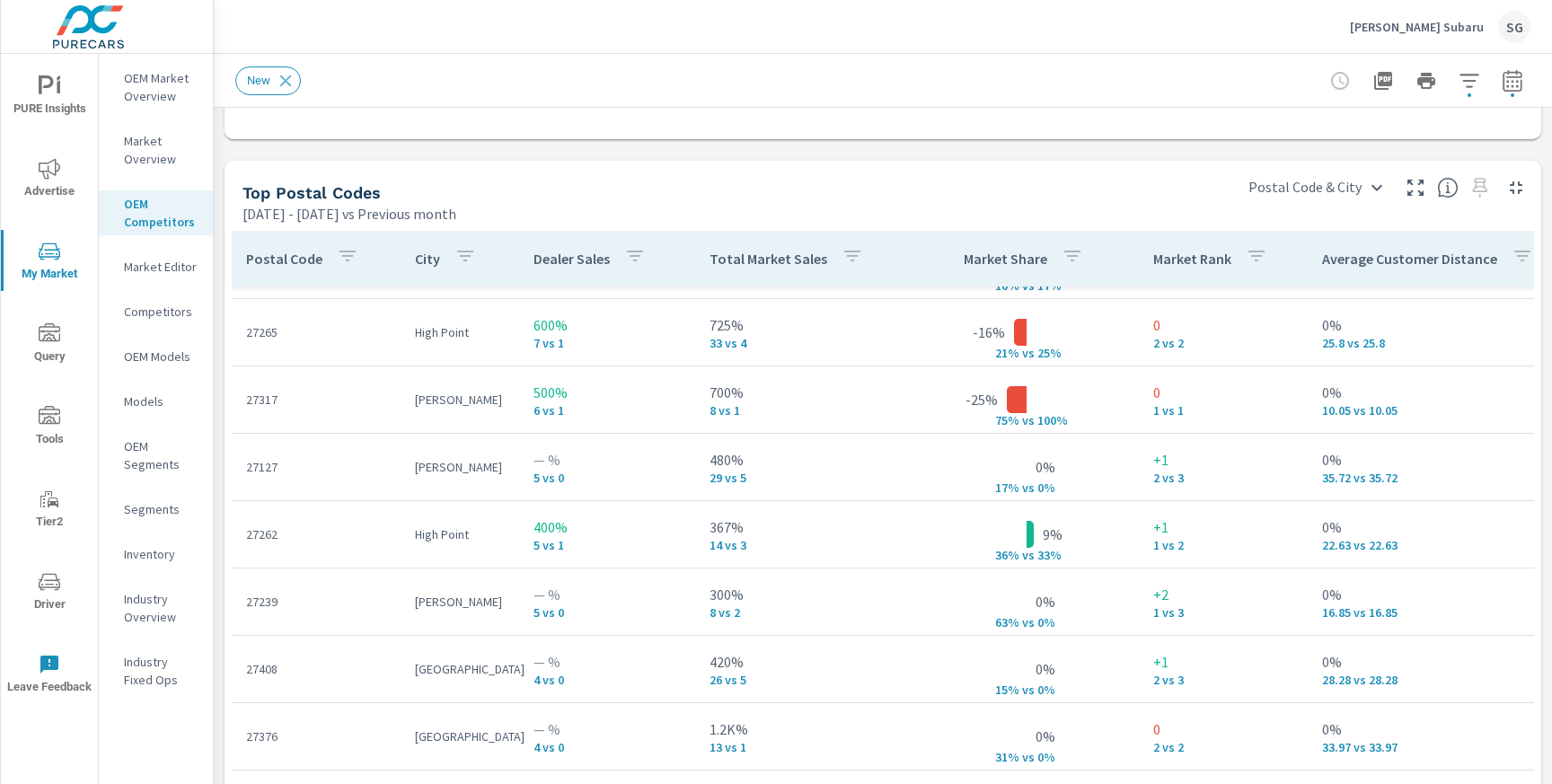
click at [41, 196] on span "Advertise" at bounding box center [49, 179] width 87 height 44
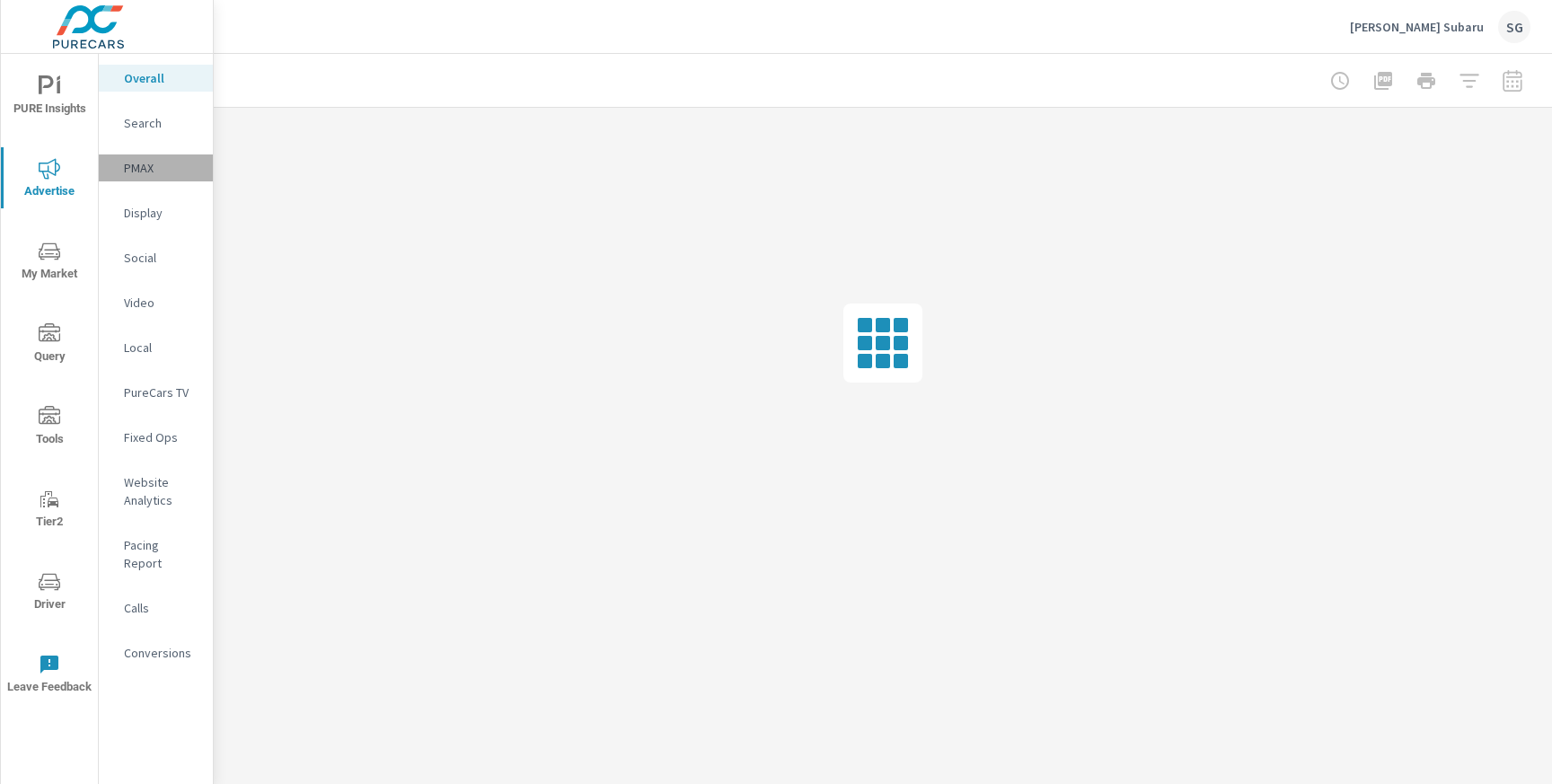
click at [152, 166] on p "PMAX" at bounding box center [161, 167] width 75 height 18
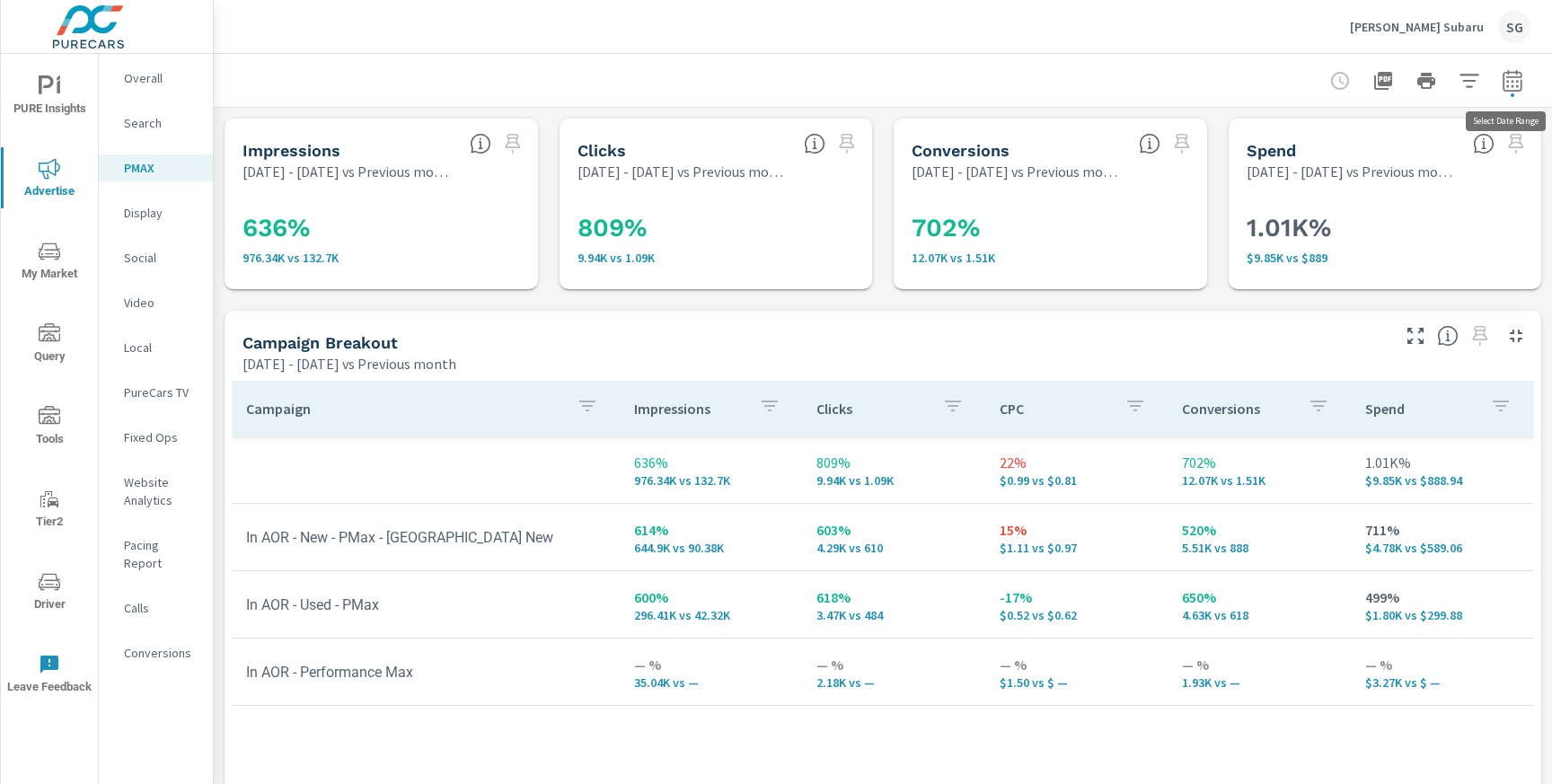
click at [1512, 83] on icon "button" at bounding box center [1512, 81] width 21 height 21
select select "Previous month"
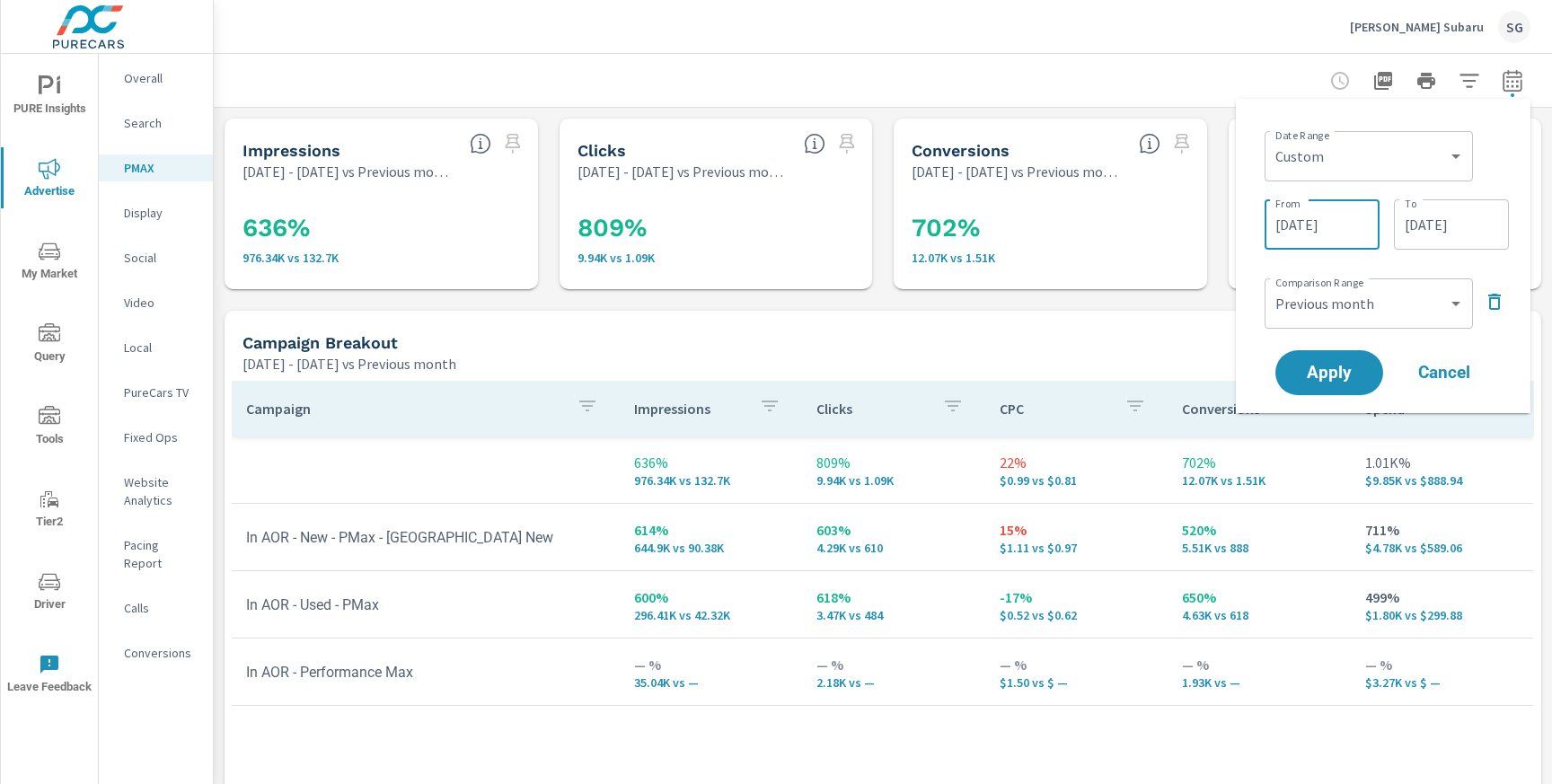
click at [1344, 225] on input "03/01/2025" at bounding box center [1321, 224] width 100 height 36
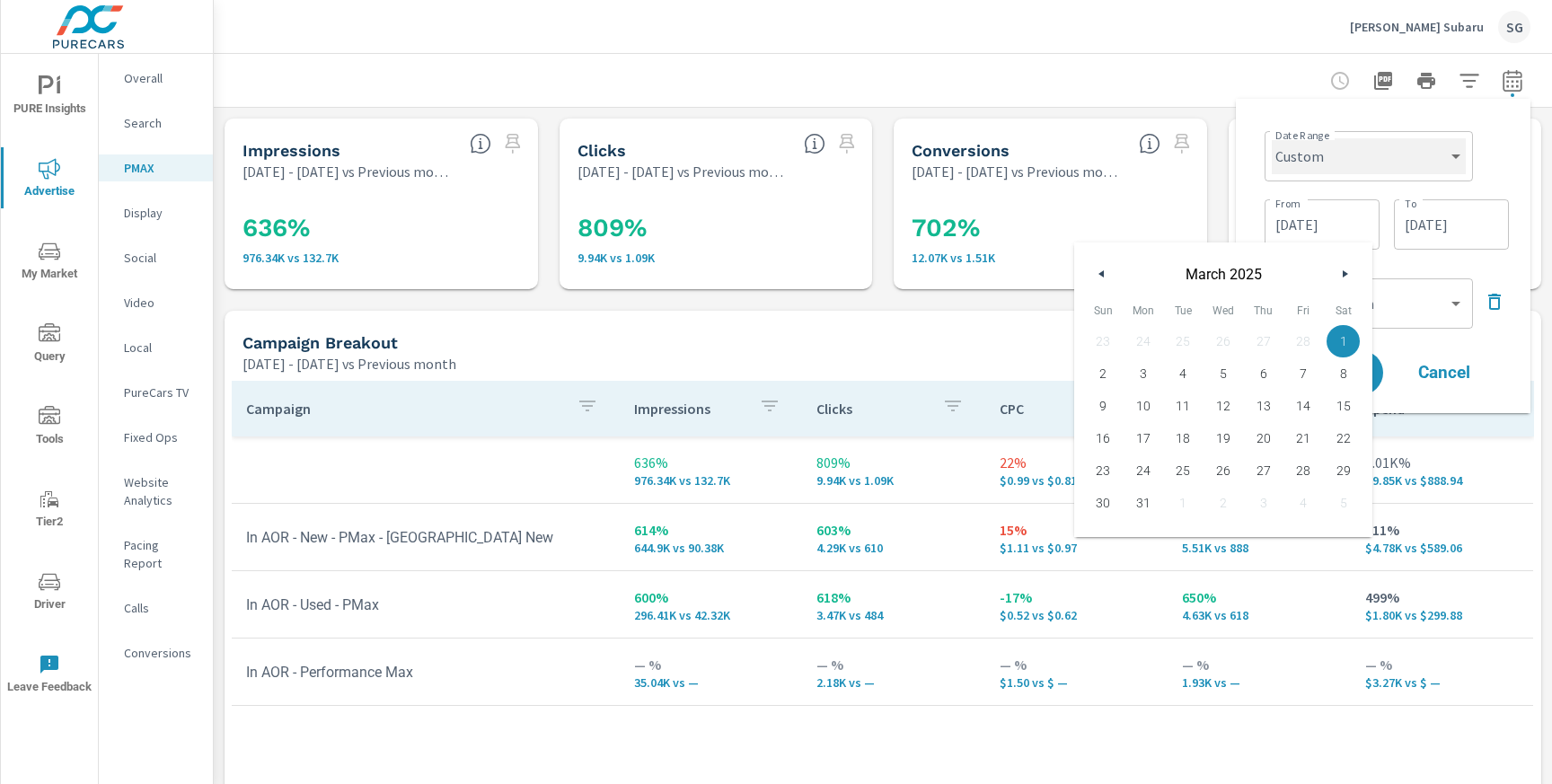
click at [1381, 166] on select "Custom Yesterday Last week Last 7 days Last 14 days Last 30 days Last 45 days L…" at bounding box center [1368, 156] width 194 height 36
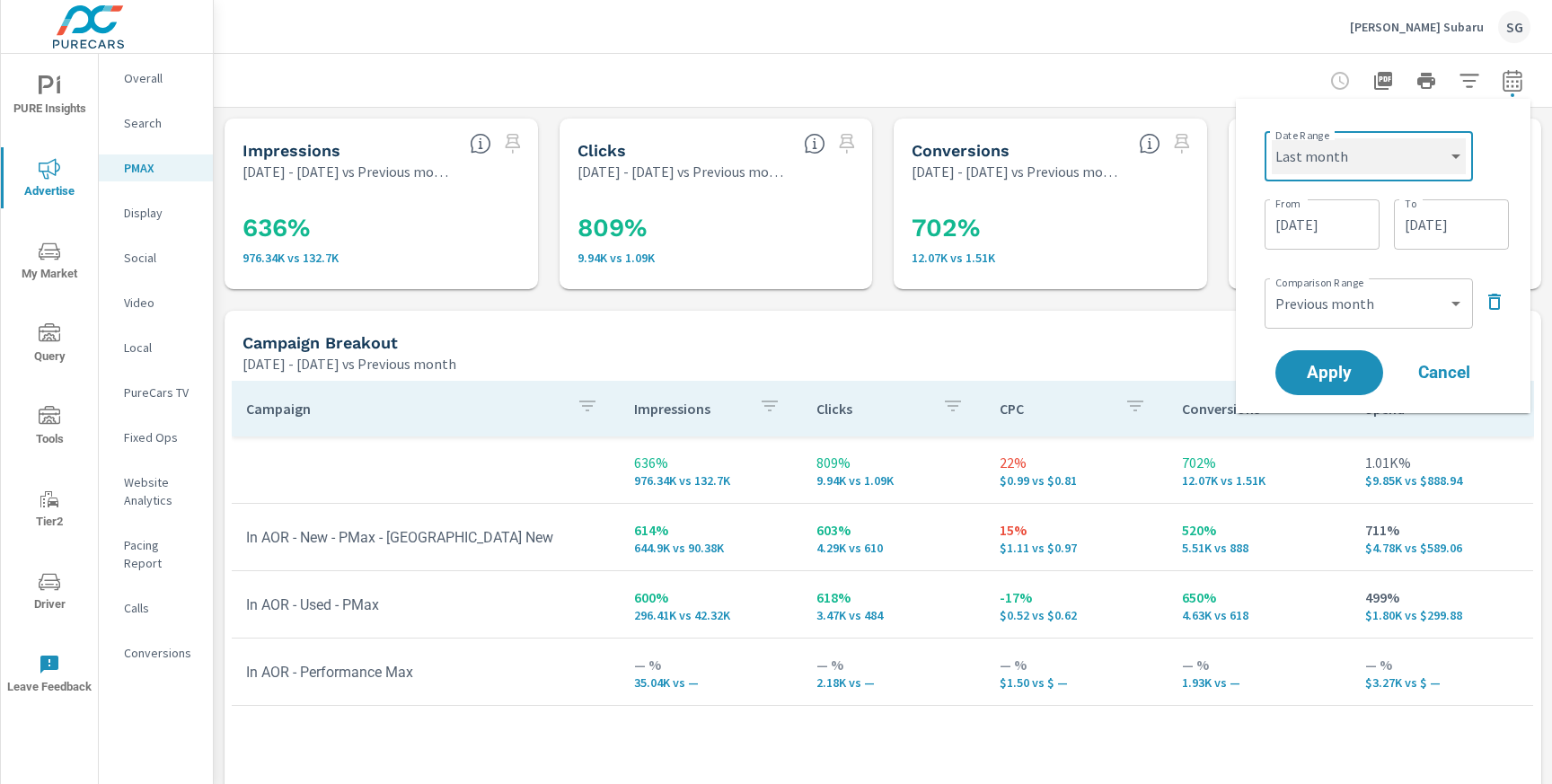
click at [1272, 138] on select "Custom Yesterday Last week Last 7 days Last 14 days Last 30 days Last 45 days L…" at bounding box center [1368, 156] width 194 height 36
select select "Last month"
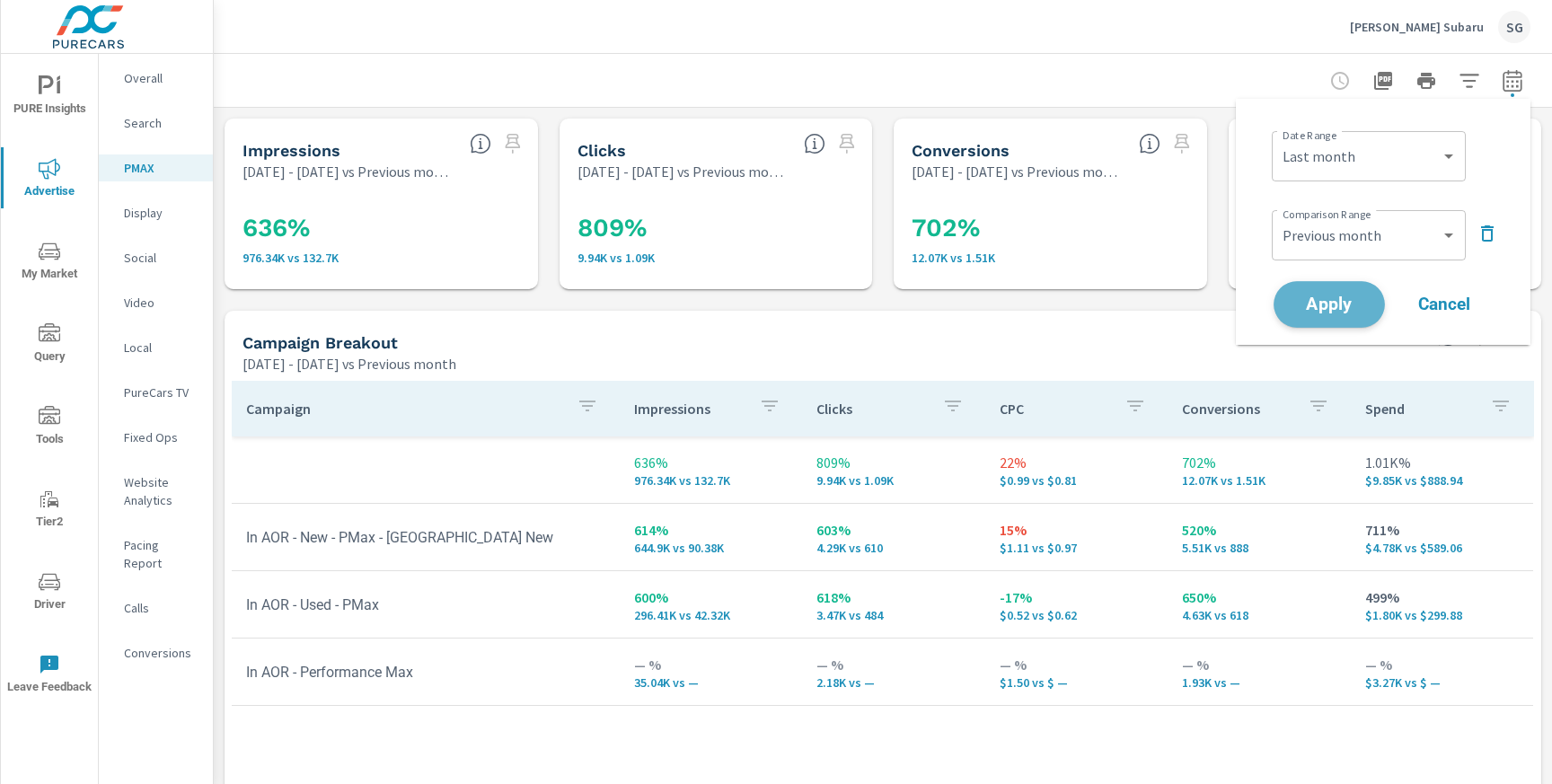
click at [1344, 298] on span "Apply" at bounding box center [1329, 305] width 74 height 18
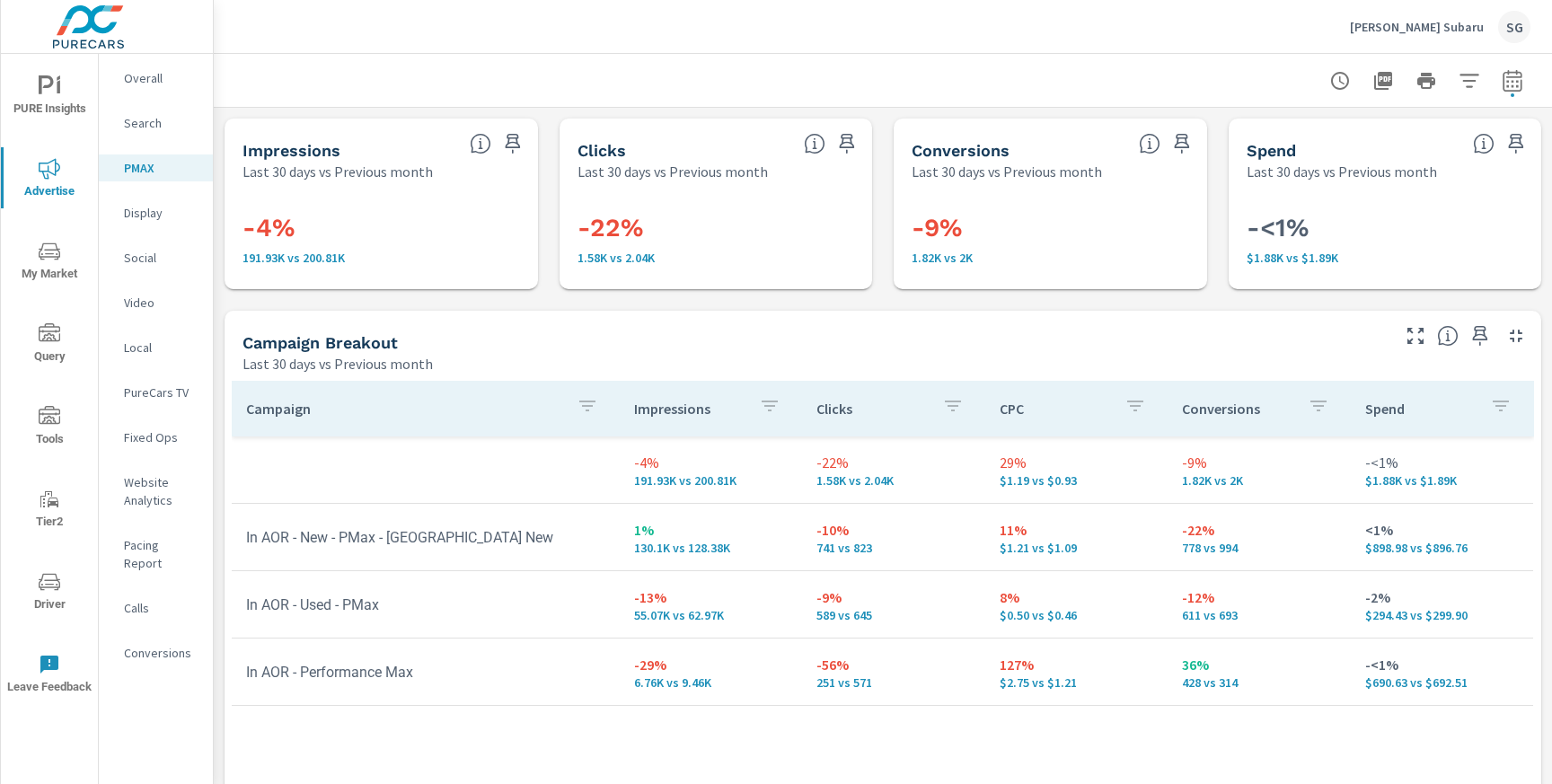
click at [133, 518] on nav "Overall Search PMAX Display Social Video Local PureCars TV Fixed Ops Website An…" at bounding box center [156, 372] width 114 height 637
click at [141, 505] on p "Website Analytics" at bounding box center [161, 490] width 75 height 36
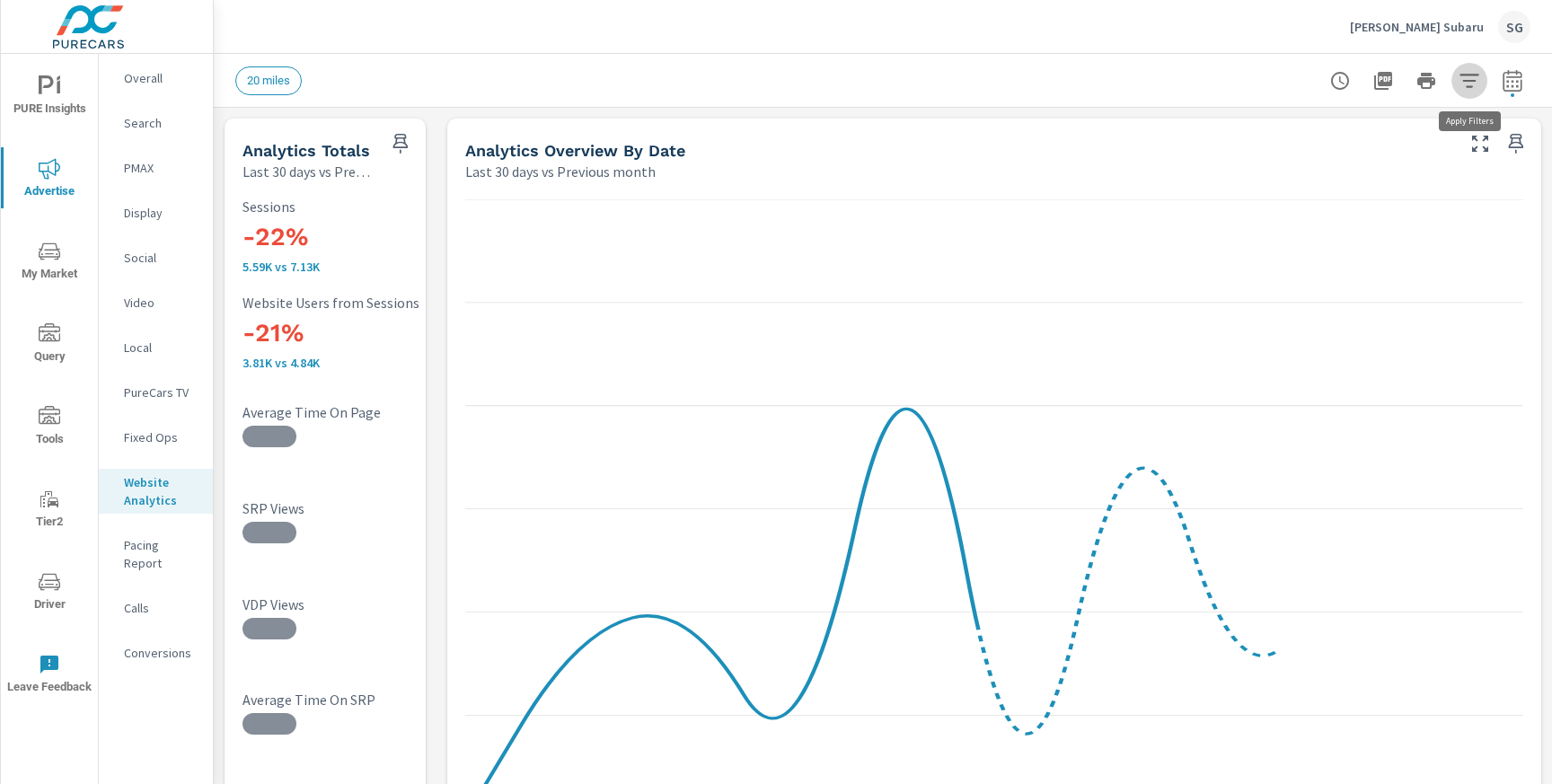
click at [1471, 88] on icon "button" at bounding box center [1468, 81] width 18 height 14
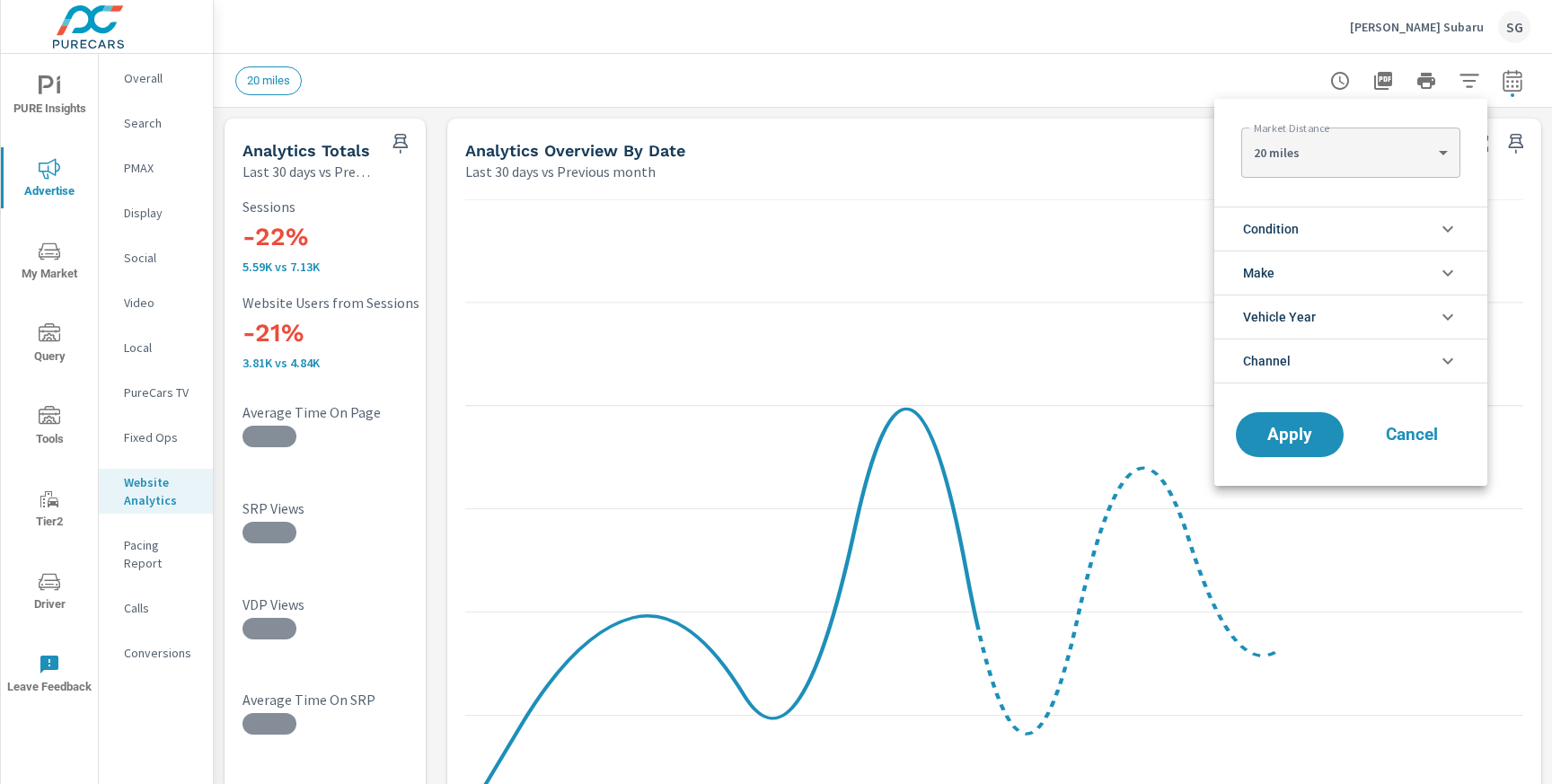
click at [1330, 168] on body "PURE Insights Advertise My Market Query Tools Tier2 Driver Leave Feedback Overa…" at bounding box center [776, 392] width 1552 height 784
click at [1236, 178] on div at bounding box center [776, 392] width 1552 height 784
click at [1272, 232] on span "Condition" at bounding box center [1270, 229] width 55 height 43
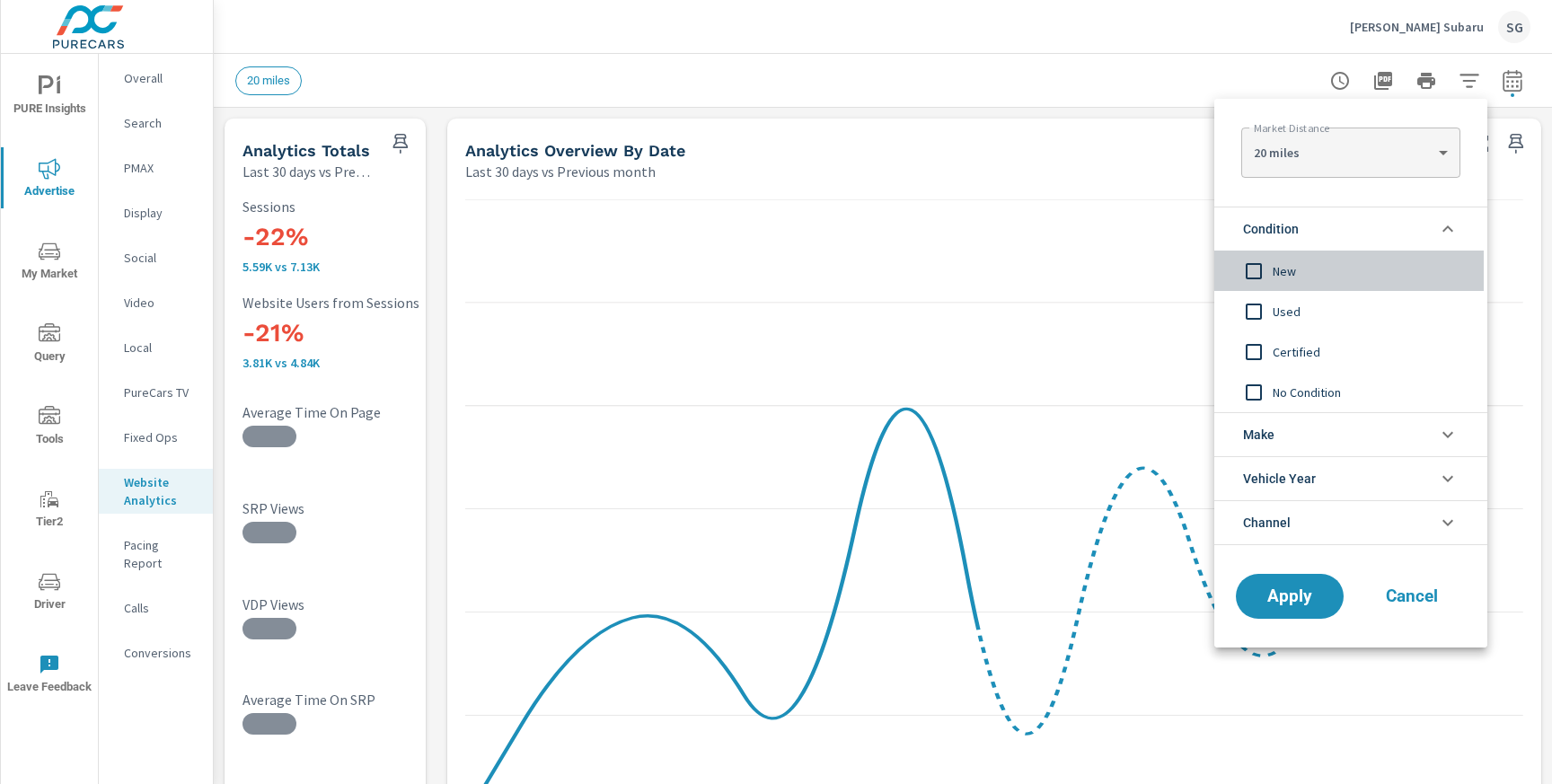
click at [1257, 285] on input "filter options" at bounding box center [1253, 270] width 38 height 38
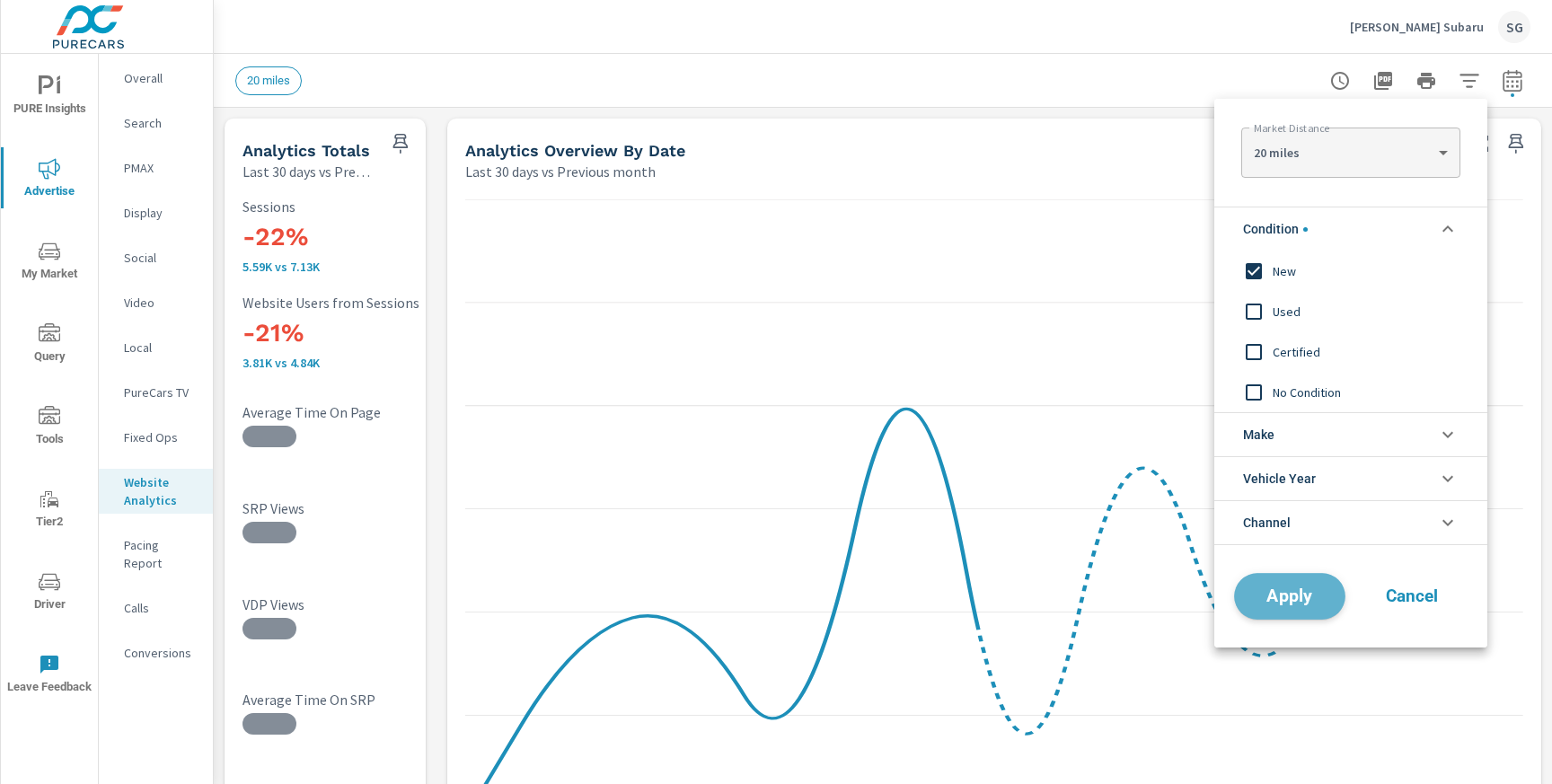
click at [1289, 593] on span "Apply" at bounding box center [1289, 596] width 74 height 18
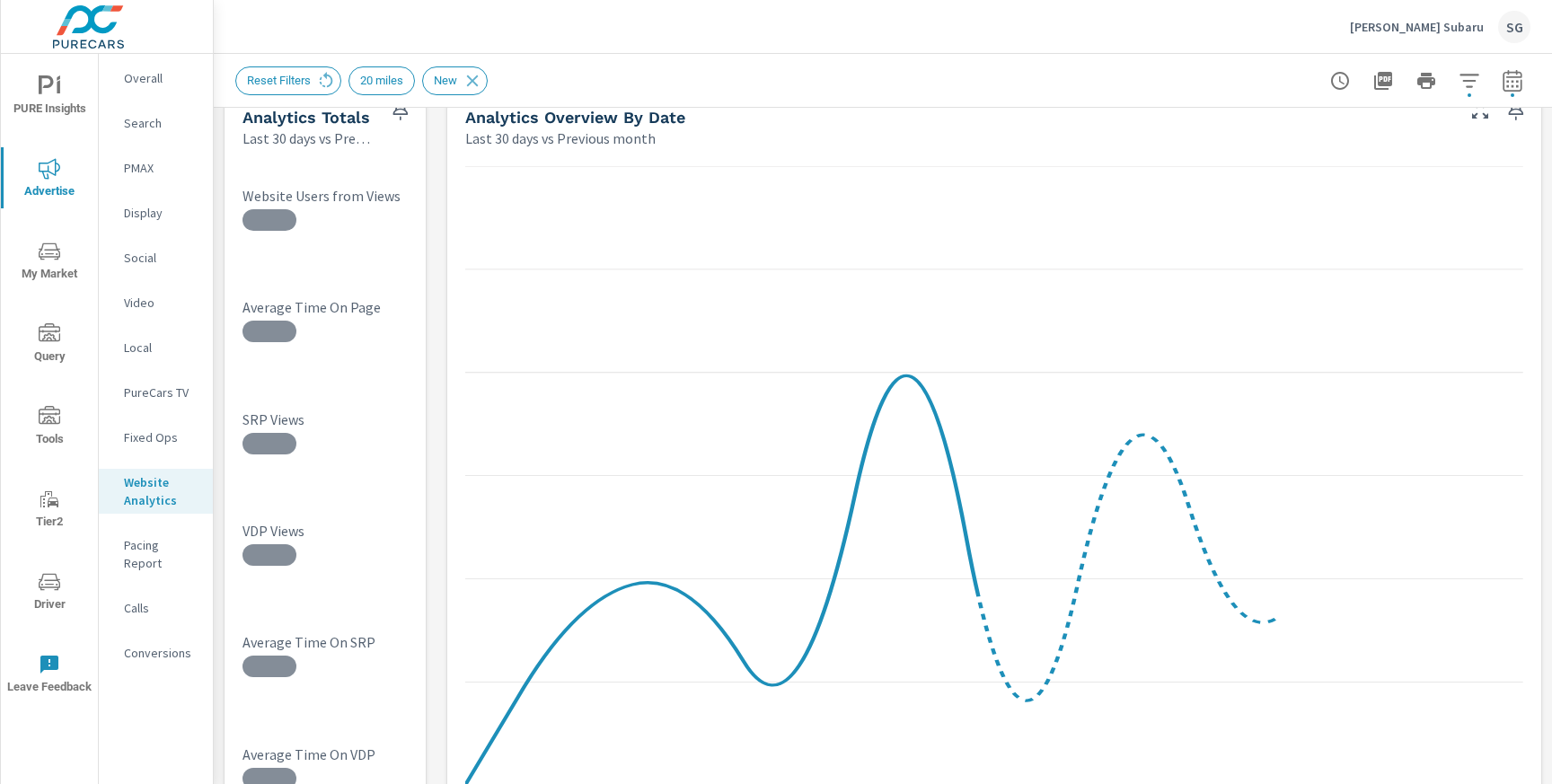
scroll to position [34, 0]
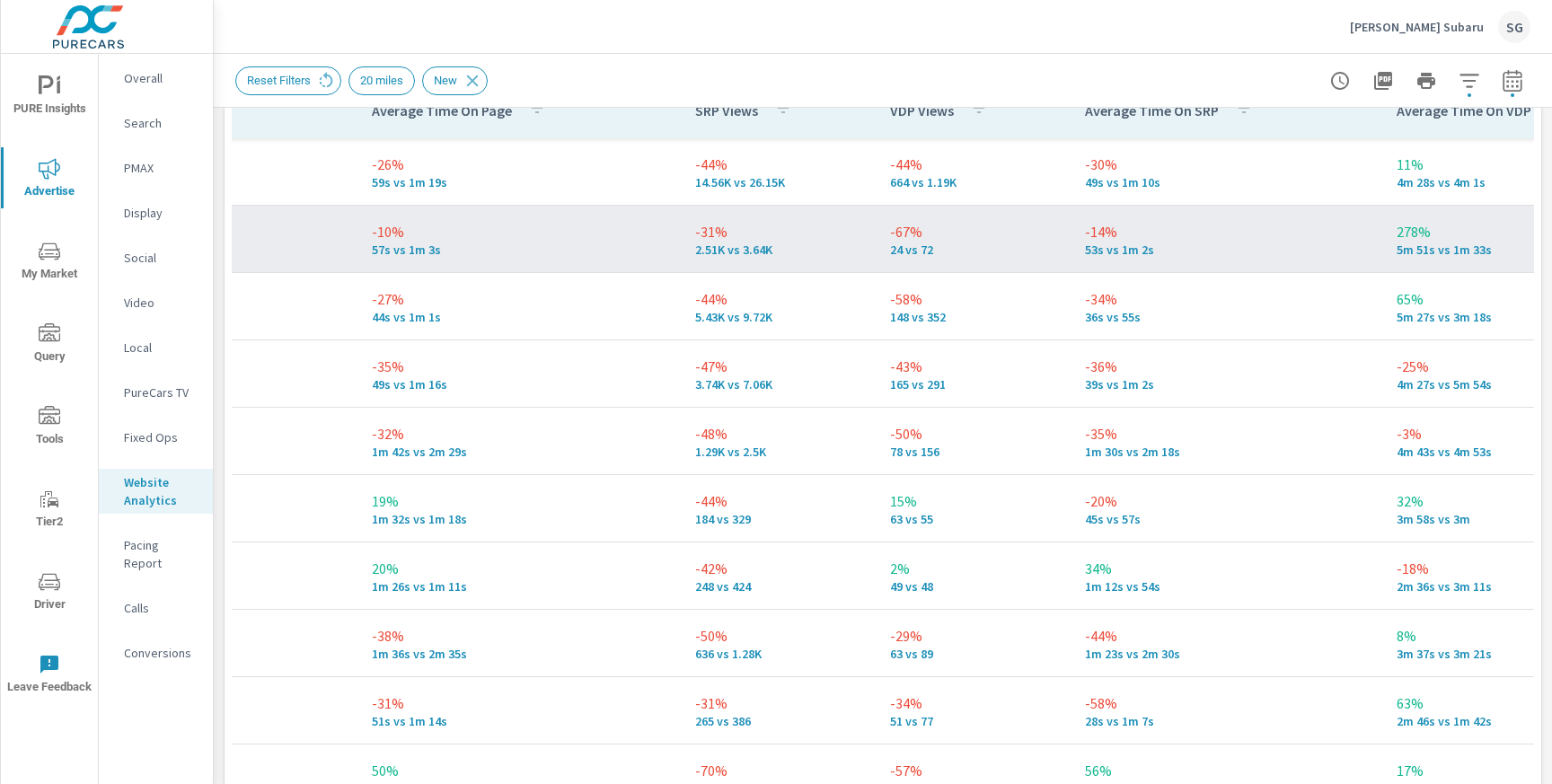
scroll to position [0, 596]
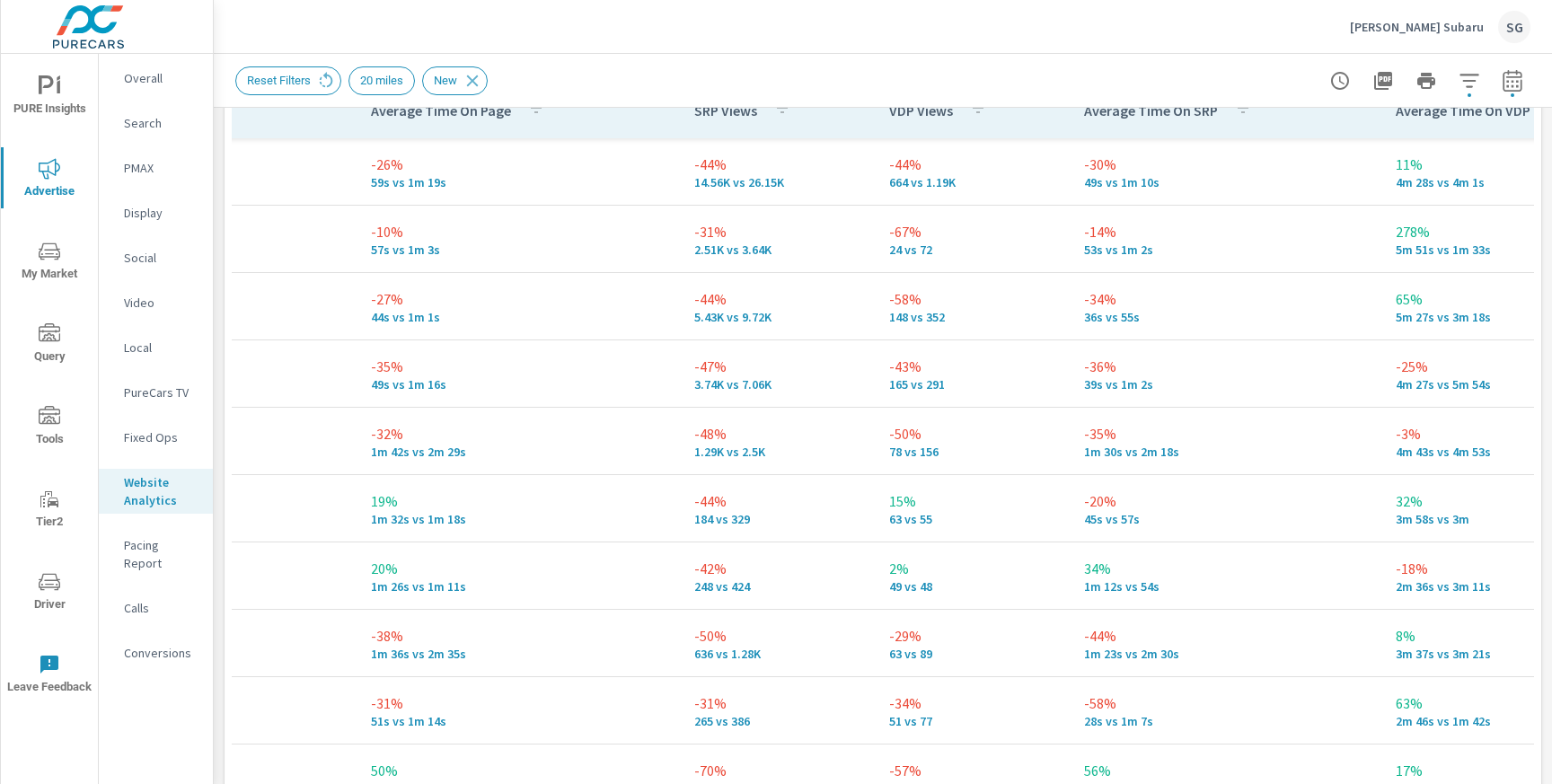
click at [54, 275] on span "My Market" at bounding box center [49, 262] width 87 height 44
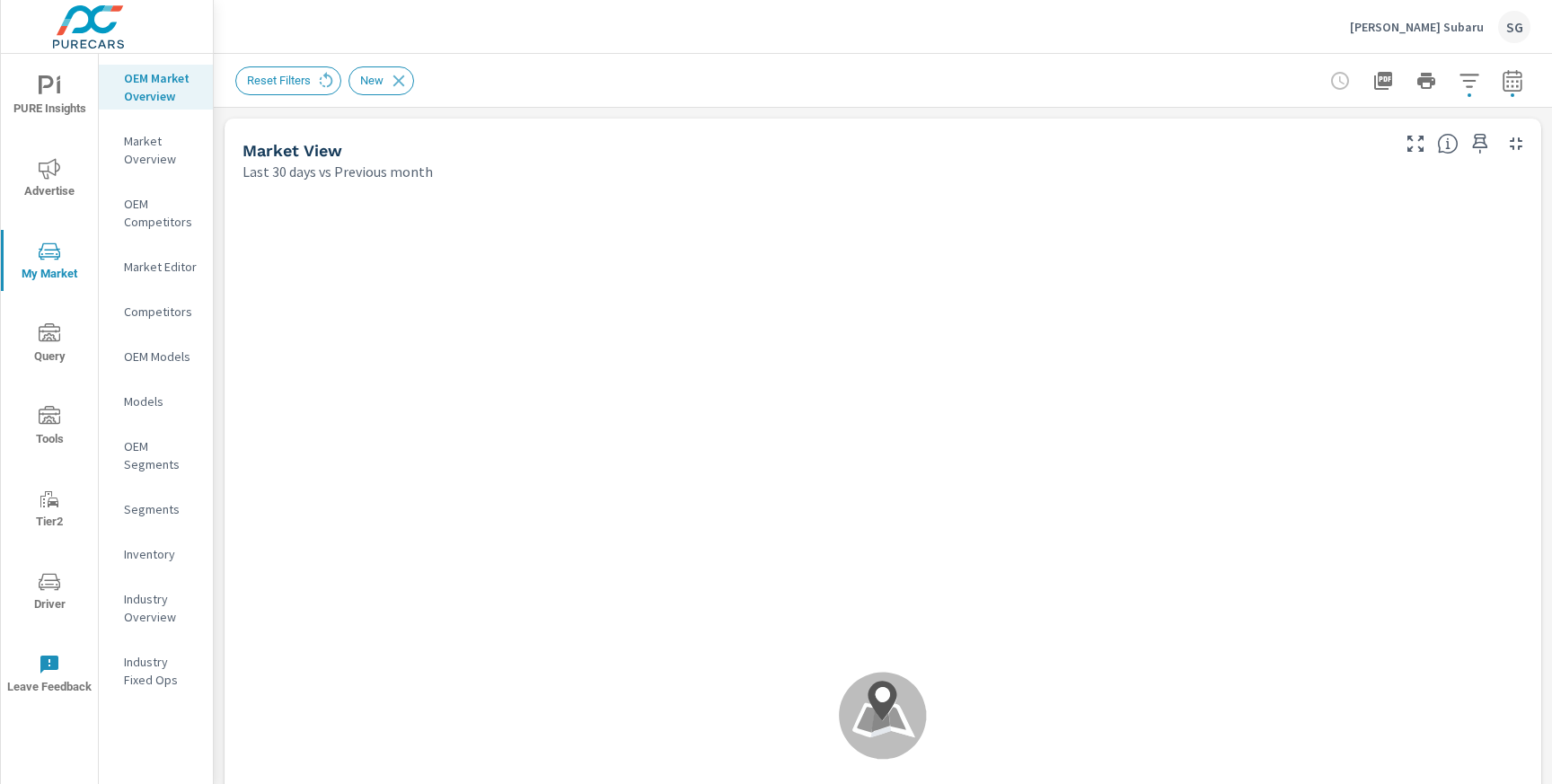
click at [1512, 78] on icon "button" at bounding box center [1512, 81] width 21 height 21
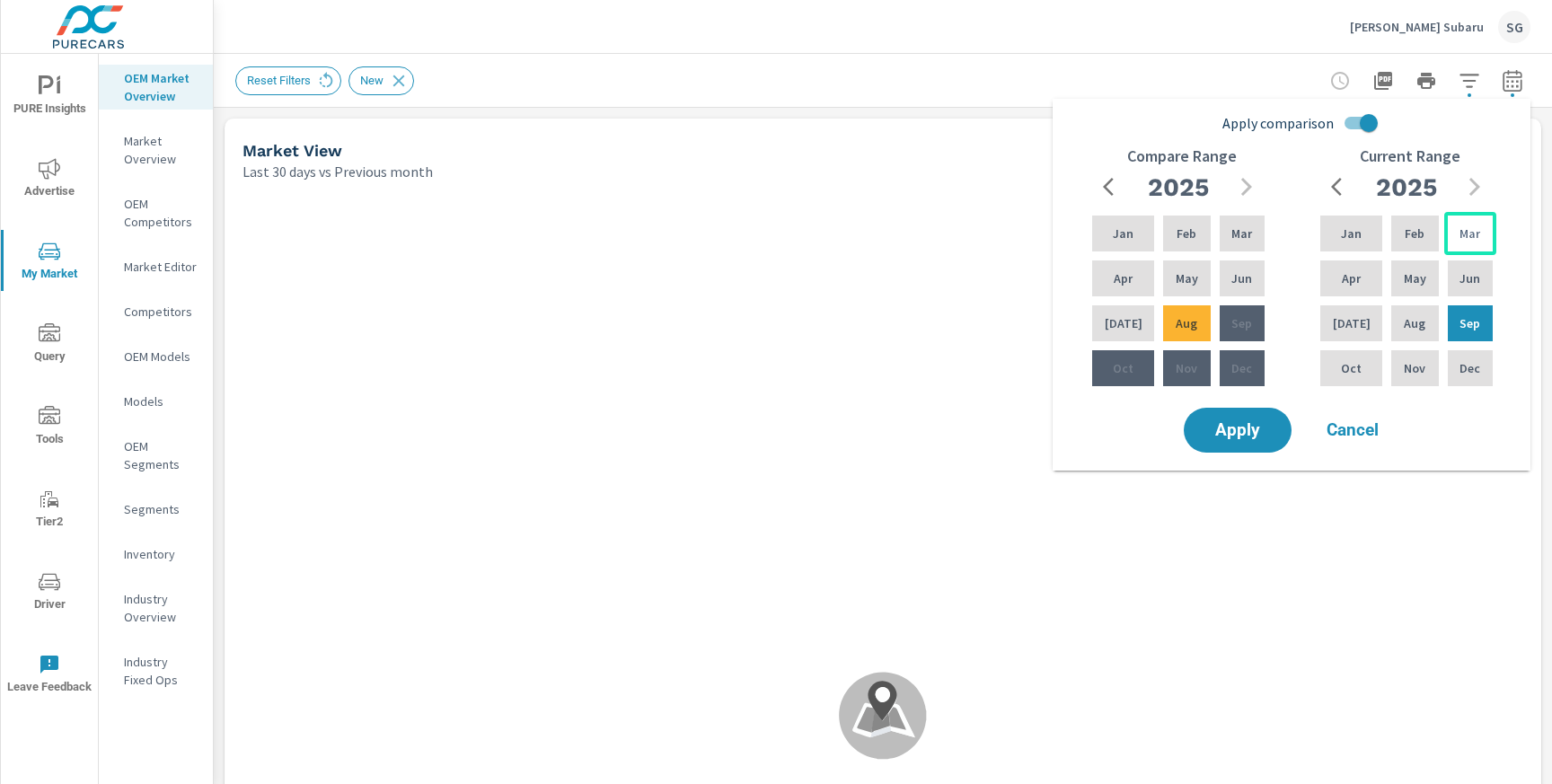
click at [1451, 229] on div "Mar" at bounding box center [1470, 233] width 53 height 43
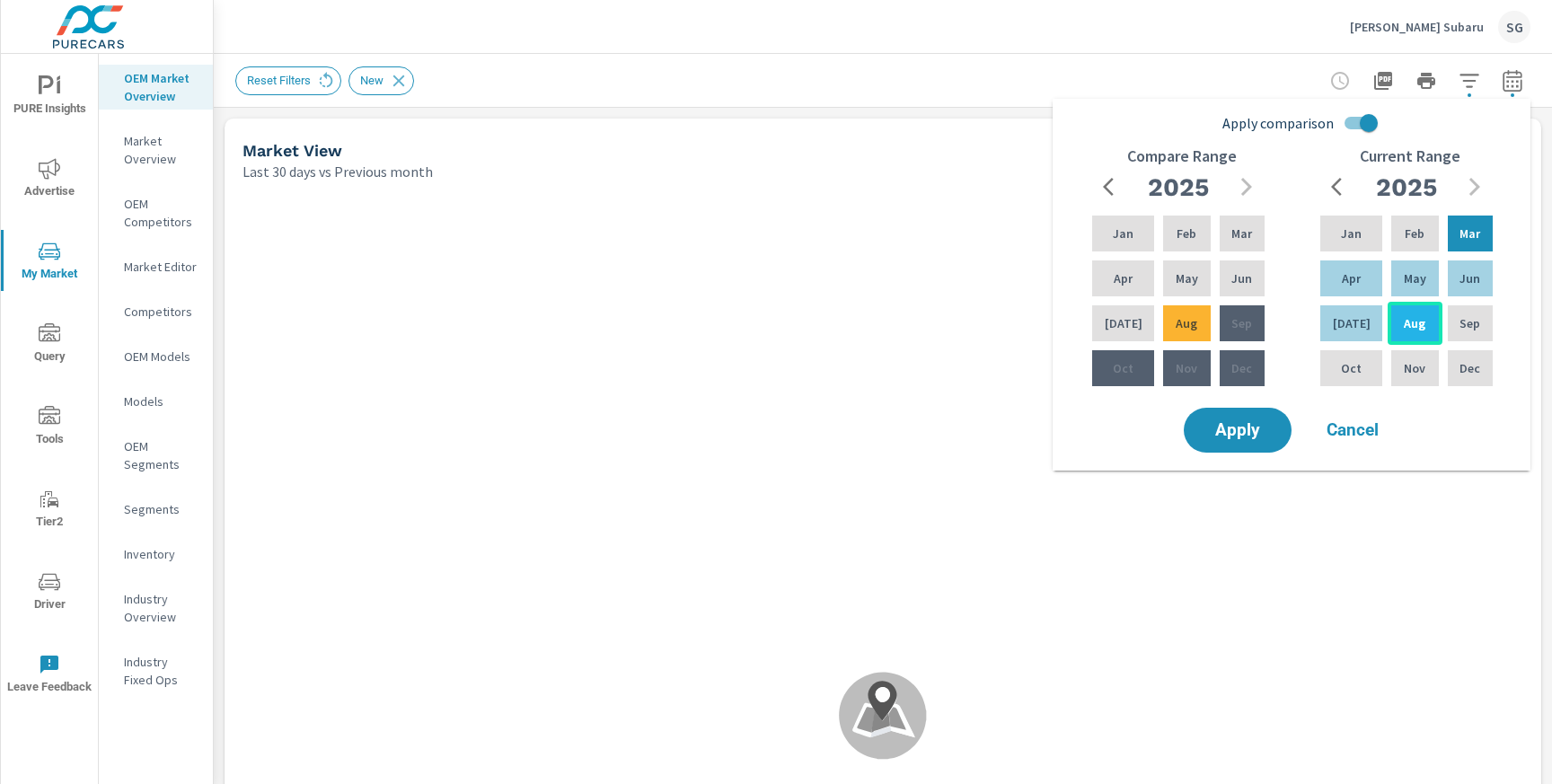
click at [1405, 310] on div "Aug" at bounding box center [1414, 323] width 54 height 43
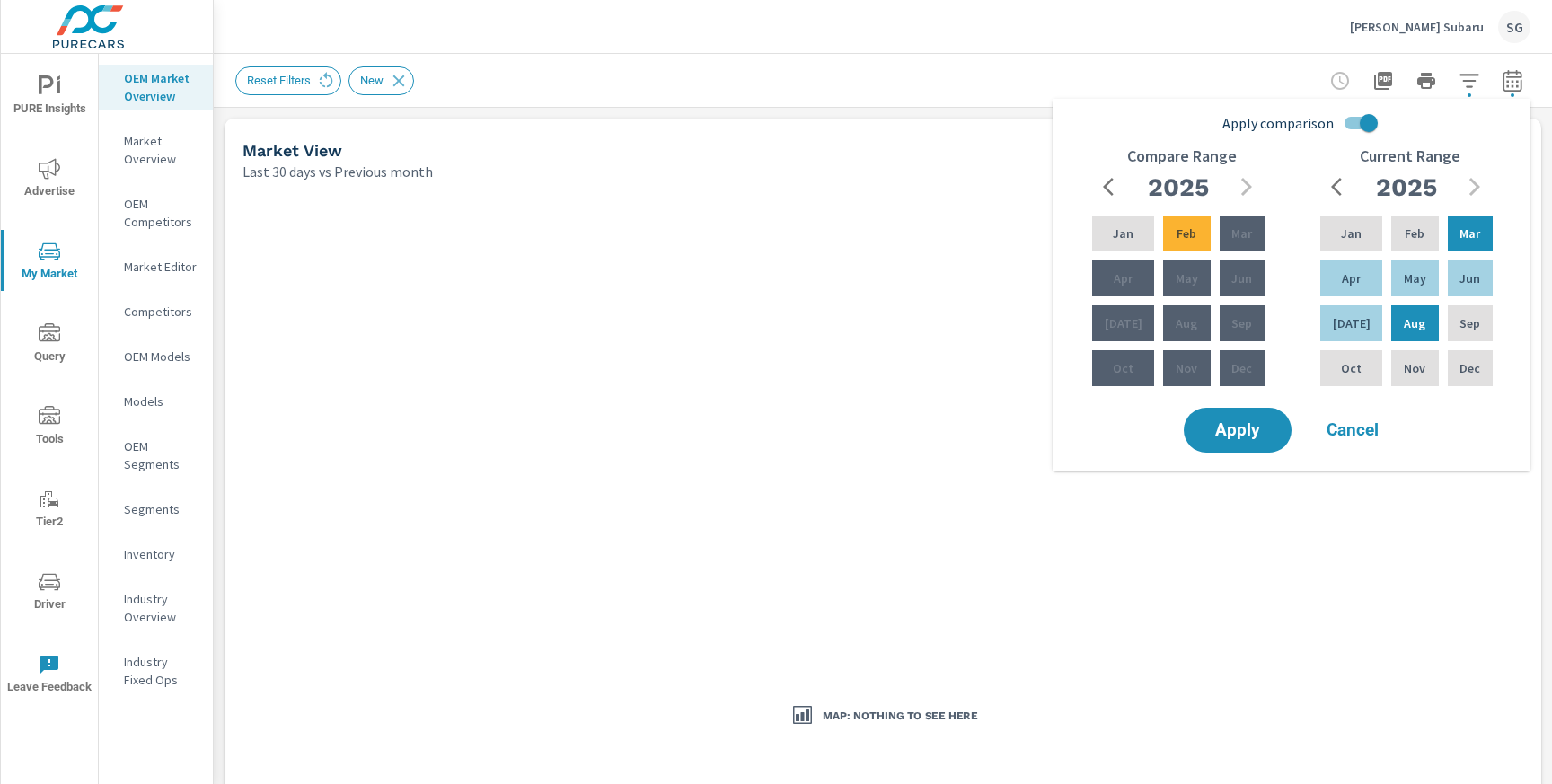
click at [1352, 125] on input "Apply comparison" at bounding box center [1368, 123] width 102 height 34
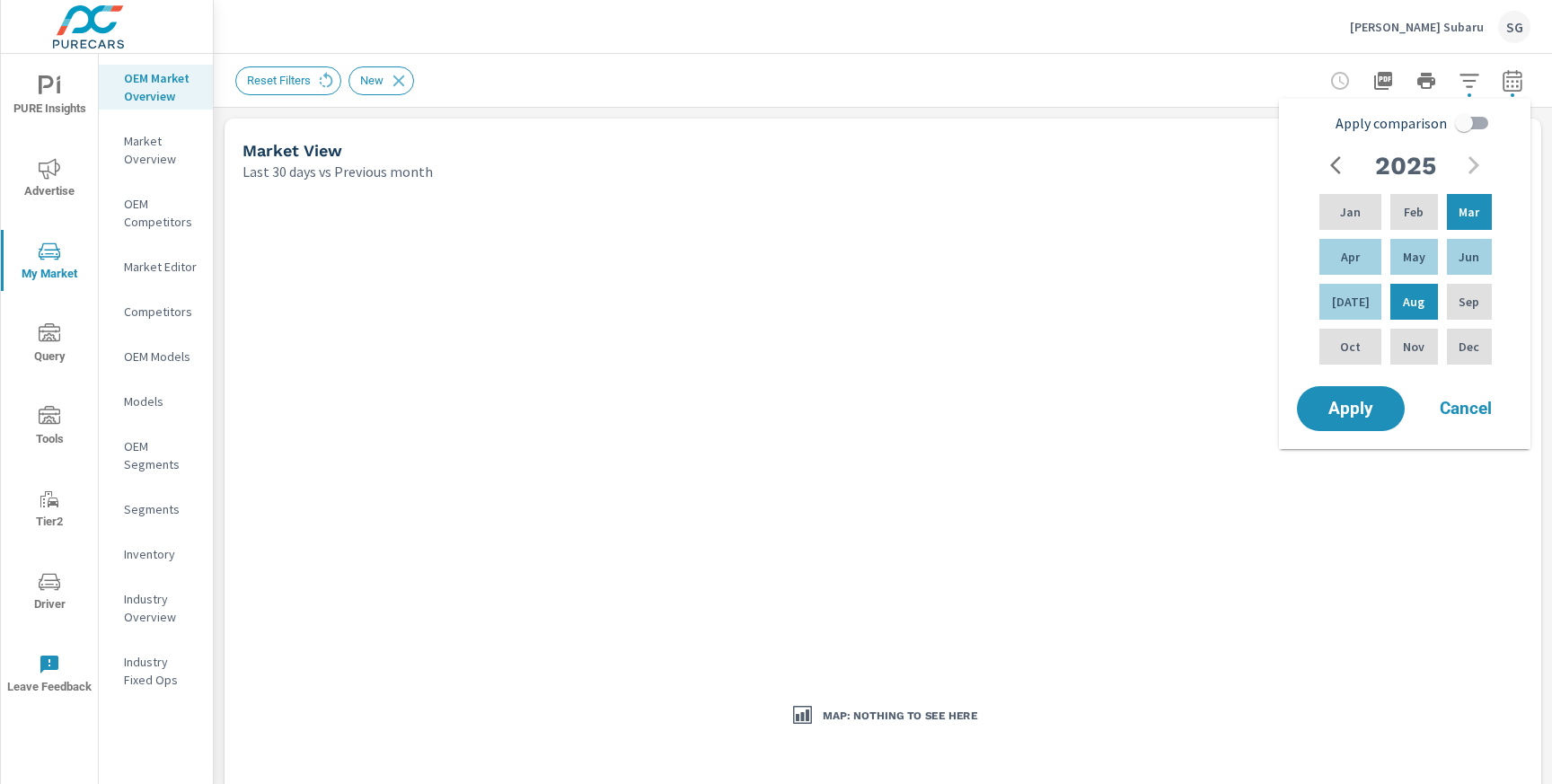
click at [1448, 131] on input "Apply comparison" at bounding box center [1463, 123] width 102 height 34
checkbox input "true"
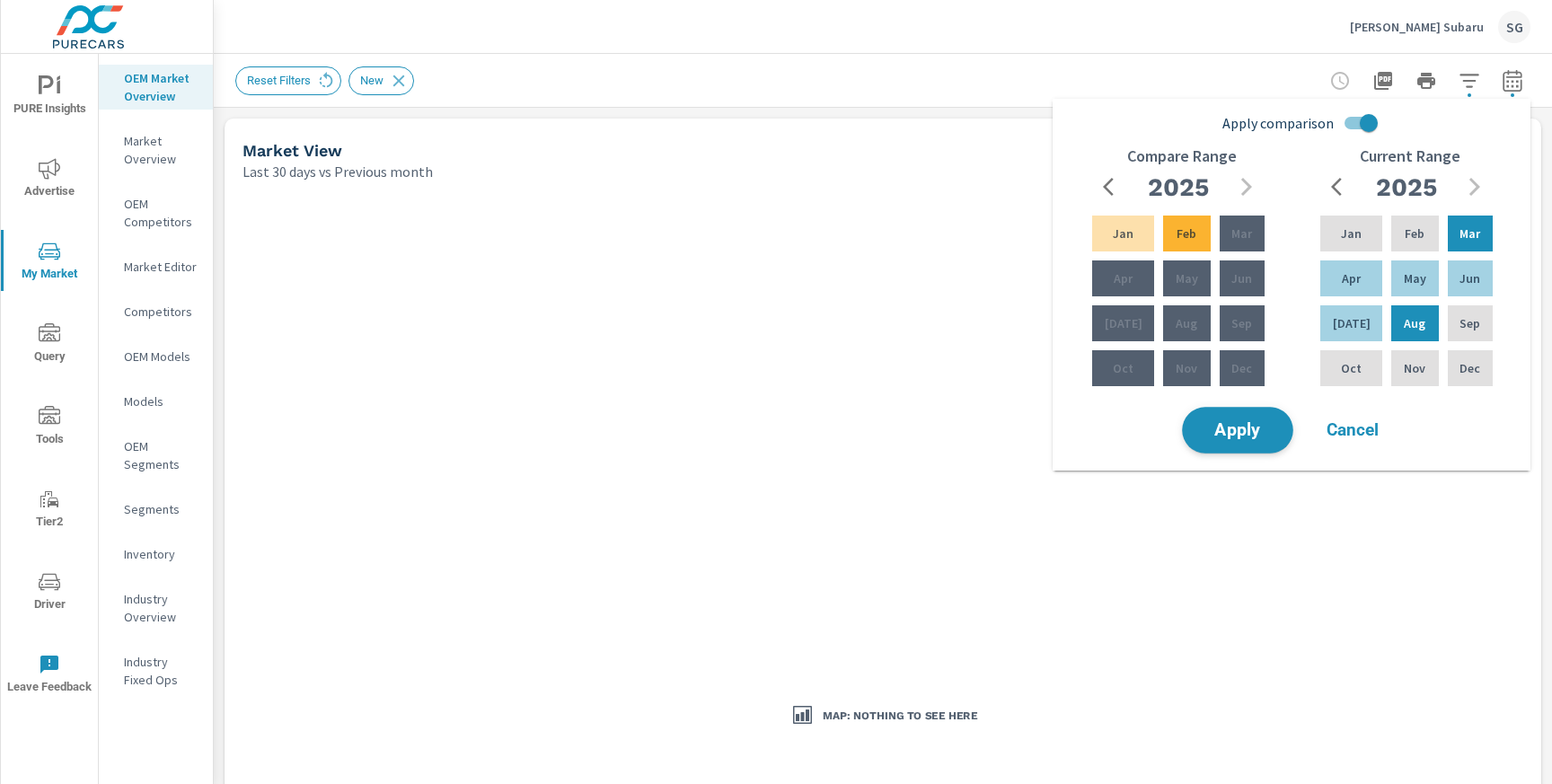
click at [1267, 431] on span "Apply" at bounding box center [1238, 431] width 74 height 18
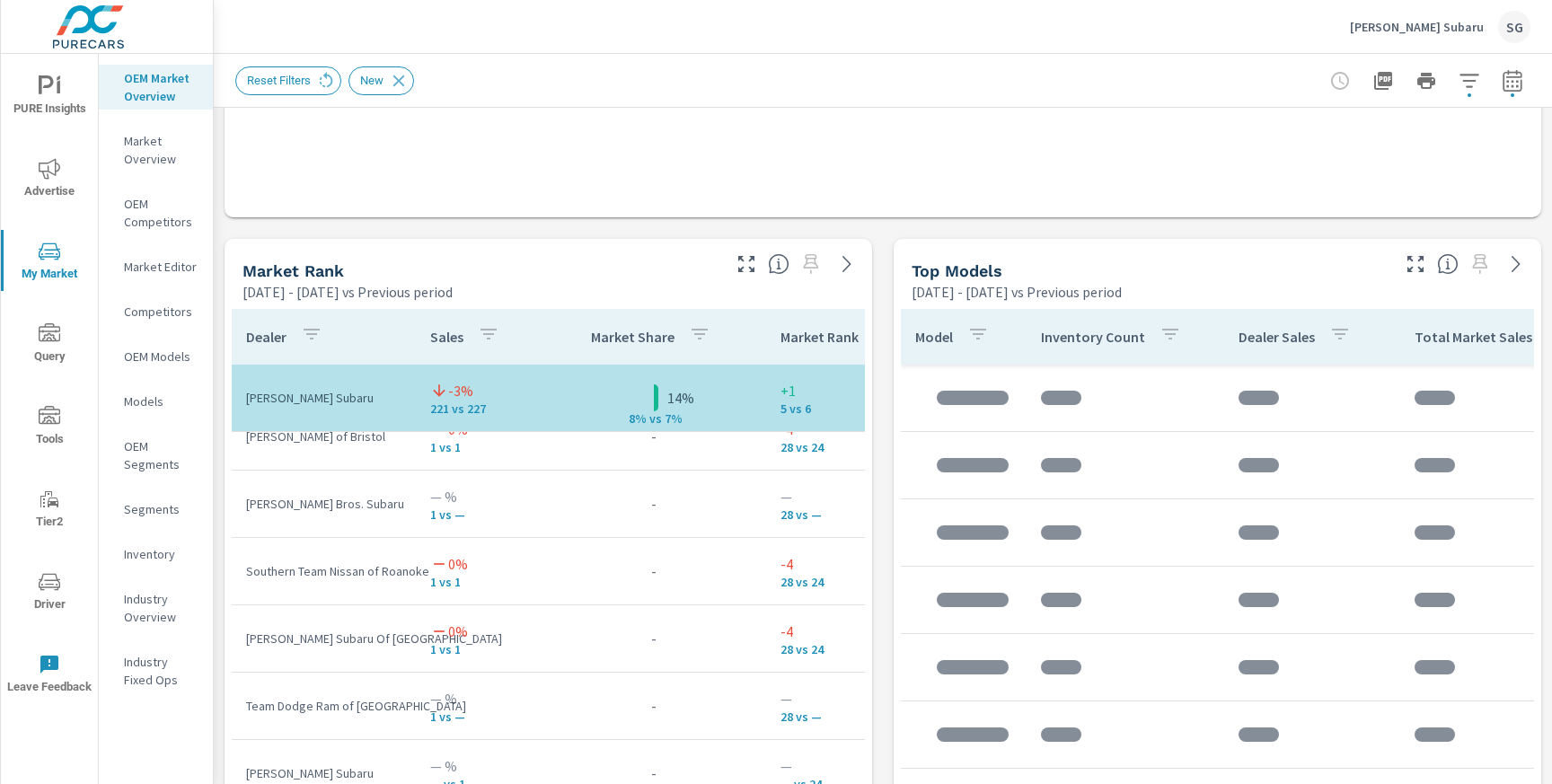
scroll to position [1034, 0]
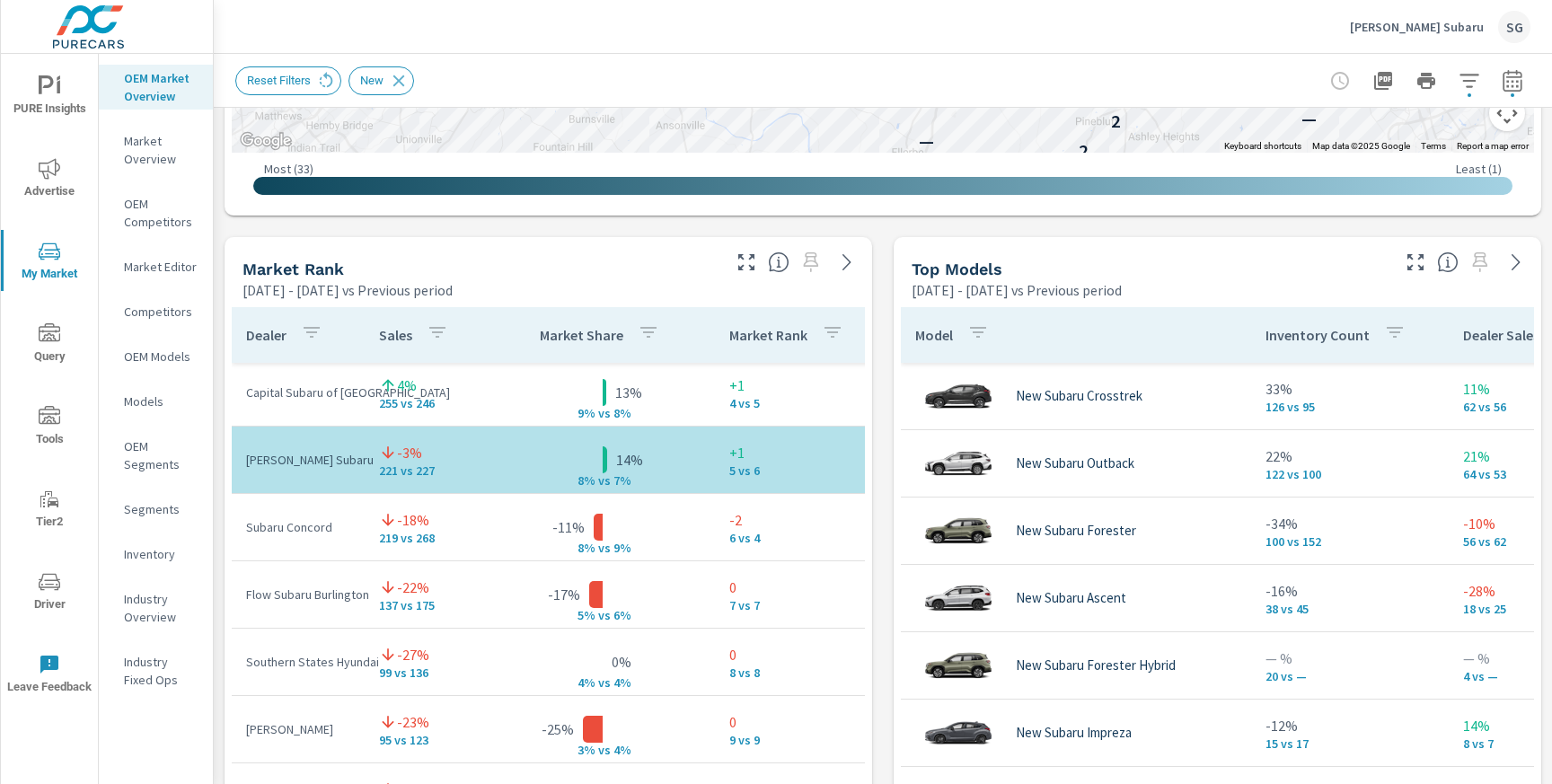
scroll to position [201, 0]
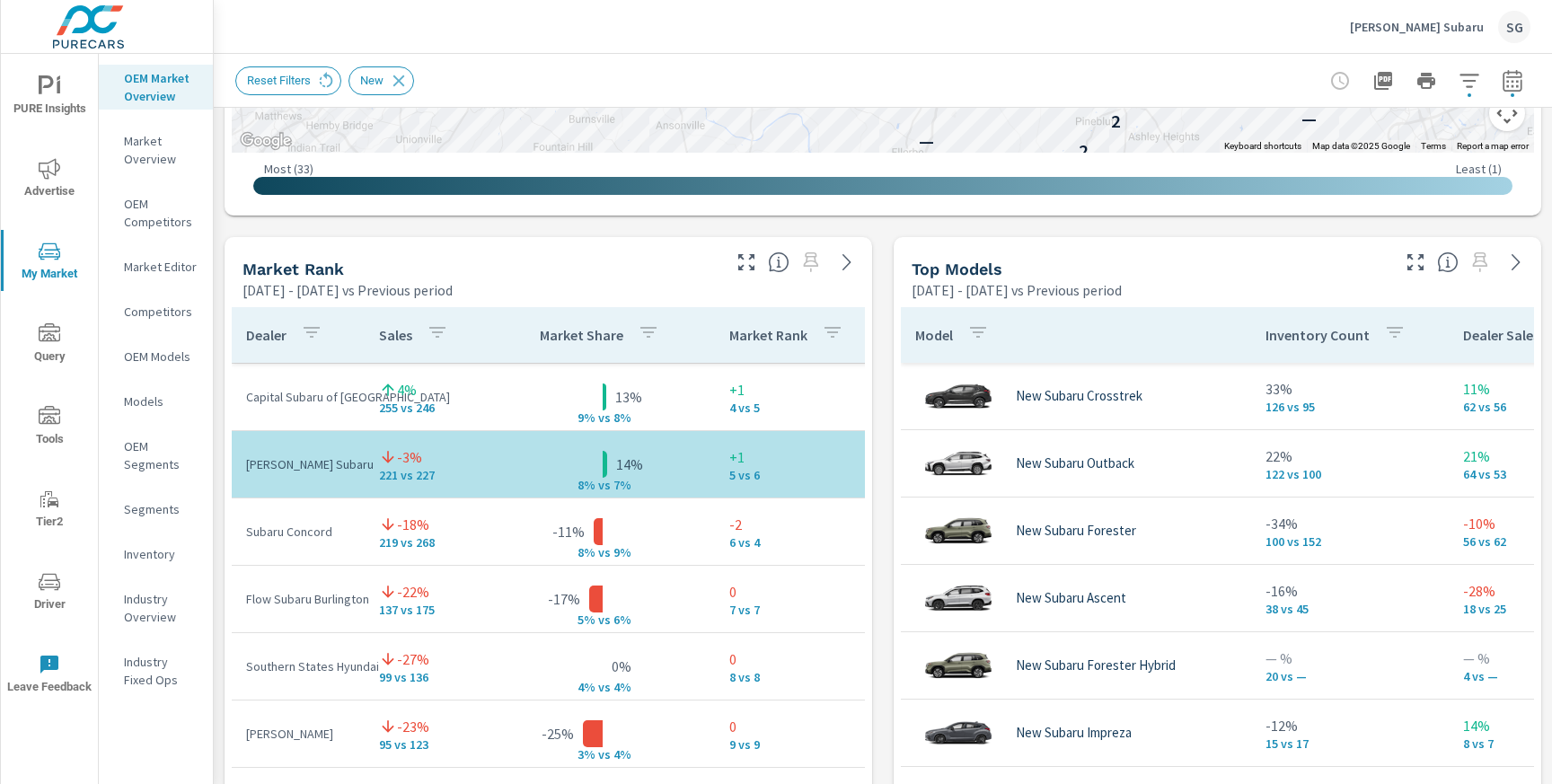
click at [219, 459] on div "Market View Mar 01, 2025 - Aug 31, 2025 vs Previous period ← Move left → Move r…" at bounding box center [883, 611] width 1338 height 3074
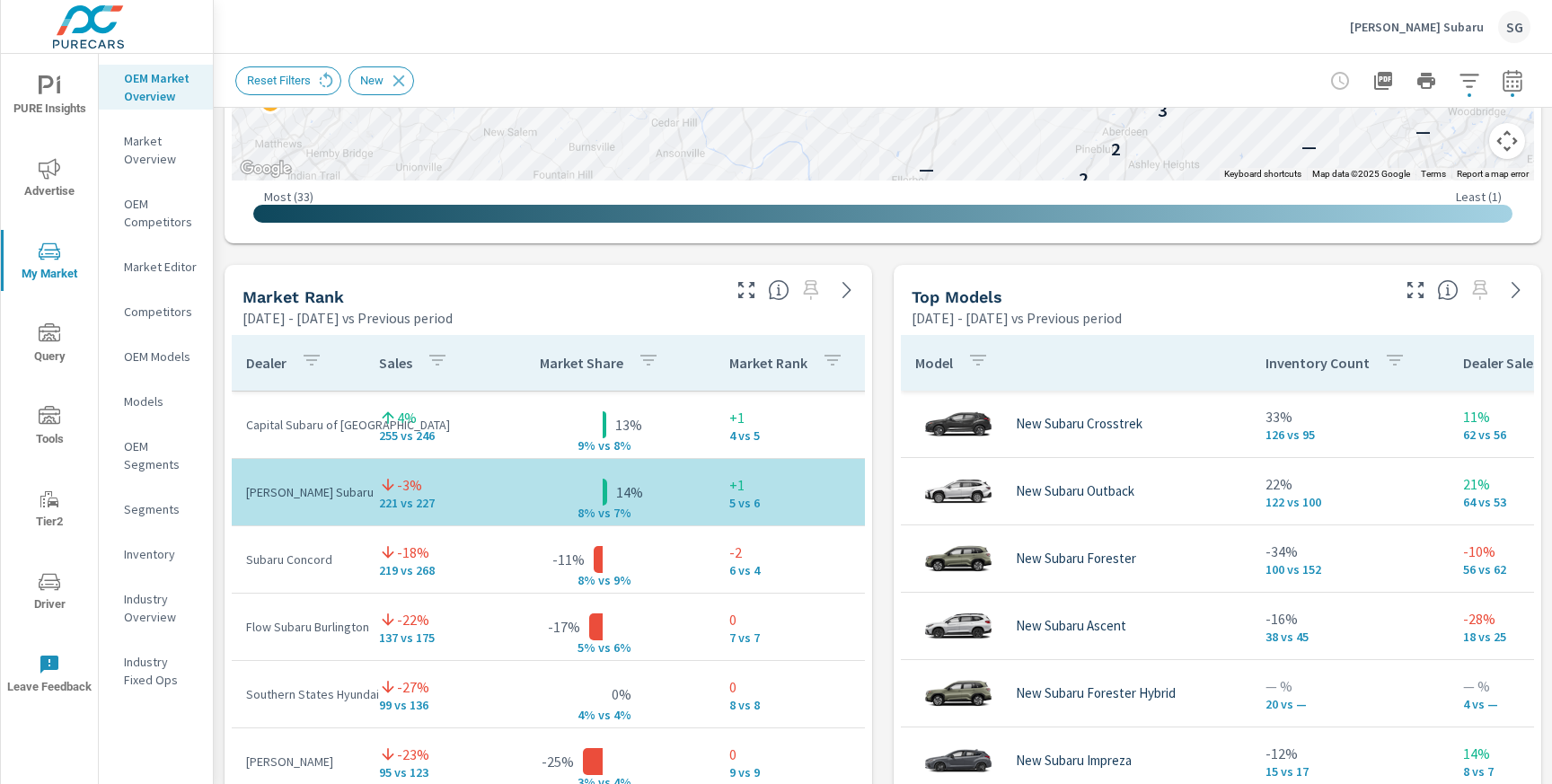
scroll to position [1006, 0]
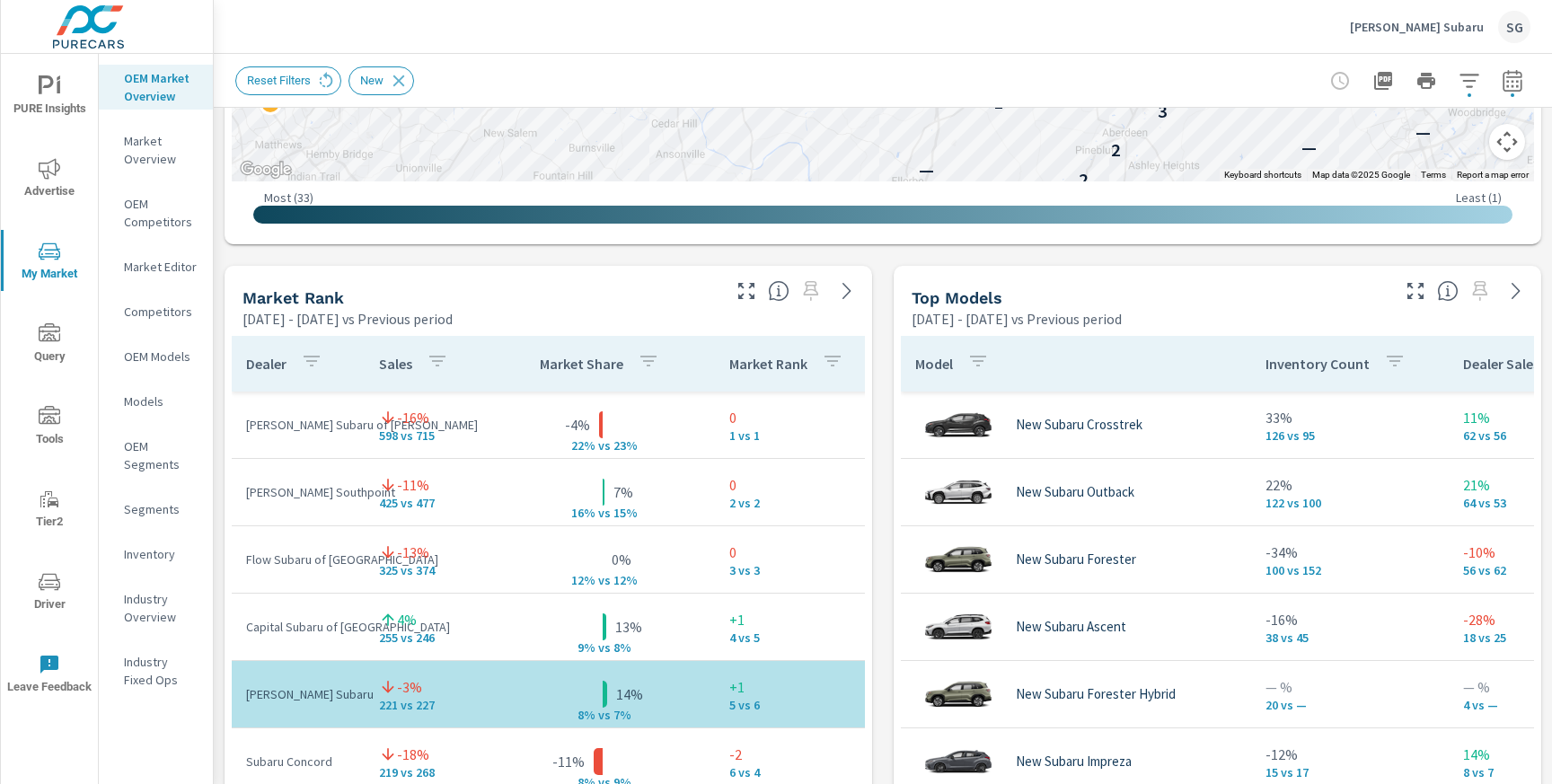
scroll to position [987, 0]
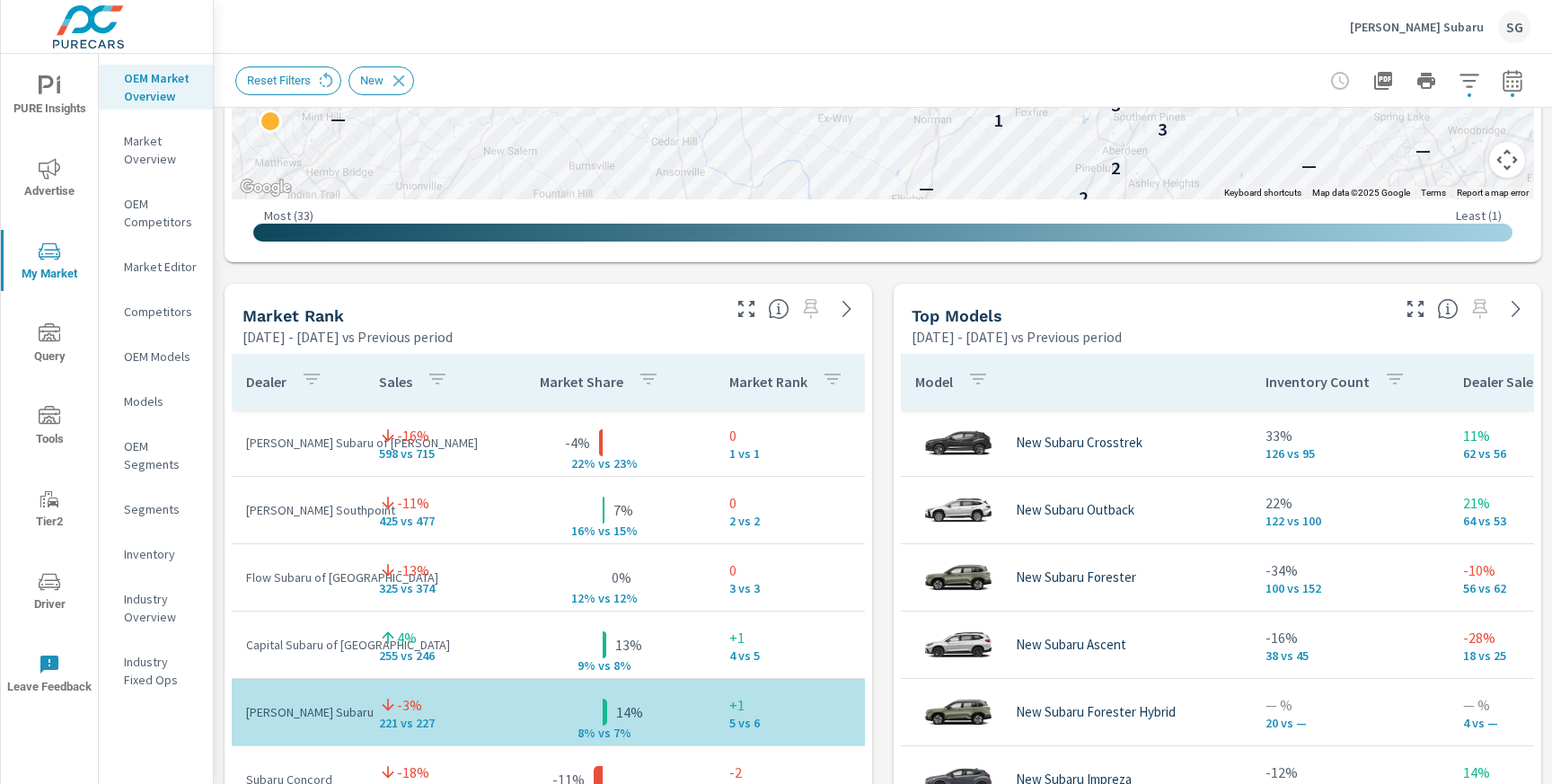
click at [211, 613] on div "Industry Overview" at bounding box center [156, 608] width 114 height 45
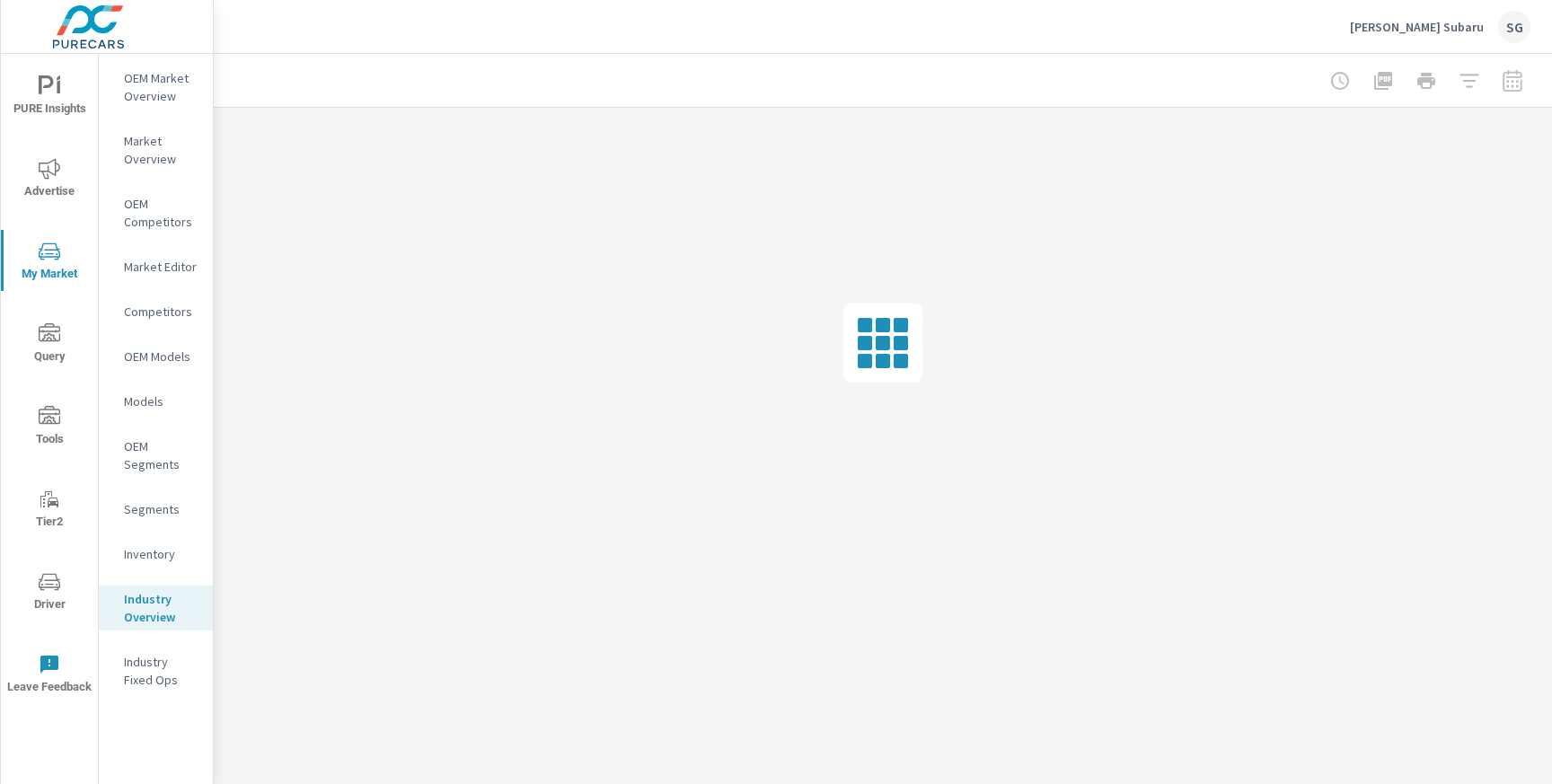
click at [159, 99] on p "OEM Market Overview" at bounding box center [161, 87] width 75 height 36
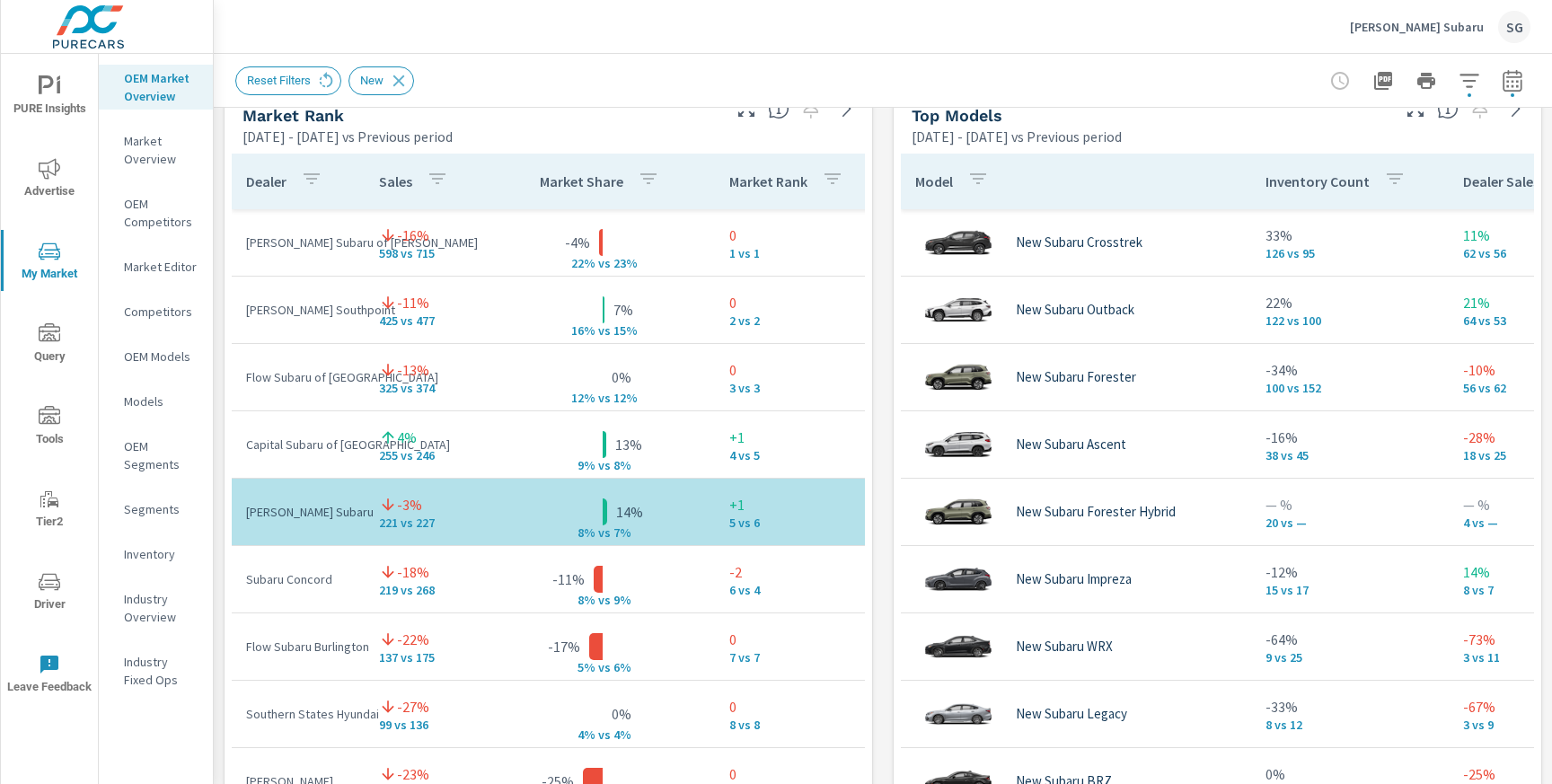
scroll to position [1550, 0]
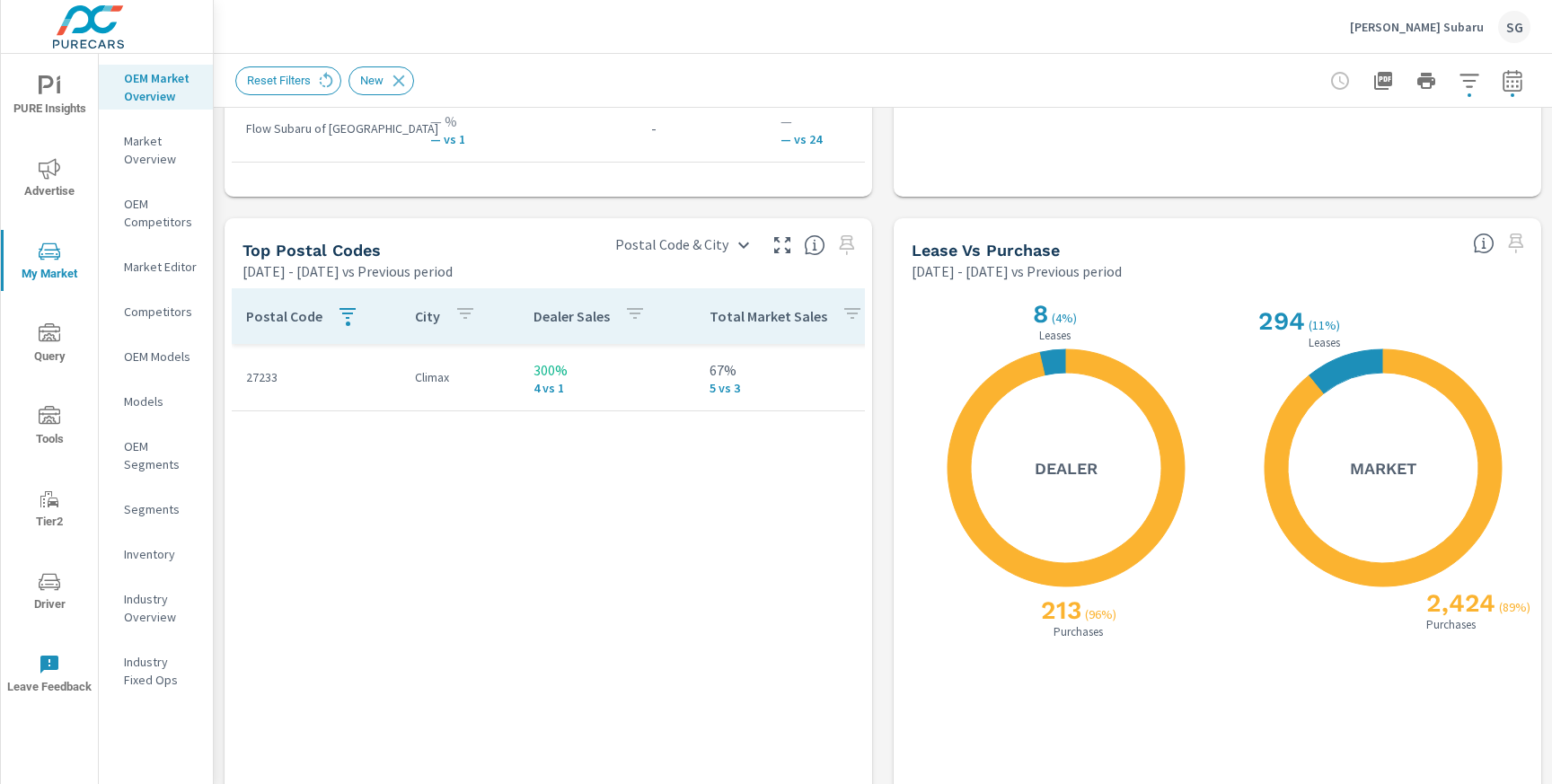
scroll to position [1969, 0]
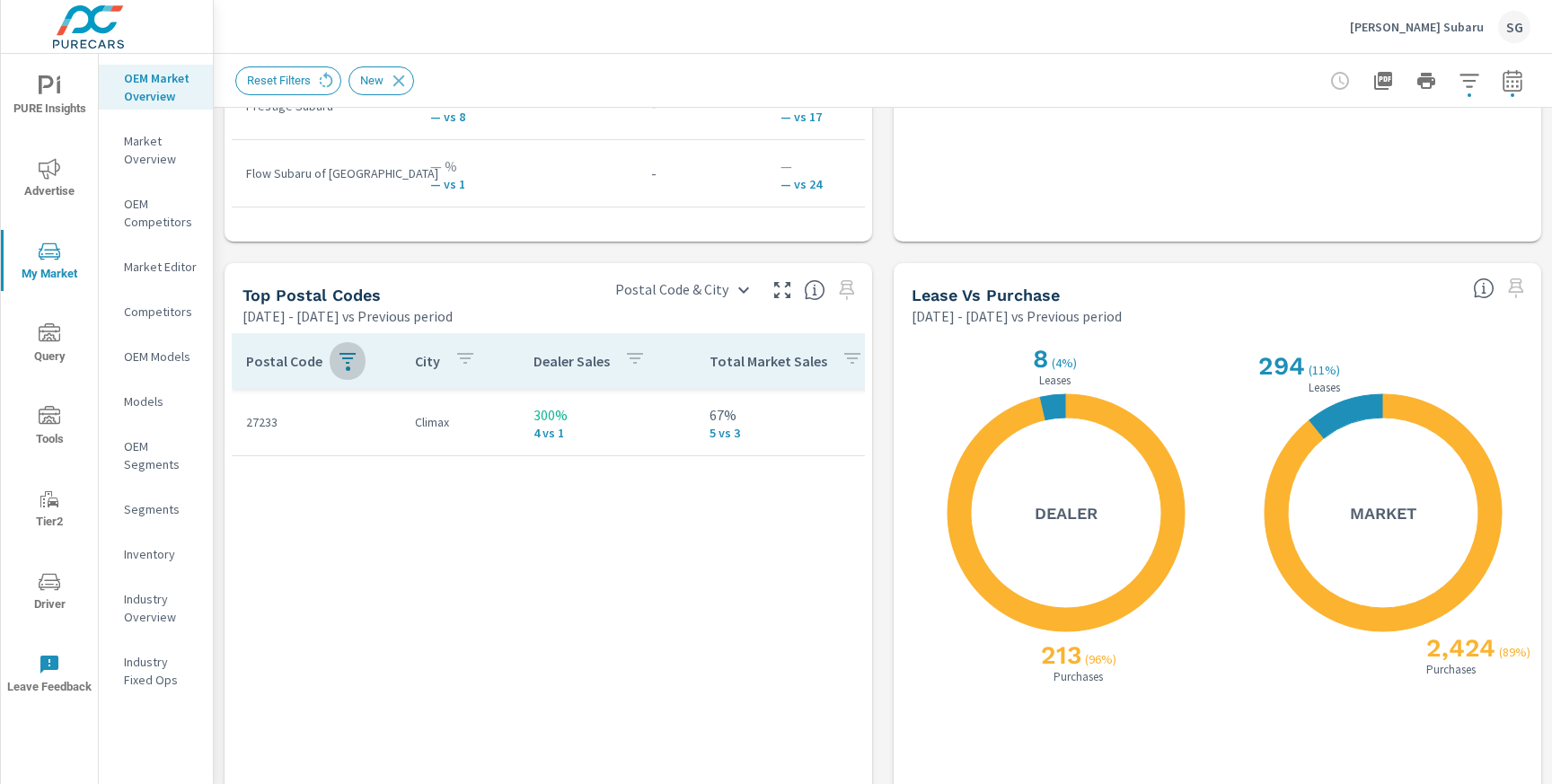
click at [346, 355] on icon "button" at bounding box center [347, 358] width 17 height 11
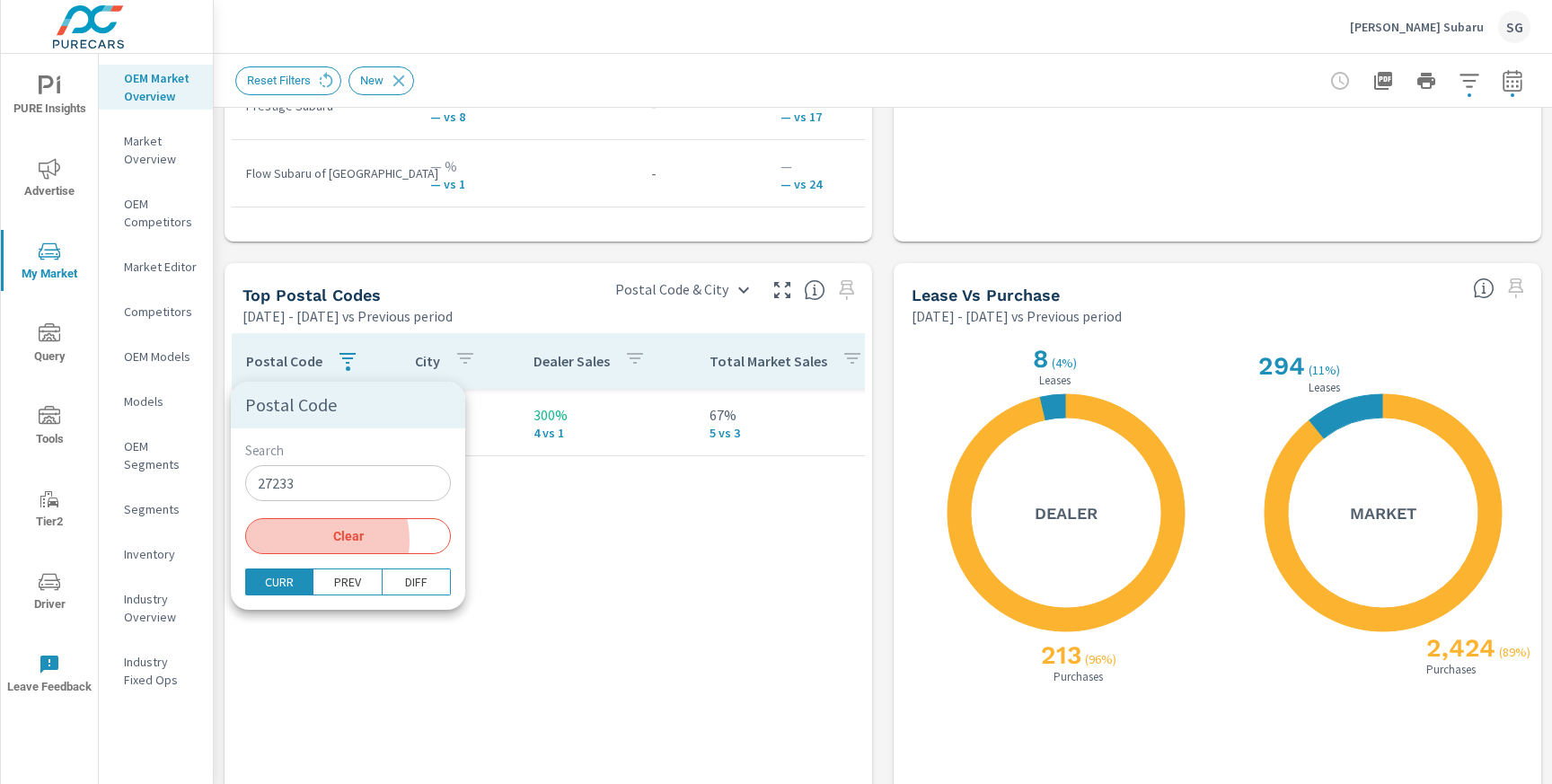
click at [312, 541] on span "Clear" at bounding box center [347, 536] width 184 height 17
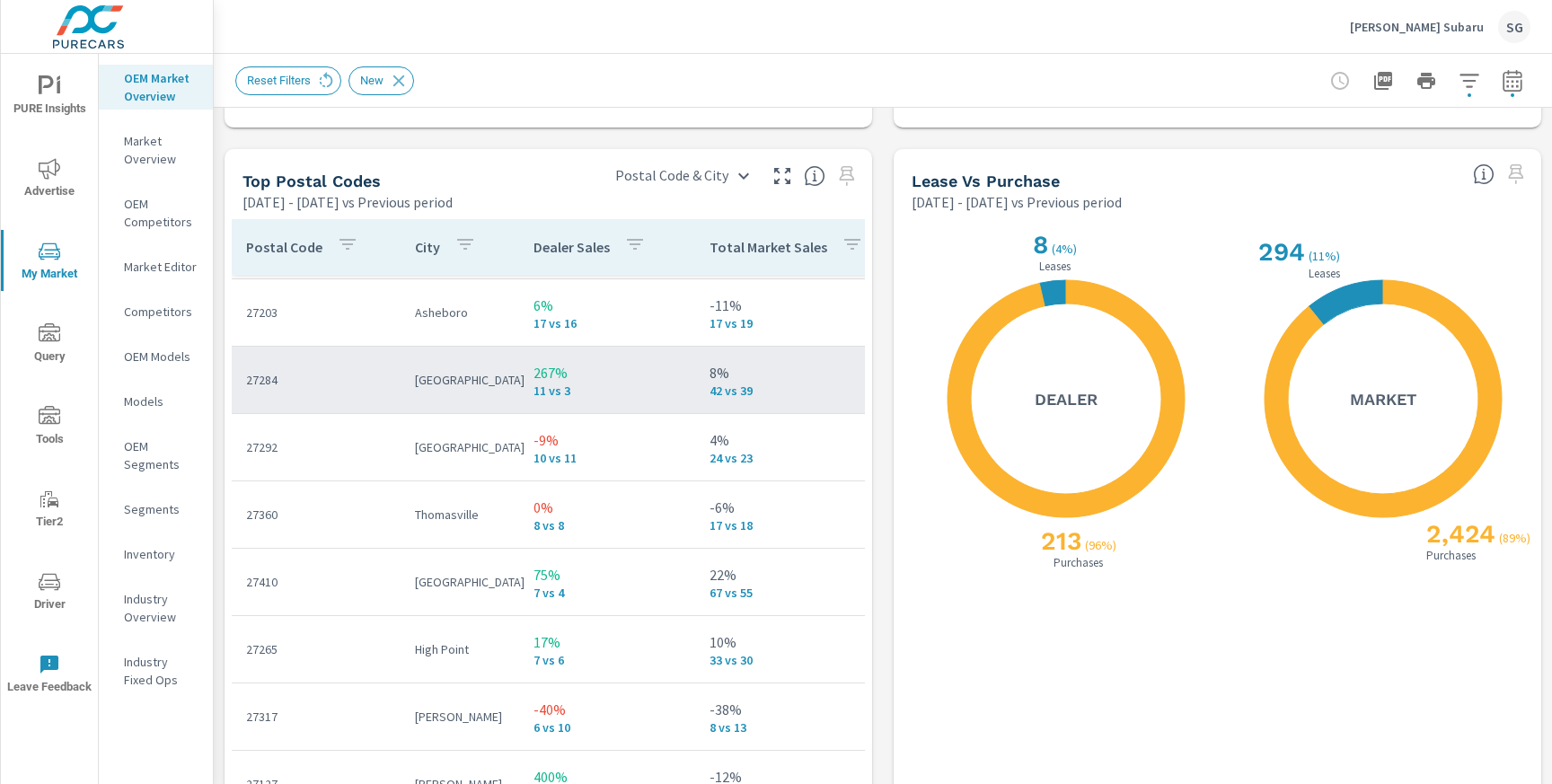
scroll to position [65, 0]
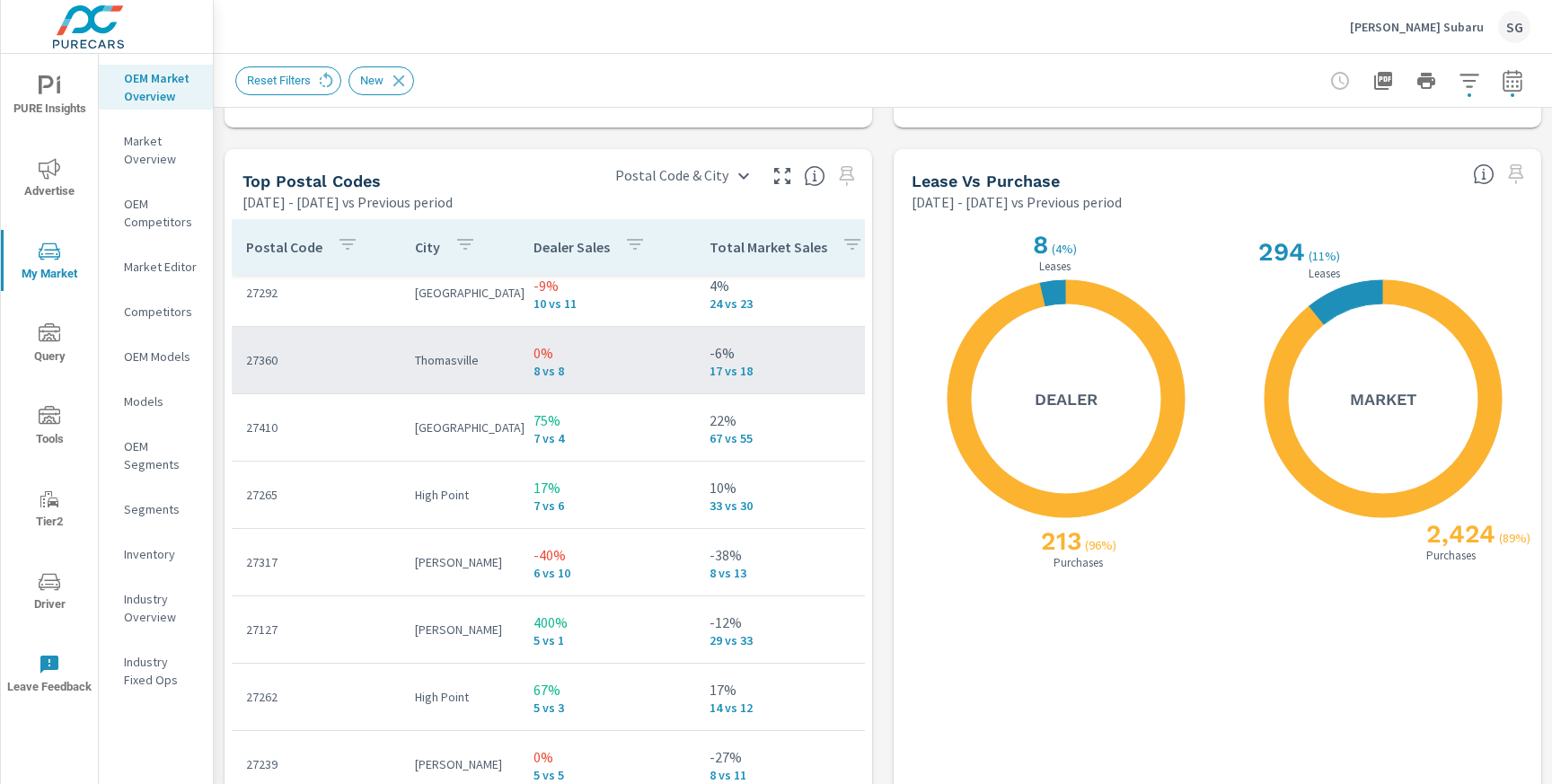
scroll to position [219, 0]
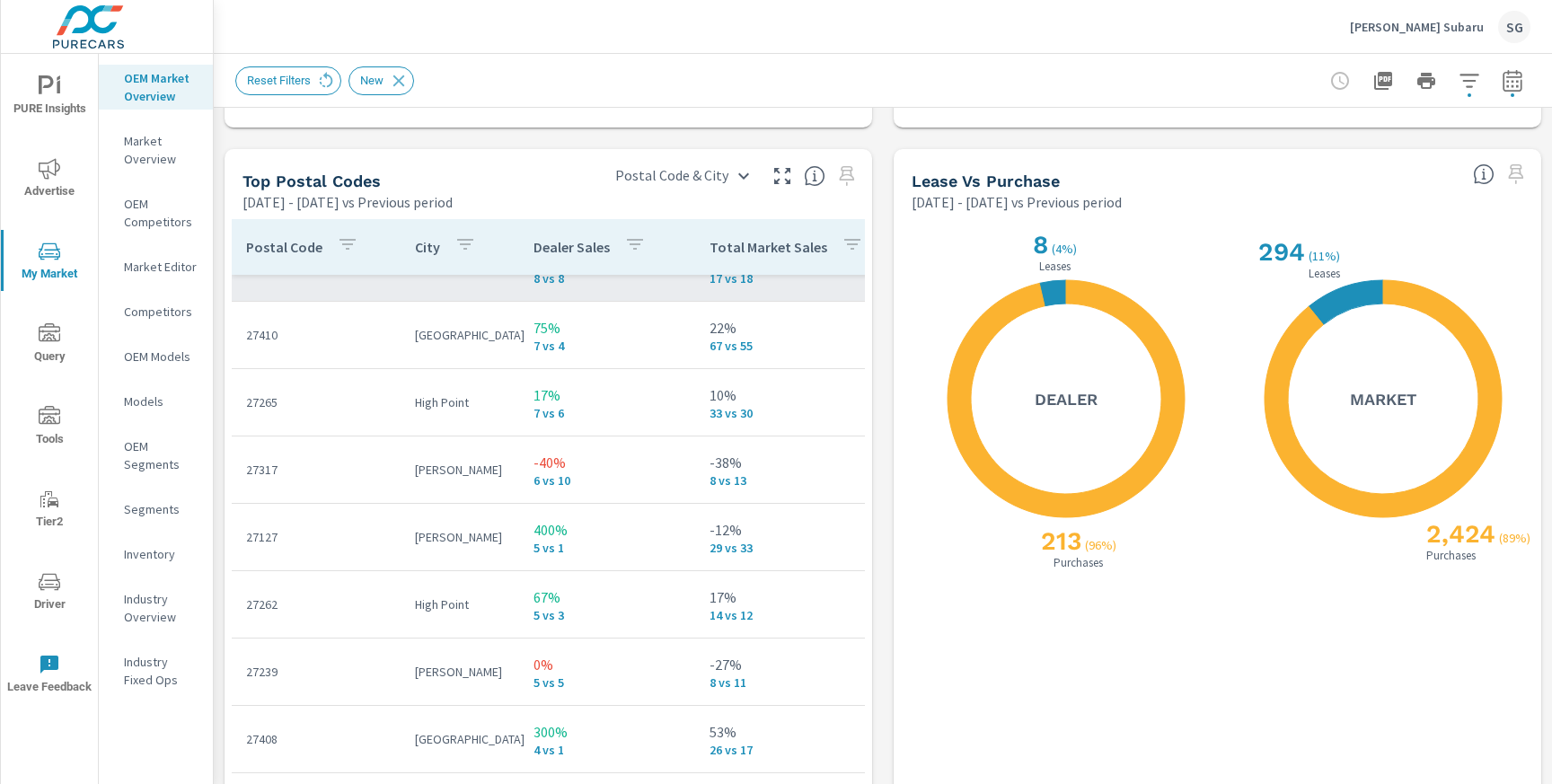
scroll to position [312, 0]
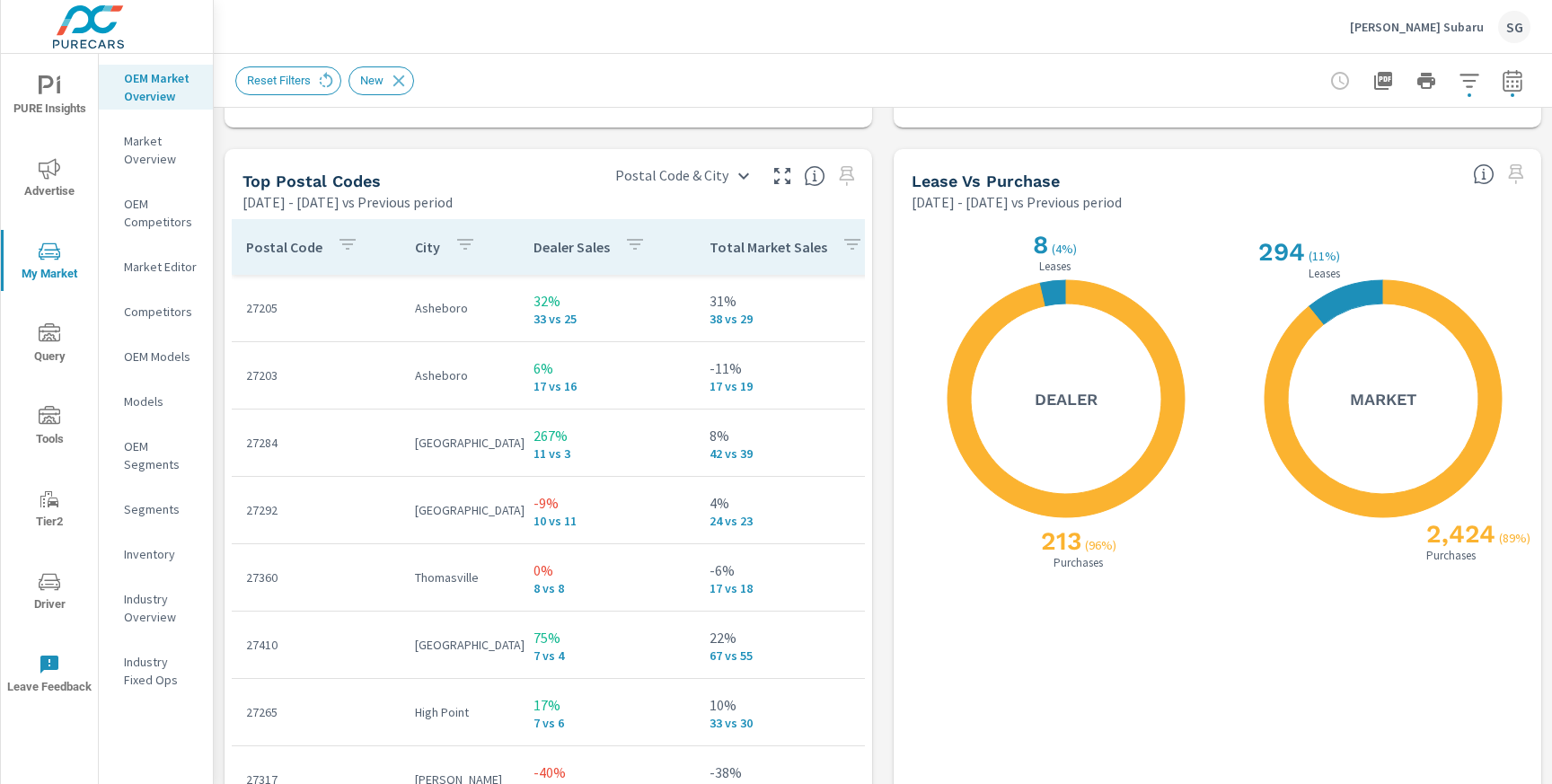
click at [1478, 24] on p "Vann York Subaru" at bounding box center [1417, 26] width 134 height 17
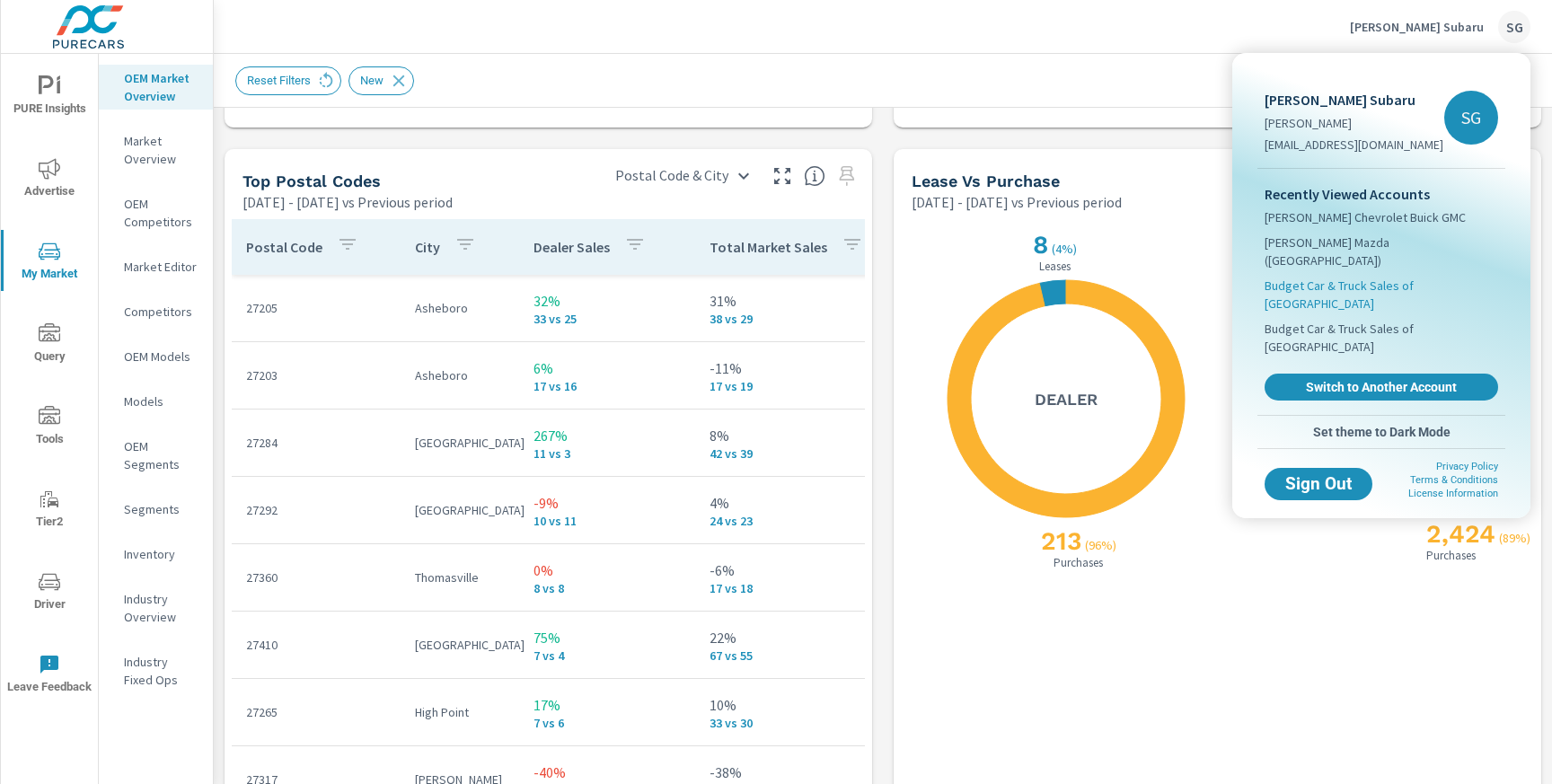
click at [1352, 276] on span "Budget Car & Truck Sales of [GEOGRAPHIC_DATA]" at bounding box center [1381, 294] width 234 height 36
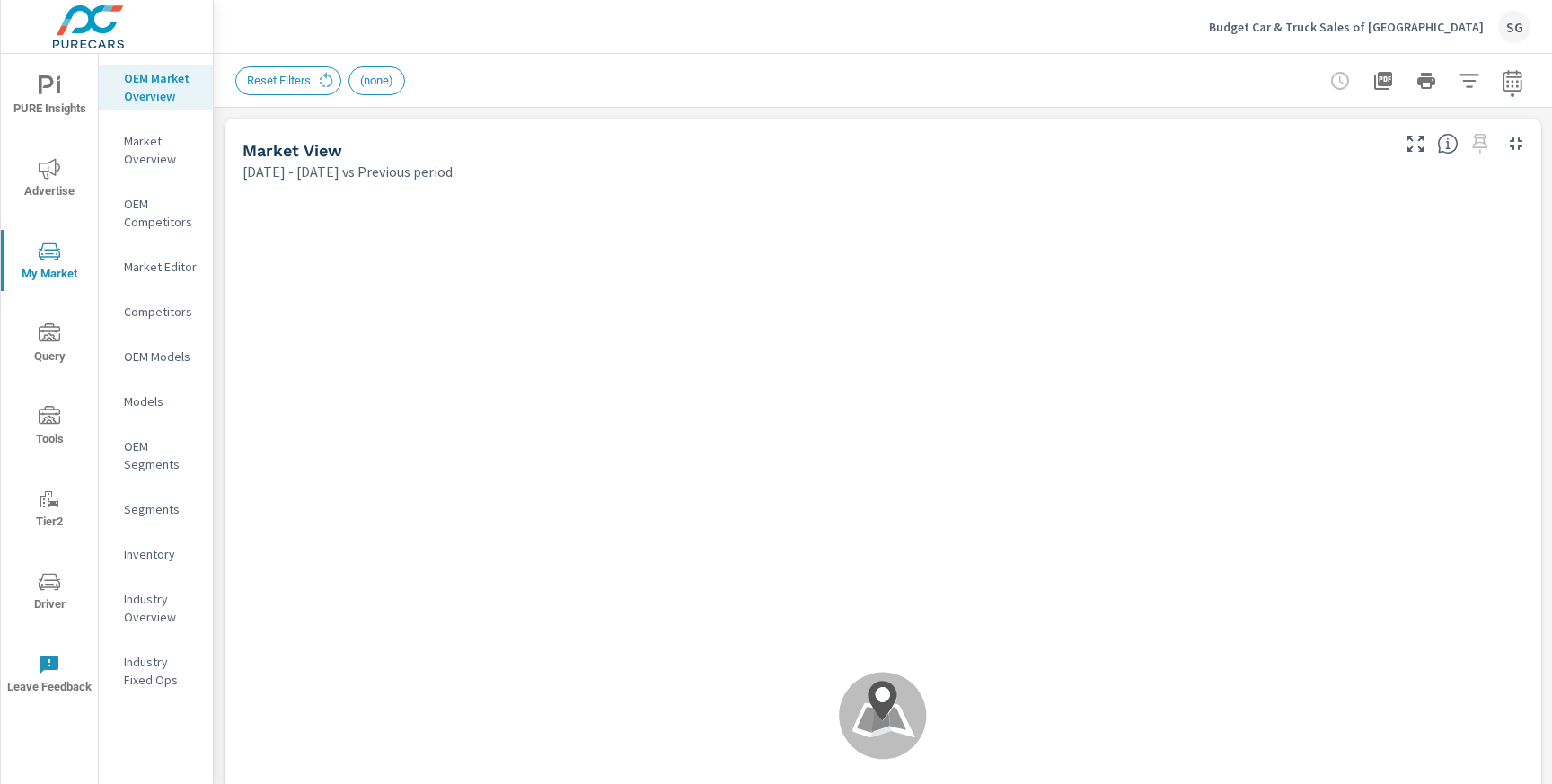
click at [61, 181] on span "Advertise" at bounding box center [49, 179] width 87 height 44
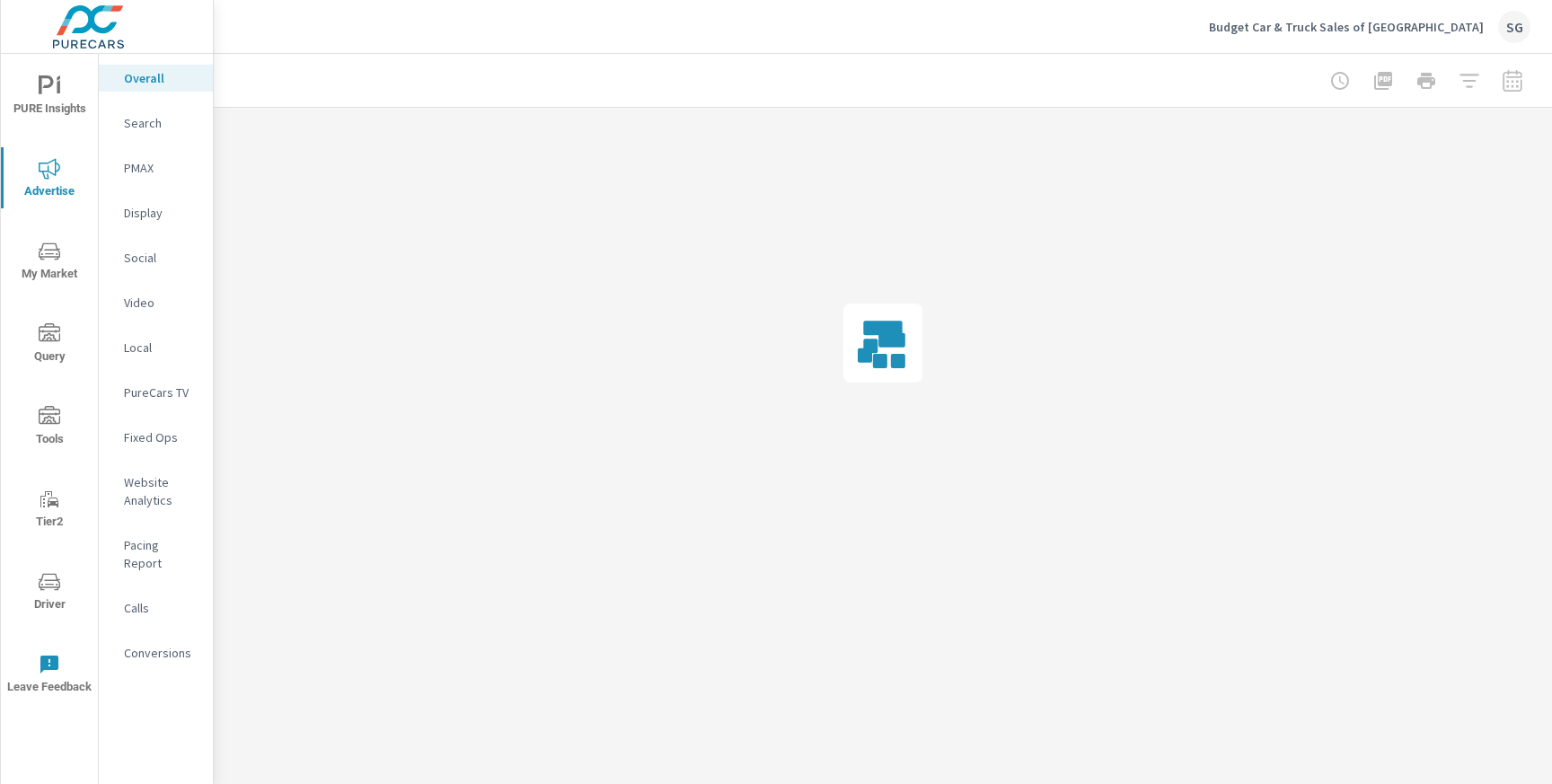
click at [1510, 82] on div at bounding box center [1426, 81] width 208 height 36
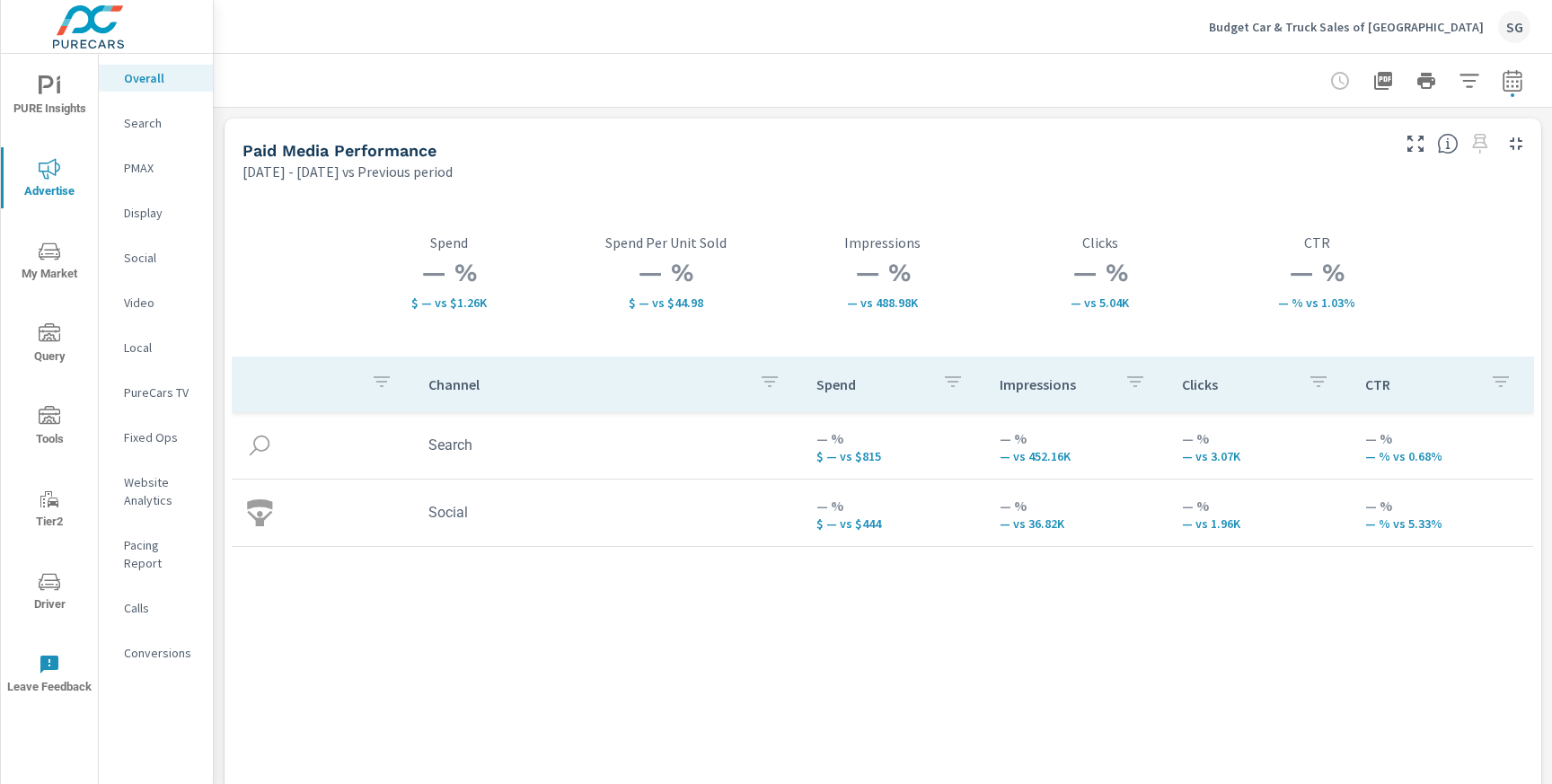
click at [1511, 87] on icon "button" at bounding box center [1512, 83] width 12 height 7
select select "Previous period"
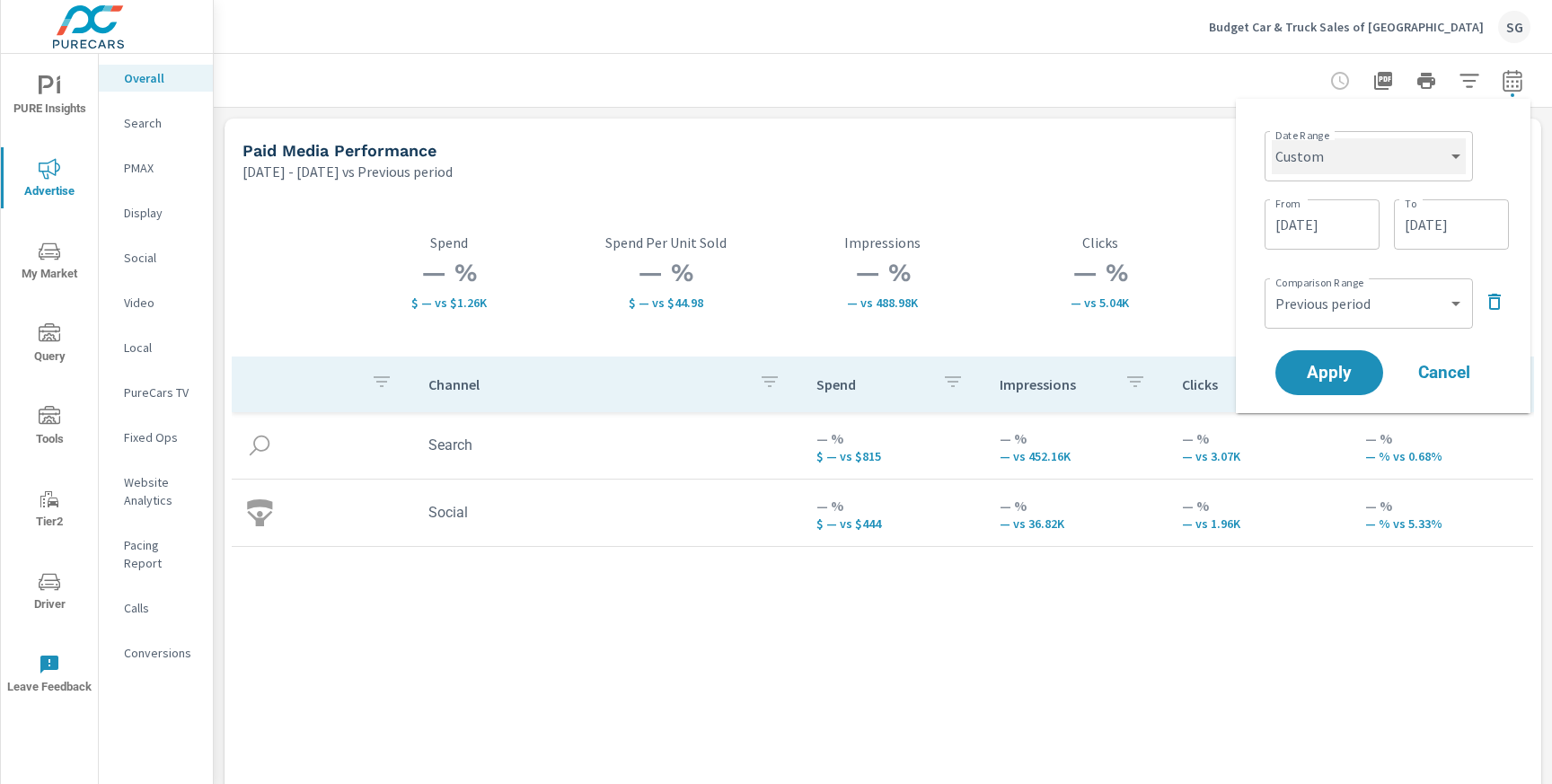
click at [1376, 150] on select "Custom Yesterday Last week Last 7 days Last 14 days Last 30 days Last 45 days L…" at bounding box center [1368, 156] width 194 height 36
click at [1272, 138] on select "Custom Yesterday Last week Last 7 days Last 14 days Last 30 days Last 45 days L…" at bounding box center [1368, 156] width 194 height 36
select select "Last month"
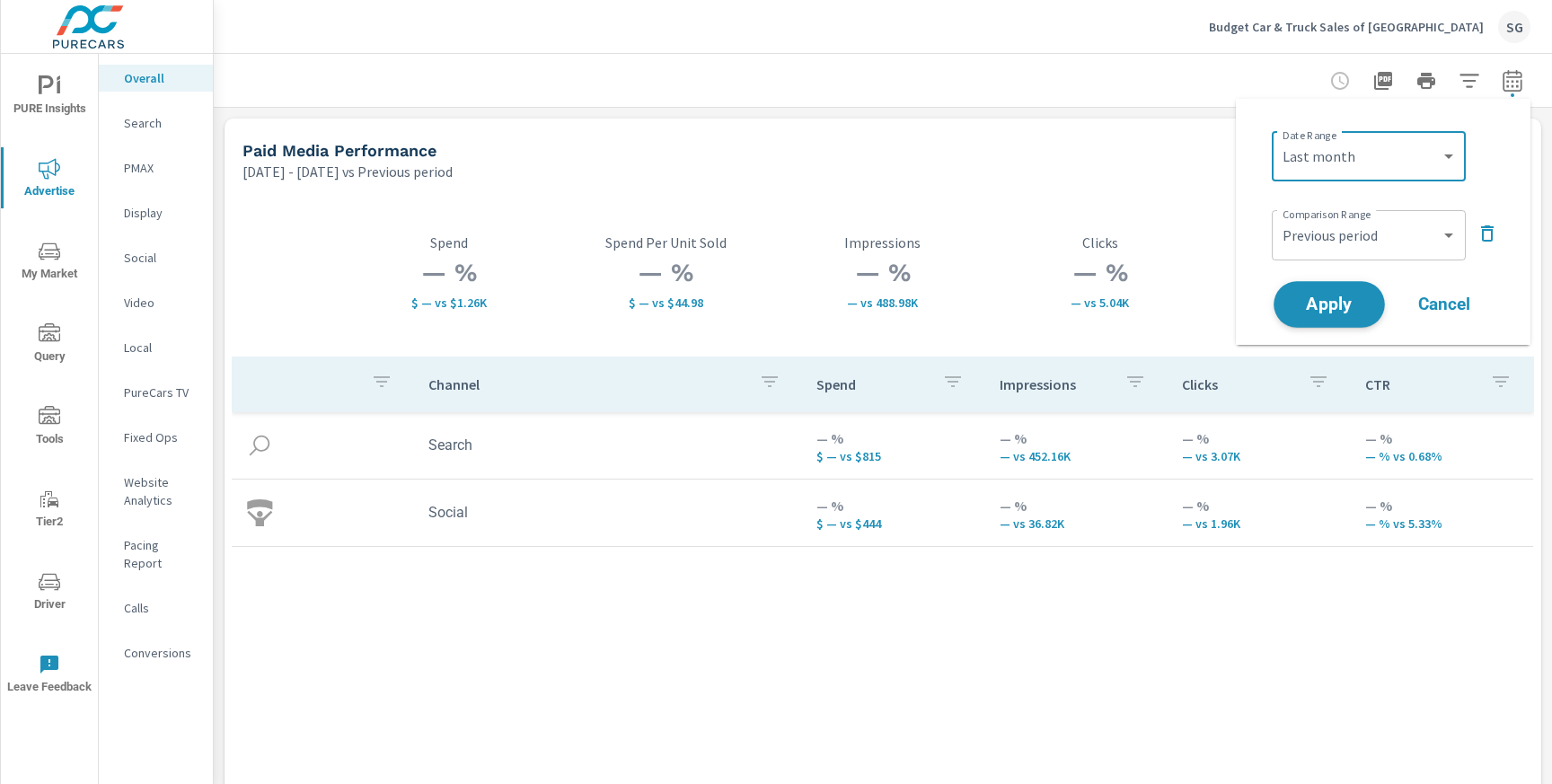
click at [1341, 322] on button "Apply" at bounding box center [1329, 304] width 111 height 47
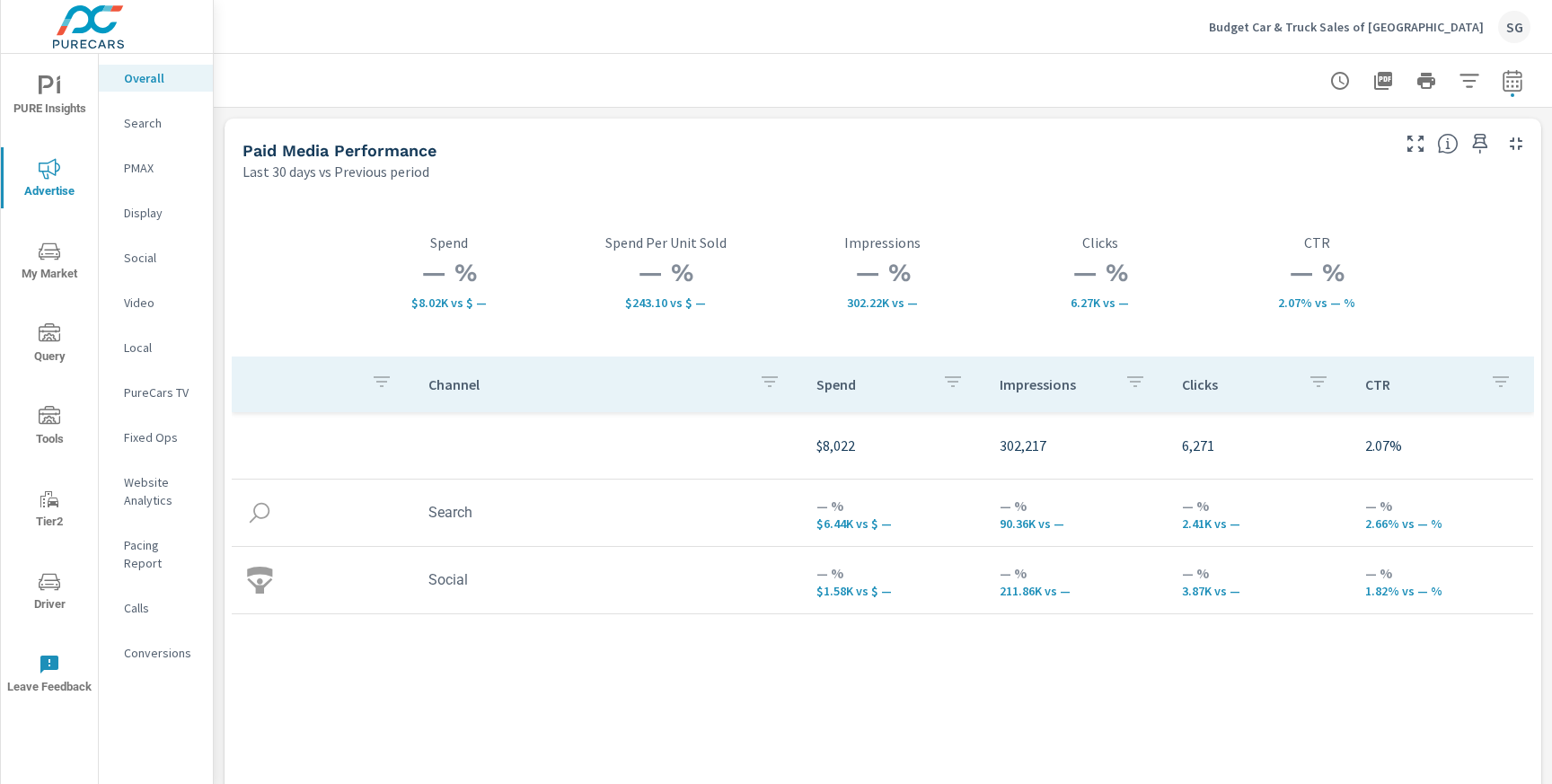
click at [150, 127] on p "Search" at bounding box center [161, 123] width 75 height 18
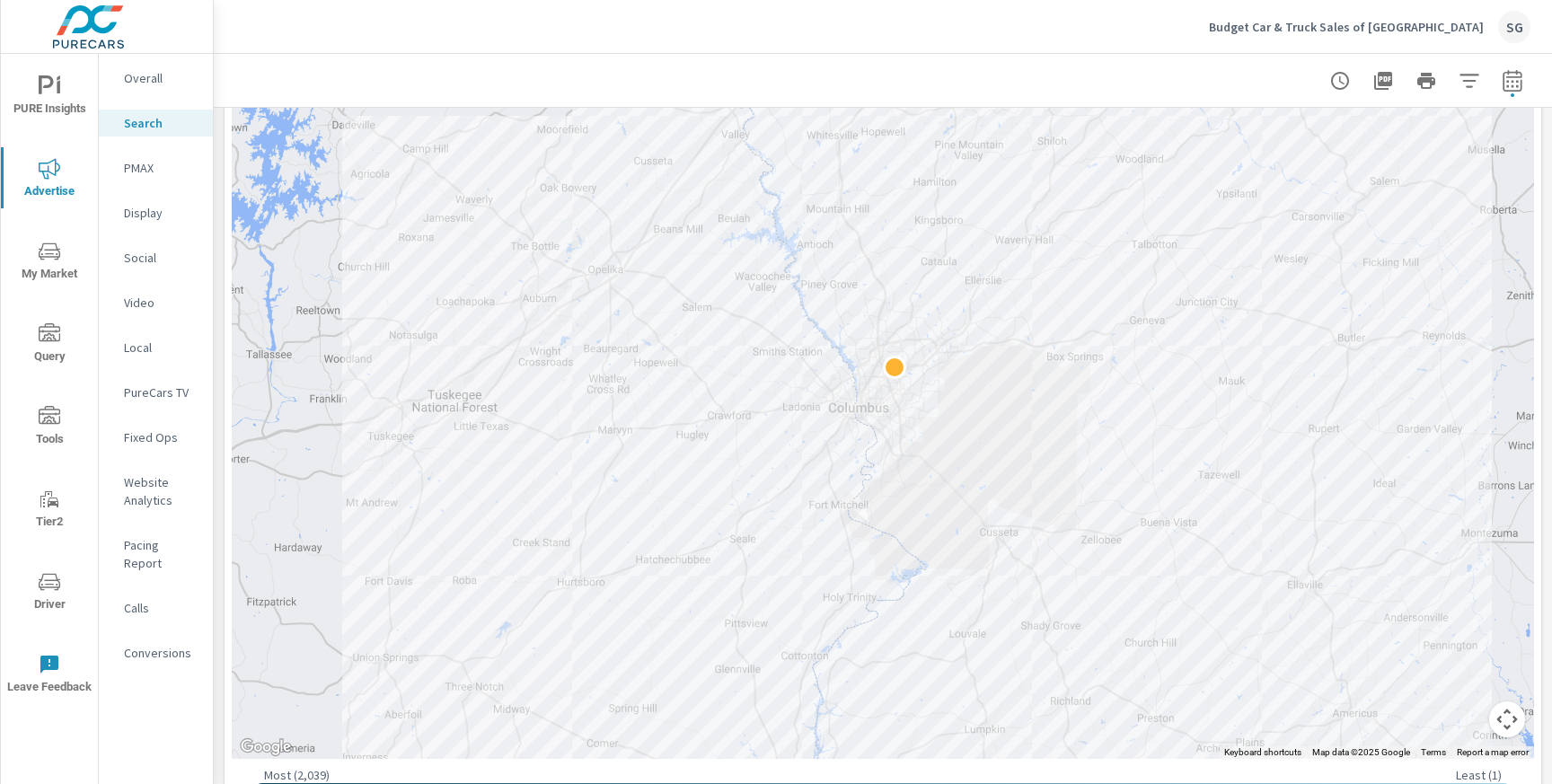
scroll to position [448, 0]
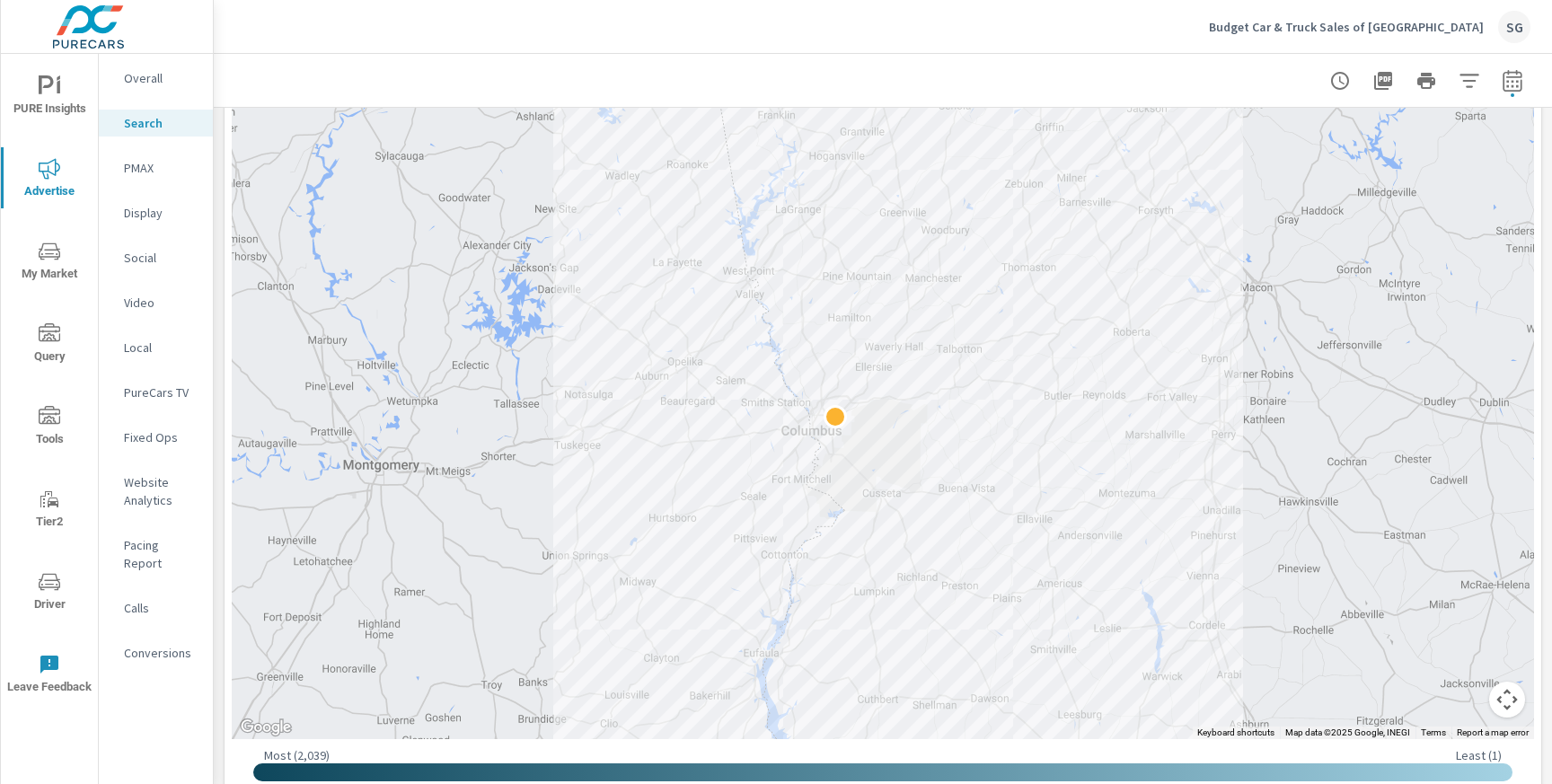
drag, startPoint x: 616, startPoint y: 455, endPoint x: 529, endPoint y: 428, distance: 91.1
click at [529, 428] on div at bounding box center [883, 336] width 1302 height 806
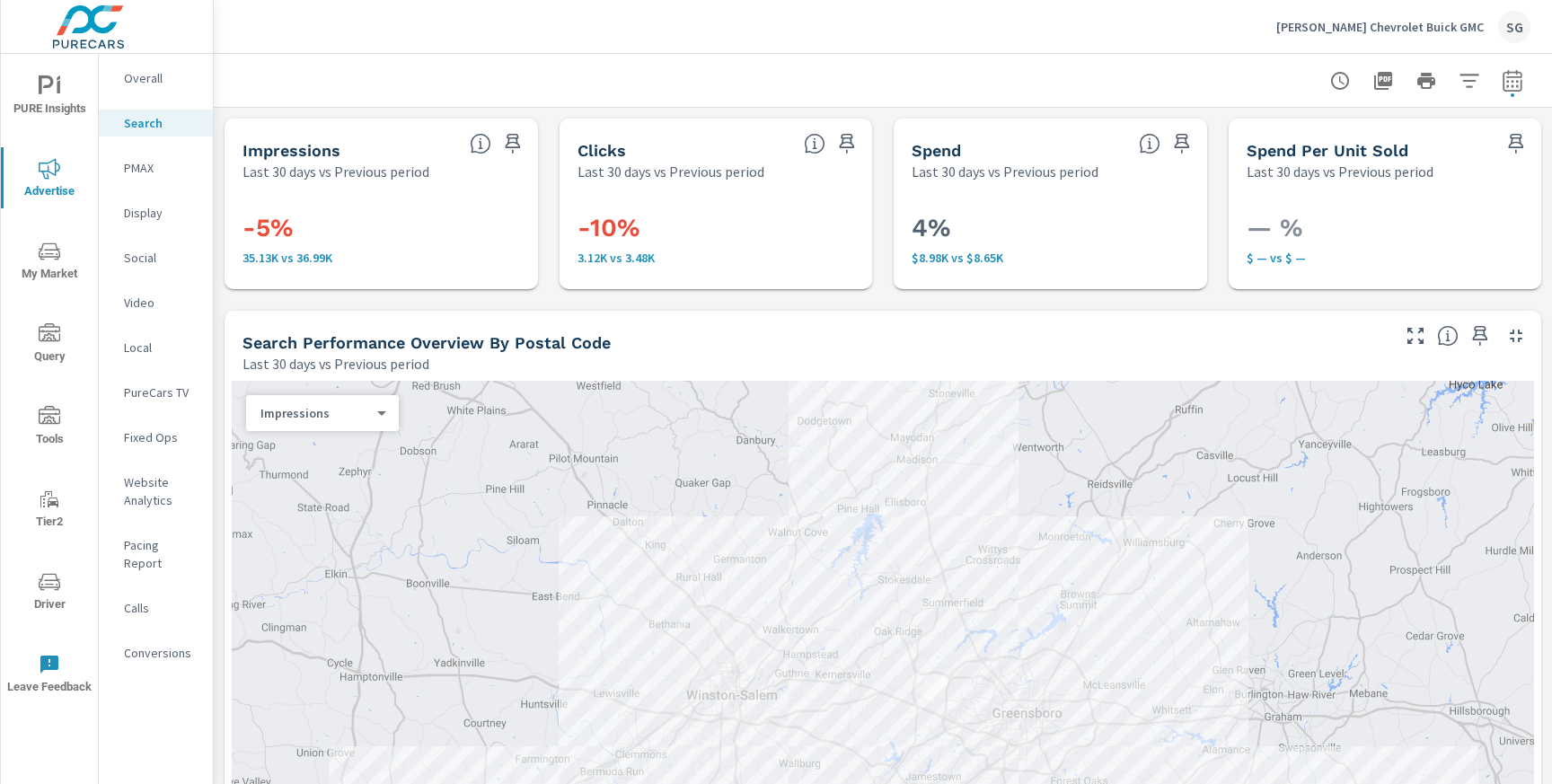
click at [68, 264] on span "My Market" at bounding box center [49, 262] width 87 height 44
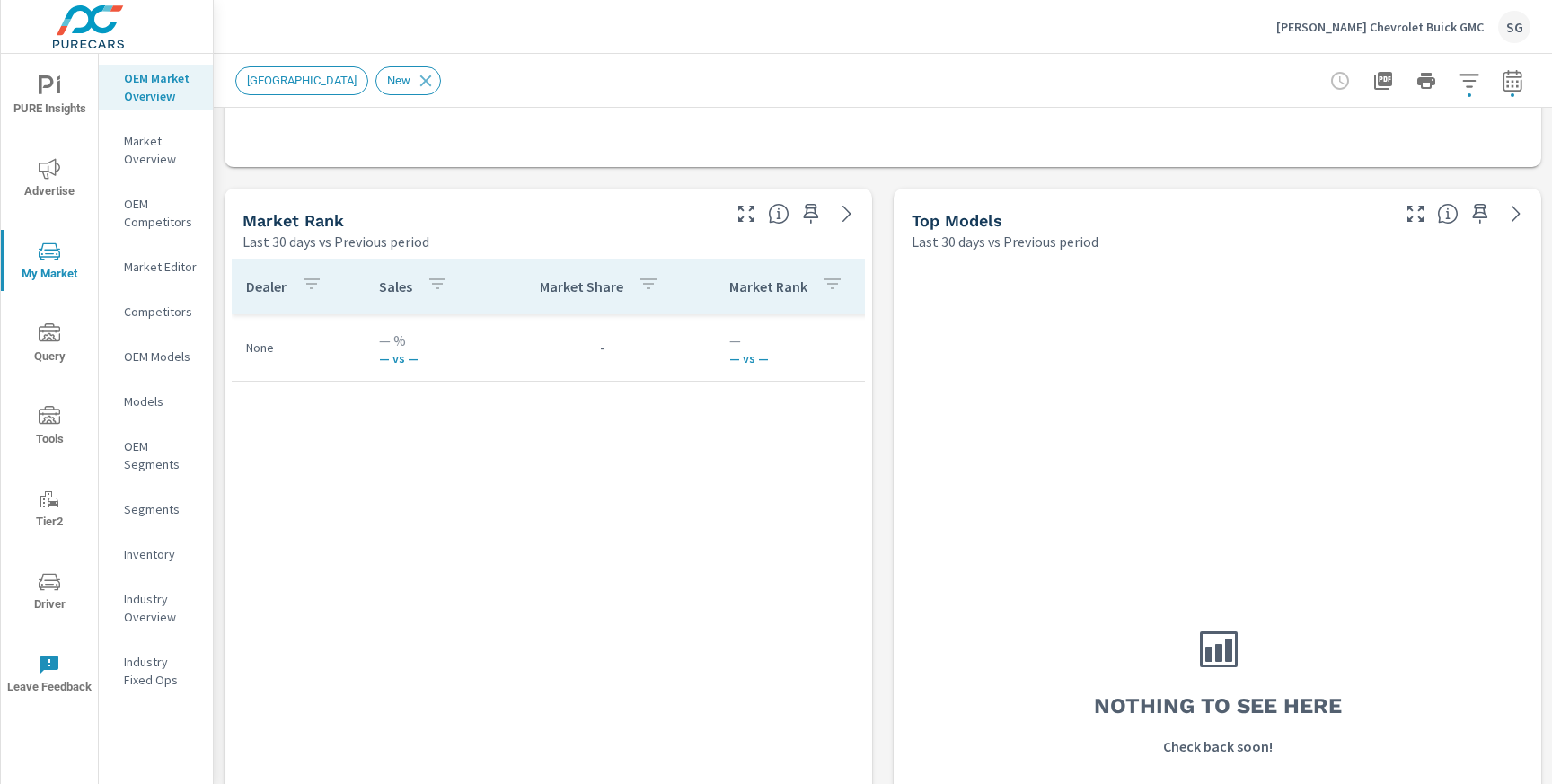
scroll to position [1082, 0]
click at [157, 148] on p "Market Overview" at bounding box center [161, 150] width 75 height 36
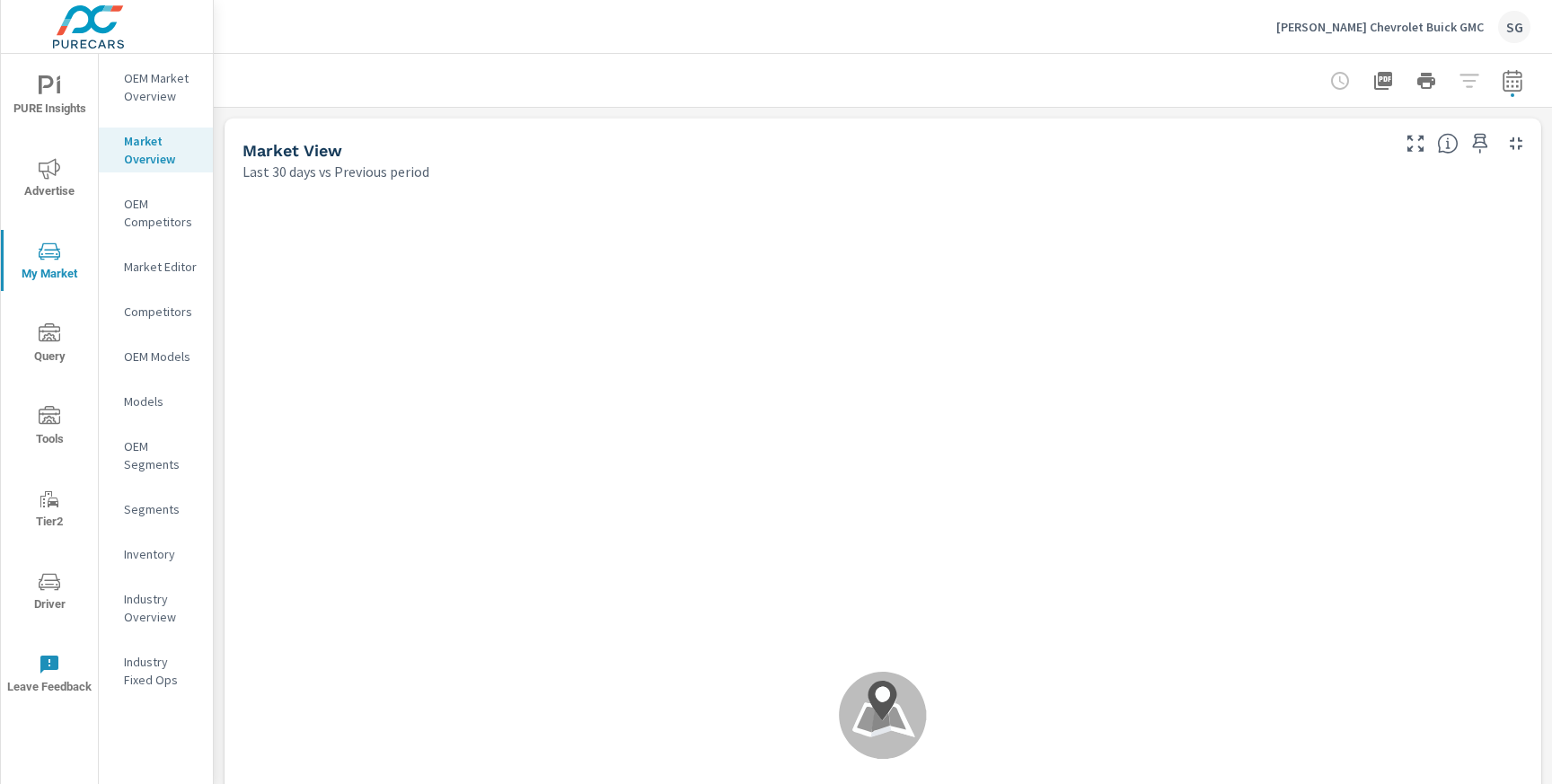
click at [76, 195] on span "Advertise" at bounding box center [49, 179] width 87 height 44
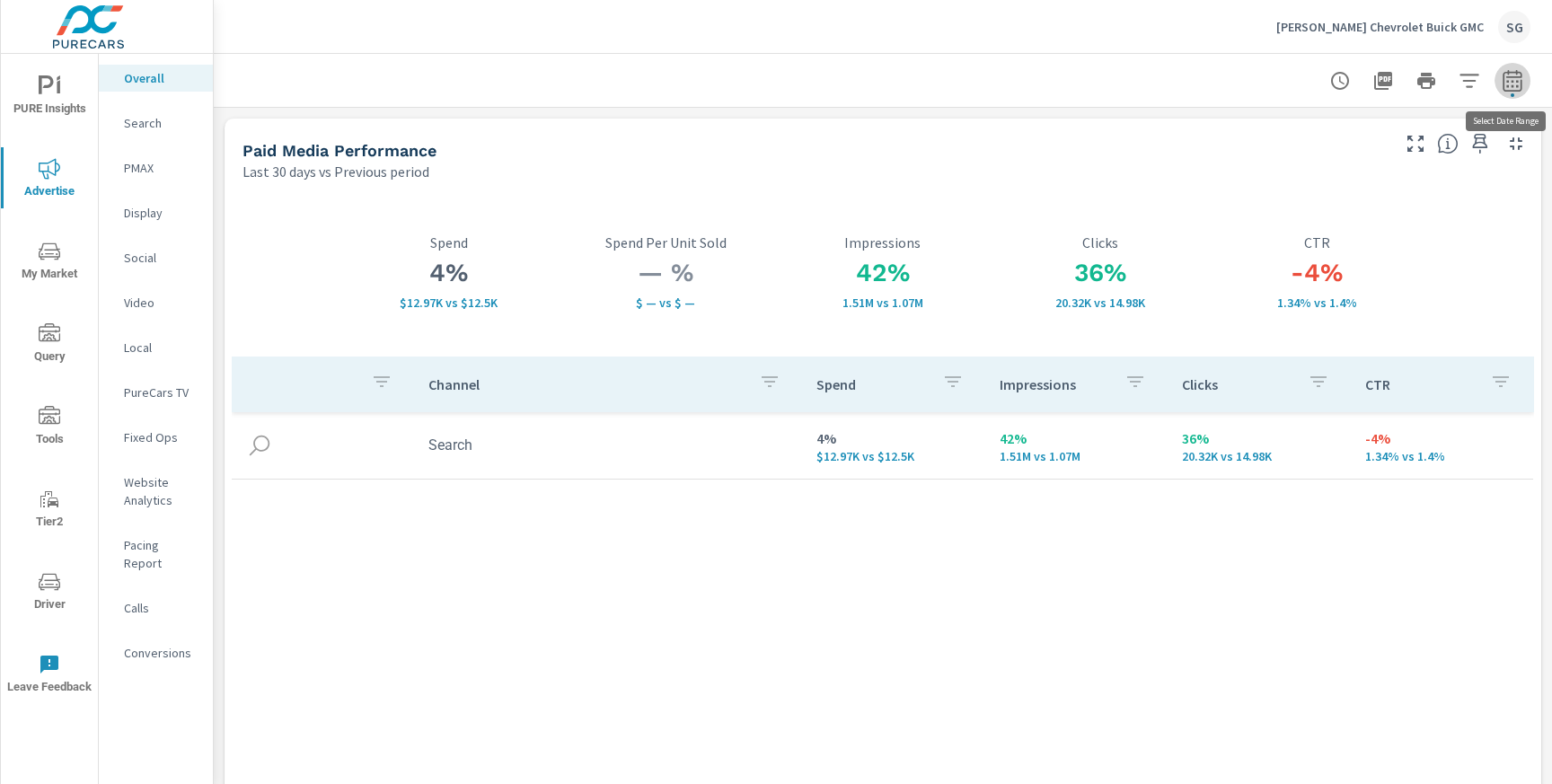
click at [1517, 82] on icon "button" at bounding box center [1512, 81] width 21 height 21
select select "Last 30 days"
select select "Previous period"
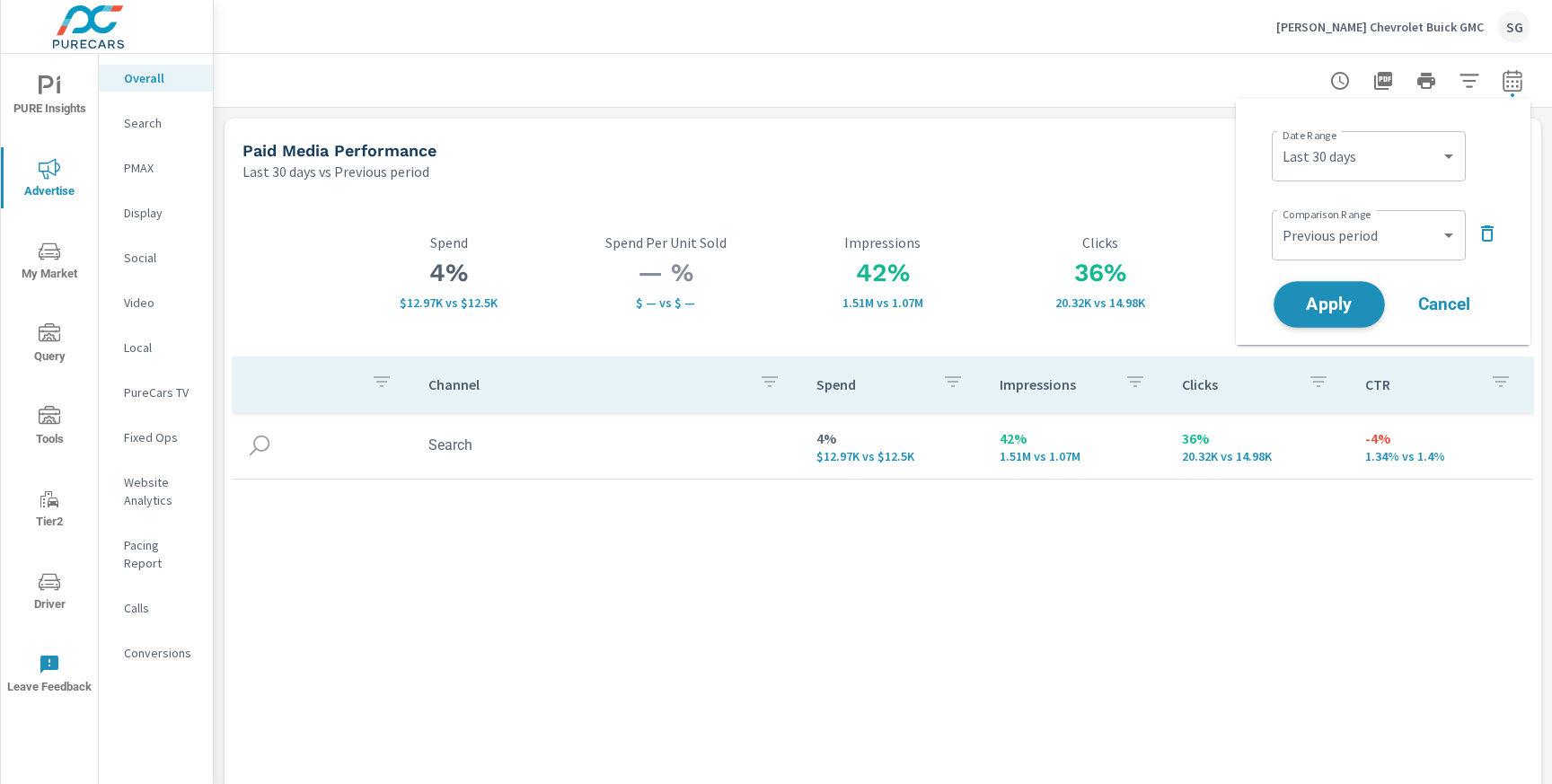
click at [1333, 308] on span "Apply" at bounding box center [1329, 305] width 74 height 18
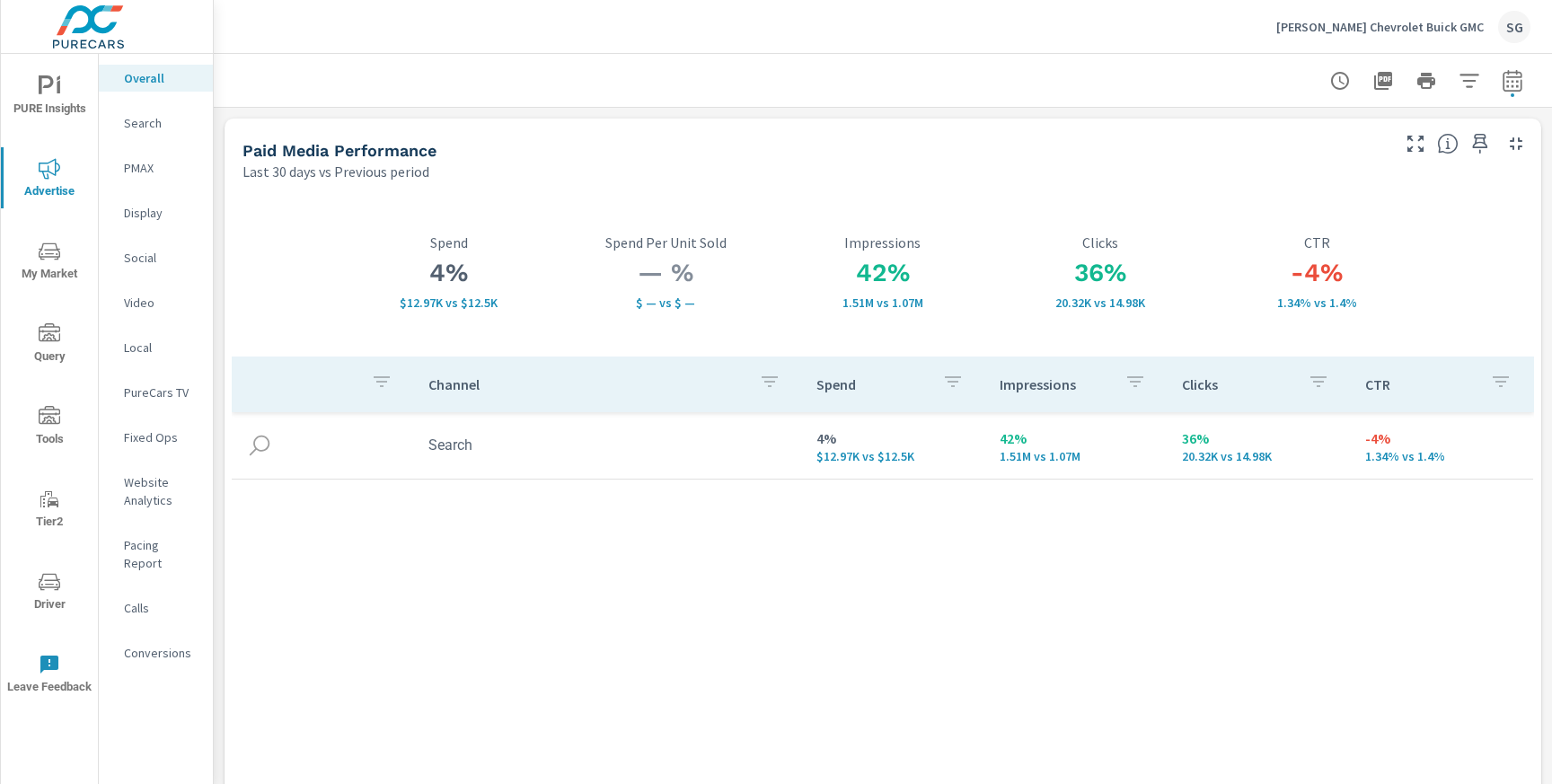
click at [152, 130] on p "Search" at bounding box center [161, 123] width 75 height 18
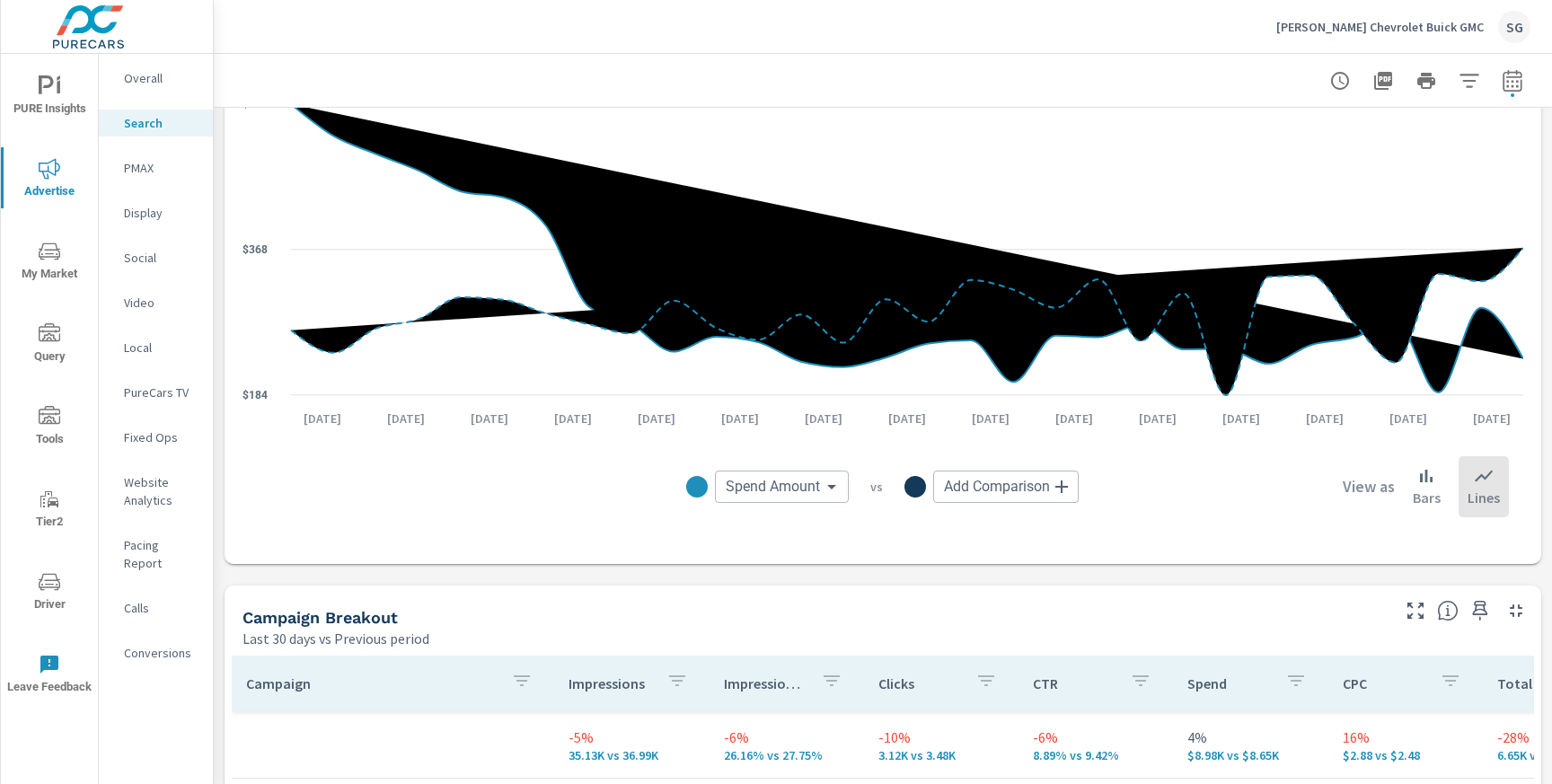
scroll to position [1232, 0]
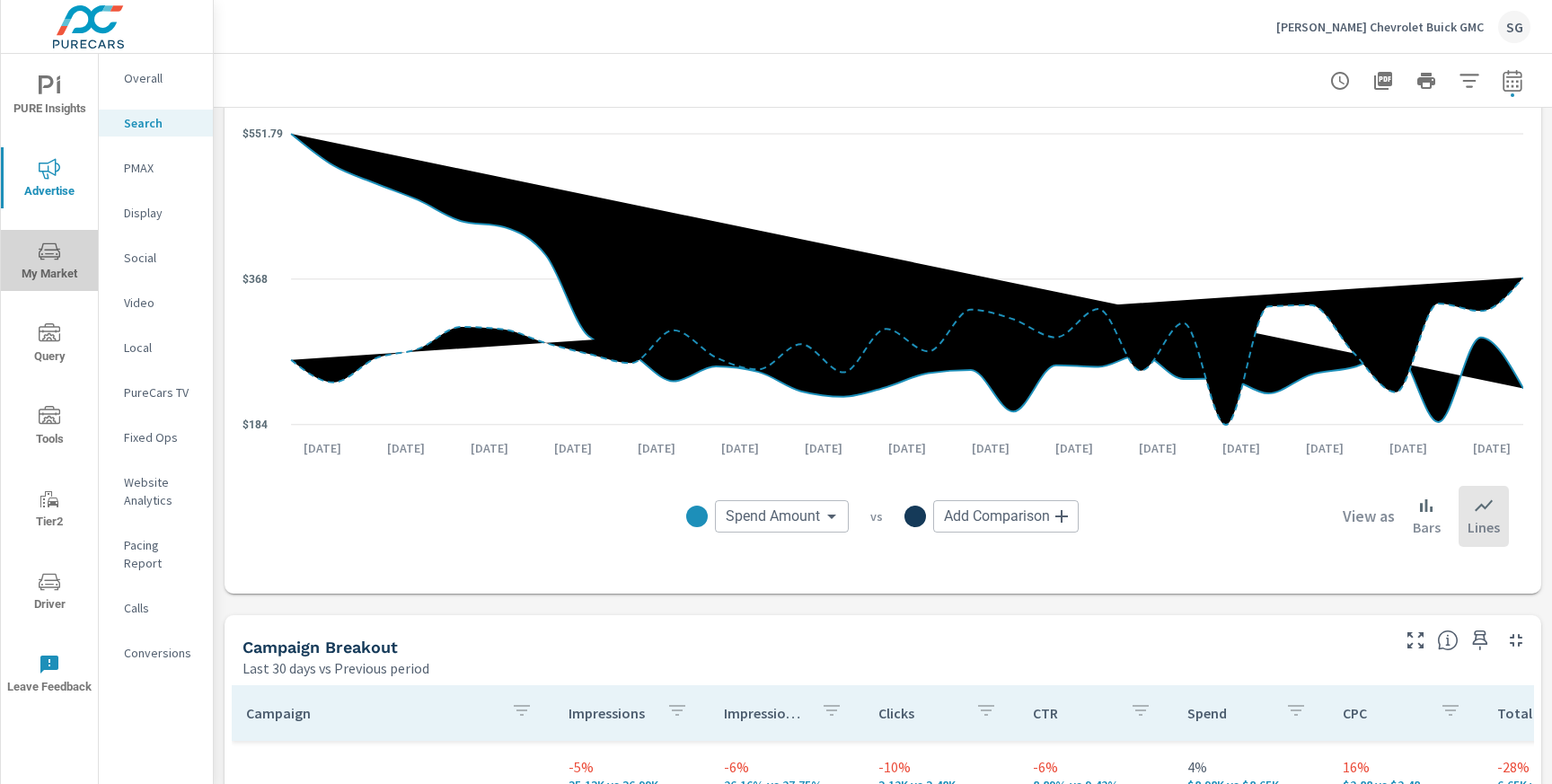
click at [40, 278] on span "My Market" at bounding box center [49, 262] width 87 height 44
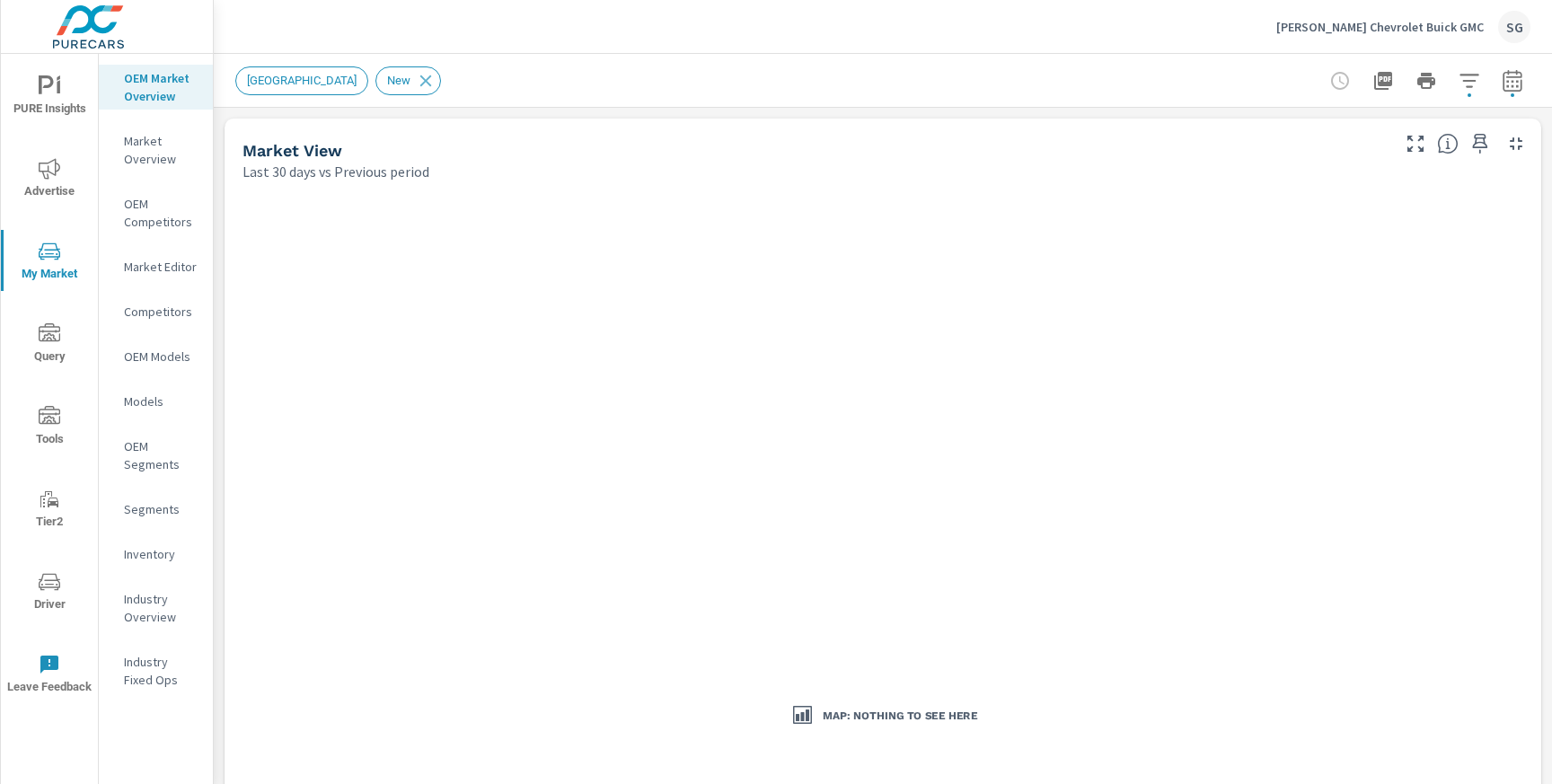
click at [1510, 89] on icon "button" at bounding box center [1511, 80] width 18 height 21
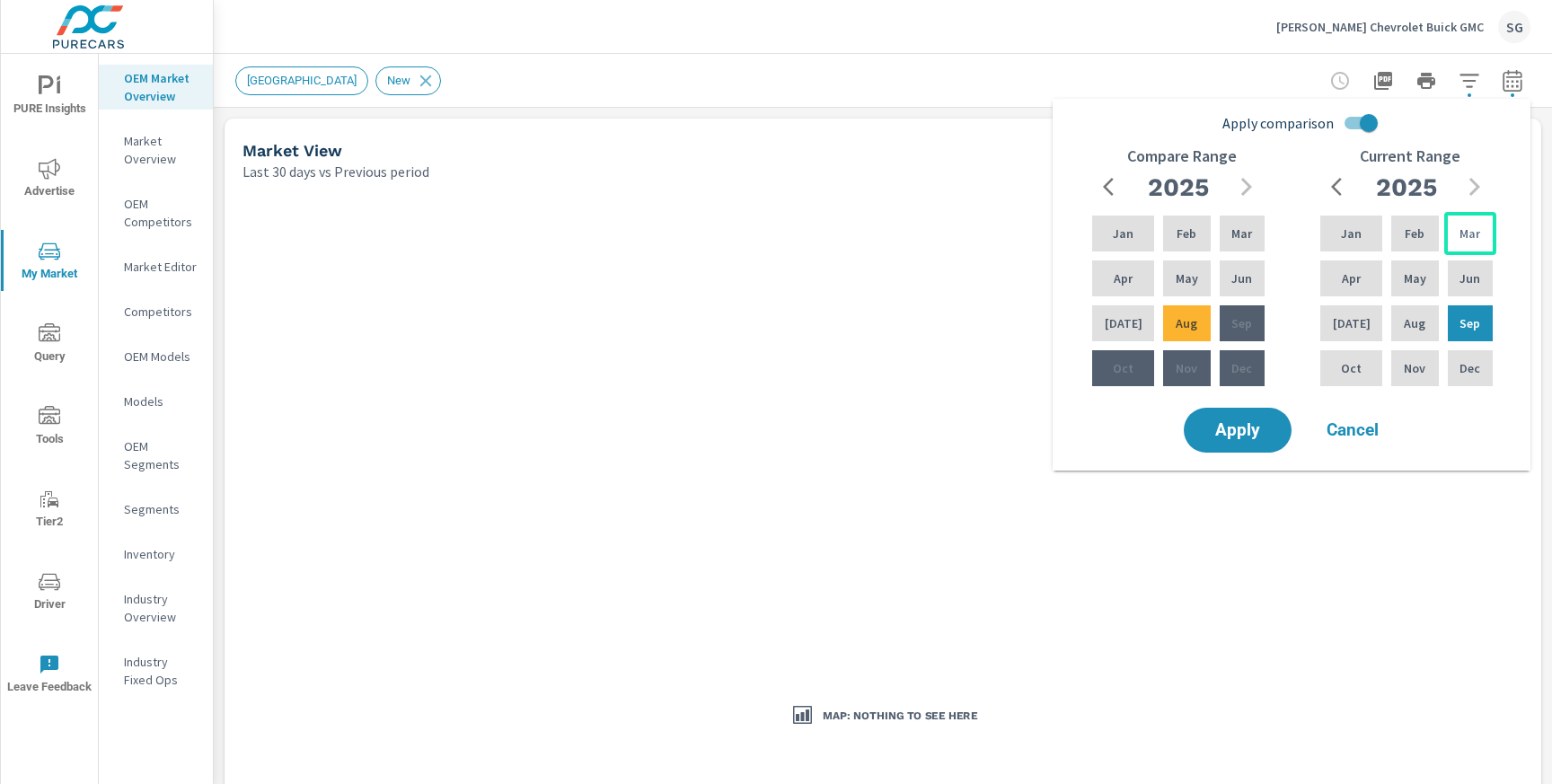
click at [1461, 225] on p "Mar" at bounding box center [1469, 233] width 20 height 18
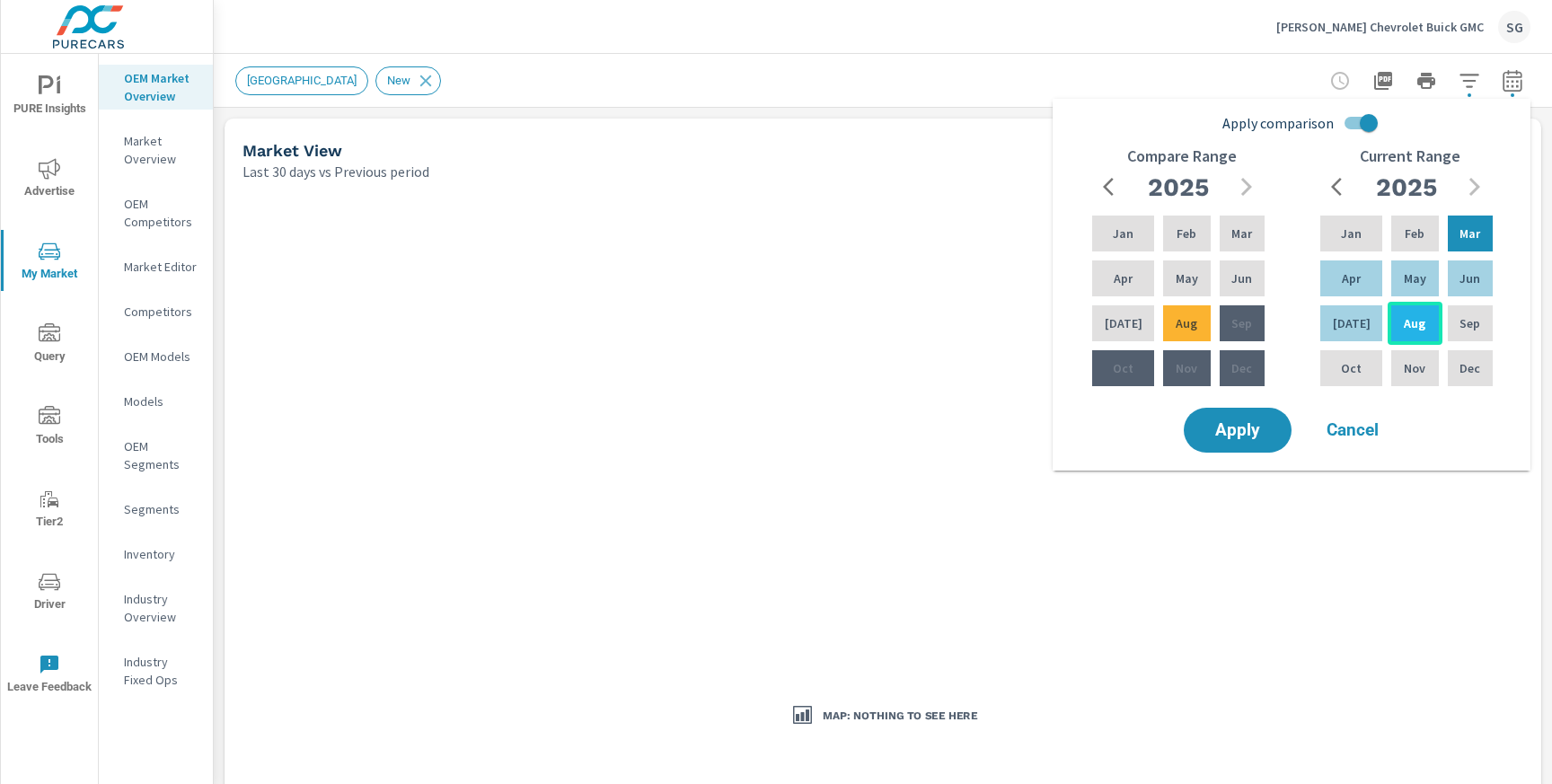
click at [1404, 339] on div "Aug" at bounding box center [1414, 323] width 54 height 43
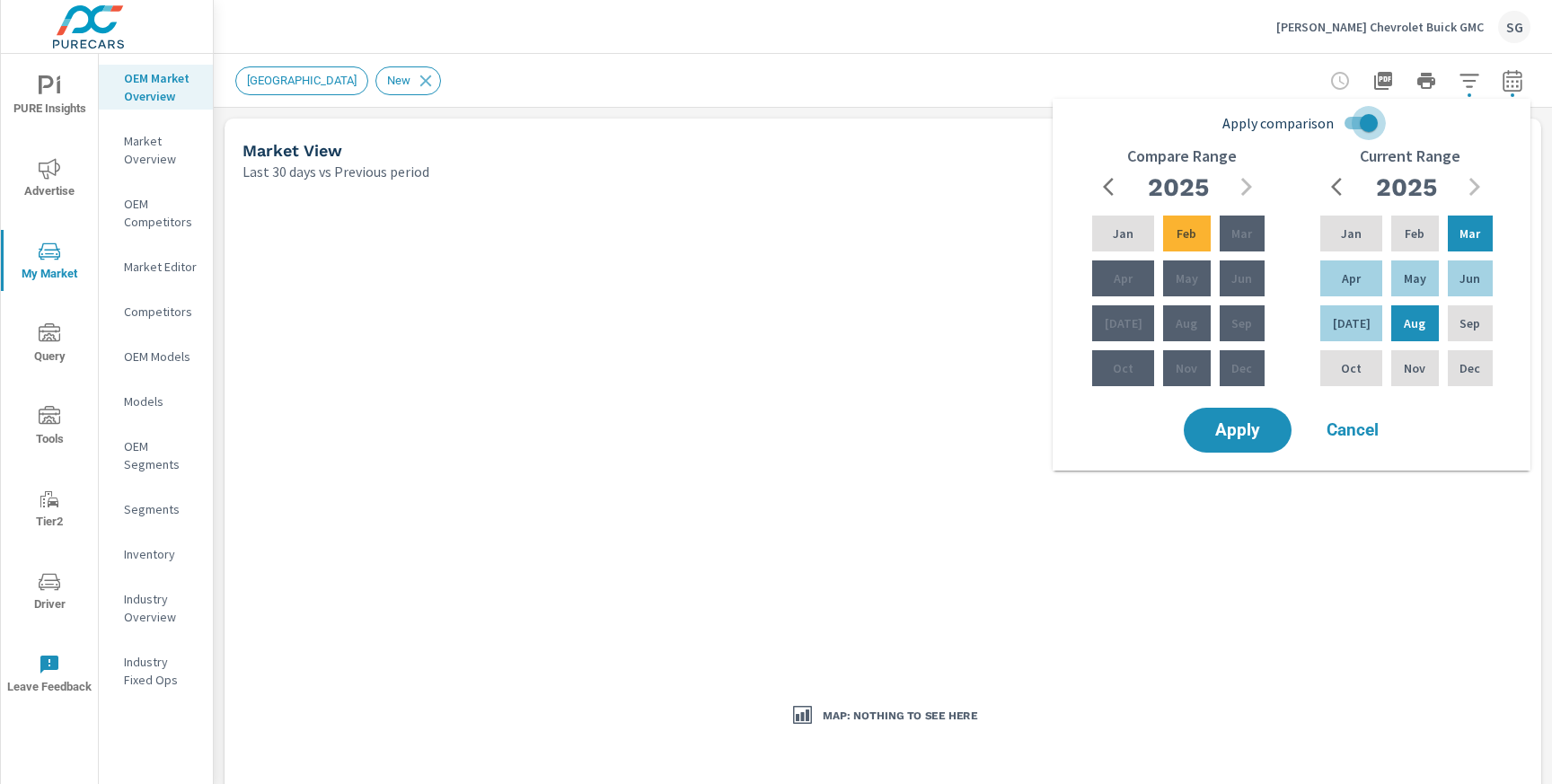
click at [1356, 123] on input "Apply comparison" at bounding box center [1368, 123] width 102 height 34
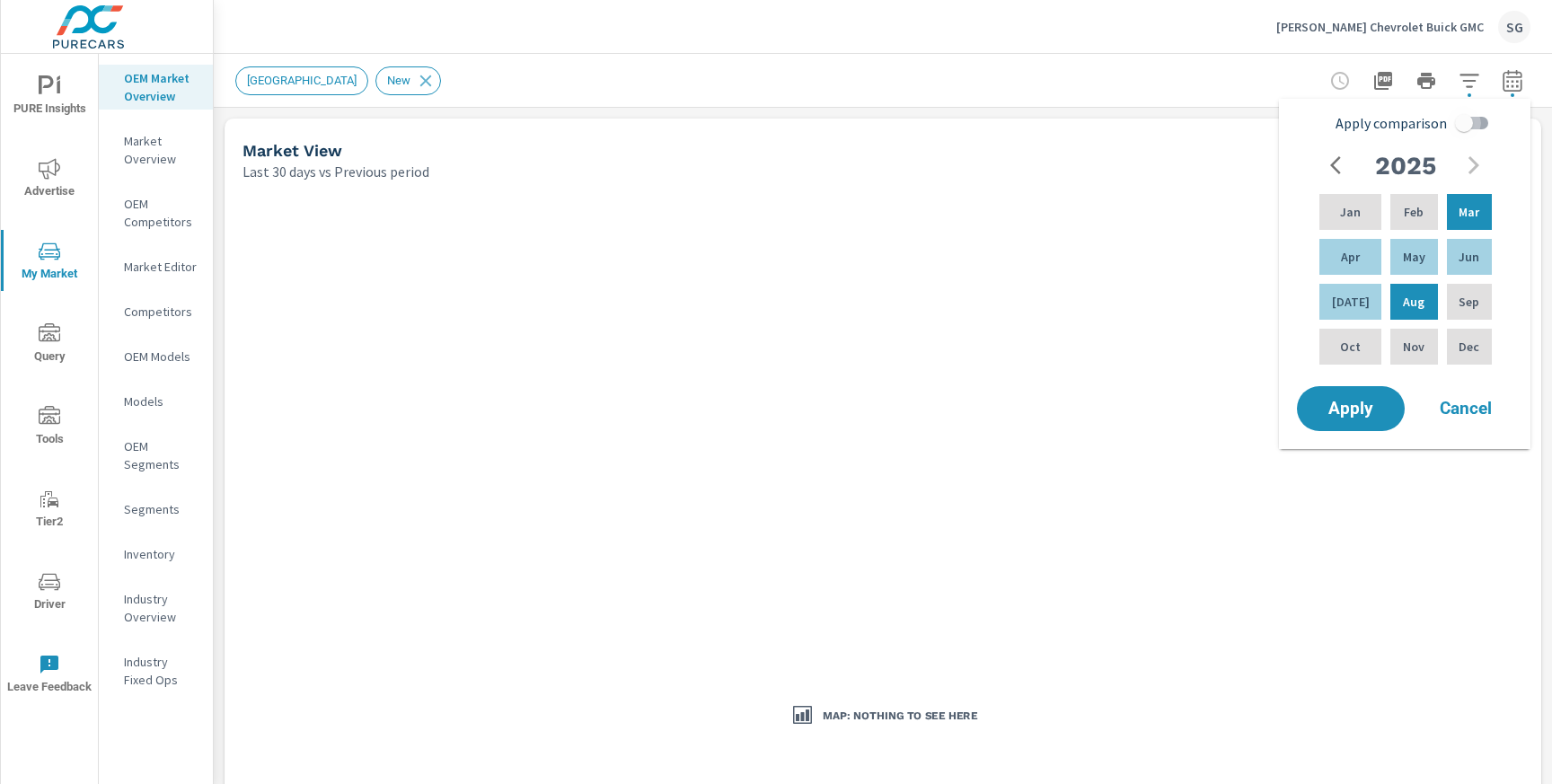
click at [1473, 126] on input "Apply comparison" at bounding box center [1463, 123] width 102 height 34
checkbox input "true"
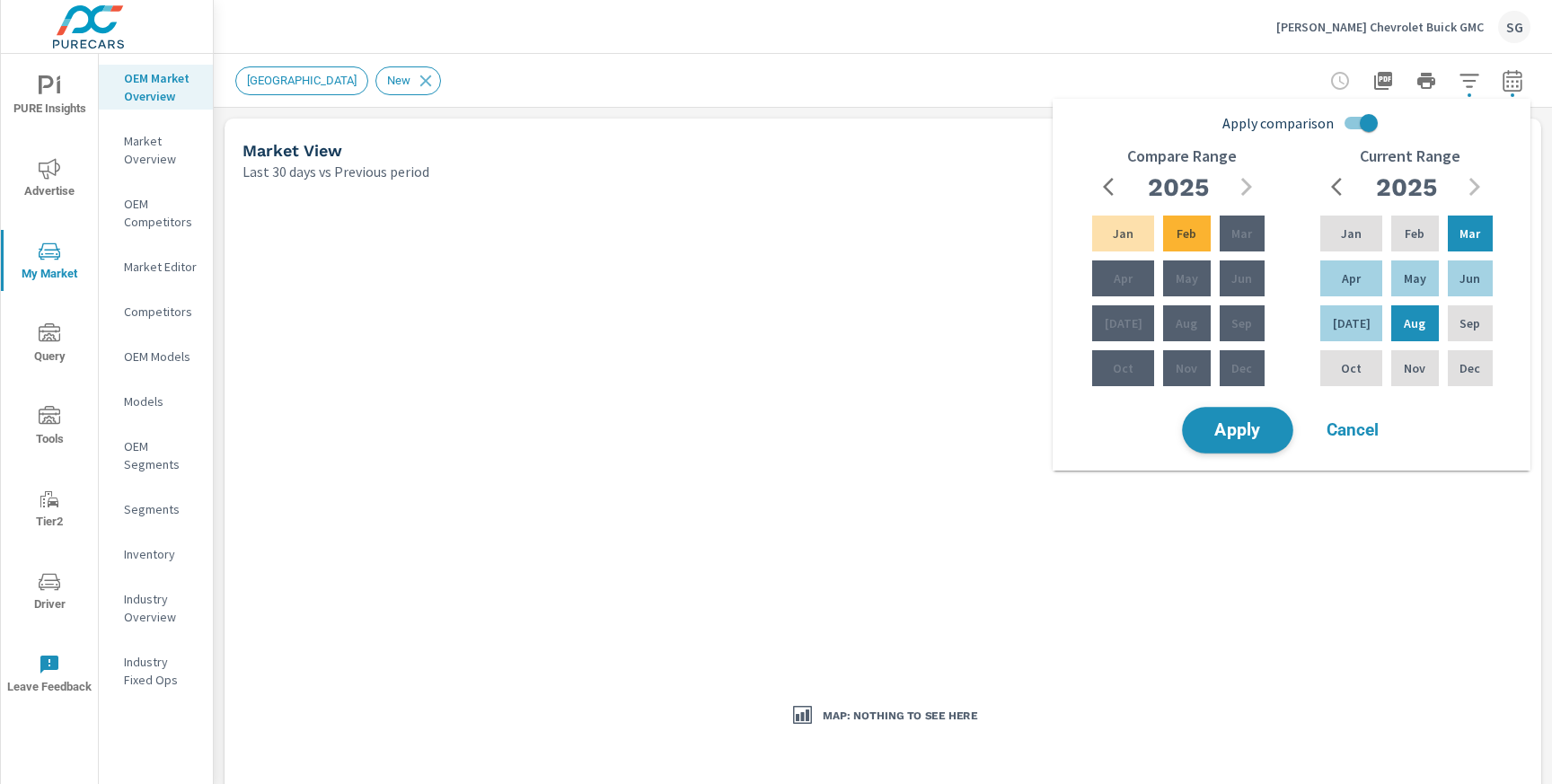
click at [1238, 431] on span "Apply" at bounding box center [1238, 431] width 74 height 18
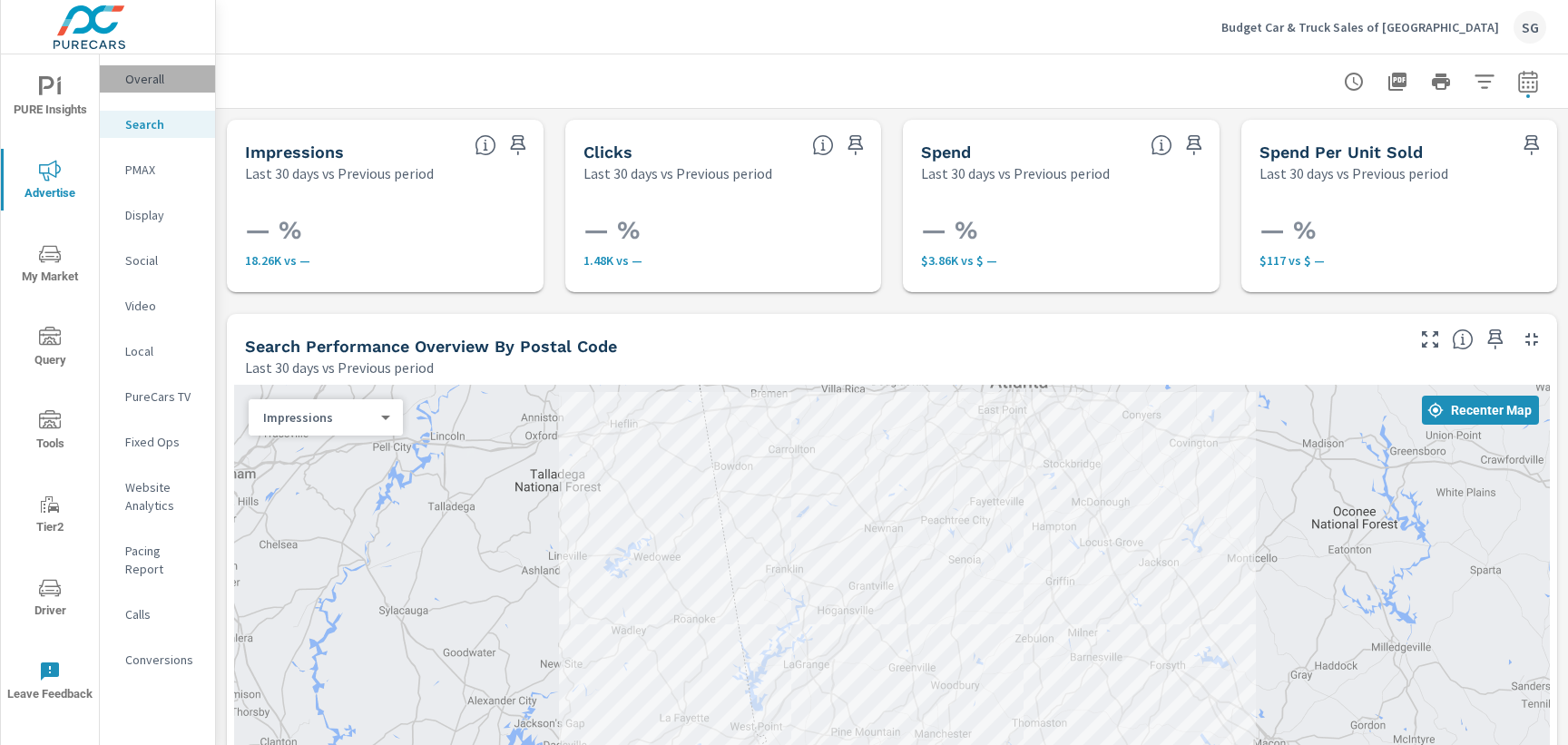
click at [147, 88] on div "Overall" at bounding box center [157, 79] width 115 height 28
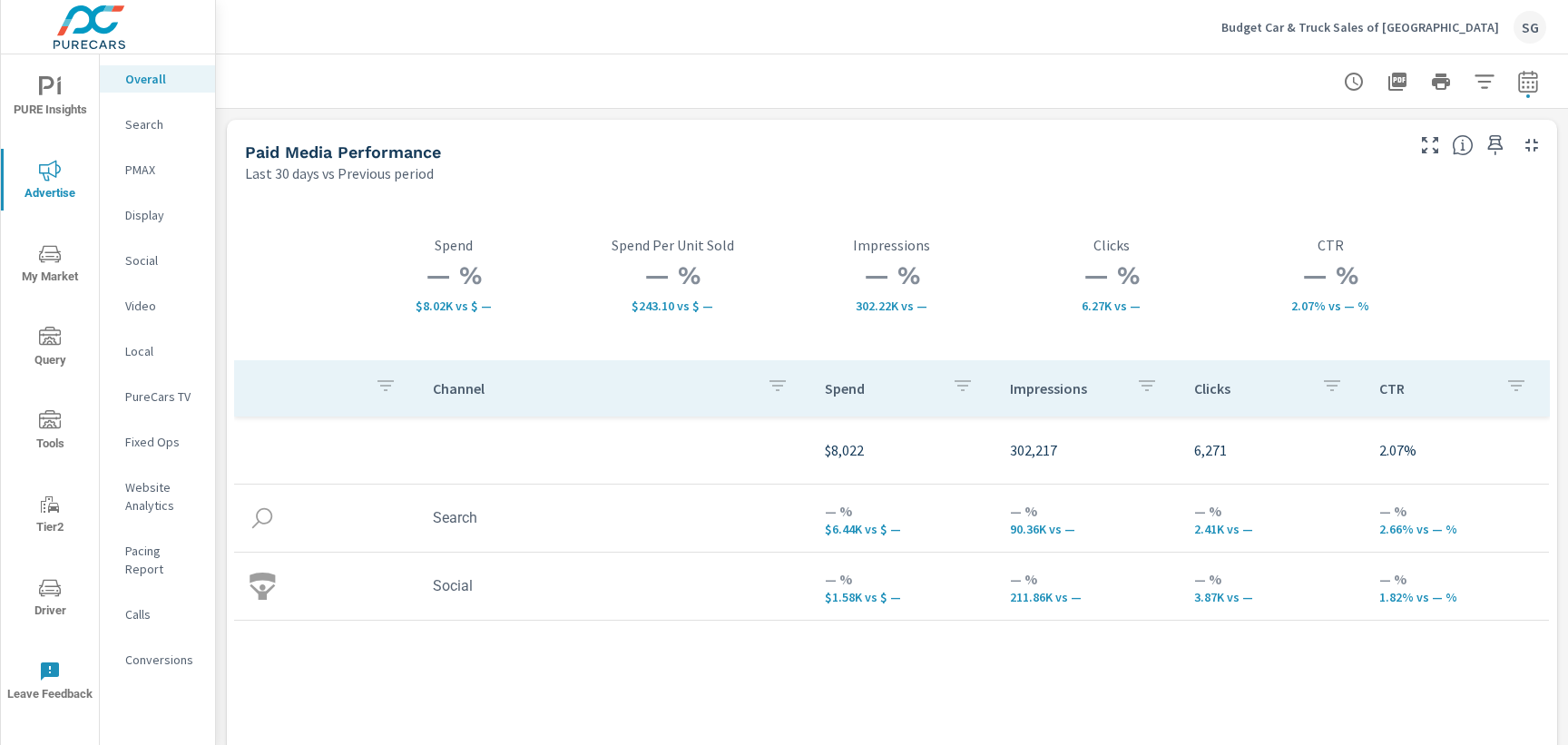
click at [52, 591] on icon "nav menu" at bounding box center [50, 588] width 22 height 22
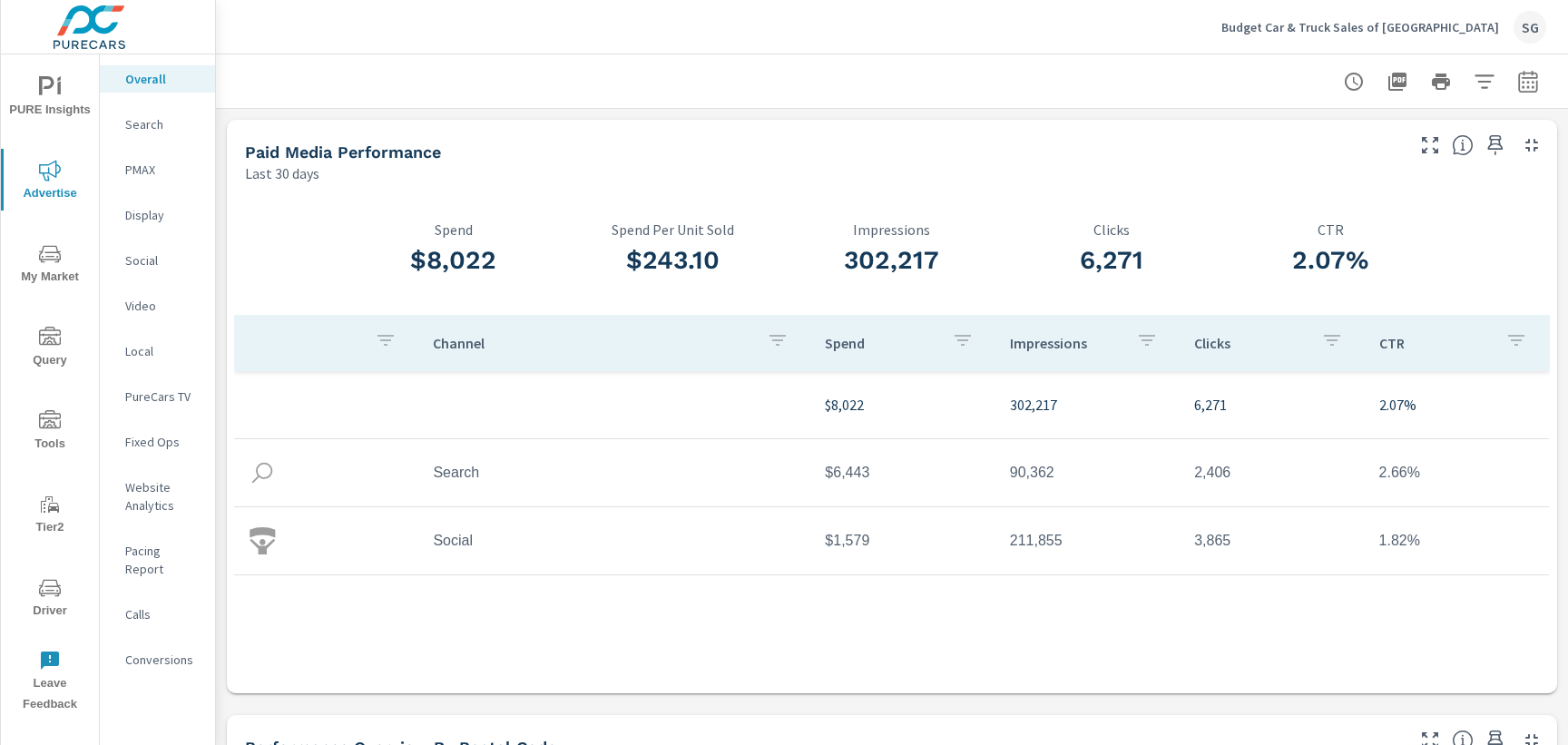
click at [153, 122] on p "Search" at bounding box center [162, 124] width 76 height 18
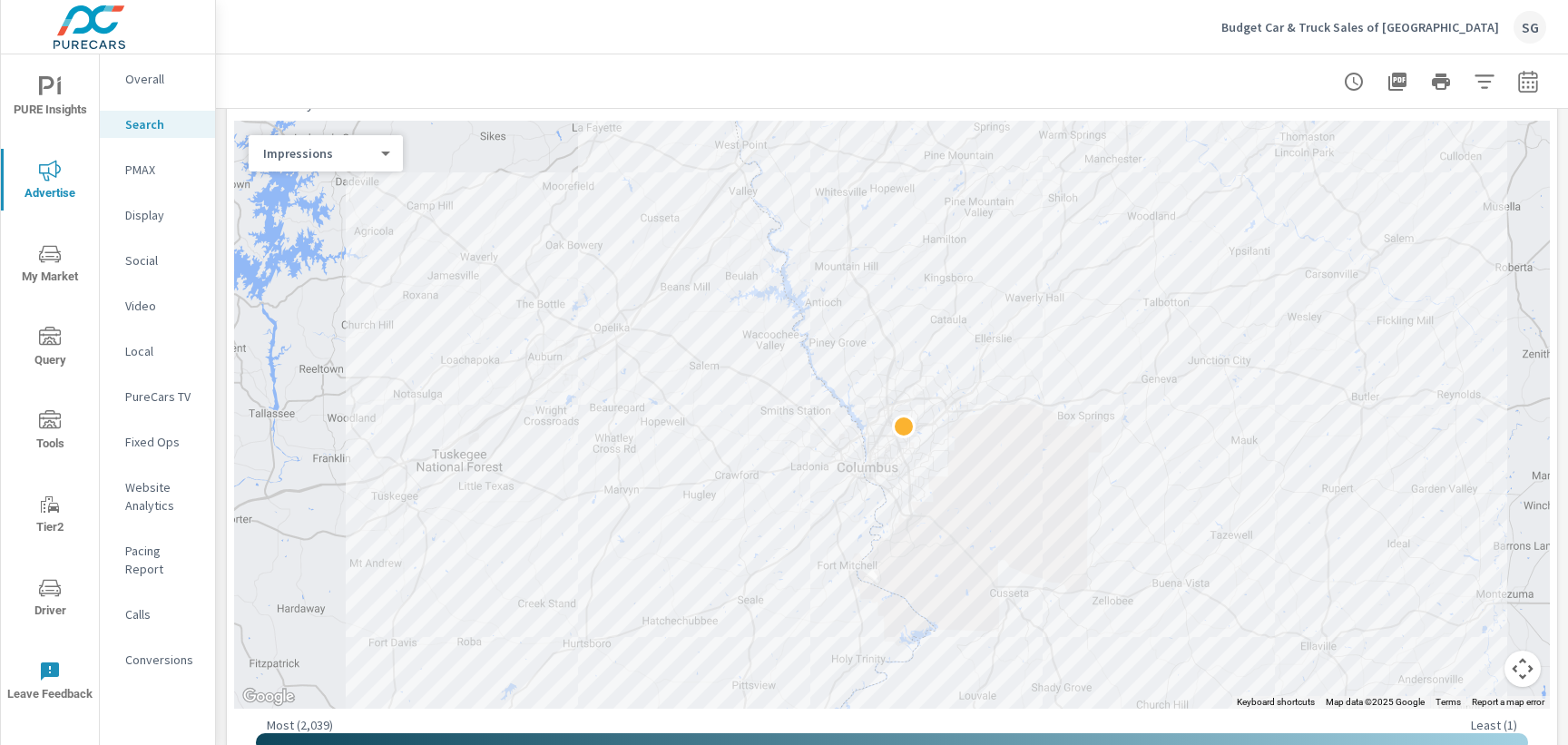
scroll to position [223, 0]
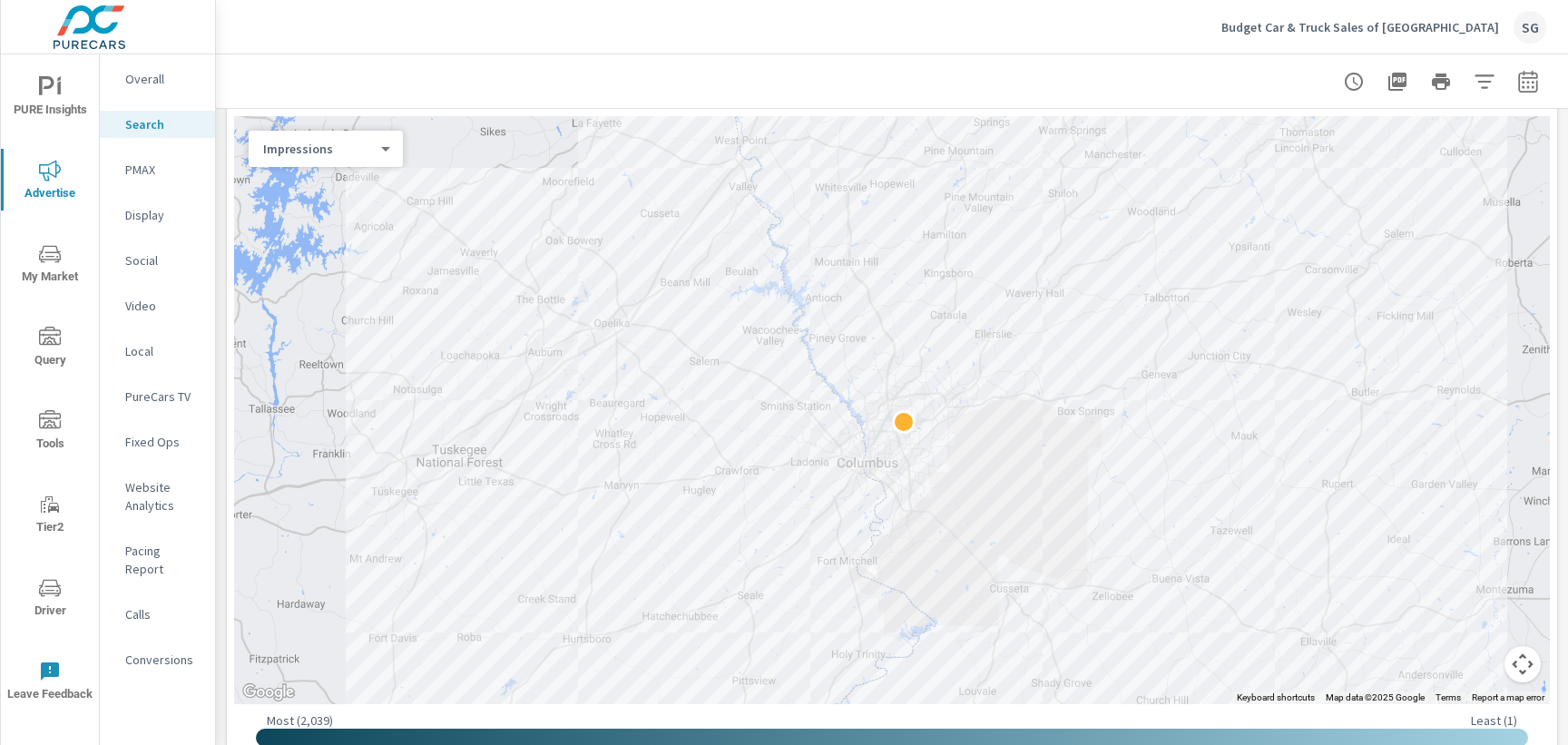
click at [1060, 87] on div at bounding box center [892, 81] width 1308 height 53
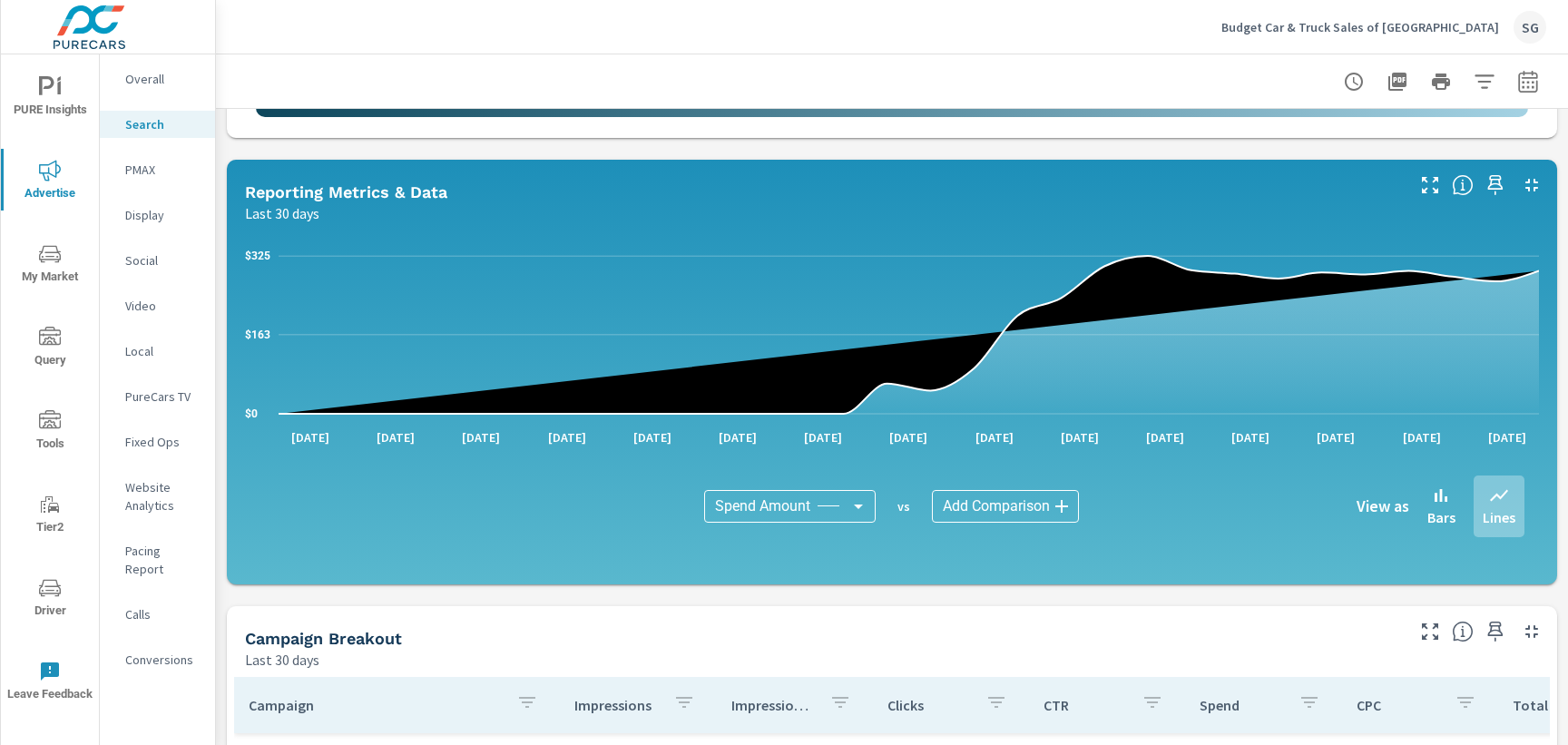
scroll to position [828, 0]
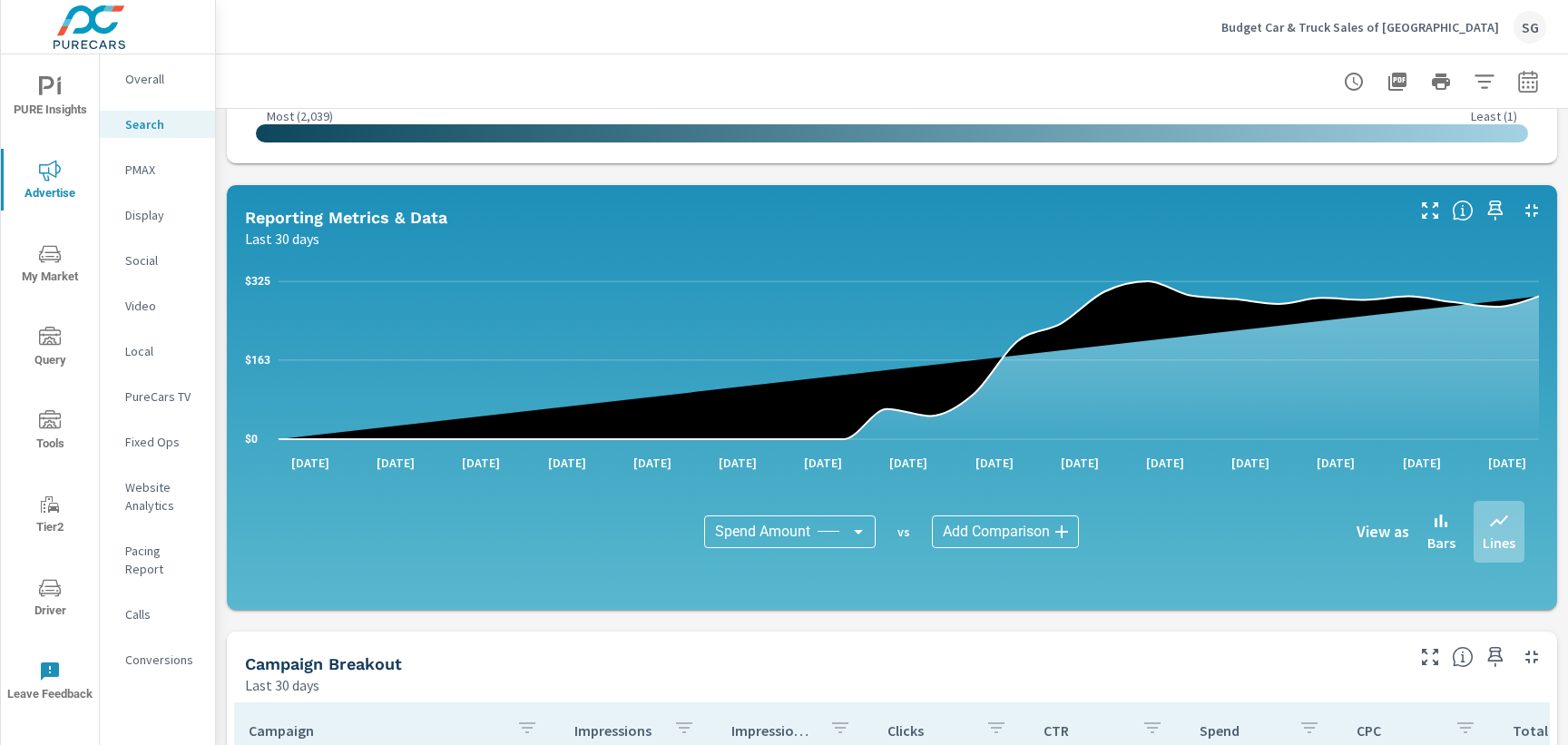
click at [222, 623] on div "Impressions Last 30 days 18,261 Clicks Last 30 days 1,482 Spend Last 30 days $3…" at bounding box center [892, 249] width 1352 height 1934
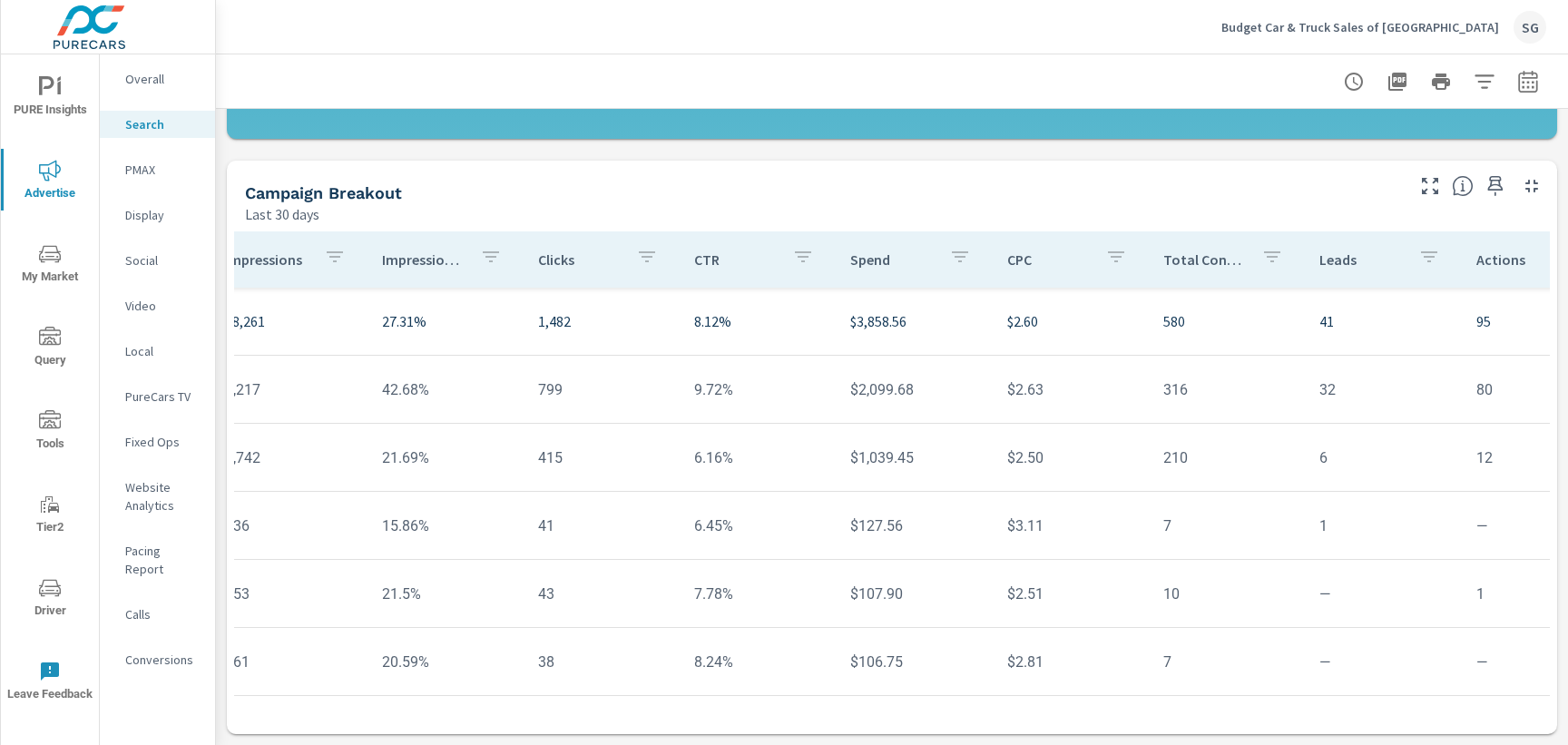
scroll to position [0, 351]
drag, startPoint x: 1319, startPoint y: 389, endPoint x: 1281, endPoint y: 393, distance: 38.2
click at [1281, 393] on tr "Regional 8,217 42.68% 799 9.72% $2,099.68 $2.63 316 32 80 $6.65 40% 47.02% 10.0…" at bounding box center [1062, 389] width 2357 height 68
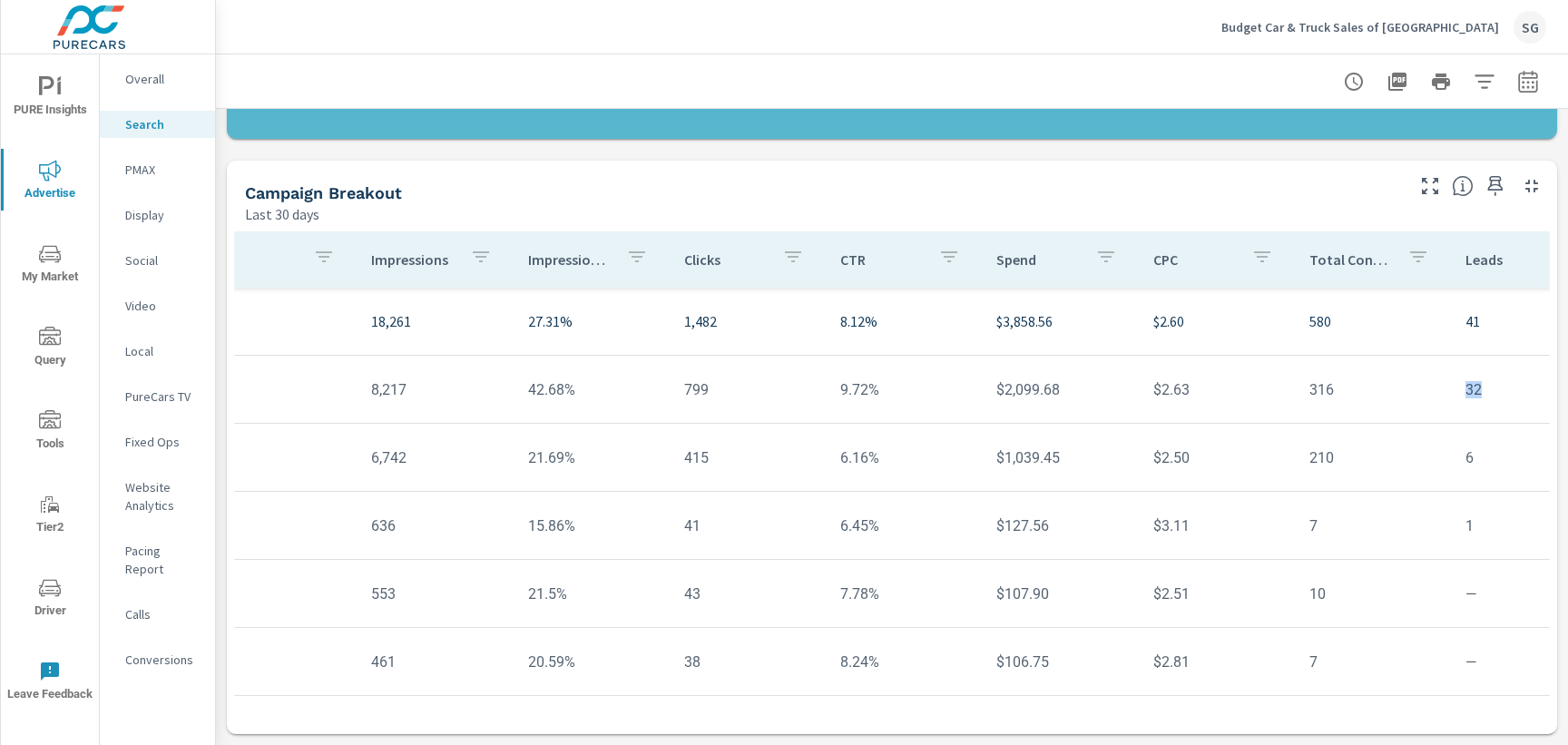
scroll to position [0, 0]
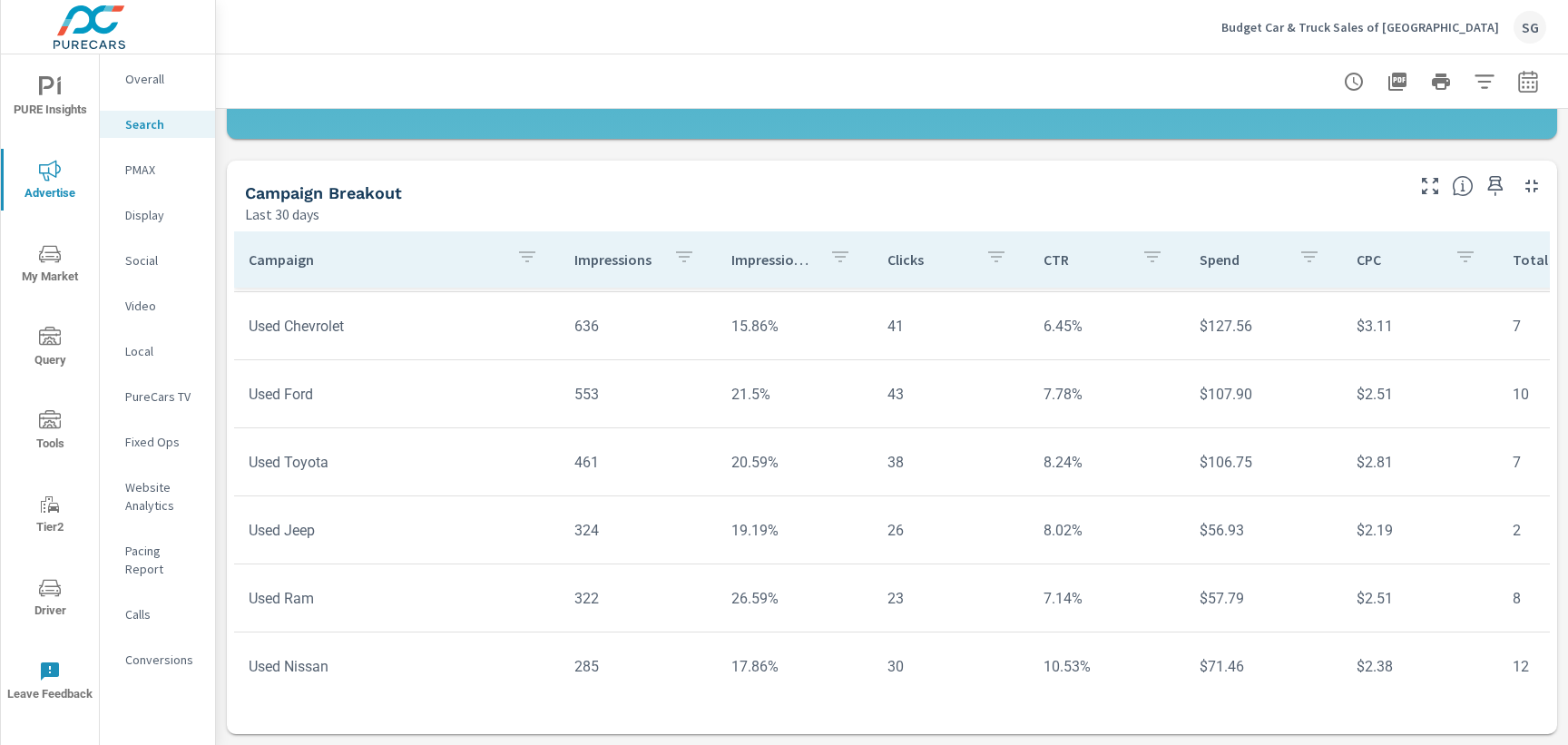
scroll to position [212, 0]
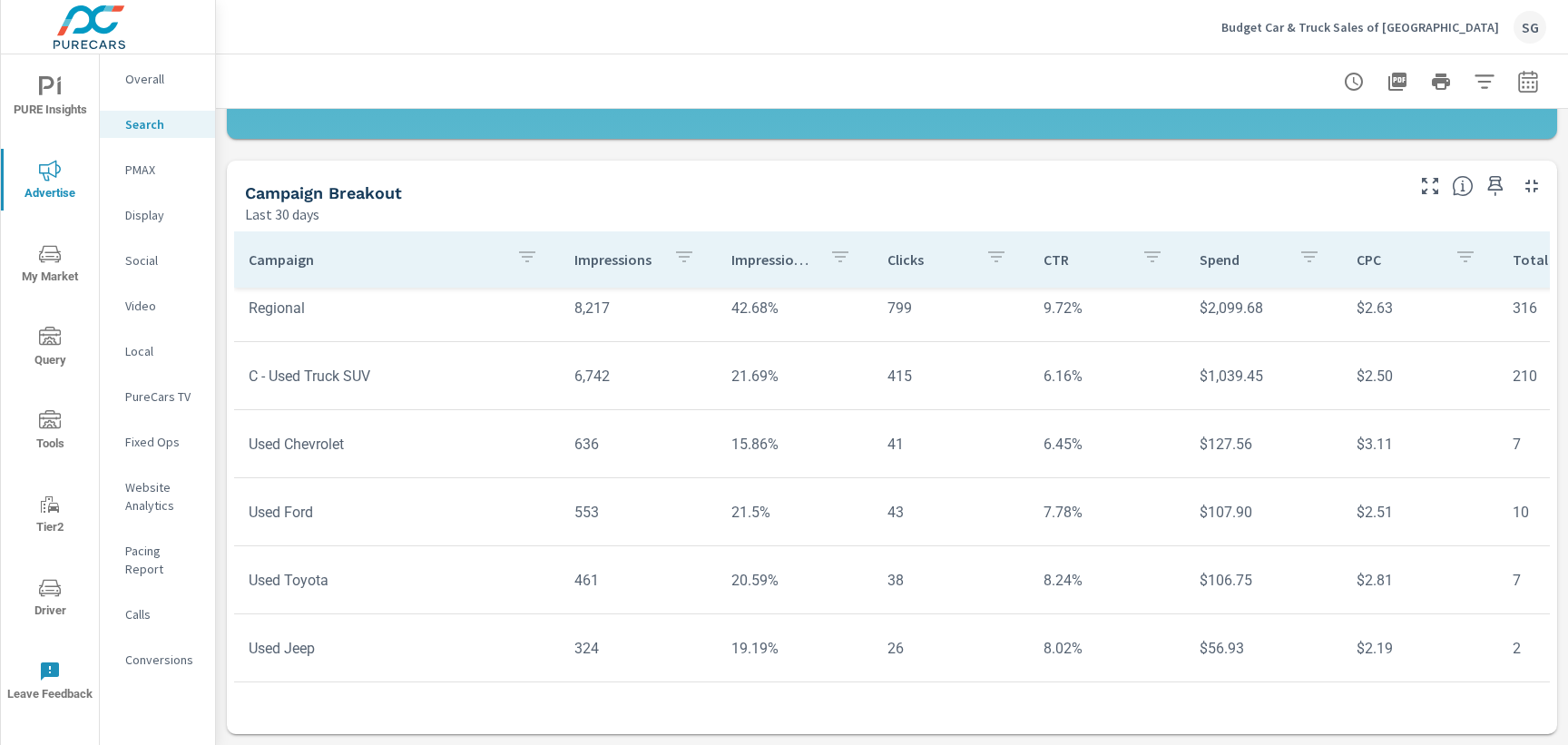
scroll to position [81, 0]
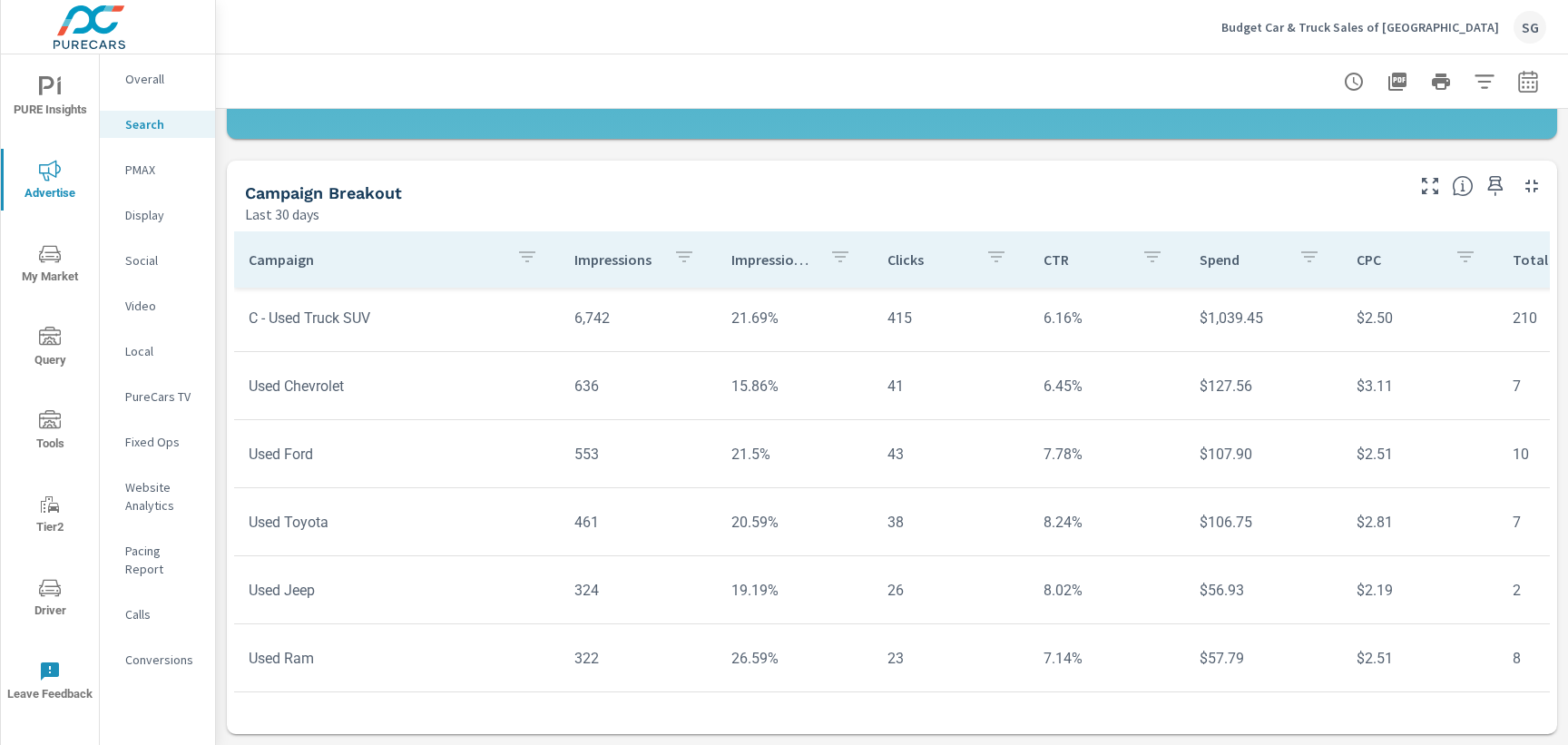
scroll to position [150, 0]
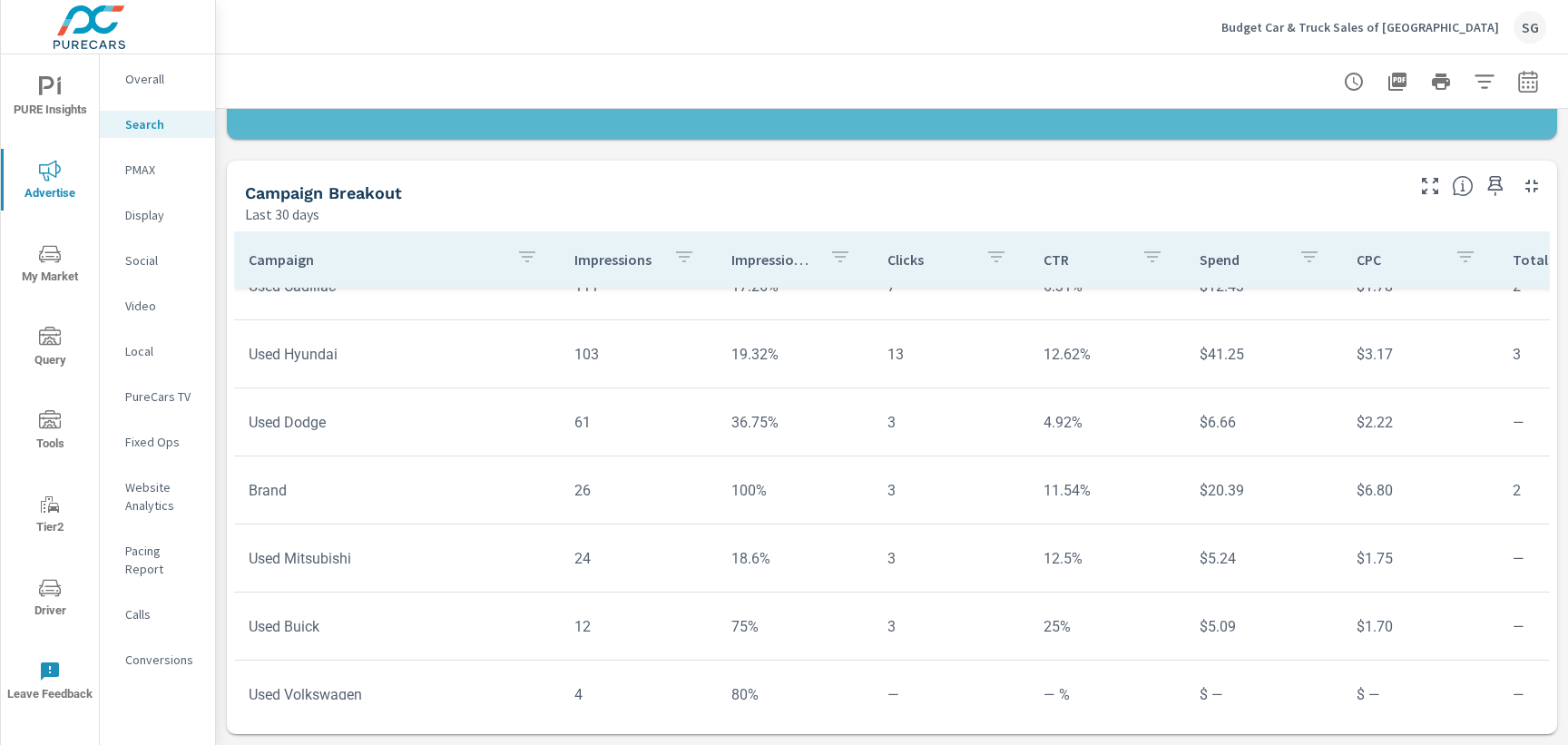
scroll to position [813, 0]
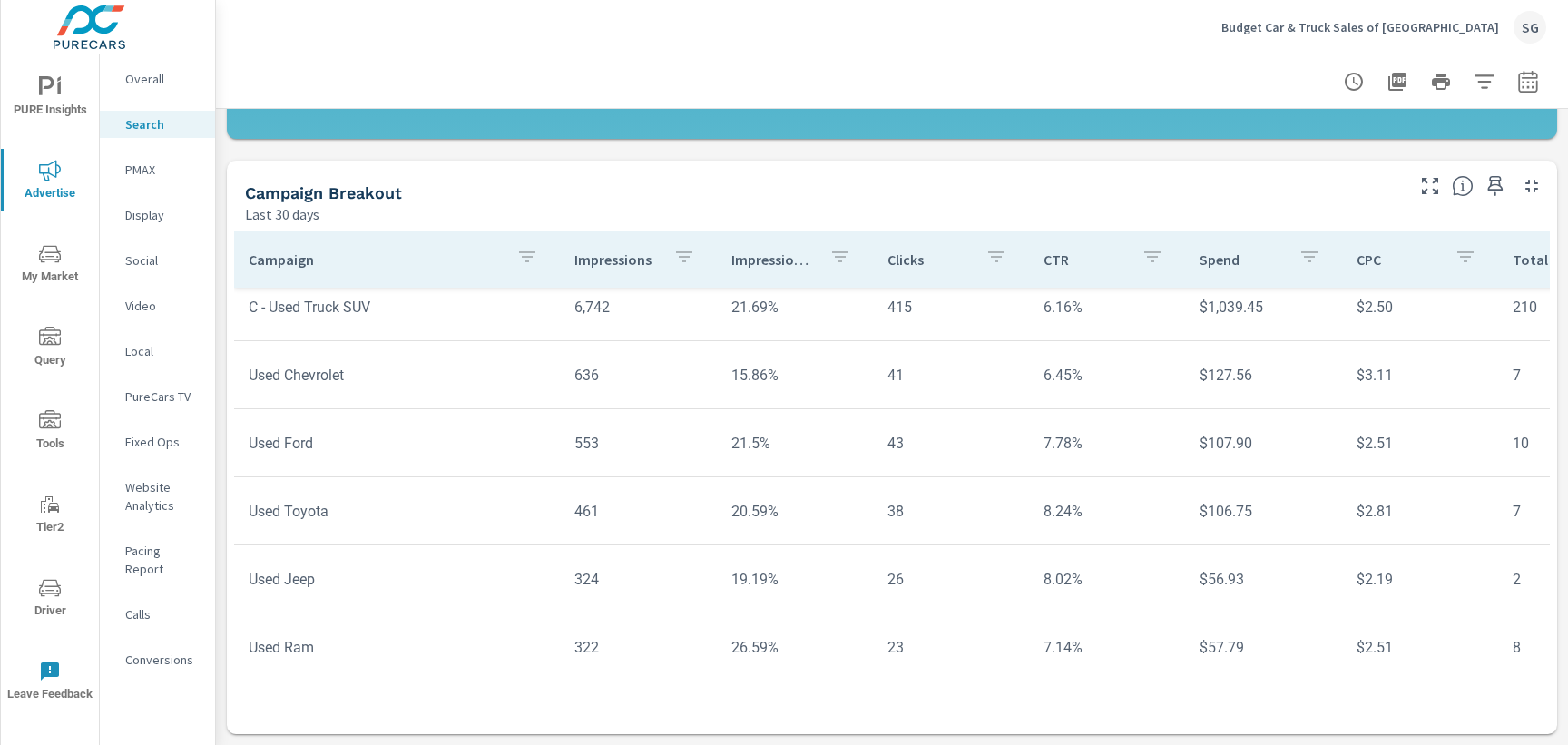
scroll to position [163, 0]
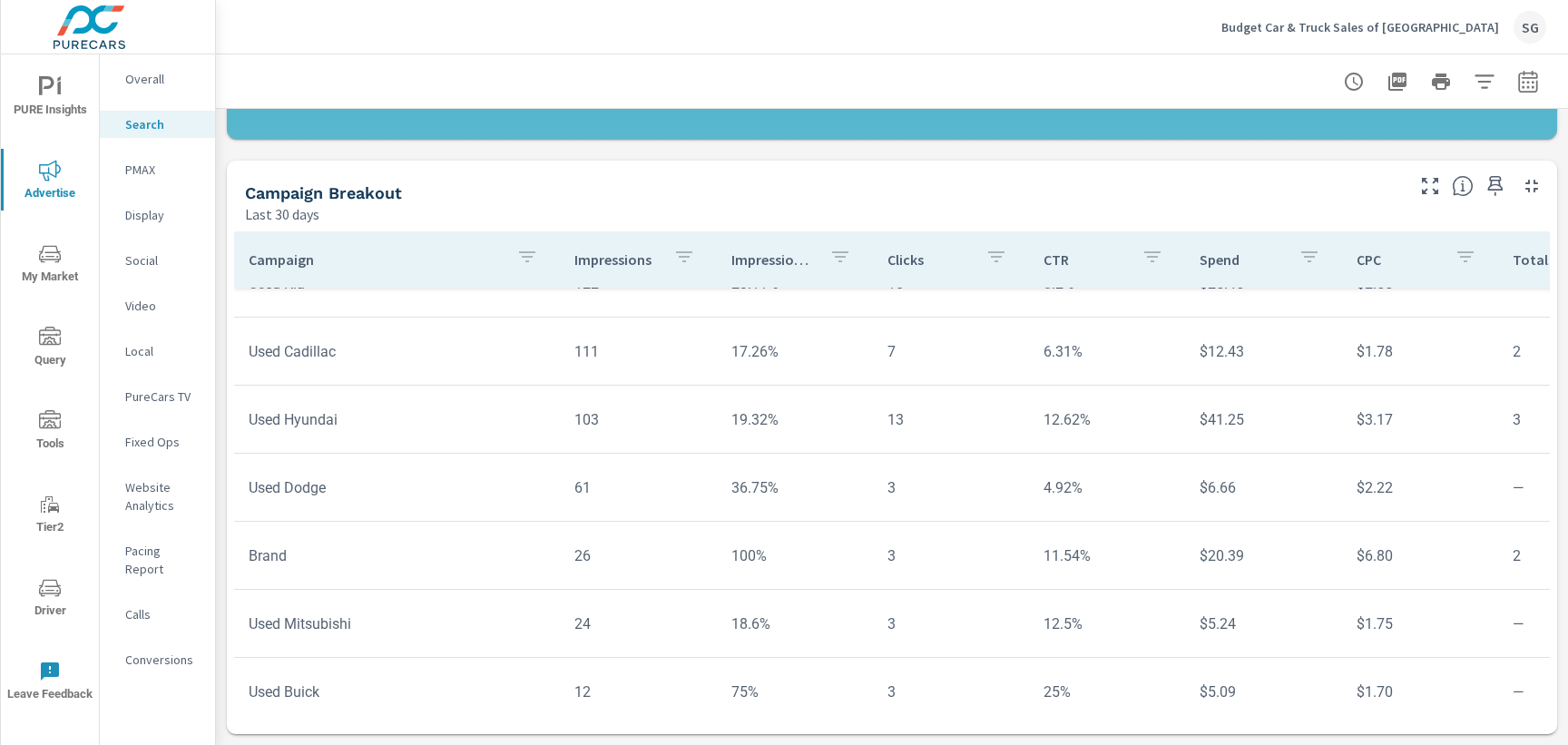
scroll to position [805, 0]
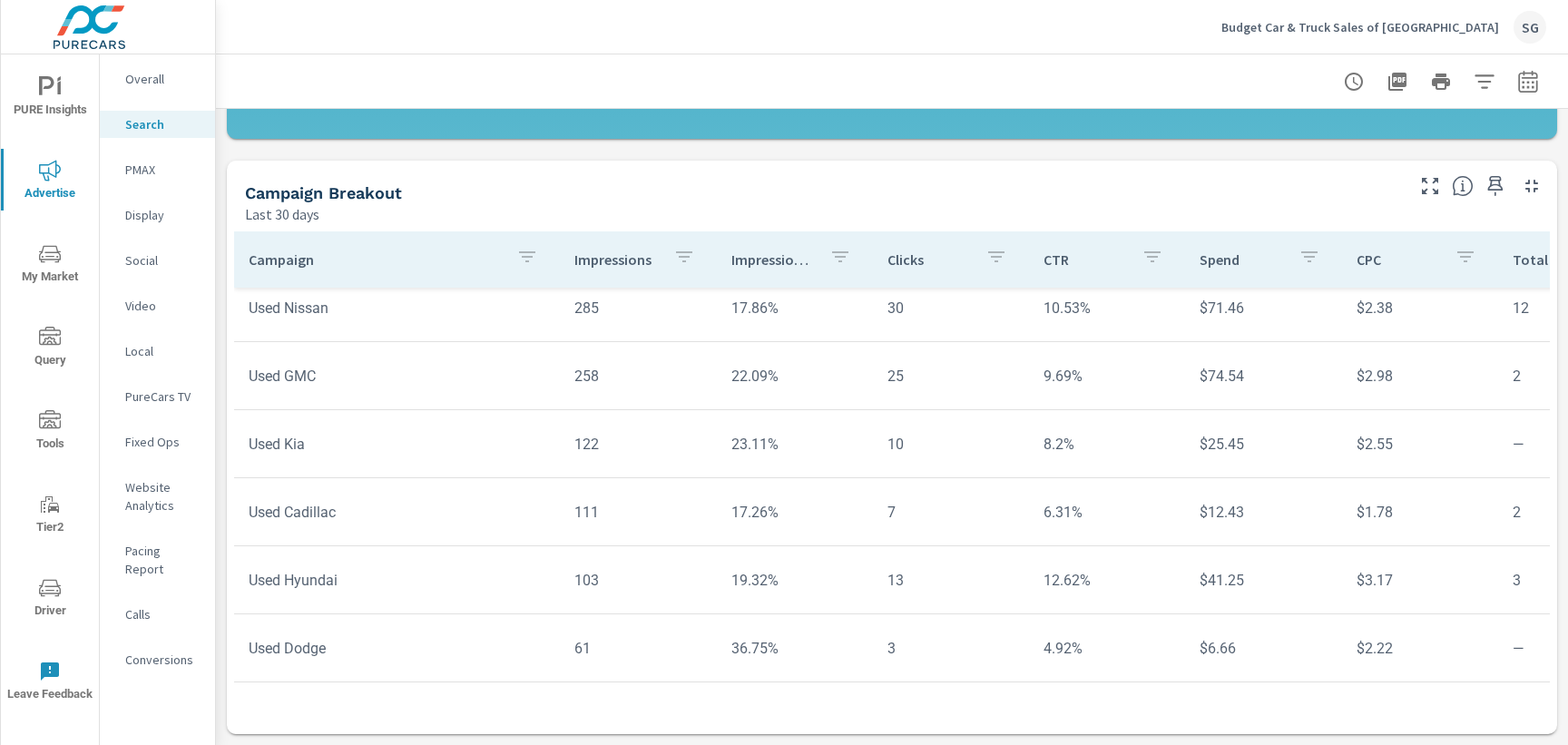
scroll to position [537, 0]
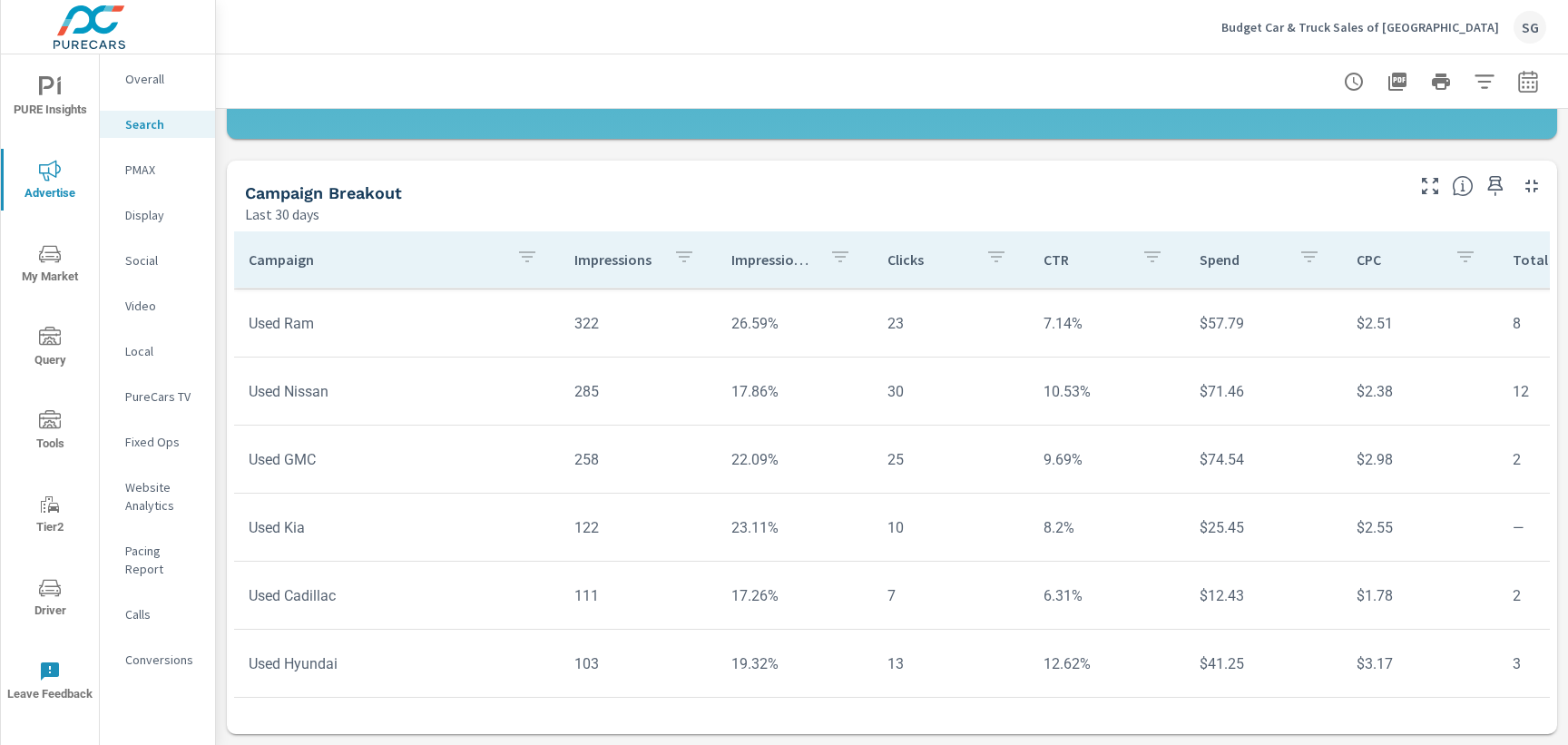
scroll to position [466, 0]
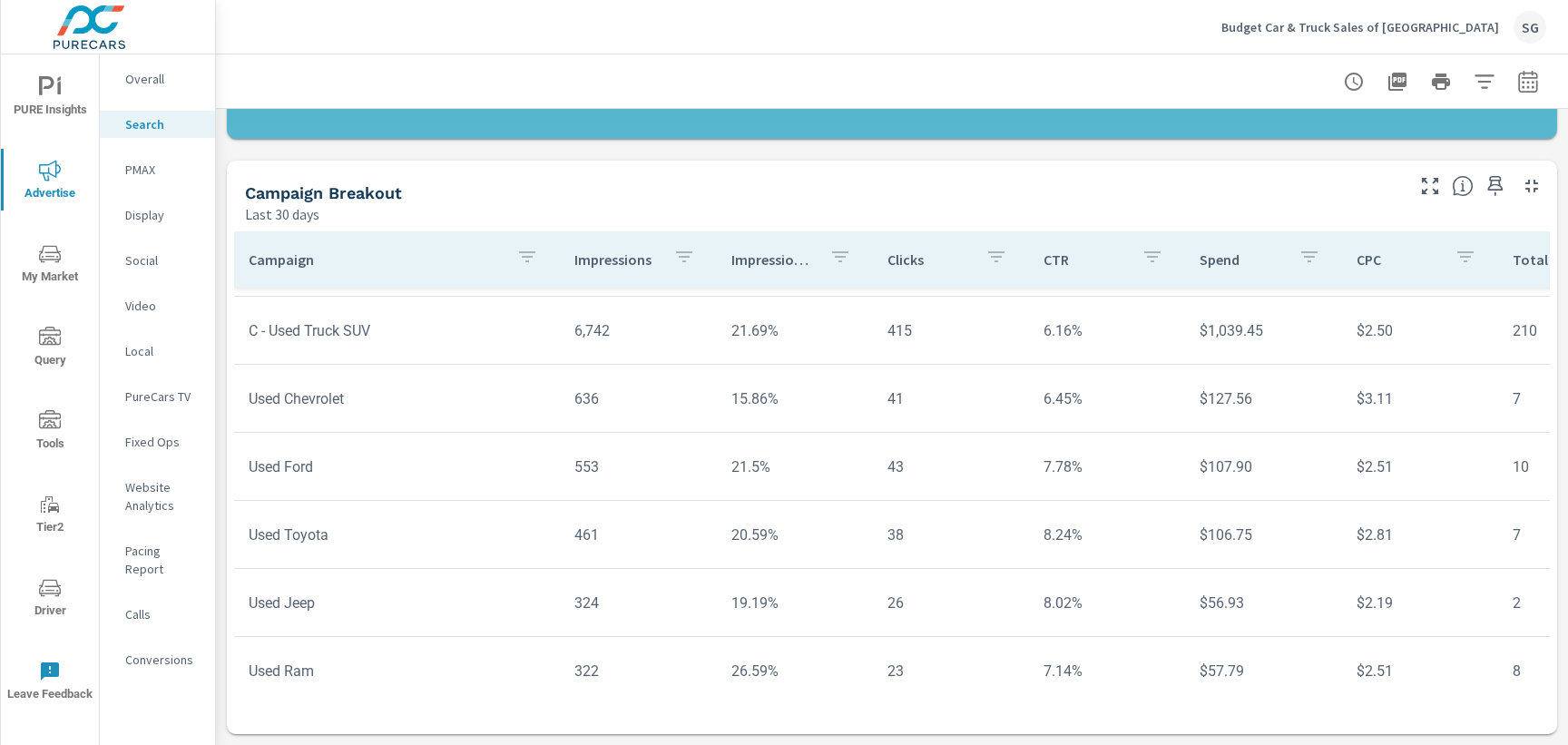
scroll to position [126, 0]
click at [145, 162] on p "PMAX" at bounding box center [162, 169] width 76 height 18
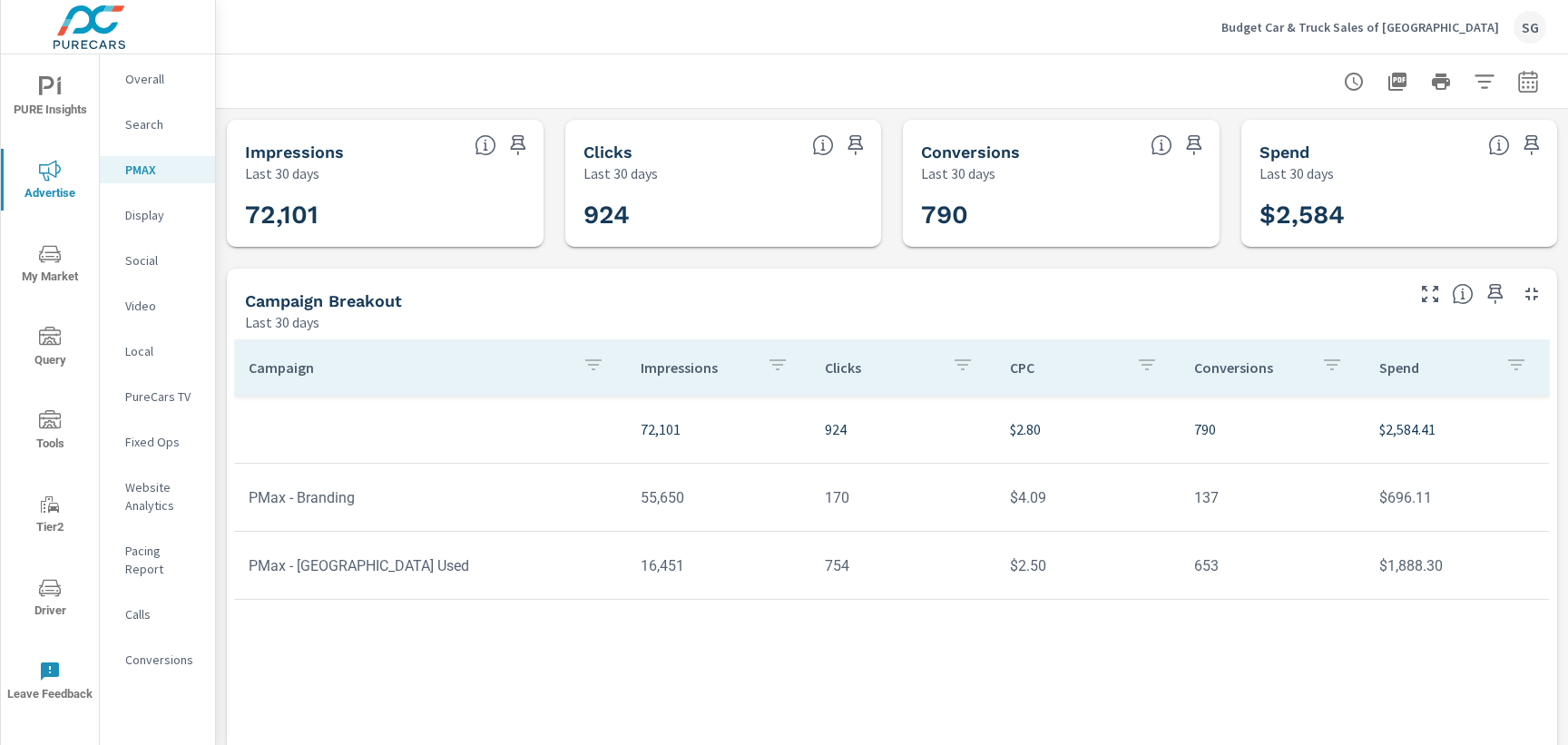
click at [126, 265] on p "Social" at bounding box center [162, 260] width 76 height 18
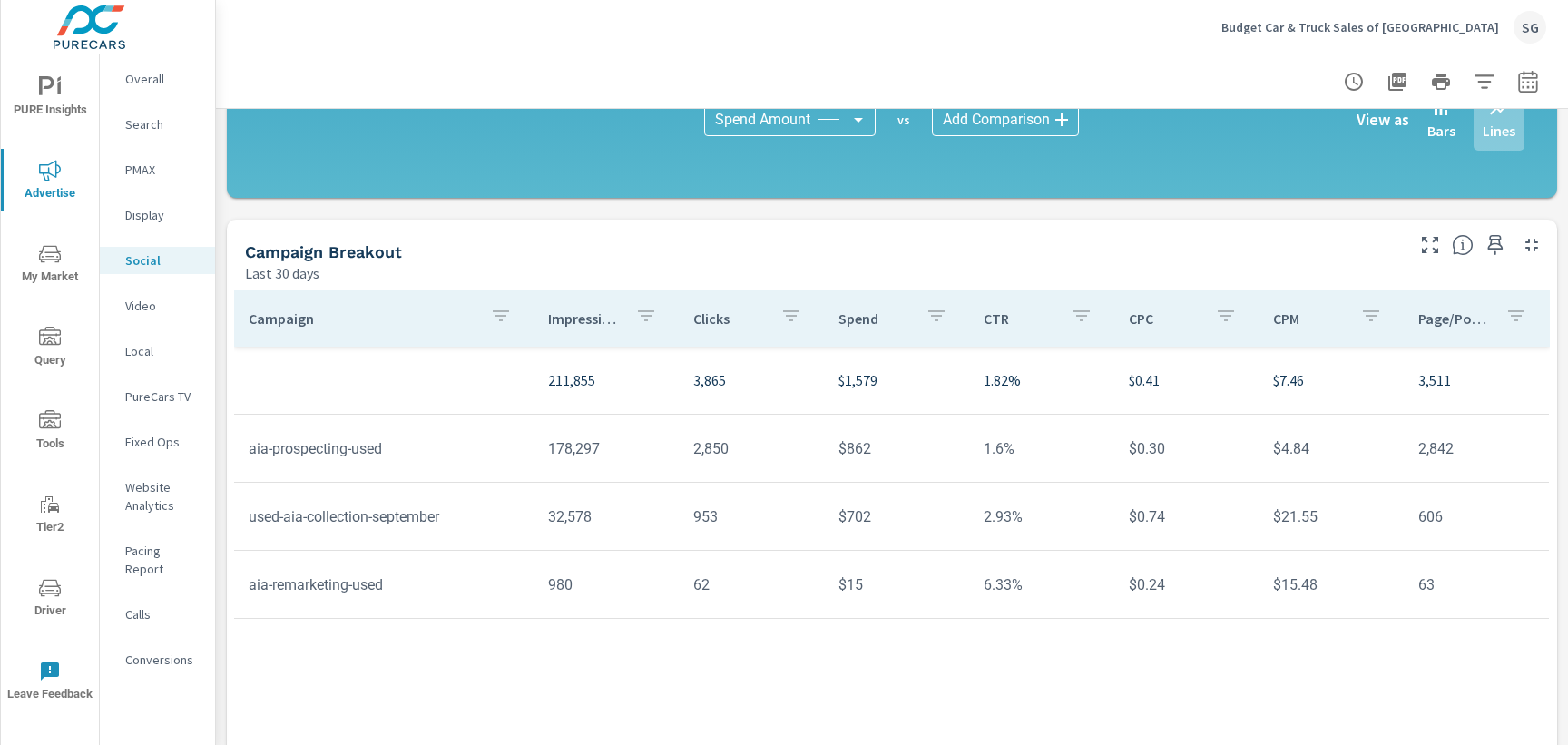
scroll to position [554, 0]
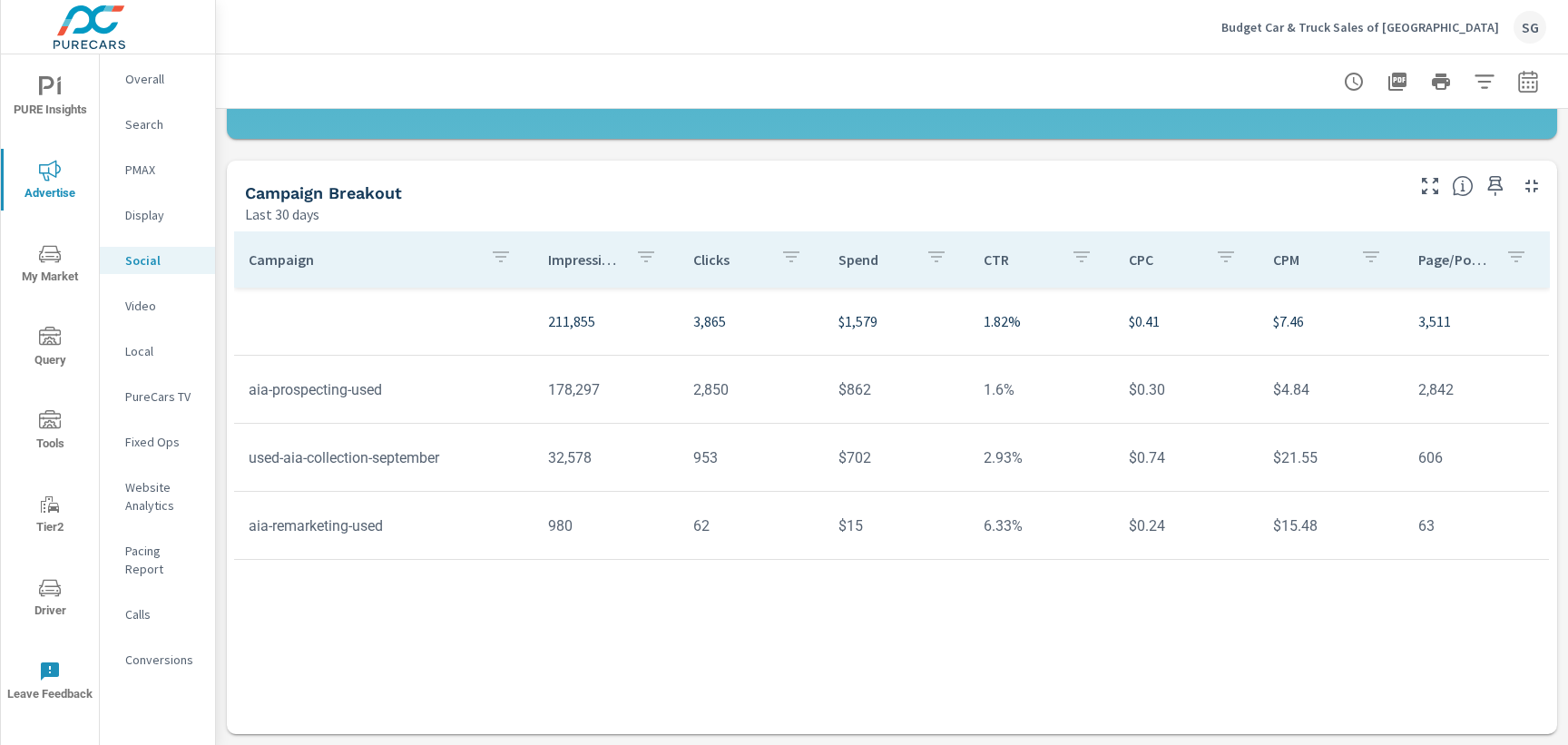
click at [136, 605] on p "Calls" at bounding box center [162, 614] width 76 height 18
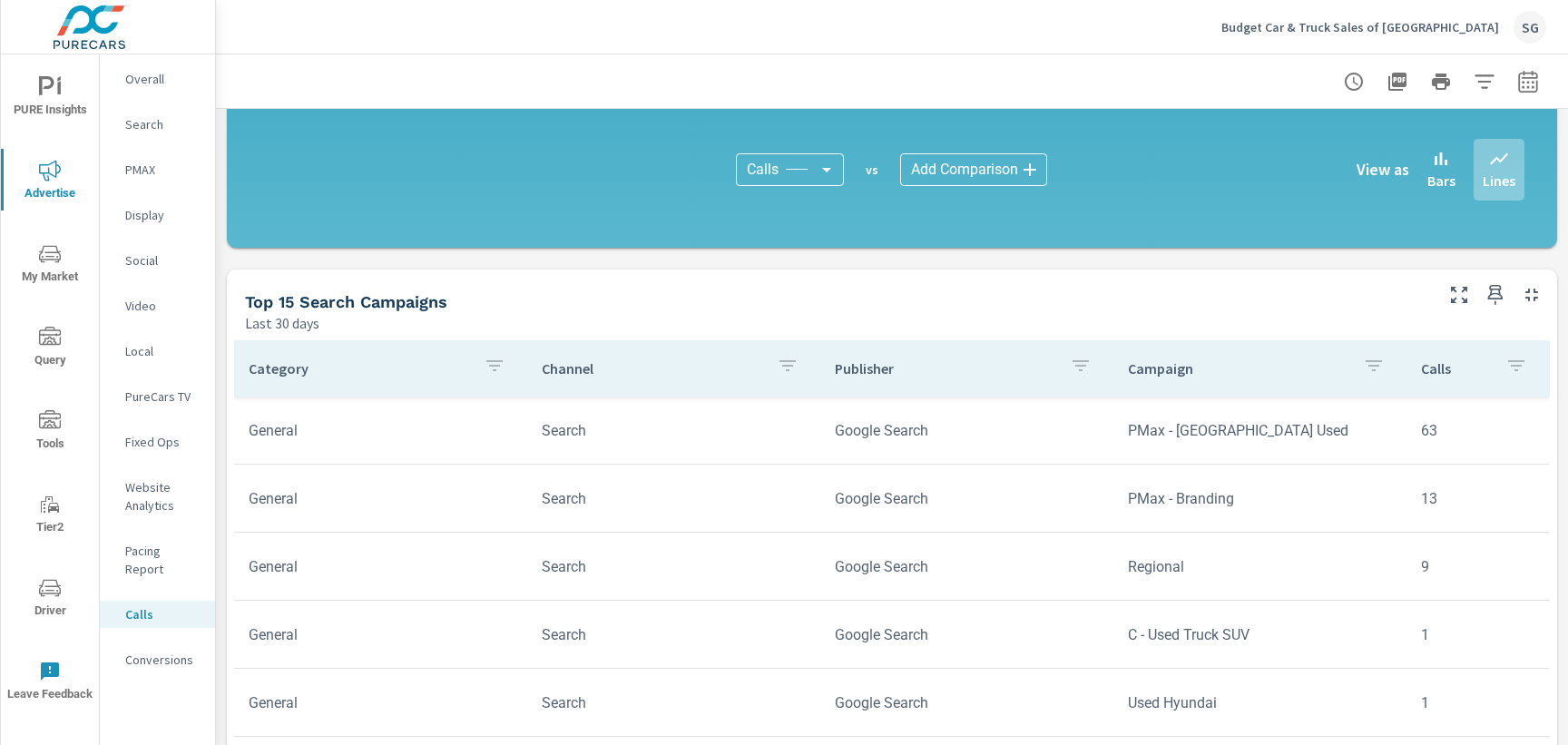
scroll to position [745, 0]
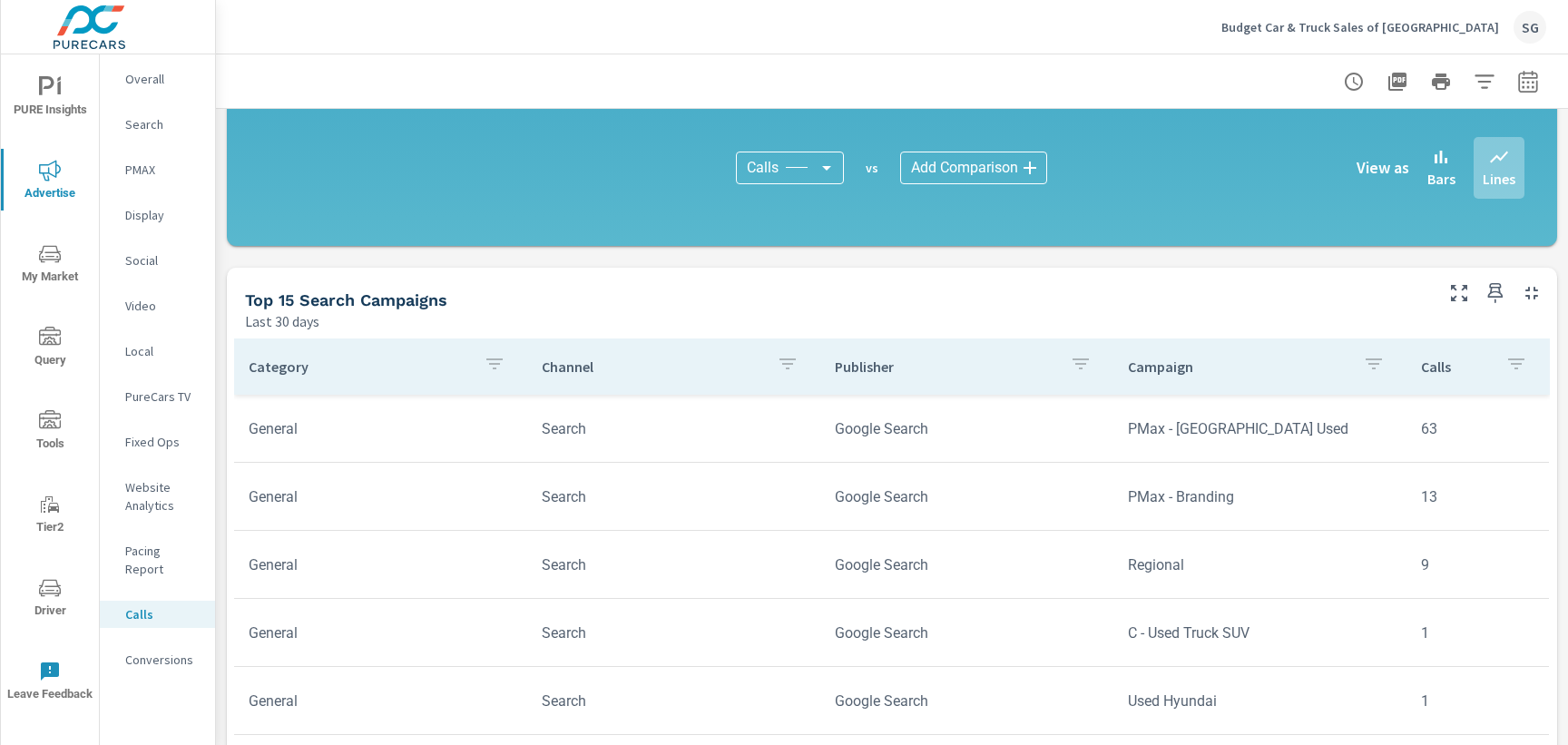
click at [220, 423] on div "Calls Last 30 days 9 Avg. Duration Last 30 days 1m 58s Duration of all Calls La…" at bounding box center [892, 257] width 1352 height 1785
click at [136, 651] on p "Conversions" at bounding box center [162, 659] width 76 height 18
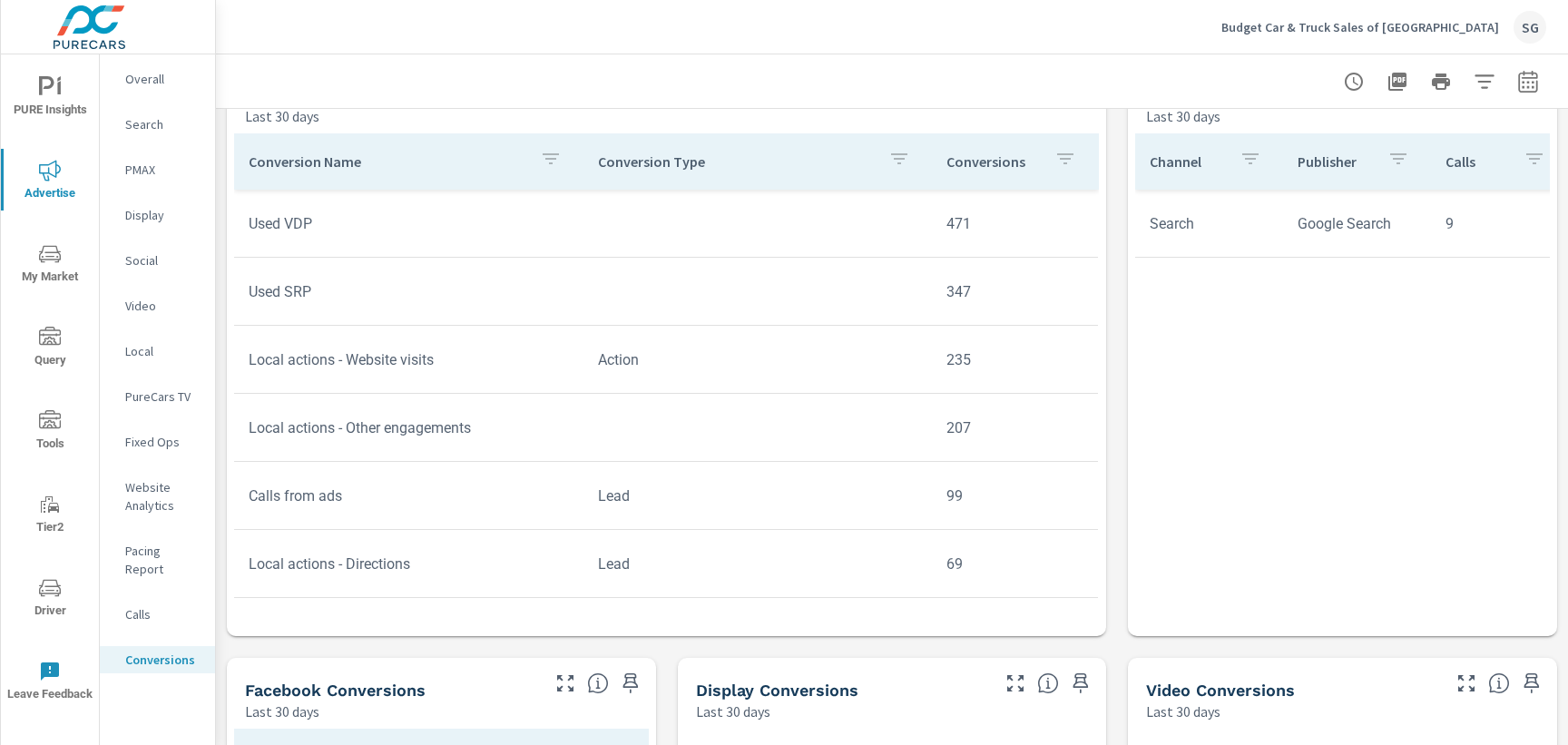
scroll to position [802, 0]
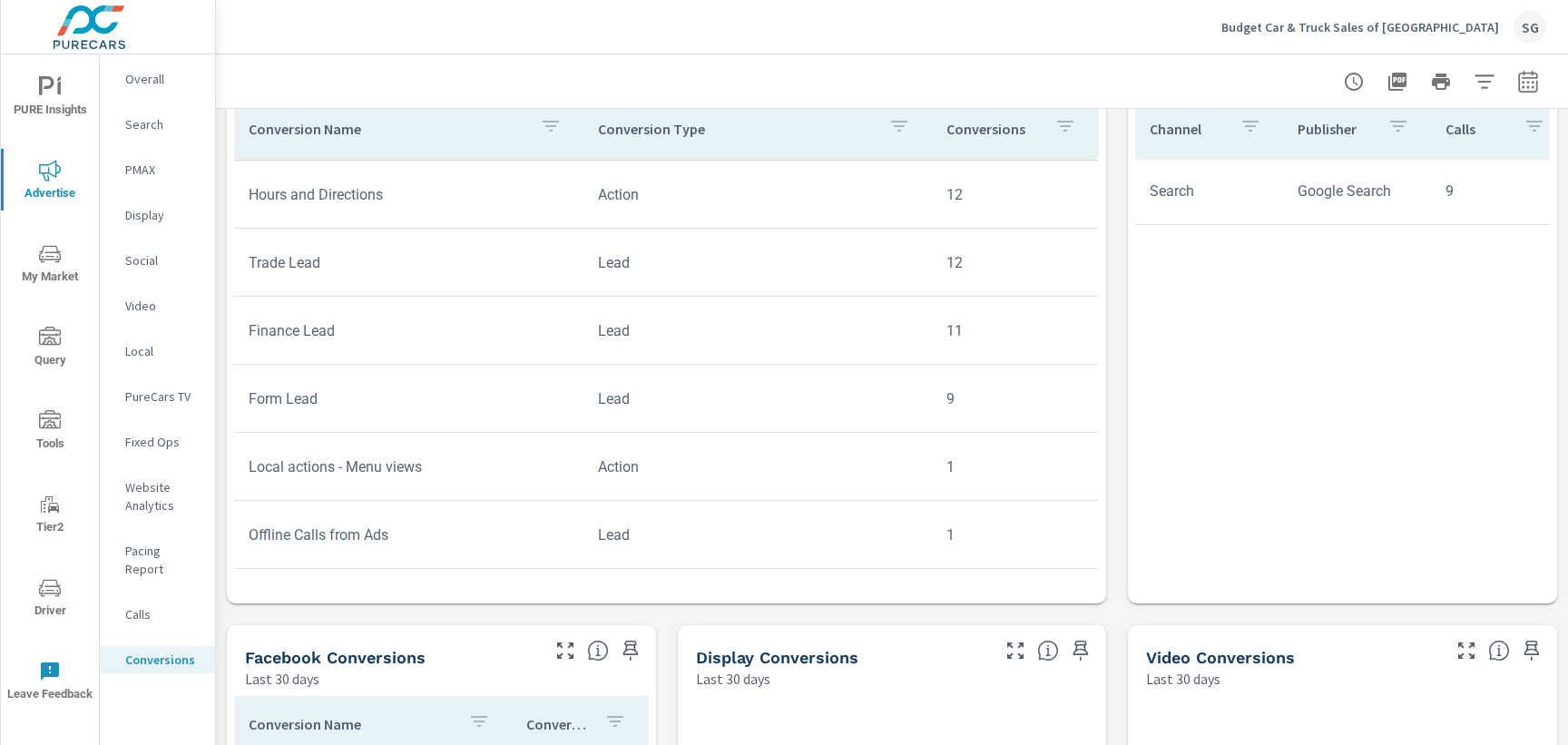
scroll to position [912, 0]
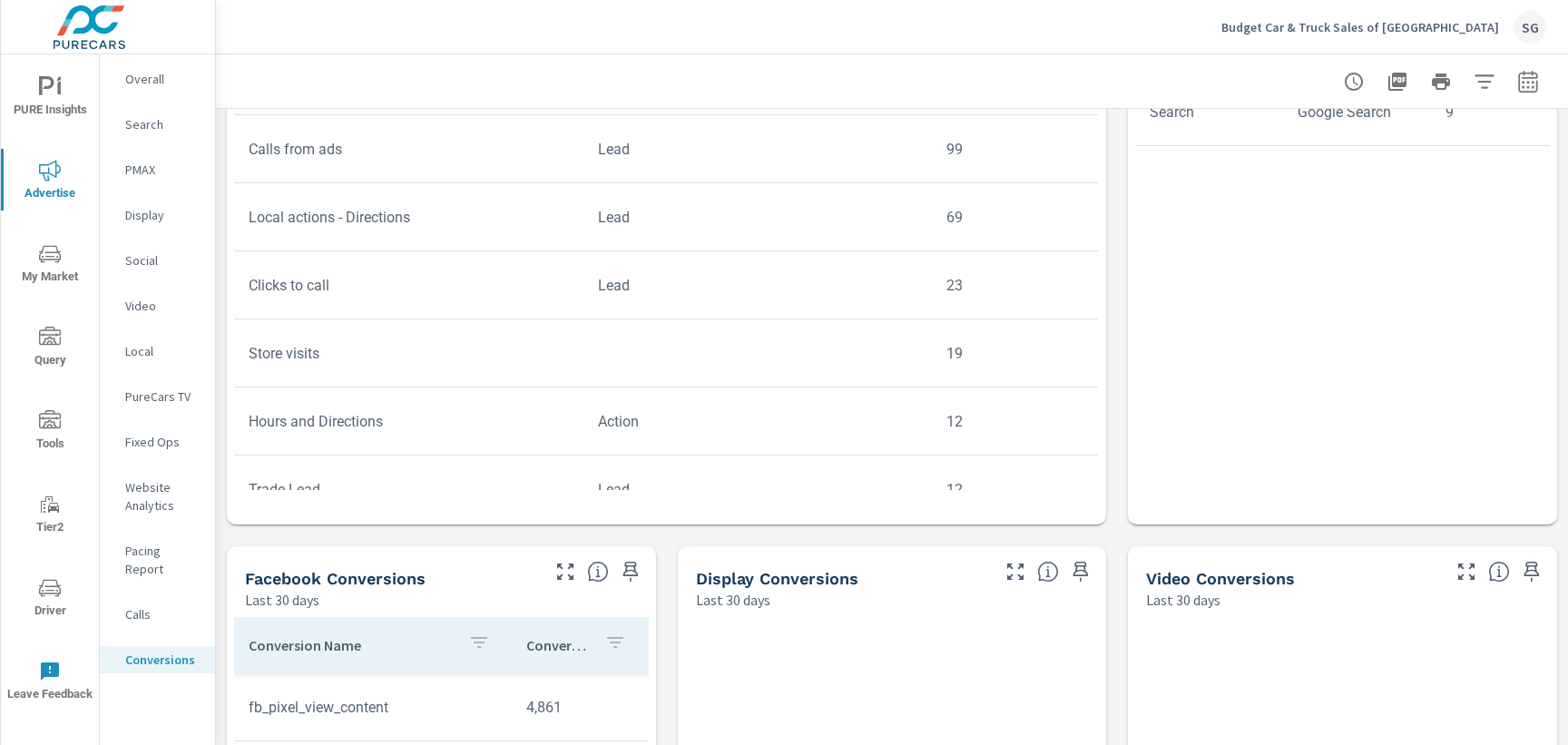
scroll to position [30, 0]
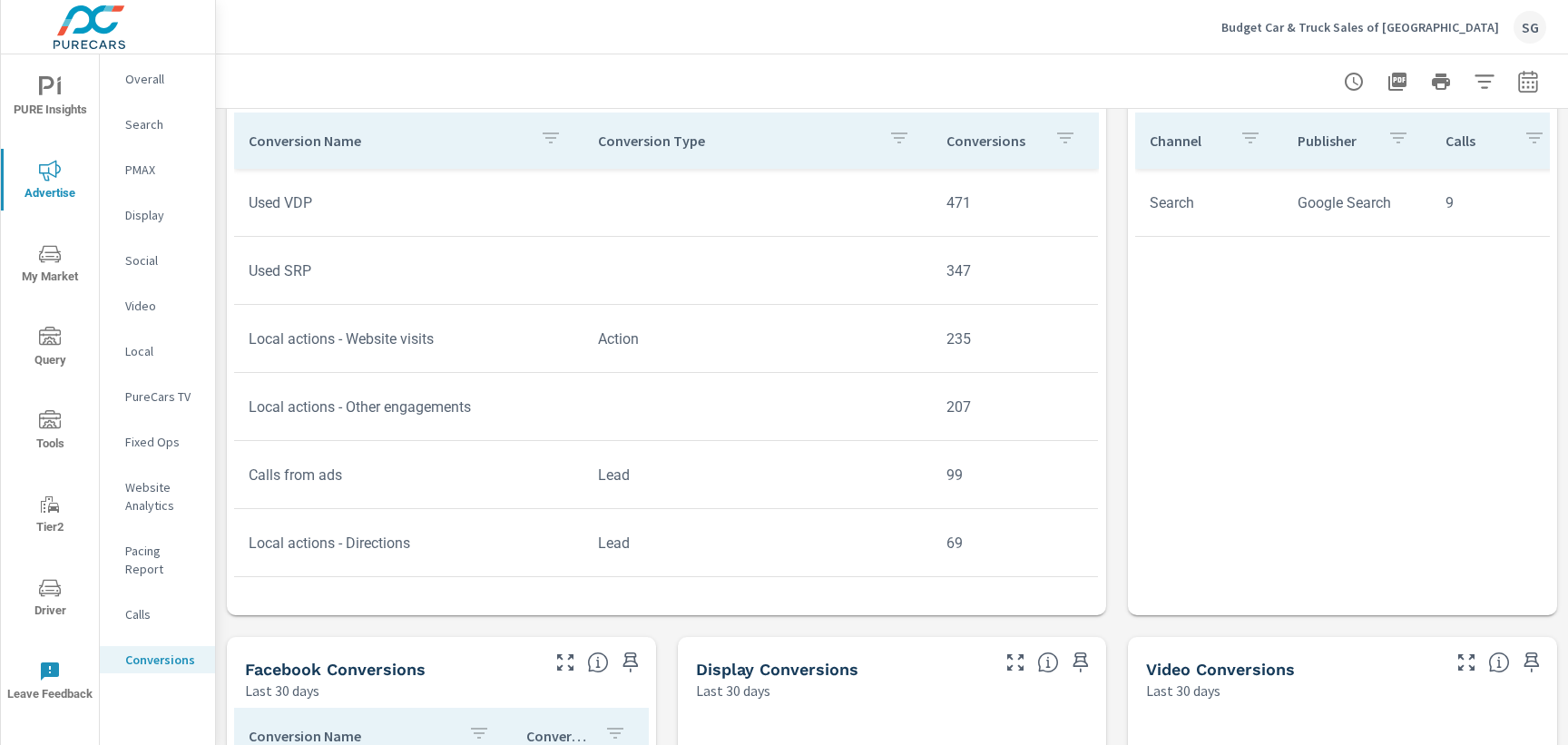
scroll to position [820, 0]
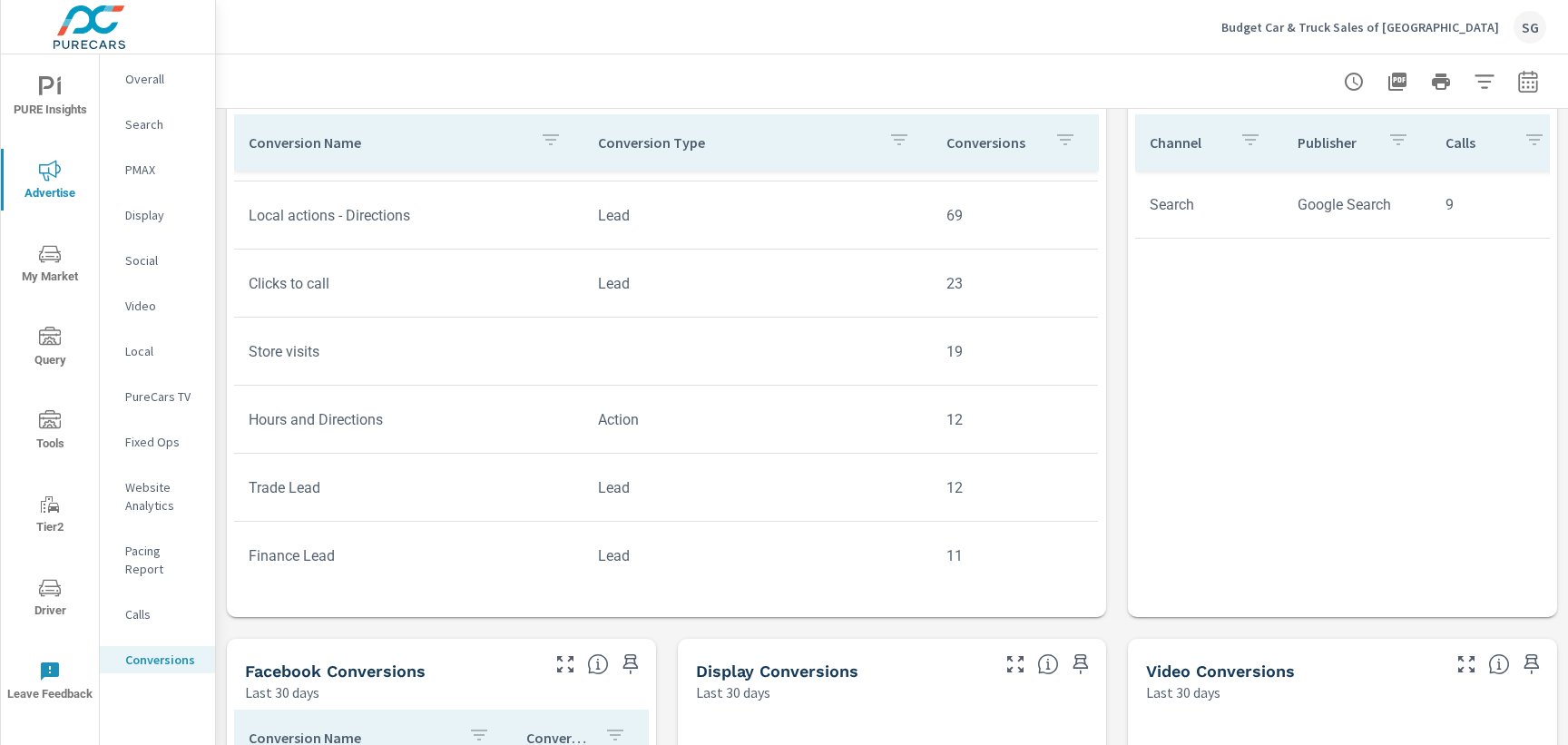
scroll to position [333, 0]
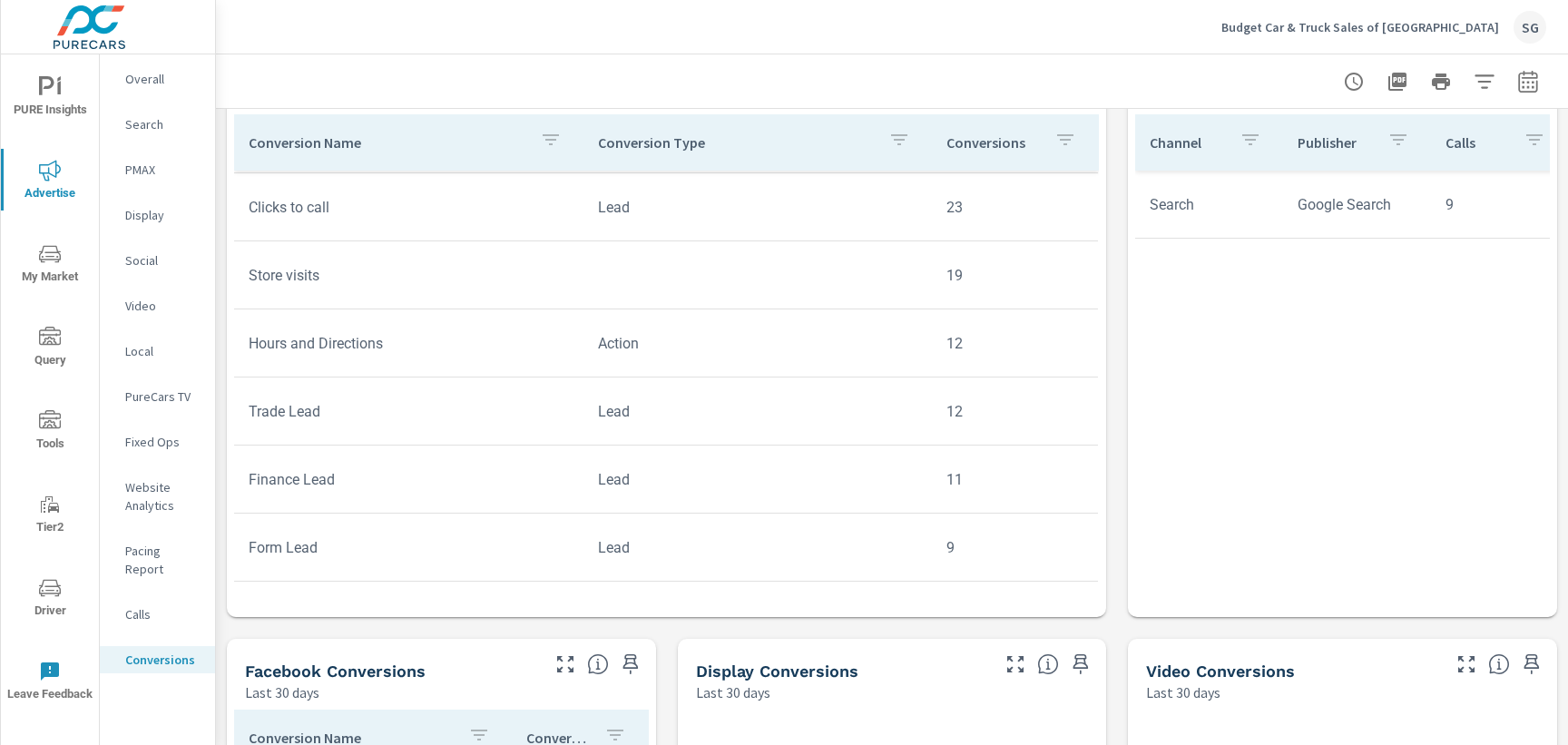
scroll to position [416, 0]
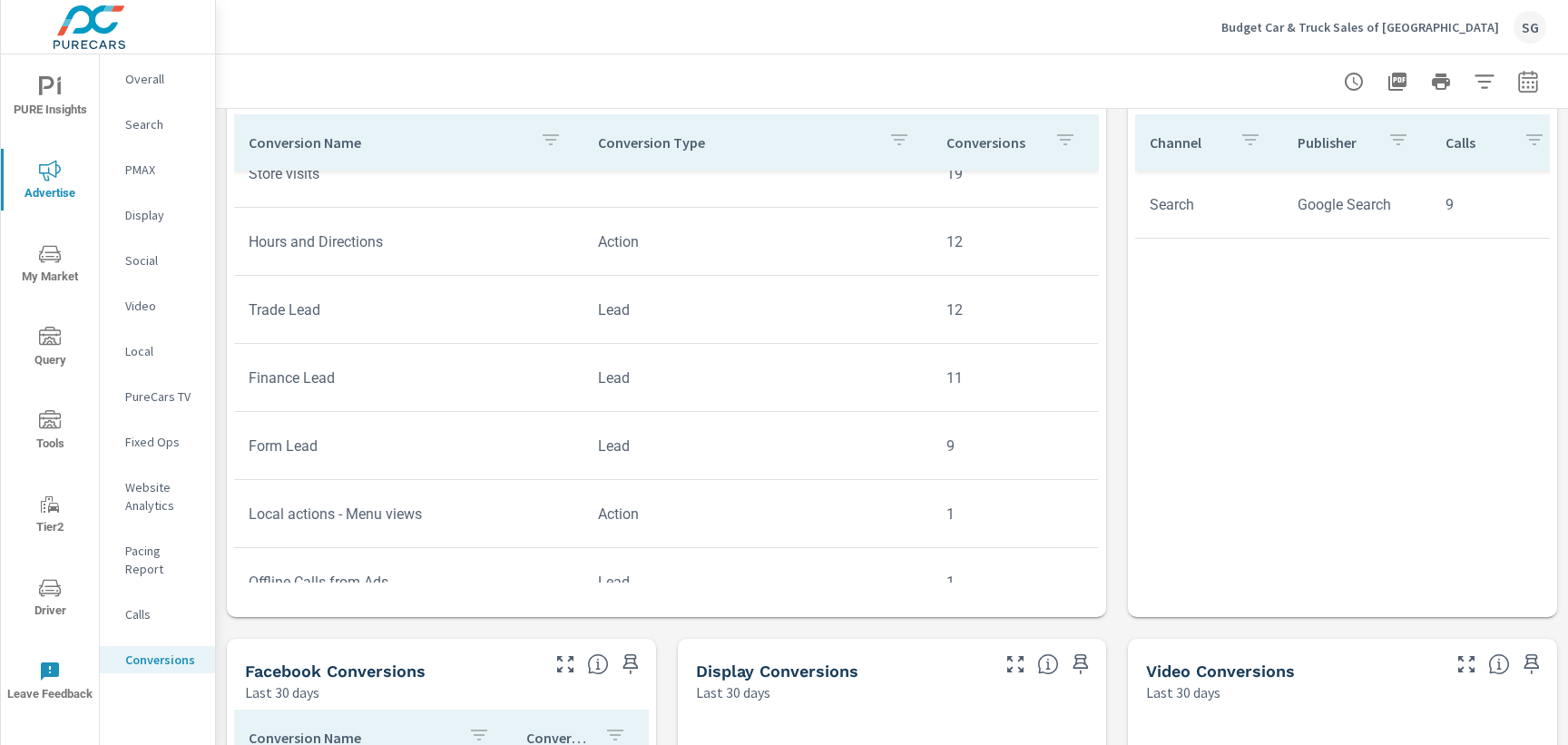
scroll to position [509, 0]
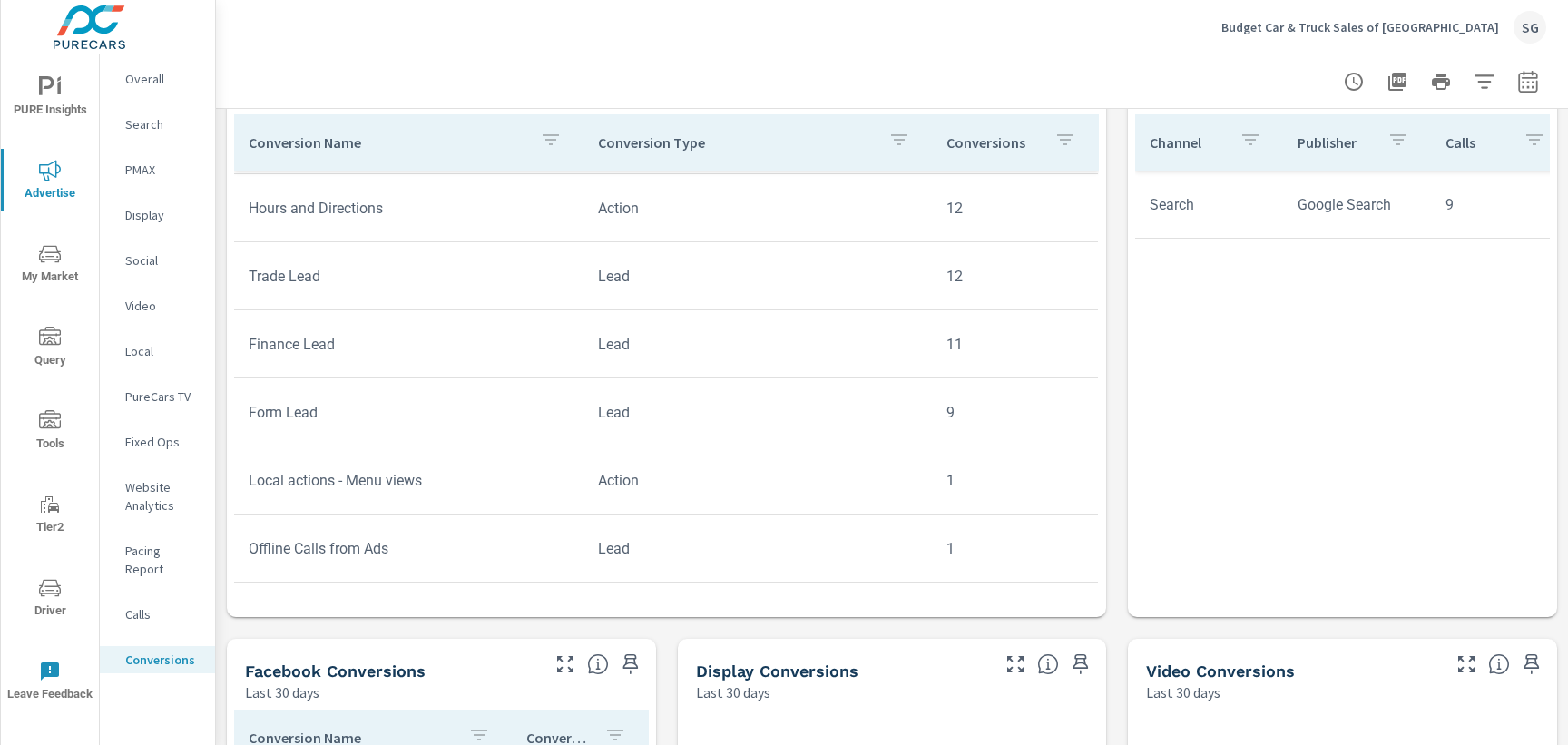
click at [226, 615] on div "All Conversions Last 30 days 21,432 Conversions Search Last 30 days 1,369 Faceb…" at bounding box center [892, 256] width 1352 height 1934
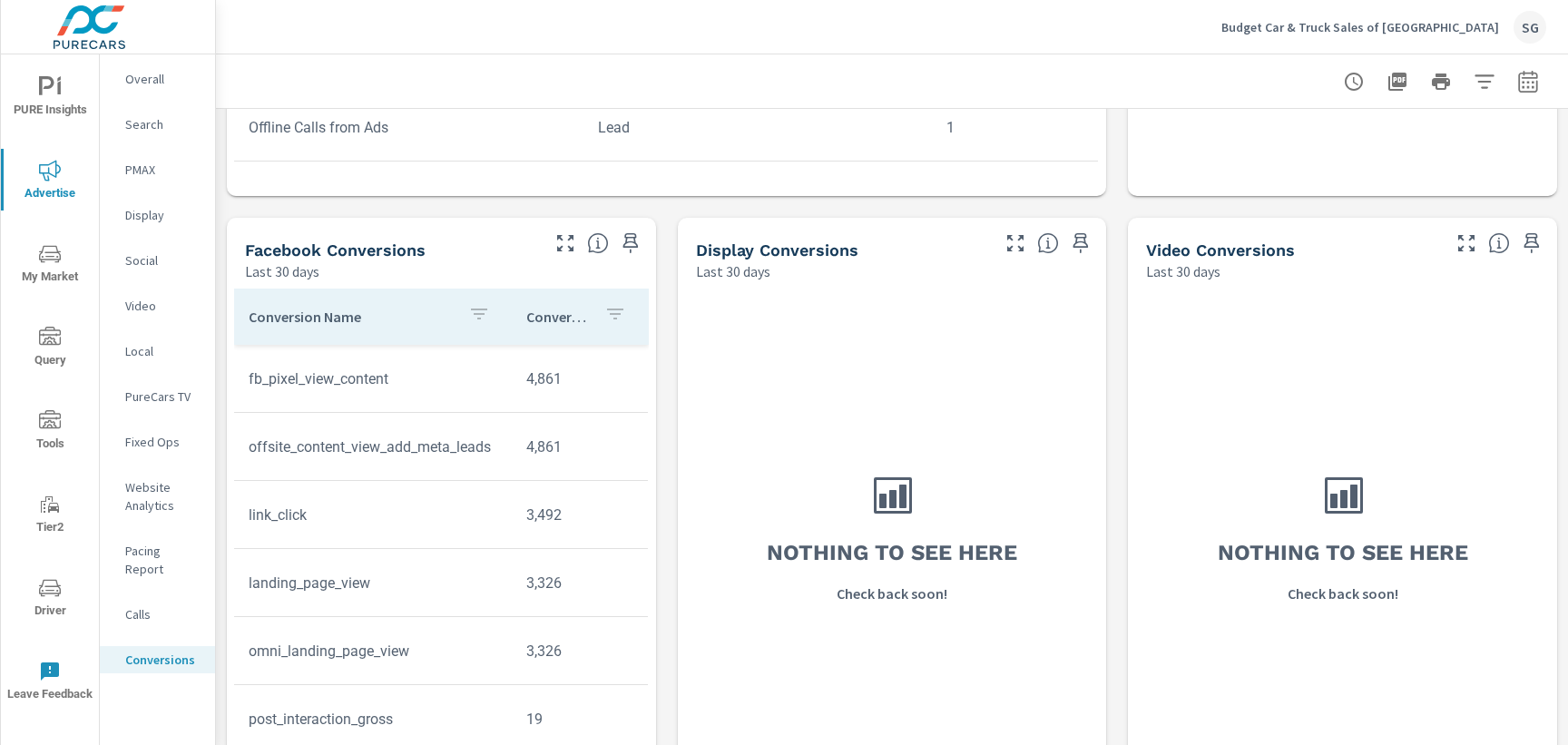
scroll to position [1250, 0]
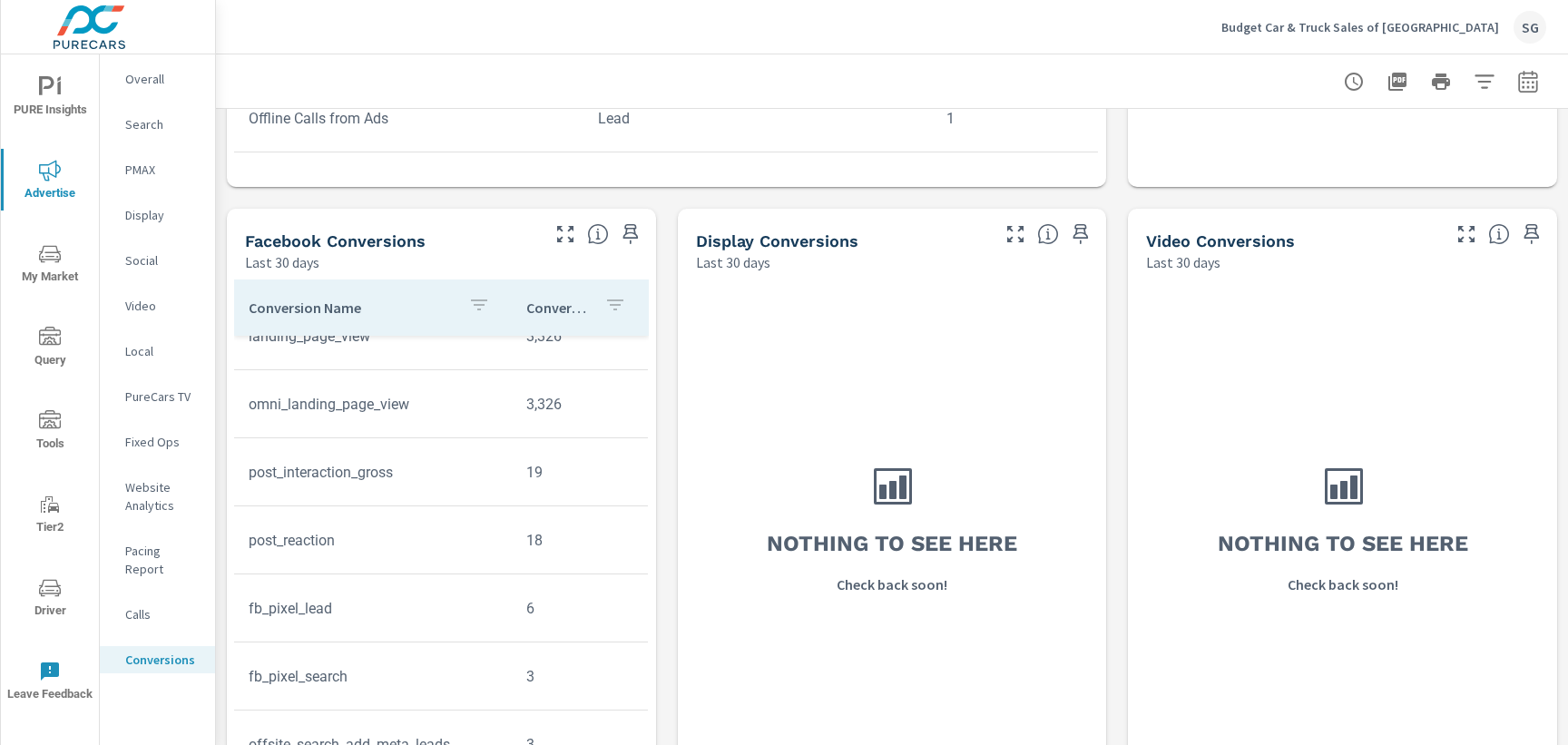
scroll to position [41, 0]
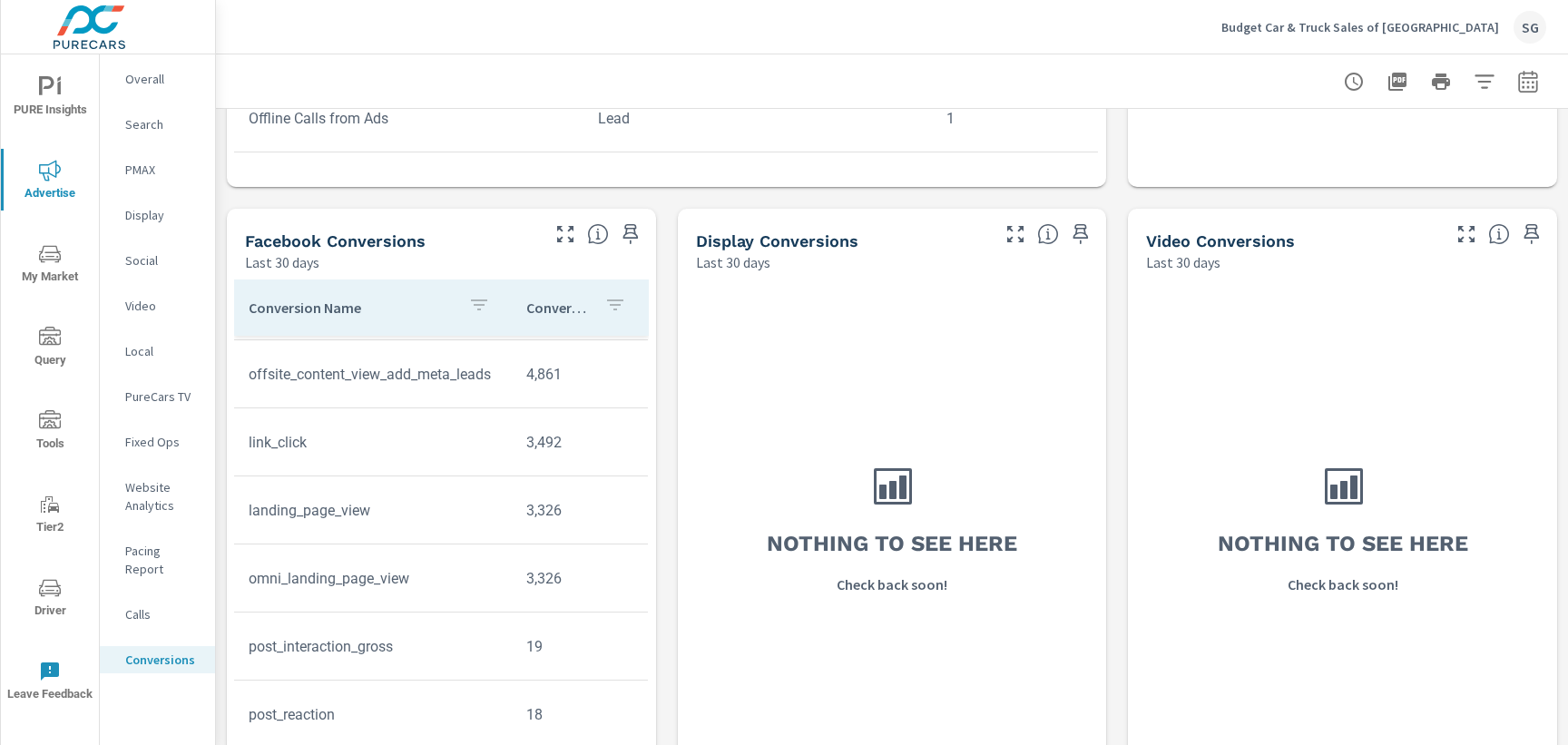
scroll to position [60, 0]
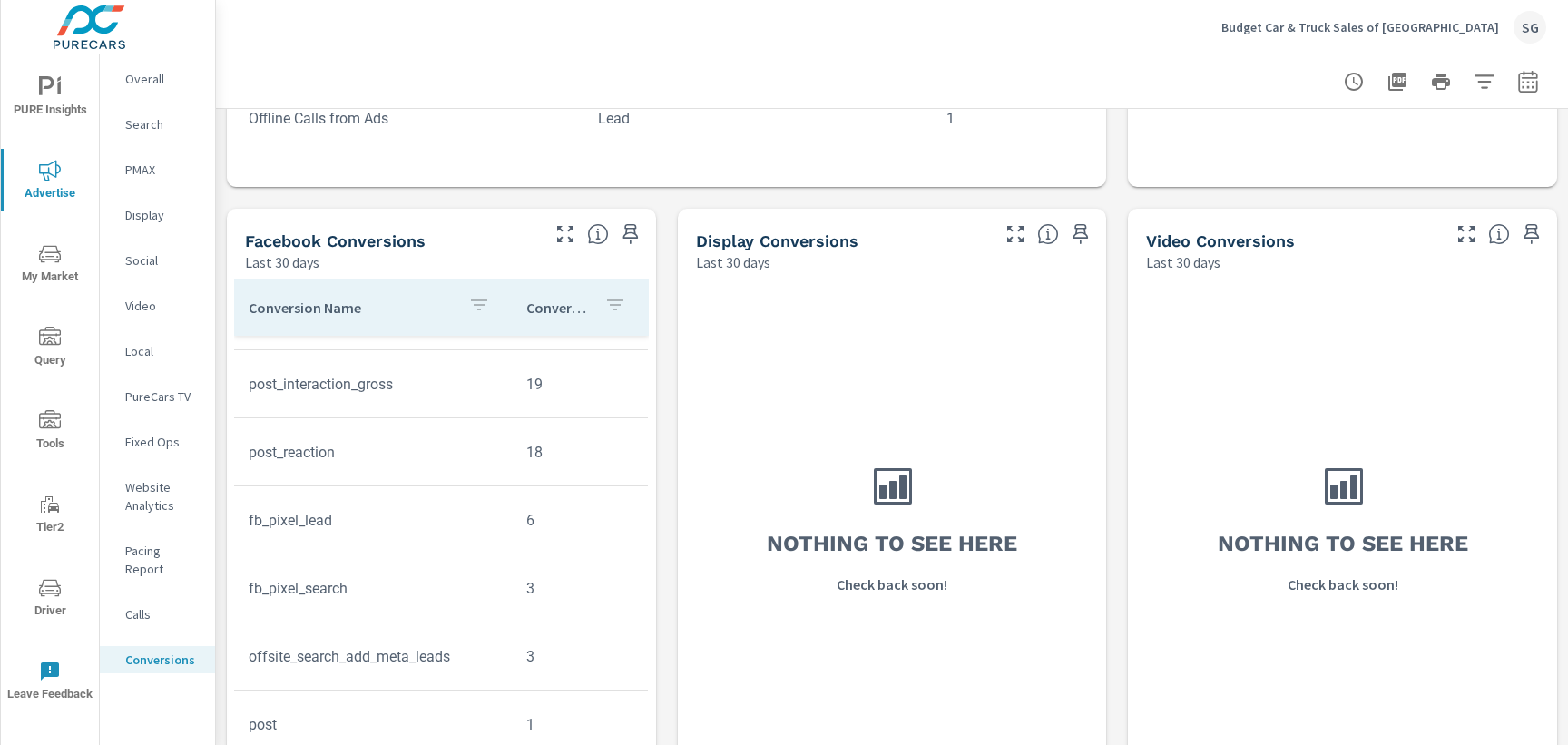
scroll to position [336, 0]
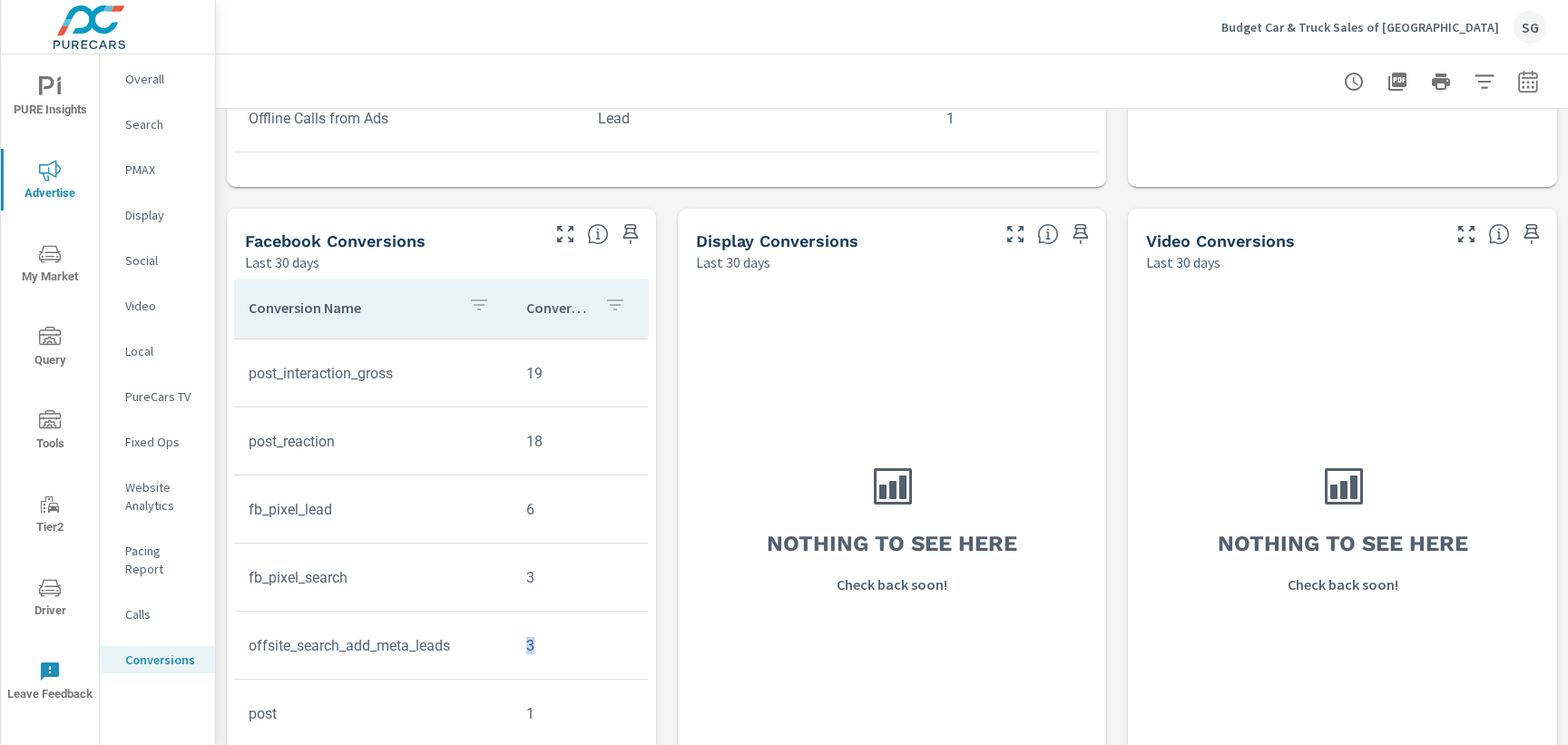
drag, startPoint x: 553, startPoint y: 645, endPoint x: 371, endPoint y: 662, distance: 182.8
click at [371, 662] on tr "offsite_search_add_meta_leads 3" at bounding box center [440, 645] width 414 height 68
click at [74, 81] on span "PURE Insights" at bounding box center [49, 98] width 87 height 44
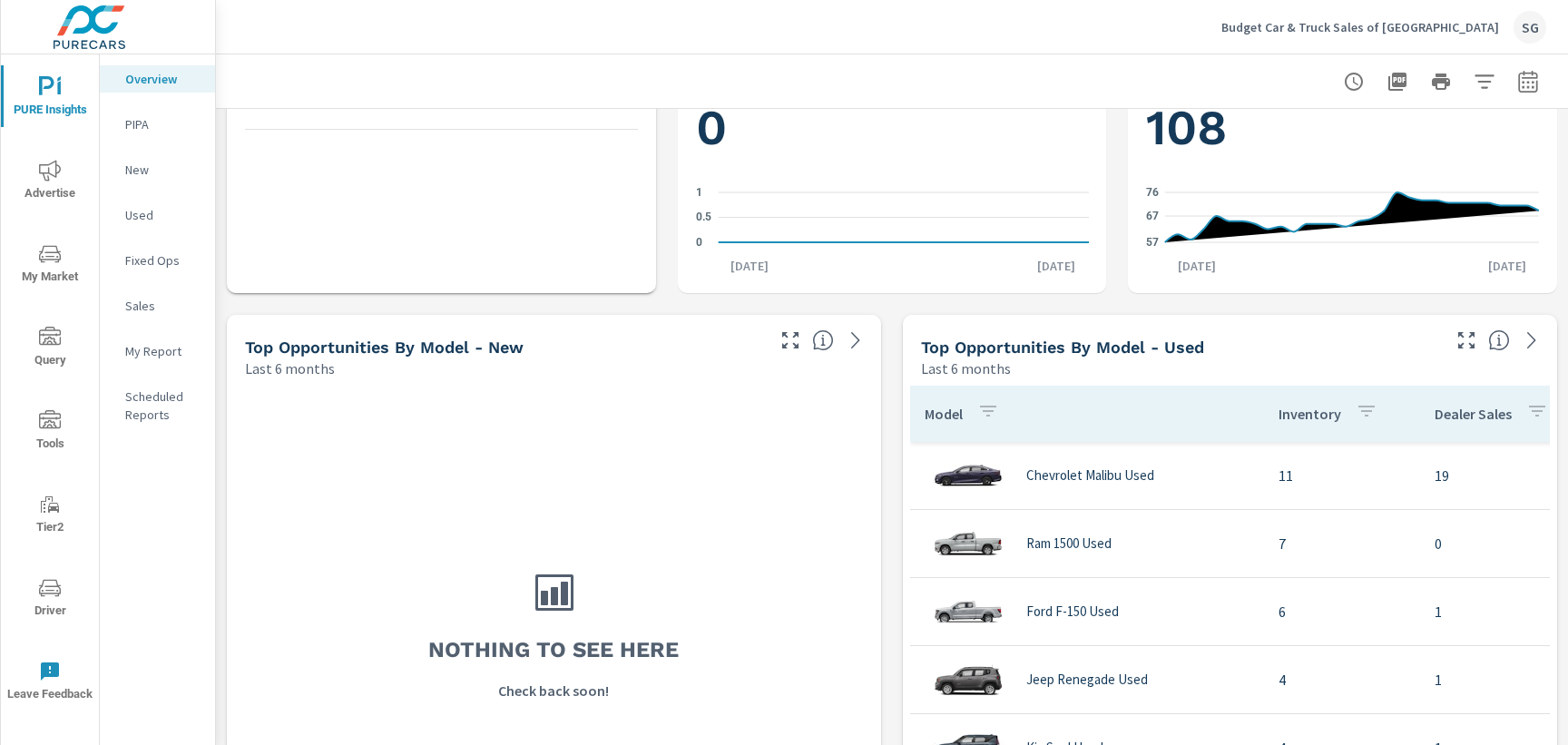
scroll to position [998, 0]
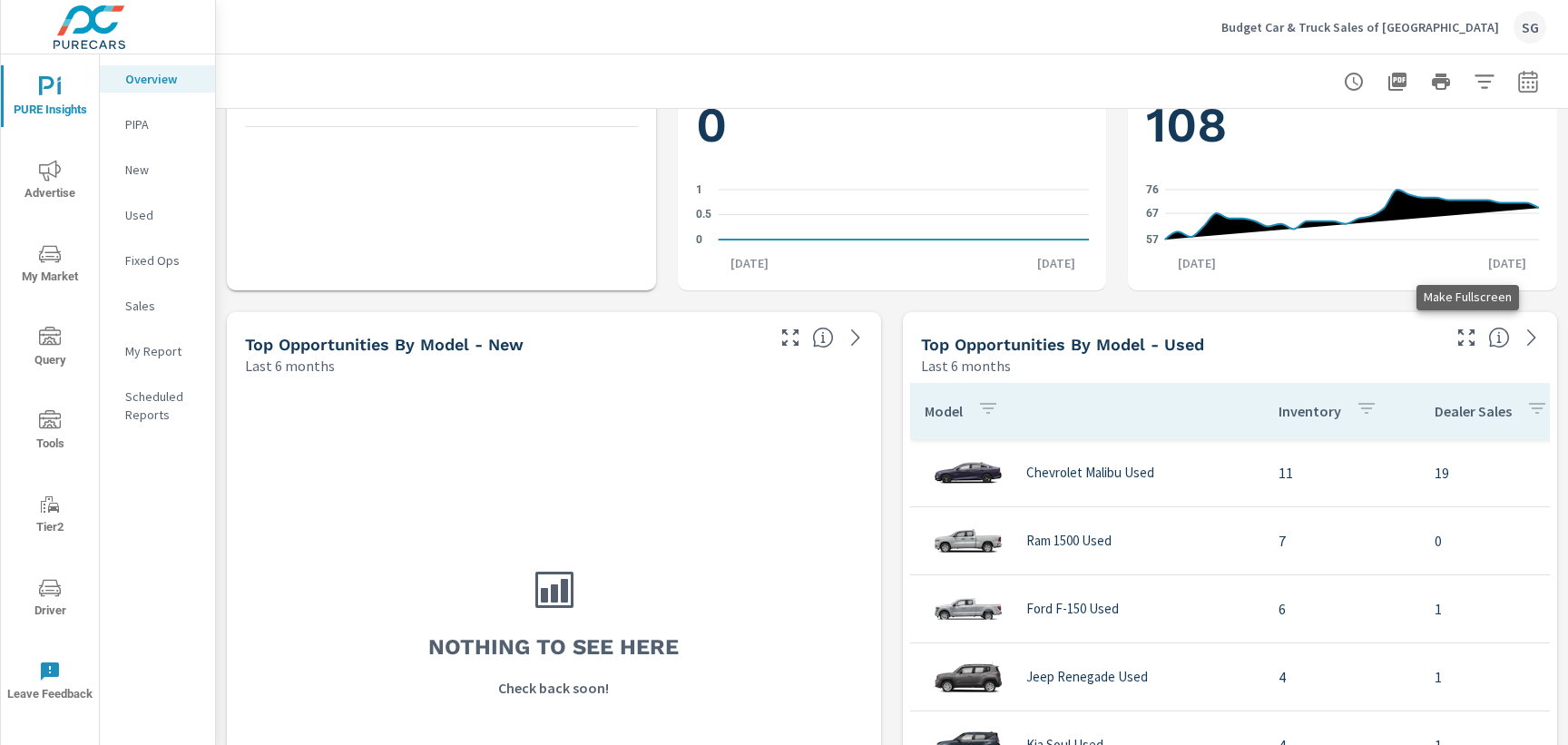
click at [1473, 327] on icon "button" at bounding box center [1466, 337] width 22 height 22
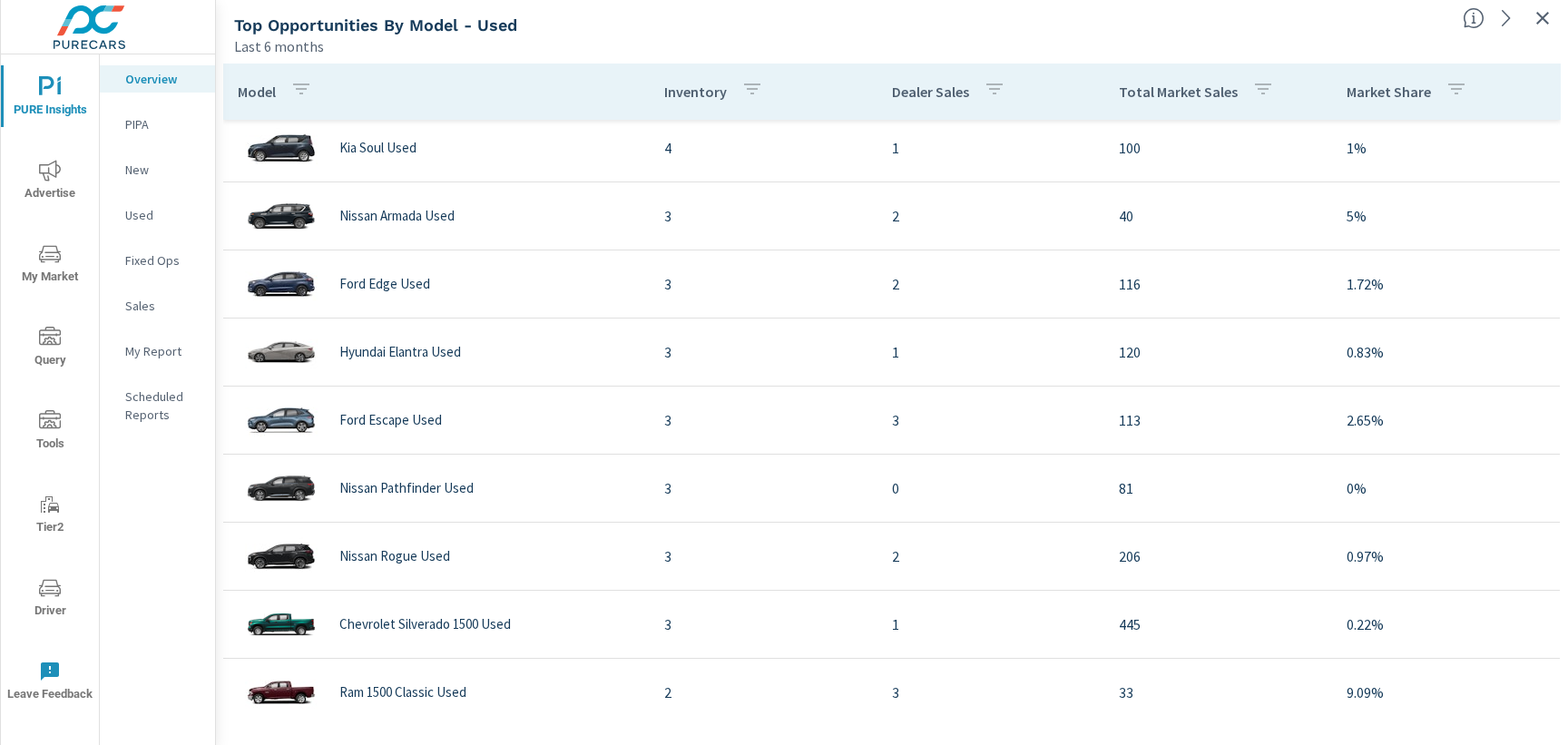
scroll to position [177, 0]
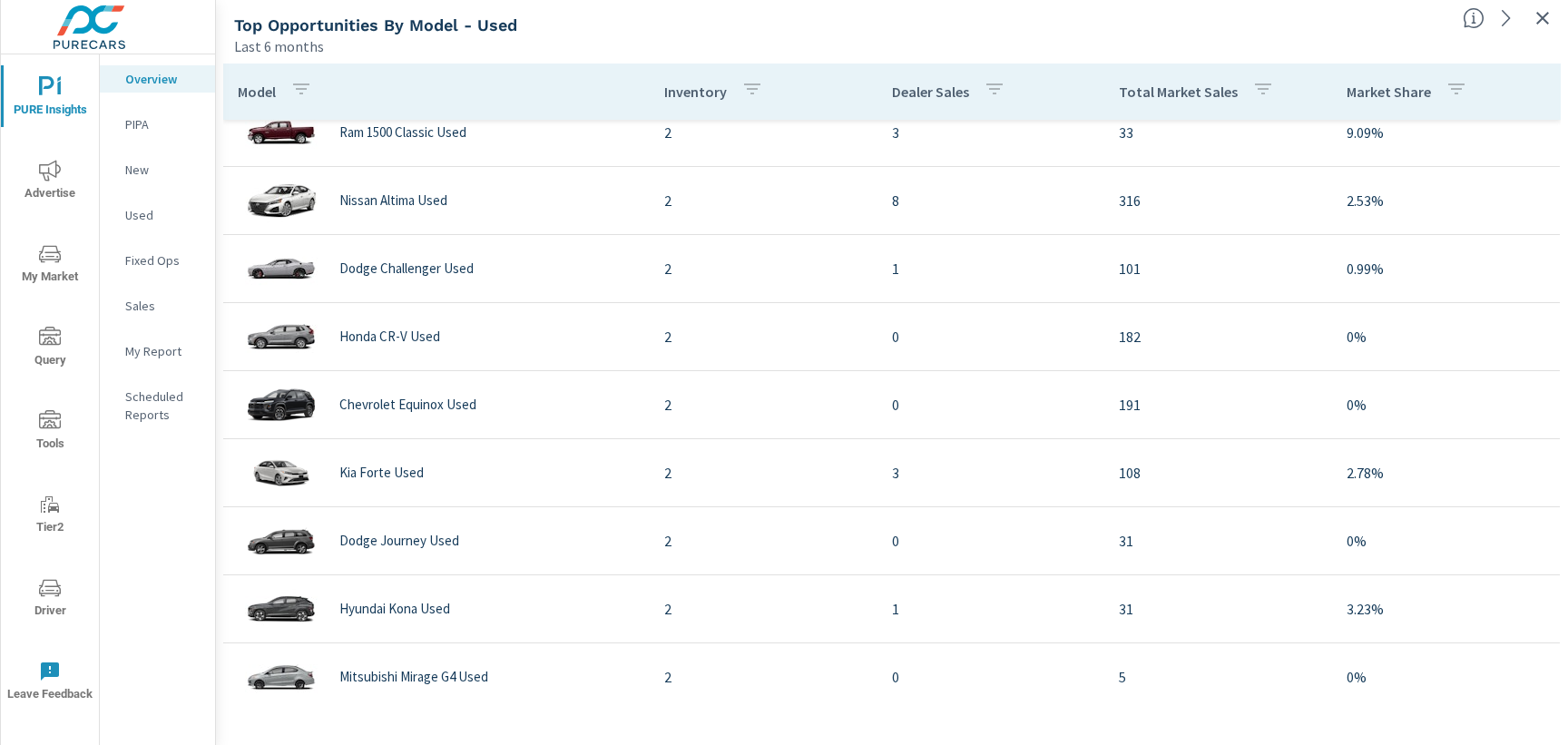
scroll to position [767, 0]
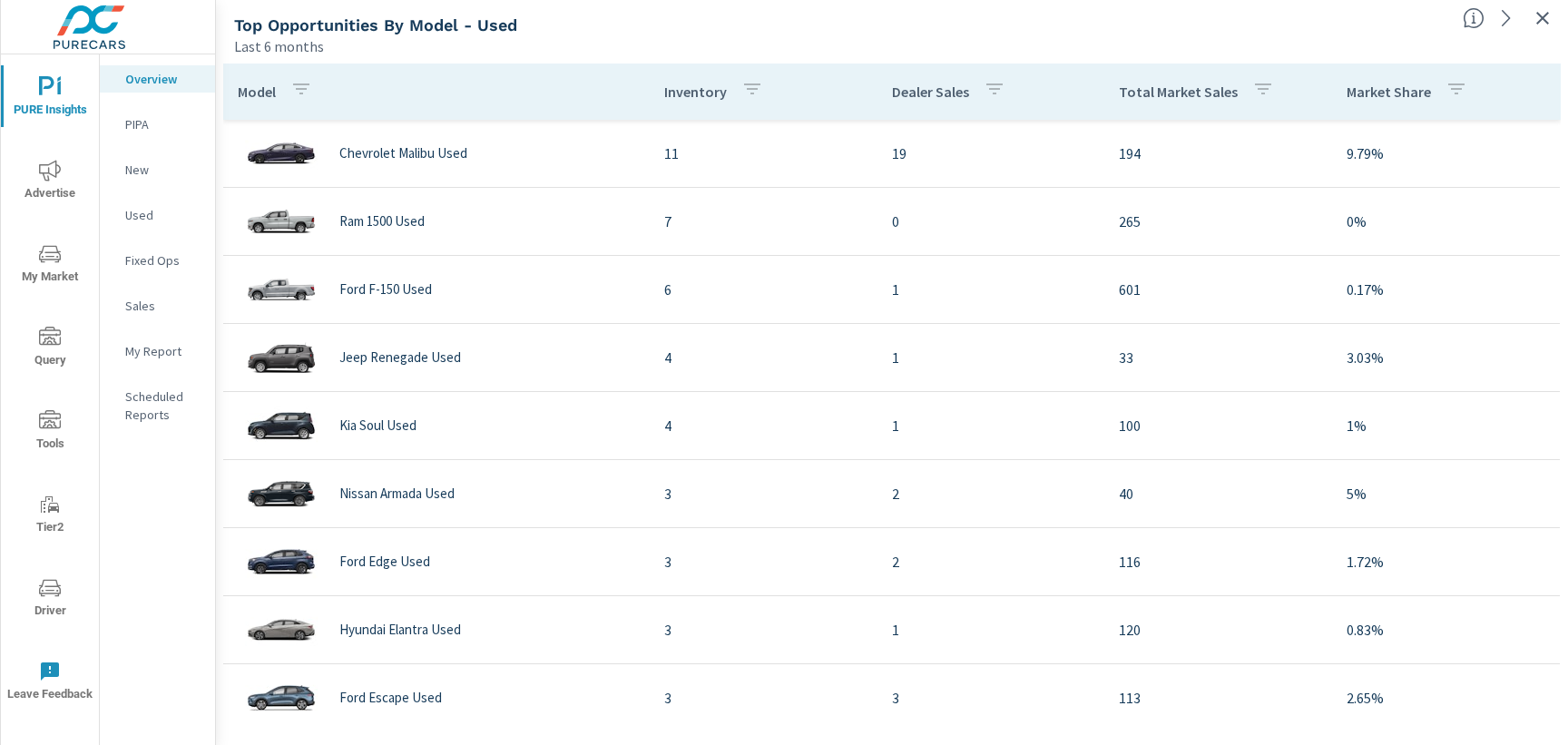
click at [1252, 92] on icon "button" at bounding box center [1263, 88] width 22 height 22
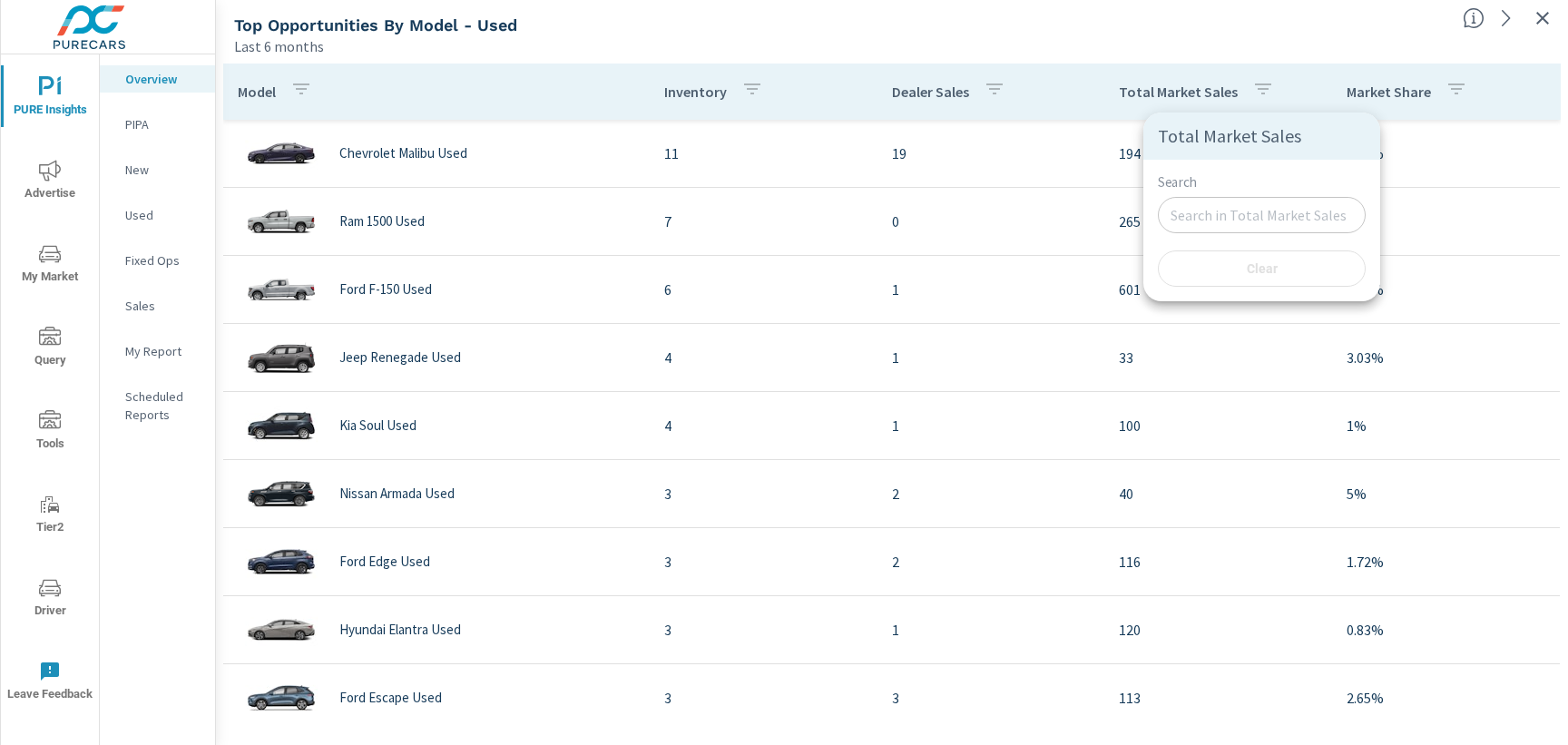
click at [1193, 85] on div at bounding box center [784, 372] width 1568 height 745
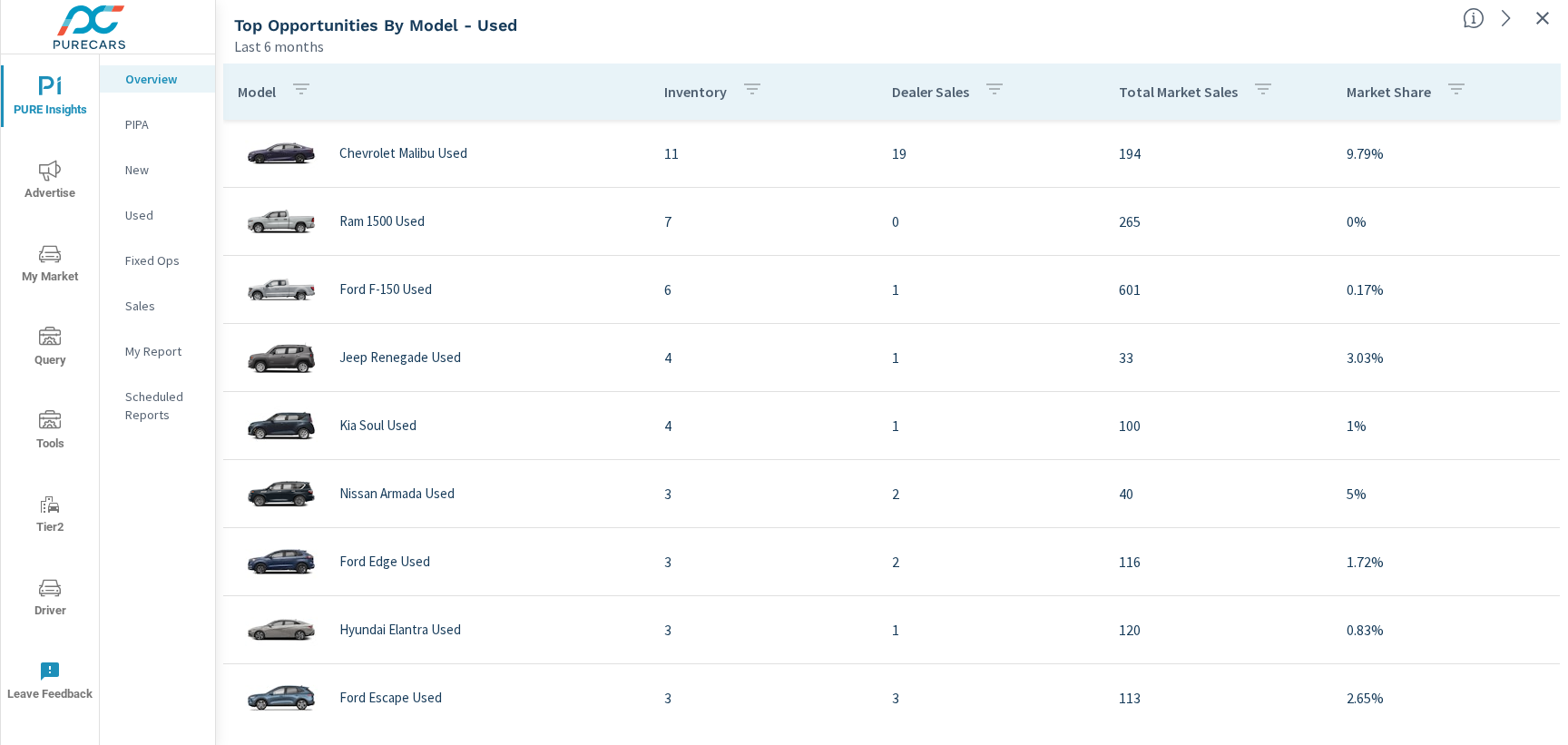
click at [1197, 91] on p "Total Market Sales" at bounding box center [1178, 91] width 119 height 18
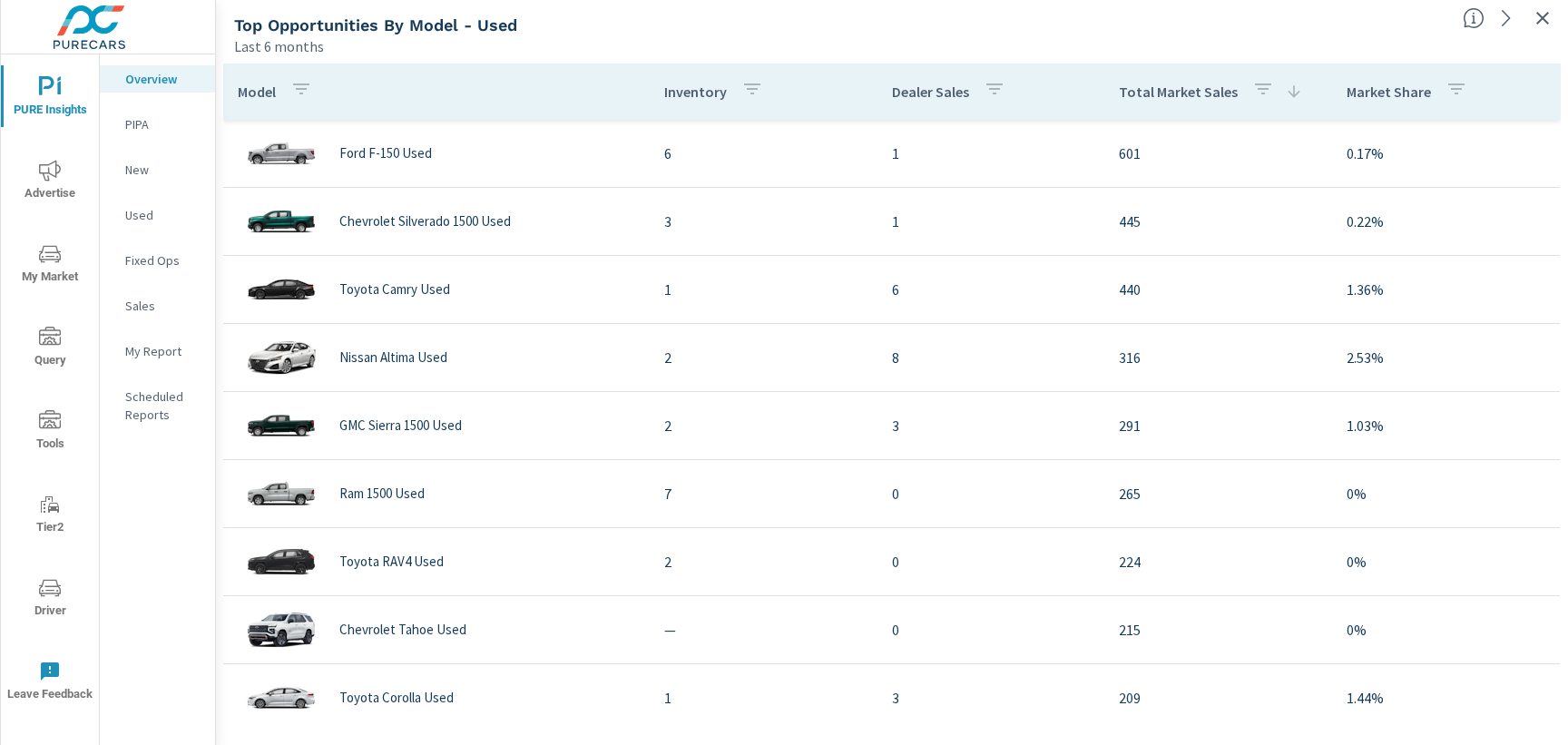
click at [136, 199] on nav "Overview PIPA New Used Fixed Ops Sales My Report Scheduled Reports" at bounding box center [157, 254] width 115 height 399
click at [136, 216] on p "Used" at bounding box center [162, 214] width 76 height 18
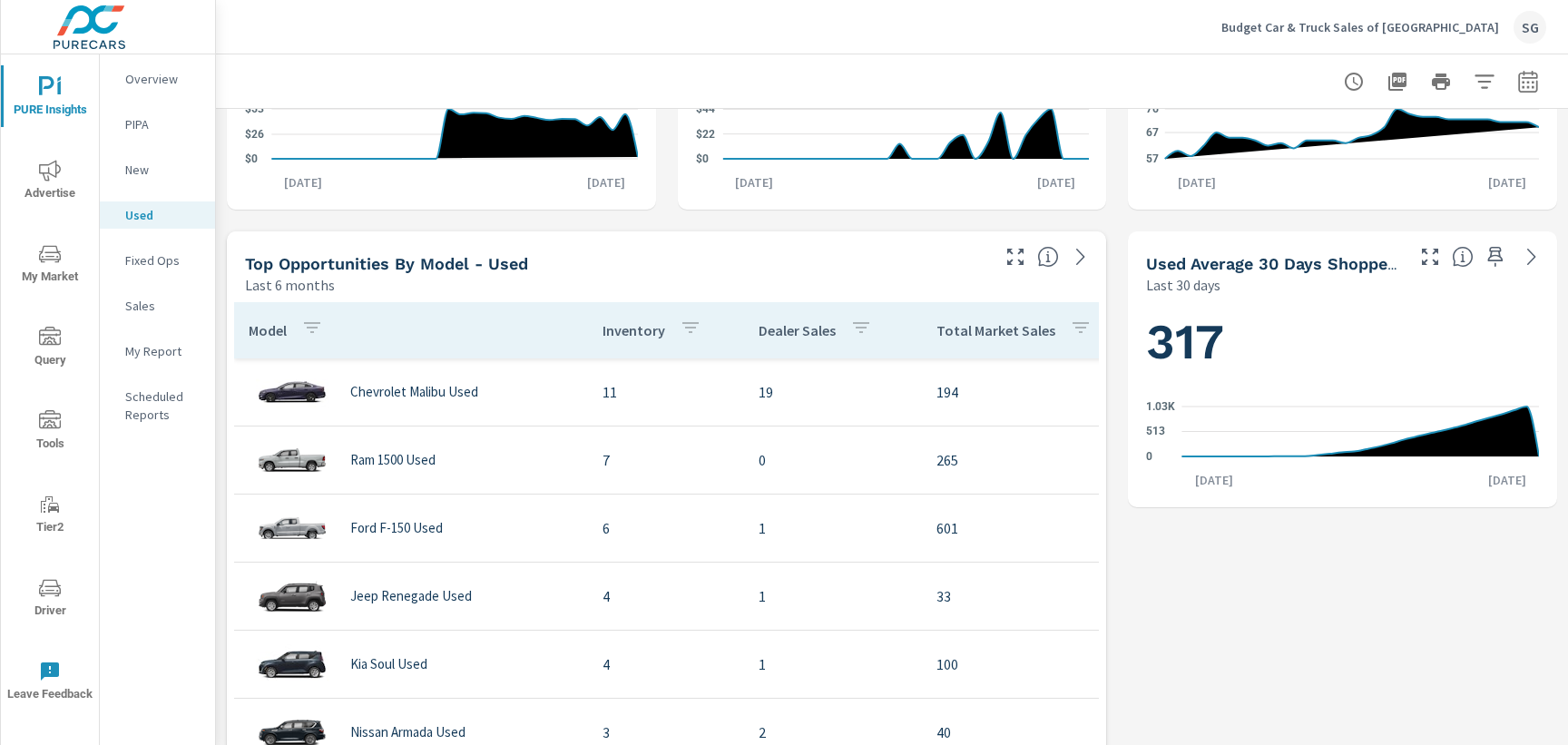
scroll to position [2, 0]
click at [1429, 256] on icon "button" at bounding box center [1429, 257] width 22 height 22
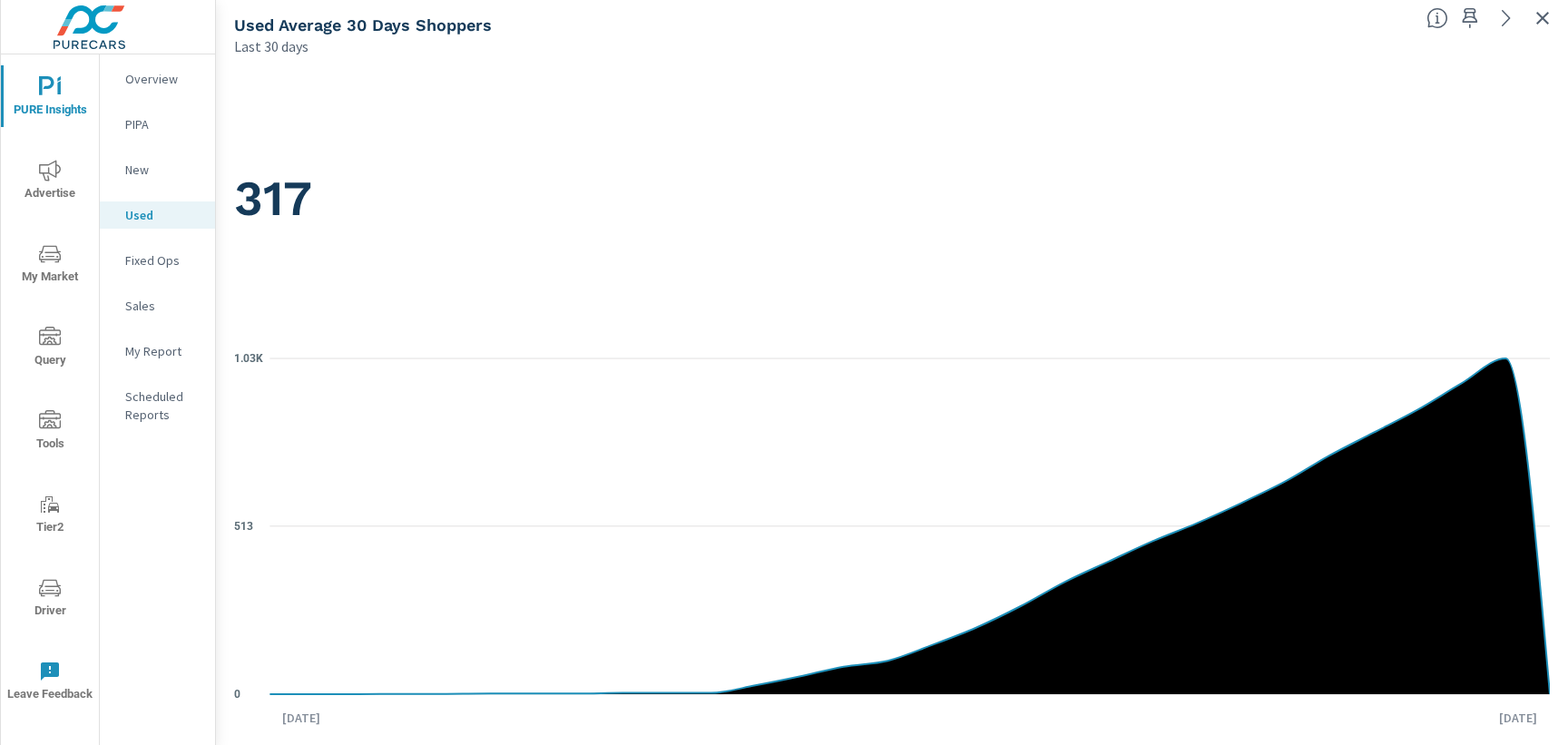
click at [326, 261] on div "317" at bounding box center [892, 199] width 1315 height 248
drag, startPoint x: 321, startPoint y: 208, endPoint x: 242, endPoint y: 184, distance: 82.6
click at [242, 184] on h1 "317" at bounding box center [892, 199] width 1315 height 62
click at [232, 209] on div "317 0 513 1.03K [DATE] [DATE]" at bounding box center [892, 401] width 1337 height 674
drag, startPoint x: 327, startPoint y: 206, endPoint x: 229, endPoint y: 192, distance: 99.0
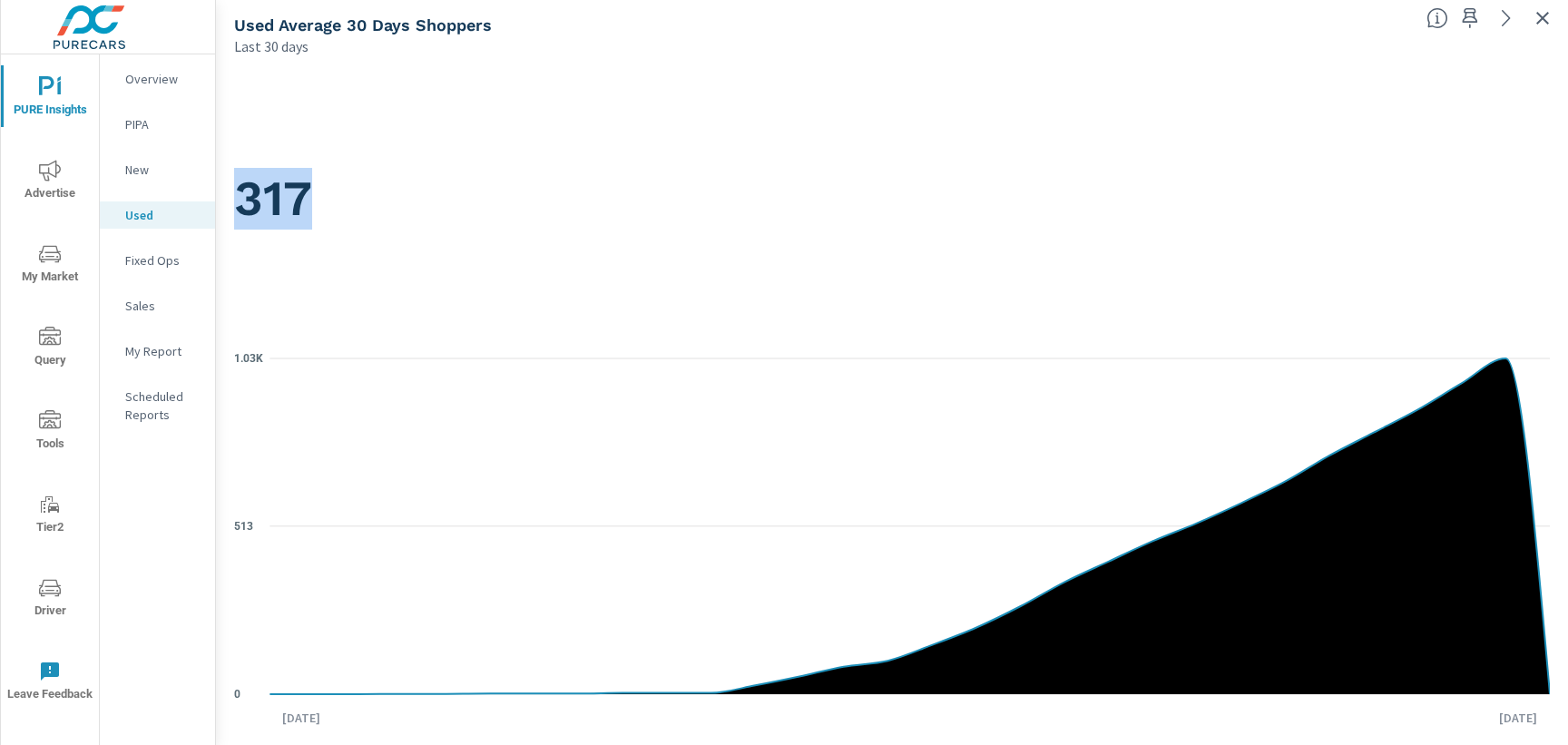
click at [229, 192] on div "317 0 513 1.03K [DATE] [DATE]" at bounding box center [892, 401] width 1337 height 674
click at [150, 75] on p "Overview" at bounding box center [162, 79] width 76 height 18
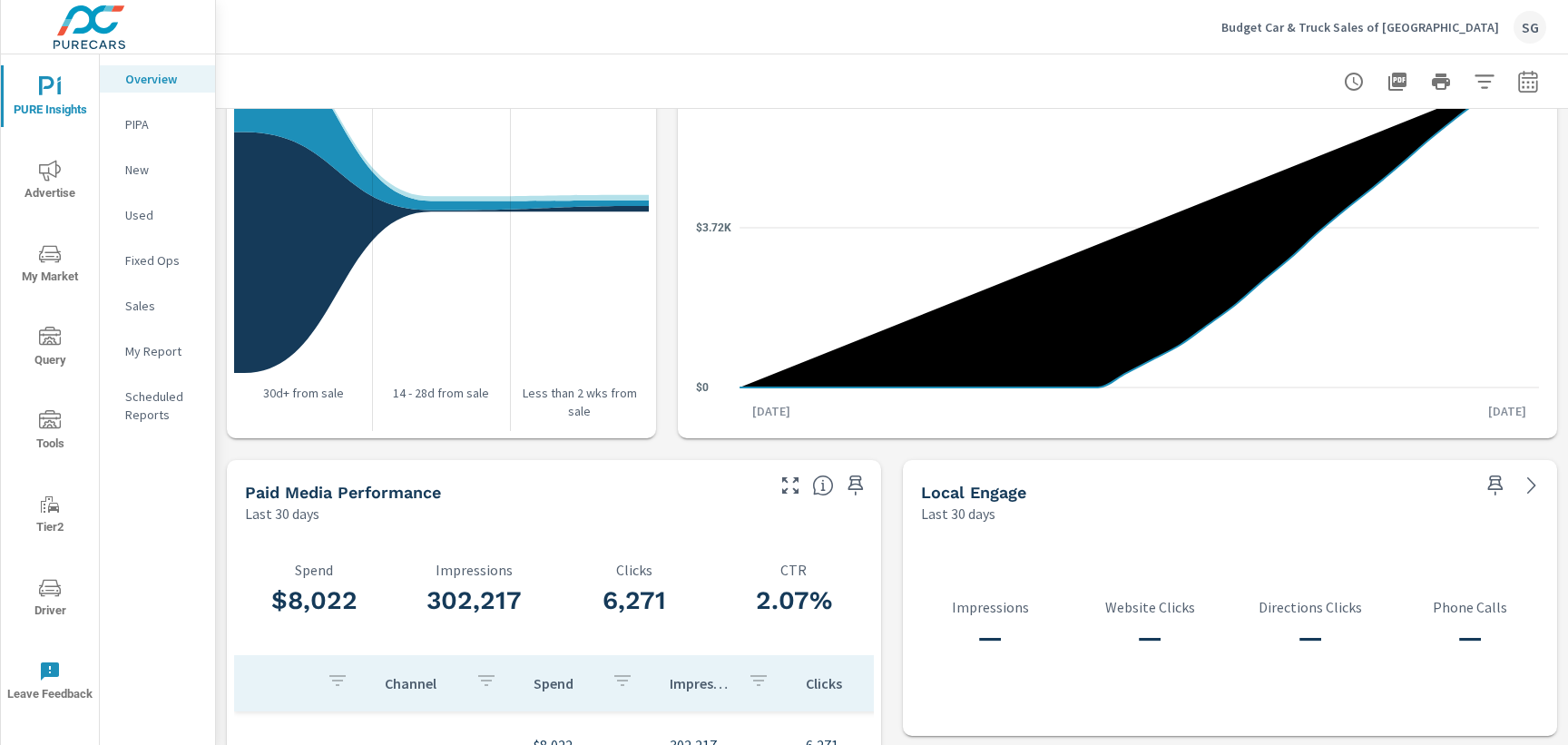
scroll to position [2339, 0]
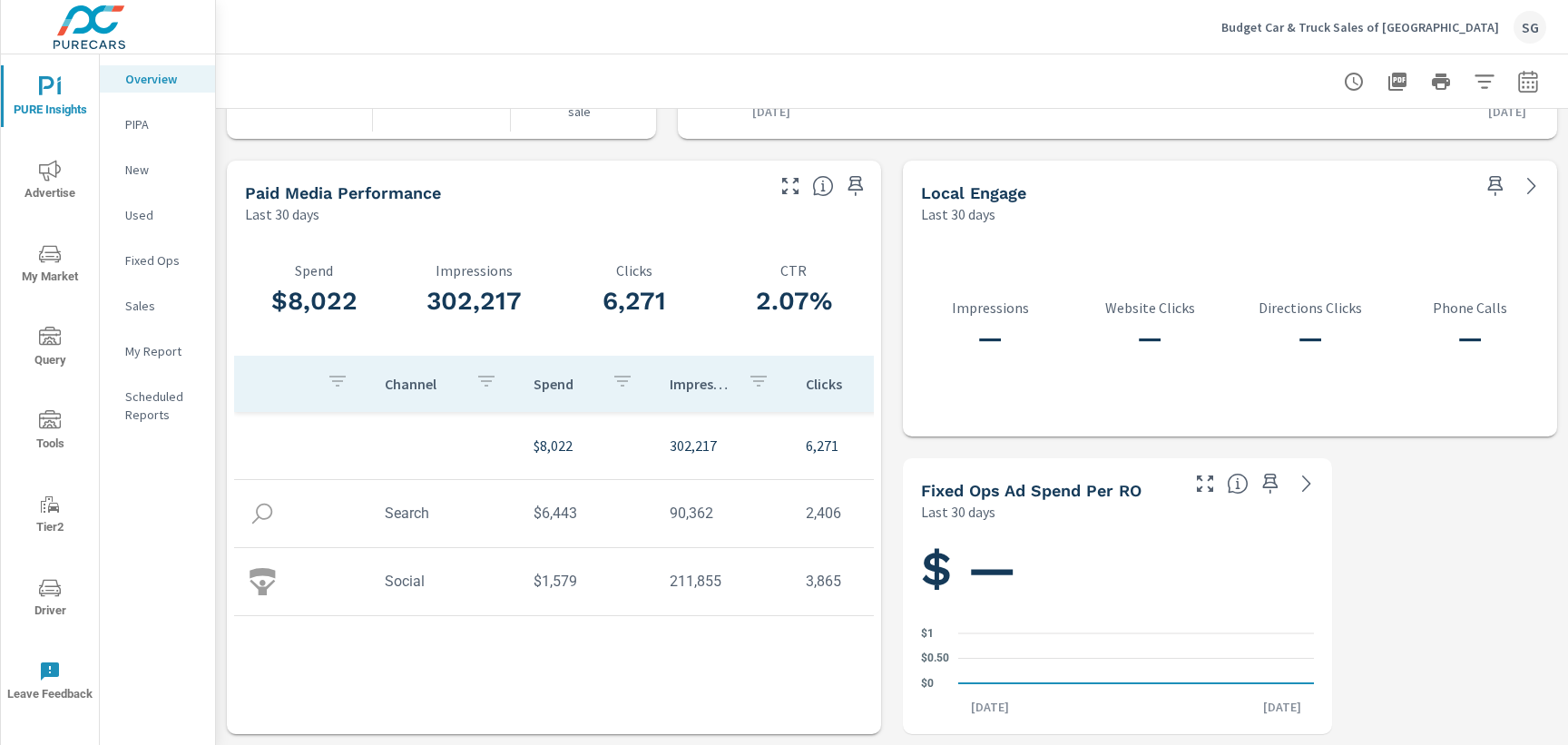
click at [61, 189] on span "Advertise" at bounding box center [49, 181] width 87 height 44
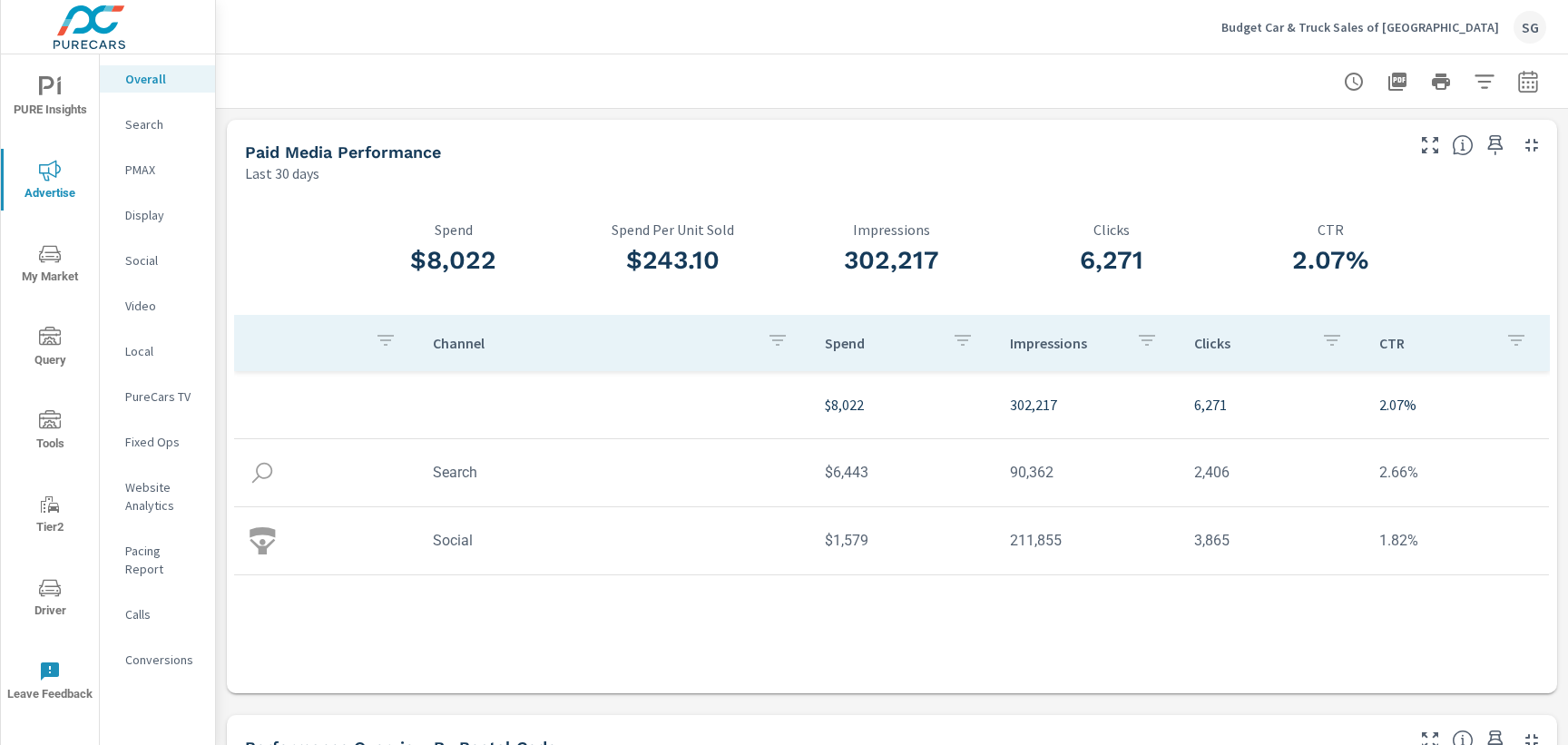
click at [176, 651] on p "Conversions" at bounding box center [162, 659] width 76 height 18
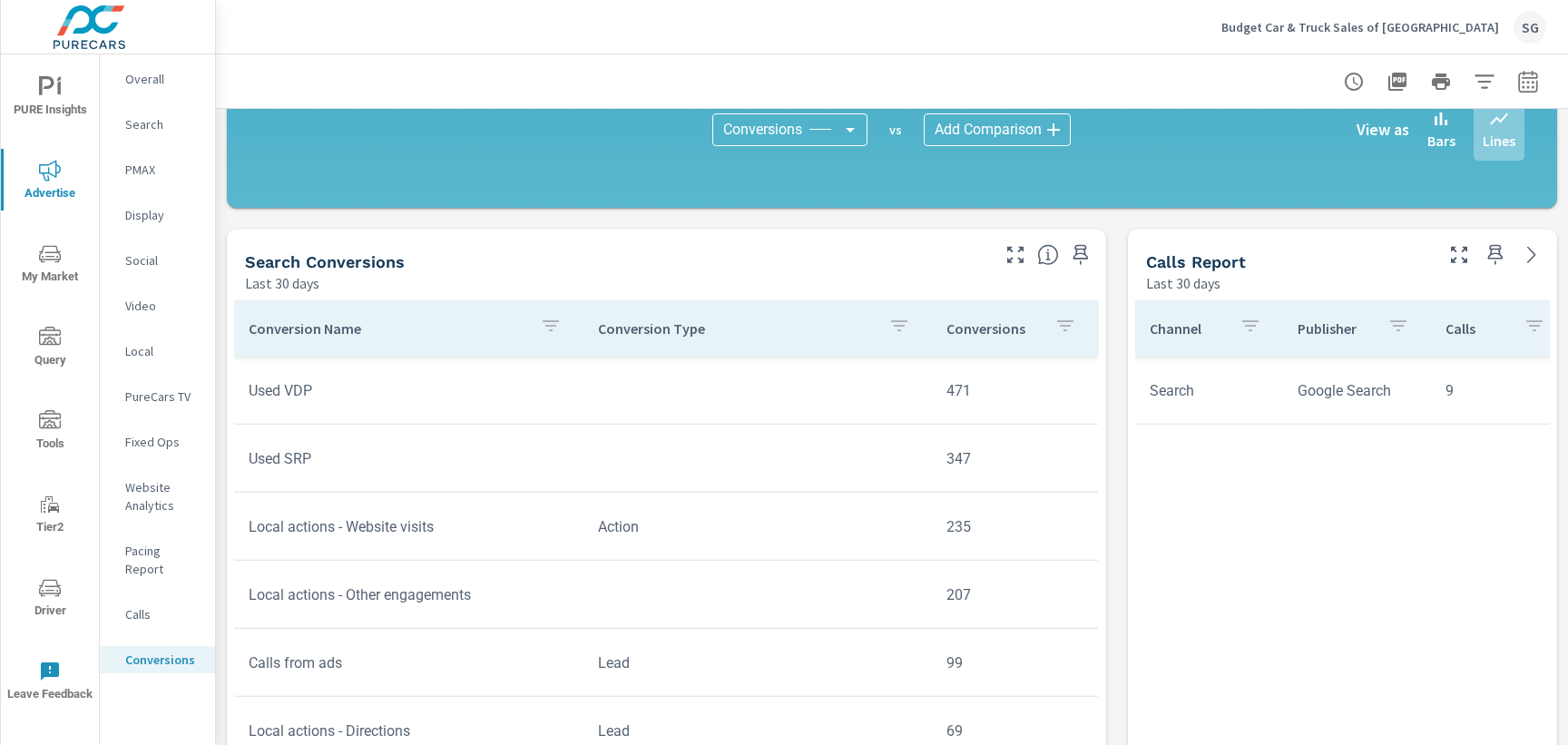
scroll to position [733, 0]
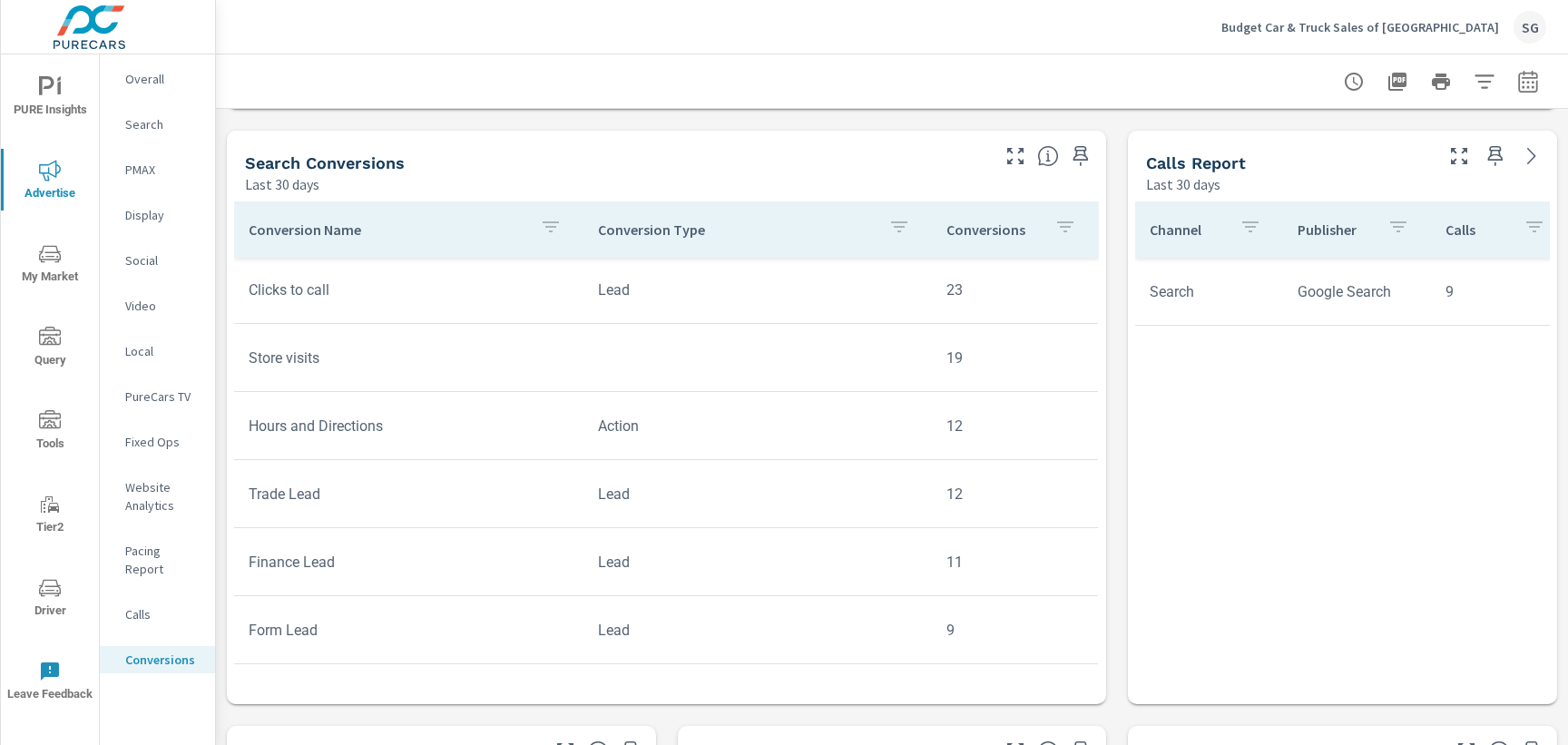
scroll to position [416, 0]
drag, startPoint x: 253, startPoint y: 484, endPoint x: 703, endPoint y: 486, distance: 450.0
click at [703, 486] on tr "Trade Lead Lead 12" at bounding box center [666, 487] width 864 height 68
click at [50, 434] on span "Tools" at bounding box center [49, 431] width 87 height 44
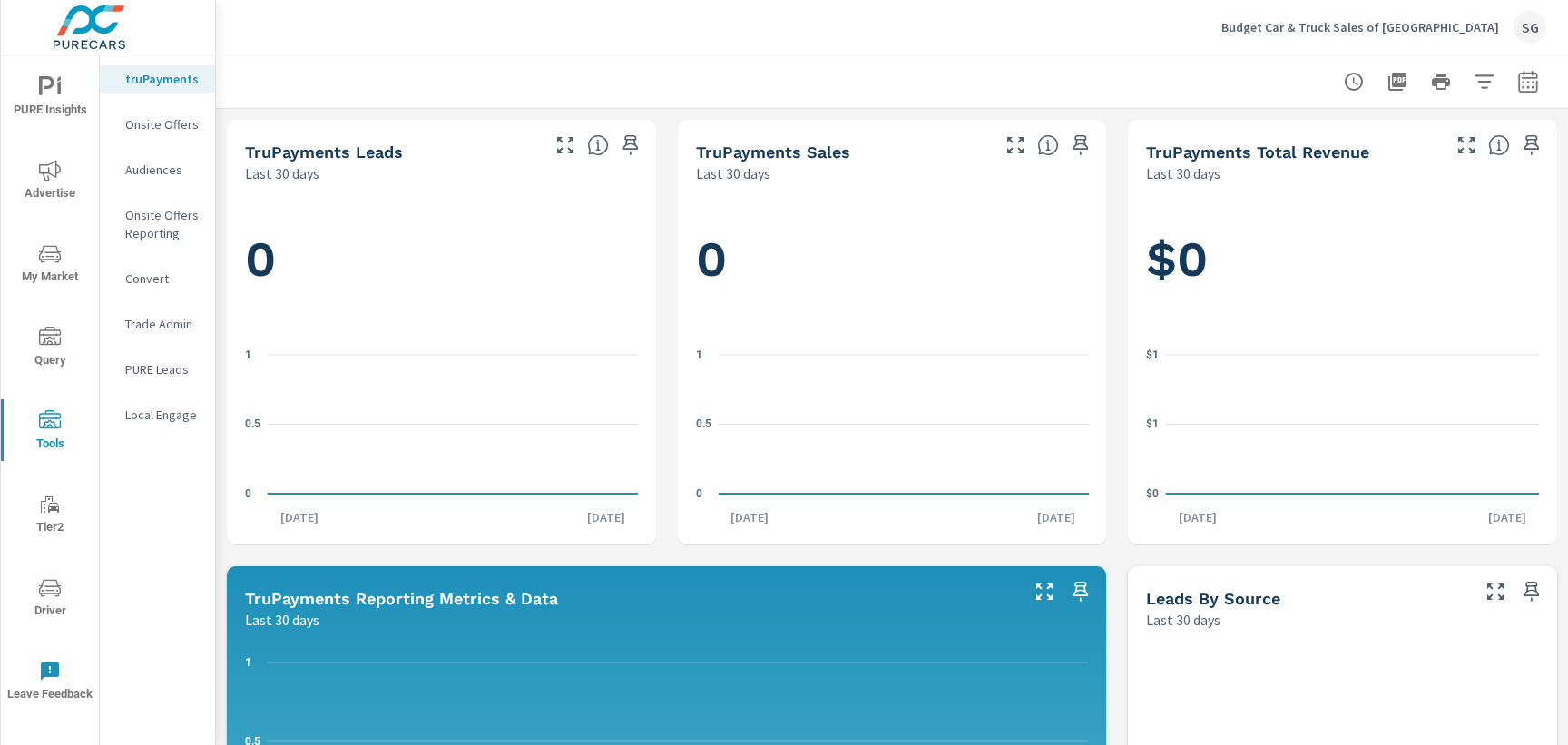
click at [152, 130] on p "Onsite Offers" at bounding box center [162, 124] width 76 height 18
